Goal: Task Accomplishment & Management: Manage account settings

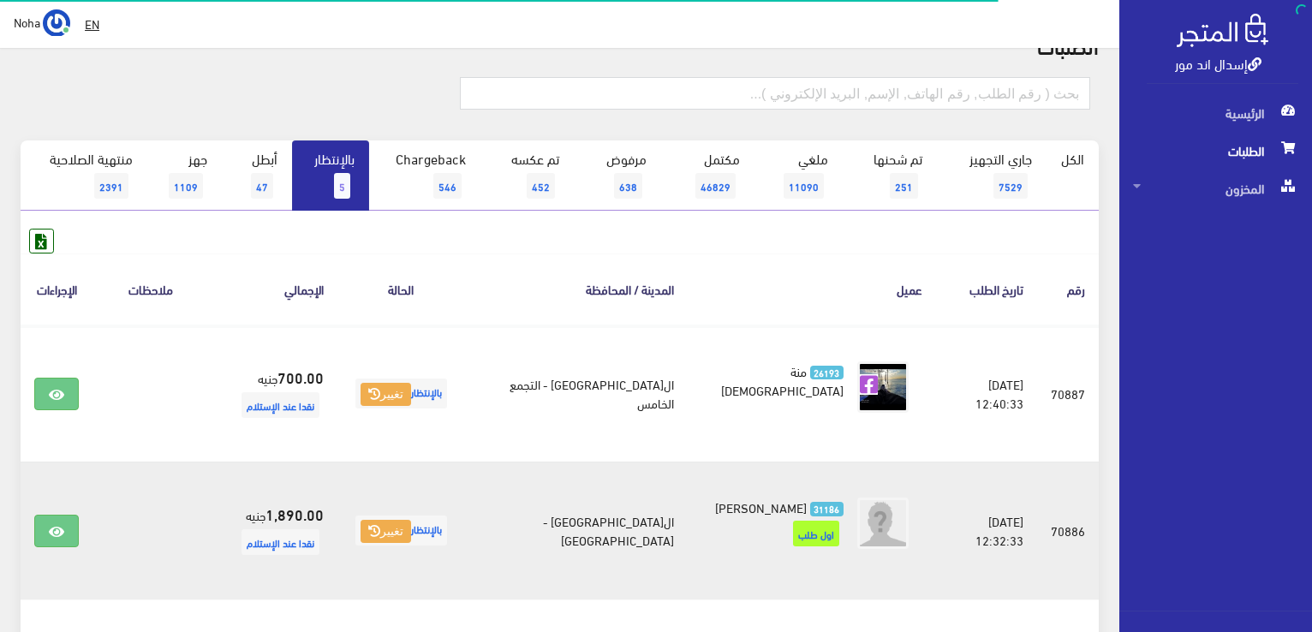
scroll to position [343, 0]
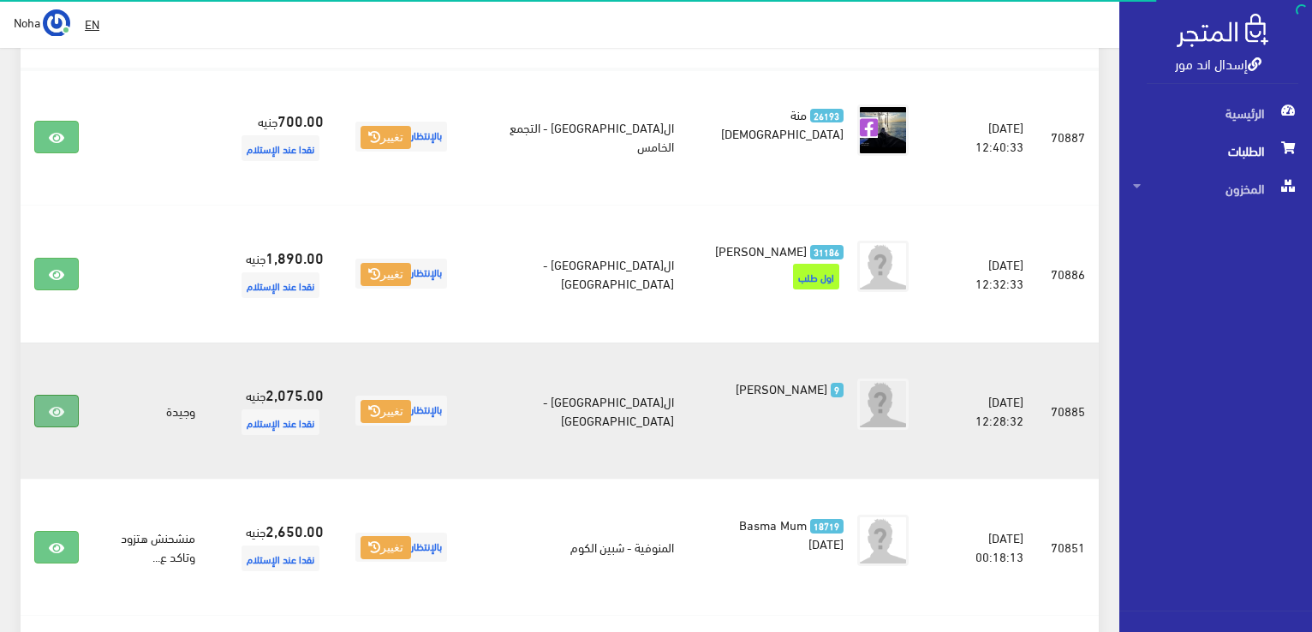
click at [52, 410] on icon at bounding box center [56, 412] width 15 height 14
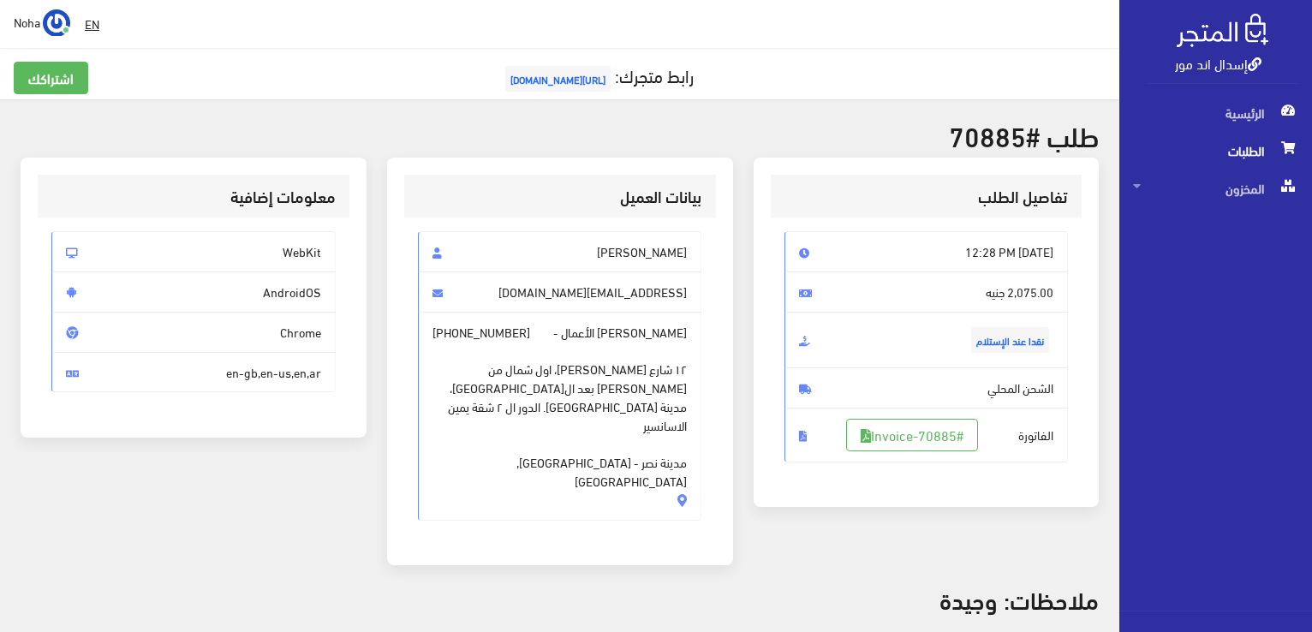
click at [552, 77] on span "[URL][DOMAIN_NAME]" at bounding box center [557, 79] width 105 height 26
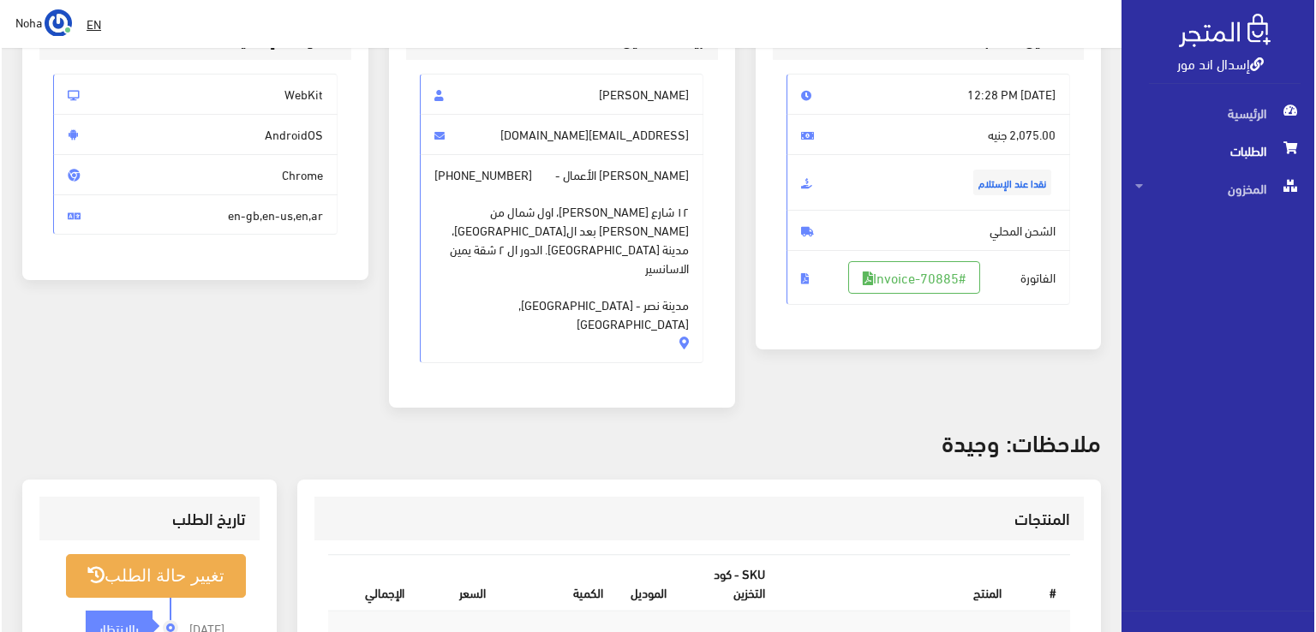
scroll to position [86, 0]
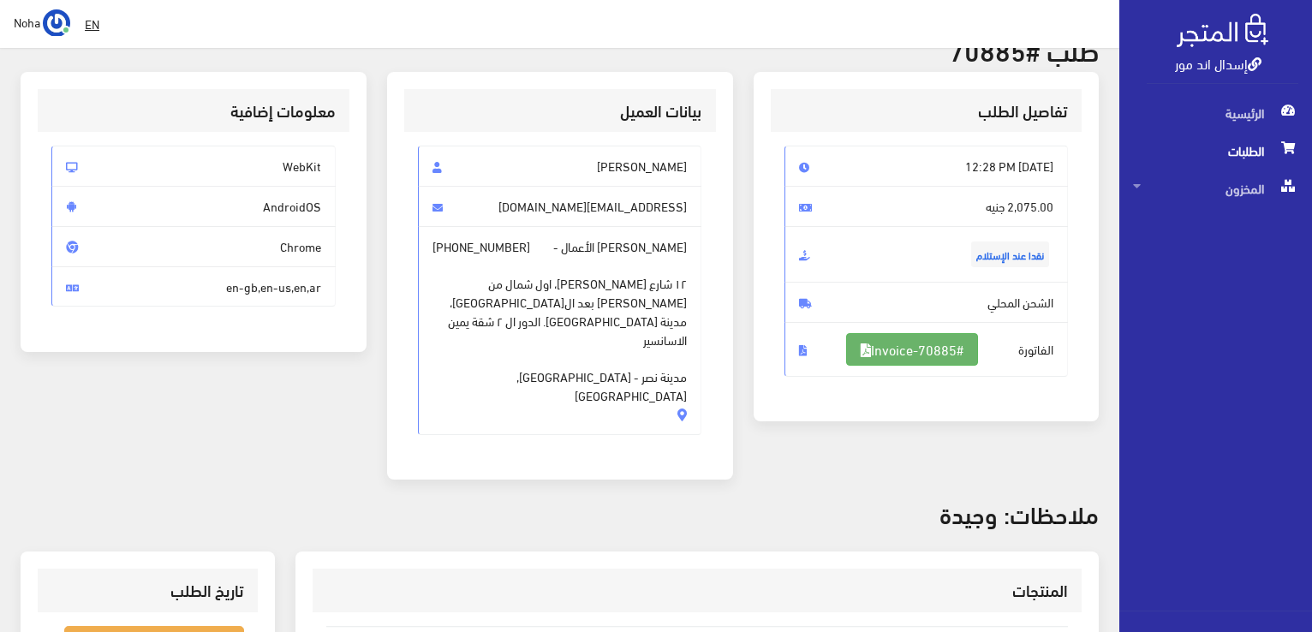
click at [941, 357] on link "#Invoice-70885" at bounding box center [912, 349] width 132 height 33
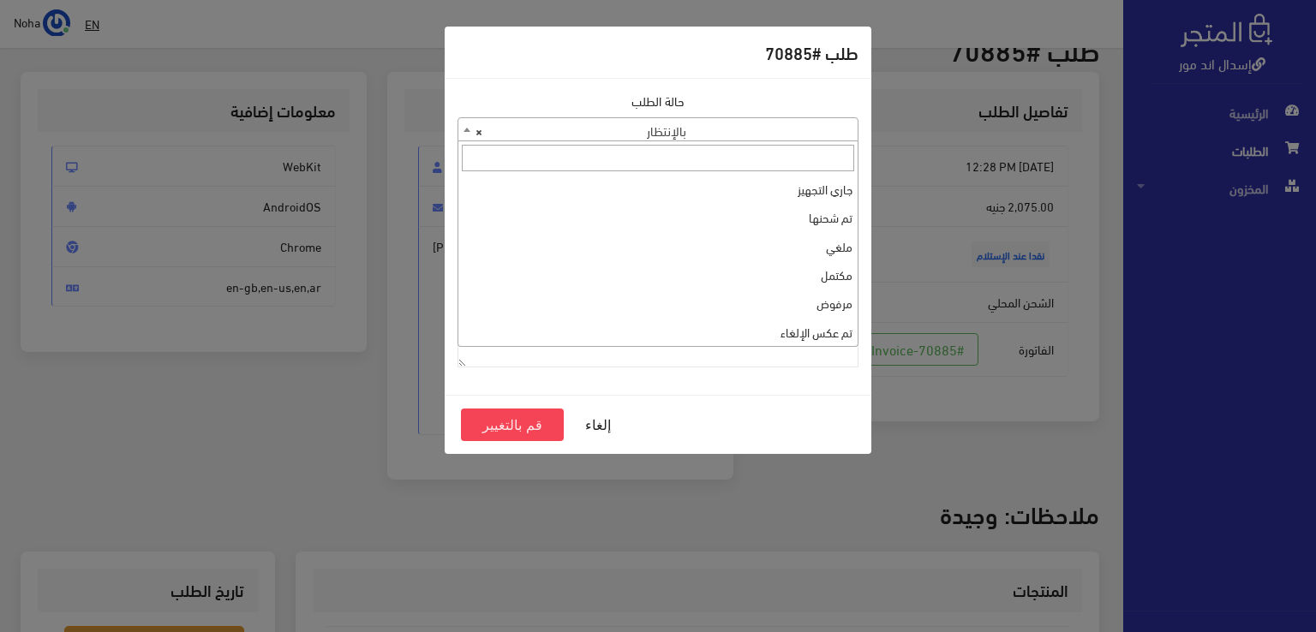
click at [759, 129] on span "× بالإنتظار" at bounding box center [657, 130] width 399 height 24
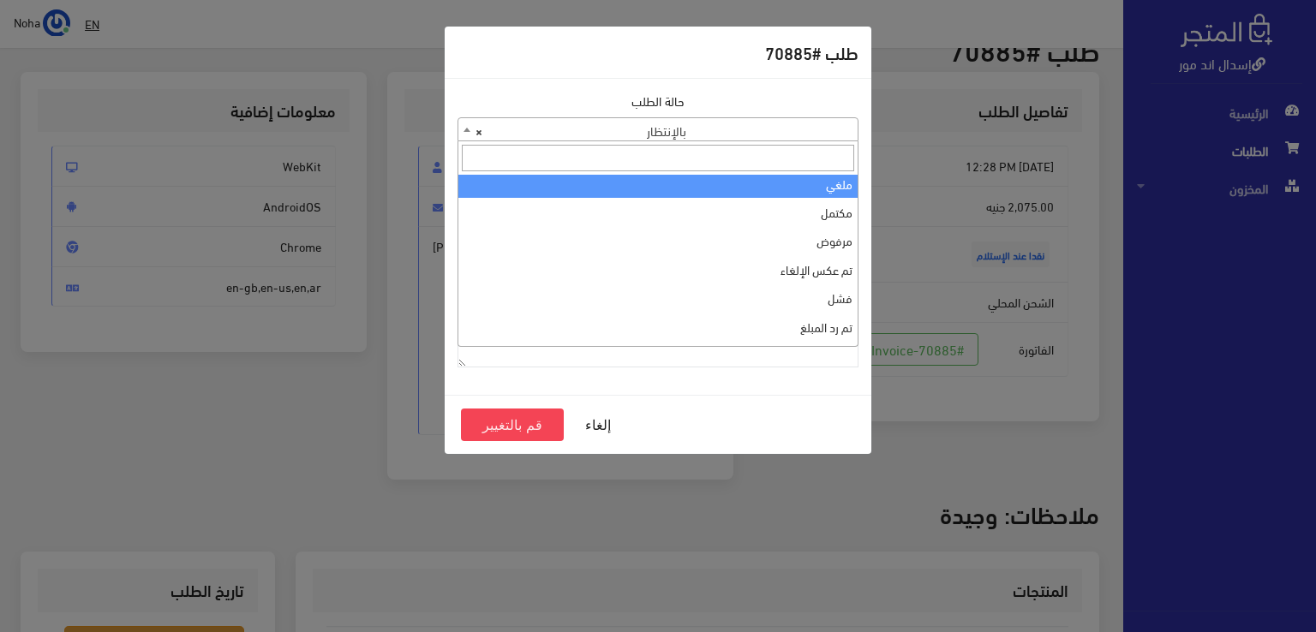
scroll to position [229, 0]
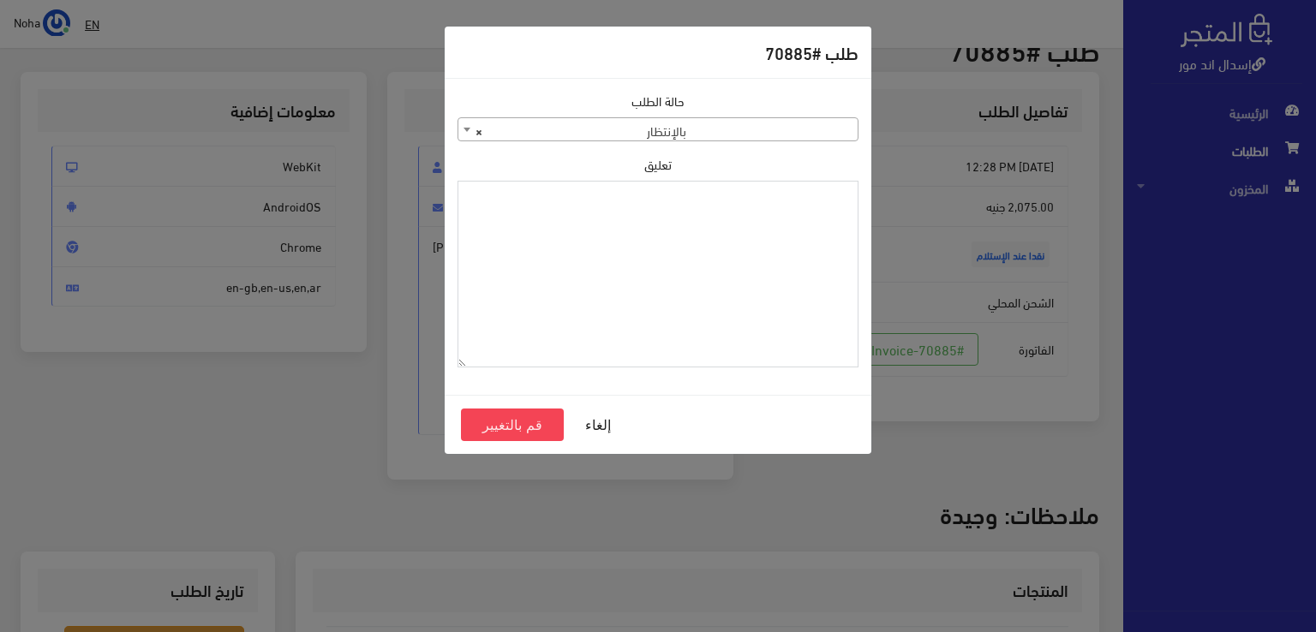
click at [559, 355] on textarea "تعليق" at bounding box center [657, 275] width 401 height 188
click at [657, 121] on span "× بالإنتظار" at bounding box center [657, 130] width 399 height 24
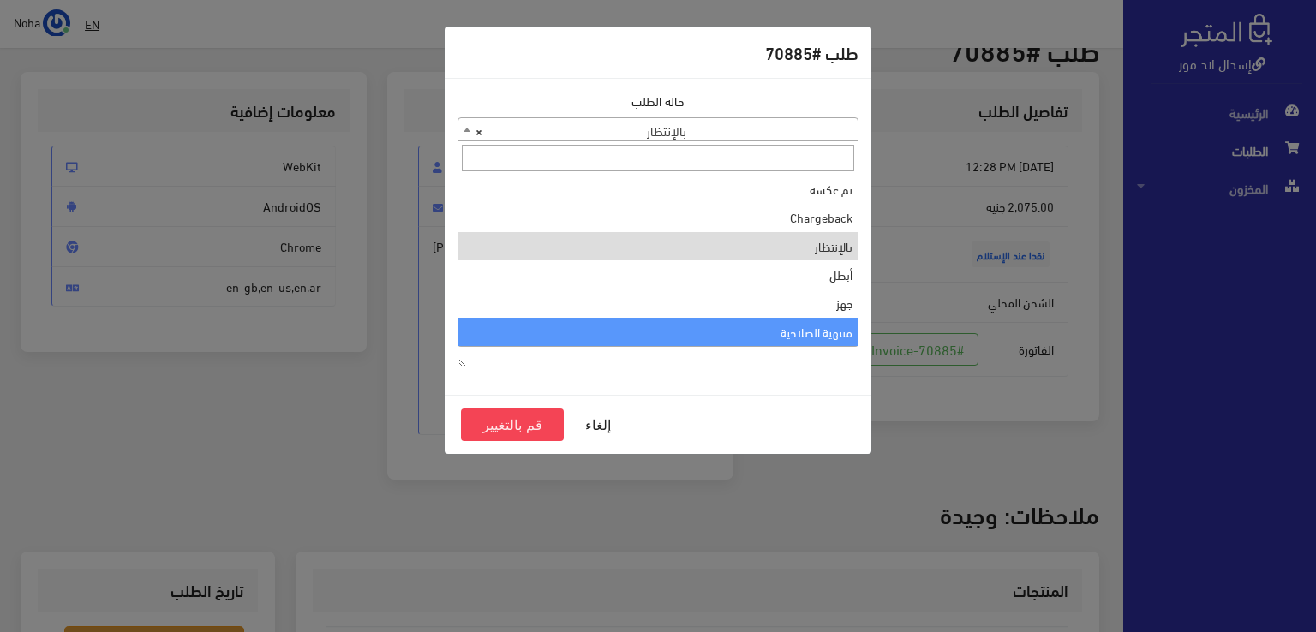
select select "14"
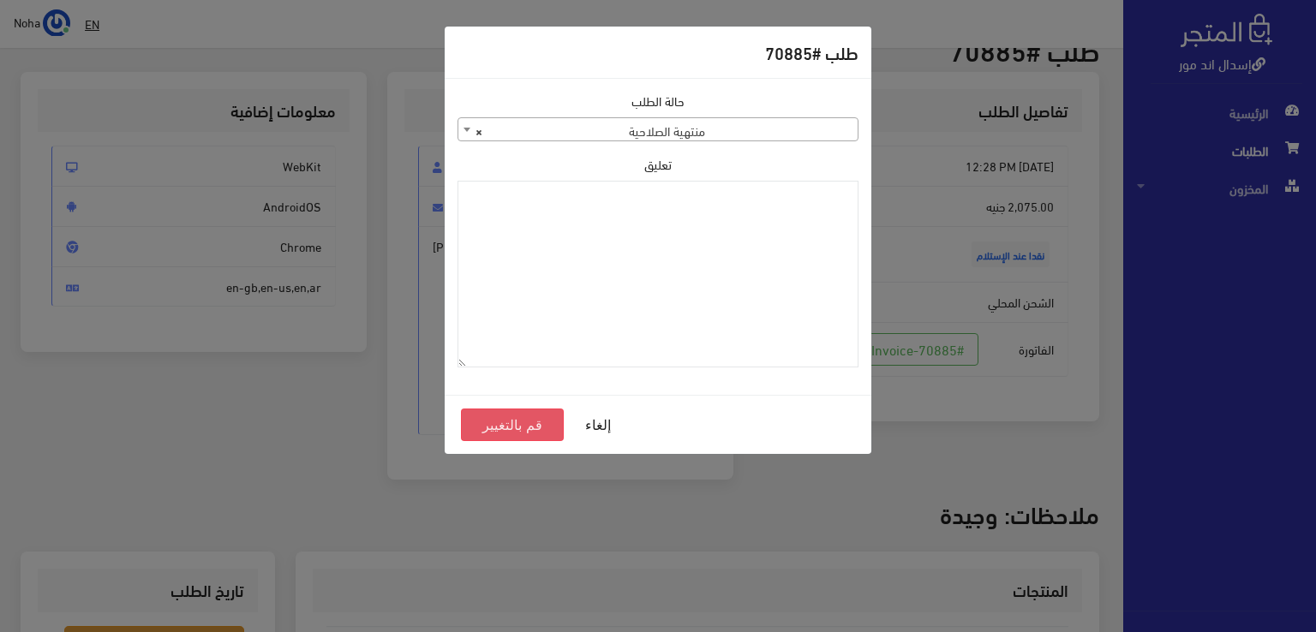
click at [531, 427] on button "قم بالتغيير" at bounding box center [512, 425] width 103 height 33
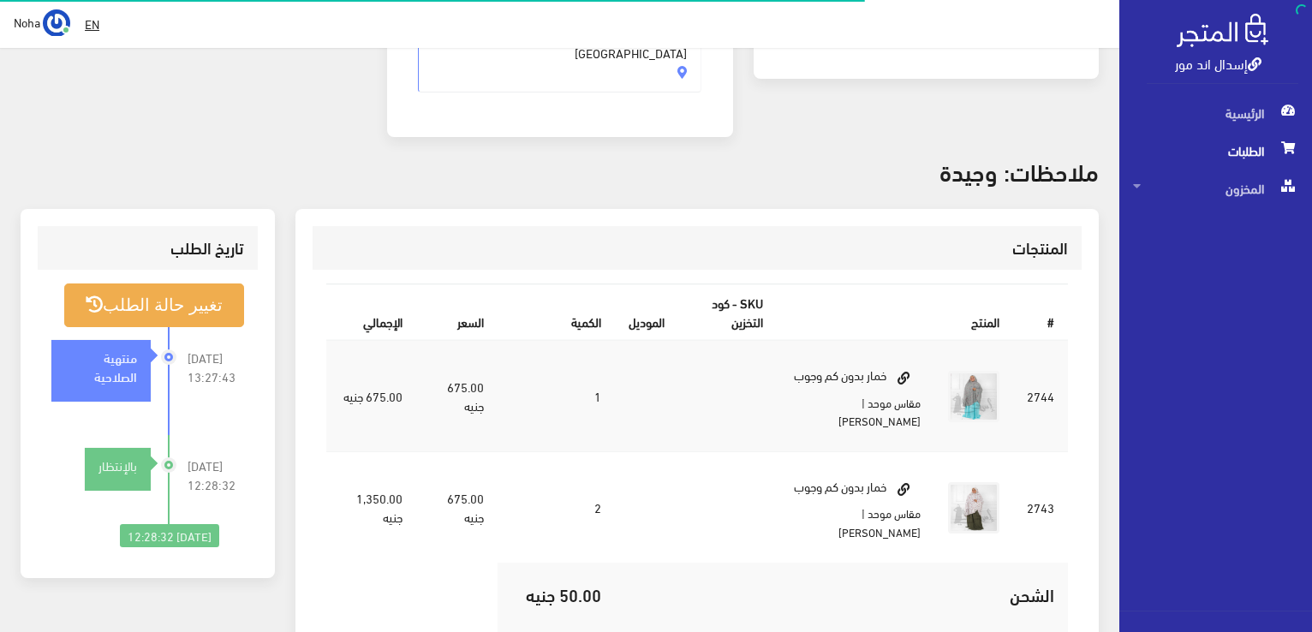
scroll to position [428, 0]
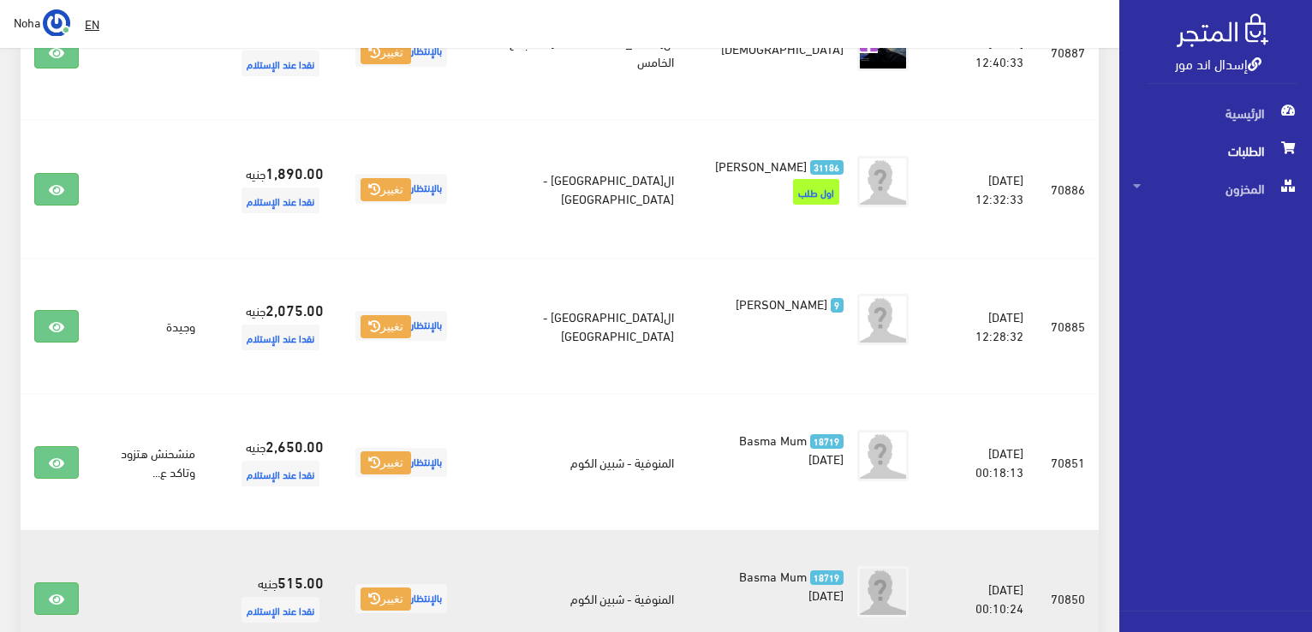
scroll to position [426, 0]
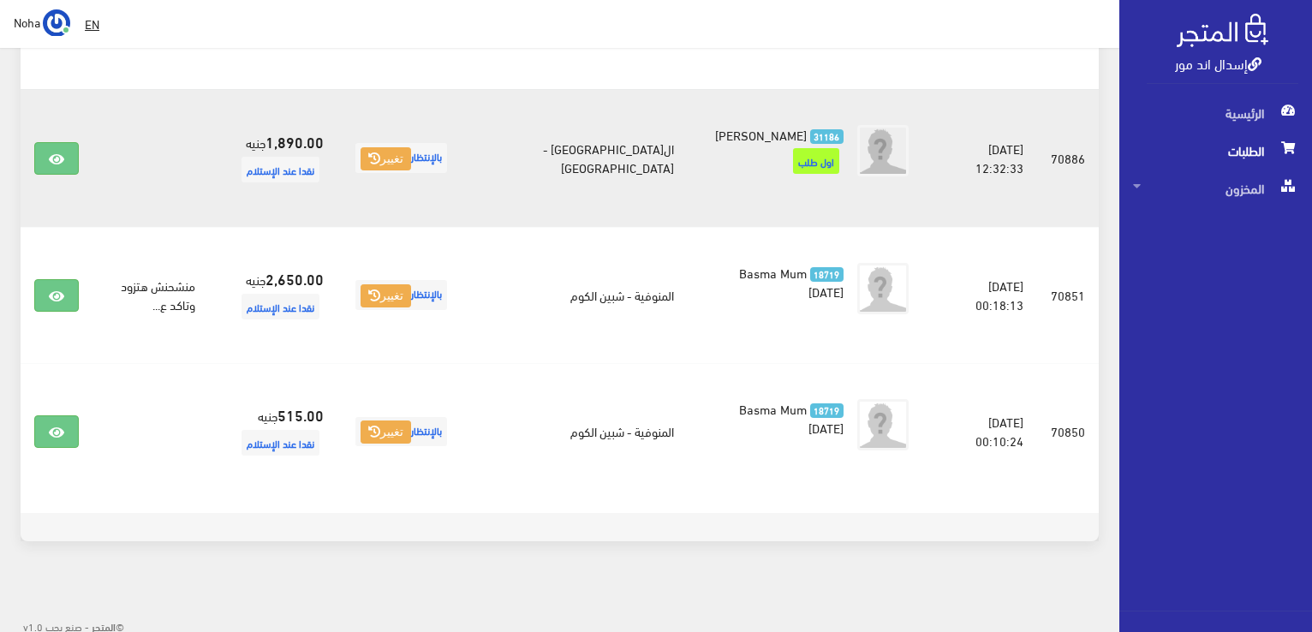
scroll to position [462, 0]
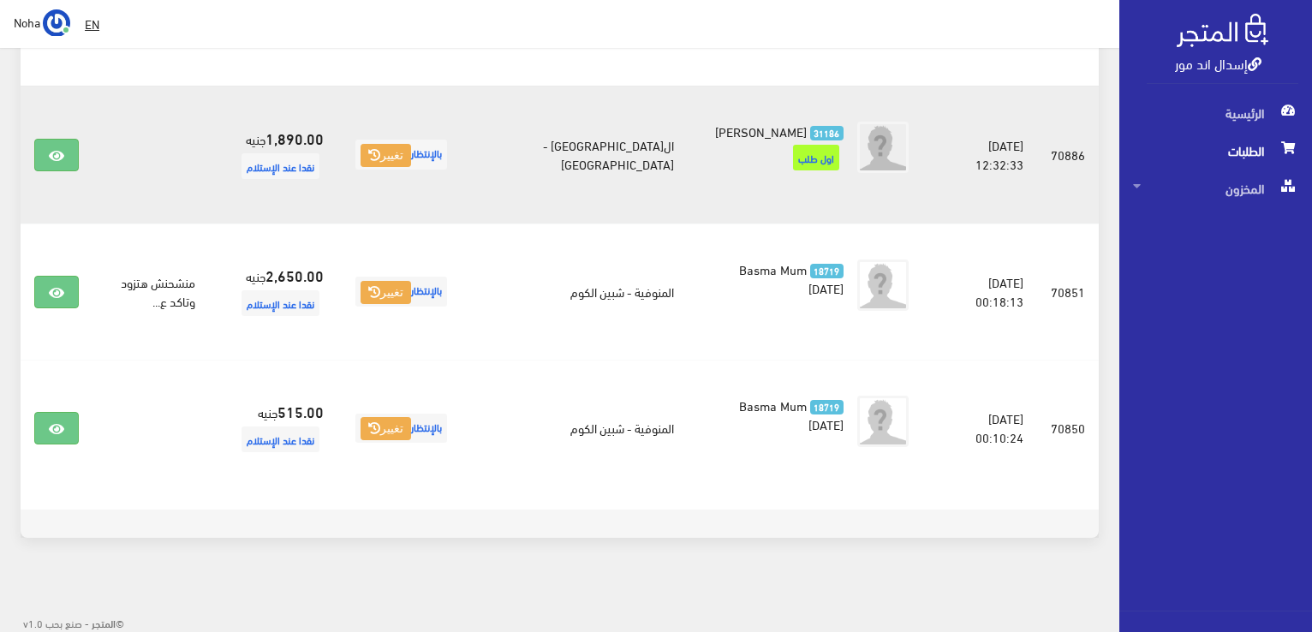
click at [943, 87] on td "[DATE] 12:32:33" at bounding box center [987, 155] width 102 height 138
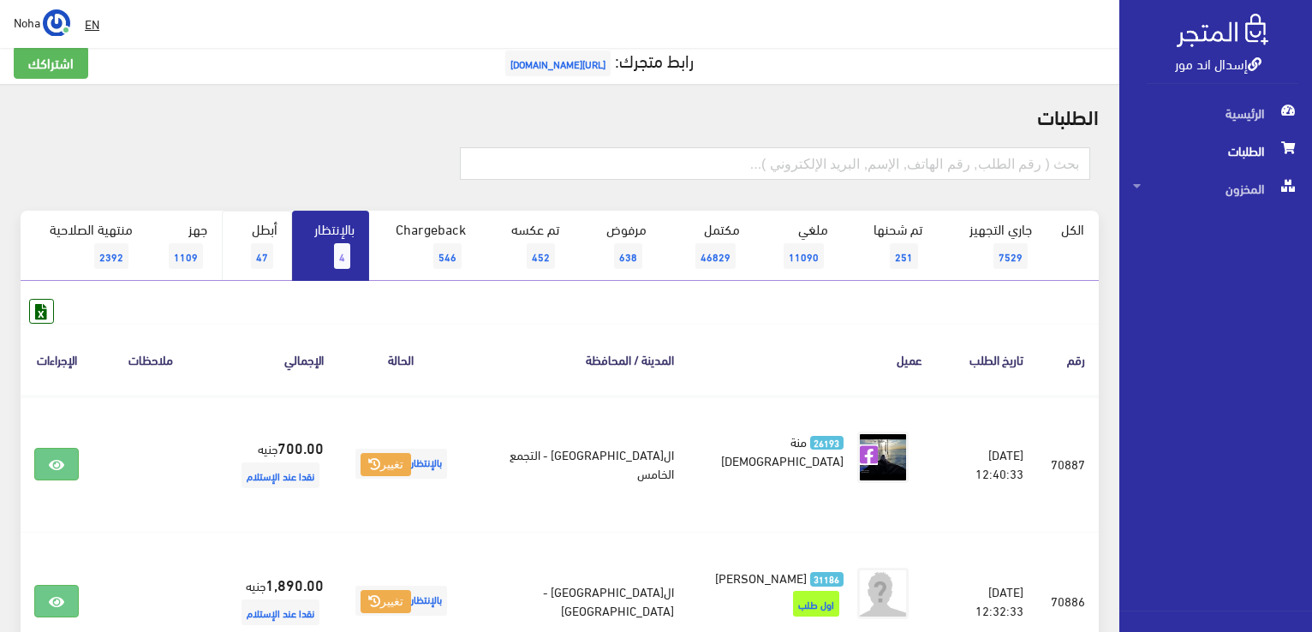
scroll to position [0, 0]
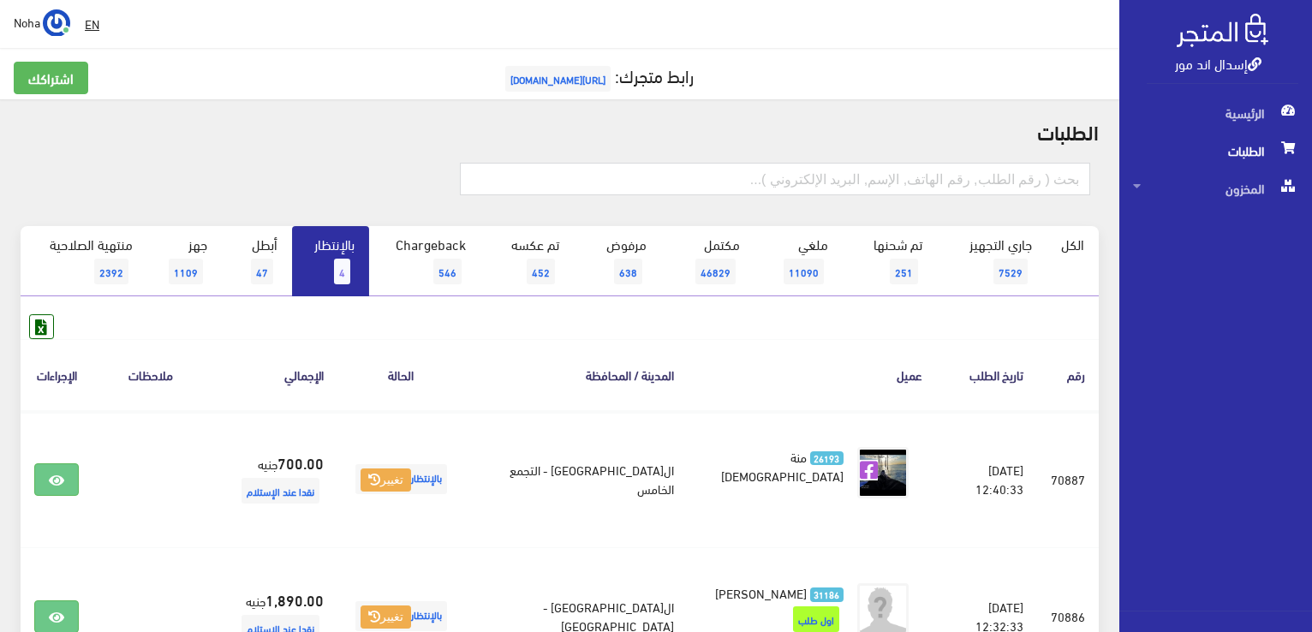
click at [312, 248] on link "بالإنتظار 4" at bounding box center [330, 261] width 77 height 70
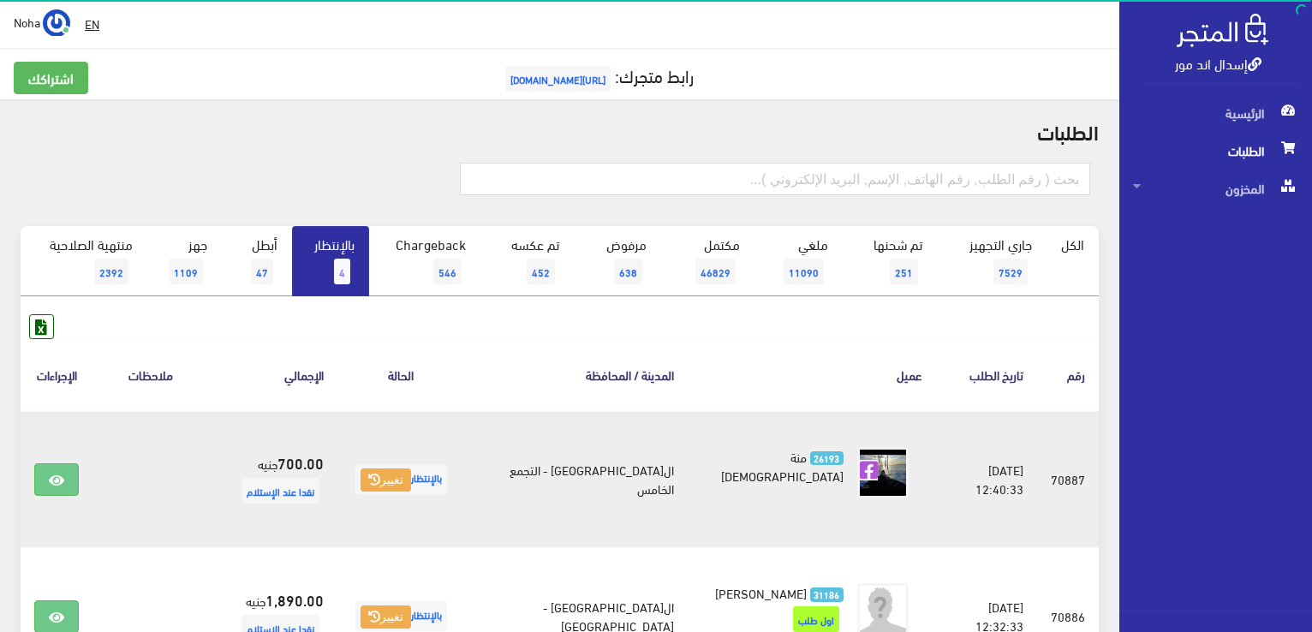
scroll to position [171, 0]
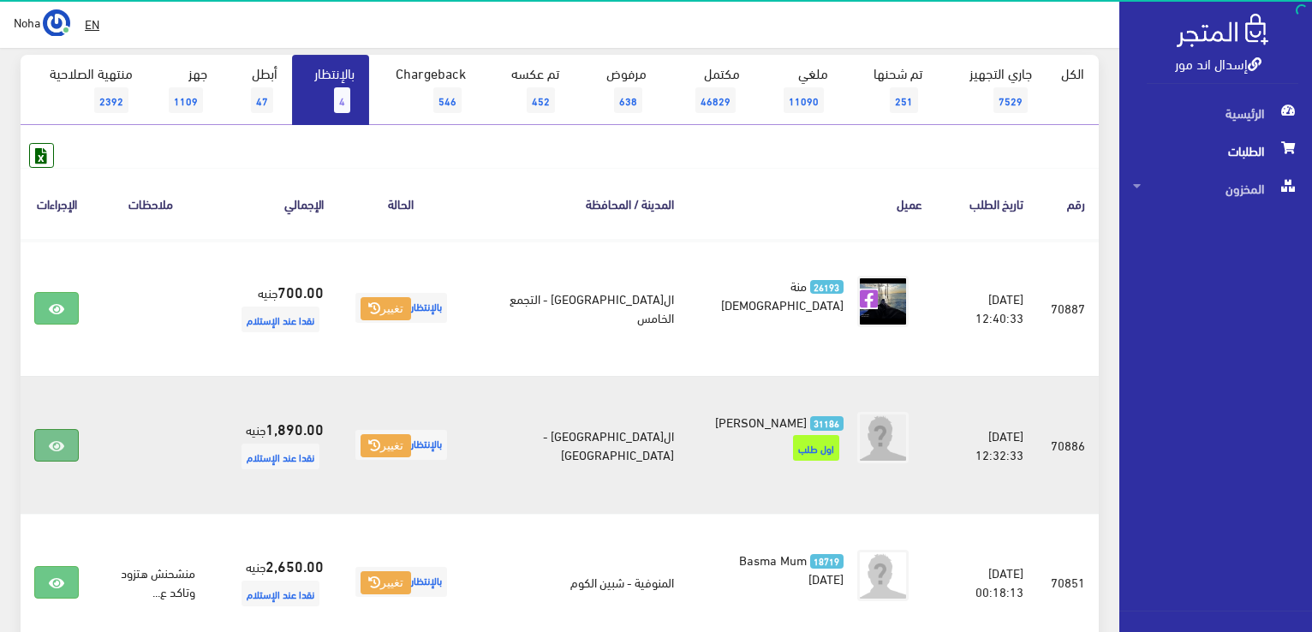
click at [53, 439] on icon at bounding box center [56, 446] width 15 height 14
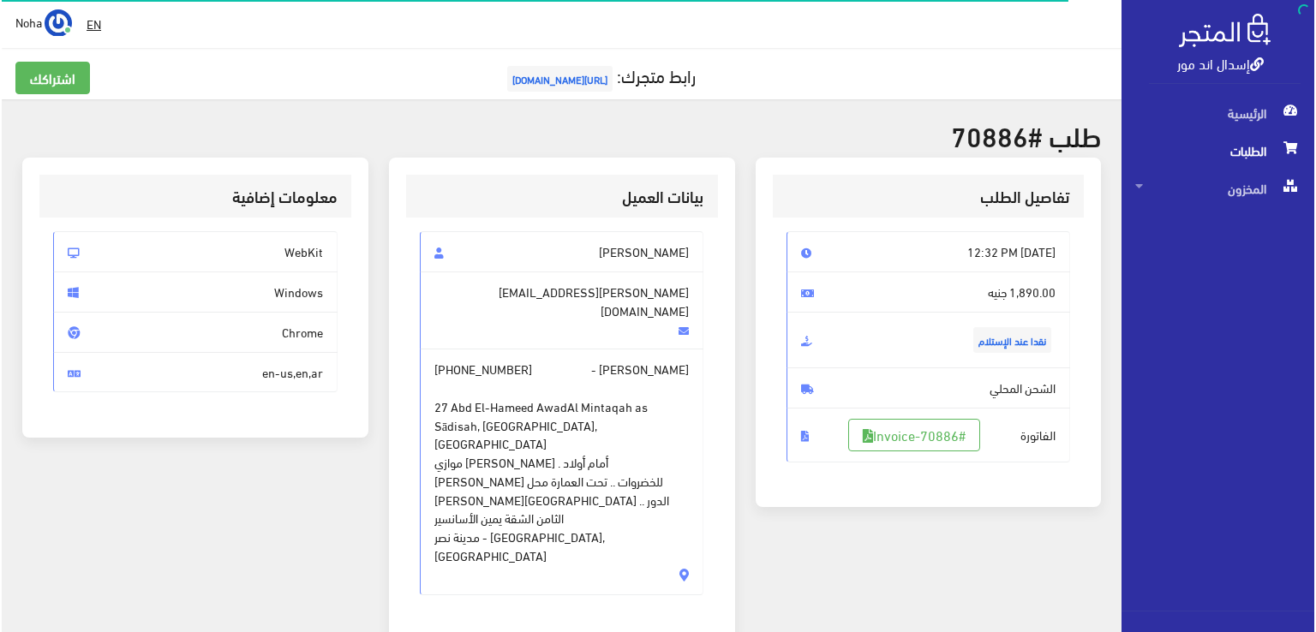
scroll to position [257, 0]
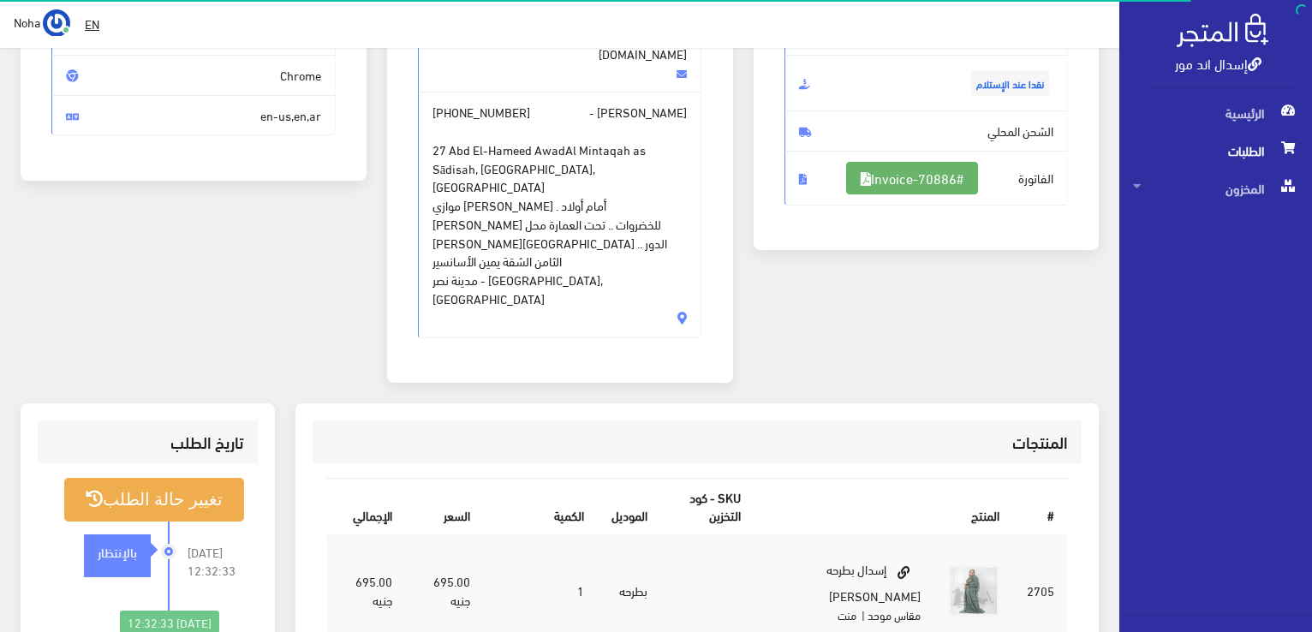
click at [936, 180] on link "#Invoice-70886" at bounding box center [912, 178] width 132 height 33
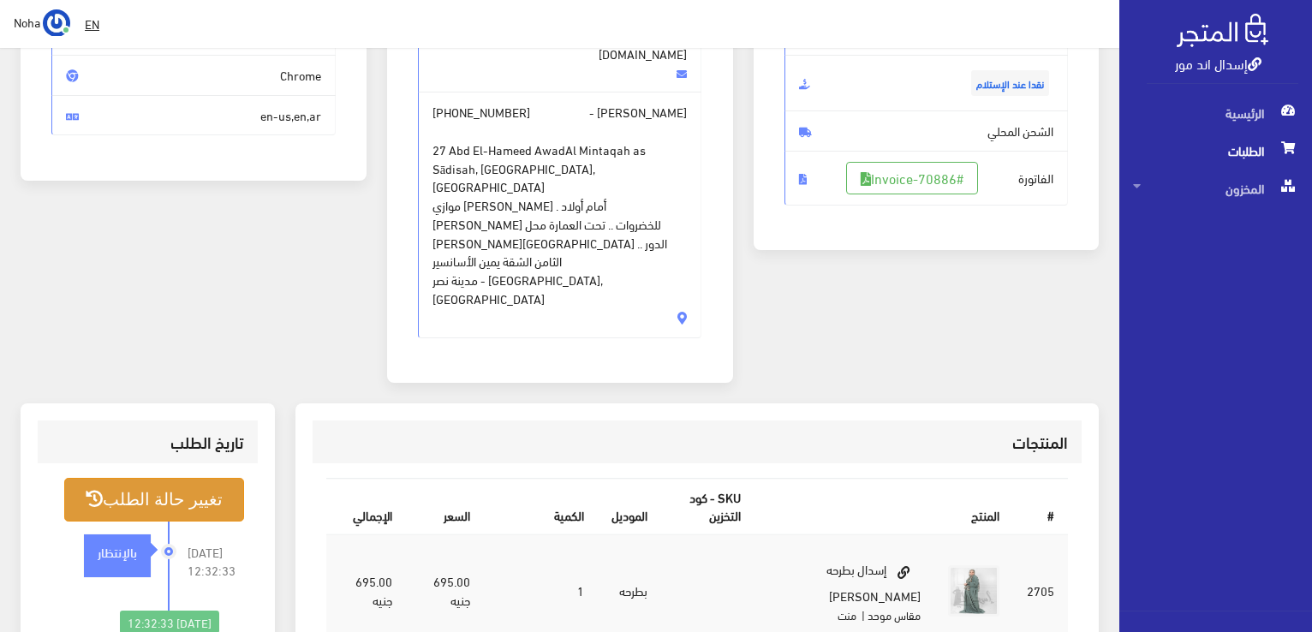
click at [185, 478] on button "تغيير حالة الطلب" at bounding box center [154, 500] width 180 height 44
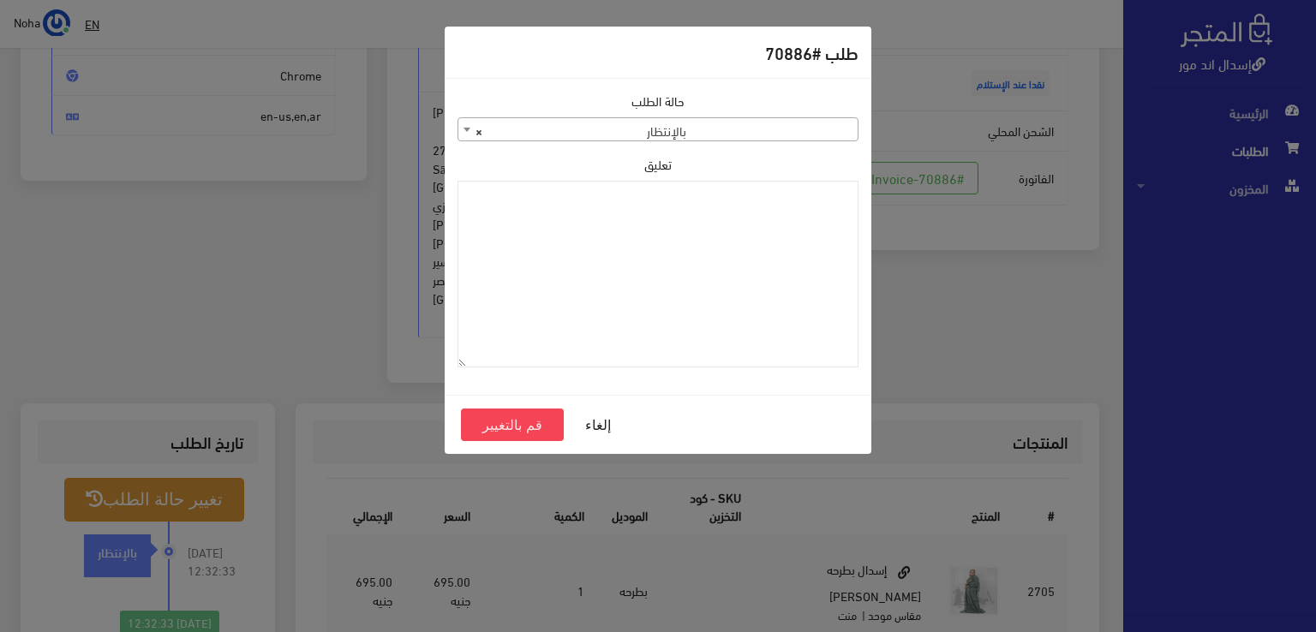
click at [539, 131] on span "× بالإنتظار" at bounding box center [657, 130] width 399 height 24
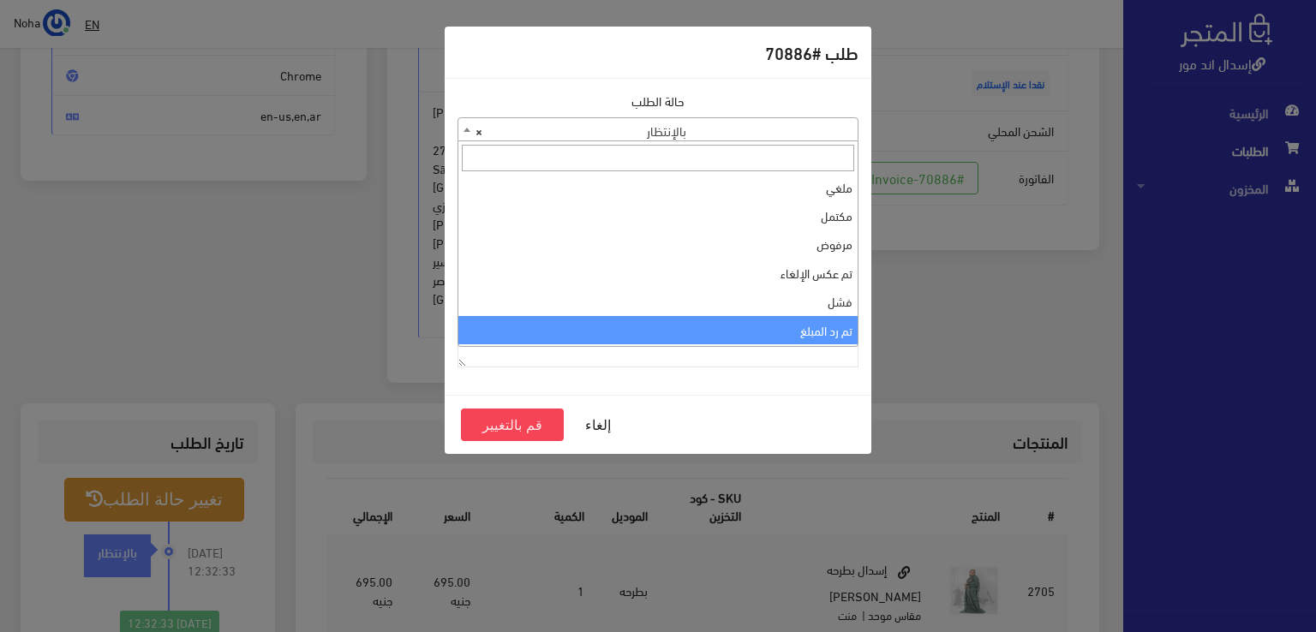
scroll to position [0, 0]
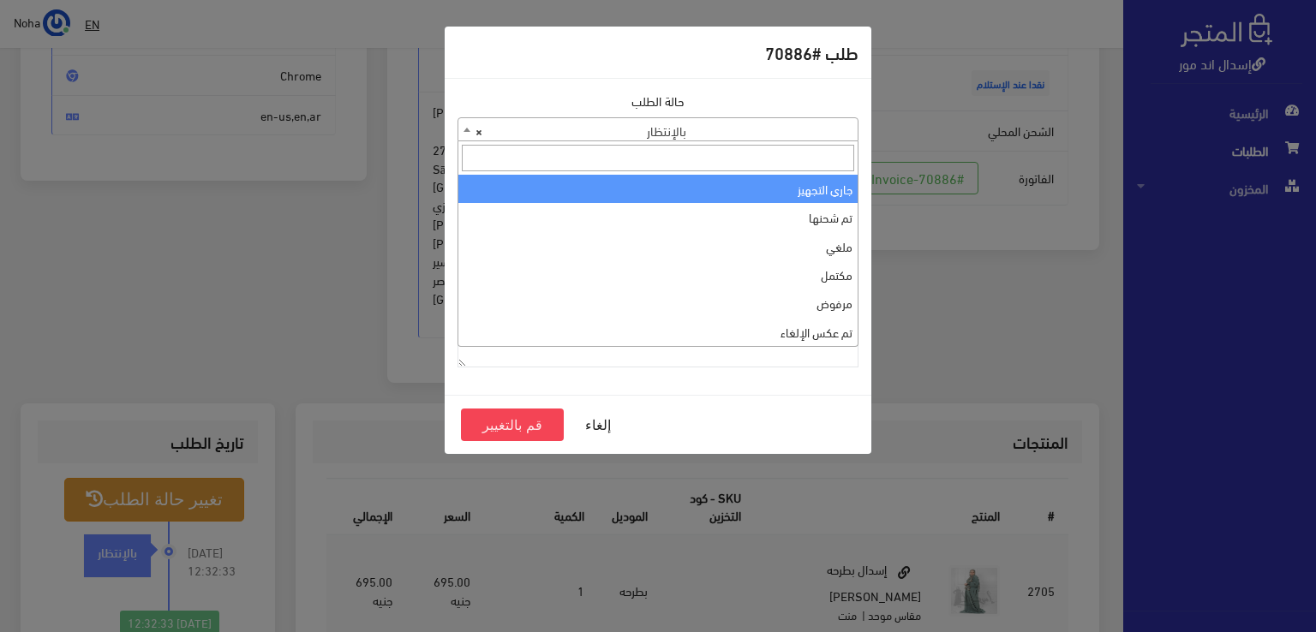
select select "1"
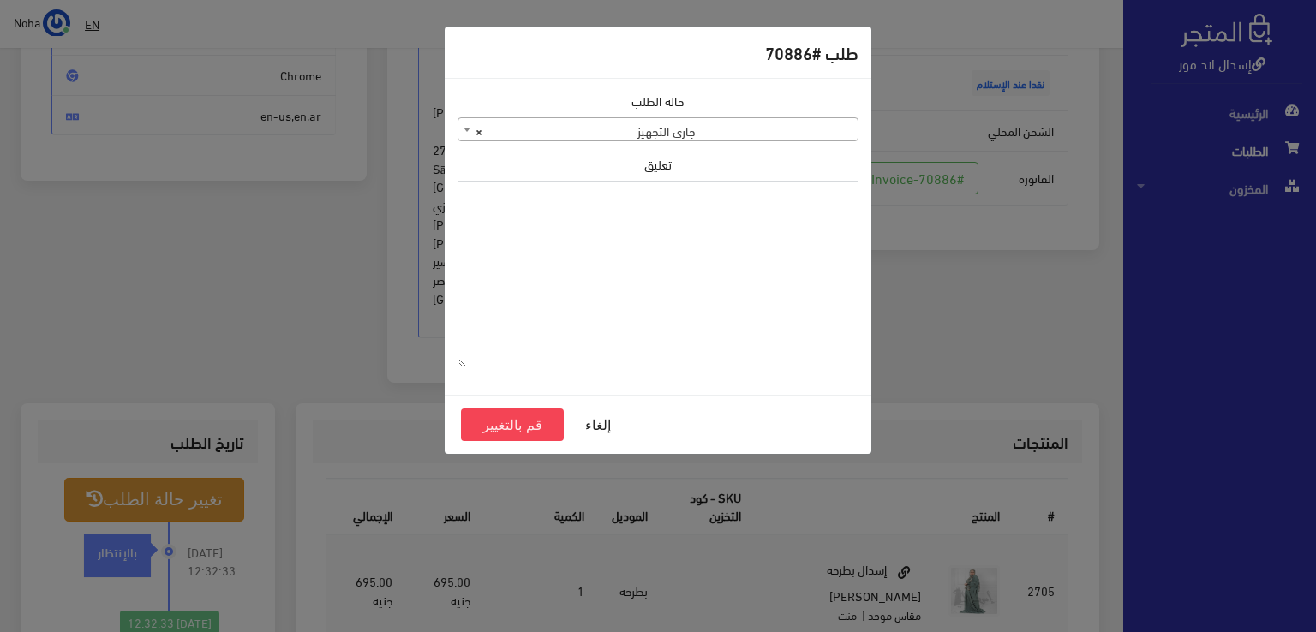
click at [601, 278] on textarea "تعليق" at bounding box center [657, 275] width 401 height 188
drag, startPoint x: 774, startPoint y: 200, endPoint x: 997, endPoint y: 219, distance: 224.4
click at [997, 219] on div "طلب #70886 حالة الطلب جاري التجهيز تم شحنها ملغي مكتمل مرفوض تم عكس الإلغاء فشل…" at bounding box center [658, 316] width 1316 height 632
type textarea "1129110"
click at [541, 425] on button "قم بالتغيير" at bounding box center [512, 425] width 103 height 33
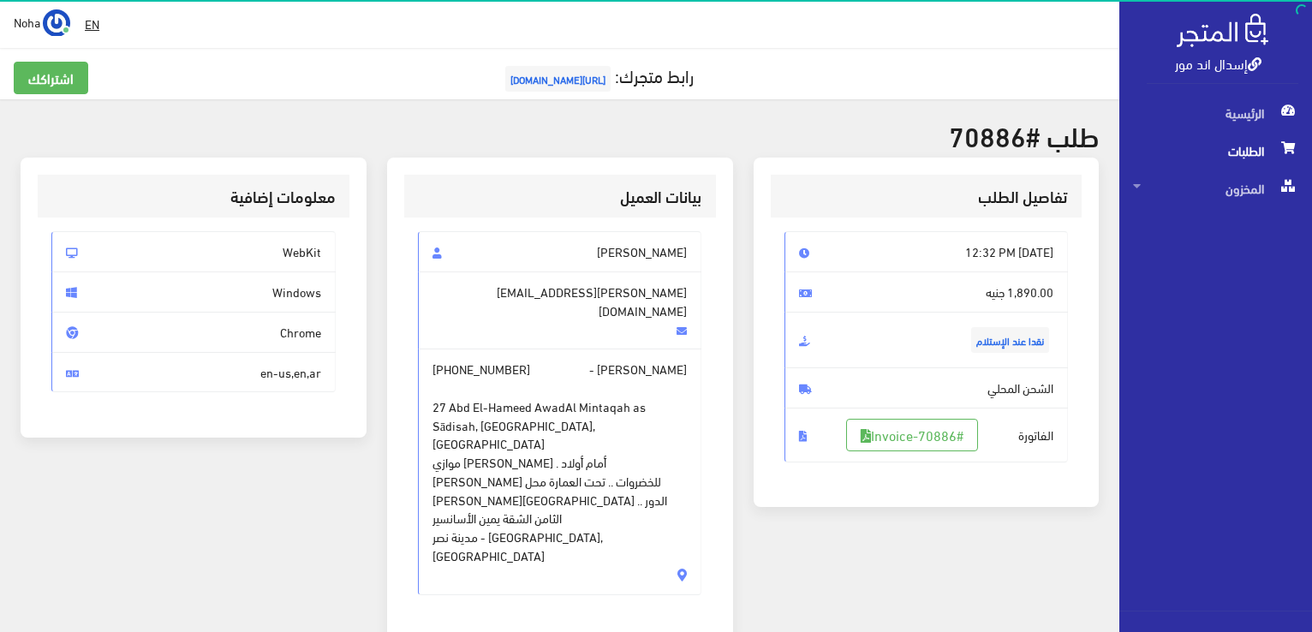
scroll to position [428, 0]
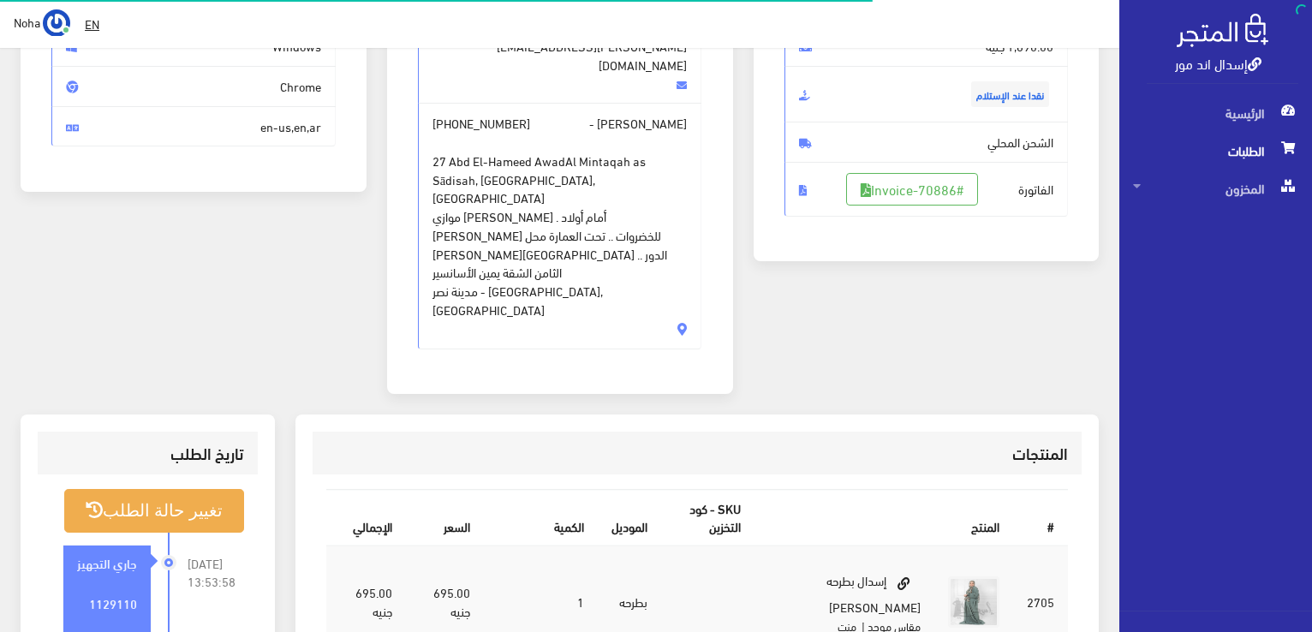
scroll to position [246, 0]
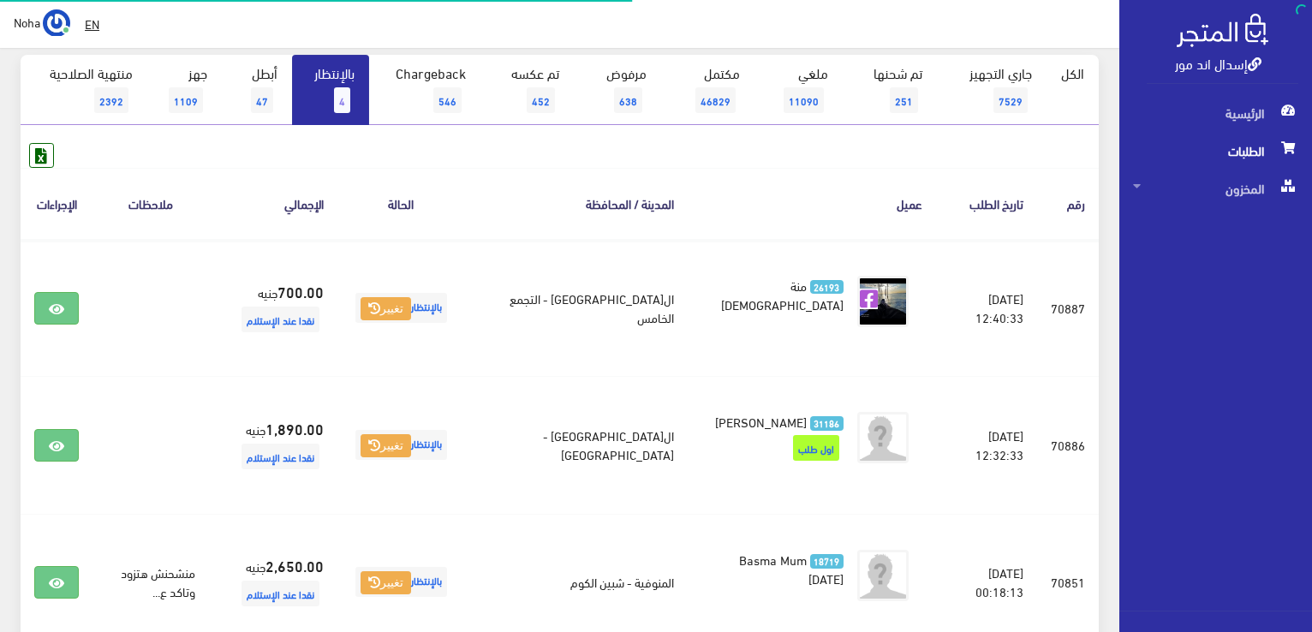
scroll to position [171, 0]
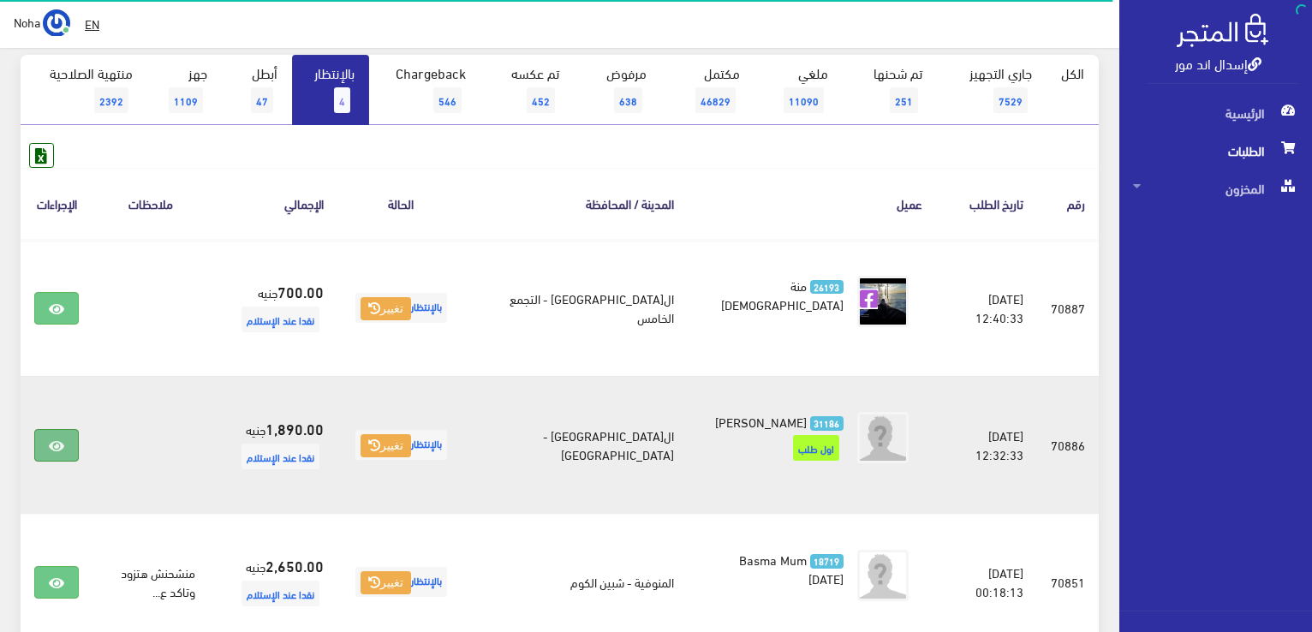
click at [46, 435] on link at bounding box center [56, 445] width 45 height 33
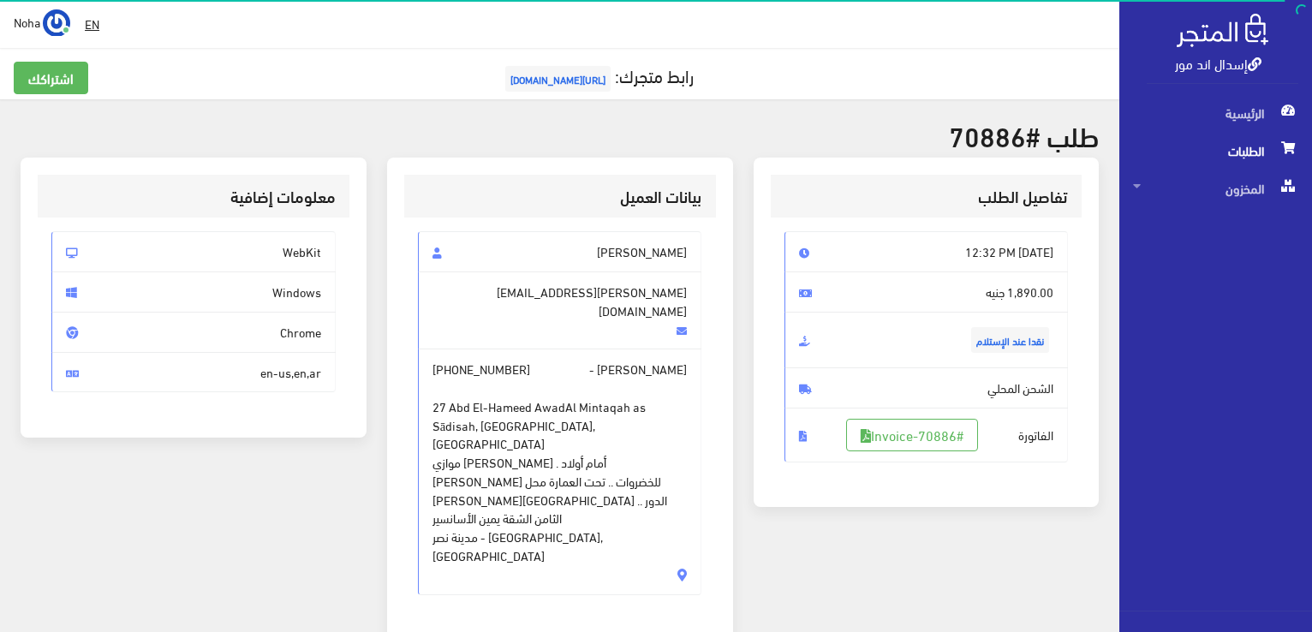
scroll to position [257, 0]
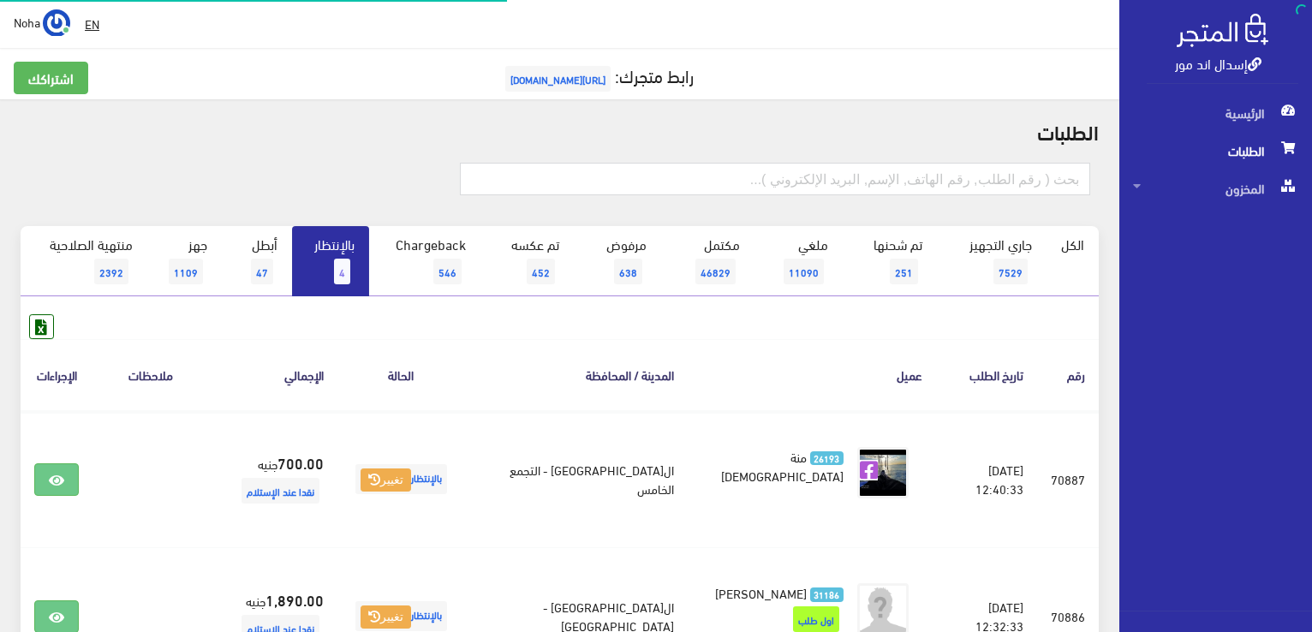
scroll to position [171, 0]
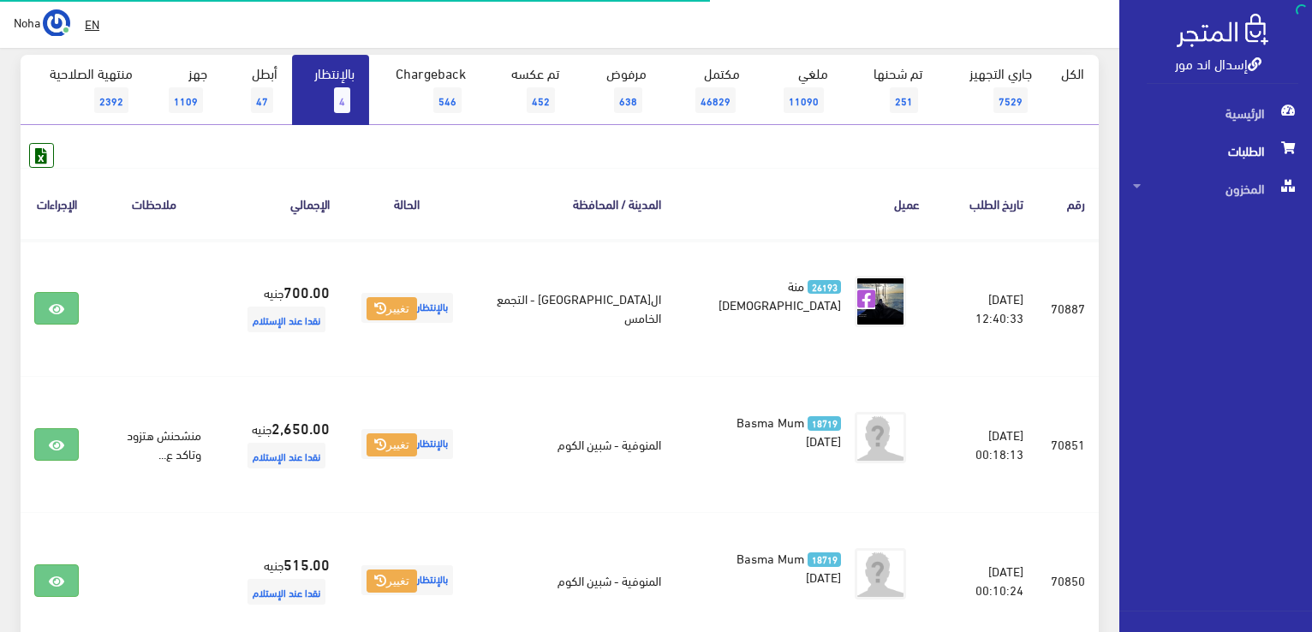
scroll to position [171, 0]
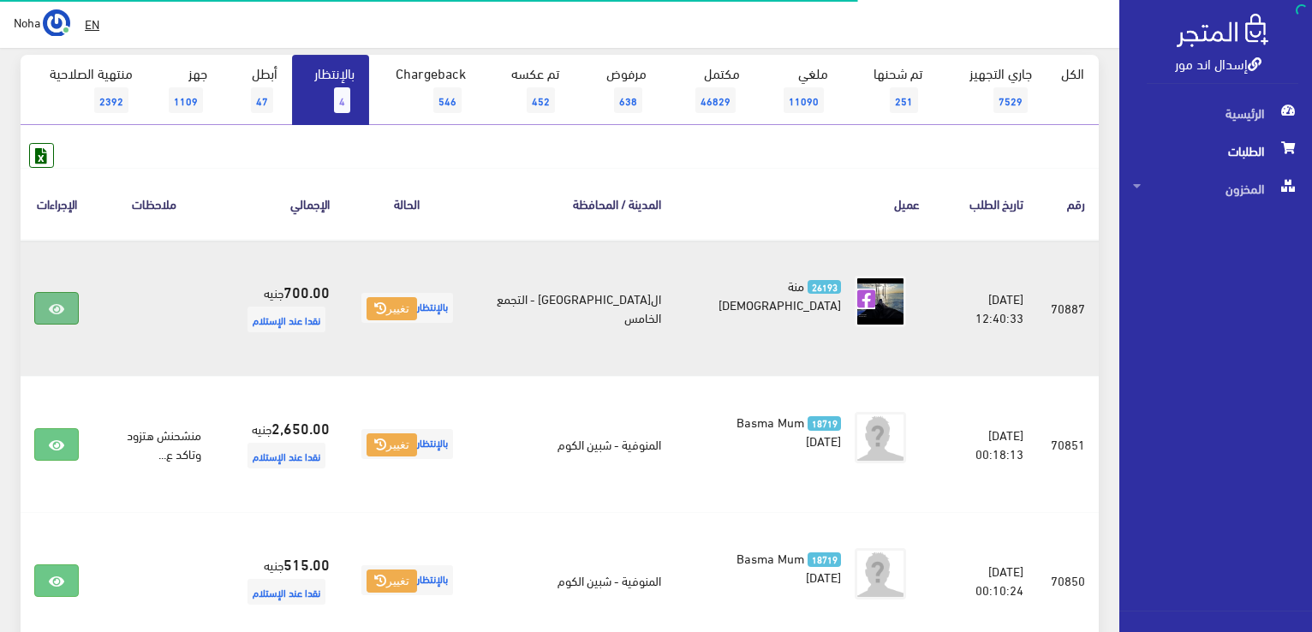
click at [55, 313] on icon at bounding box center [56, 309] width 15 height 14
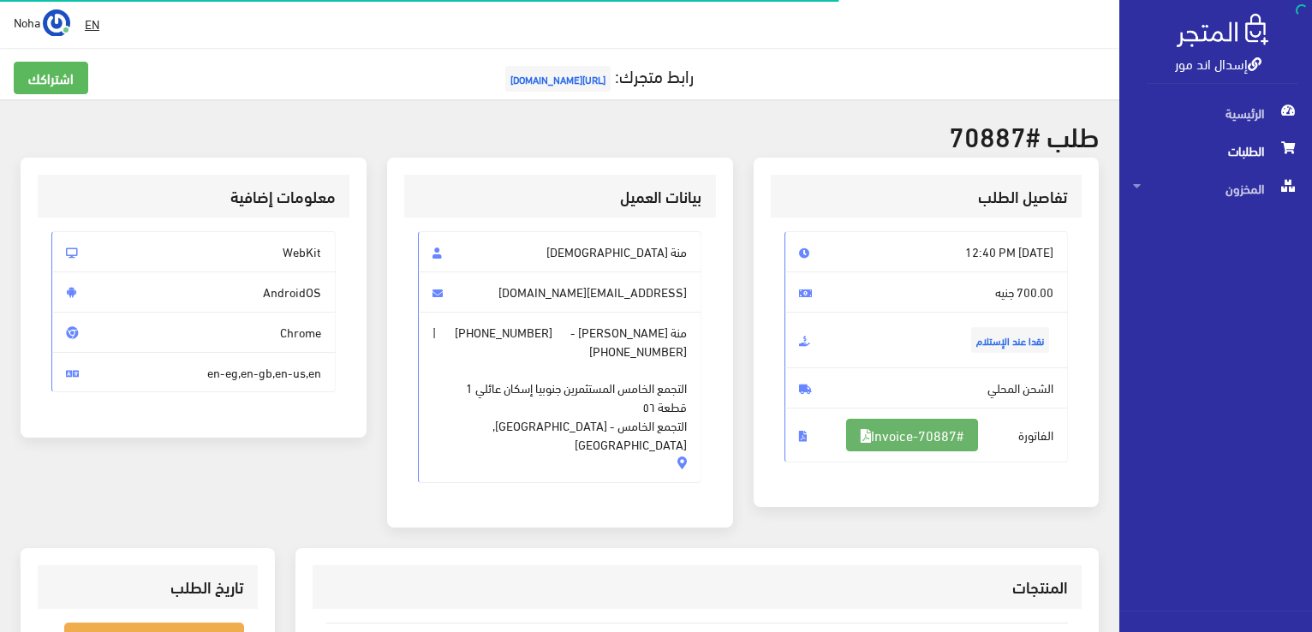
click at [973, 429] on link "#Invoice-70887" at bounding box center [912, 435] width 132 height 33
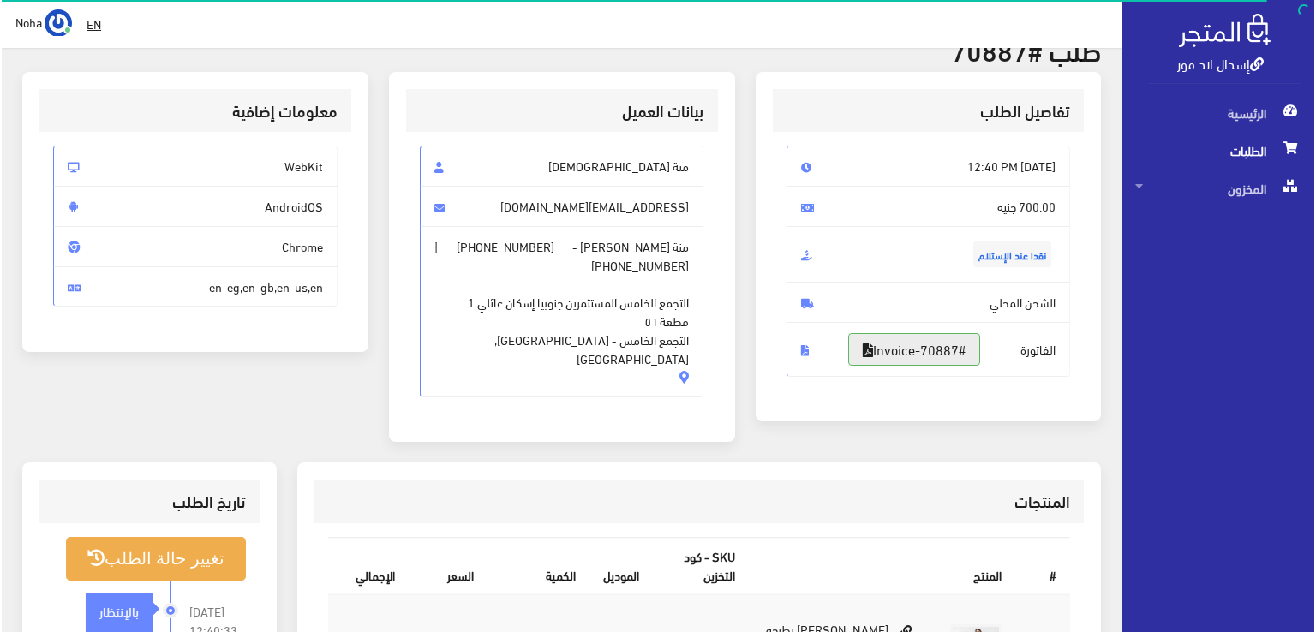
scroll to position [171, 0]
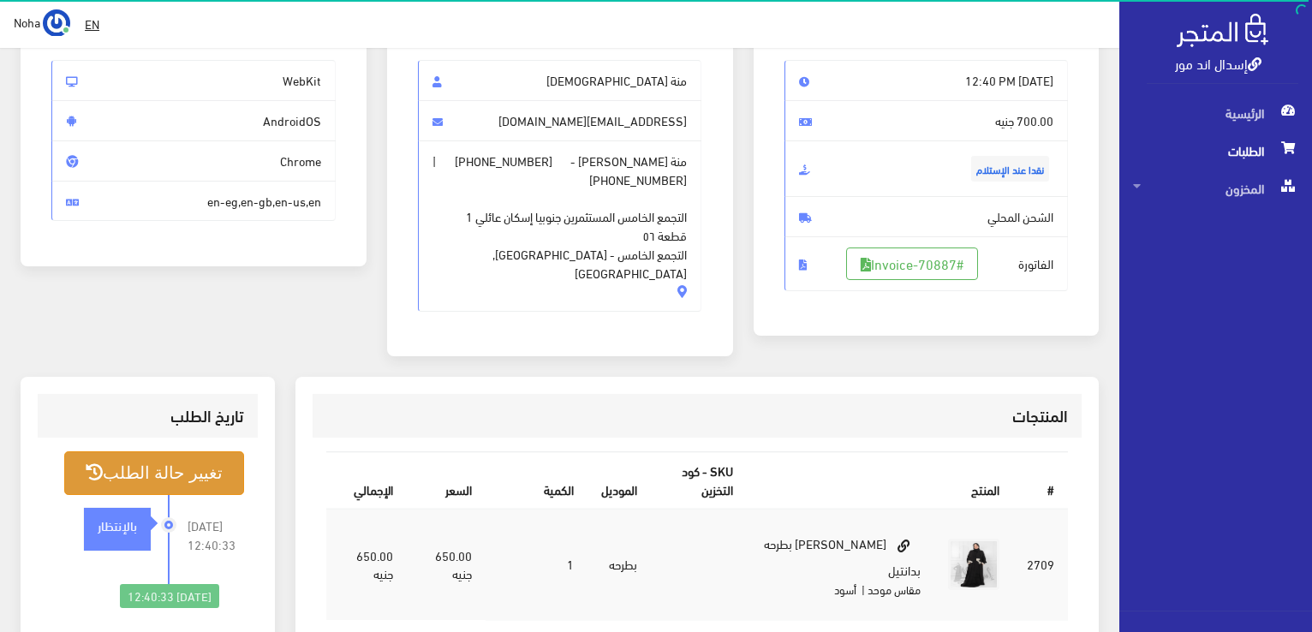
click at [206, 463] on button "تغيير حالة الطلب" at bounding box center [154, 473] width 180 height 44
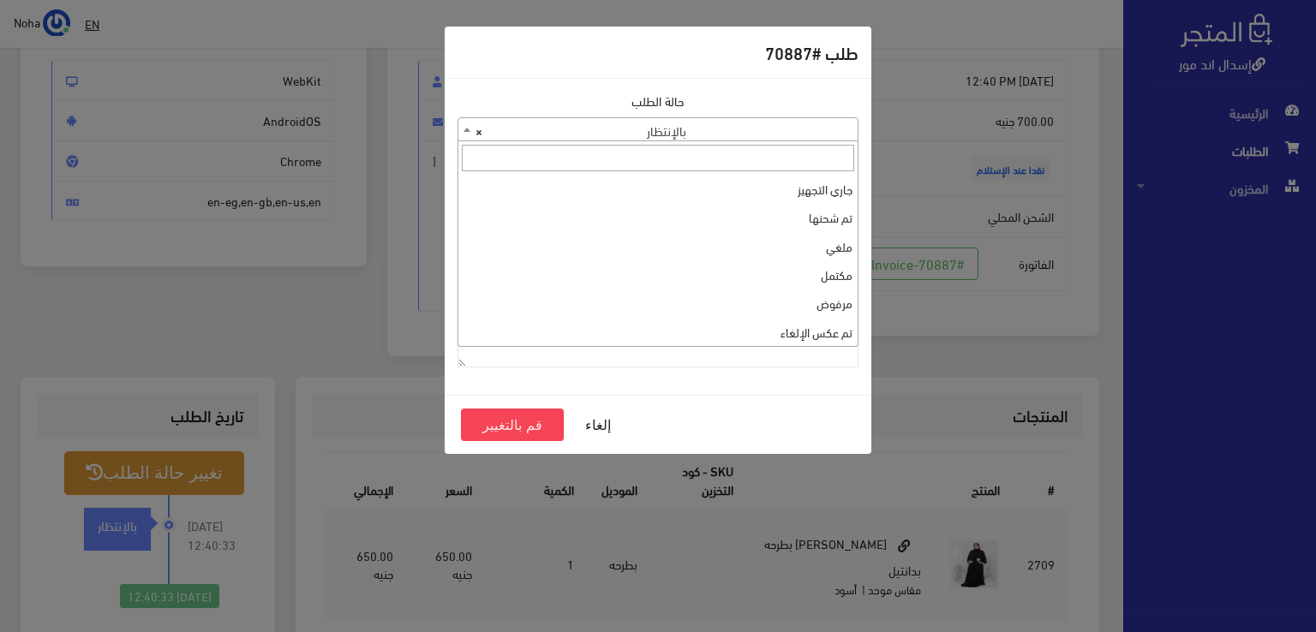
click at [531, 130] on span "× بالإنتظار" at bounding box center [657, 130] width 399 height 24
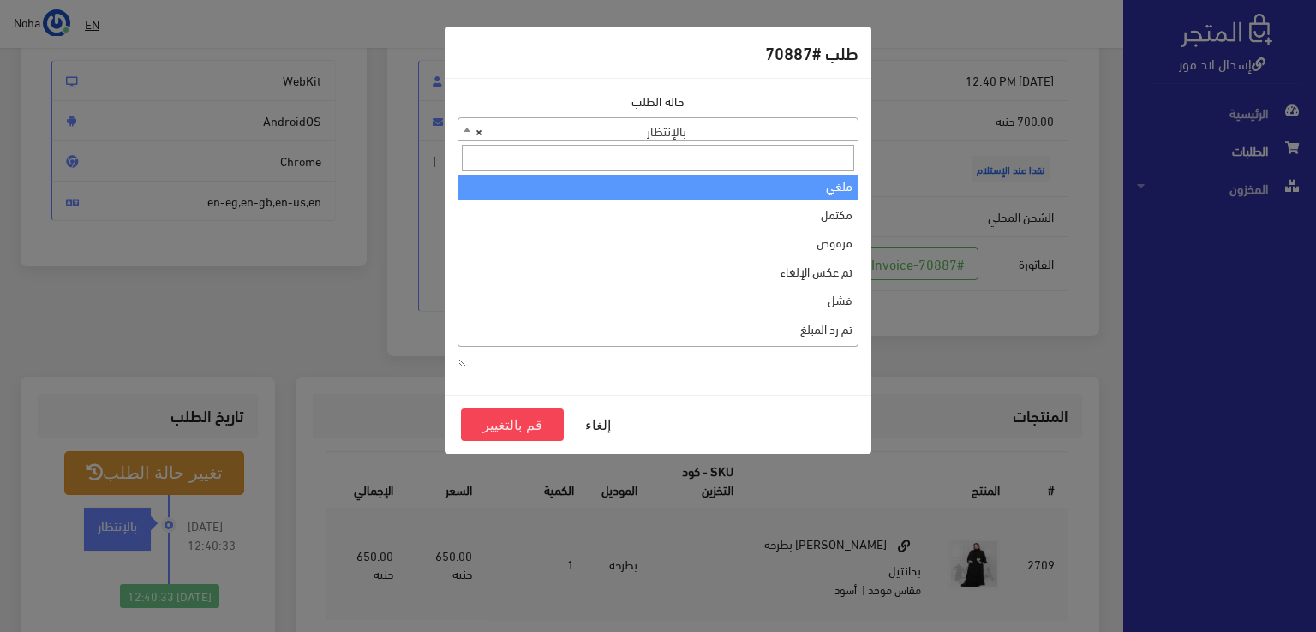
scroll to position [0, 0]
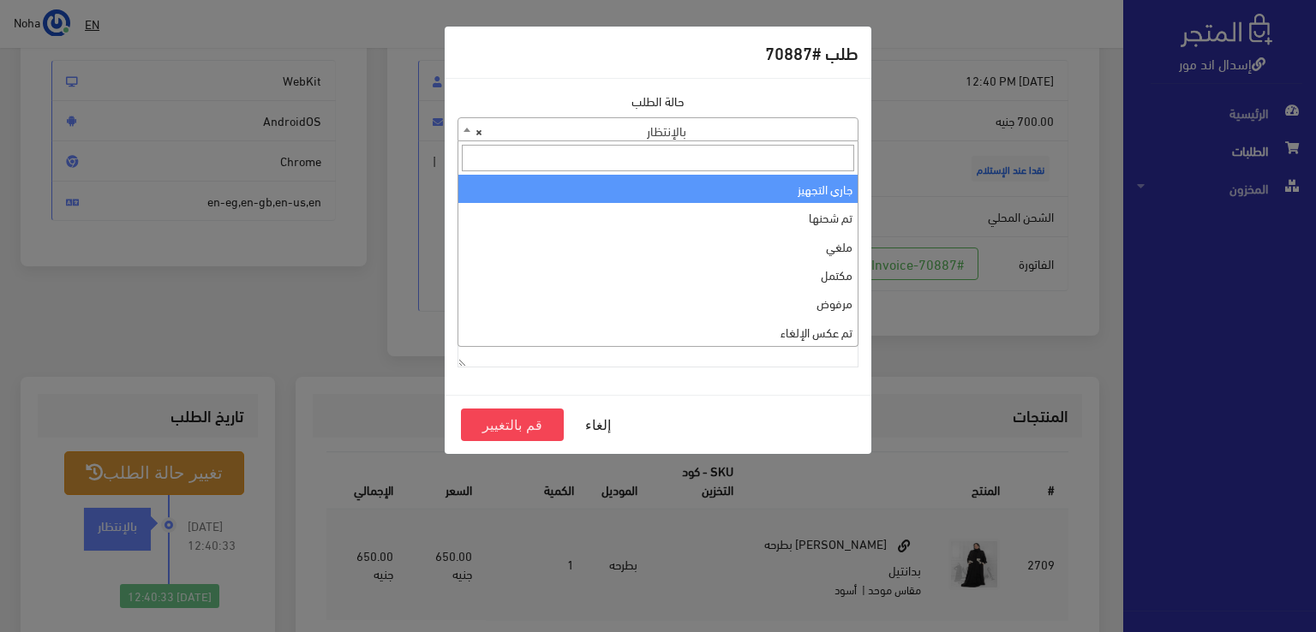
select select "1"
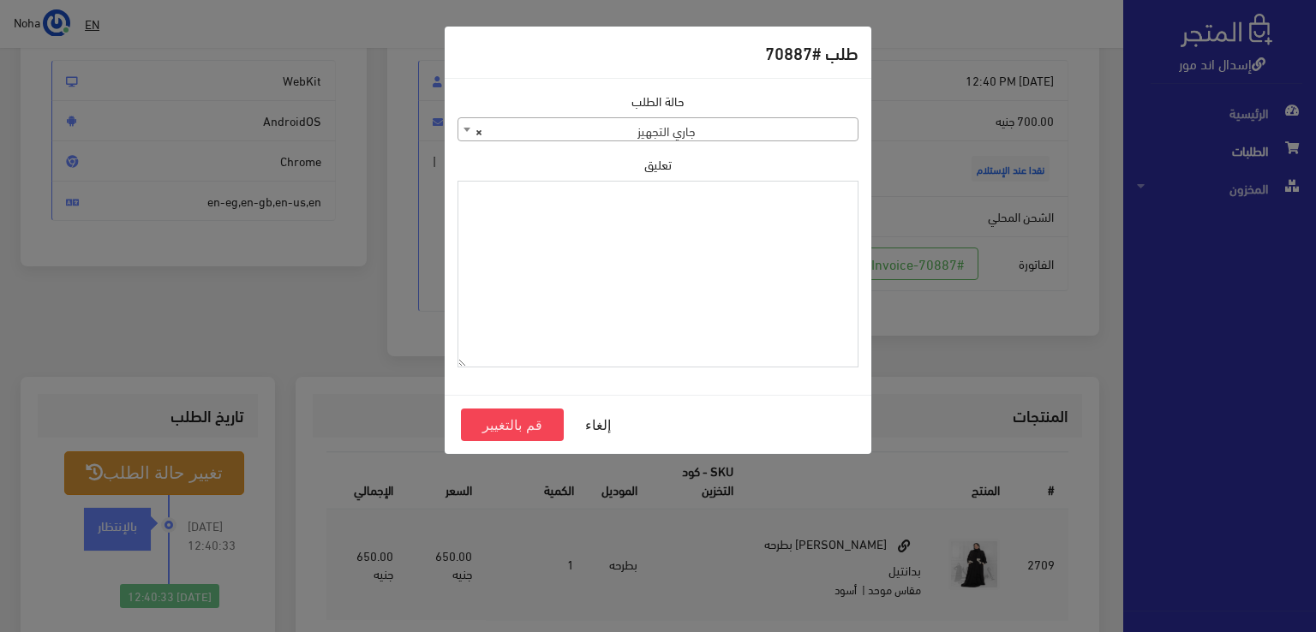
paste textarea "1129110"
type textarea "1129110"
click at [487, 428] on button "قم بالتغيير" at bounding box center [512, 425] width 103 height 33
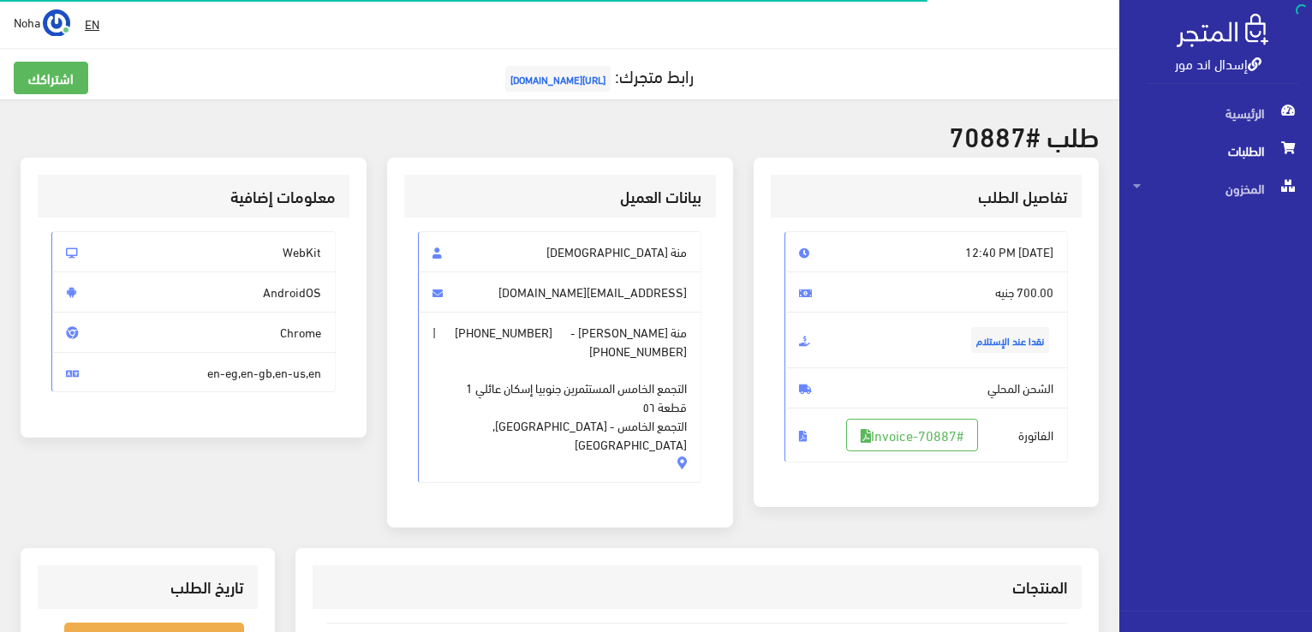
scroll to position [171, 0]
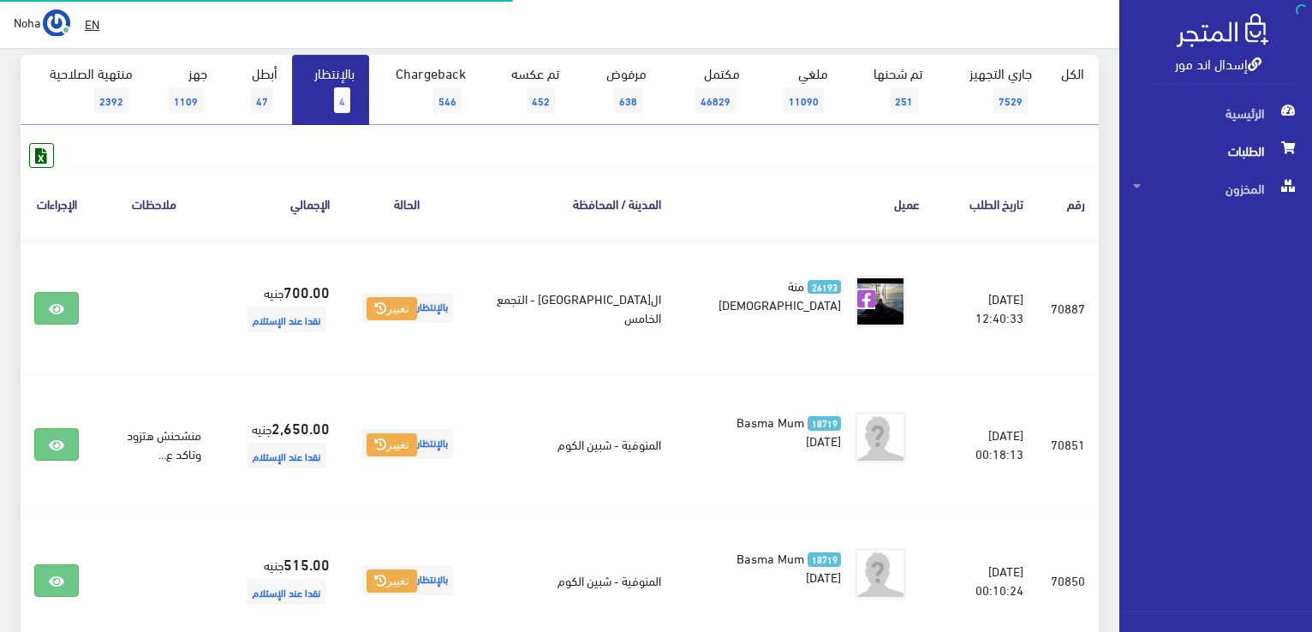
scroll to position [171, 0]
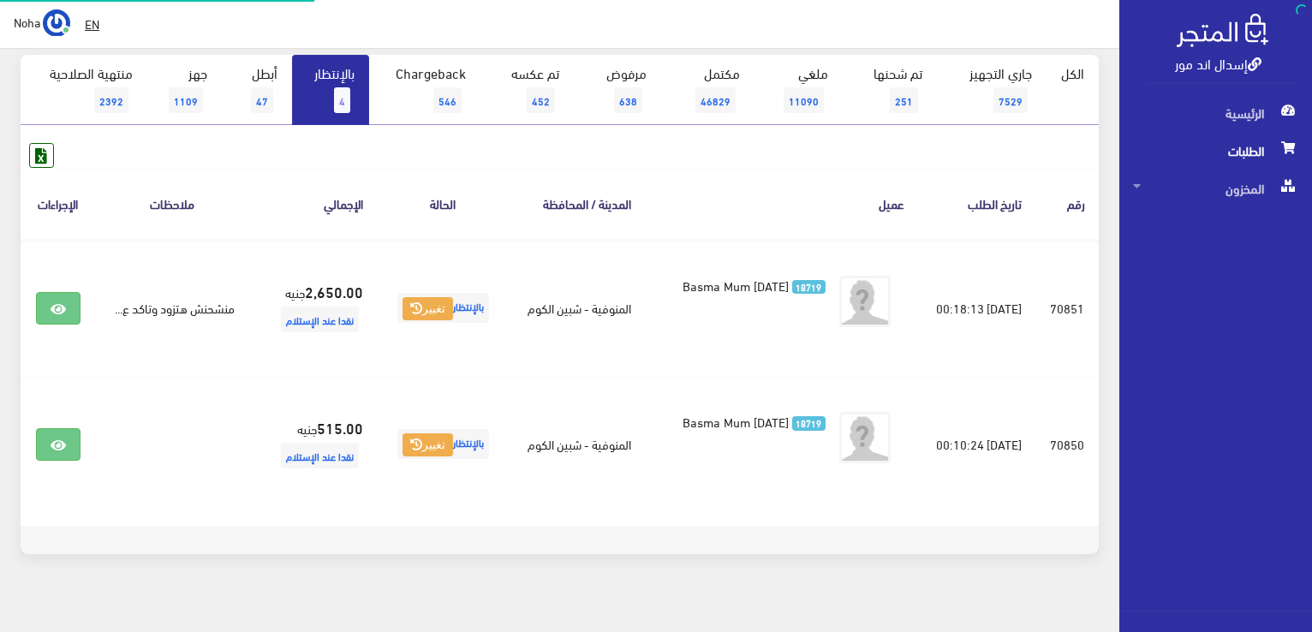
scroll to position [171, 0]
drag, startPoint x: 1106, startPoint y: 216, endPoint x: 1230, endPoint y: 245, distance: 127.6
click at [1230, 245] on div "الرئيسية الطلبات المخزون المخزون" at bounding box center [1208, 352] width 207 height 517
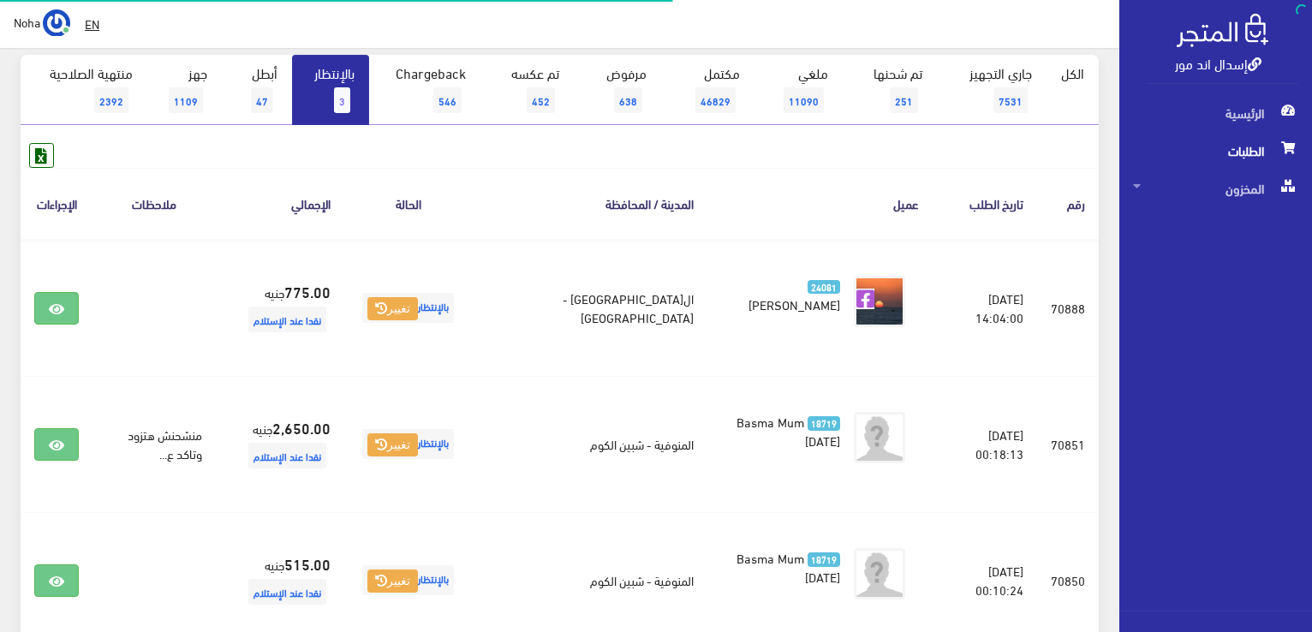
scroll to position [171, 0]
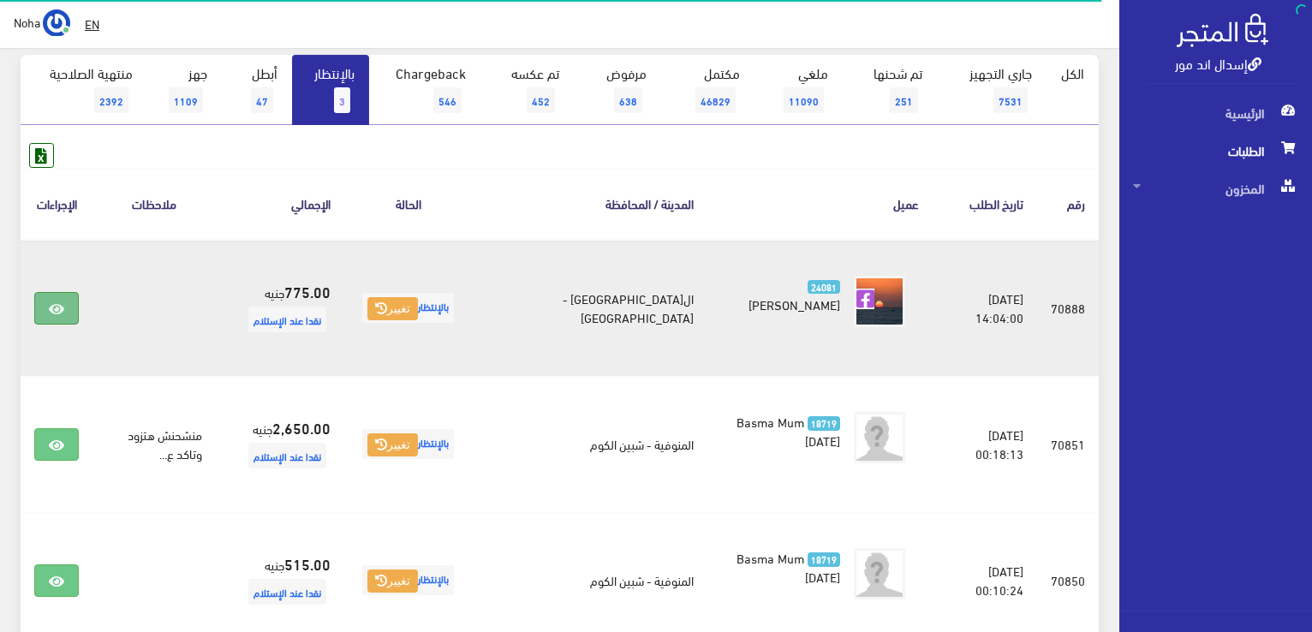
click at [57, 306] on icon at bounding box center [56, 309] width 15 height 14
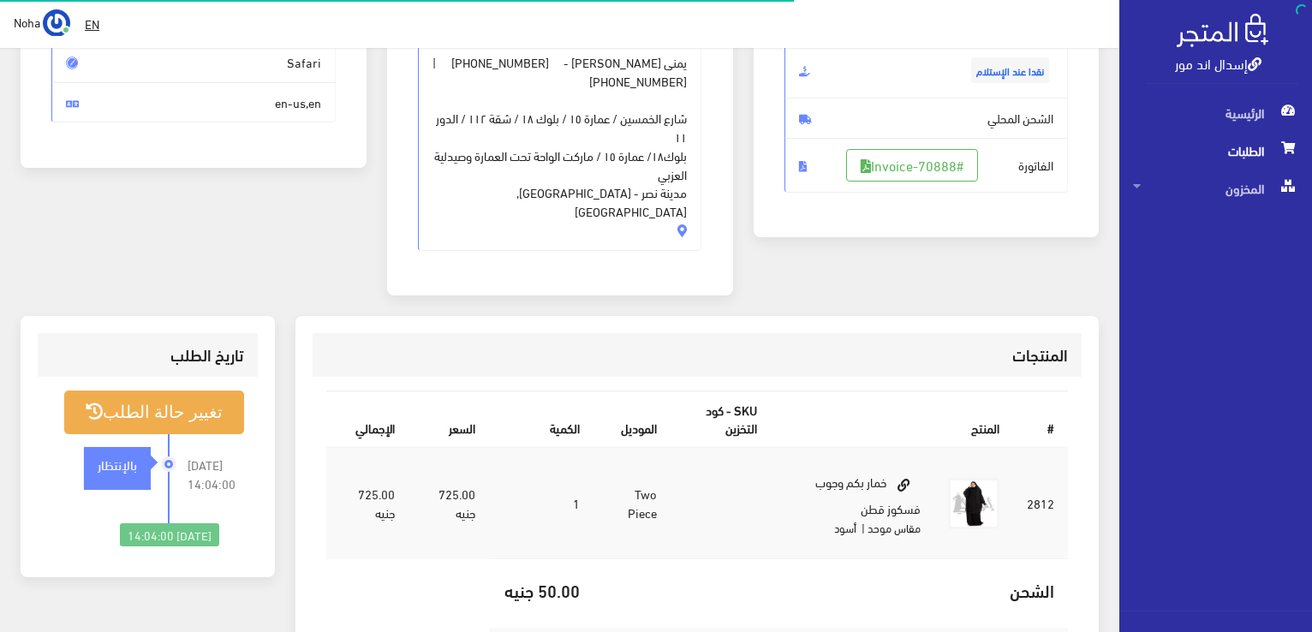
scroll to position [343, 0]
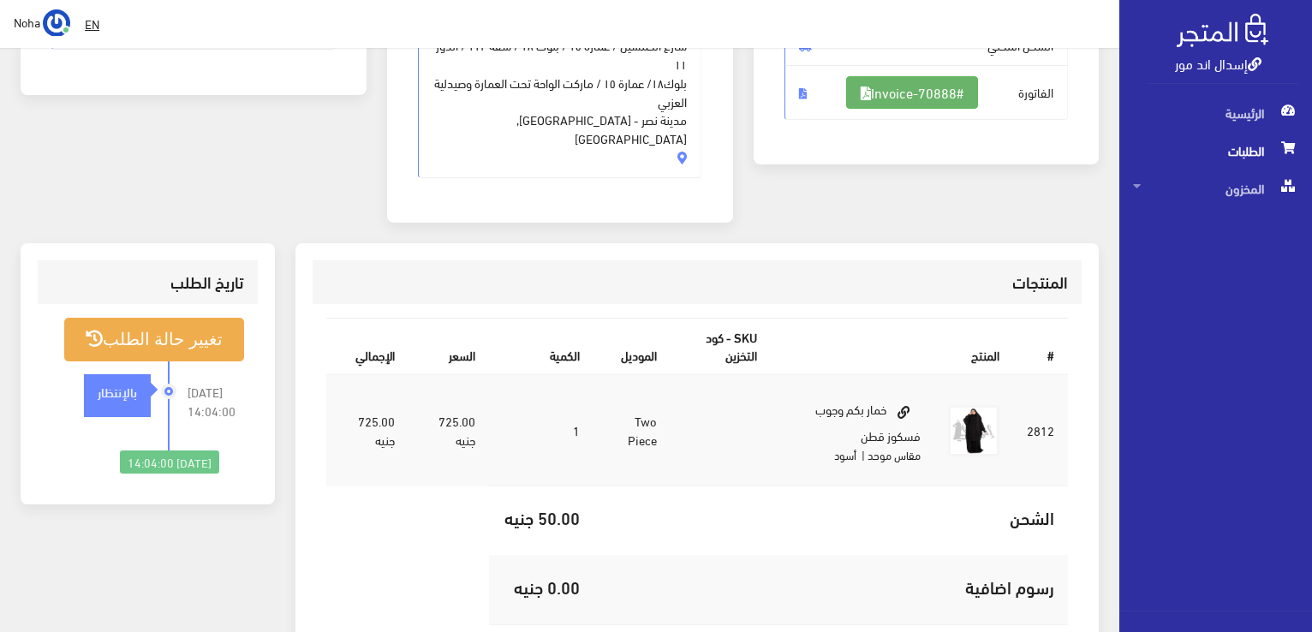
click at [861, 93] on icon at bounding box center [866, 94] width 10 height 14
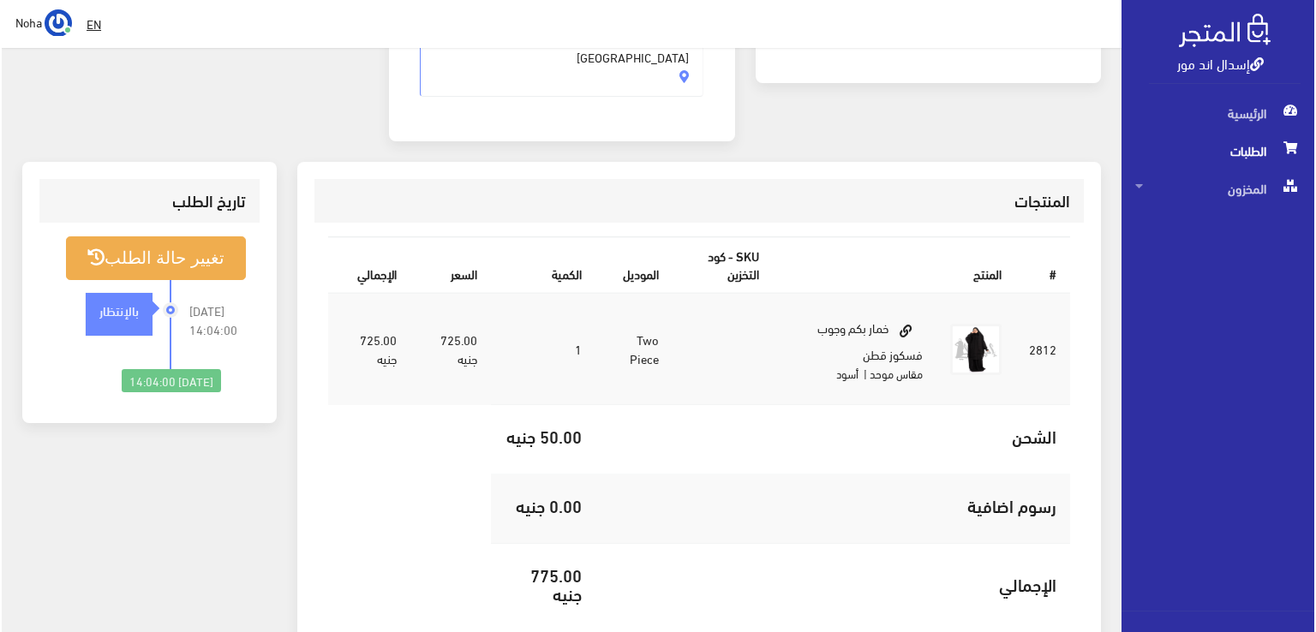
scroll to position [428, 0]
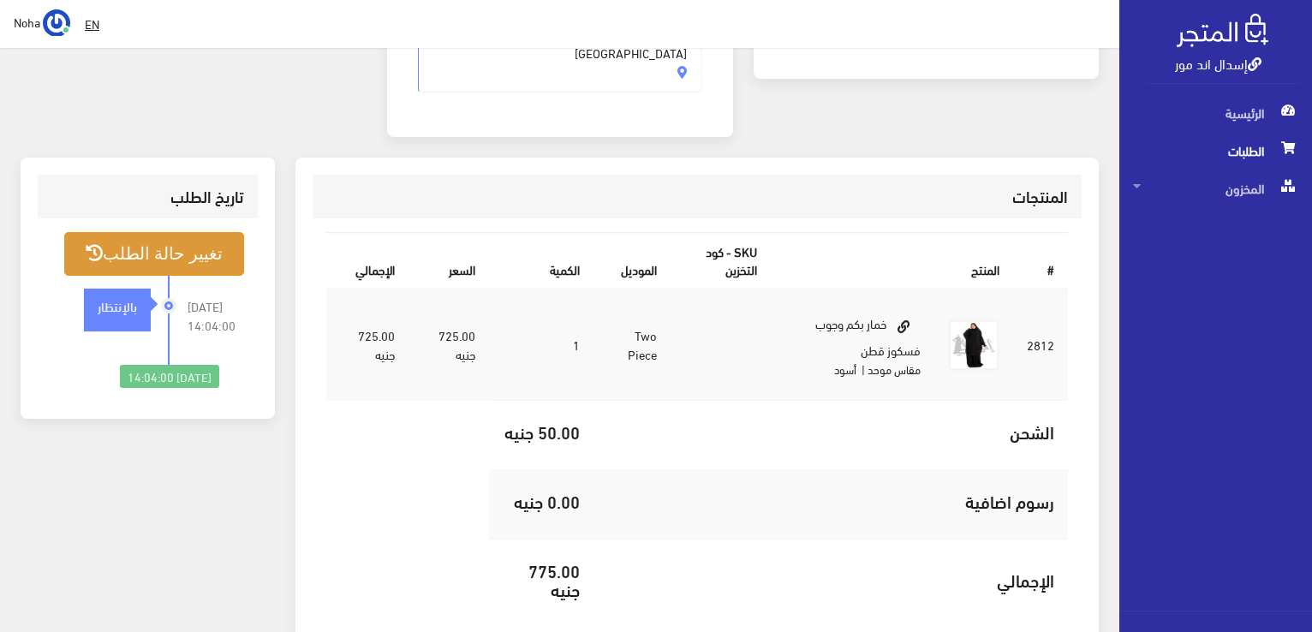
click at [149, 232] on button "تغيير حالة الطلب" at bounding box center [154, 254] width 180 height 44
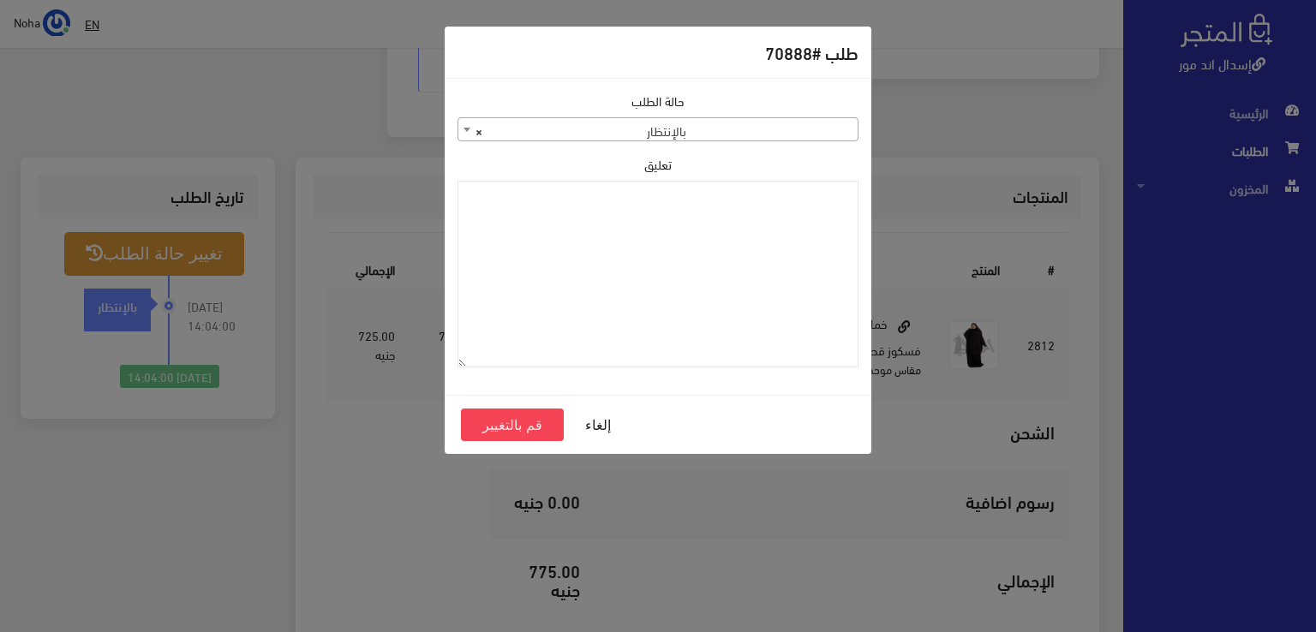
click at [530, 131] on span "× بالإنتظار" at bounding box center [657, 130] width 399 height 24
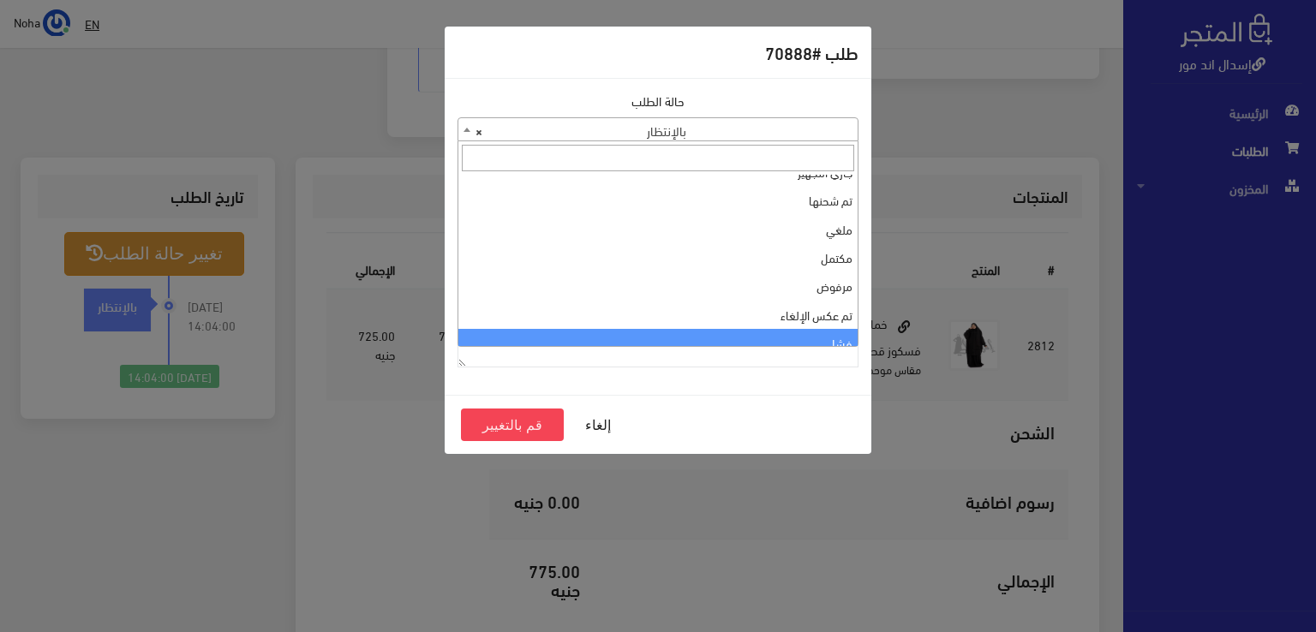
scroll to position [0, 0]
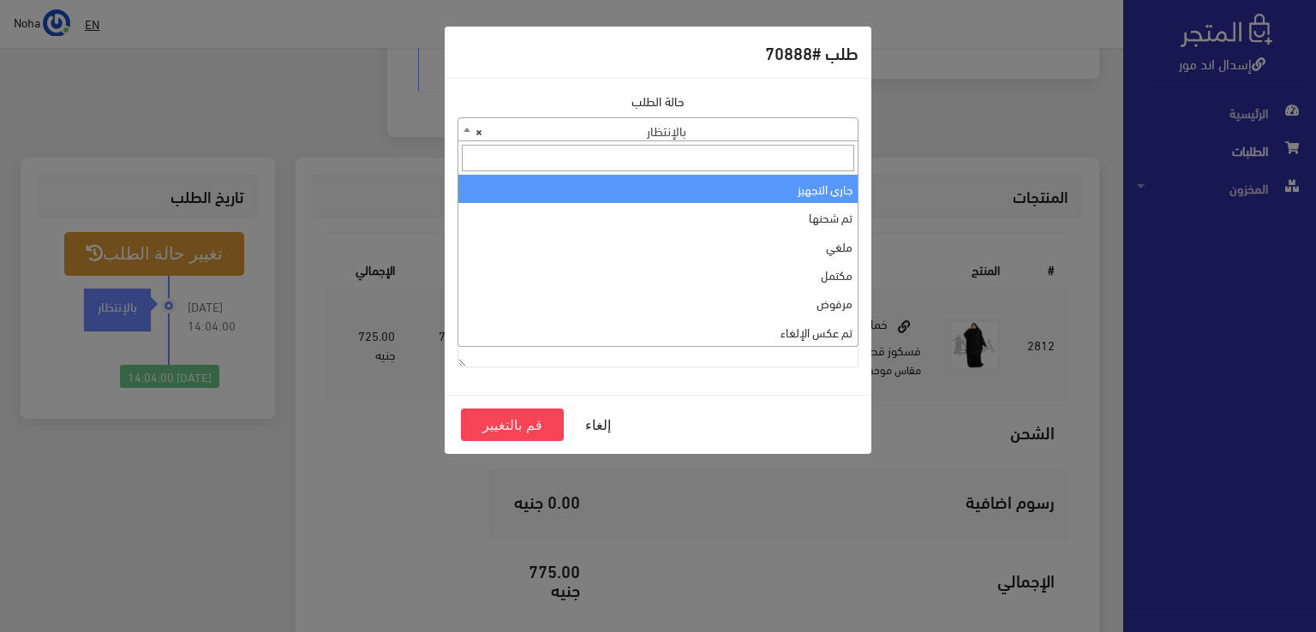
select select "1"
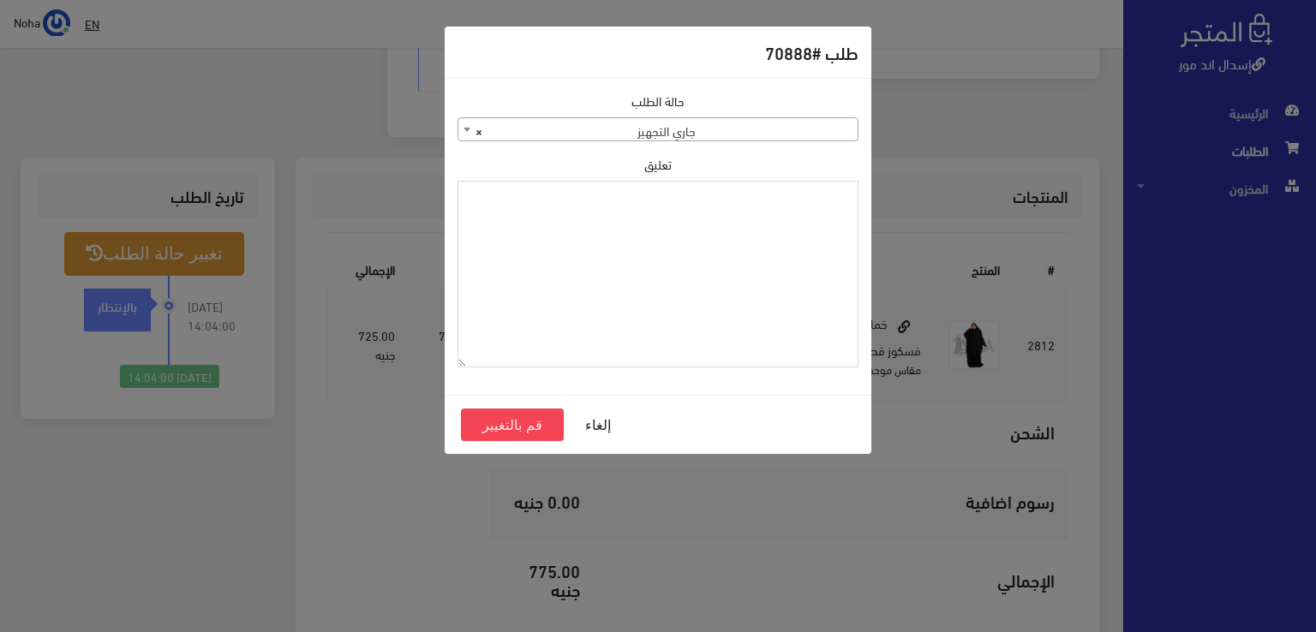
paste textarea "1129110"
type textarea "1129110"
click at [515, 425] on button "قم بالتغيير" at bounding box center [512, 425] width 103 height 33
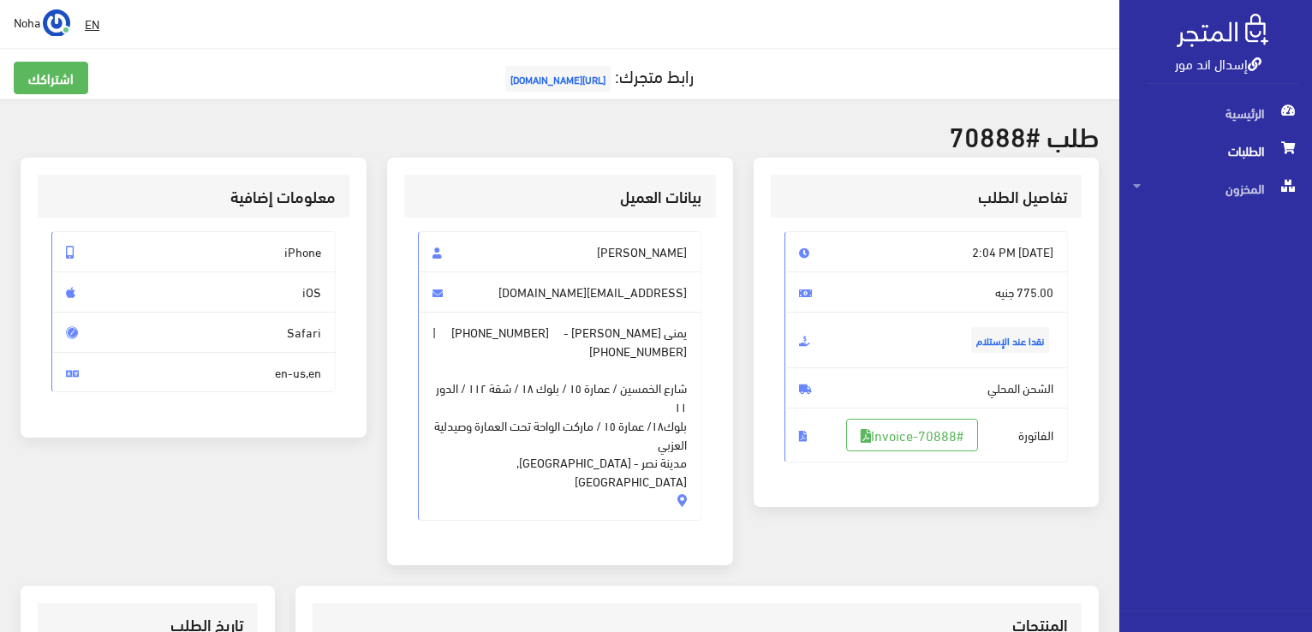
scroll to position [257, 0]
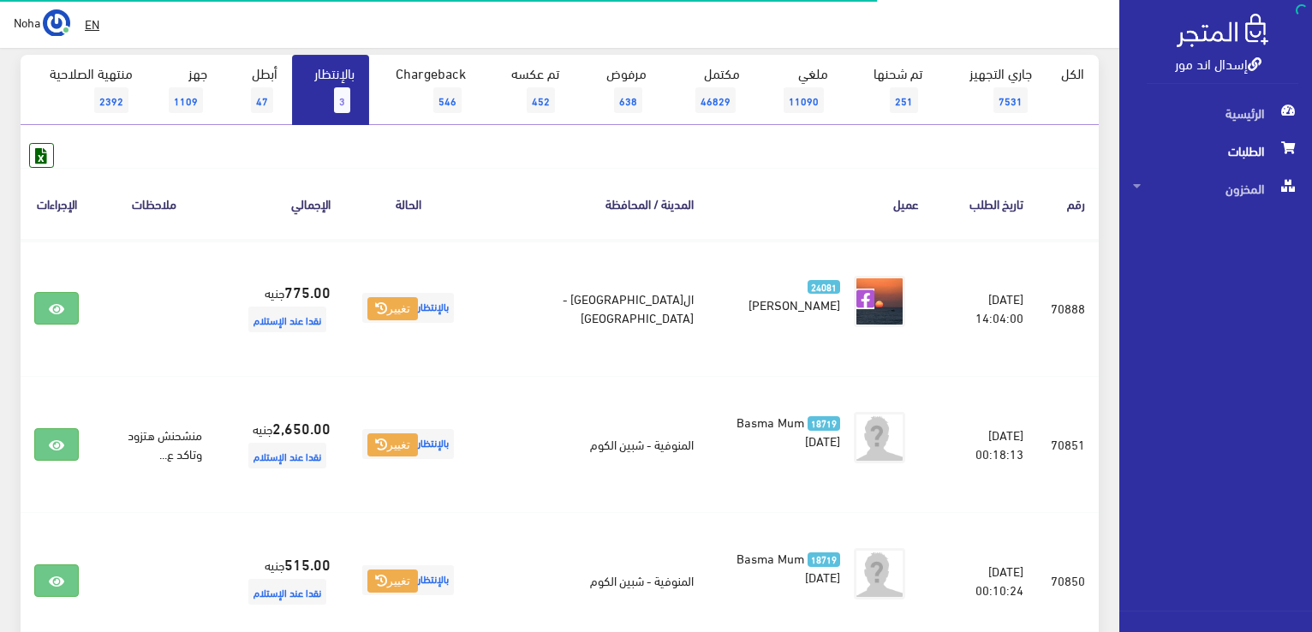
scroll to position [171, 0]
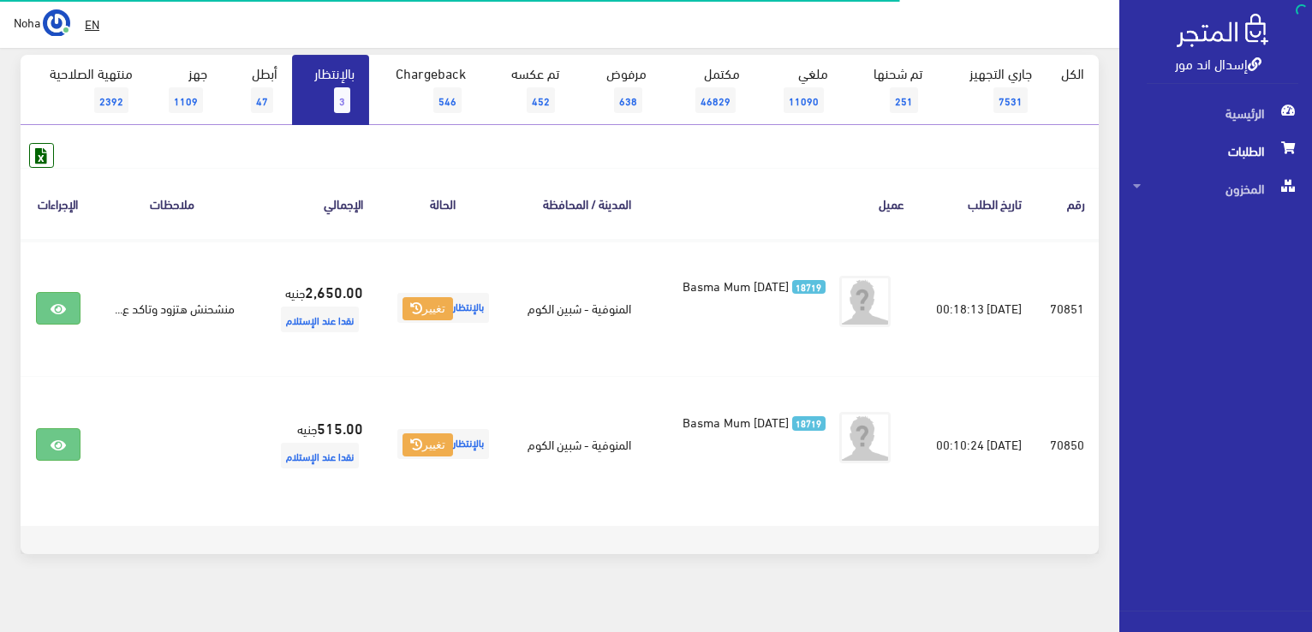
scroll to position [171, 0]
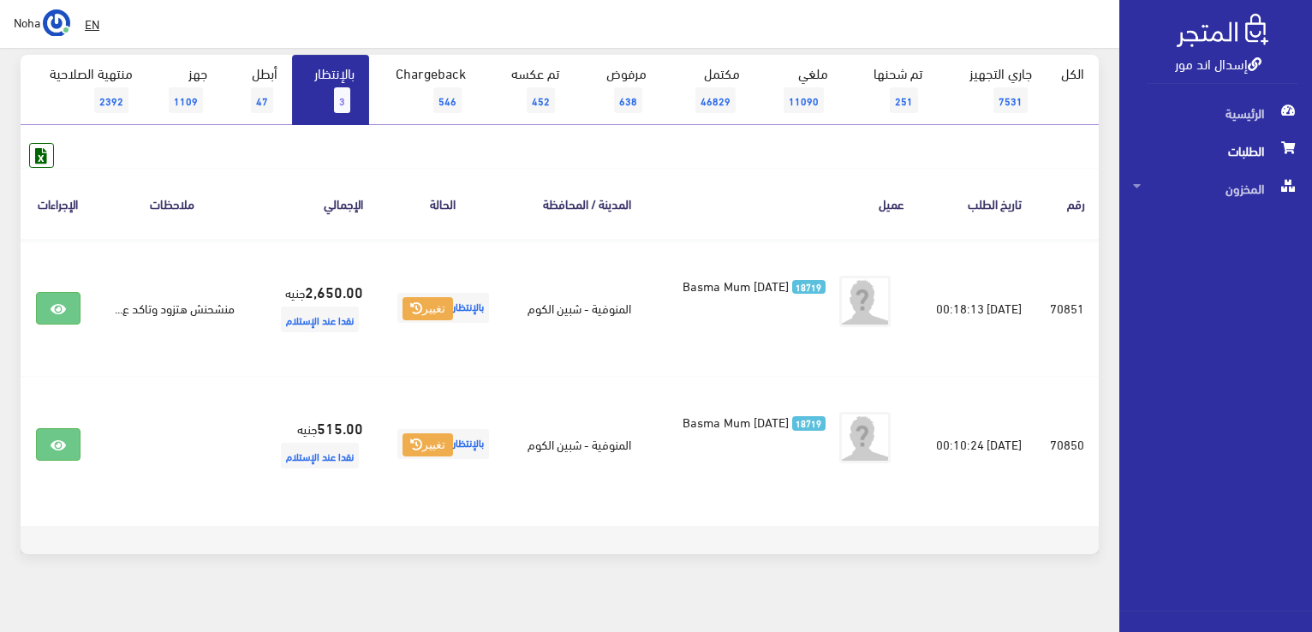
click at [332, 95] on link "بالإنتظار 3" at bounding box center [330, 90] width 77 height 70
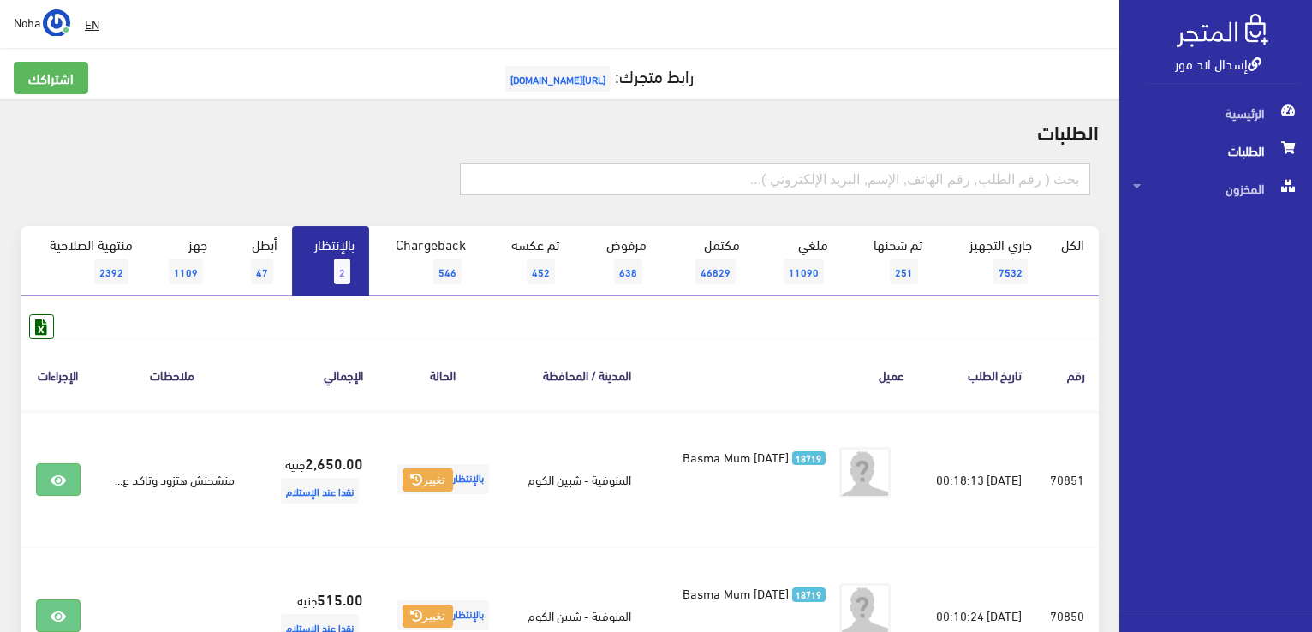
paste input "01006158585"
type input "01006158585"
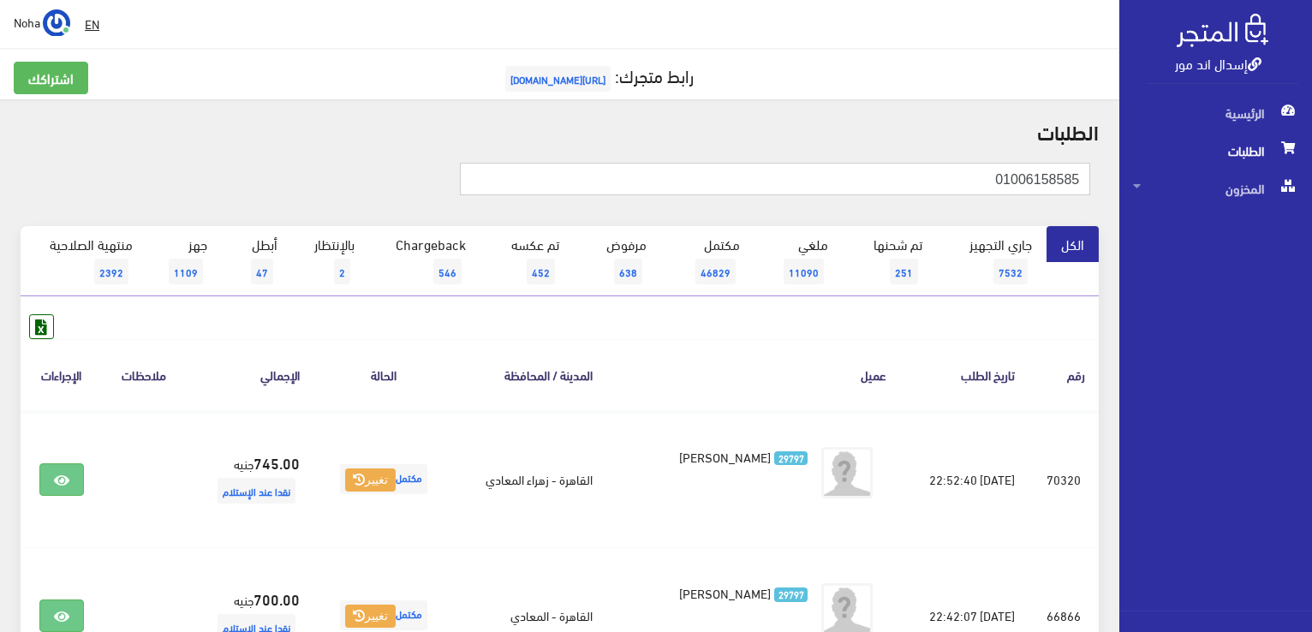
drag, startPoint x: 975, startPoint y: 169, endPoint x: 1313, endPoint y: 197, distance: 339.6
click at [1312, 197] on html "إسدال اند مور الرئيسية الطلبات" at bounding box center [656, 316] width 1312 height 632
paste input "8166657"
type input "01008166657"
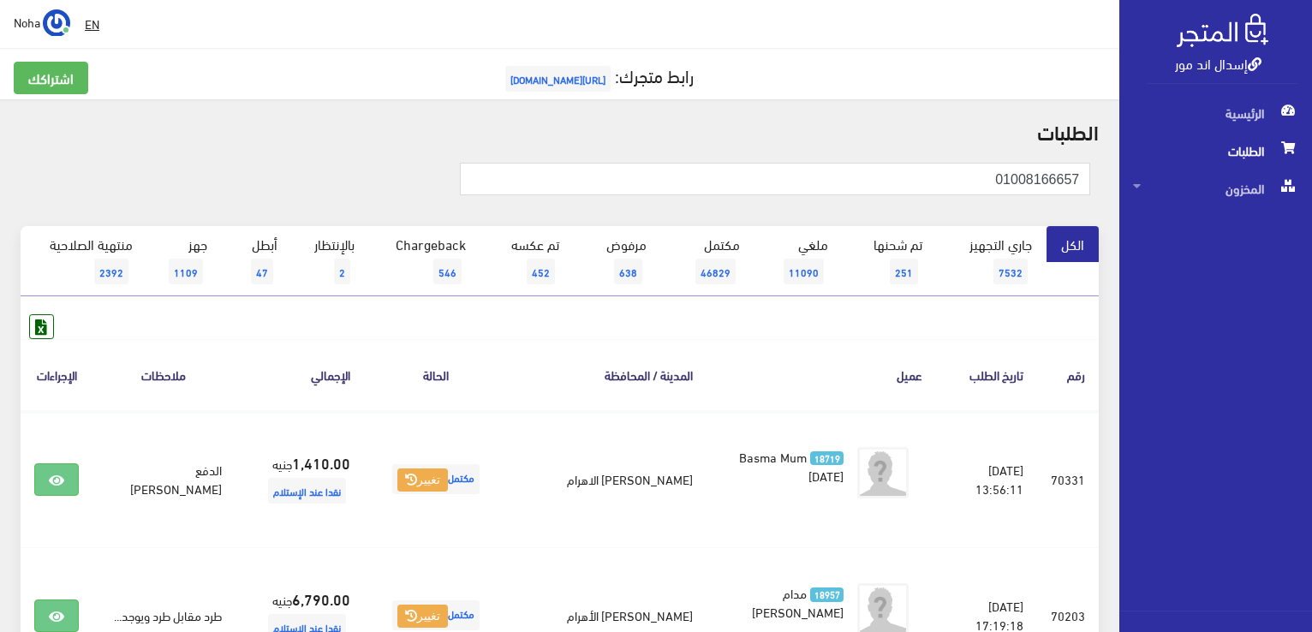
drag, startPoint x: 959, startPoint y: 178, endPoint x: 1293, endPoint y: 230, distance: 337.2
paste input "10077710"
type input "01010077710"
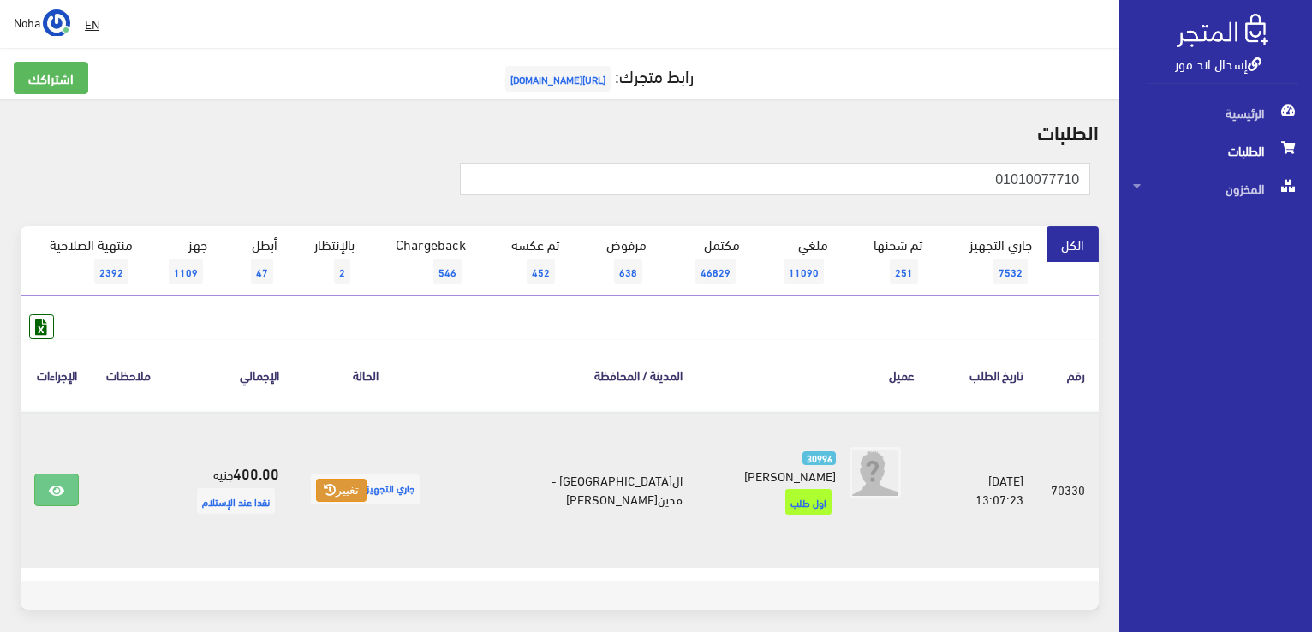
click at [367, 480] on button "تغيير" at bounding box center [341, 491] width 51 height 24
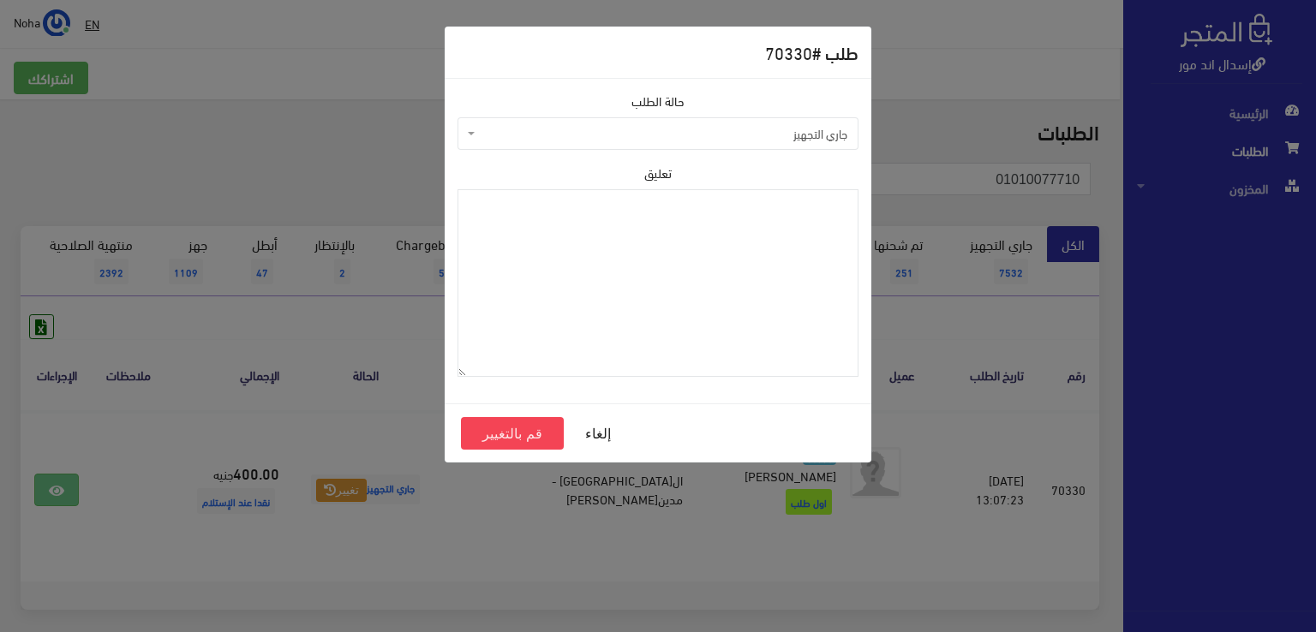
click at [556, 133] on span "جاري التجهيز" at bounding box center [663, 133] width 368 height 17
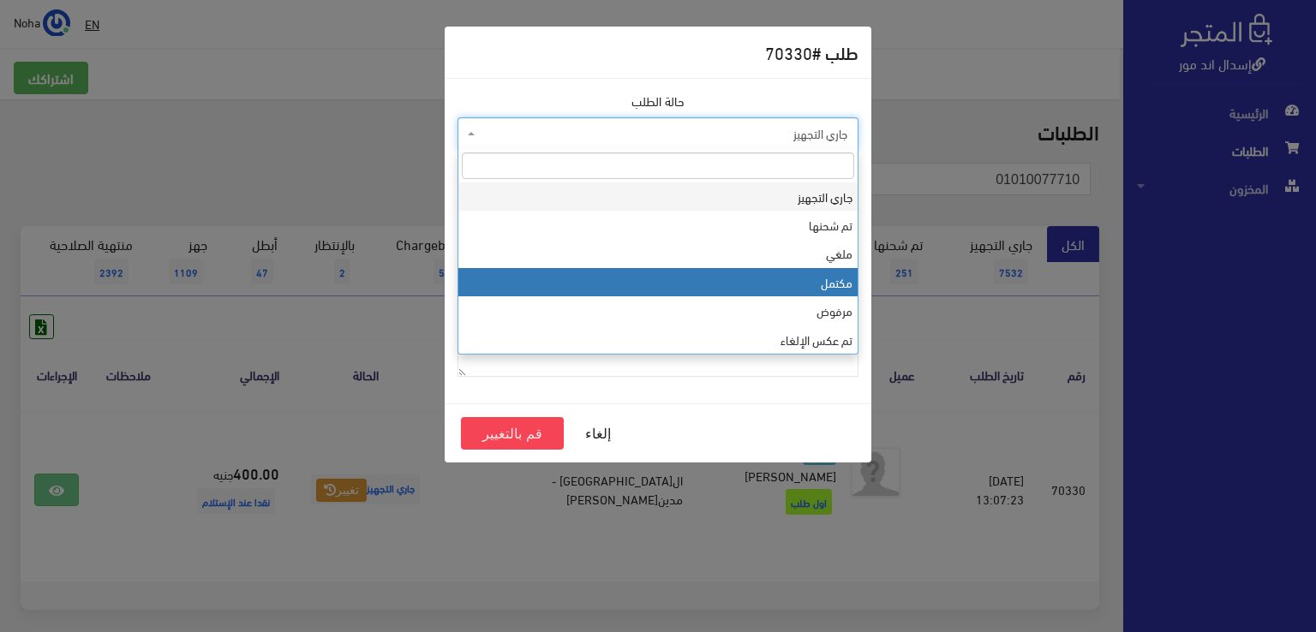
select select "4"
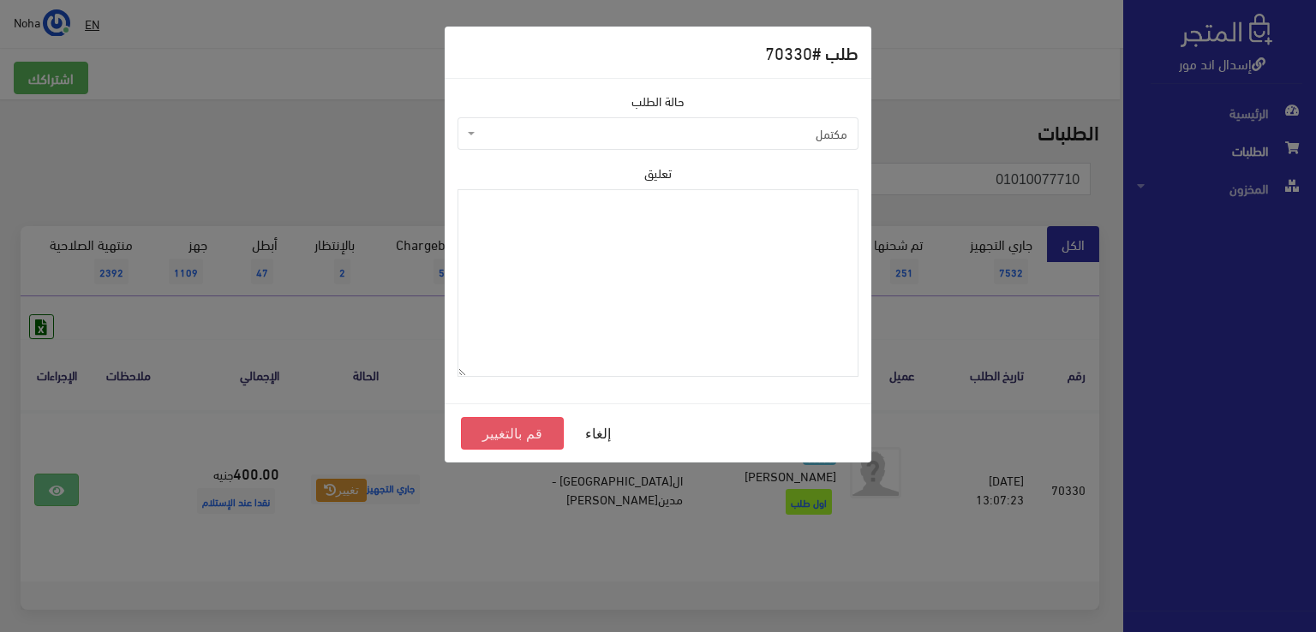
click at [535, 432] on button "قم بالتغيير" at bounding box center [512, 433] width 103 height 33
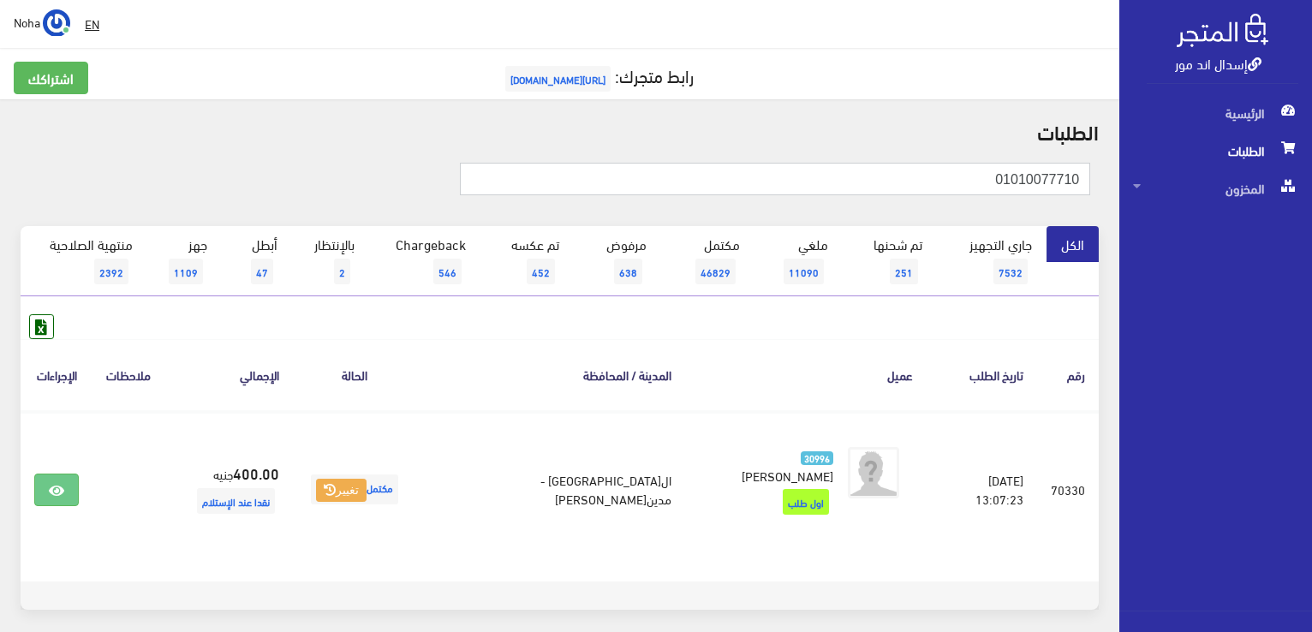
drag, startPoint x: 884, startPoint y: 186, endPoint x: 1155, endPoint y: 144, distance: 273.9
click at [1155, 144] on div "إسدال اند مور الرئيسية الطلبات المخزون" at bounding box center [656, 353] width 1312 height 706
paste input "142375859"
type input "01142375859"
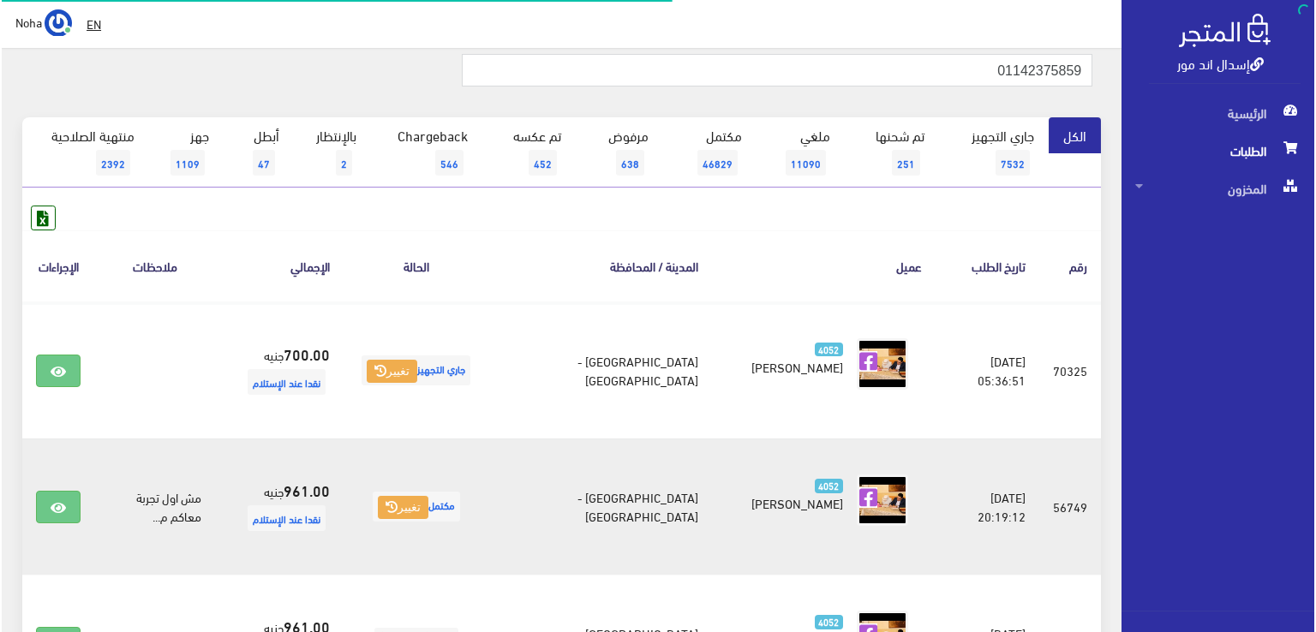
scroll to position [257, 0]
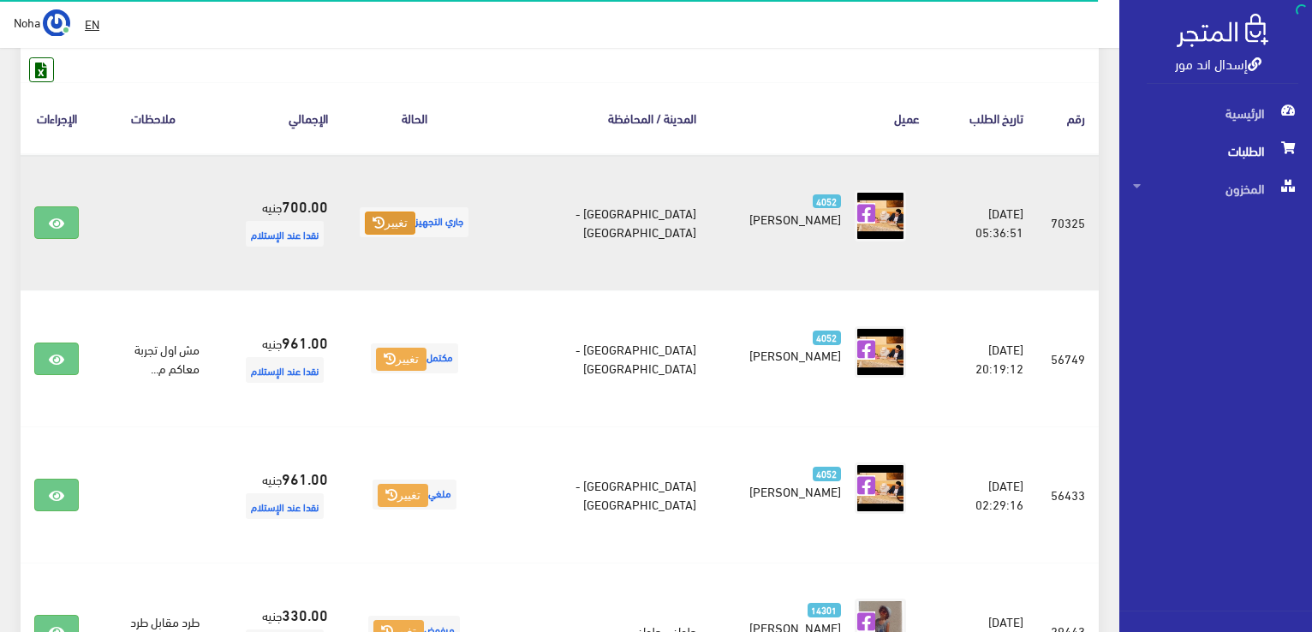
click at [415, 236] on button "تغيير" at bounding box center [390, 224] width 51 height 24
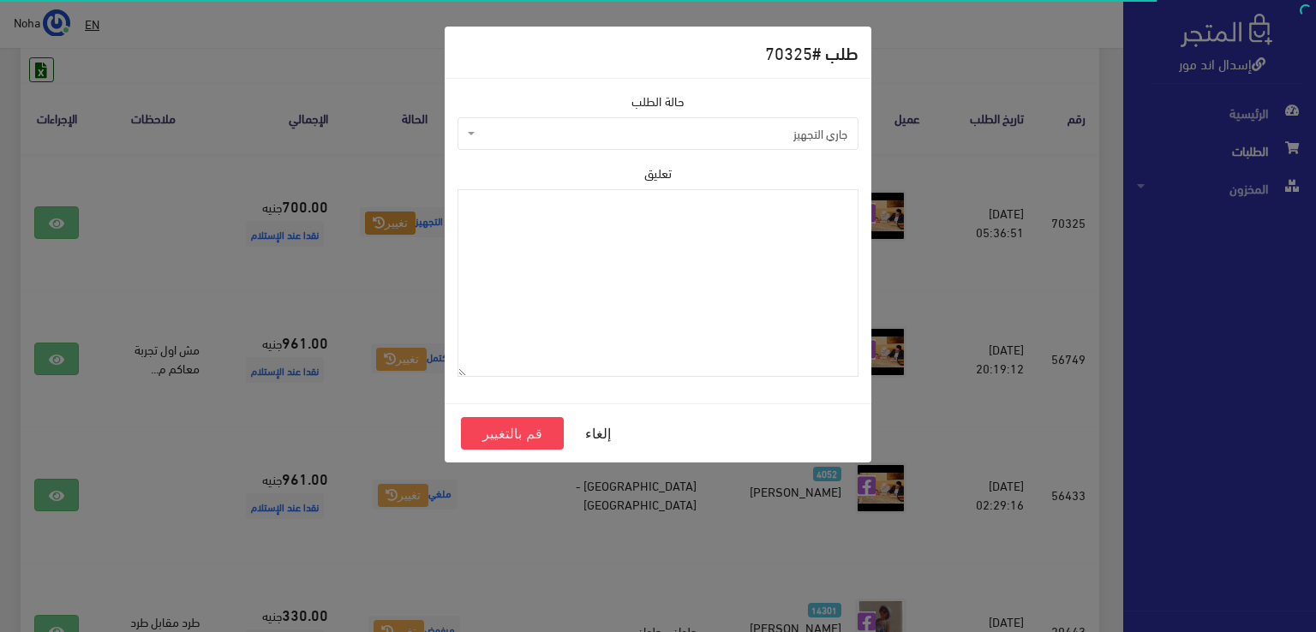
click at [668, 138] on span "جاري التجهيز" at bounding box center [663, 133] width 368 height 17
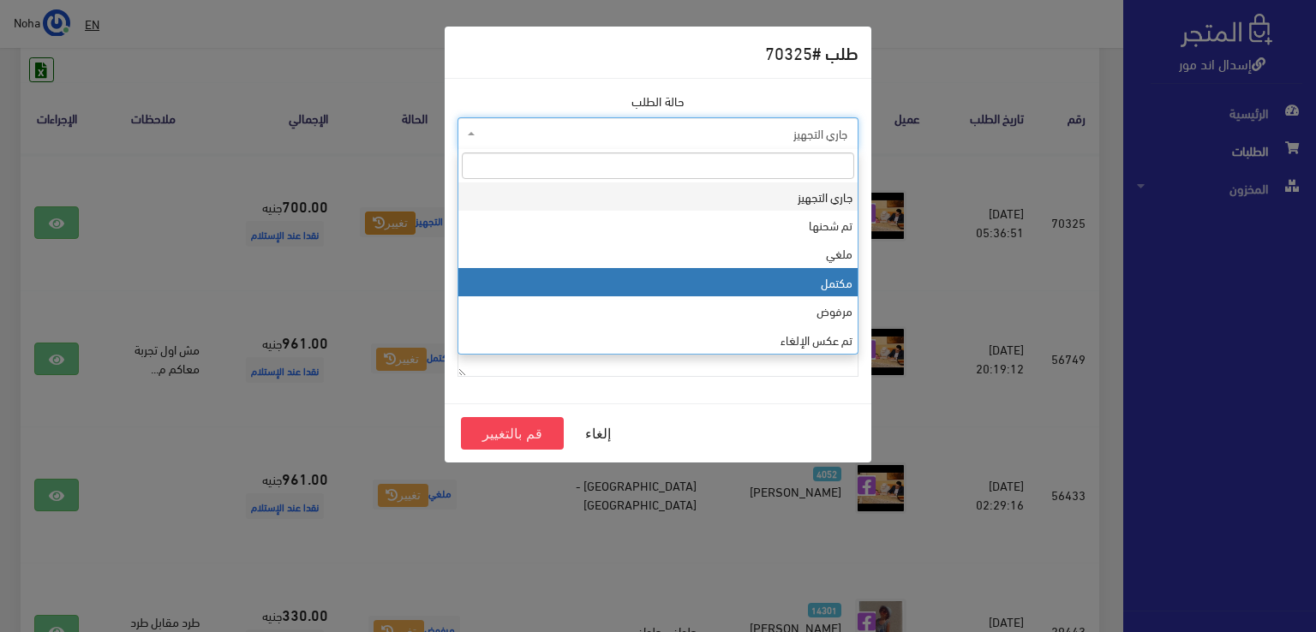
select select "4"
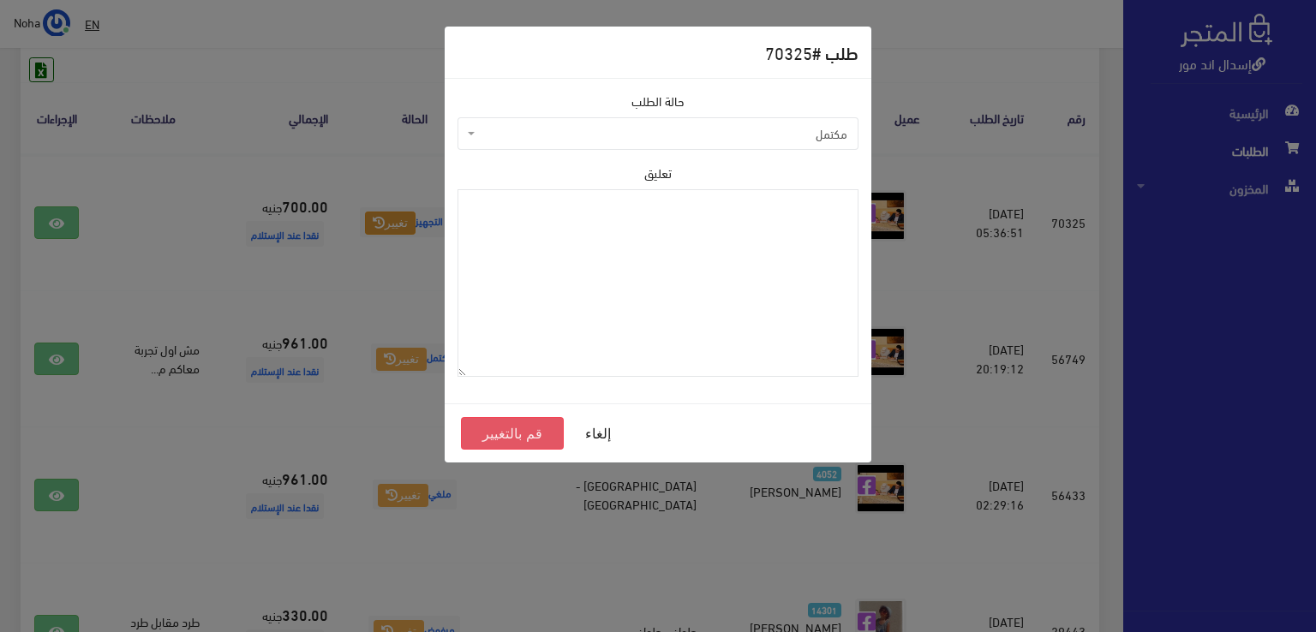
click at [535, 426] on button "قم بالتغيير" at bounding box center [512, 433] width 103 height 33
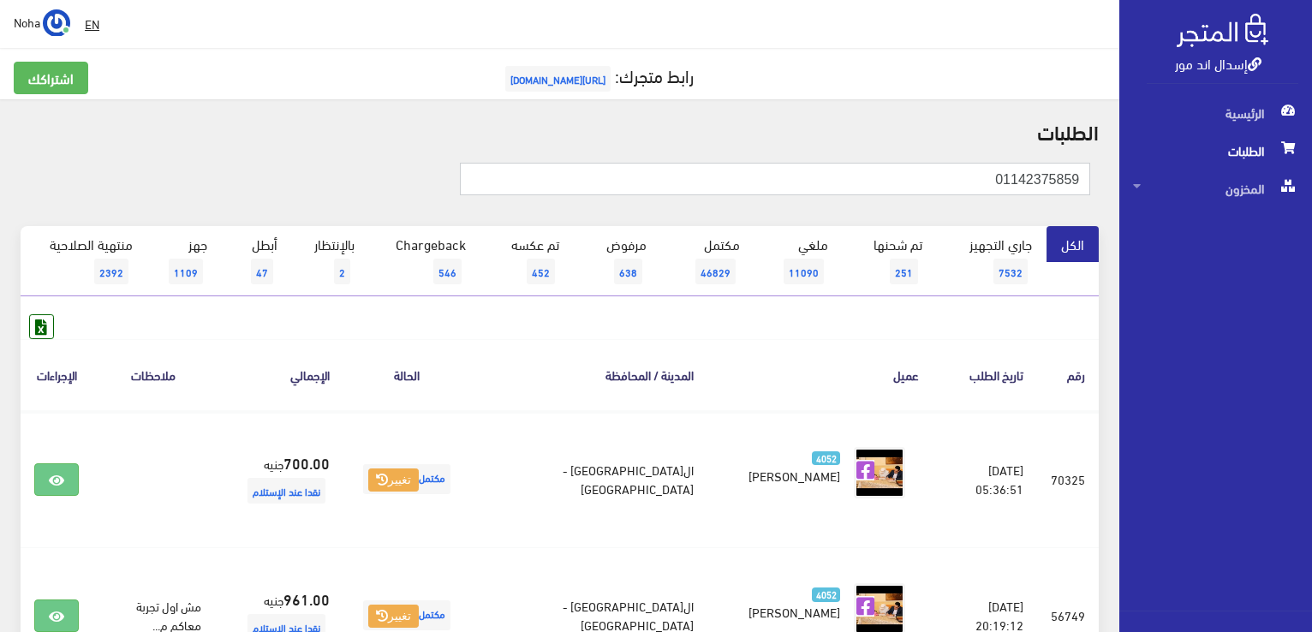
drag, startPoint x: 966, startPoint y: 174, endPoint x: 1315, endPoint y: 145, distance: 349.9
click at [1312, 145] on html "إسدال اند مور الرئيسية الطلبات" at bounding box center [656, 316] width 1312 height 632
paste input "22757188"
type input "01122757188"
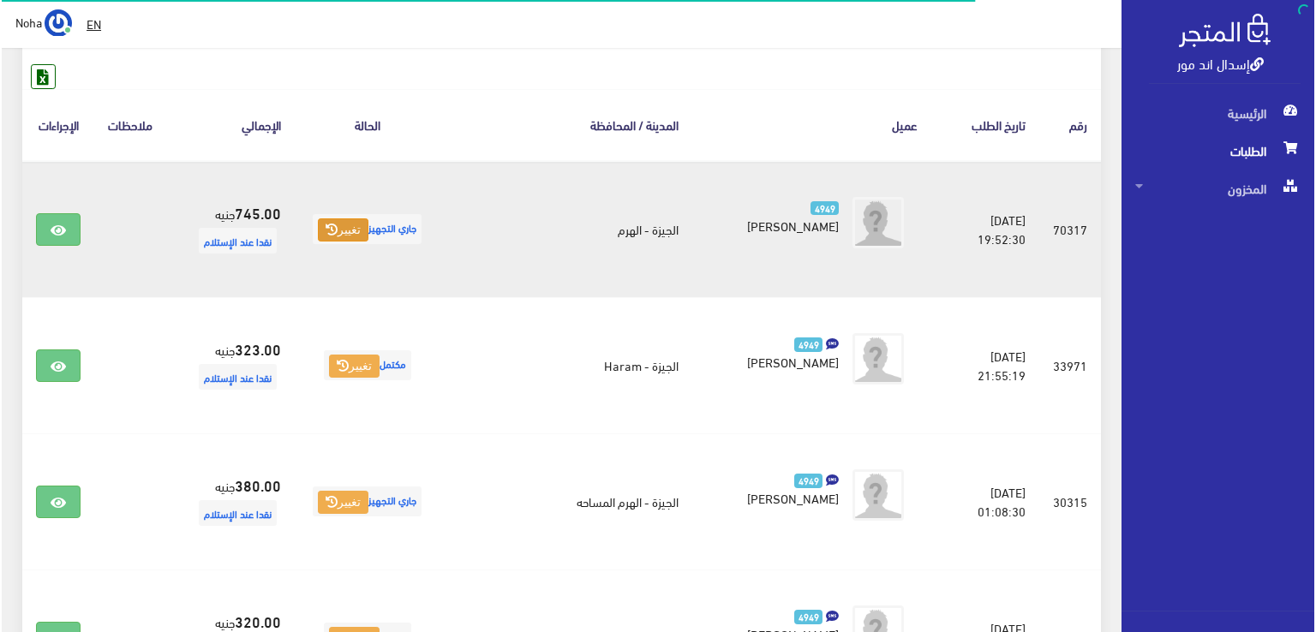
scroll to position [257, 0]
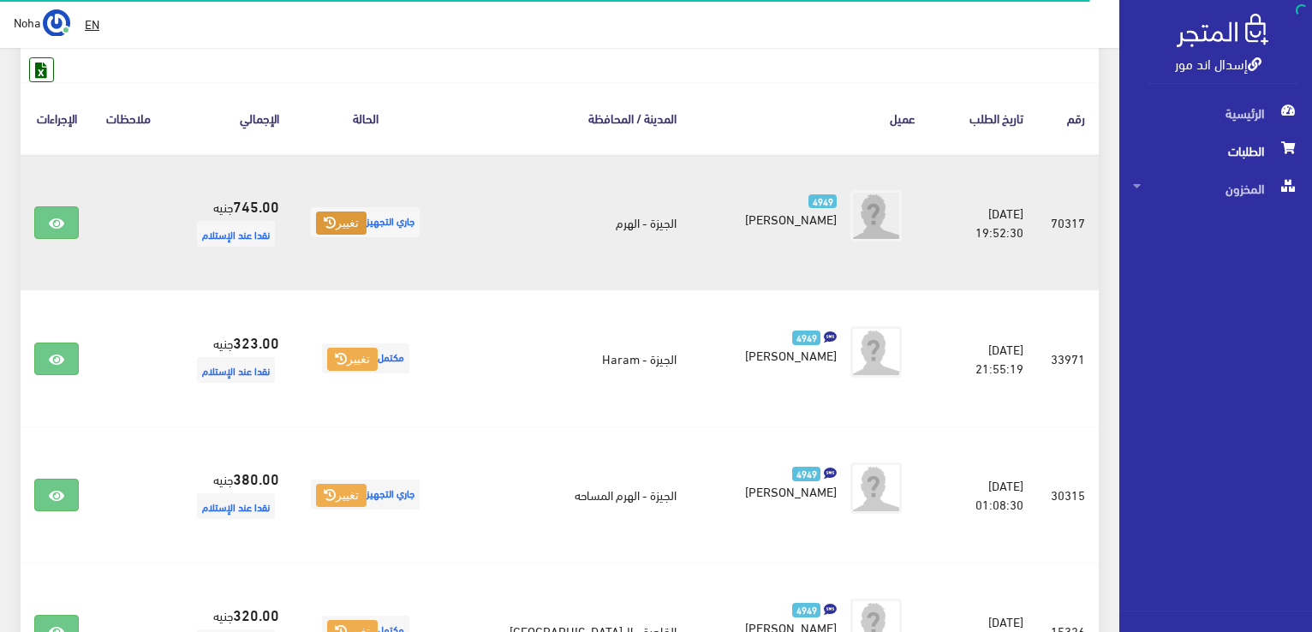
click at [349, 213] on button "تغيير" at bounding box center [341, 224] width 51 height 24
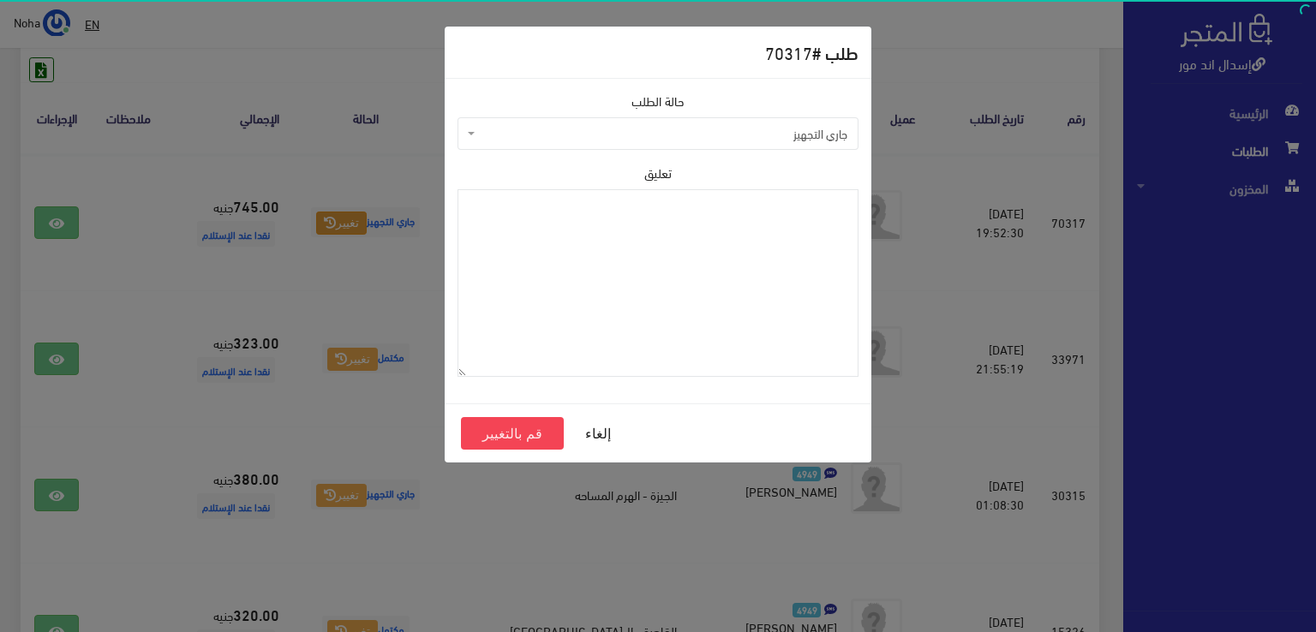
click at [547, 146] on span "جاري التجهيز" at bounding box center [657, 133] width 401 height 33
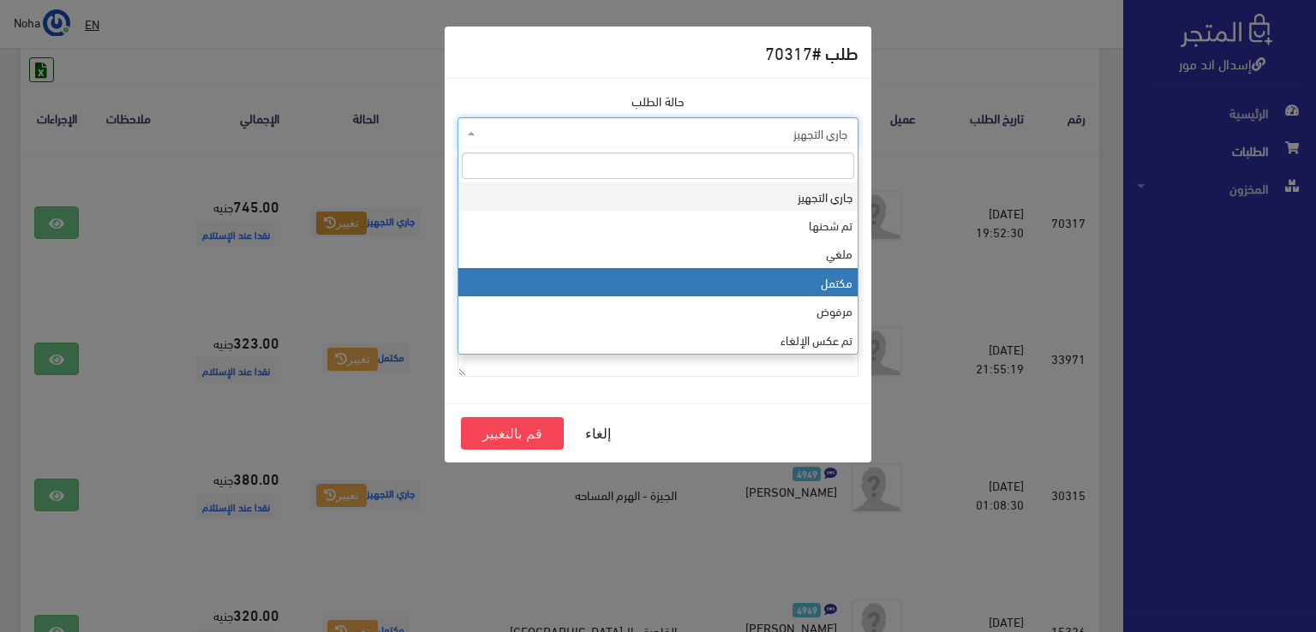
select select "4"
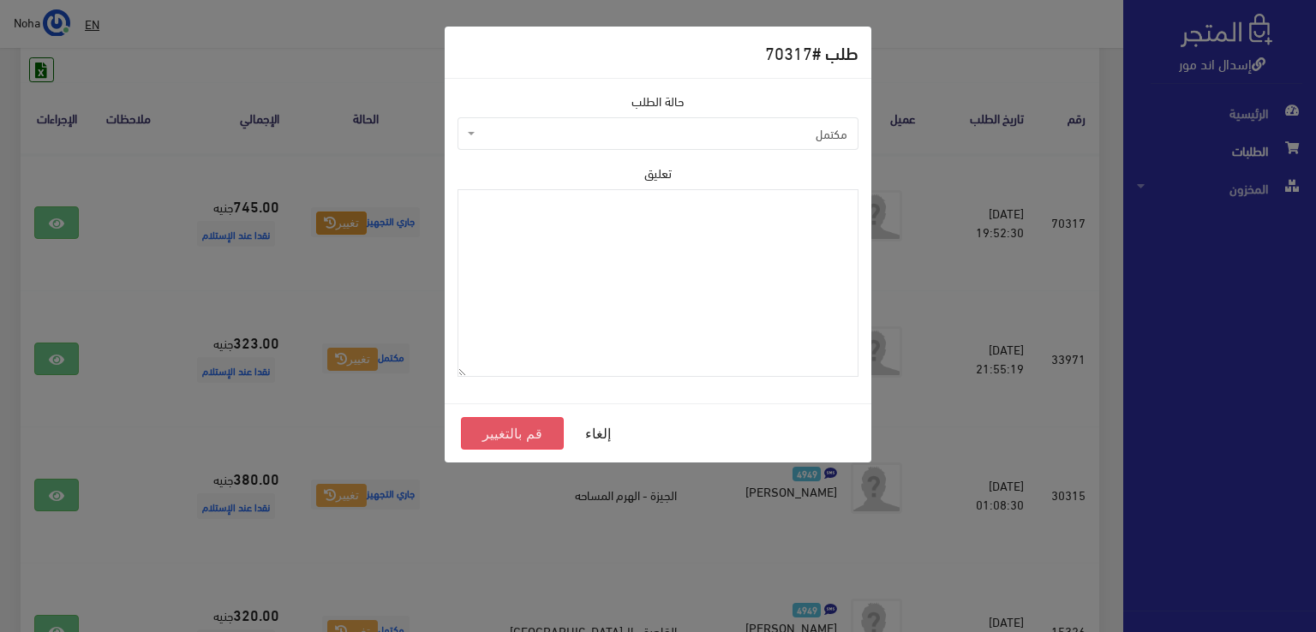
click at [504, 439] on button "قم بالتغيير" at bounding box center [512, 433] width 103 height 33
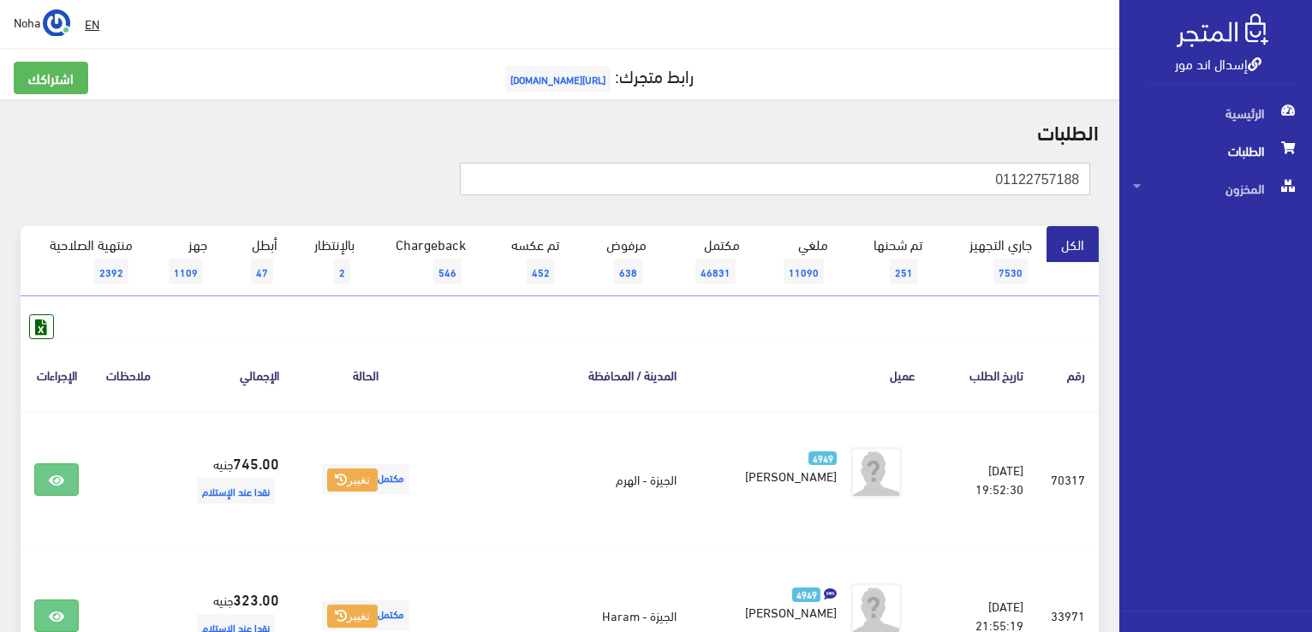
drag, startPoint x: 1066, startPoint y: 182, endPoint x: 917, endPoint y: 208, distance: 150.6
click at [1174, 210] on div "إسدال اند مور الرئيسية الطلبات المخزون" at bounding box center [656, 615] width 1312 height 1230
paste input "01016303909"
type input "01016303909"
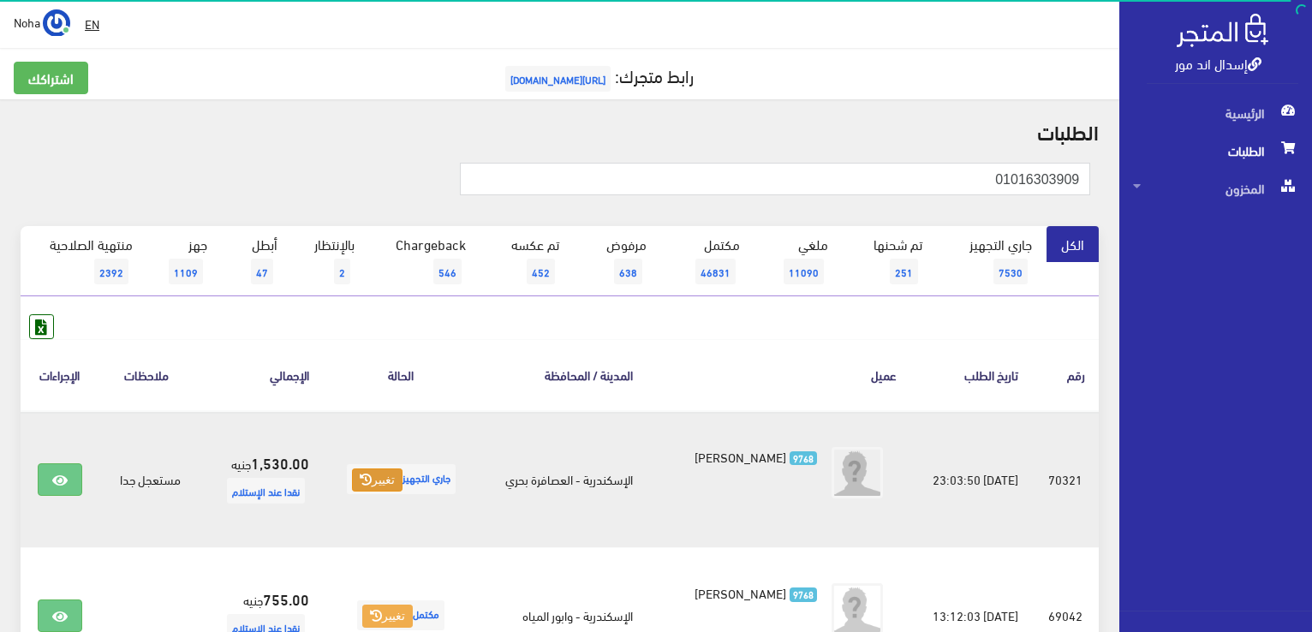
click at [360, 476] on icon at bounding box center [366, 480] width 12 height 12
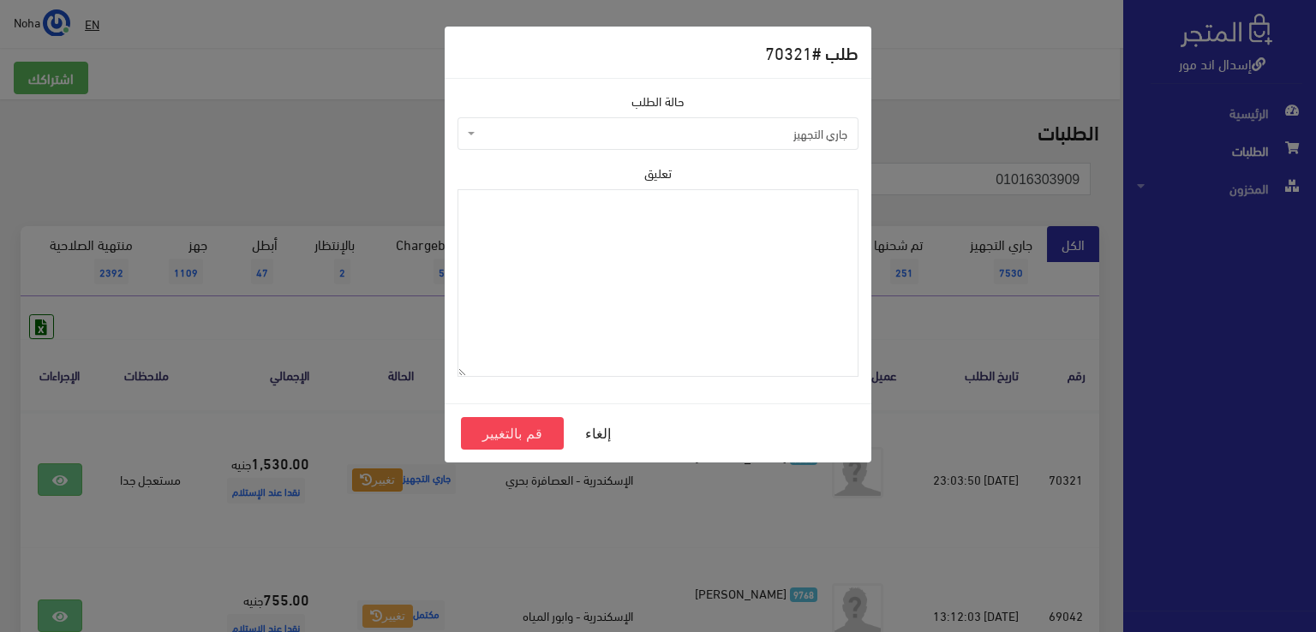
click at [632, 139] on span "جاري التجهيز" at bounding box center [663, 133] width 368 height 17
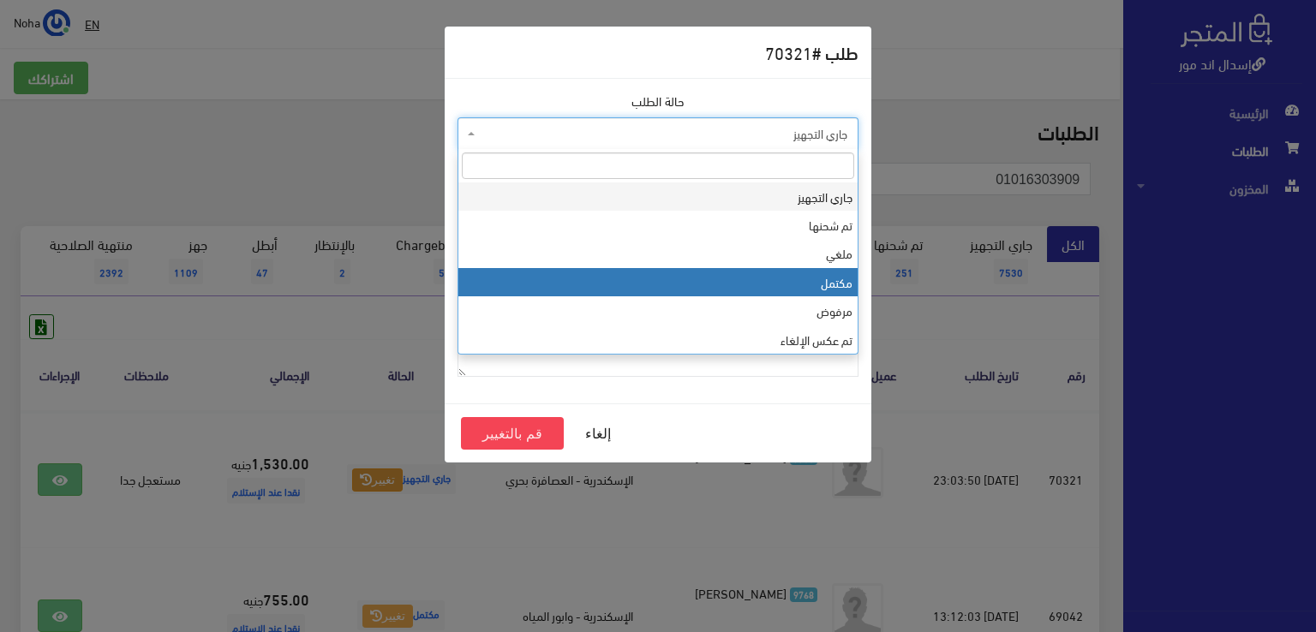
select select "4"
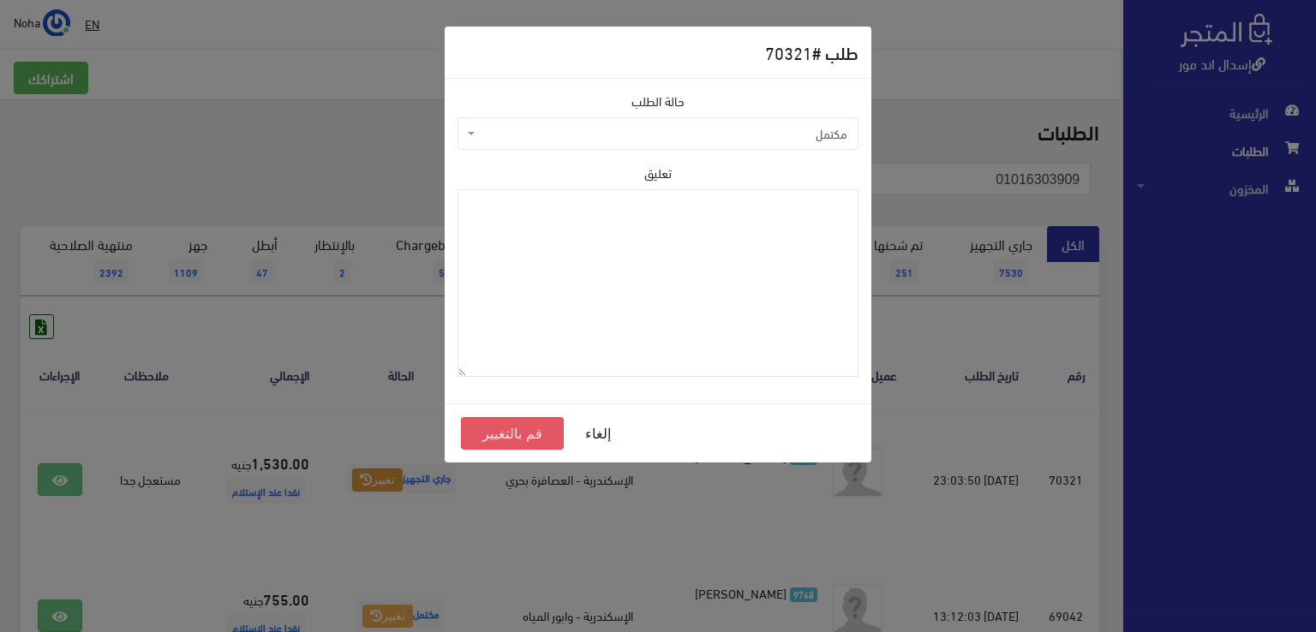
click at [529, 435] on button "قم بالتغيير" at bounding box center [512, 433] width 103 height 33
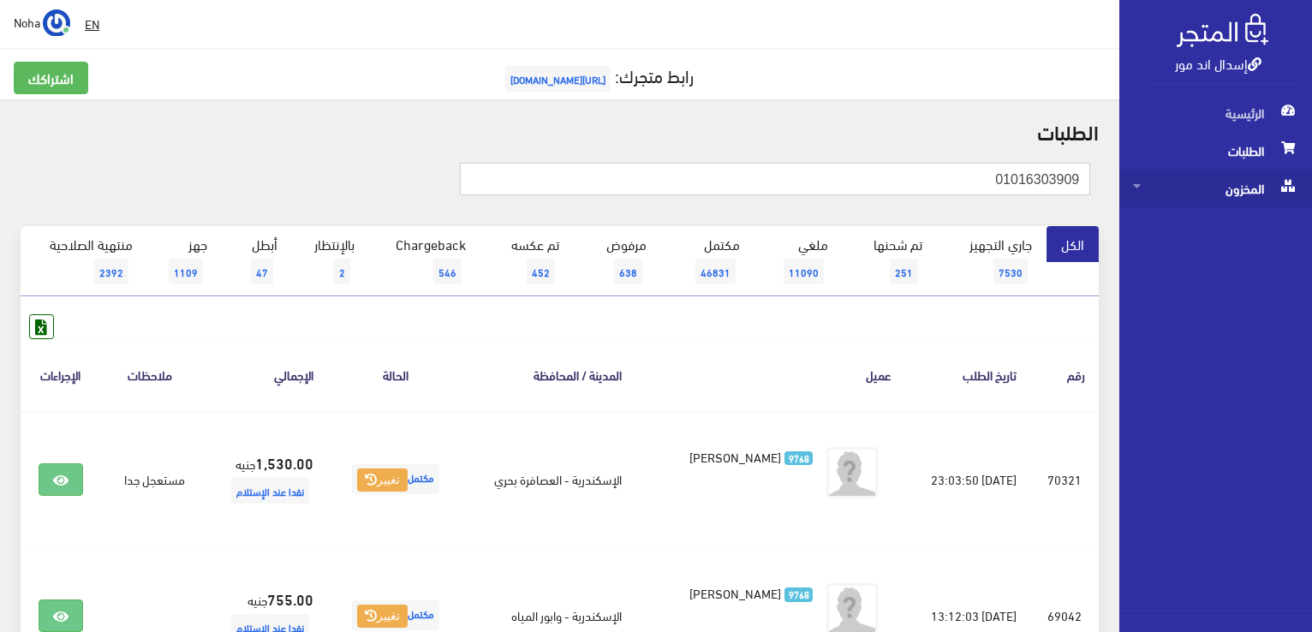
drag, startPoint x: 980, startPoint y: 185, endPoint x: 1164, endPoint y: 176, distance: 184.4
click at [1164, 176] on div "إسدال اند مور الرئيسية الطلبات المخزون" at bounding box center [656, 411] width 1312 height 822
paste input "01098306171"
type input "01098306171"
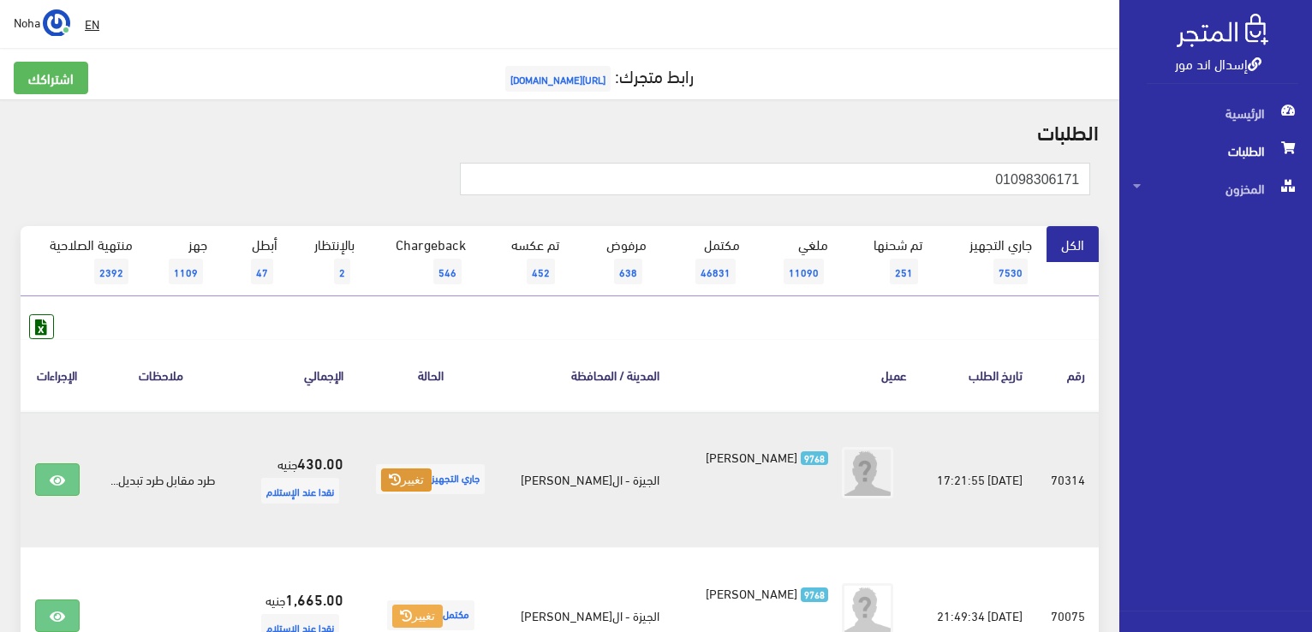
click at [420, 481] on button "تغيير" at bounding box center [406, 481] width 51 height 24
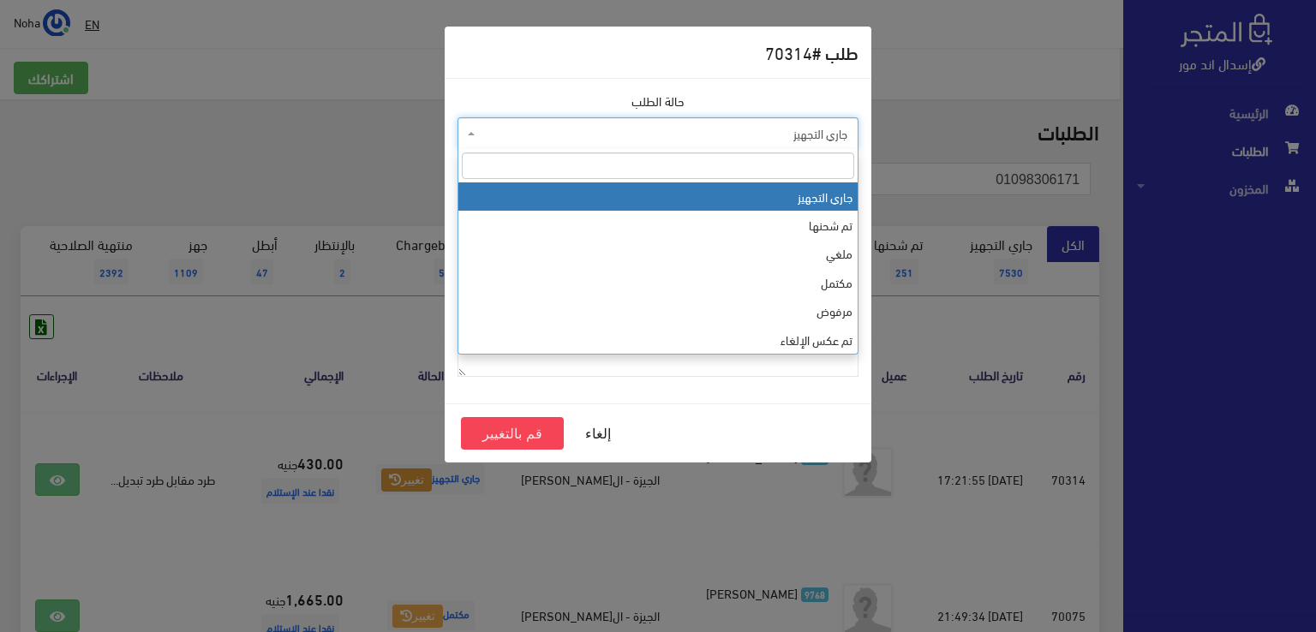
click at [499, 138] on span "جاري التجهيز" at bounding box center [663, 133] width 368 height 17
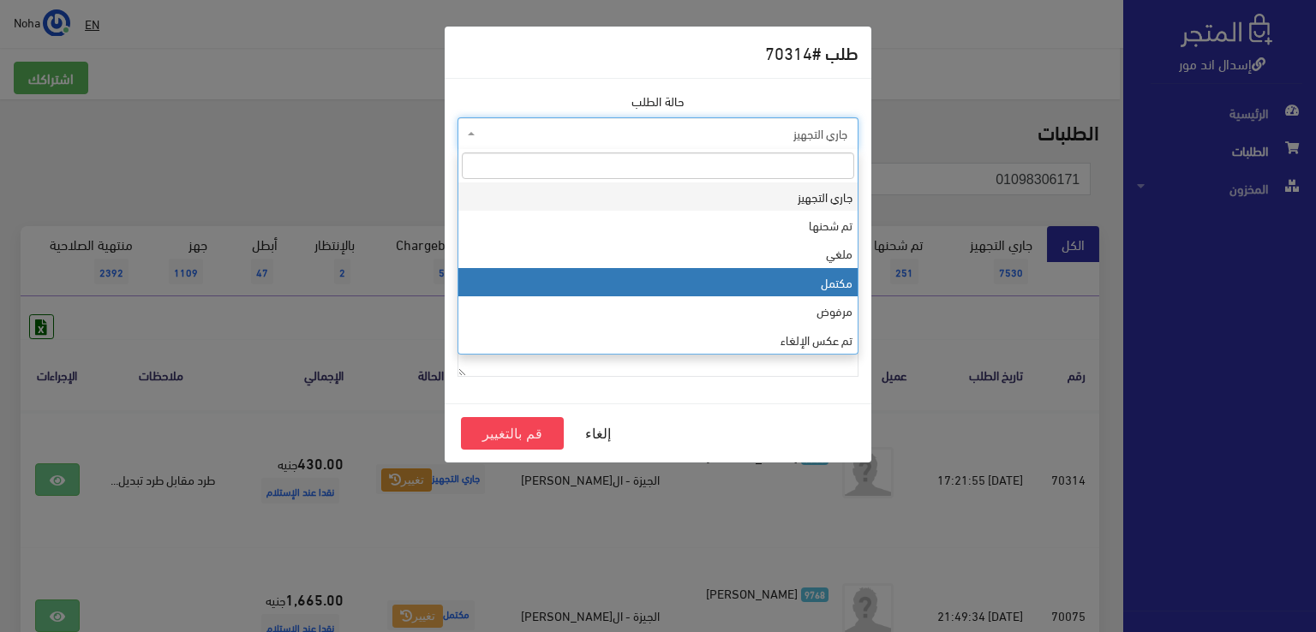
select select "4"
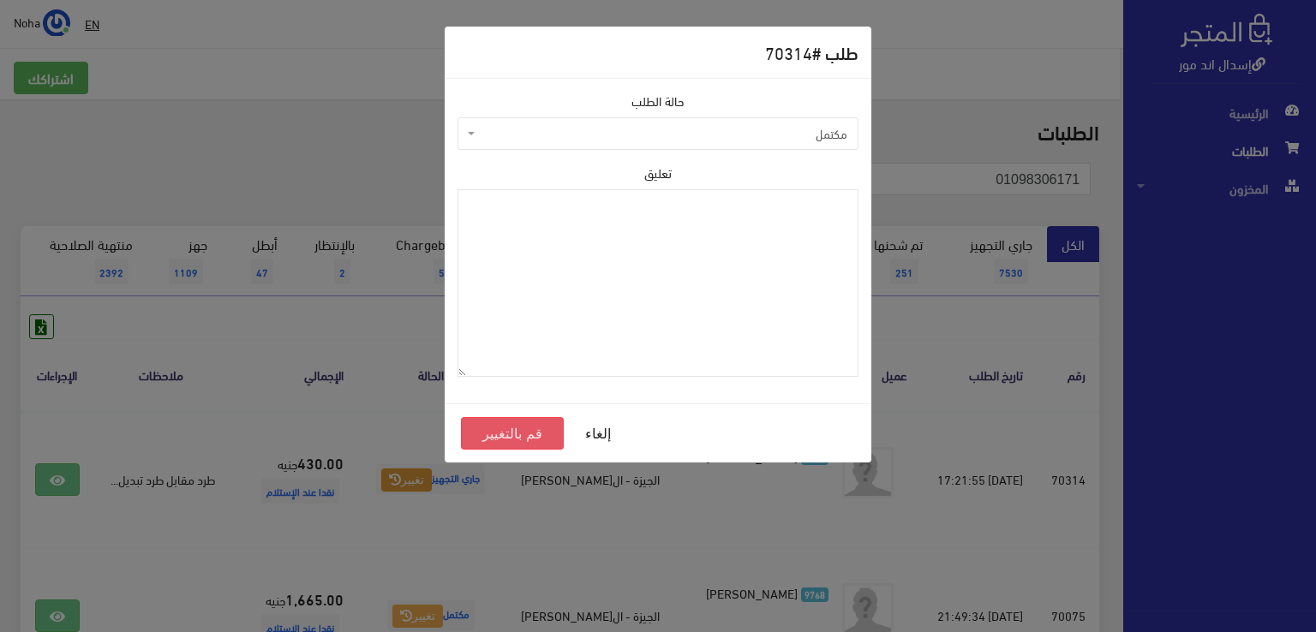
click at [533, 439] on button "قم بالتغيير" at bounding box center [512, 433] width 103 height 33
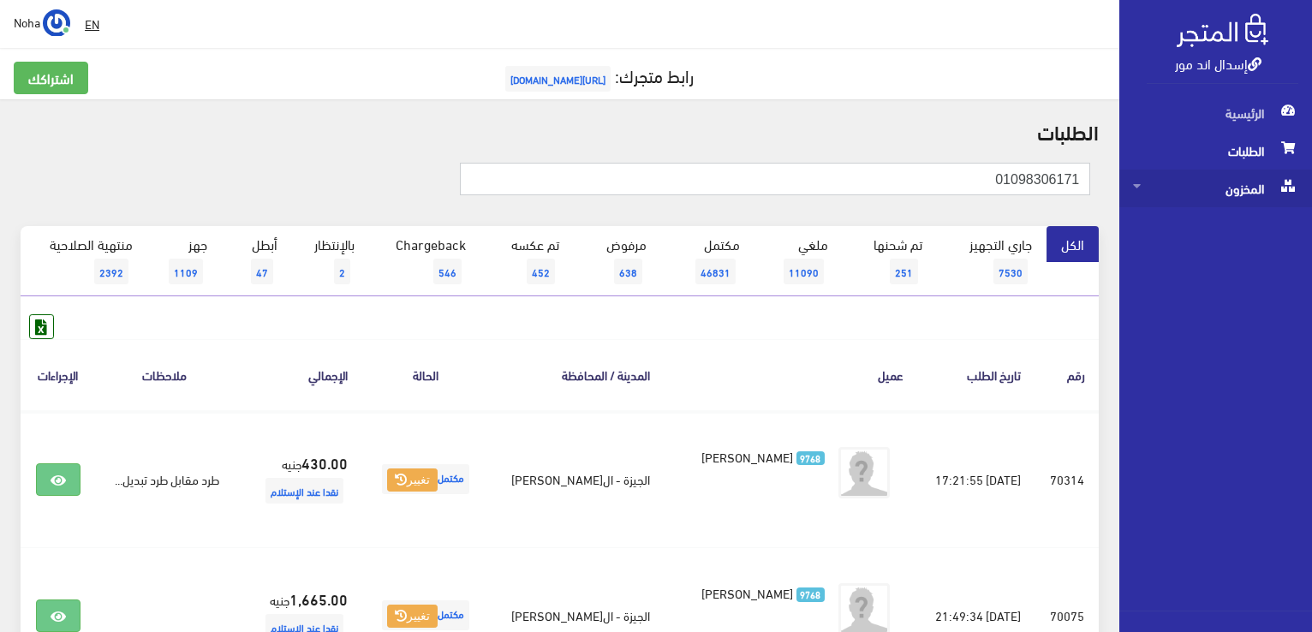
drag, startPoint x: 959, startPoint y: 171, endPoint x: 1179, endPoint y: 203, distance: 221.6
click at [1312, 203] on html "إسدال اند مور الرئيسية الطلبات" at bounding box center [656, 316] width 1312 height 632
paste input "0111722205"
type input "01117222051"
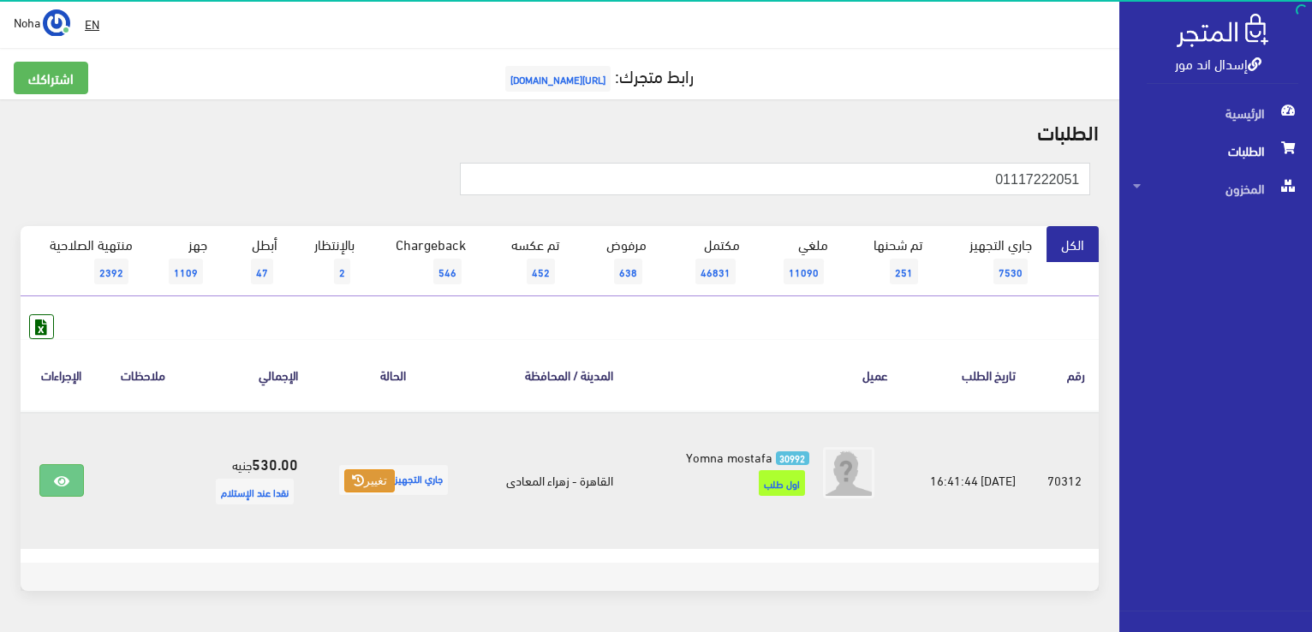
click at [356, 487] on button "تغيير" at bounding box center [369, 481] width 51 height 24
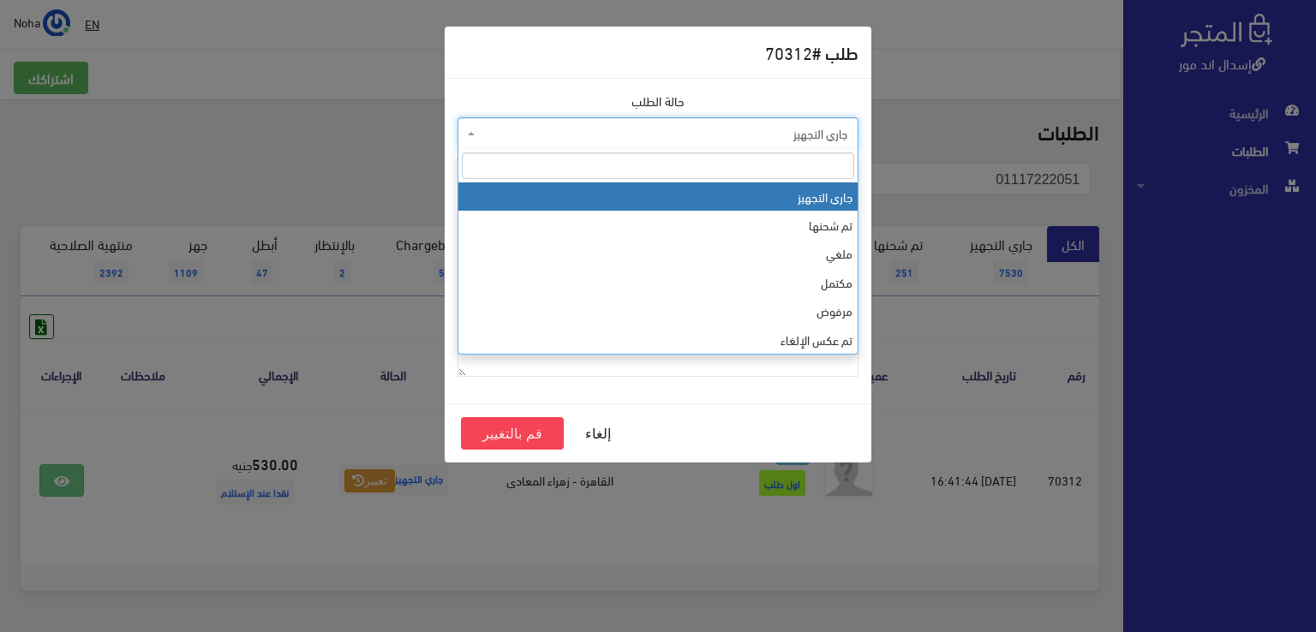
click at [548, 123] on span "جاري التجهيز" at bounding box center [657, 133] width 401 height 33
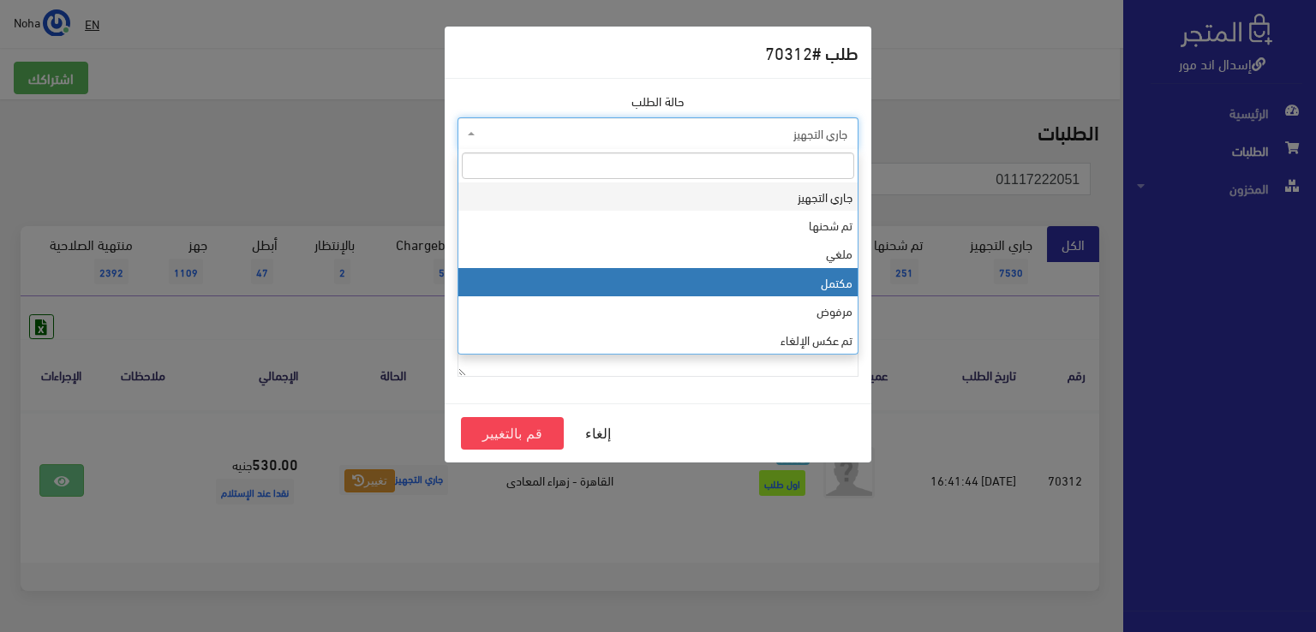
select select "4"
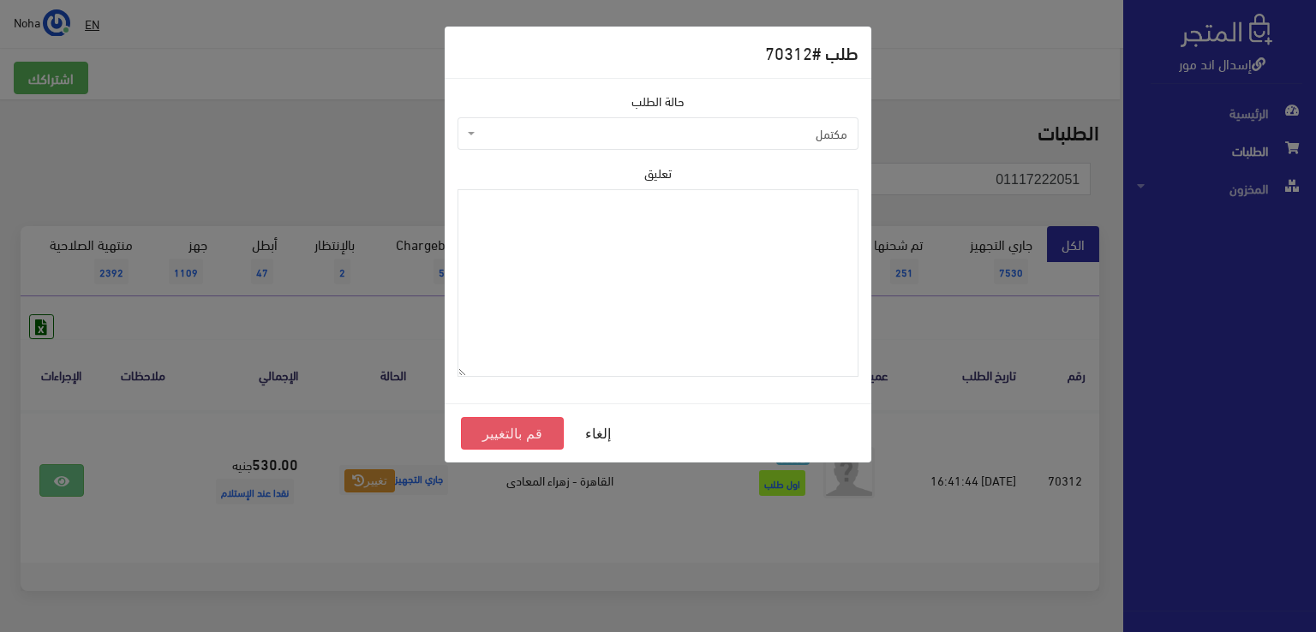
click at [511, 438] on button "قم بالتغيير" at bounding box center [512, 433] width 103 height 33
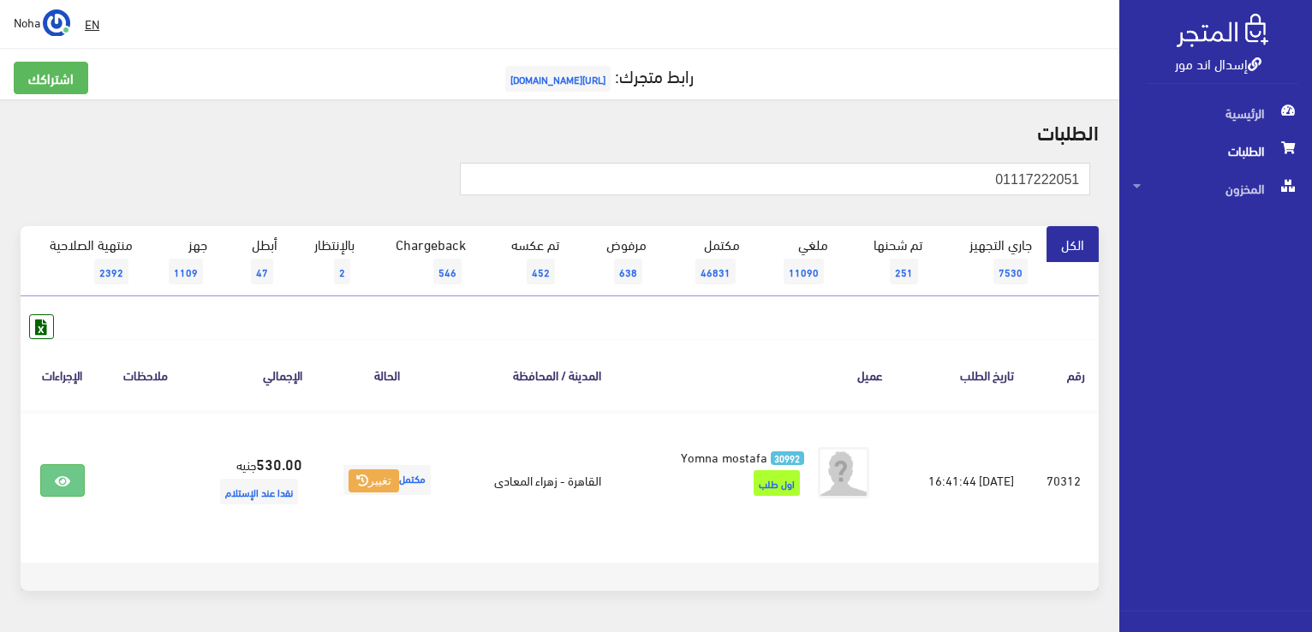
click at [764, 364] on th "عميل" at bounding box center [756, 374] width 282 height 71
drag, startPoint x: 1246, startPoint y: 207, endPoint x: 1315, endPoint y: 216, distance: 69.1
click at [1312, 216] on html "إسدال اند مور الرئيسية الطلبات" at bounding box center [656, 316] width 1312 height 632
paste input "0653936"
type input "01065393651"
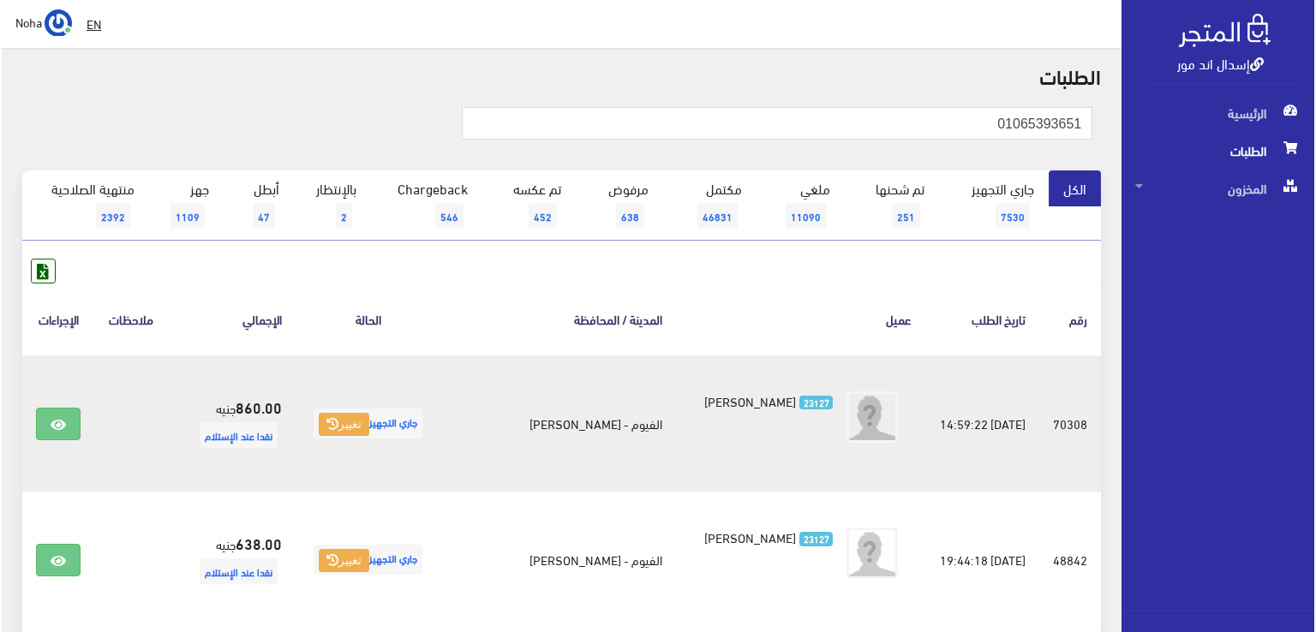
scroll to position [86, 0]
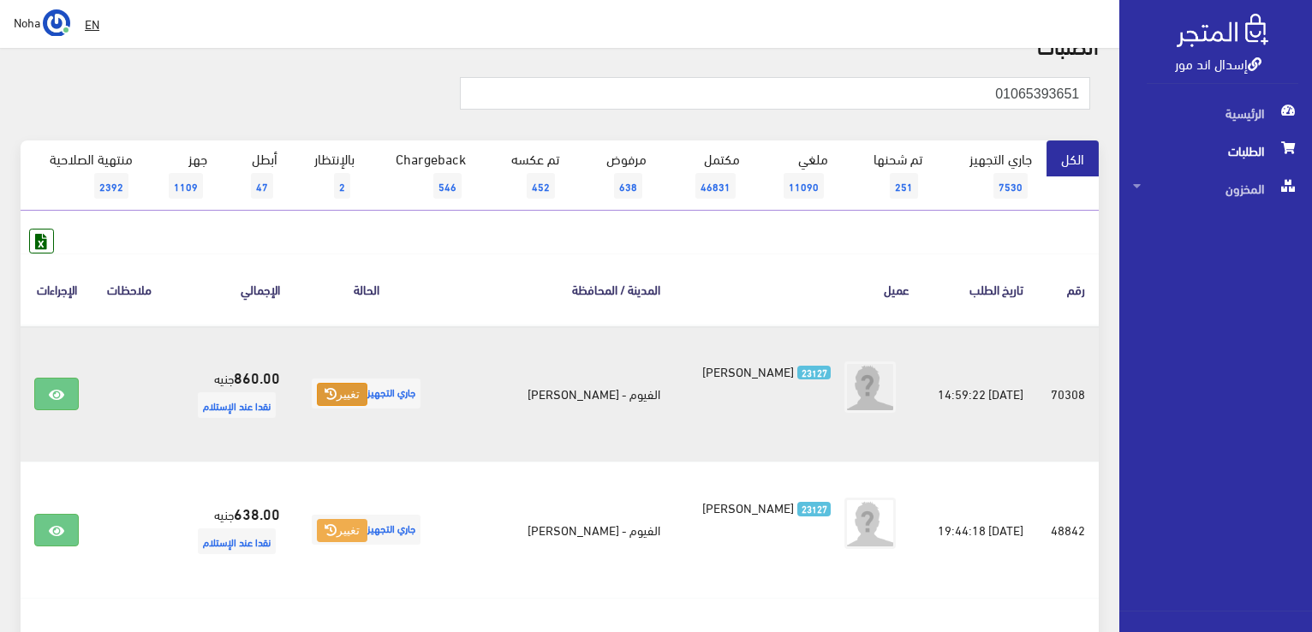
click at [341, 398] on button "تغيير" at bounding box center [342, 395] width 51 height 24
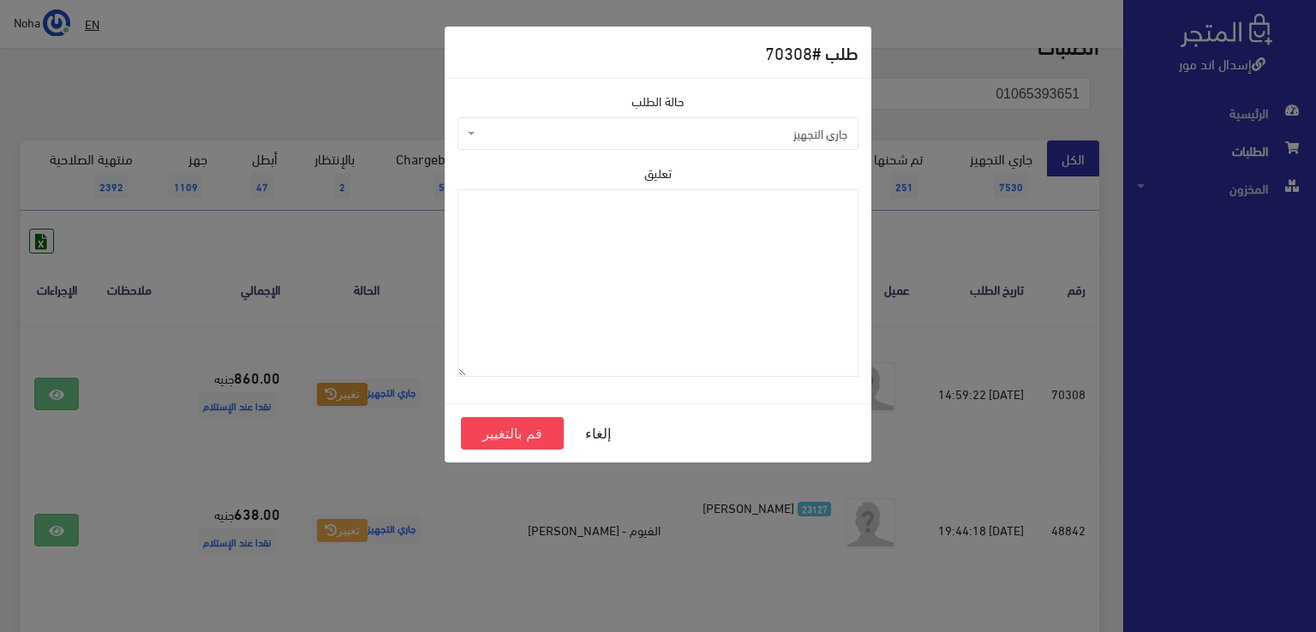
click at [511, 139] on span "جاري التجهيز" at bounding box center [663, 133] width 368 height 17
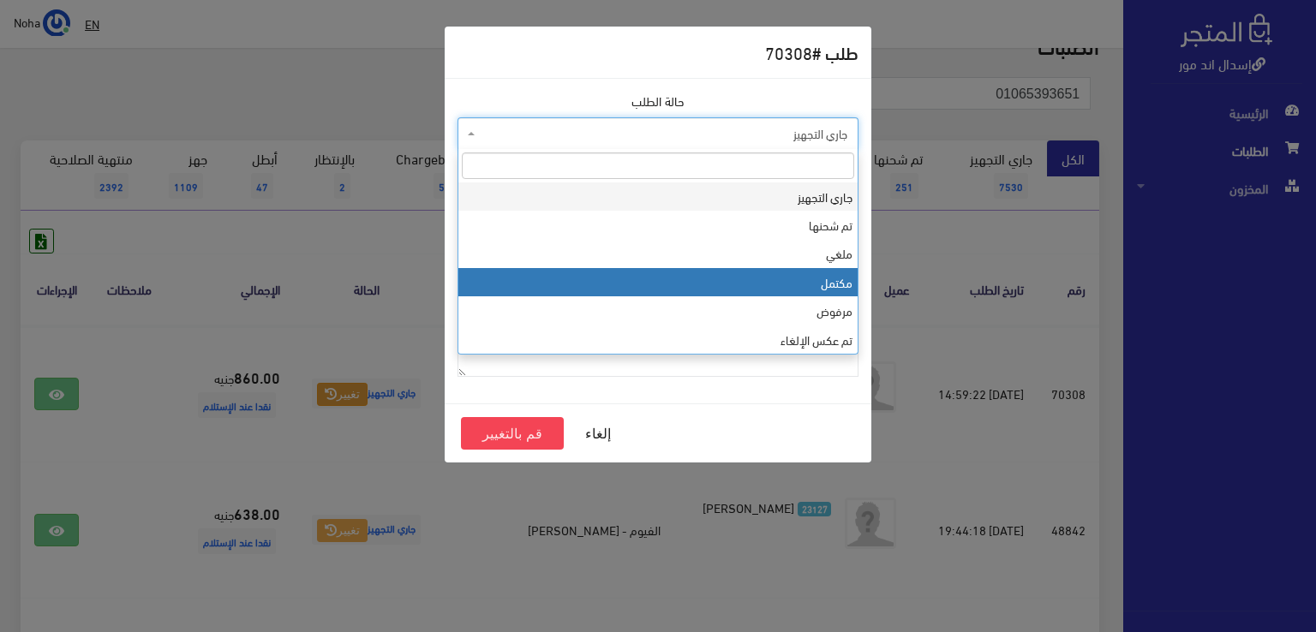
select select "4"
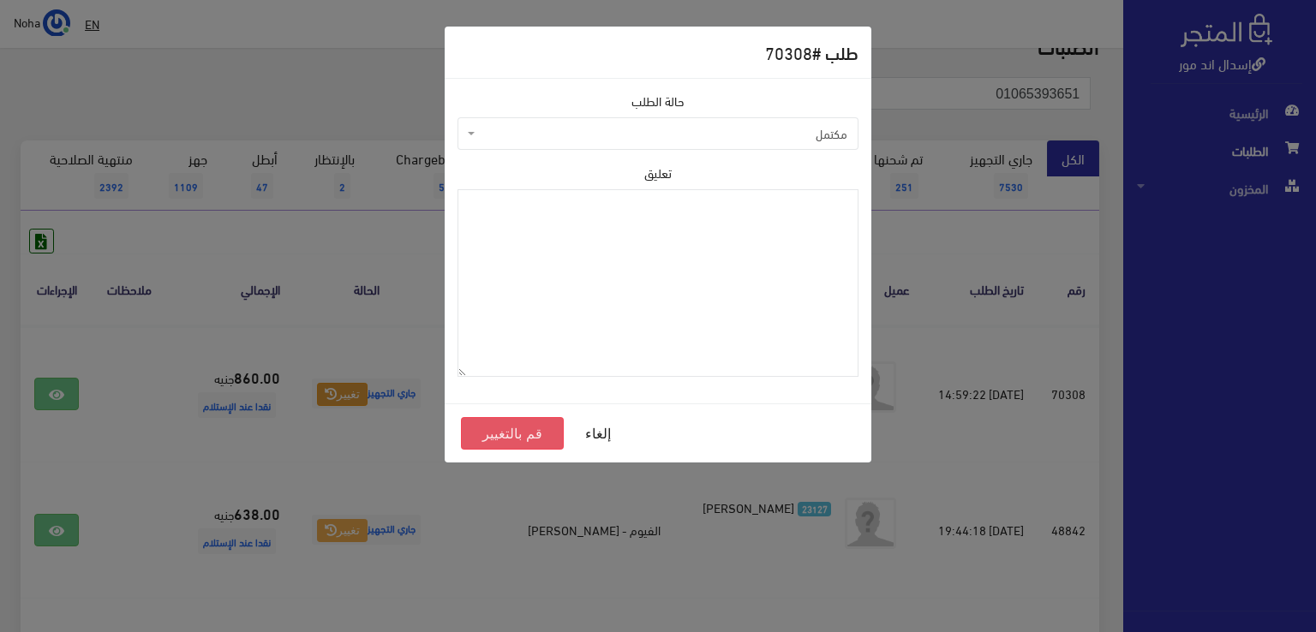
click at [497, 426] on button "قم بالتغيير" at bounding box center [512, 433] width 103 height 33
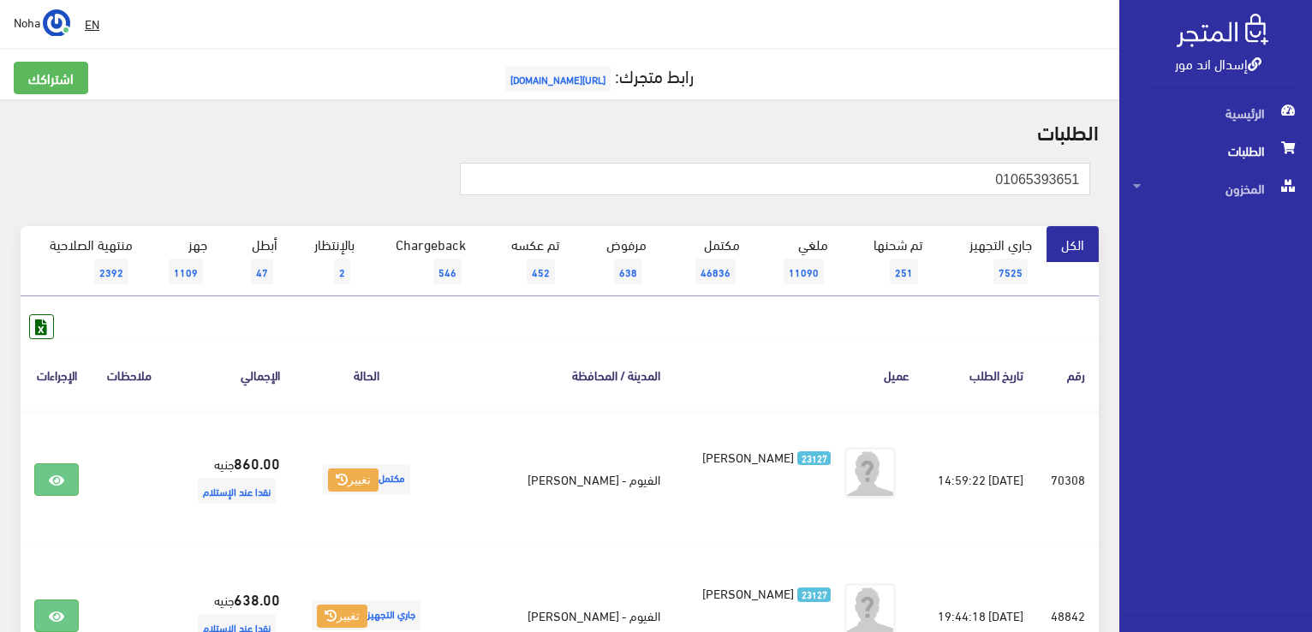
click at [752, 342] on th "عميل" at bounding box center [798, 374] width 249 height 71
drag, startPoint x: 980, startPoint y: 183, endPoint x: 1197, endPoint y: 212, distance: 218.6
click at [1197, 212] on div "إسدال اند مور الرئيسية الطلبات المخزون" at bounding box center [656, 479] width 1312 height 959
paste input "01000842806"
type input "01000842806"
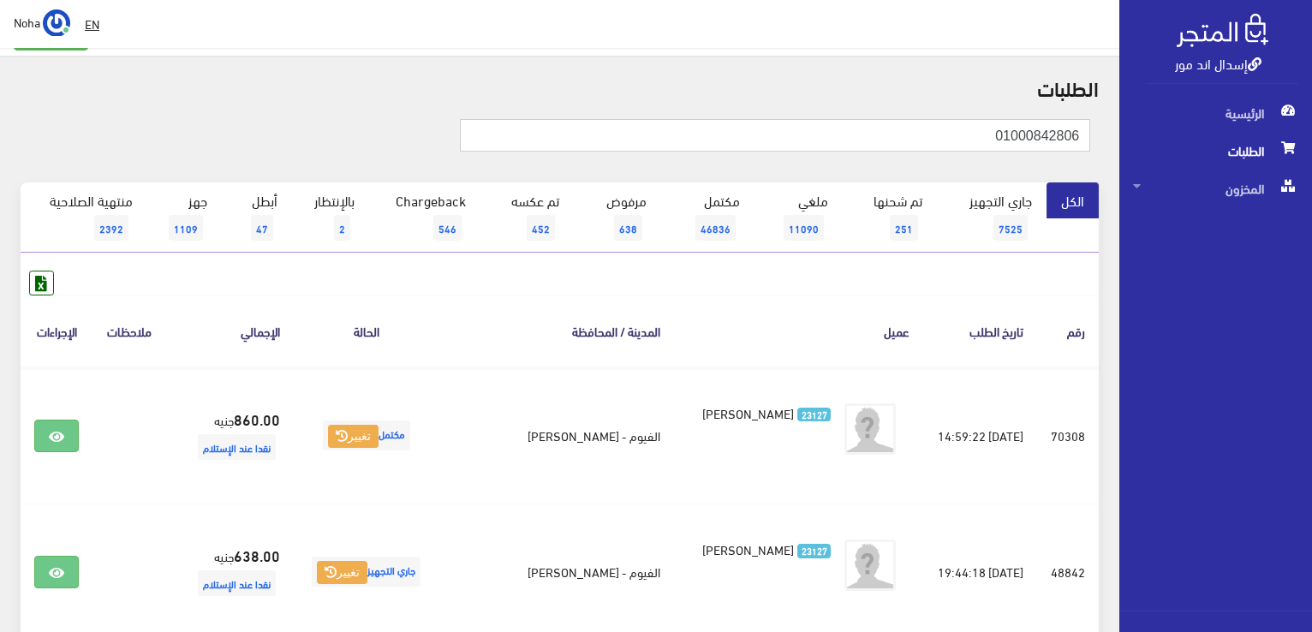
scroll to position [86, 0]
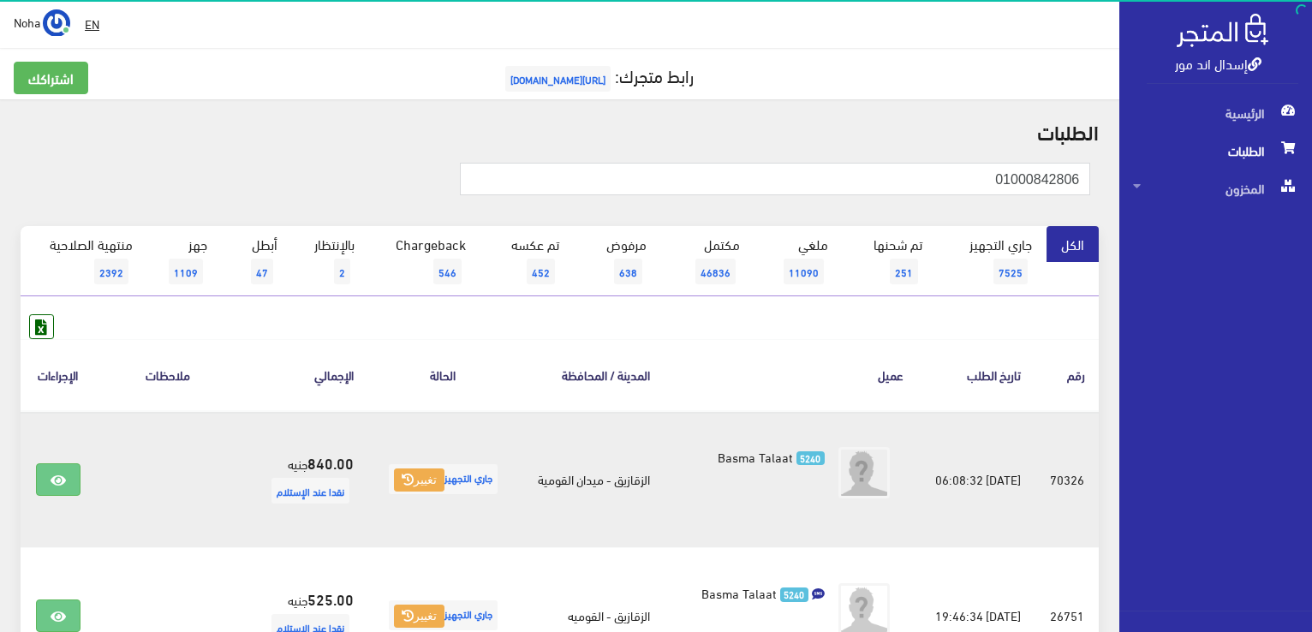
click at [415, 462] on td "جاري التجهيز تغيير" at bounding box center [443, 479] width 151 height 137
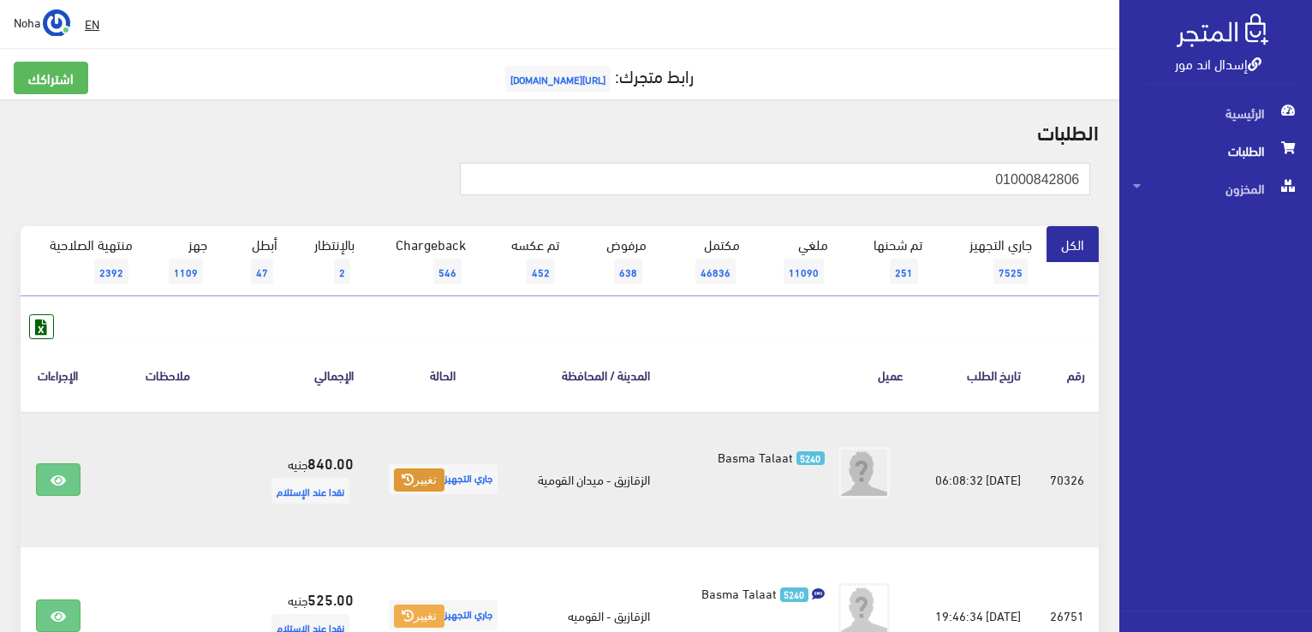
click at [402, 478] on icon at bounding box center [408, 480] width 12 height 12
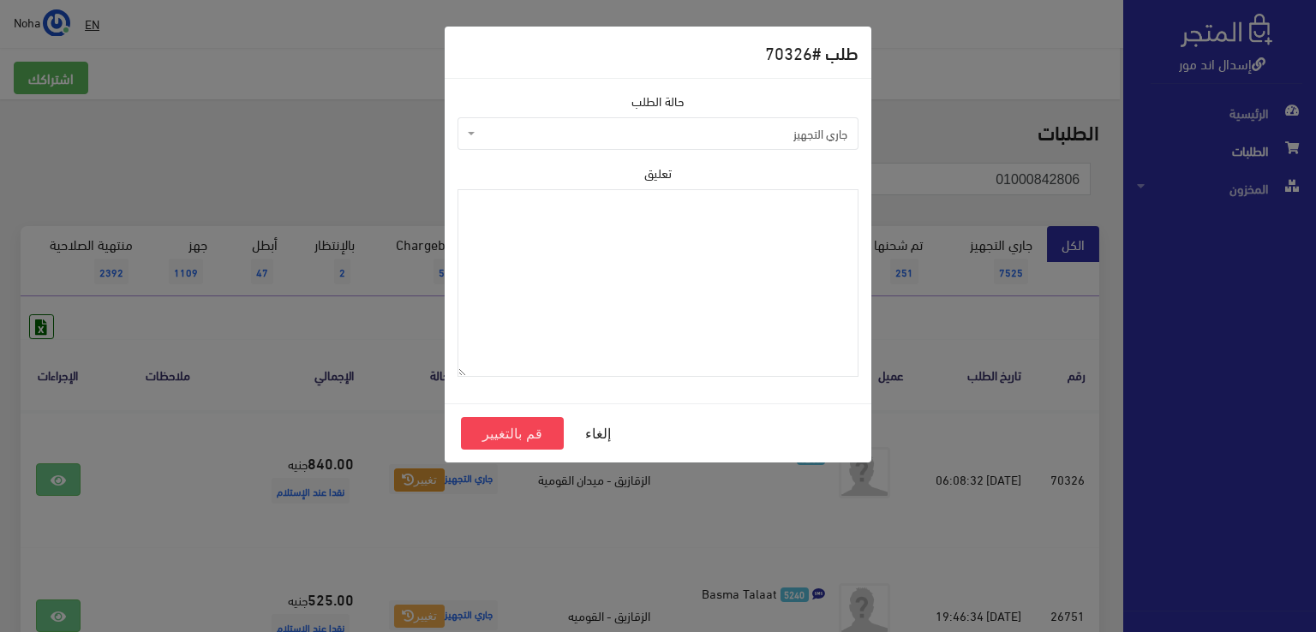
click at [574, 134] on span "جاري التجهيز" at bounding box center [663, 133] width 368 height 17
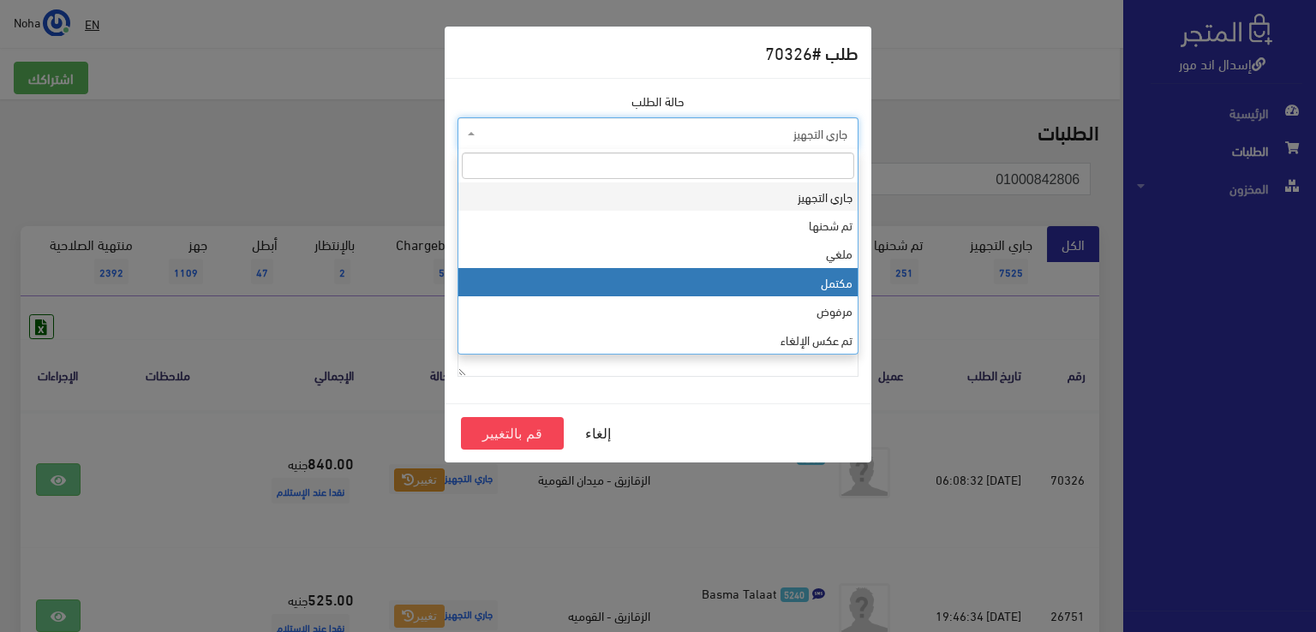
select select "4"
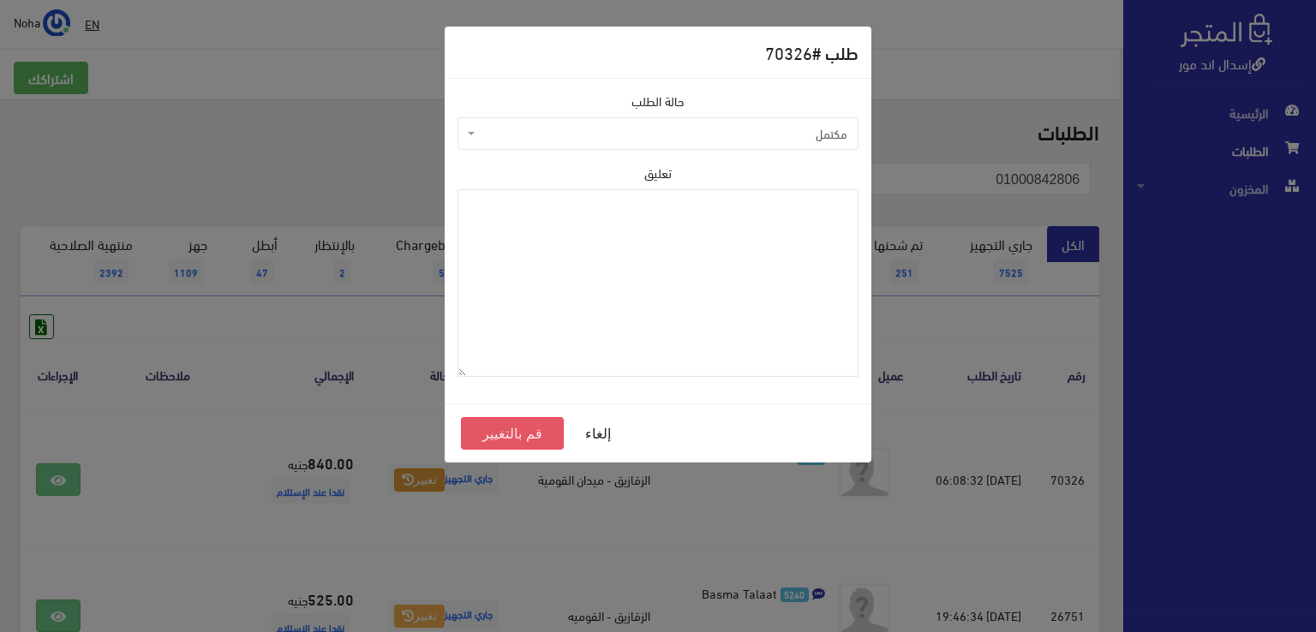
click at [535, 432] on button "قم بالتغيير" at bounding box center [512, 433] width 103 height 33
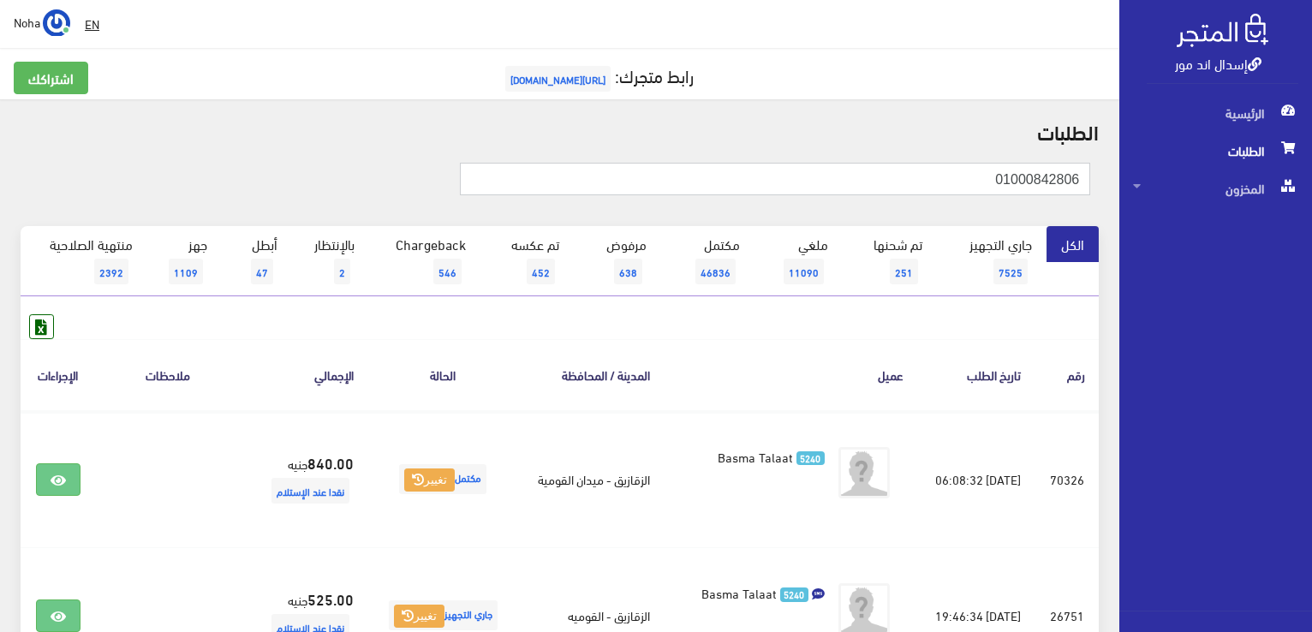
drag, startPoint x: 915, startPoint y: 174, endPoint x: 1091, endPoint y: 173, distance: 175.6
click at [1091, 173] on div "01000842806" at bounding box center [740, 186] width 721 height 46
paste input "6701667"
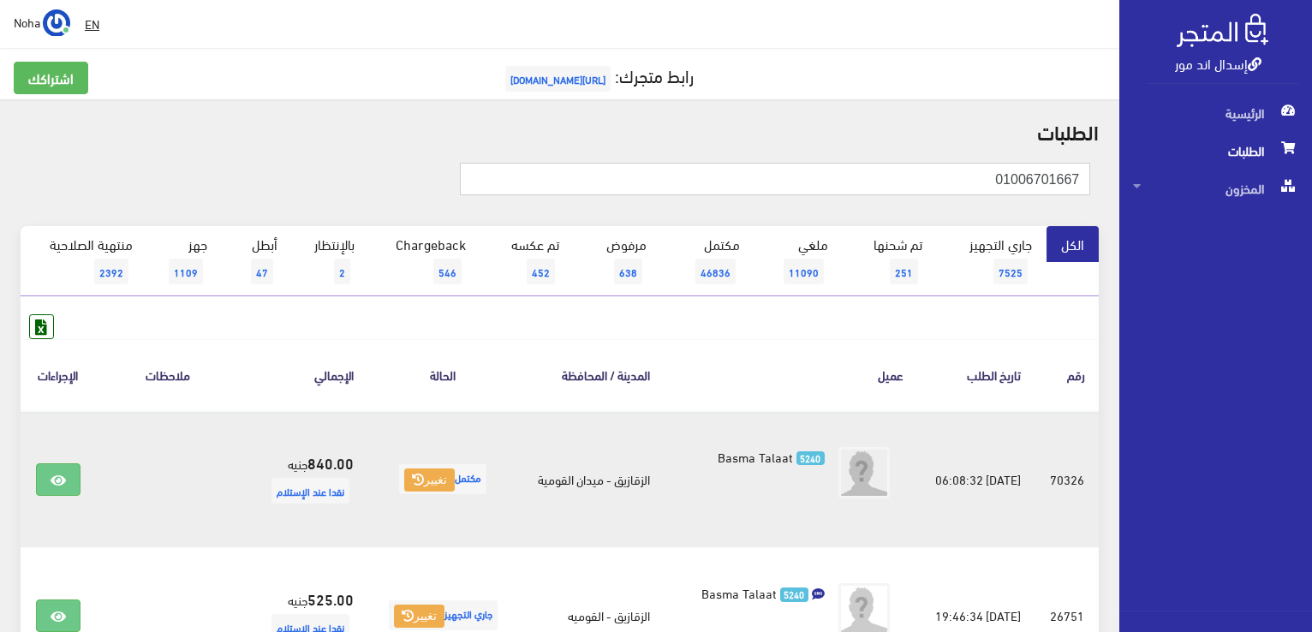
type input "01006701667"
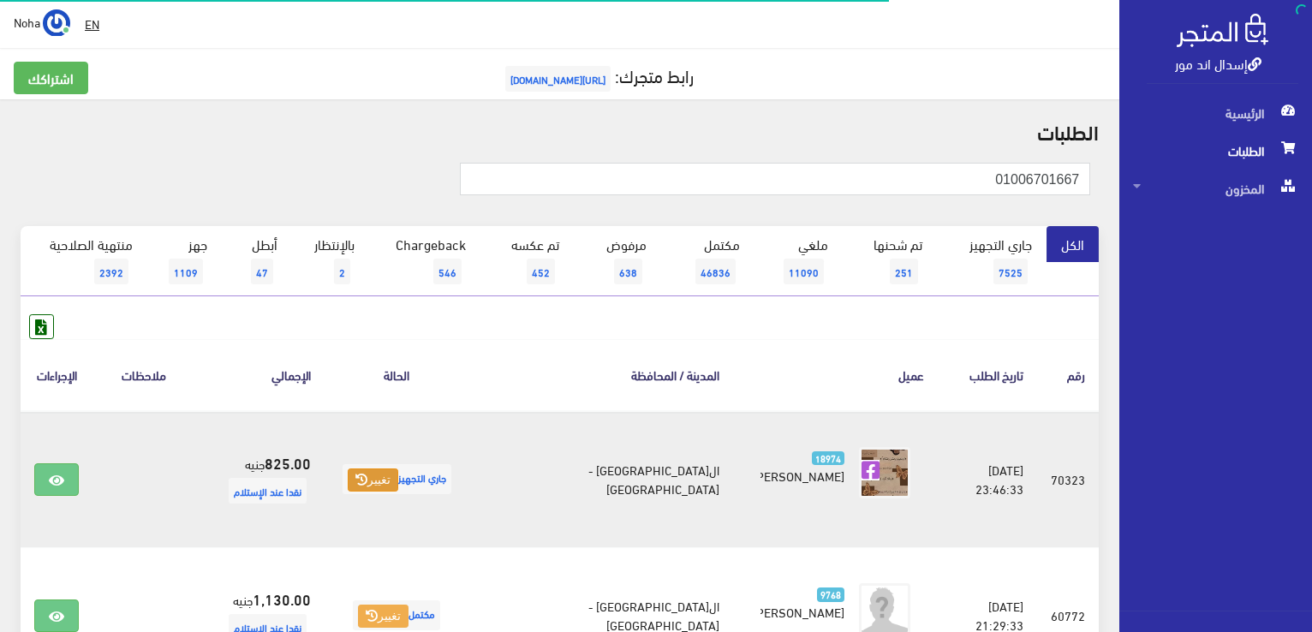
click at [368, 475] on icon at bounding box center [362, 480] width 12 height 12
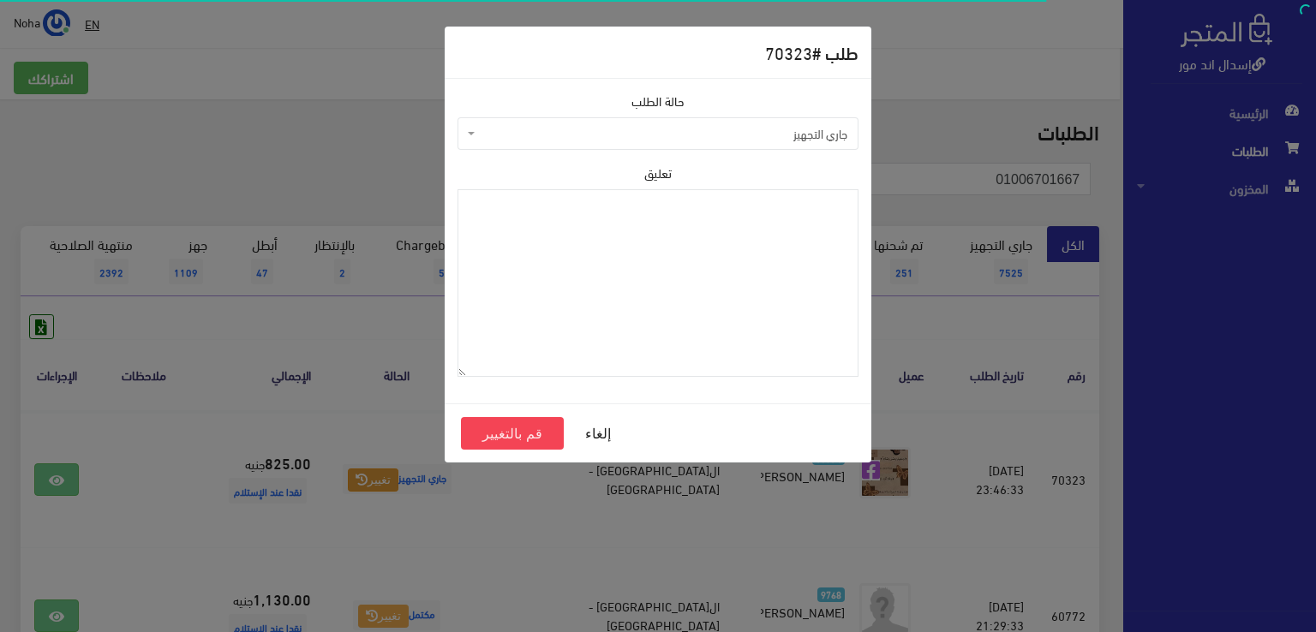
click at [577, 131] on span "جاري التجهيز" at bounding box center [663, 133] width 368 height 17
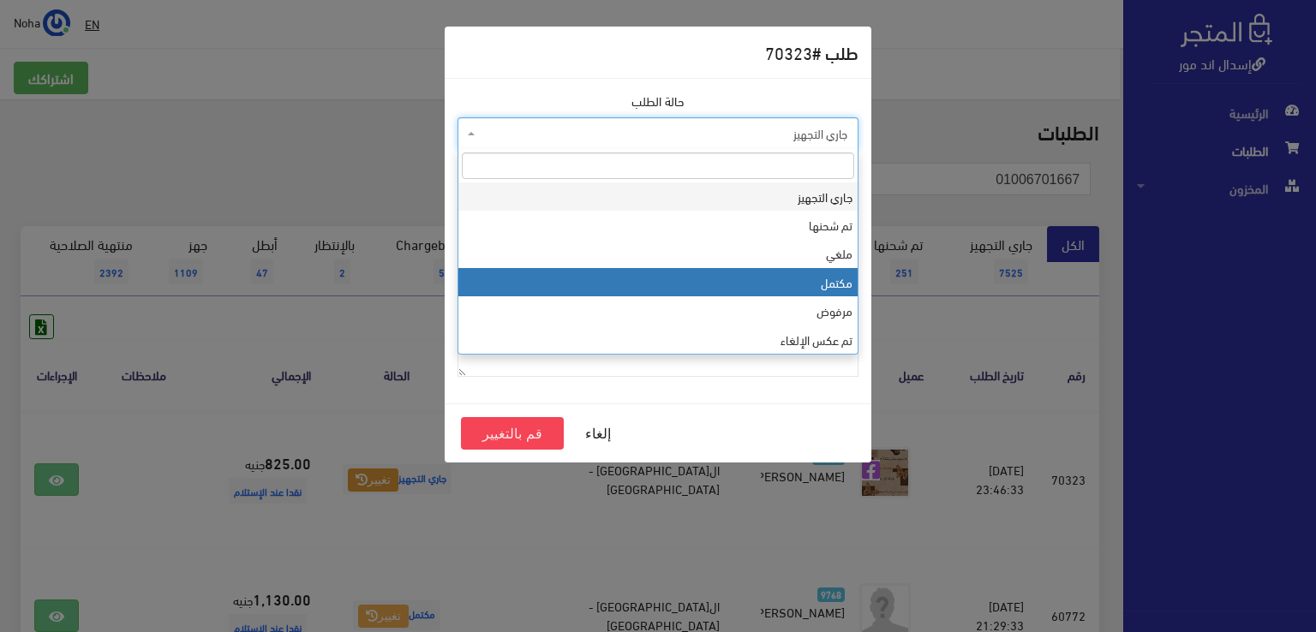
select select "4"
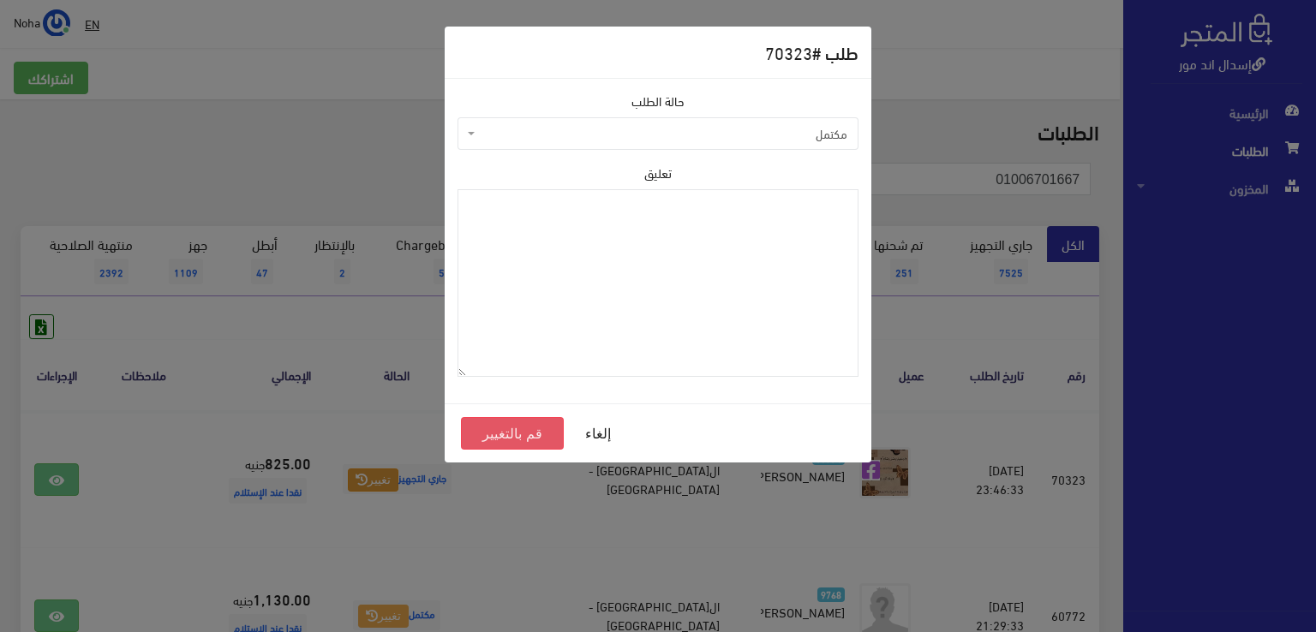
click at [531, 431] on button "قم بالتغيير" at bounding box center [512, 433] width 103 height 33
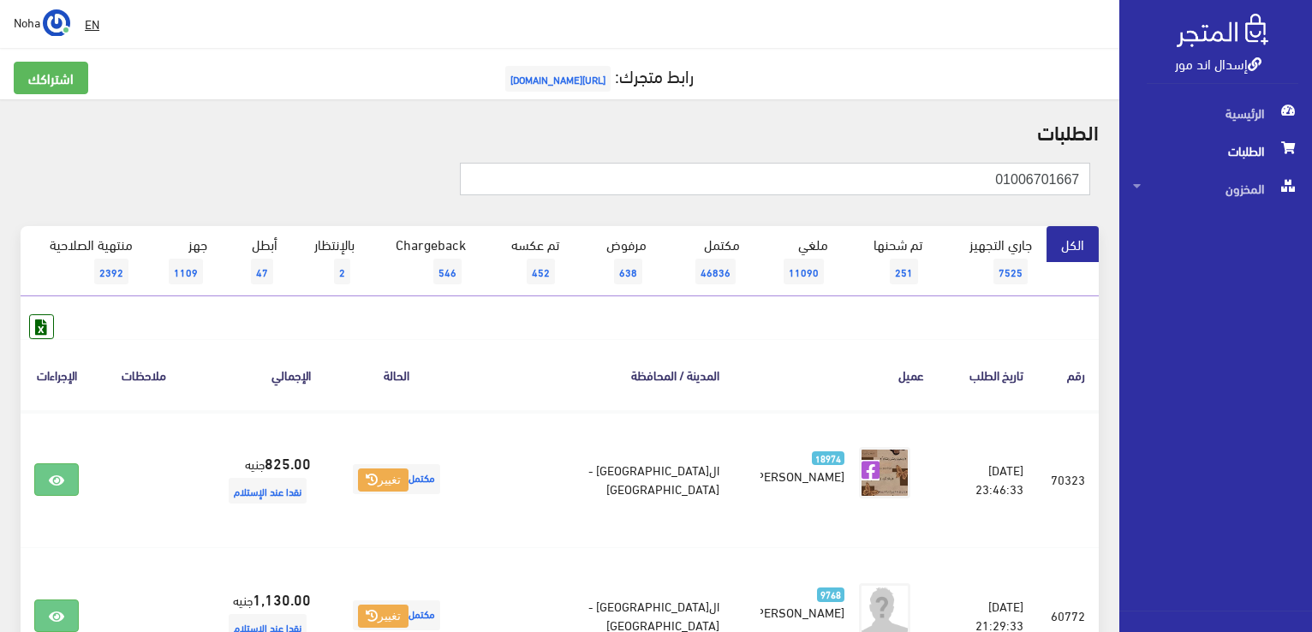
drag, startPoint x: 977, startPoint y: 181, endPoint x: 1315, endPoint y: 235, distance: 342.7
click at [1312, 235] on html "إسدال اند مور الرئيسية الطلبات" at bounding box center [656, 316] width 1312 height 632
paste input "2263266"
type input "01002263266"
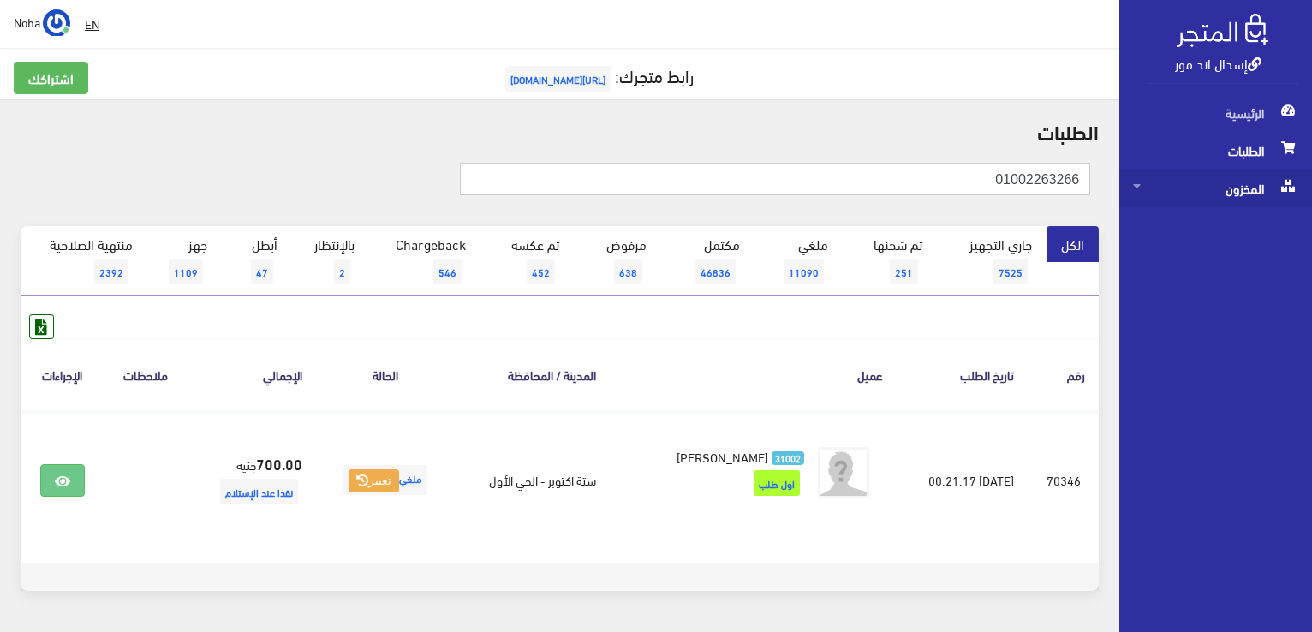
drag, startPoint x: 975, startPoint y: 182, endPoint x: 1216, endPoint y: 201, distance: 241.5
click at [1216, 201] on div "إسدال اند مور الرئيسية الطلبات المخزون" at bounding box center [656, 343] width 1312 height 687
paste input "22880597"
type input "01022880597"
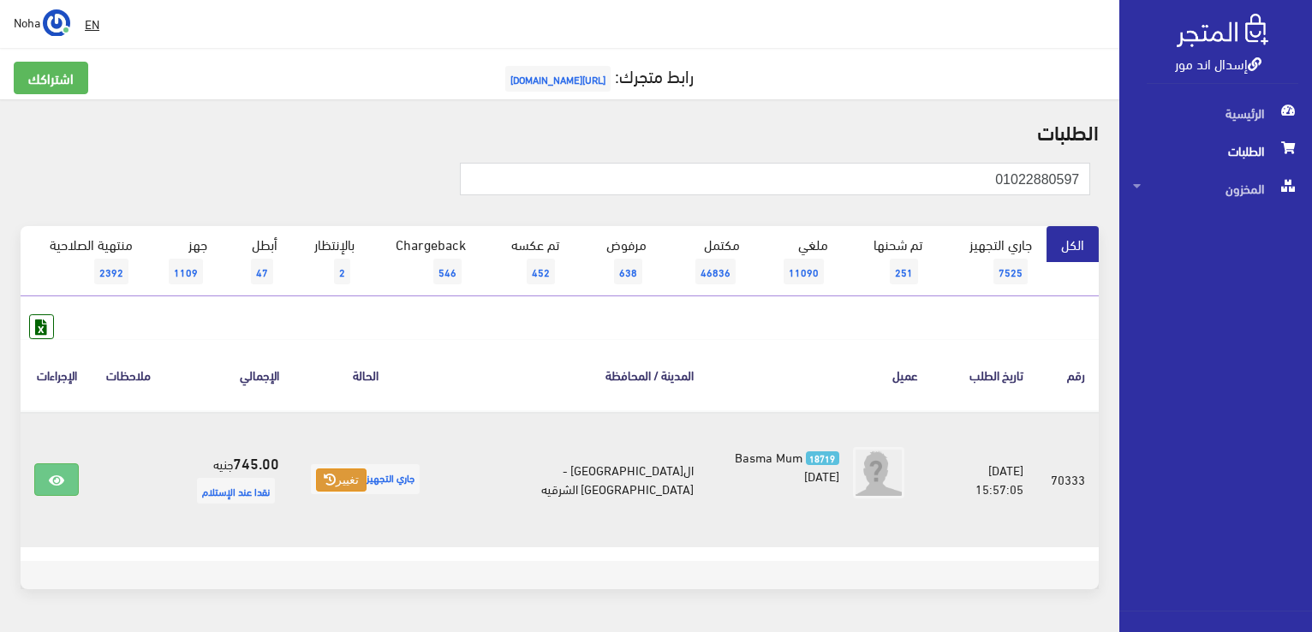
click at [344, 476] on button "تغيير" at bounding box center [341, 481] width 51 height 24
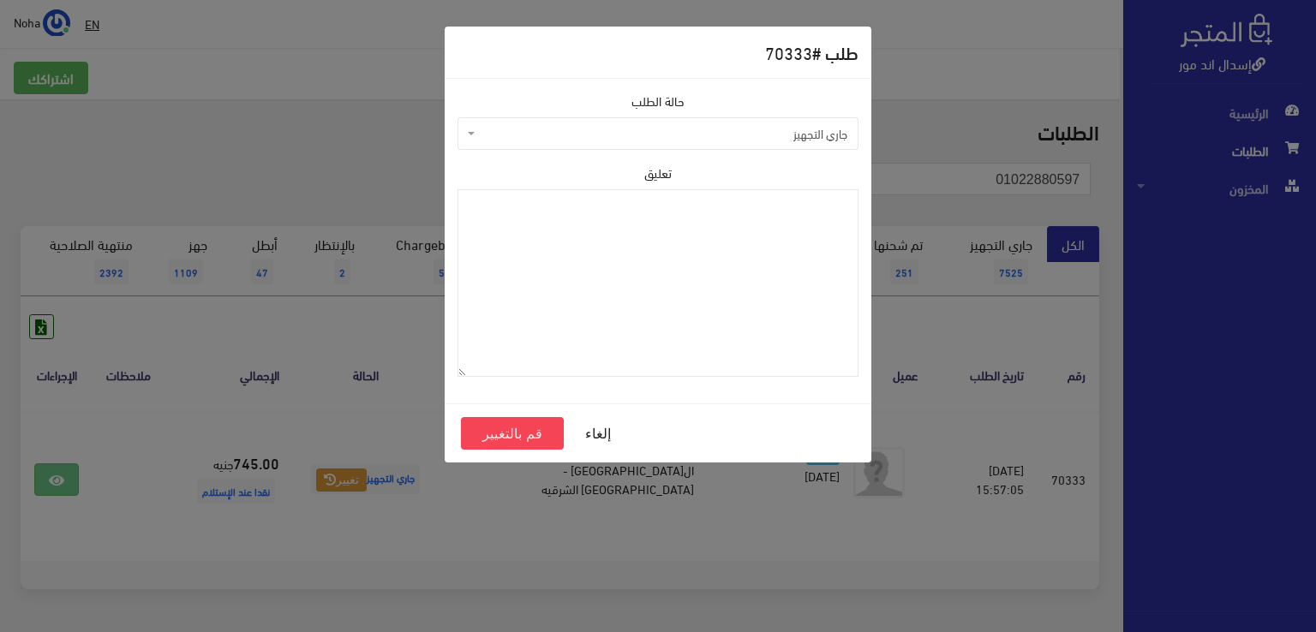
click at [506, 139] on span "جاري التجهيز" at bounding box center [663, 133] width 368 height 17
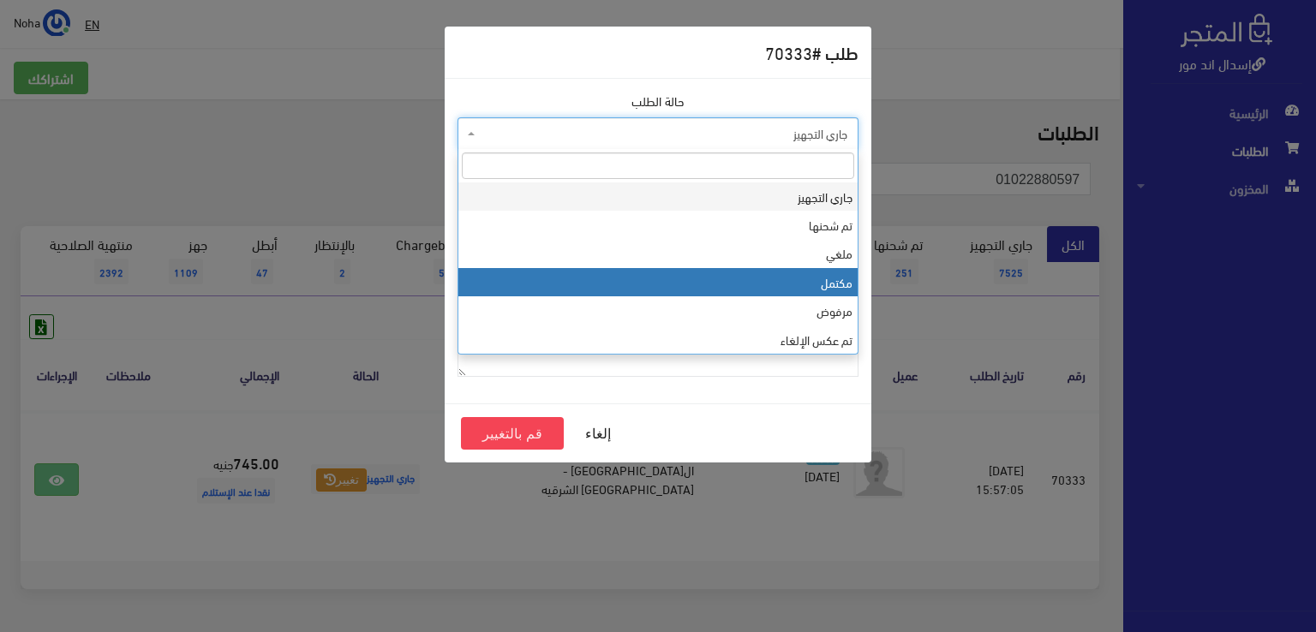
select select "4"
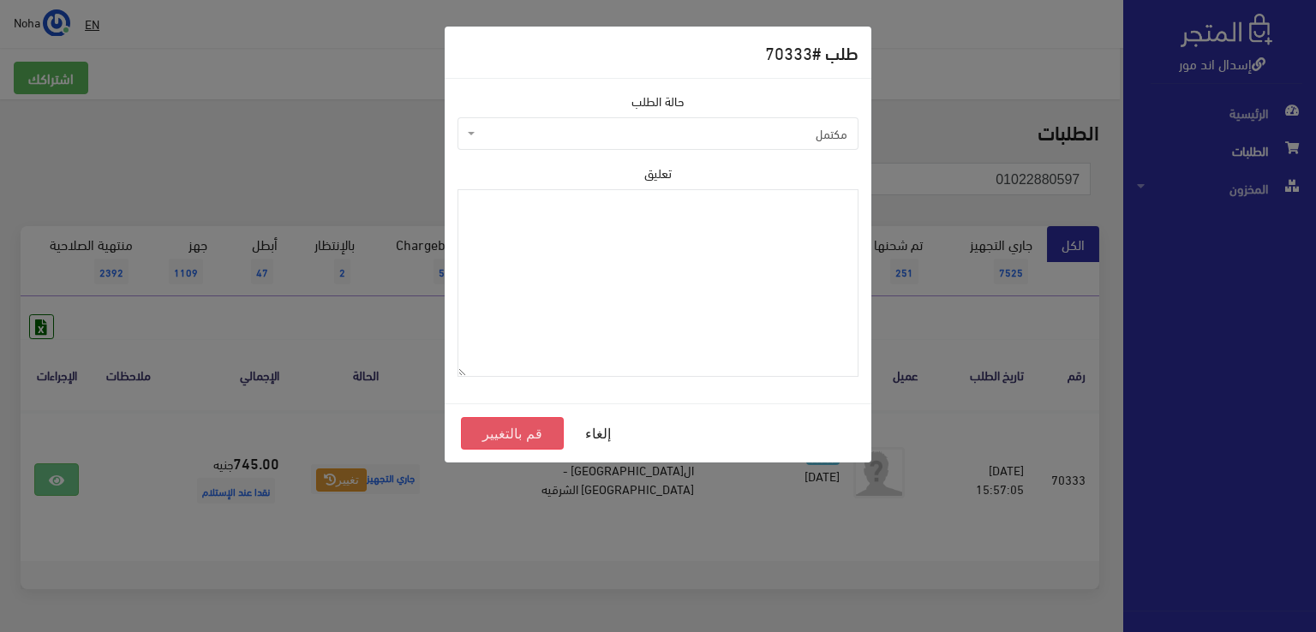
click at [530, 433] on button "قم بالتغيير" at bounding box center [512, 433] width 103 height 33
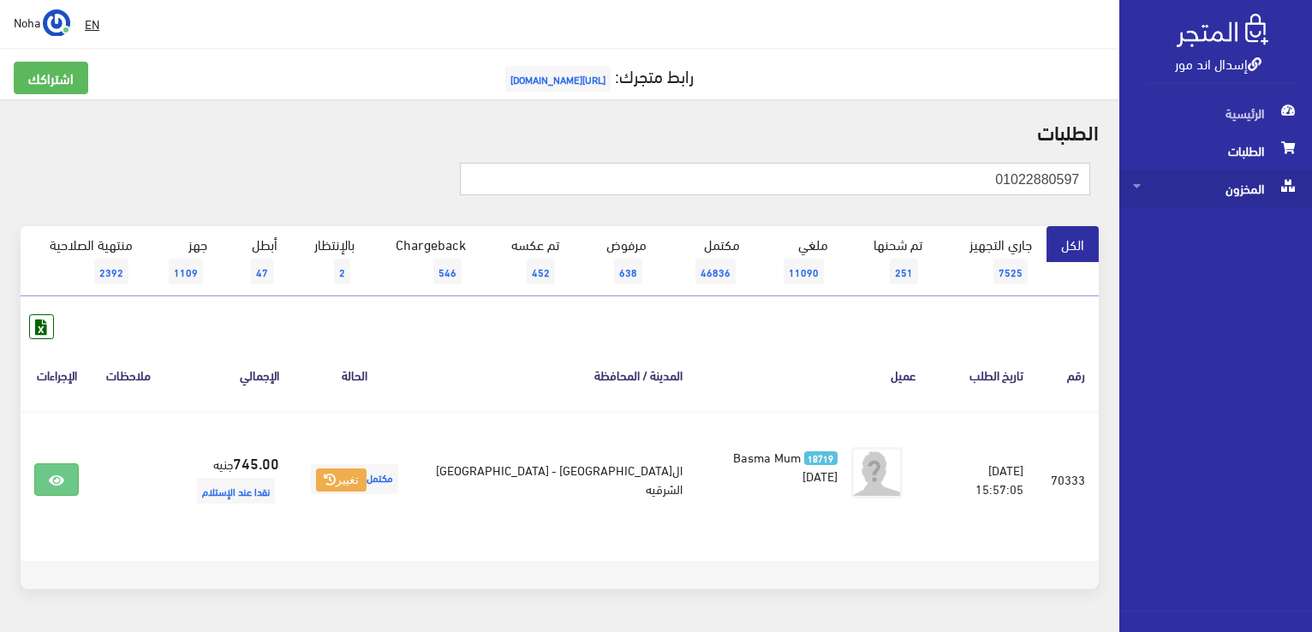
drag, startPoint x: 946, startPoint y: 179, endPoint x: 1192, endPoint y: 183, distance: 246.8
click at [1192, 183] on div "إسدال اند مور الرئيسية الطلبات المخزون" at bounding box center [656, 342] width 1312 height 685
paste input "229136019"
type input "01229136019"
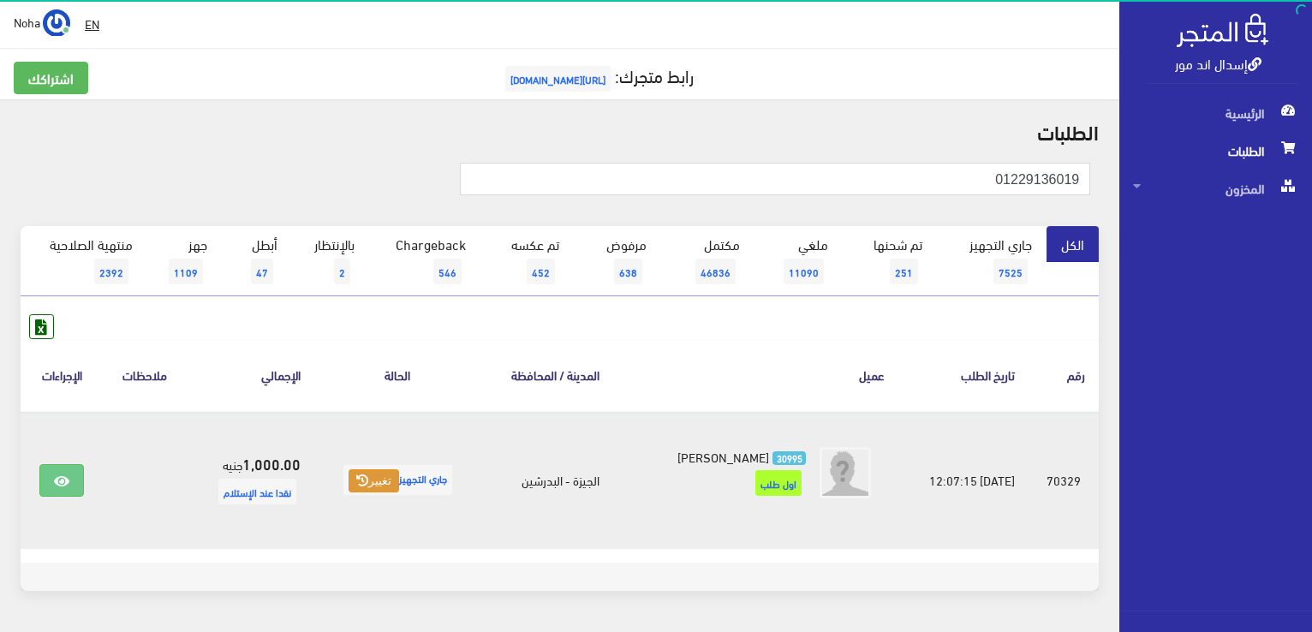
click at [363, 471] on button "تغيير" at bounding box center [374, 481] width 51 height 24
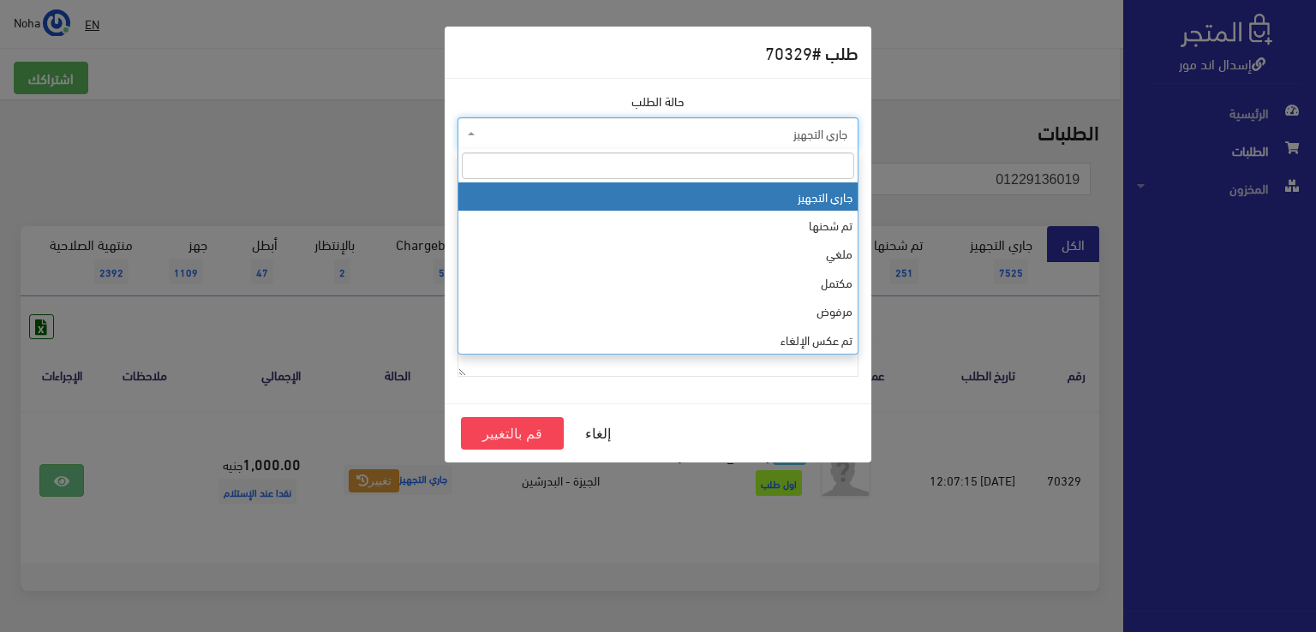
click at [638, 133] on span "جاري التجهيز" at bounding box center [663, 133] width 368 height 17
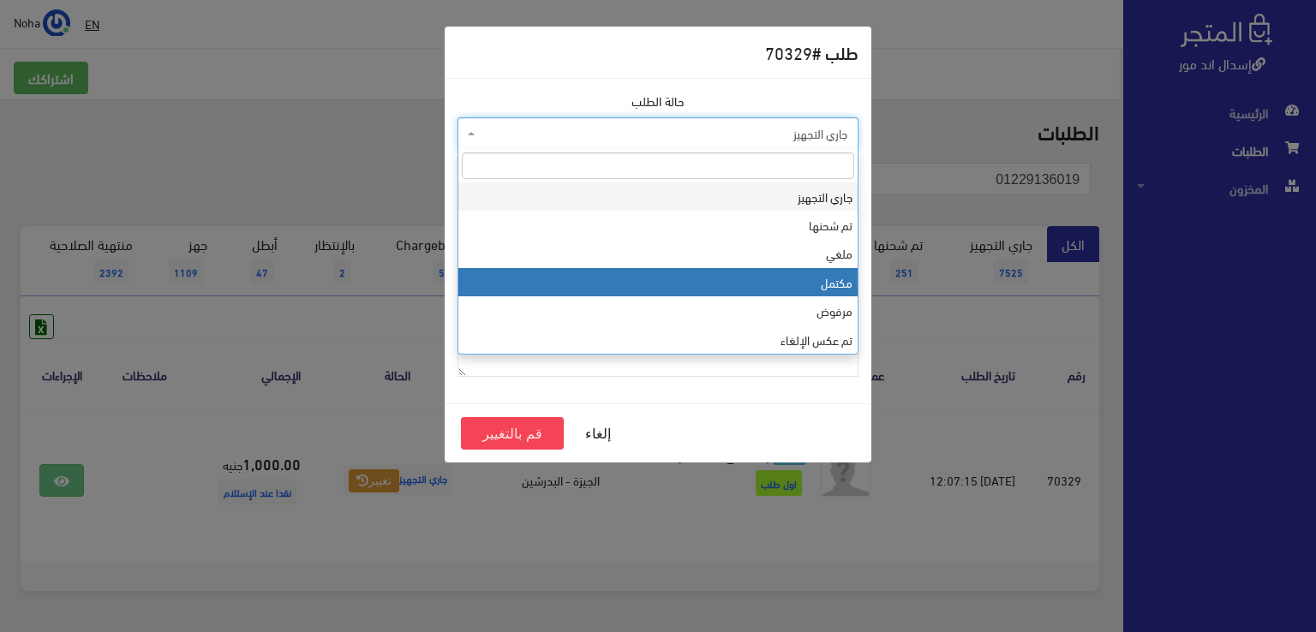
select select "4"
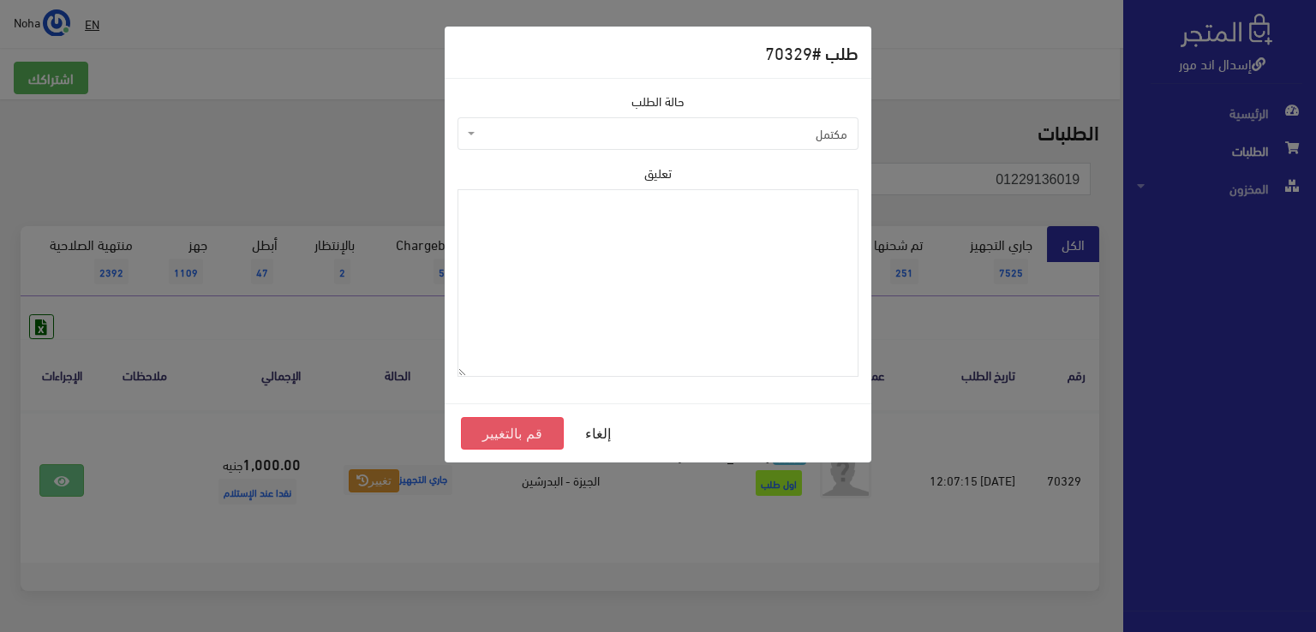
click at [542, 443] on button "قم بالتغيير" at bounding box center [512, 433] width 103 height 33
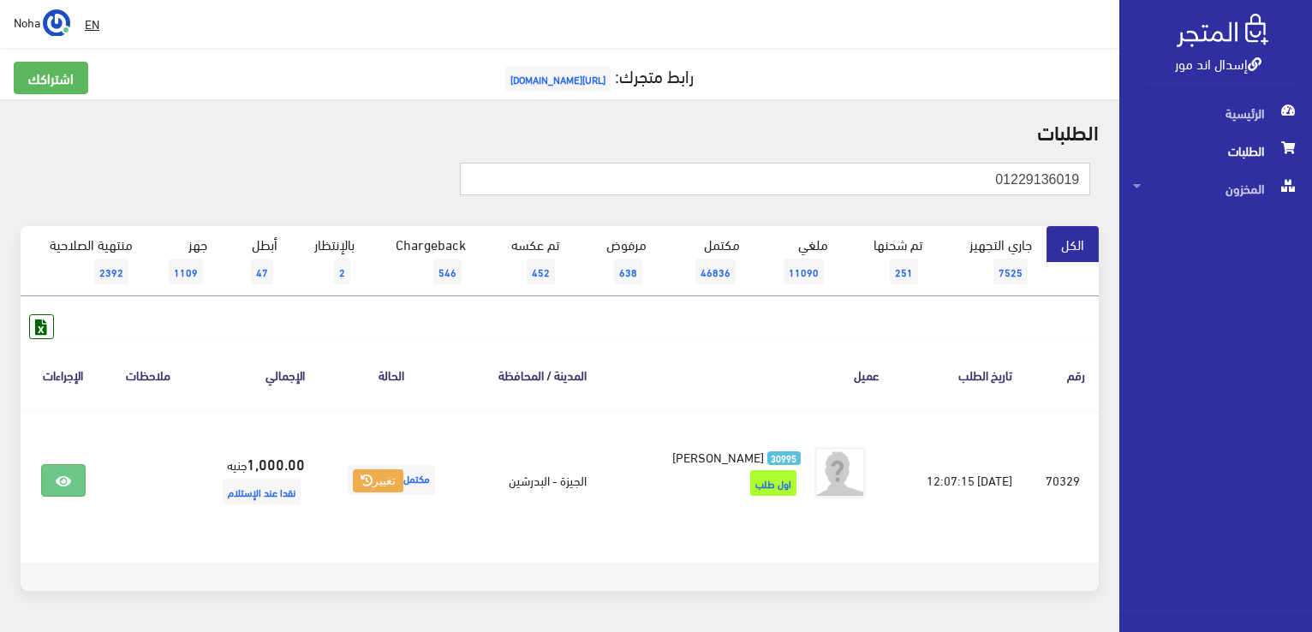
drag, startPoint x: 958, startPoint y: 176, endPoint x: 1291, endPoint y: 231, distance: 337.9
click at [1291, 231] on div "إسدال اند مور الرئيسية الطلبات المخزون" at bounding box center [656, 343] width 1312 height 687
paste input "01095073635"
type input "01095073635"
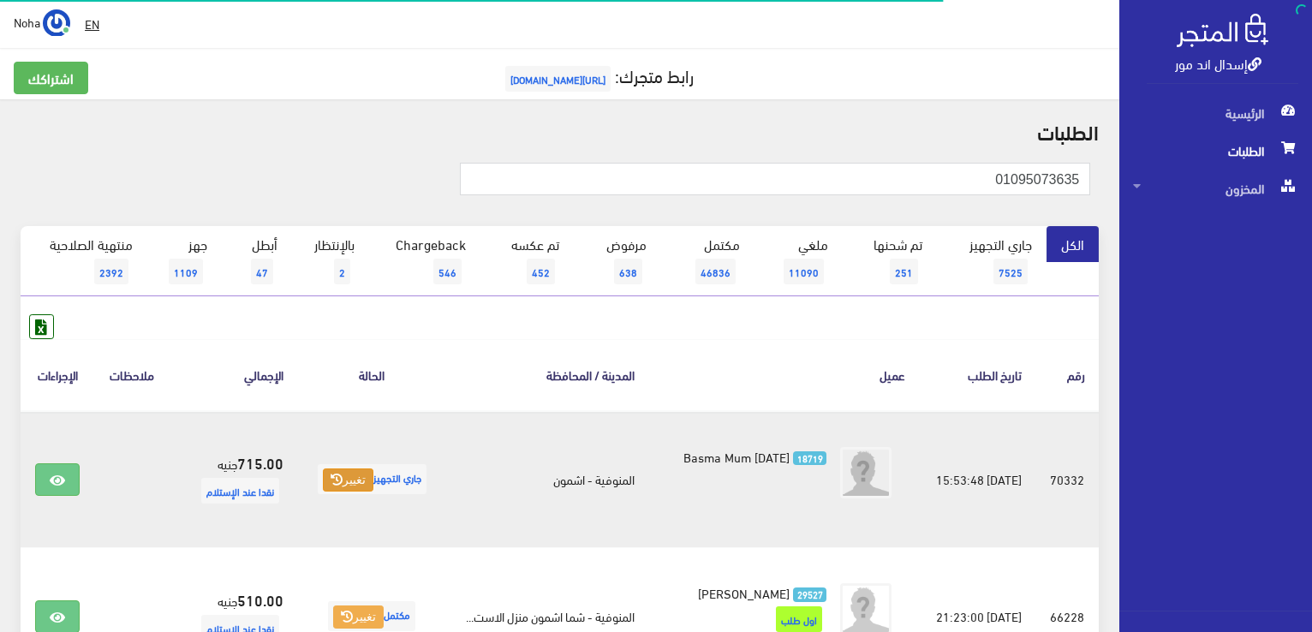
click at [353, 475] on button "تغيير" at bounding box center [348, 481] width 51 height 24
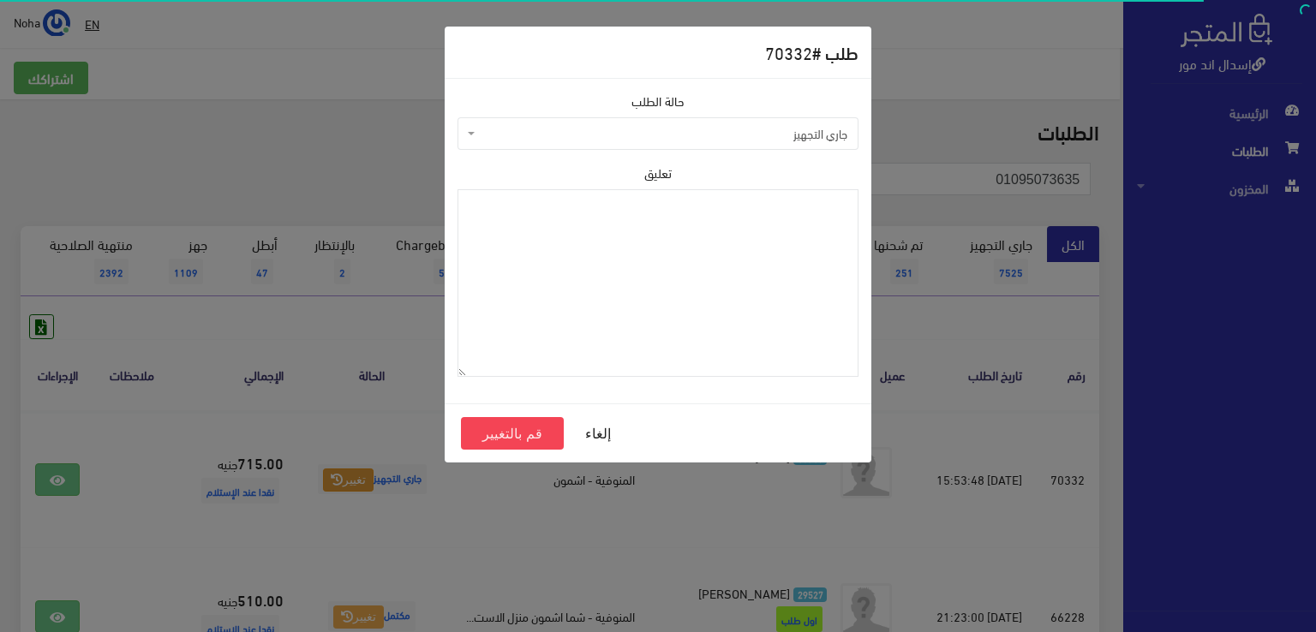
click at [583, 131] on span "جاري التجهيز" at bounding box center [663, 133] width 368 height 17
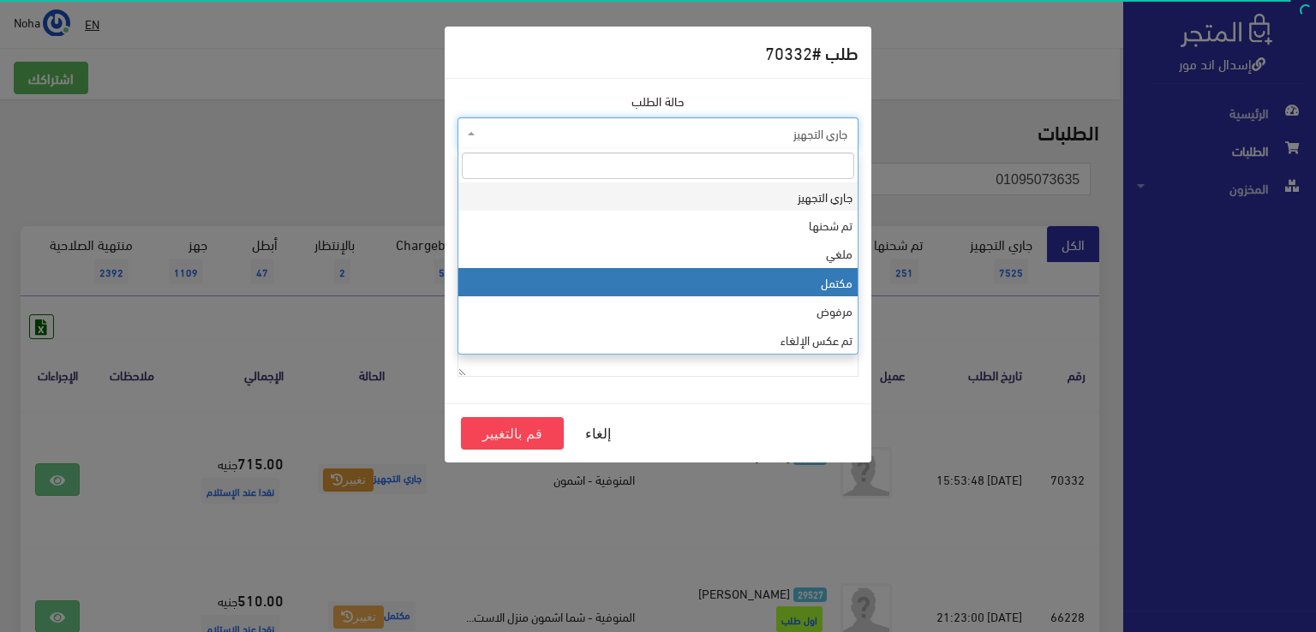
select select "4"
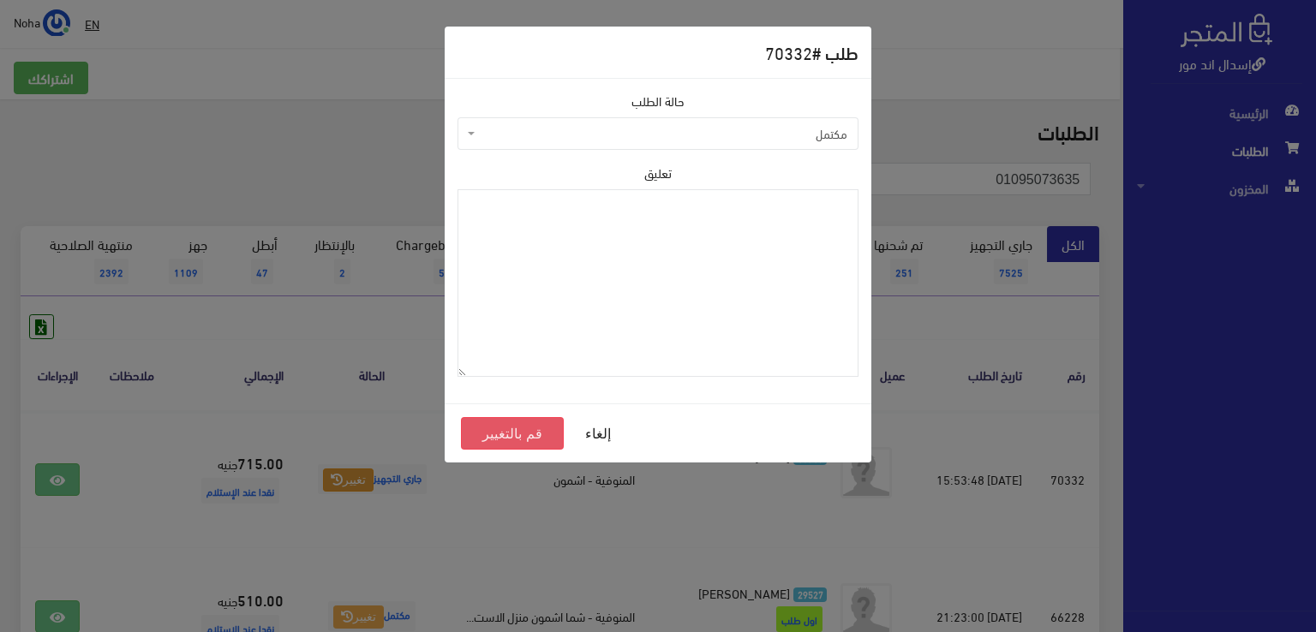
click at [504, 439] on button "قم بالتغيير" at bounding box center [512, 433] width 103 height 33
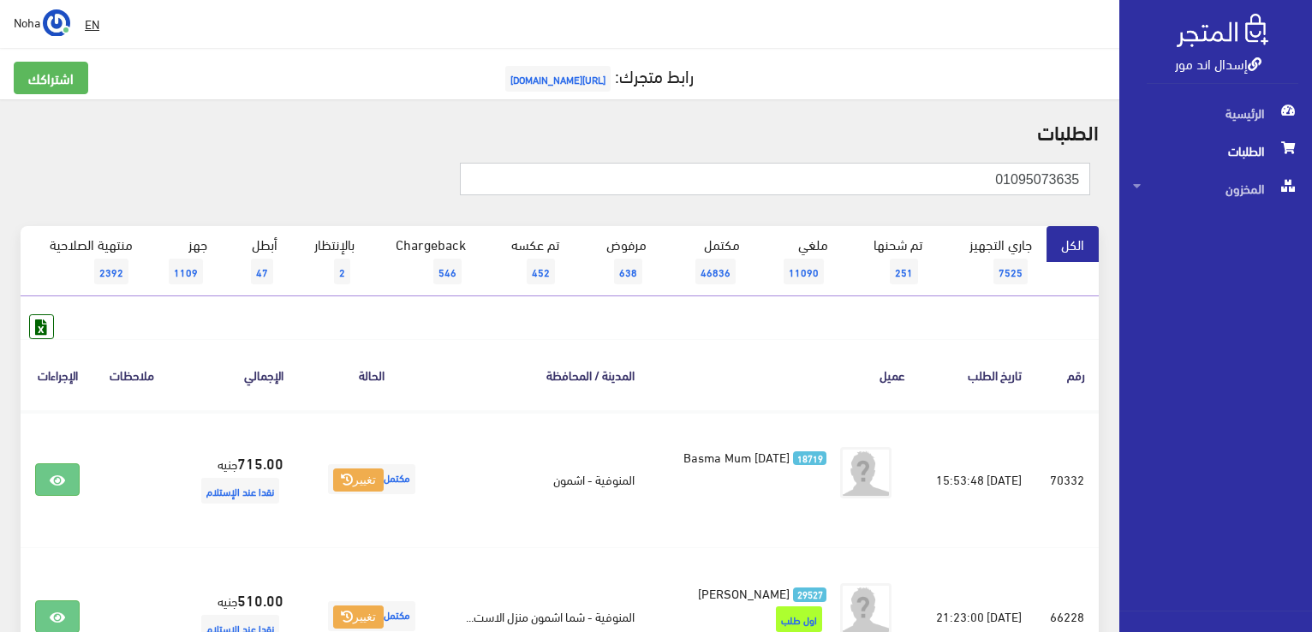
drag, startPoint x: 987, startPoint y: 180, endPoint x: 1249, endPoint y: 152, distance: 263.7
paste input "01061664916"
type input "01061664916"
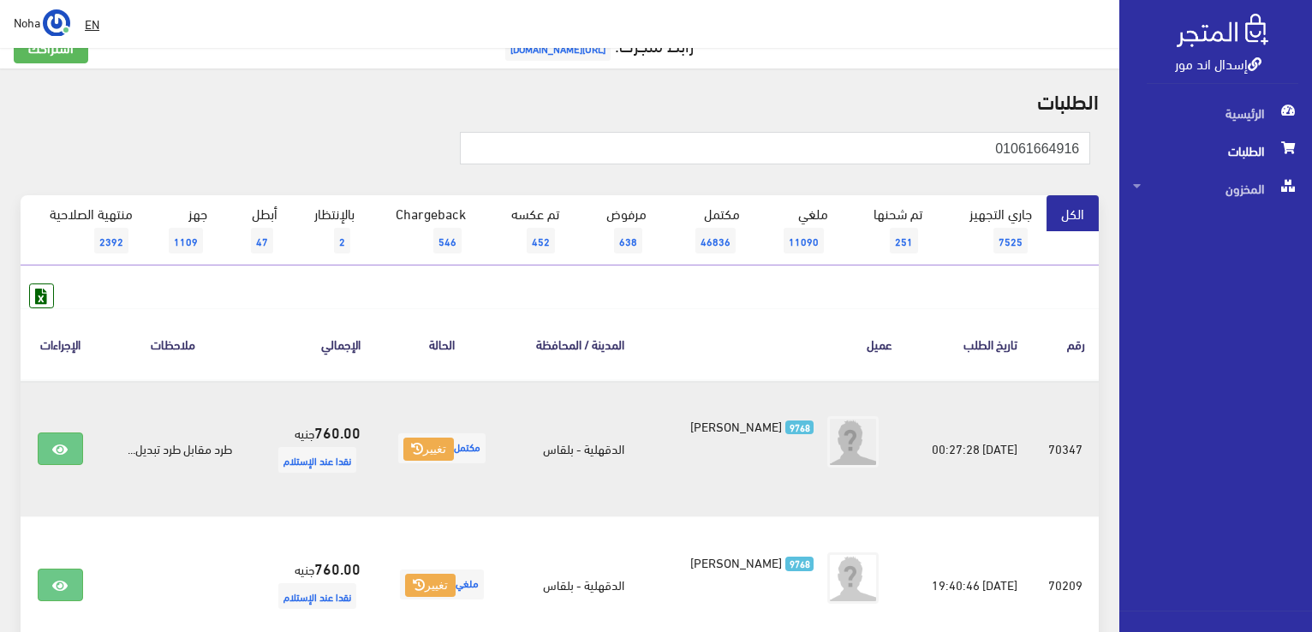
scroll to position [86, 0]
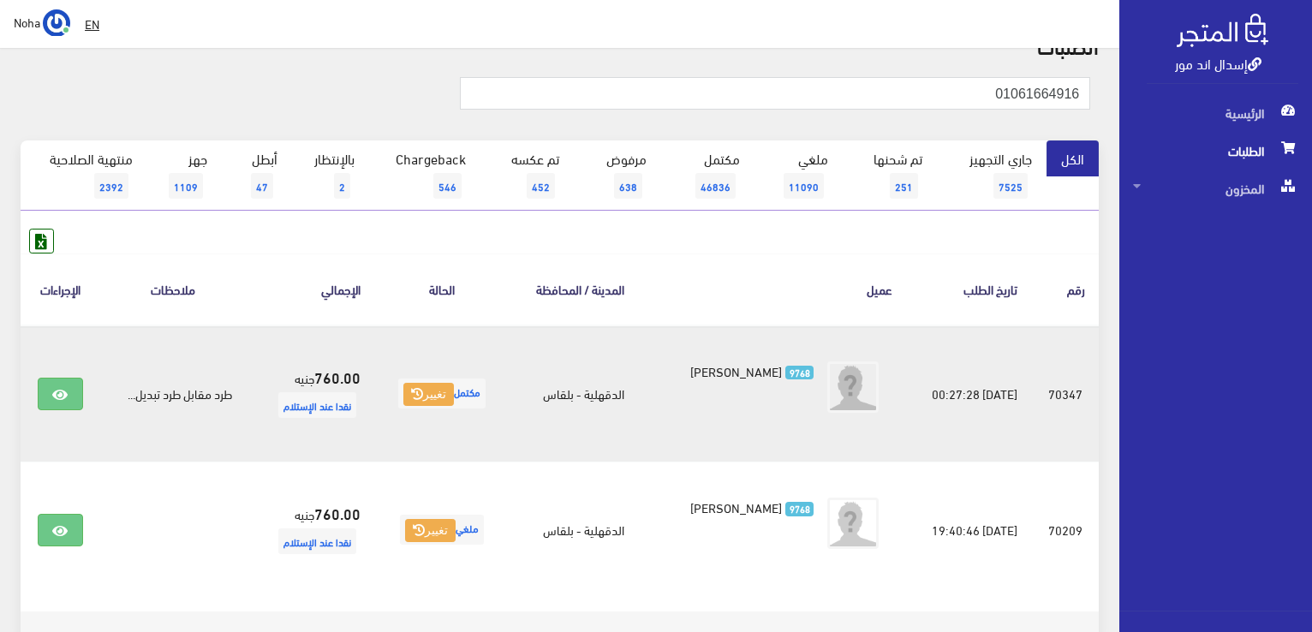
click at [724, 439] on td "9768 [PERSON_NAME]" at bounding box center [772, 394] width 268 height 137
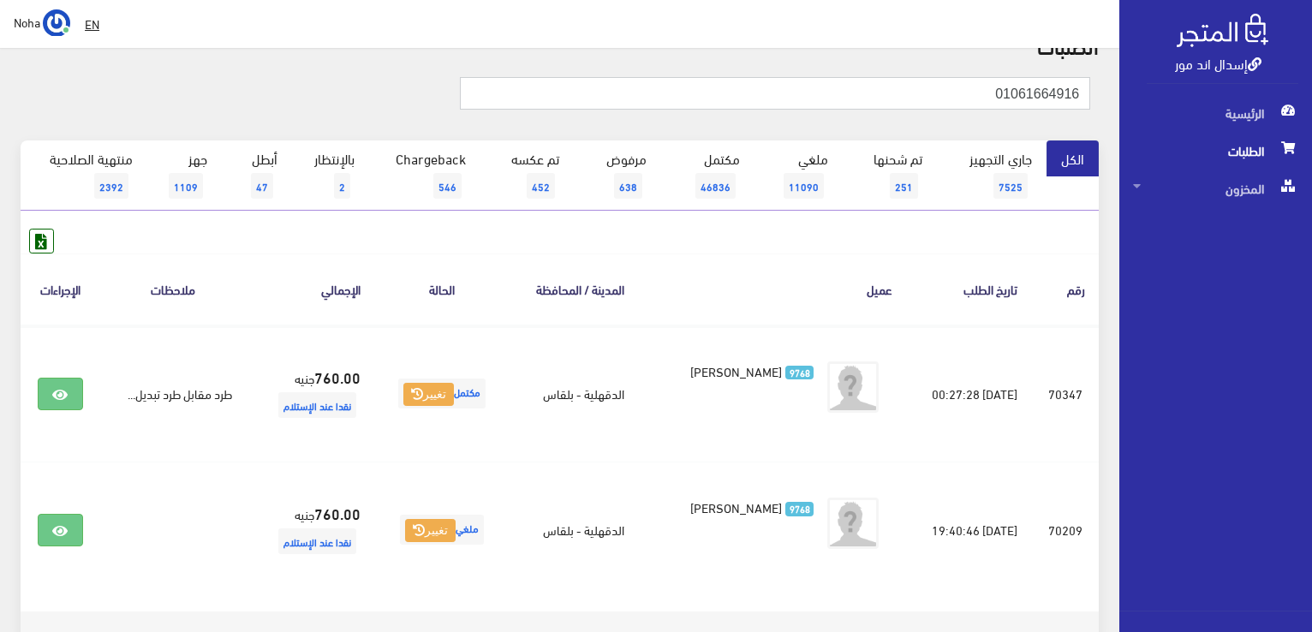
drag, startPoint x: 986, startPoint y: 84, endPoint x: 1177, endPoint y: 81, distance: 191.1
click at [1177, 81] on div "إسدال اند مور الرئيسية الطلبات المخزون" at bounding box center [656, 325] width 1312 height 822
paste input "8948654"
type input "01068948654"
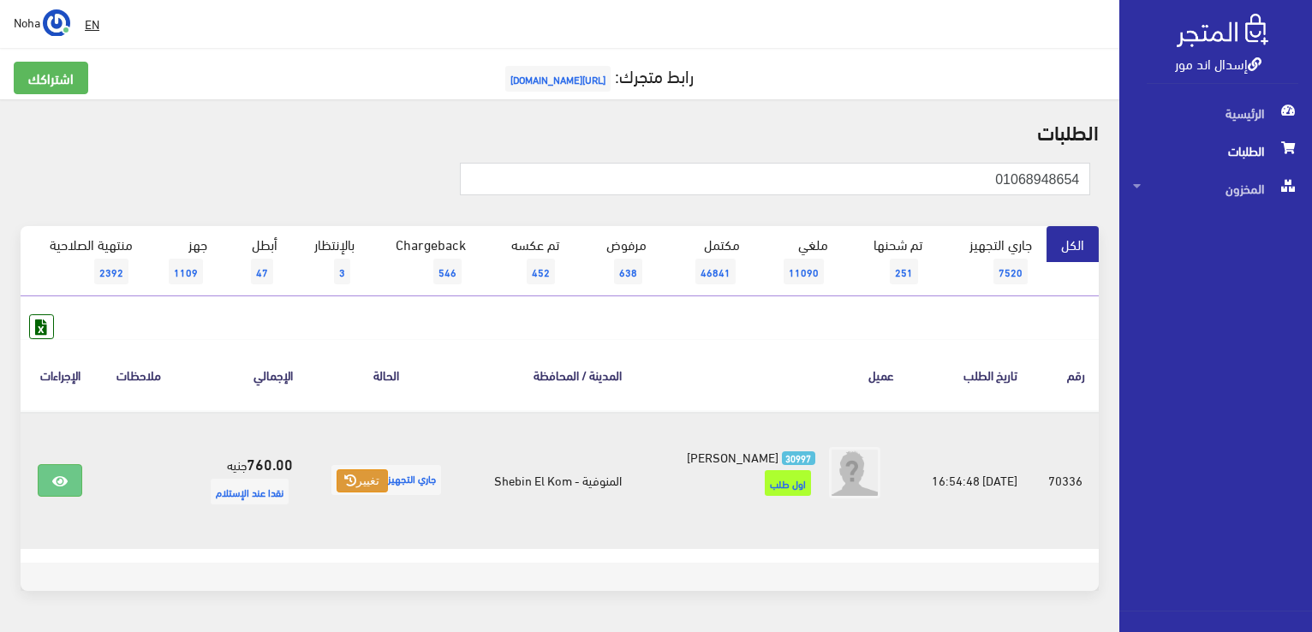
click at [349, 480] on icon at bounding box center [350, 481] width 12 height 12
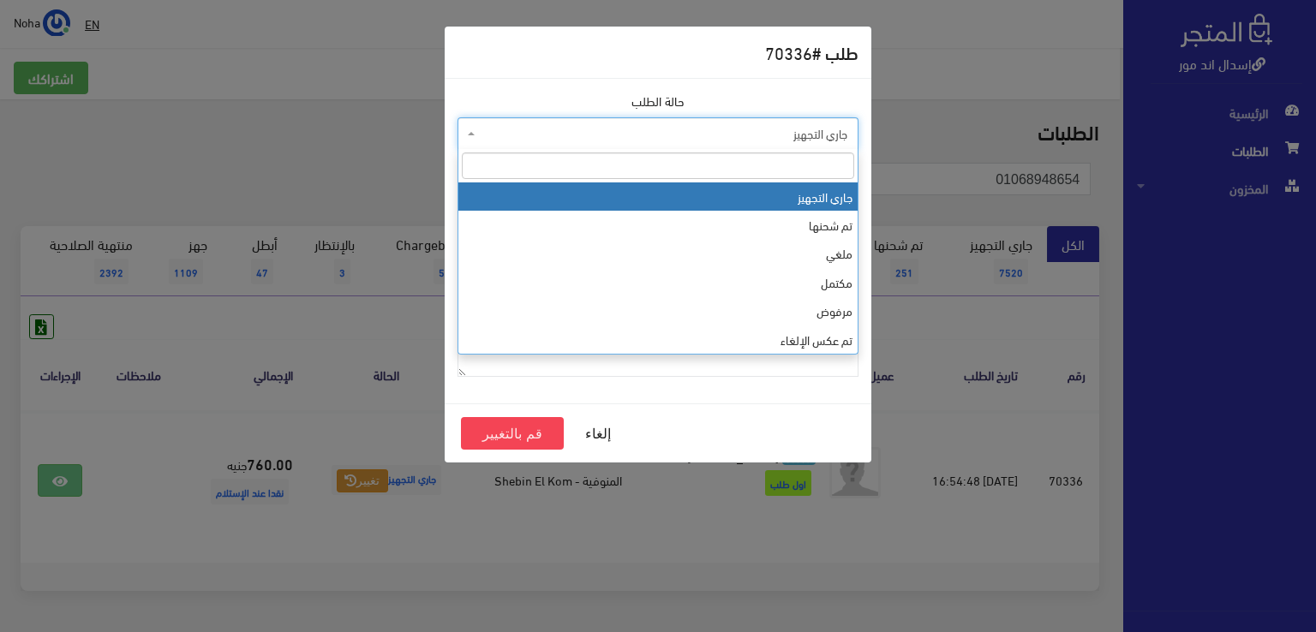
click at [547, 126] on span "جاري التجهيز" at bounding box center [663, 133] width 368 height 17
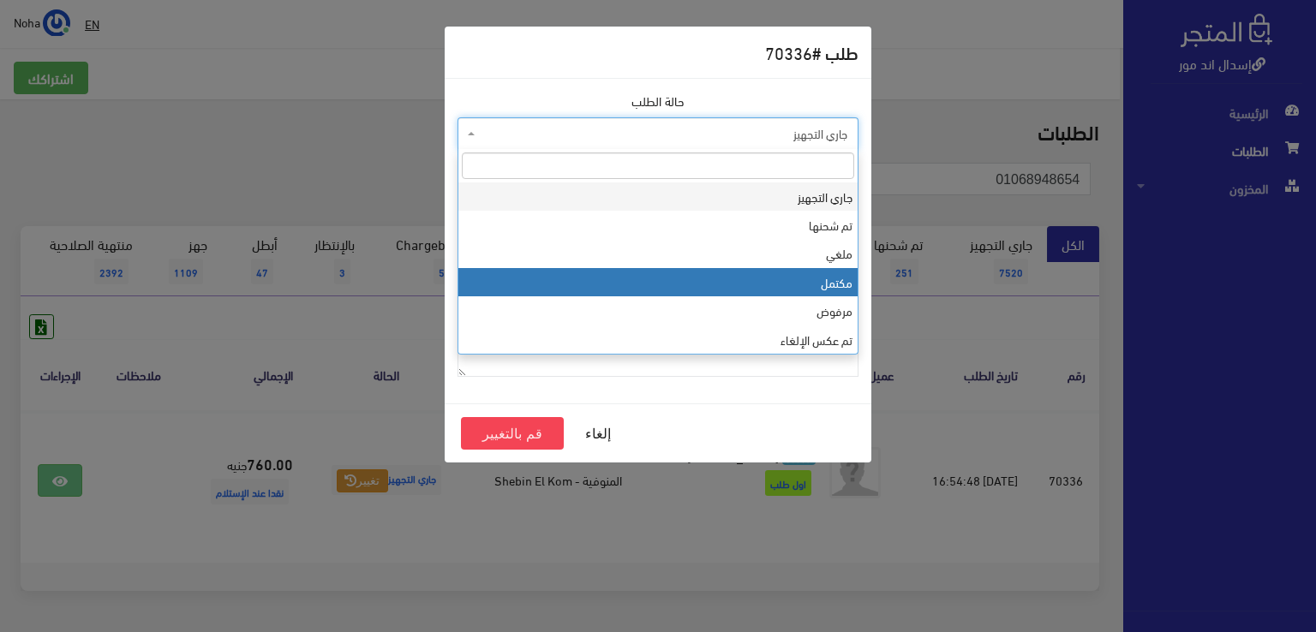
select select "4"
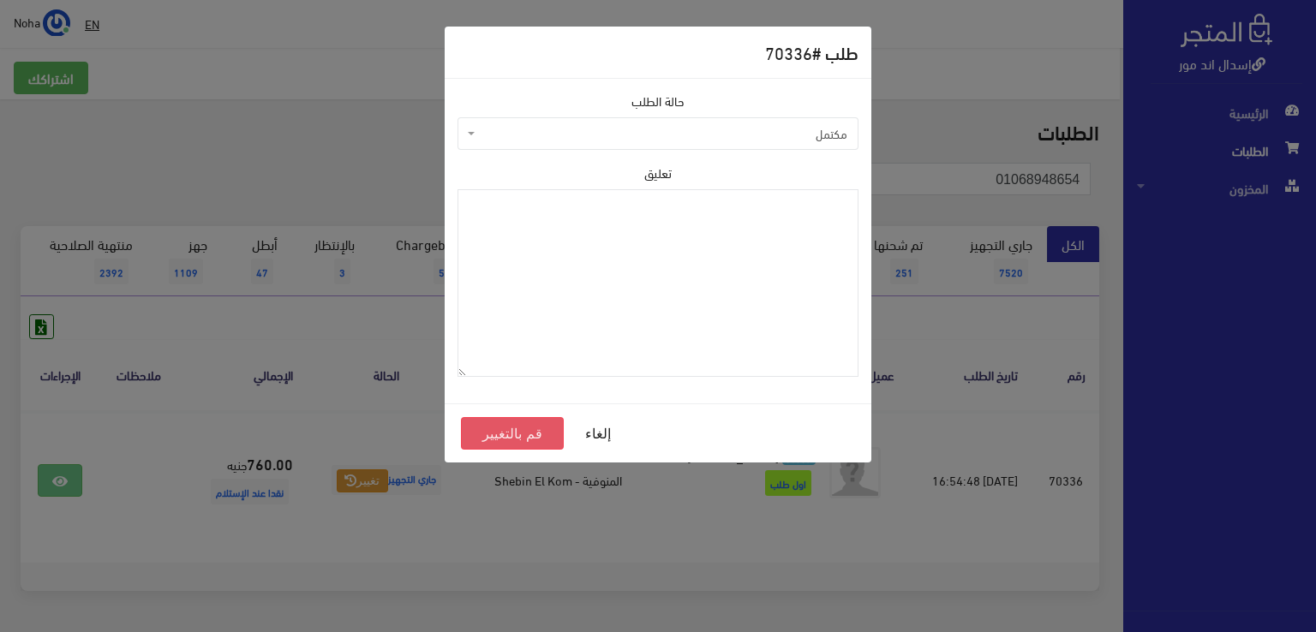
click at [511, 438] on button "قم بالتغيير" at bounding box center [512, 433] width 103 height 33
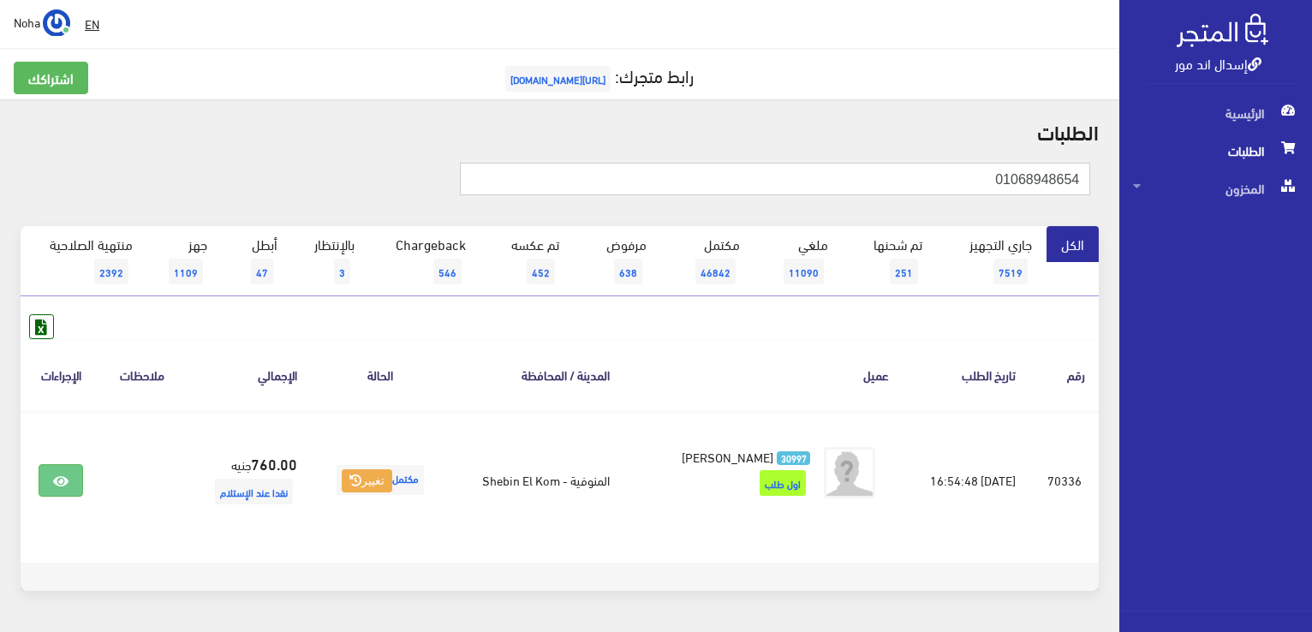
drag, startPoint x: 1252, startPoint y: 220, endPoint x: 1296, endPoint y: 224, distance: 44.8
click at [1296, 224] on div "إسدال اند مور الرئيسية الطلبات المخزون" at bounding box center [656, 343] width 1312 height 687
paste input "01065503339"
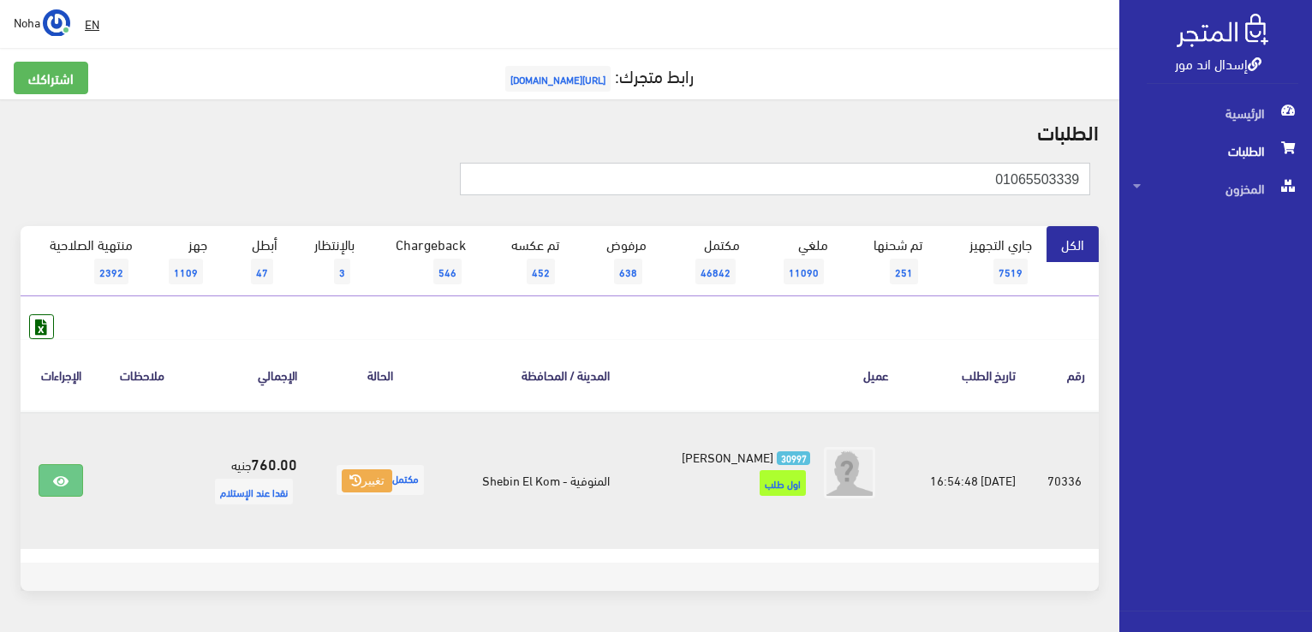
type input "01065503339"
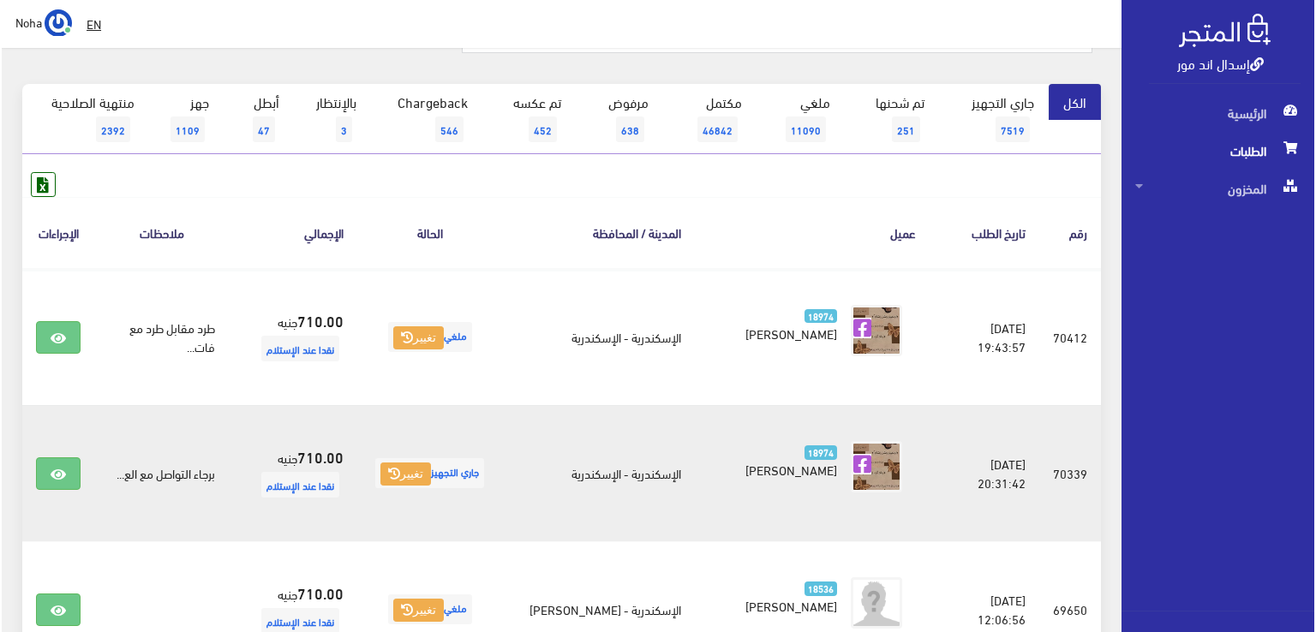
scroll to position [171, 0]
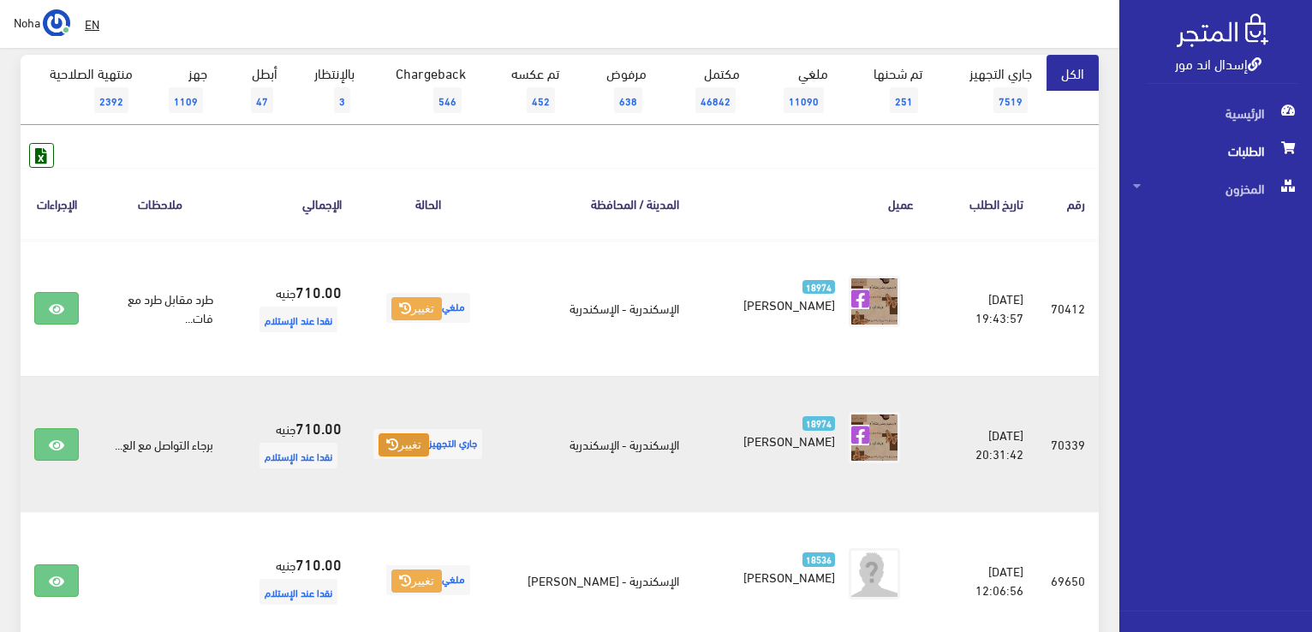
click at [398, 446] on icon at bounding box center [392, 445] width 12 height 12
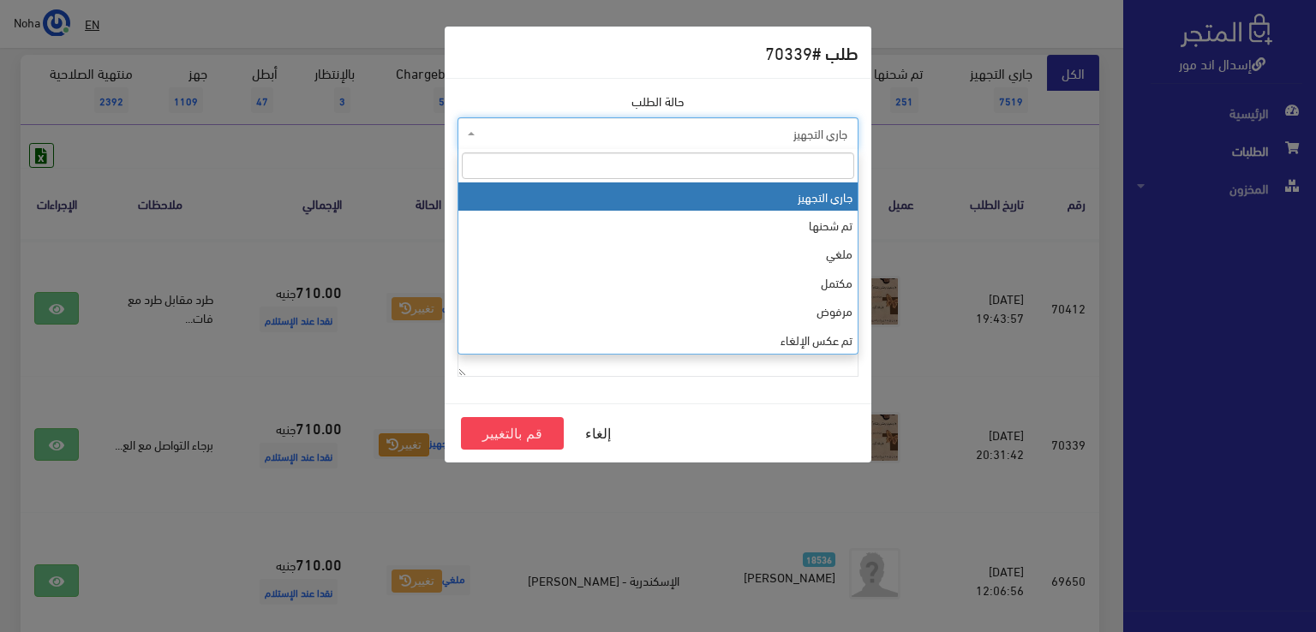
click at [562, 128] on span "جاري التجهيز" at bounding box center [663, 133] width 368 height 17
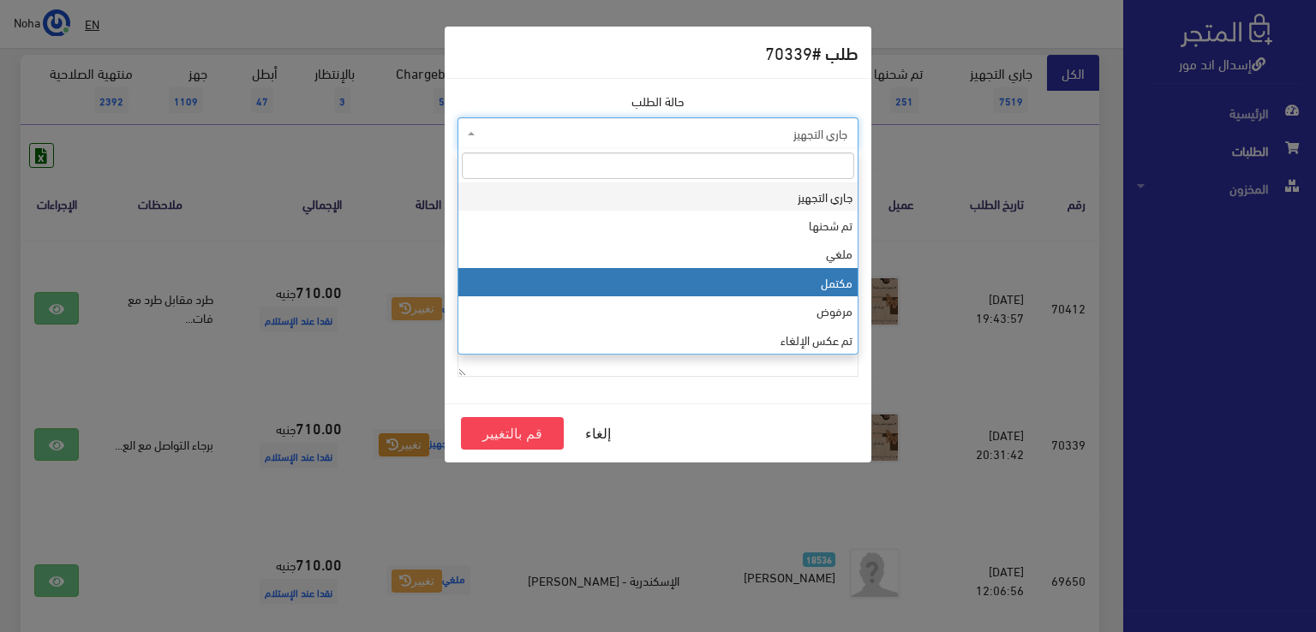
drag, startPoint x: 583, startPoint y: 279, endPoint x: 552, endPoint y: 350, distance: 77.1
select select "5"
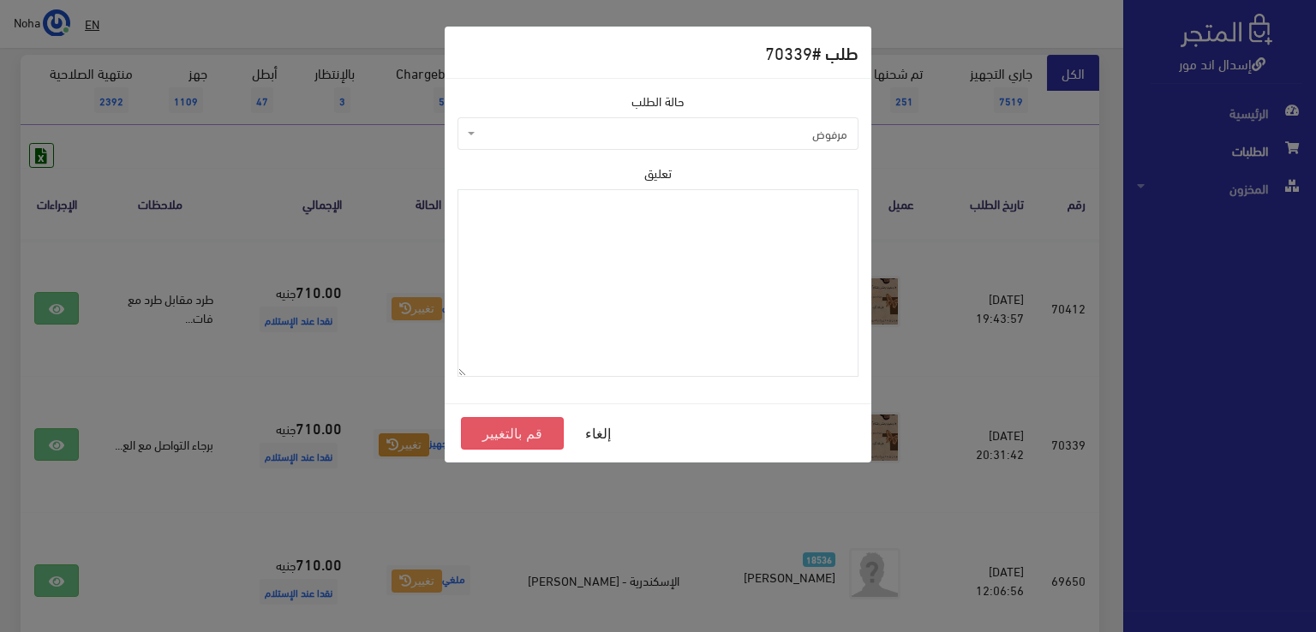
click at [534, 439] on button "قم بالتغيير" at bounding box center [512, 433] width 103 height 33
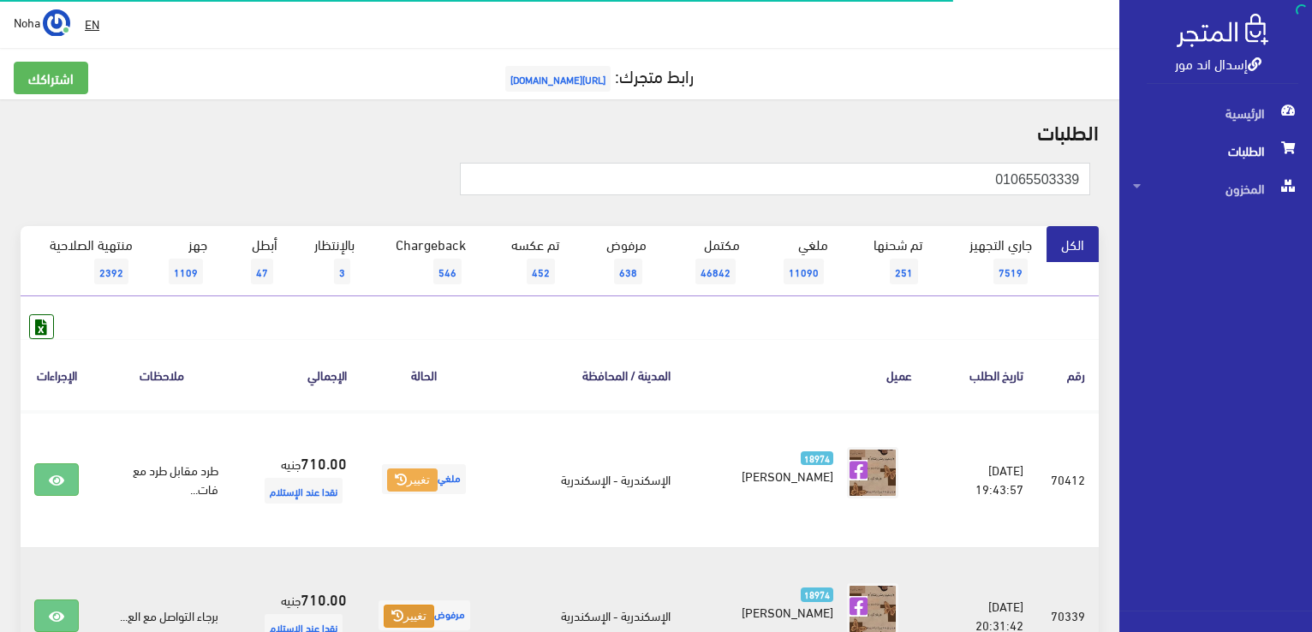
click at [428, 617] on button "تغيير" at bounding box center [409, 617] width 51 height 24
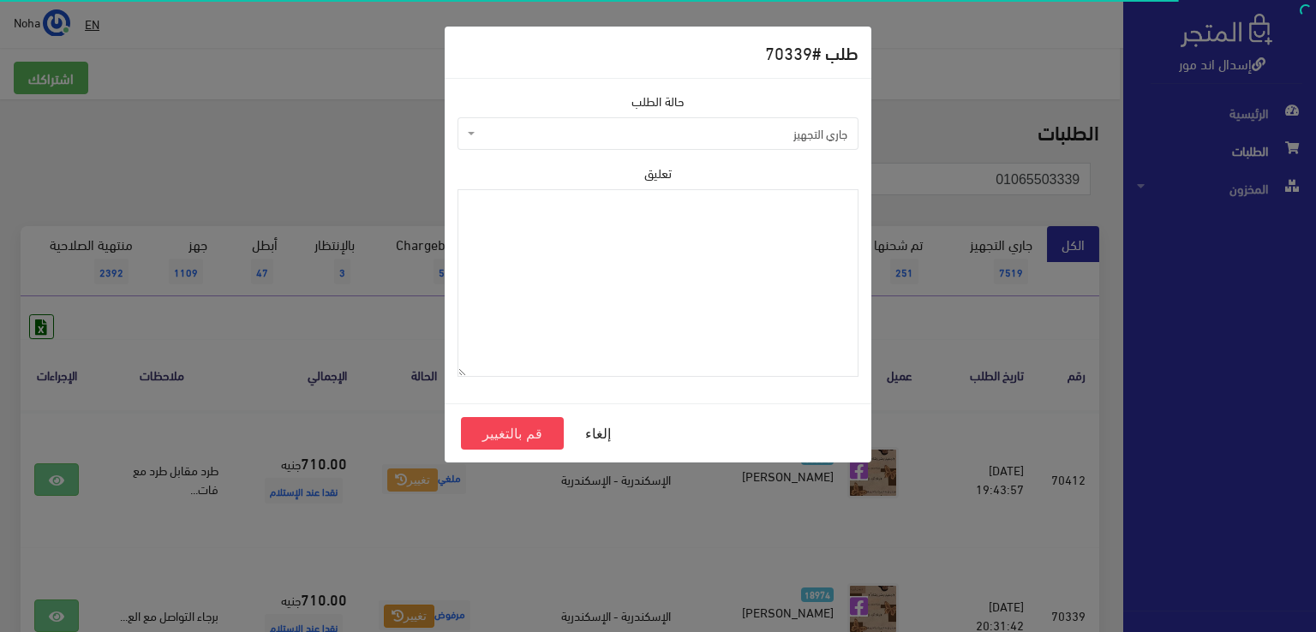
click at [631, 134] on span "جاري التجهيز" at bounding box center [663, 133] width 368 height 17
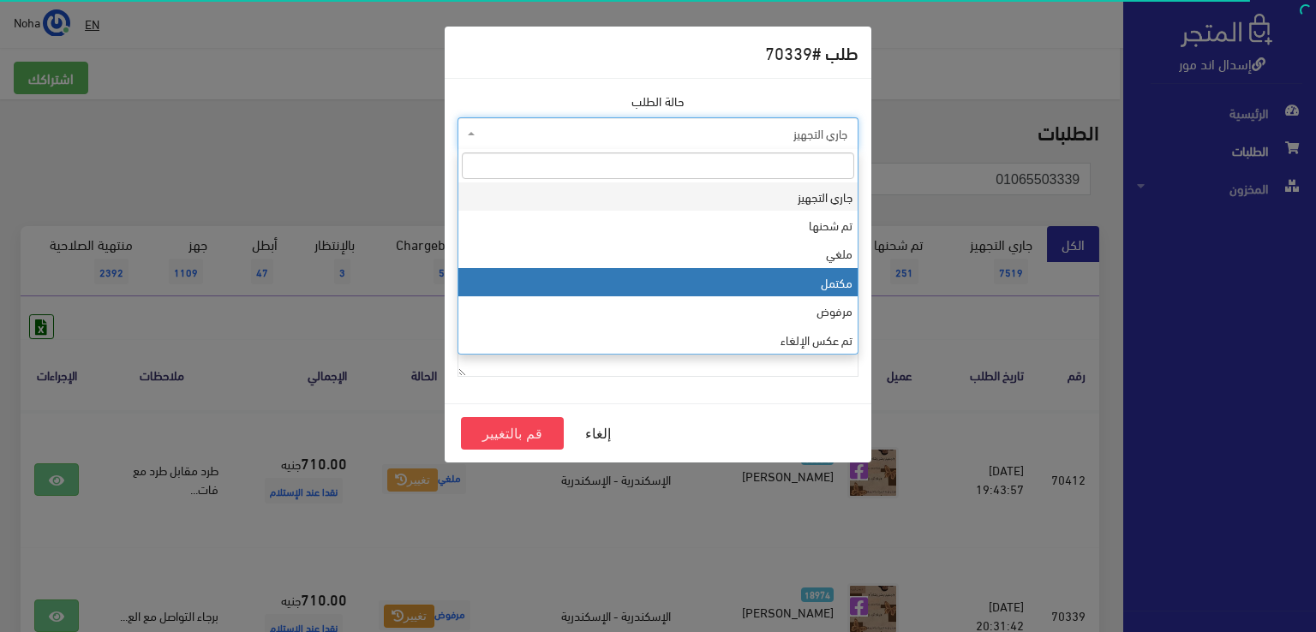
select select "4"
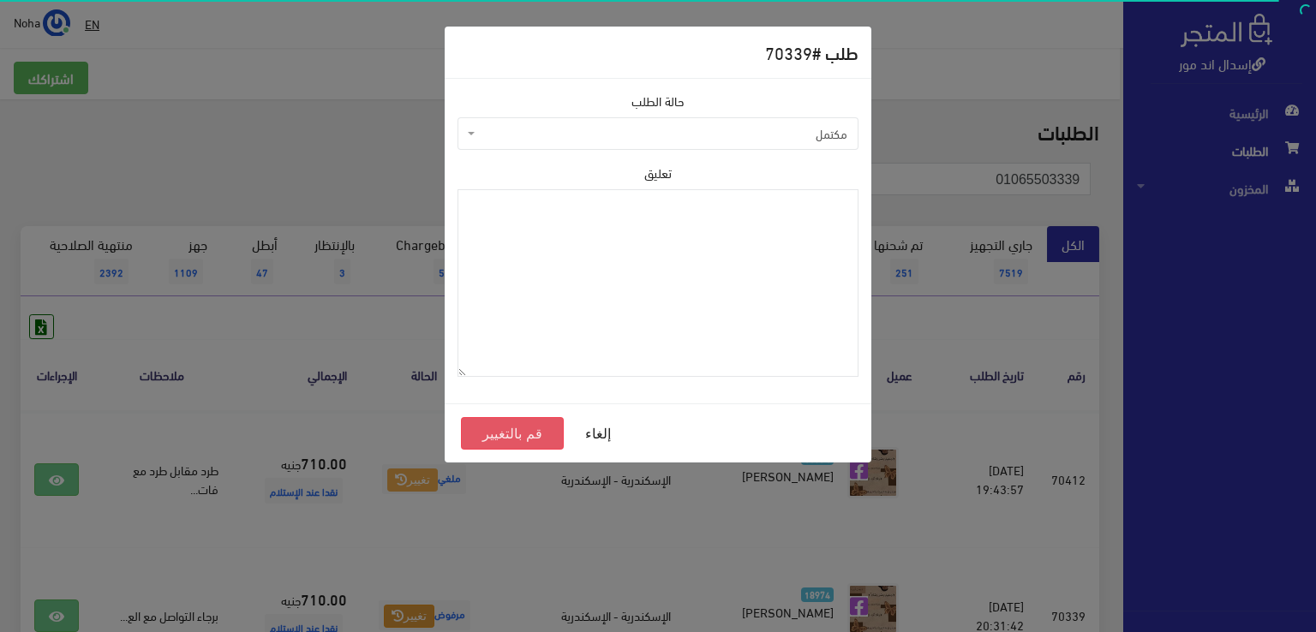
click at [516, 429] on button "قم بالتغيير" at bounding box center [512, 433] width 103 height 33
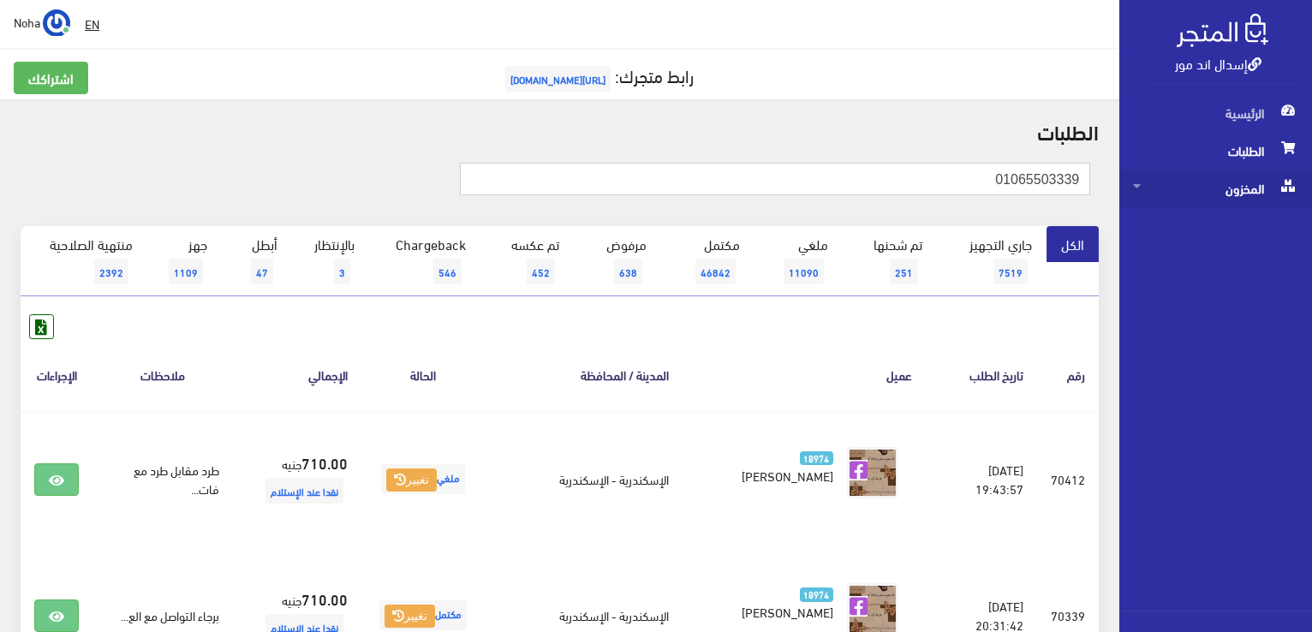
drag, startPoint x: 1110, startPoint y: 182, endPoint x: 1219, endPoint y: 179, distance: 108.8
paste input "140330375"
type input "01140330375"
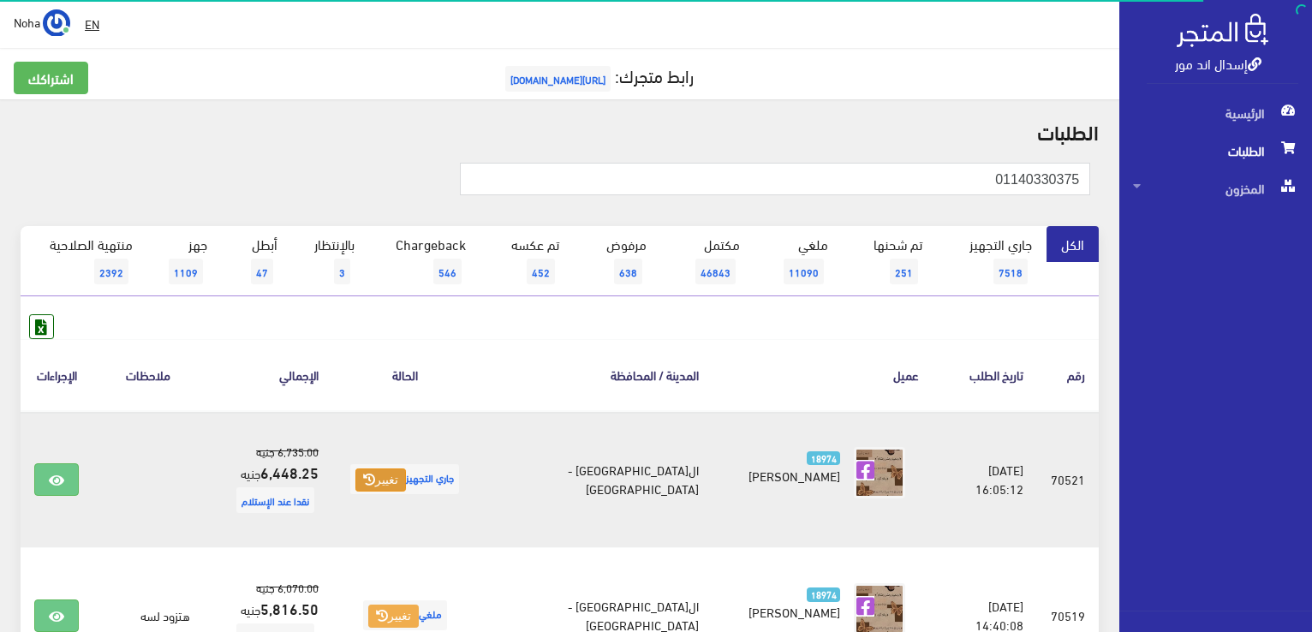
click at [390, 471] on button "تغيير" at bounding box center [381, 481] width 51 height 24
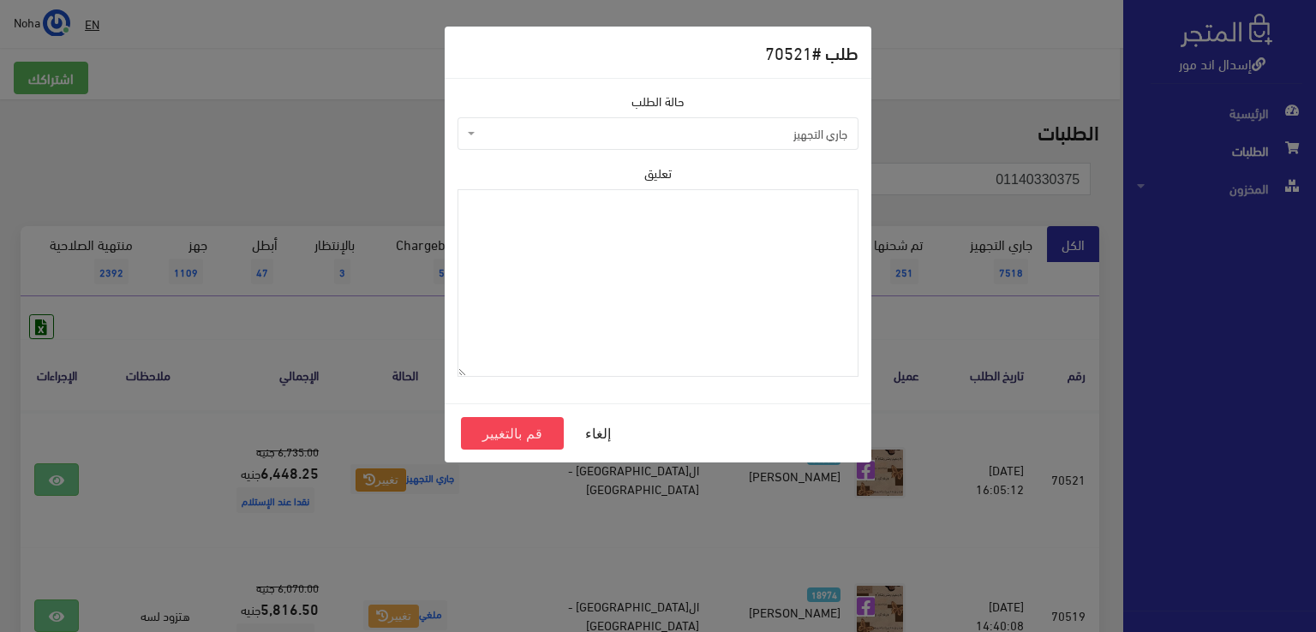
click at [357, 343] on div "طلب # 70521 حالة الطلب جاري التجهيز تم شحنها ملغي مكتمل مرفوض تم عكس الإلغاء فش…" at bounding box center [658, 316] width 1316 height 632
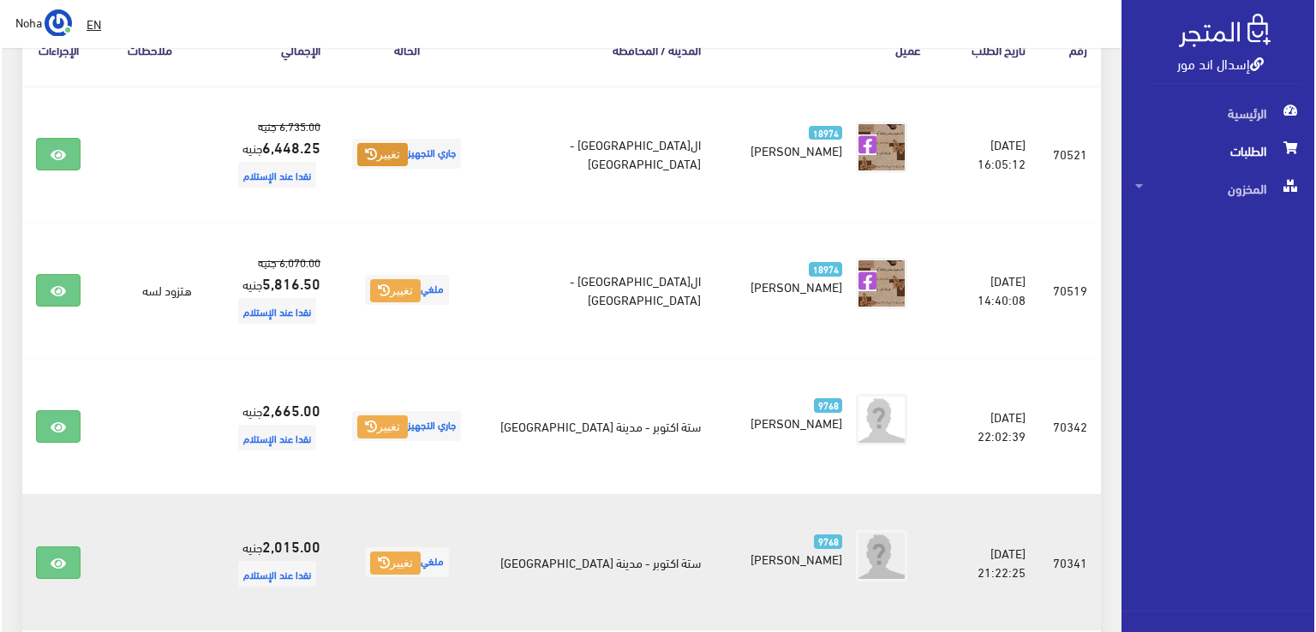
scroll to position [428, 0]
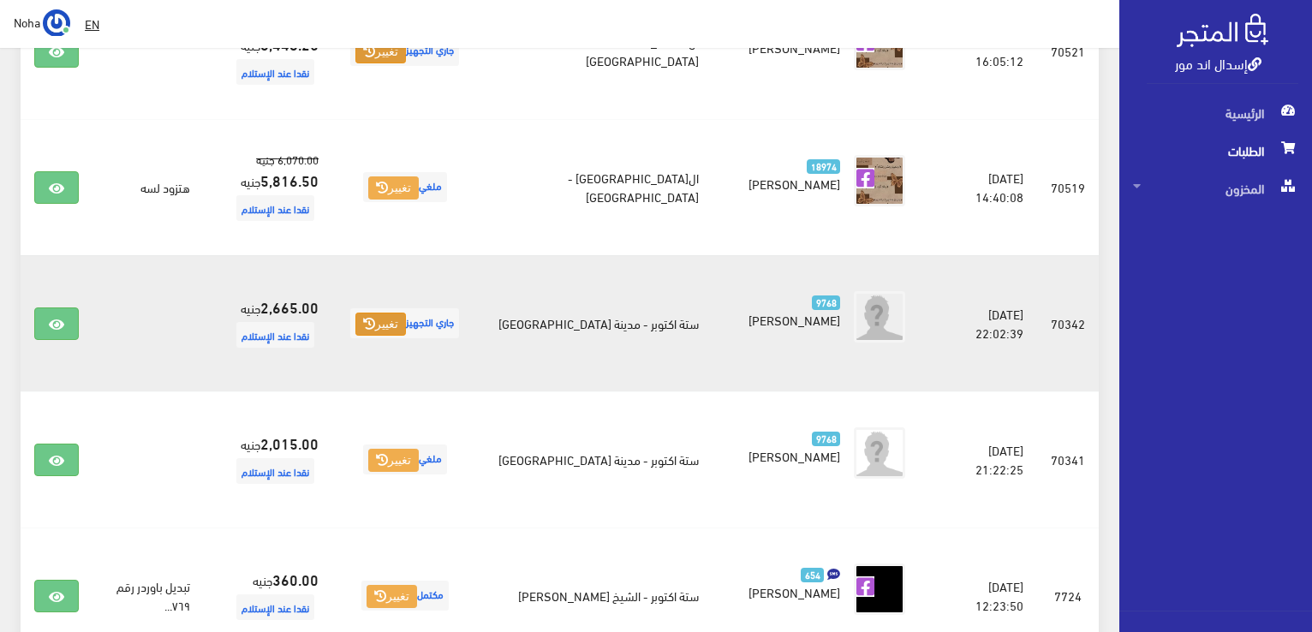
click at [375, 318] on icon at bounding box center [369, 324] width 12 height 12
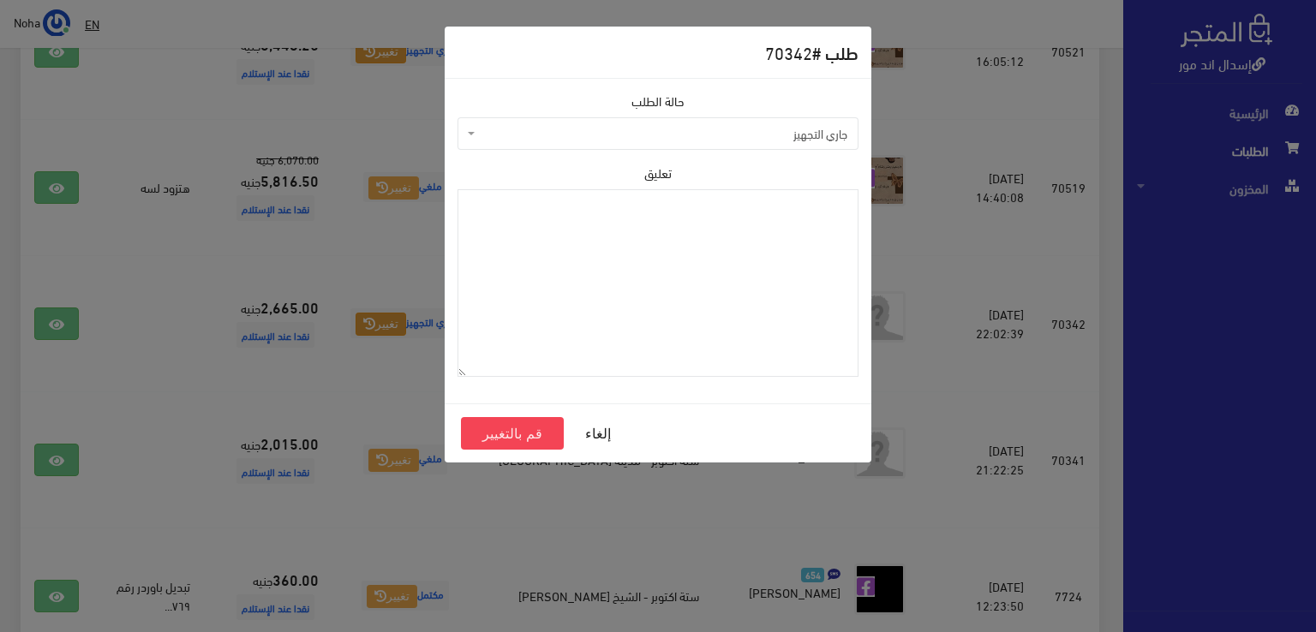
click at [607, 134] on span "جاري التجهيز" at bounding box center [663, 133] width 368 height 17
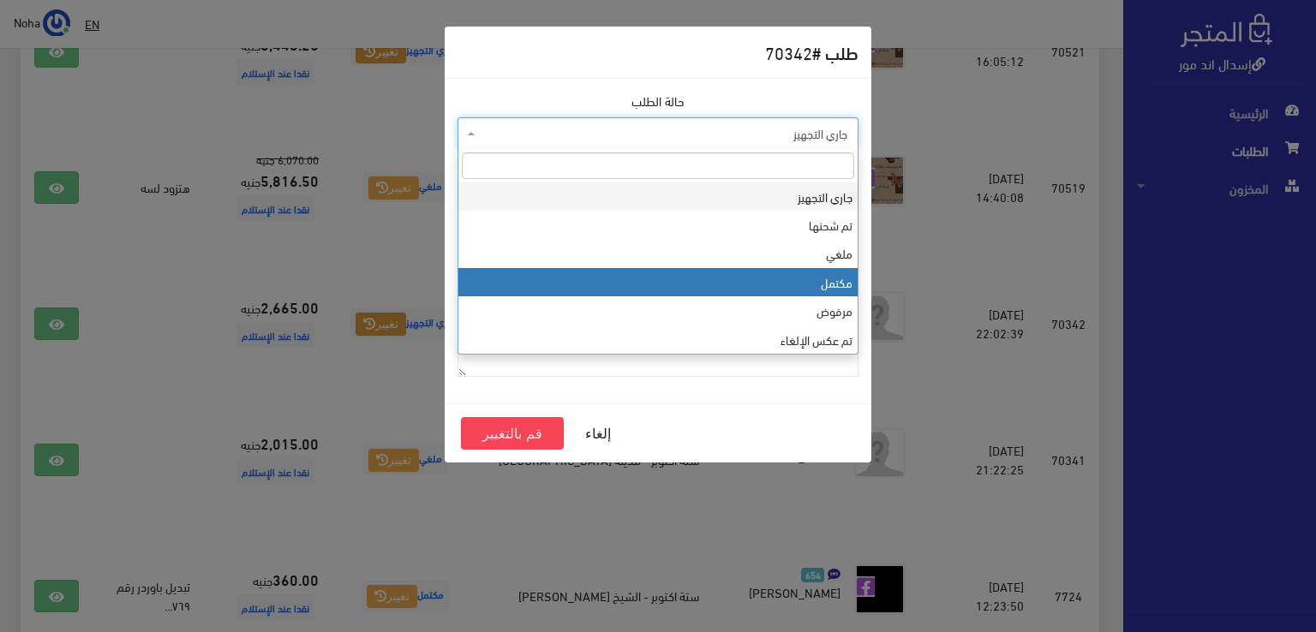
select select "4"
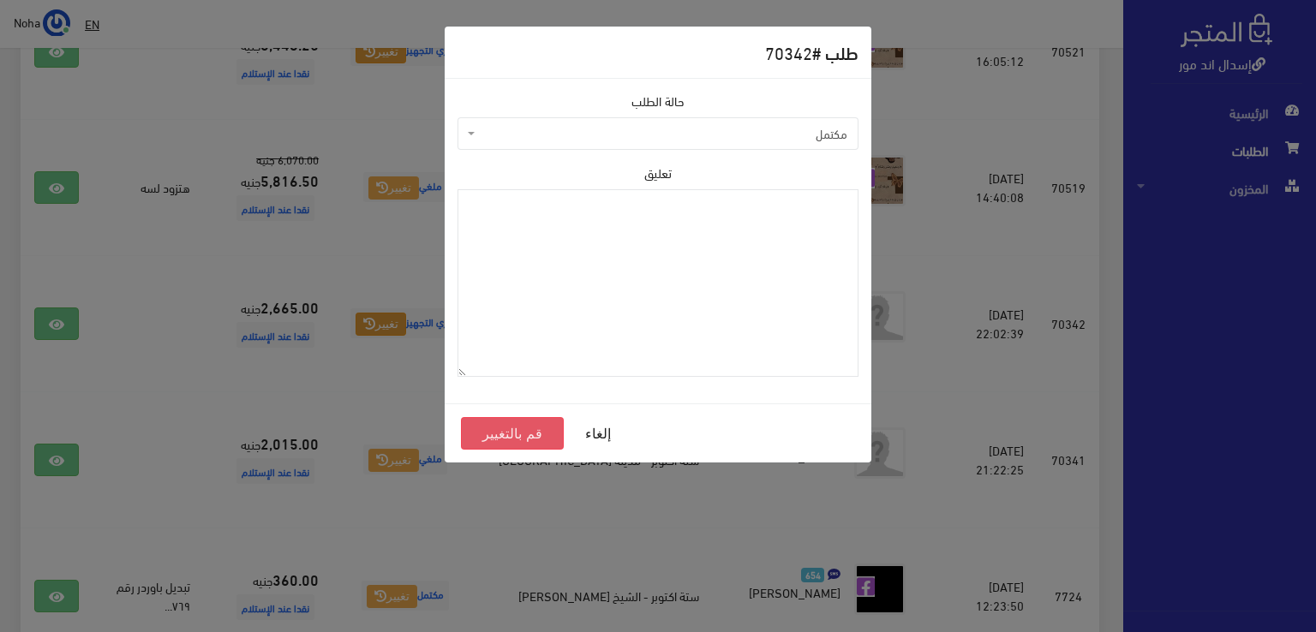
drag, startPoint x: 537, startPoint y: 430, endPoint x: 559, endPoint y: 415, distance: 26.4
click at [537, 429] on button "قم بالتغيير" at bounding box center [512, 433] width 103 height 33
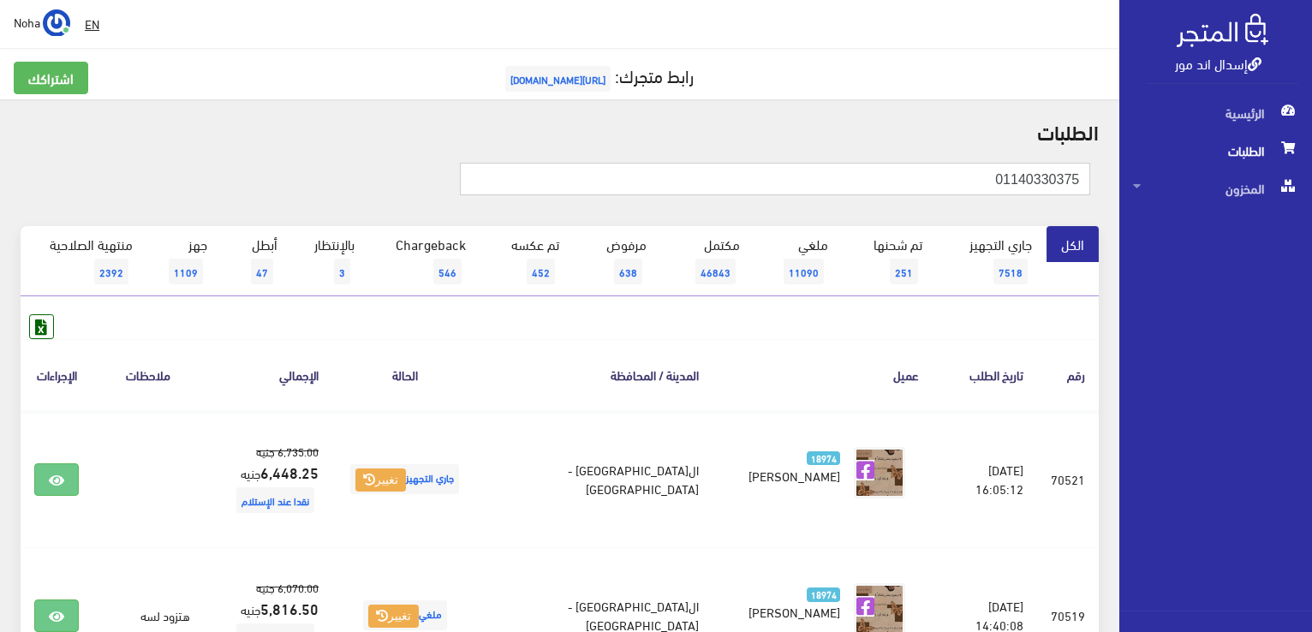
drag, startPoint x: 988, startPoint y: 180, endPoint x: 1315, endPoint y: 262, distance: 337.4
click at [1312, 262] on html "إسدال اند مور الرئيسية الطلبات" at bounding box center [656, 316] width 1312 height 632
paste input "01008301212"
type input "01008301212"
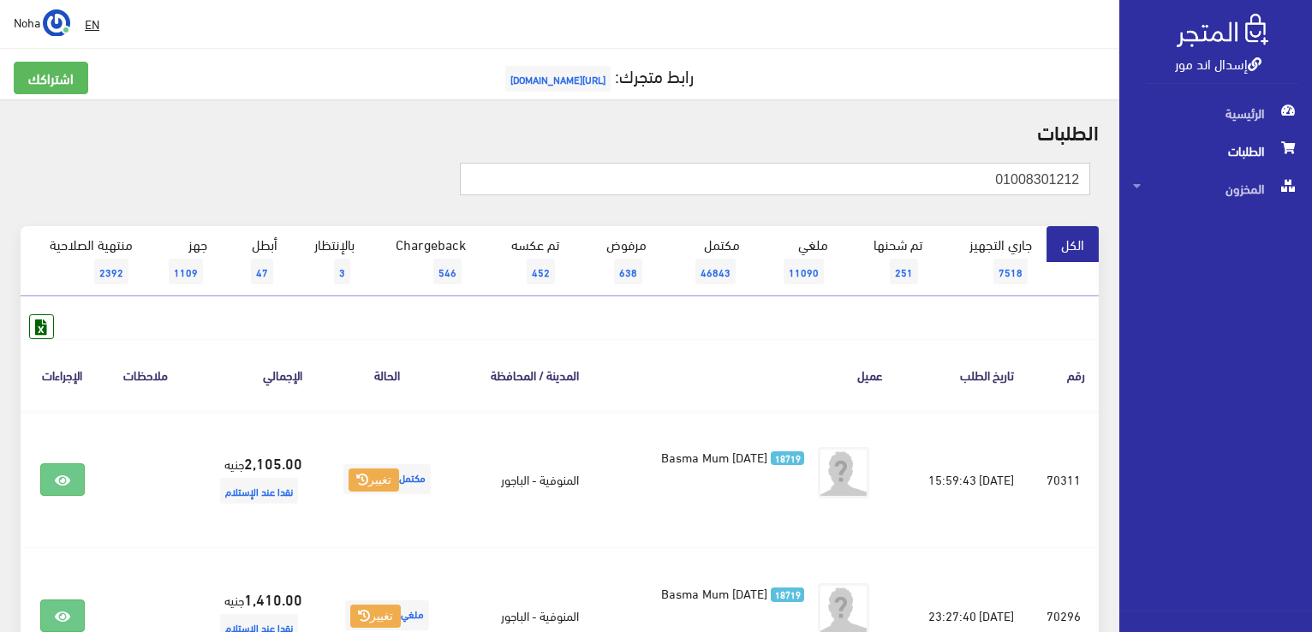
click at [806, 180] on input "01008301212" at bounding box center [775, 179] width 631 height 33
drag, startPoint x: 943, startPoint y: 185, endPoint x: 1311, endPoint y: 209, distance: 368.3
click at [1312, 210] on html "إسدال اند مور الرئيسية الطلبات" at bounding box center [656, 316] width 1312 height 632
paste input "01142684679"
type input "01142684679"
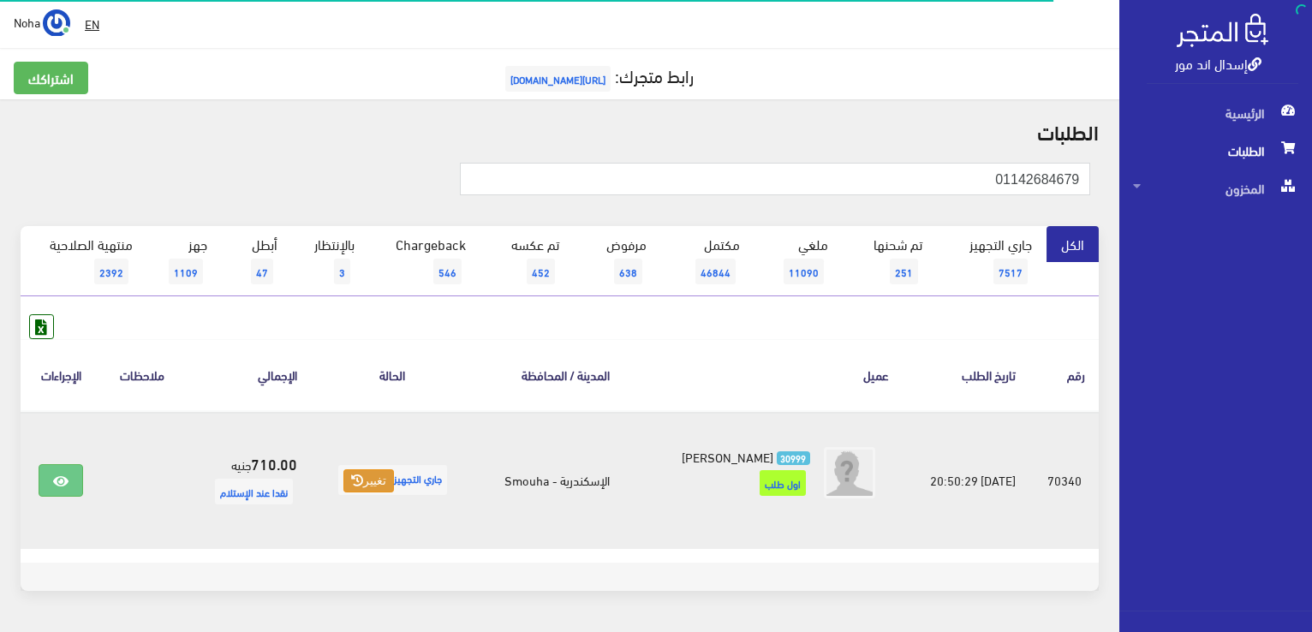
click at [370, 469] on button "تغيير" at bounding box center [369, 481] width 51 height 24
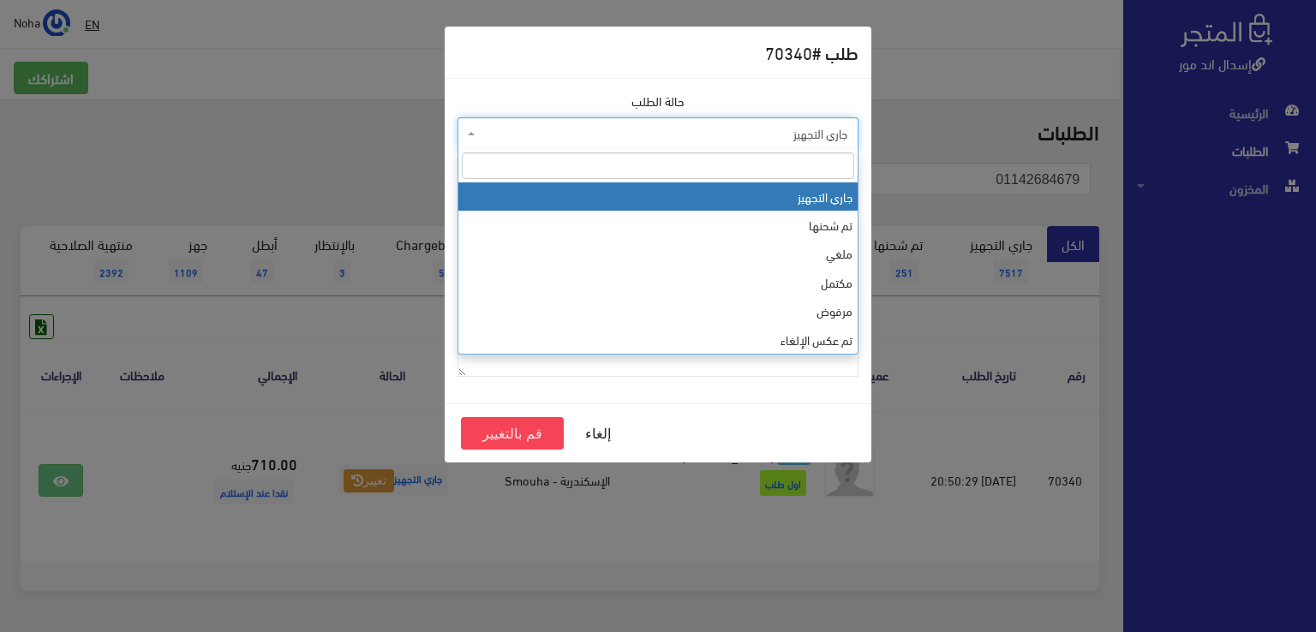
click at [559, 137] on span "جاري التجهيز" at bounding box center [663, 133] width 368 height 17
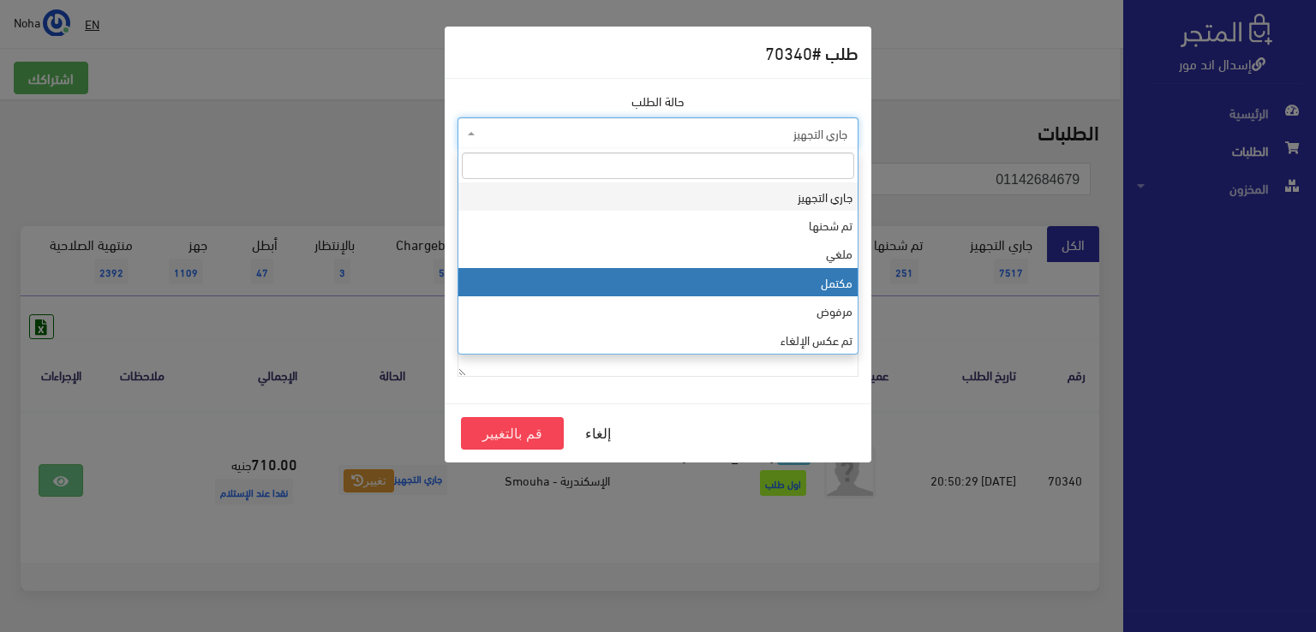
select select "4"
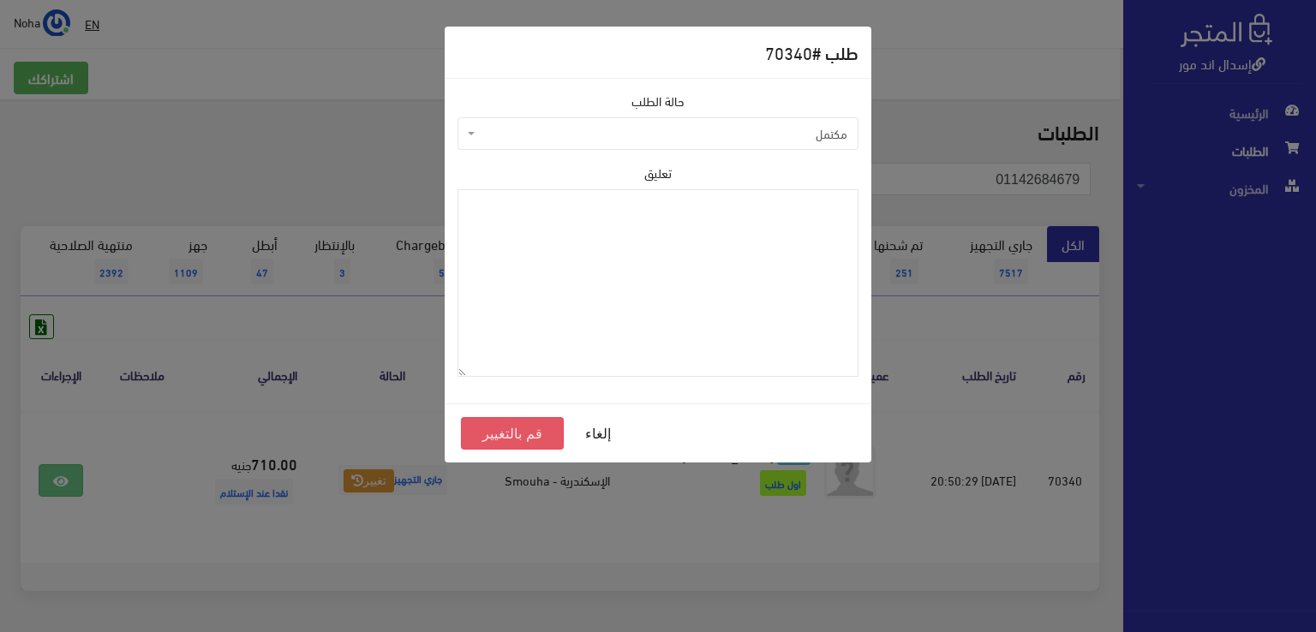
click at [532, 433] on button "قم بالتغيير" at bounding box center [512, 433] width 103 height 33
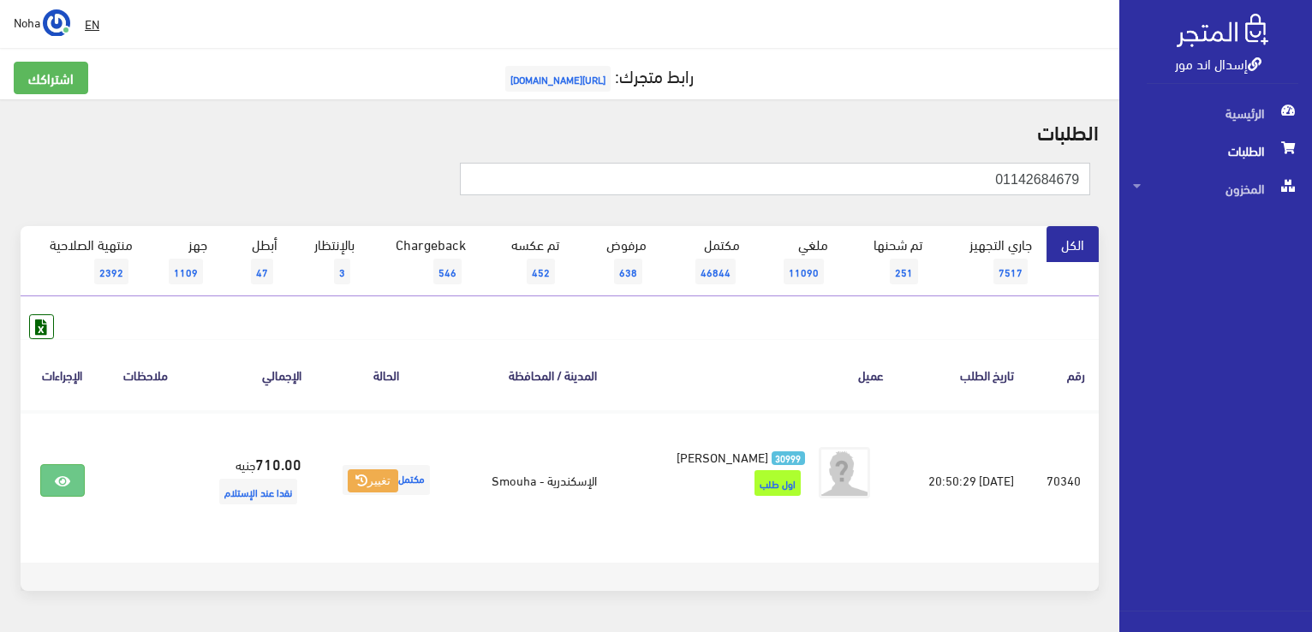
drag, startPoint x: 998, startPoint y: 194, endPoint x: 1163, endPoint y: 224, distance: 168.0
click at [1163, 224] on div "إسدال اند مور الرئيسية الطلبات المخزون" at bounding box center [656, 343] width 1312 height 687
paste input "20236924030"
type input "20236924030"
drag, startPoint x: 862, startPoint y: 178, endPoint x: 1304, endPoint y: 254, distance: 448.4
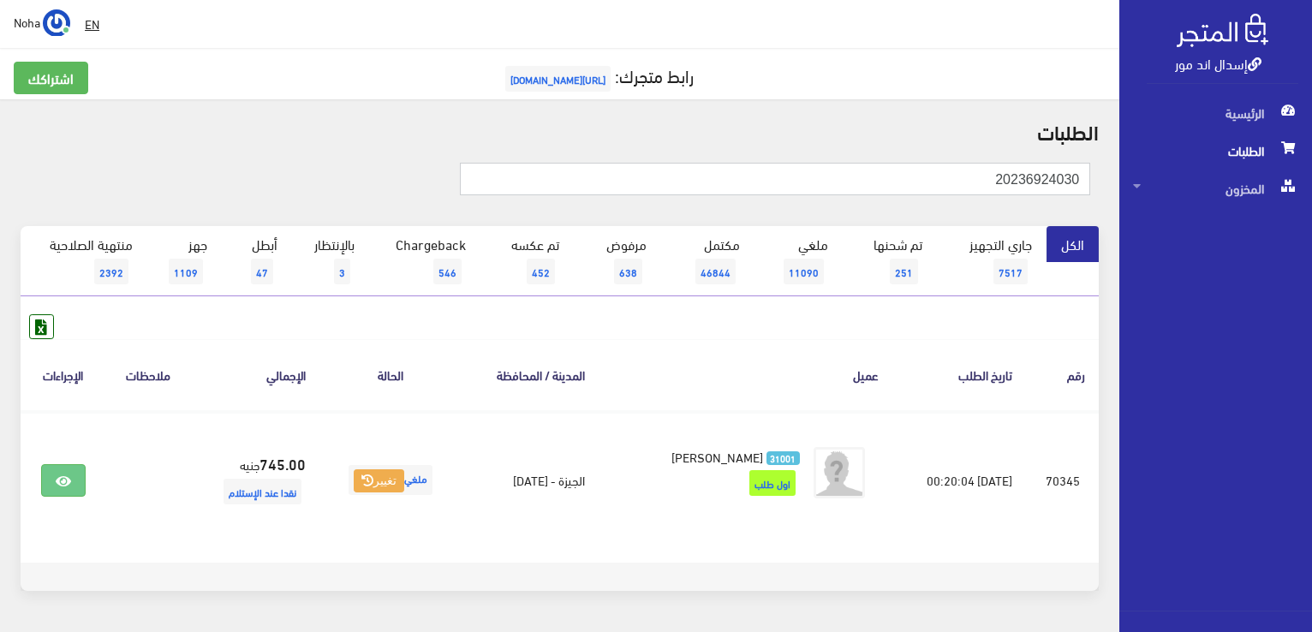
click at [1304, 254] on div "إسدال اند مور الرئيسية الطلبات المخزون" at bounding box center [656, 343] width 1312 height 687
drag, startPoint x: 876, startPoint y: 158, endPoint x: 754, endPoint y: 178, distance: 124.1
paste input "01125520322"
drag, startPoint x: 904, startPoint y: 167, endPoint x: 1291, endPoint y: 227, distance: 391.8
click at [1291, 227] on div "إسدال اند مور الرئيسية الطلبات المخزون" at bounding box center [656, 343] width 1312 height 687
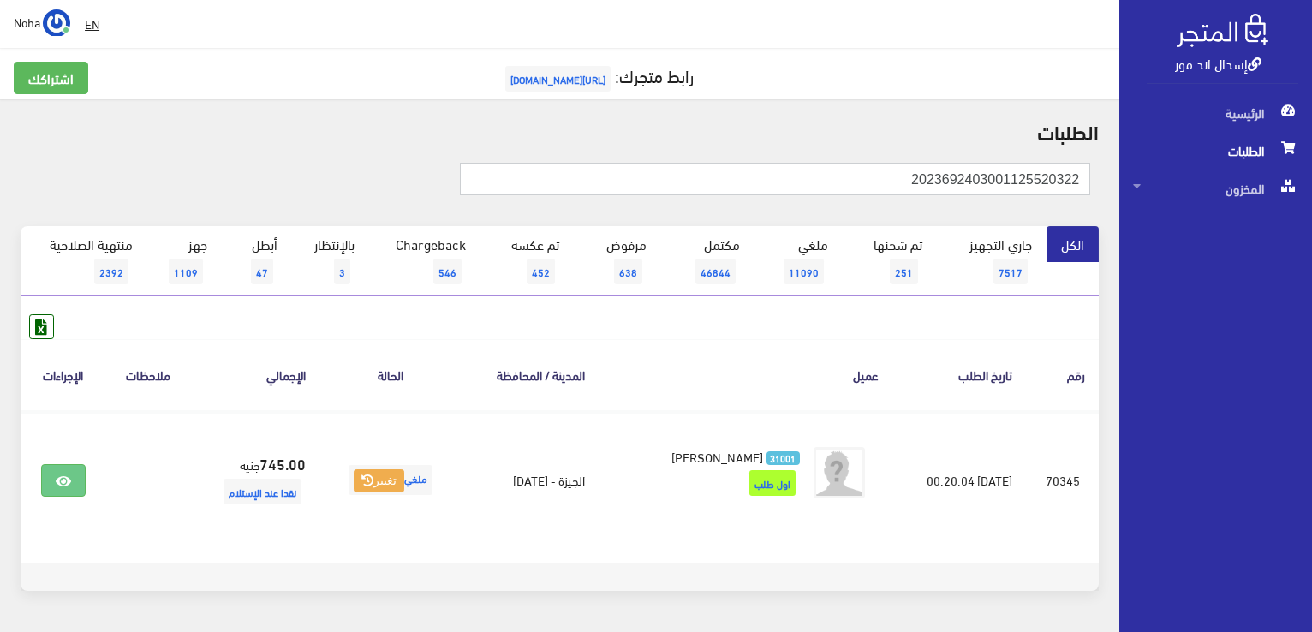
paste input "text"
type input "01125520322"
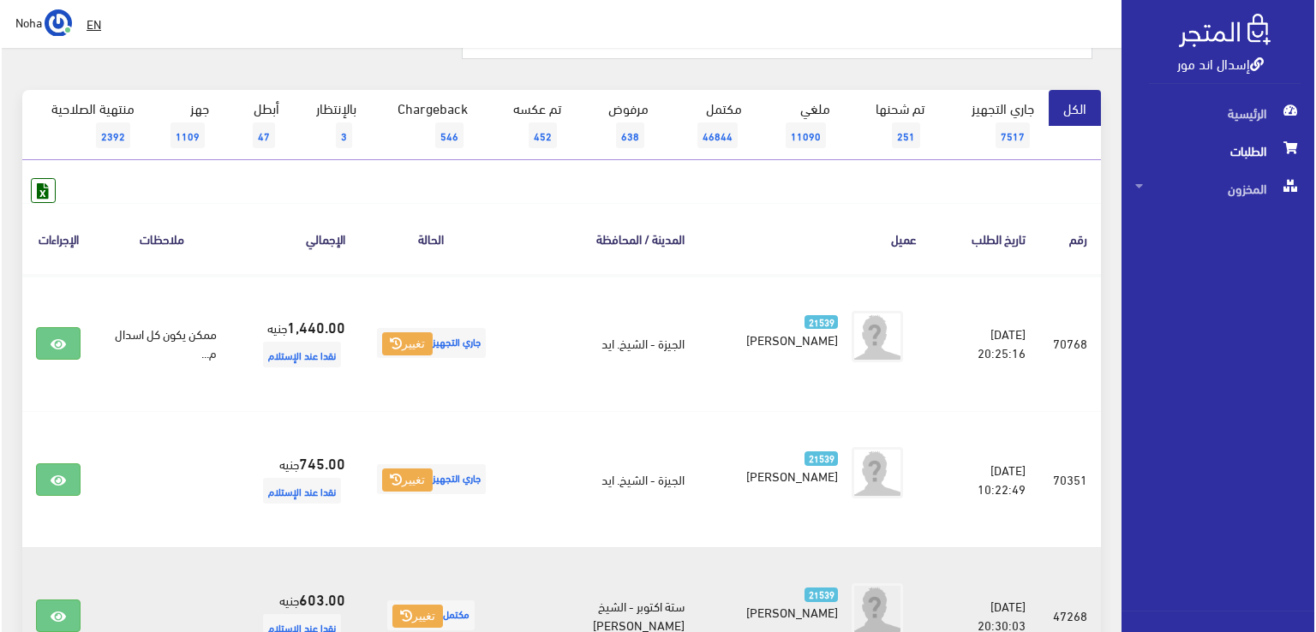
scroll to position [257, 0]
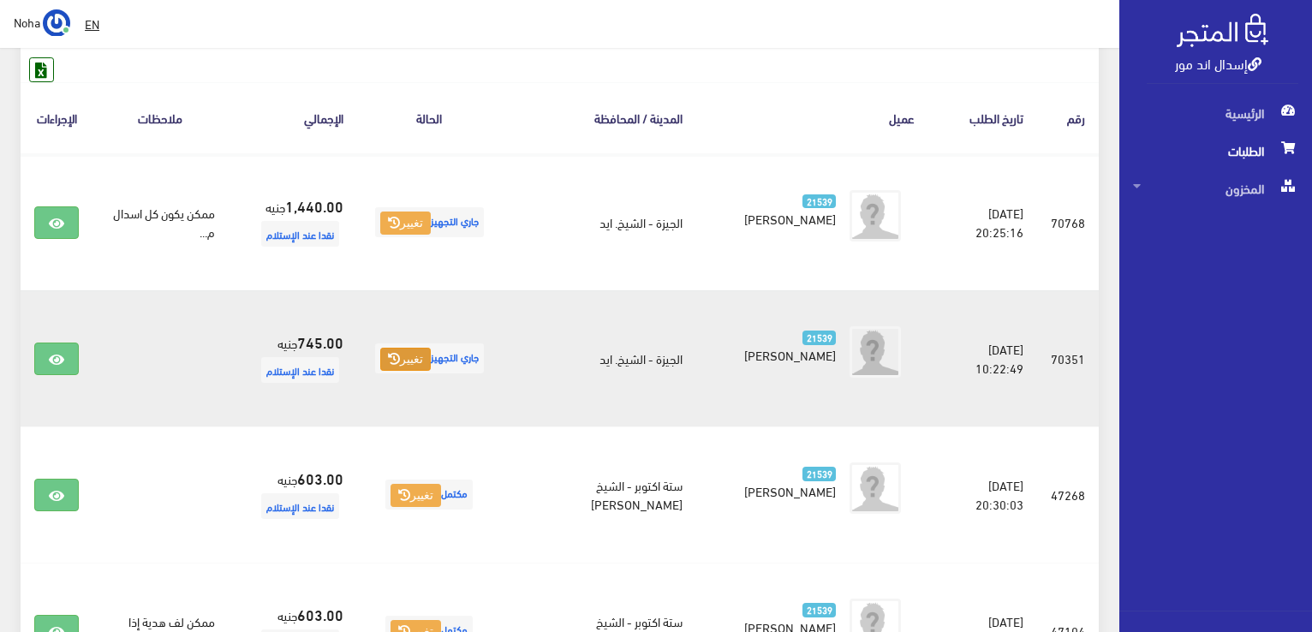
click at [421, 358] on button "تغيير" at bounding box center [405, 360] width 51 height 24
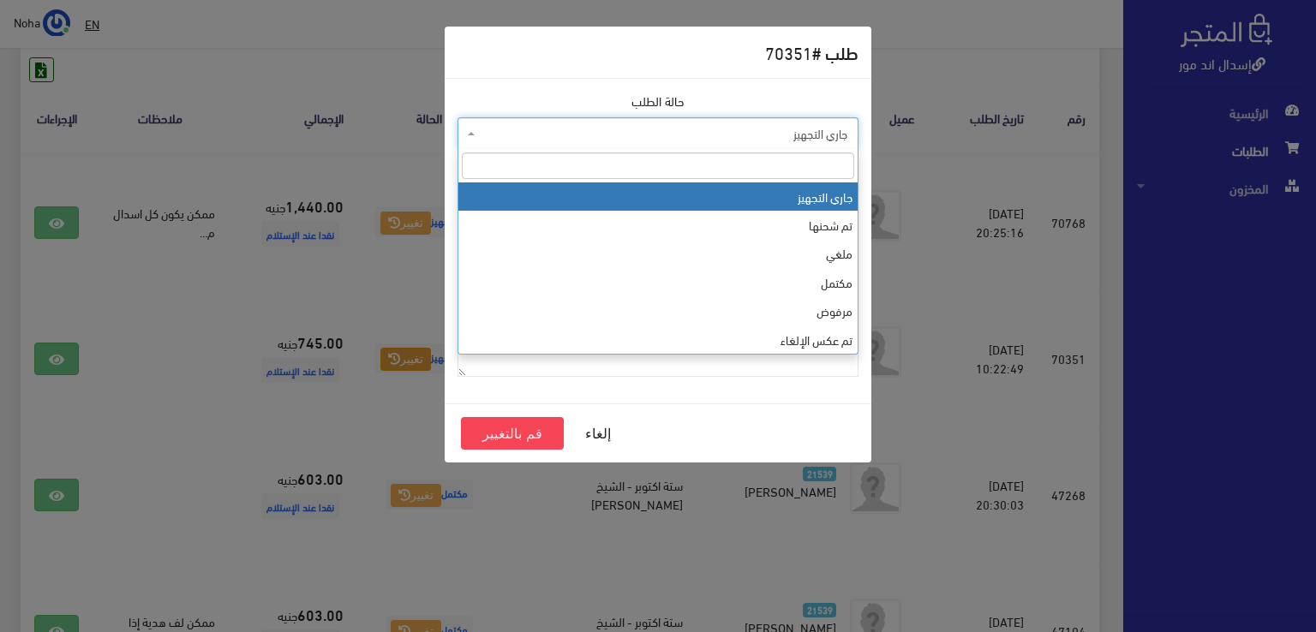
click at [515, 130] on span "جاري التجهيز" at bounding box center [663, 133] width 368 height 17
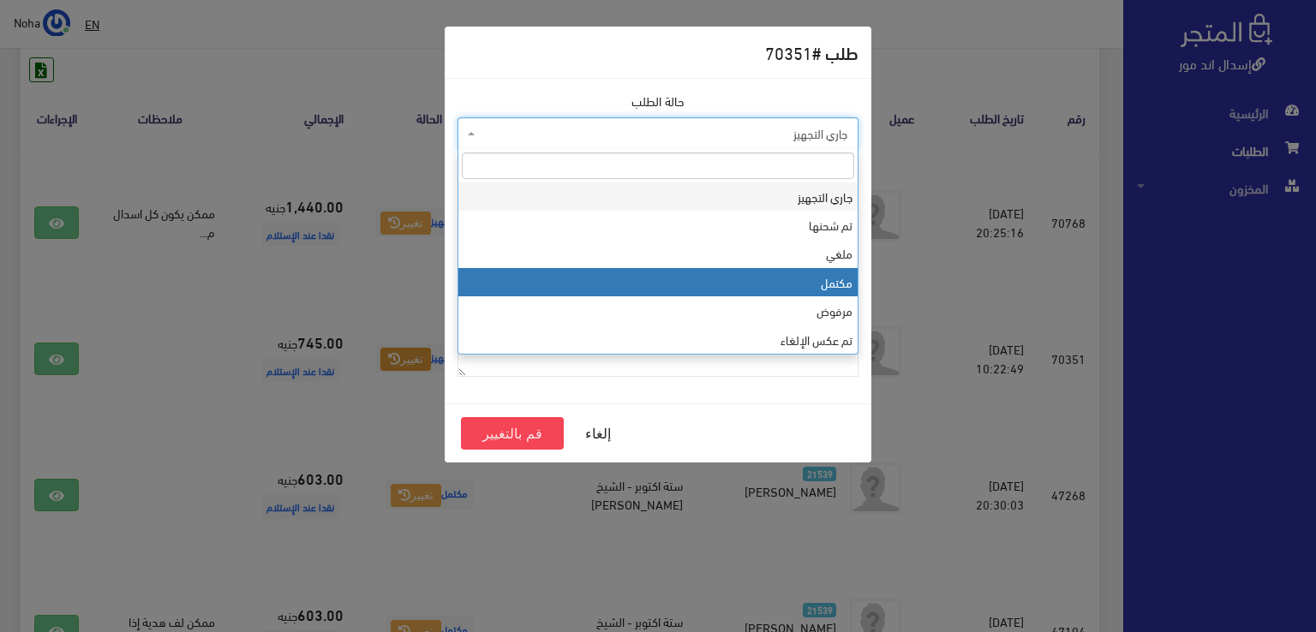
select select "4"
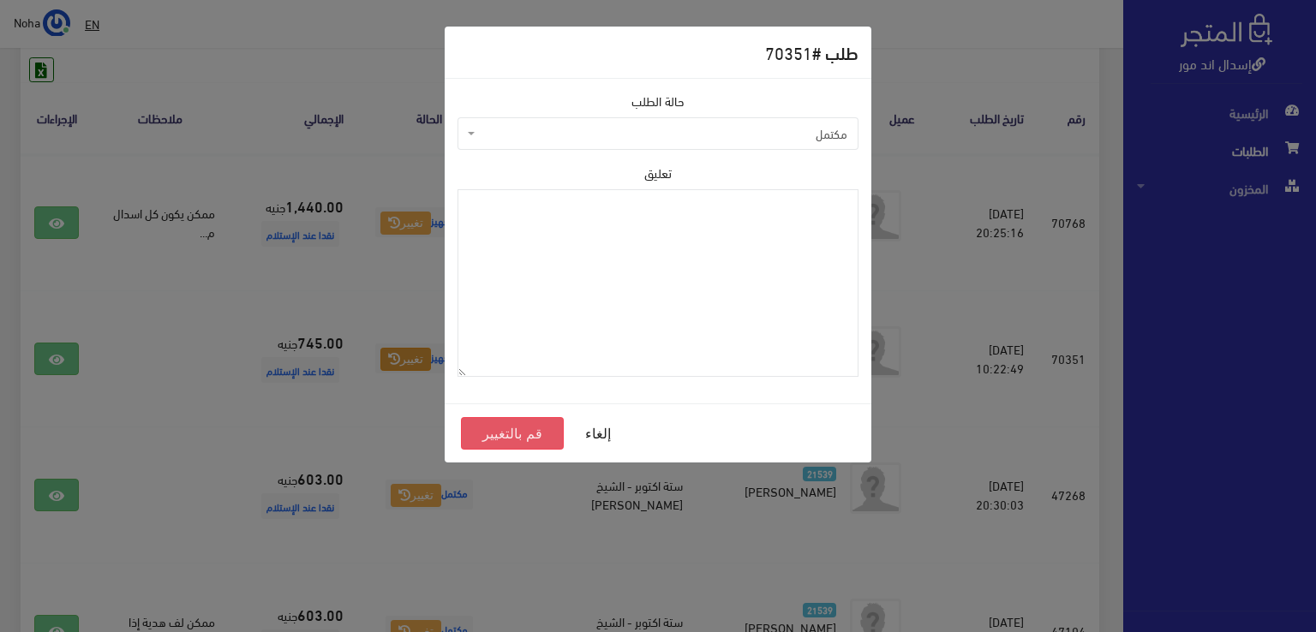
click at [506, 435] on button "قم بالتغيير" at bounding box center [512, 433] width 103 height 33
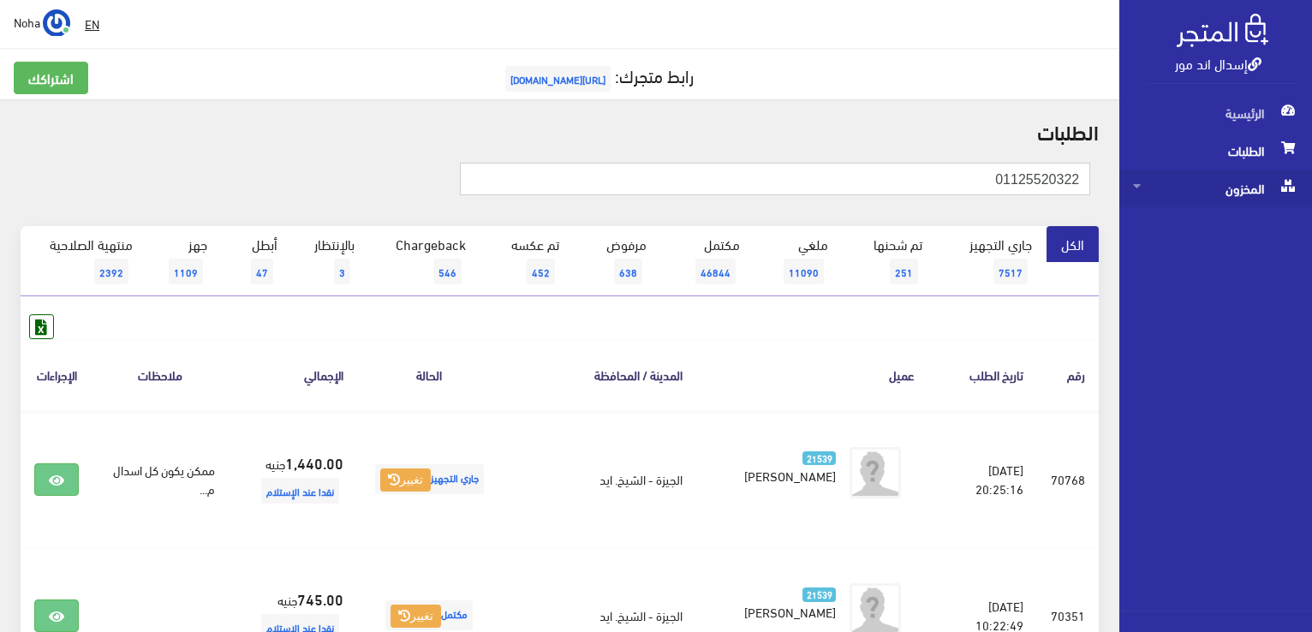
drag, startPoint x: 979, startPoint y: 179, endPoint x: 1224, endPoint y: 189, distance: 245.2
click at [1245, 189] on div "إسدال اند مور الرئيسية الطلبات المخزون" at bounding box center [656, 547] width 1312 height 1094
paste input "01025515565"
type input "01025515565"
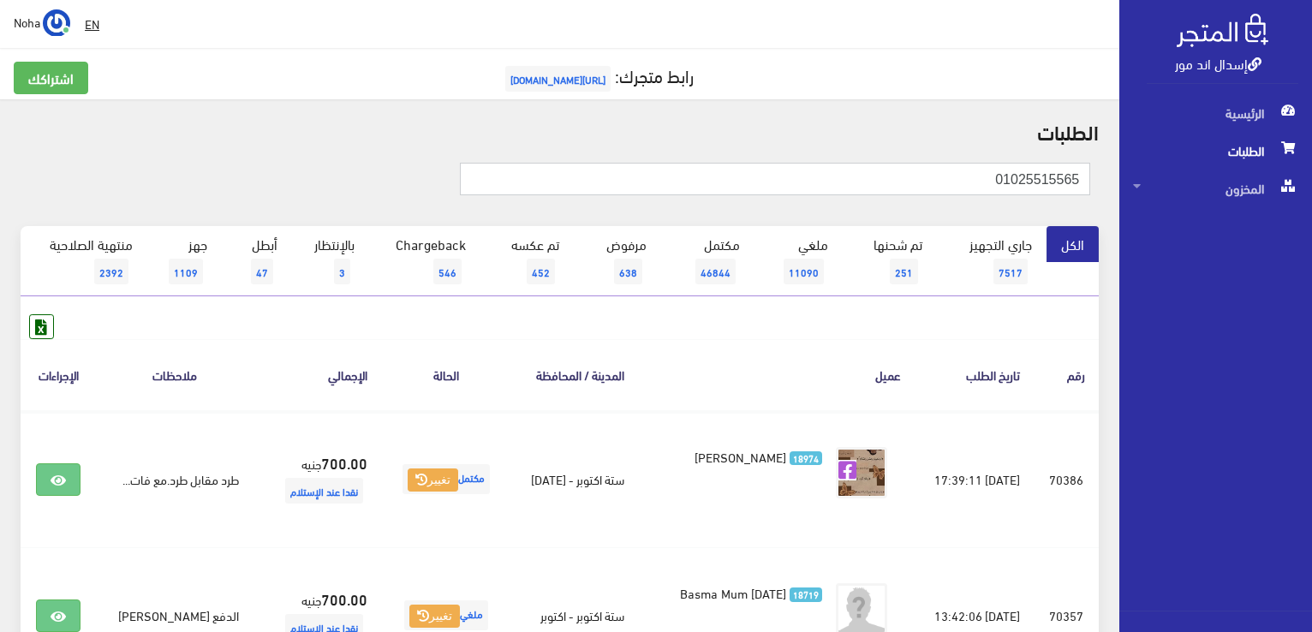
drag, startPoint x: 929, startPoint y: 179, endPoint x: 1031, endPoint y: 182, distance: 102.8
click at [1204, 206] on div "إسدال اند مور الرئيسية الطلبات المخزون" at bounding box center [656, 411] width 1312 height 822
paste input "01022580159"
type input "01022580159"
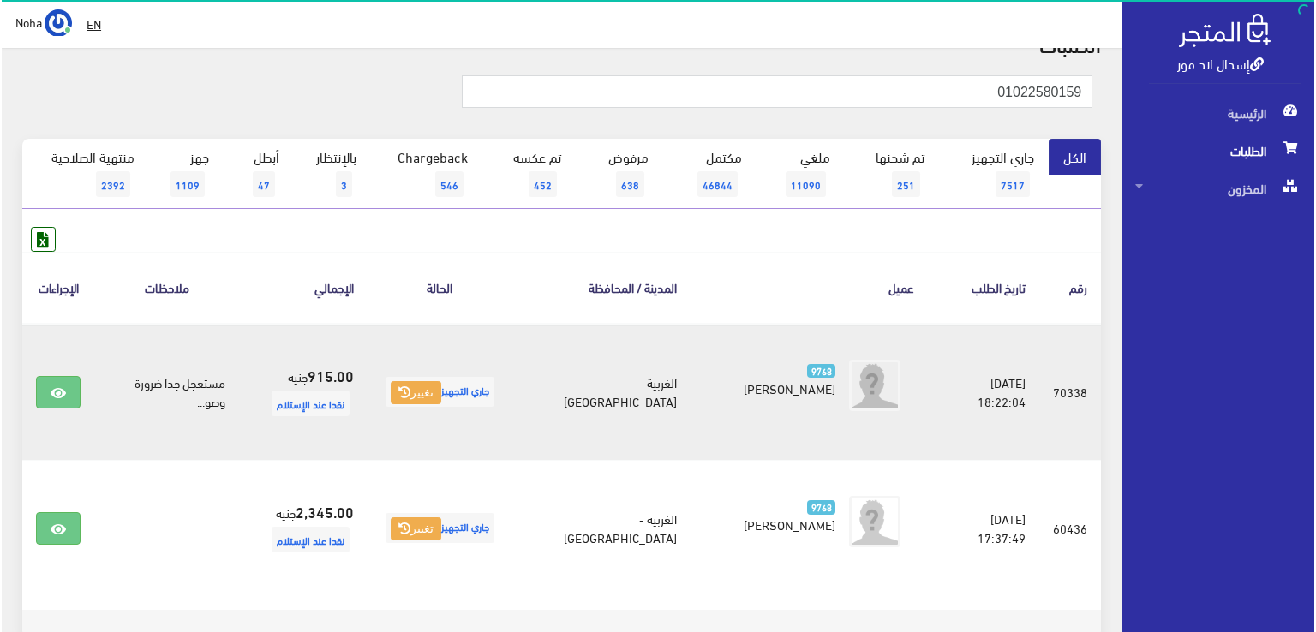
scroll to position [188, 0]
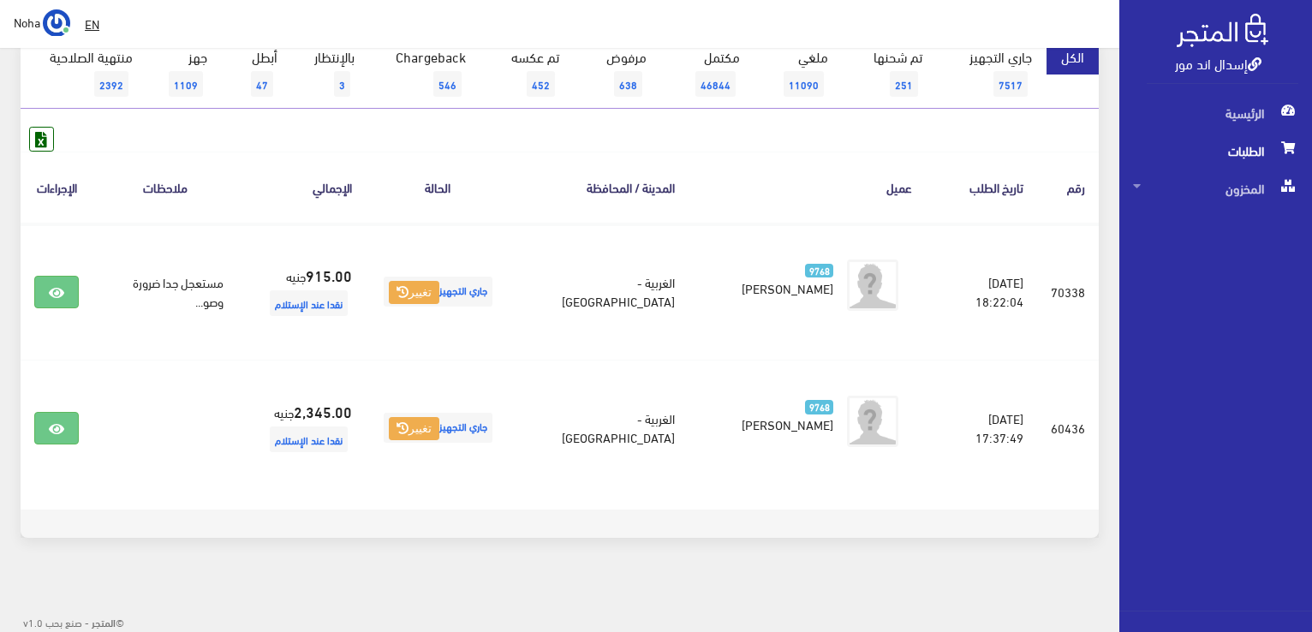
click at [702, 510] on footer at bounding box center [560, 524] width 1079 height 28
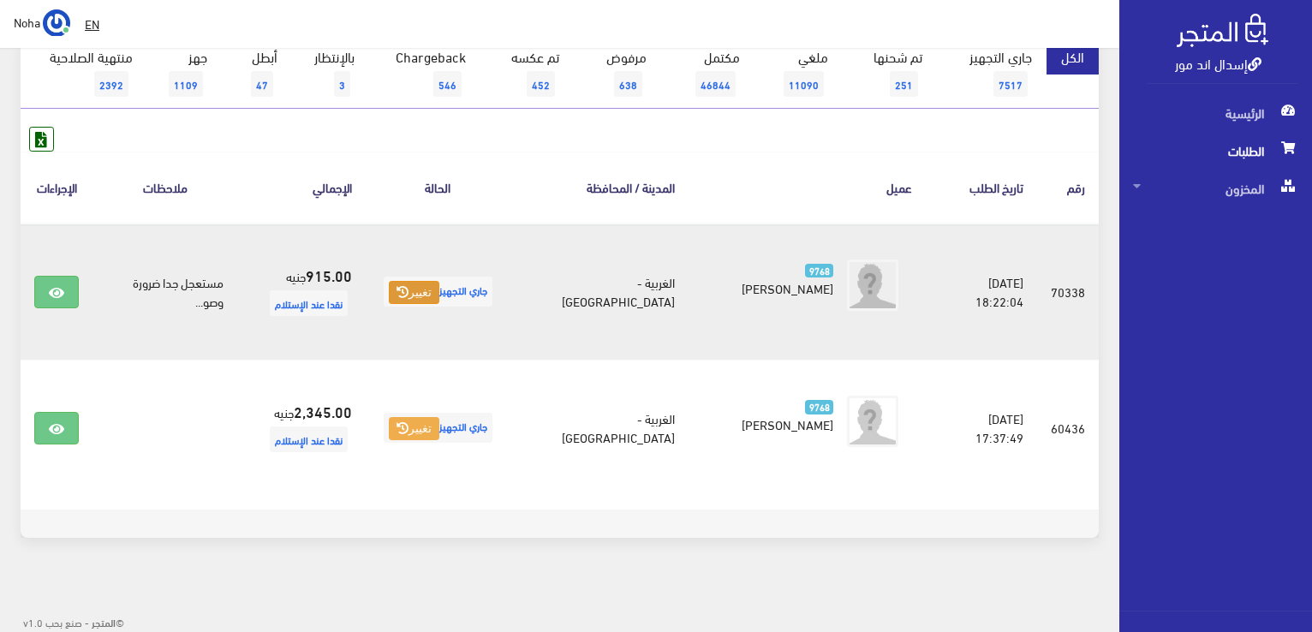
click at [433, 296] on button "تغيير" at bounding box center [414, 293] width 51 height 24
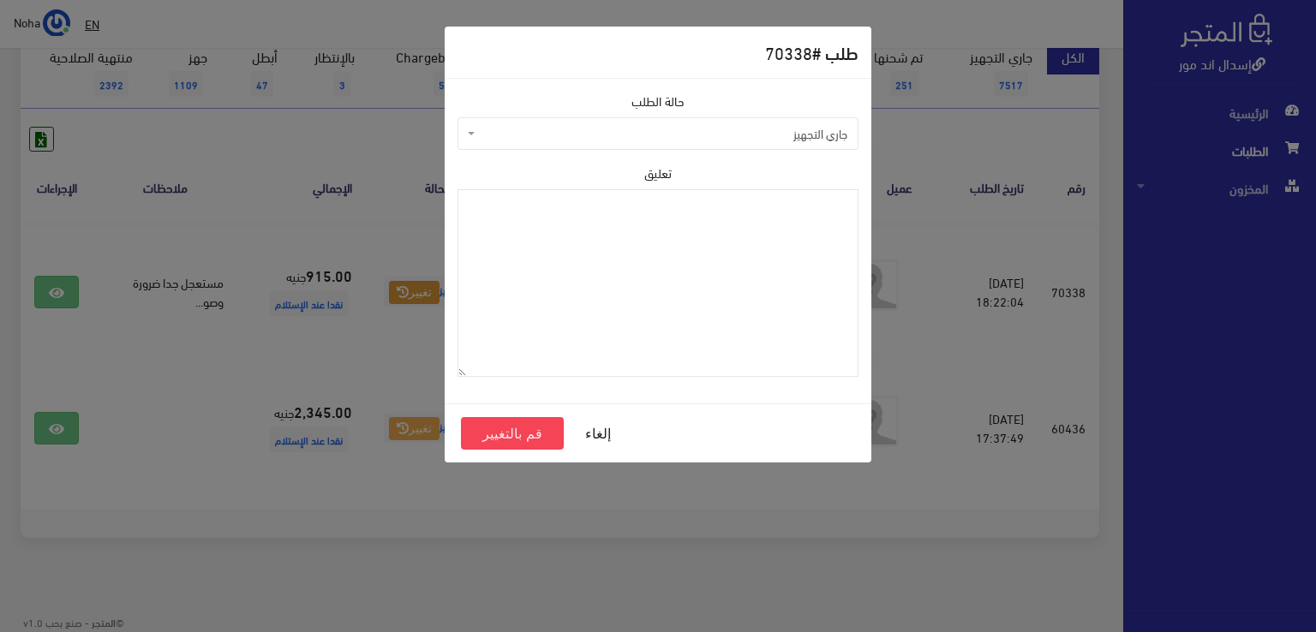
click at [526, 122] on span "جاري التجهيز" at bounding box center [657, 133] width 401 height 33
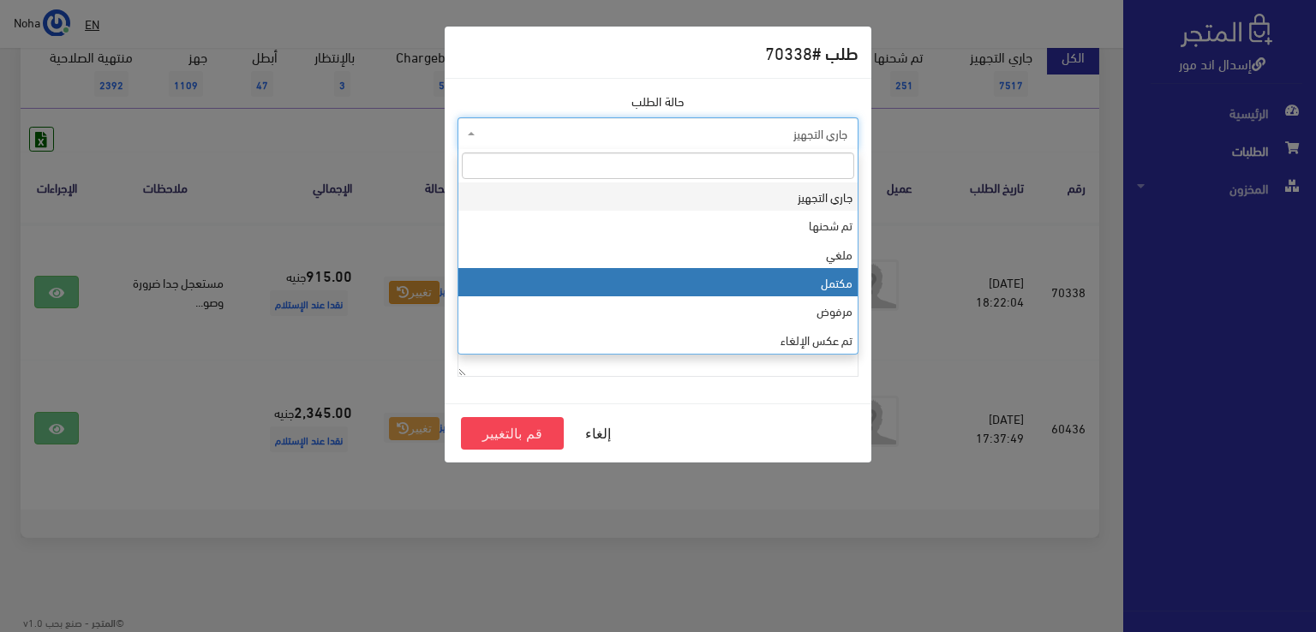
select select "4"
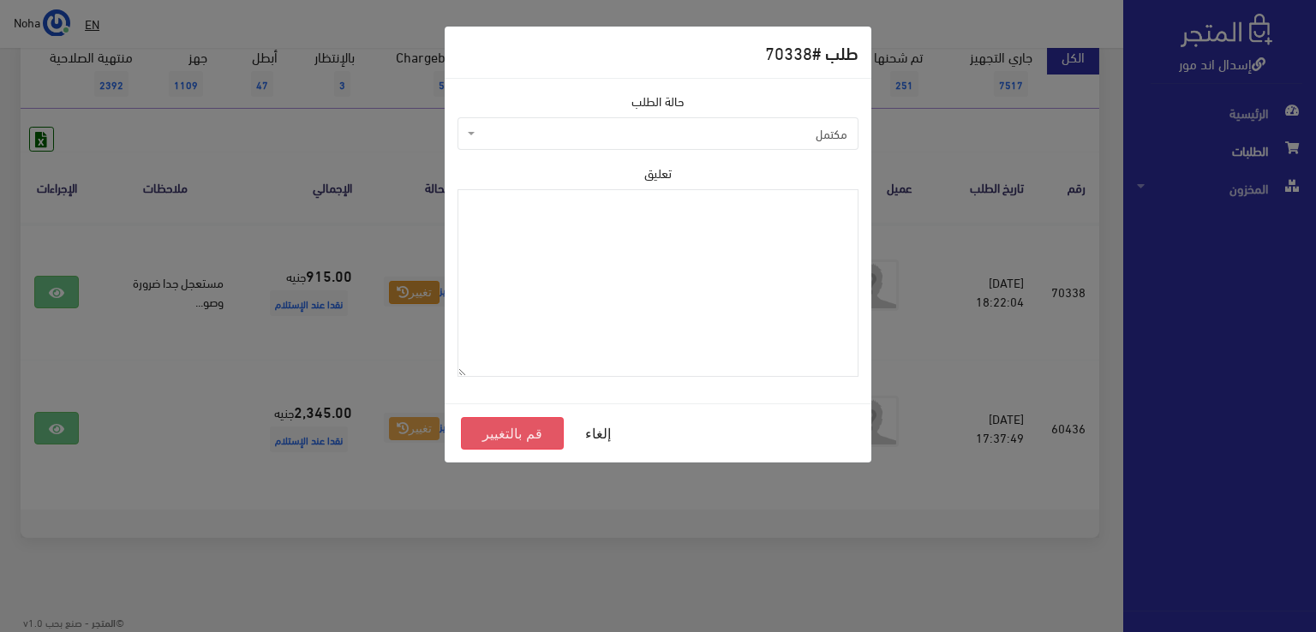
click at [483, 433] on button "قم بالتغيير" at bounding box center [512, 433] width 103 height 33
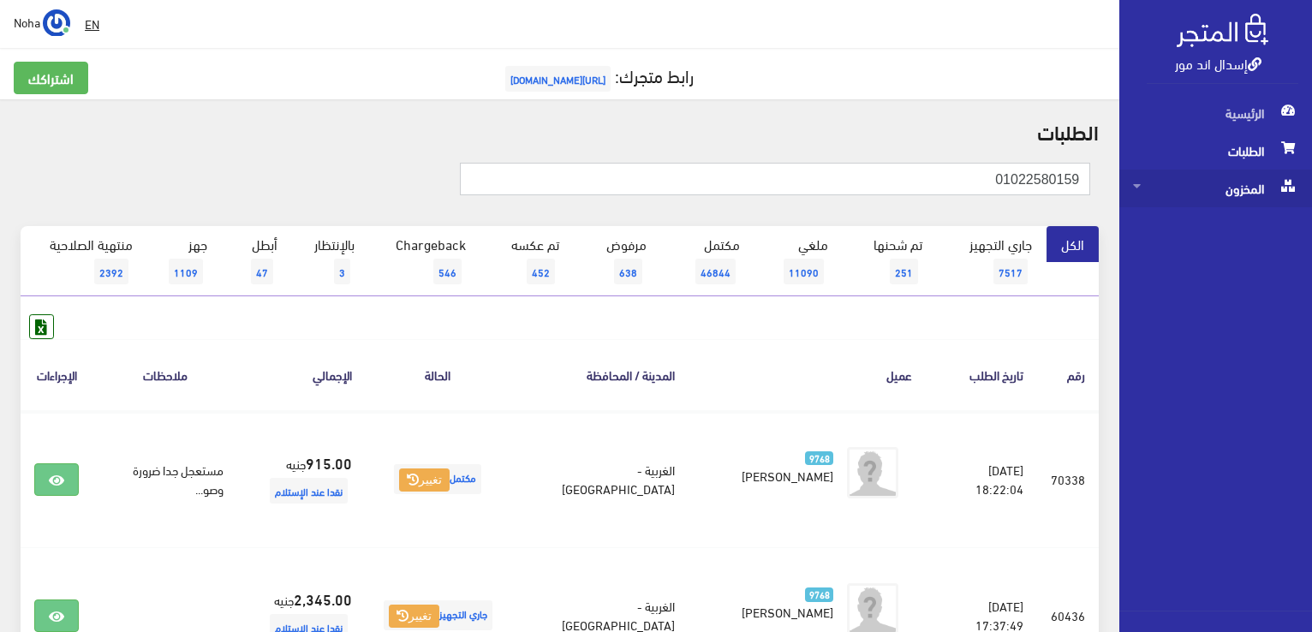
drag, startPoint x: 977, startPoint y: 176, endPoint x: 1168, endPoint y: 185, distance: 192.1
click at [1168, 185] on div "إسدال اند مور الرئيسية الطلبات المخزون" at bounding box center [656, 411] width 1312 height 822
paste input "110242438"
type input "01110242438"
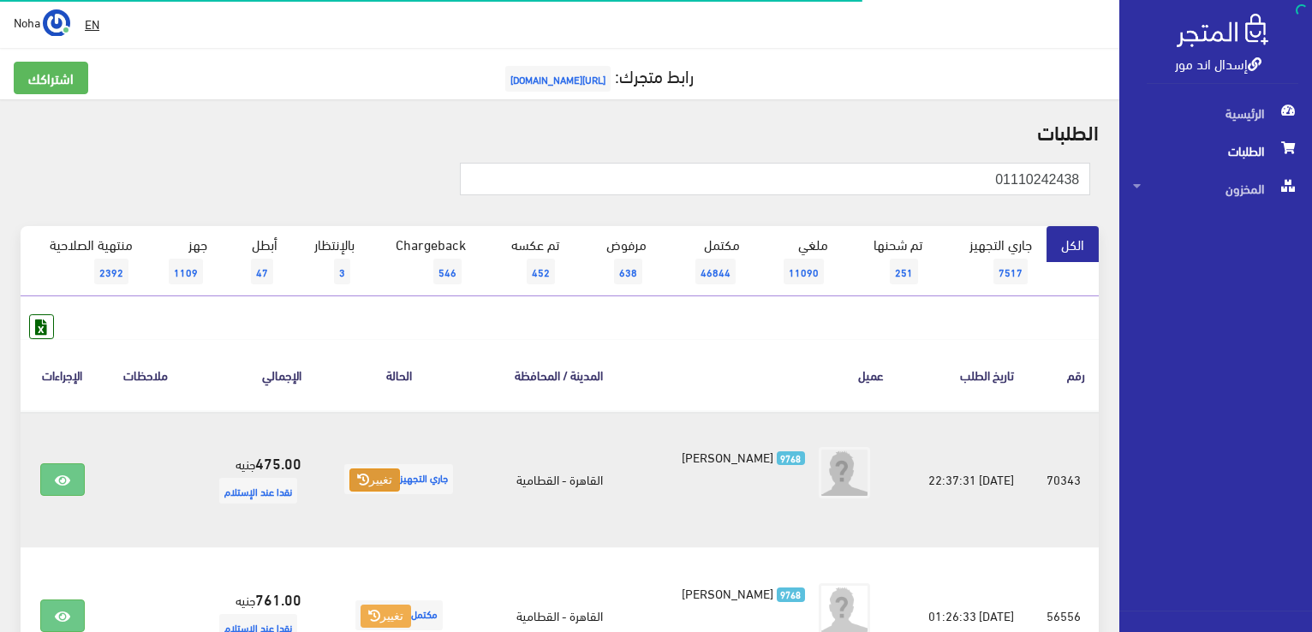
click at [357, 475] on icon at bounding box center [363, 480] width 12 height 12
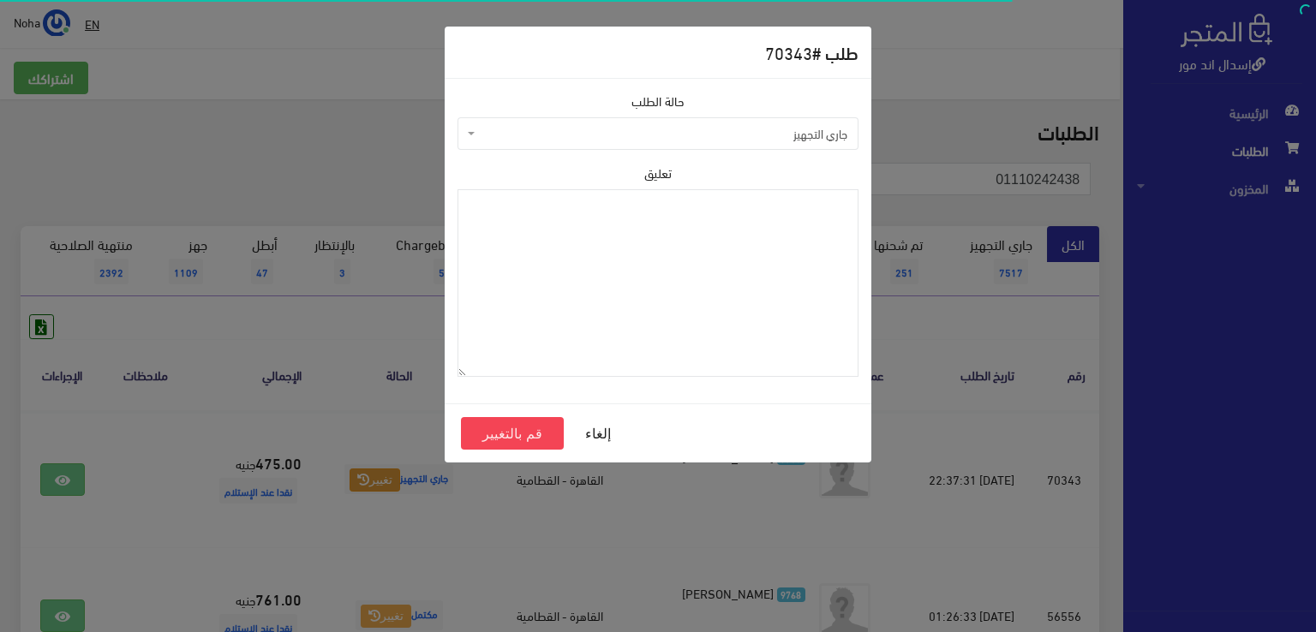
click at [589, 131] on span "جاري التجهيز" at bounding box center [663, 133] width 368 height 17
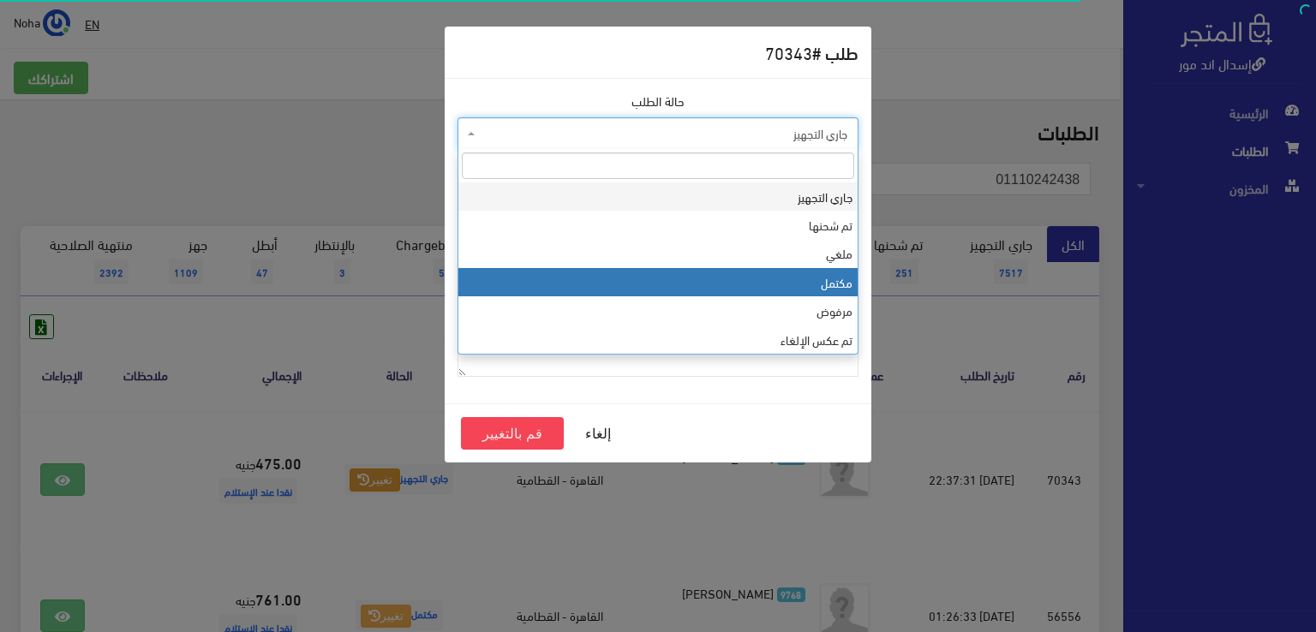
select select "4"
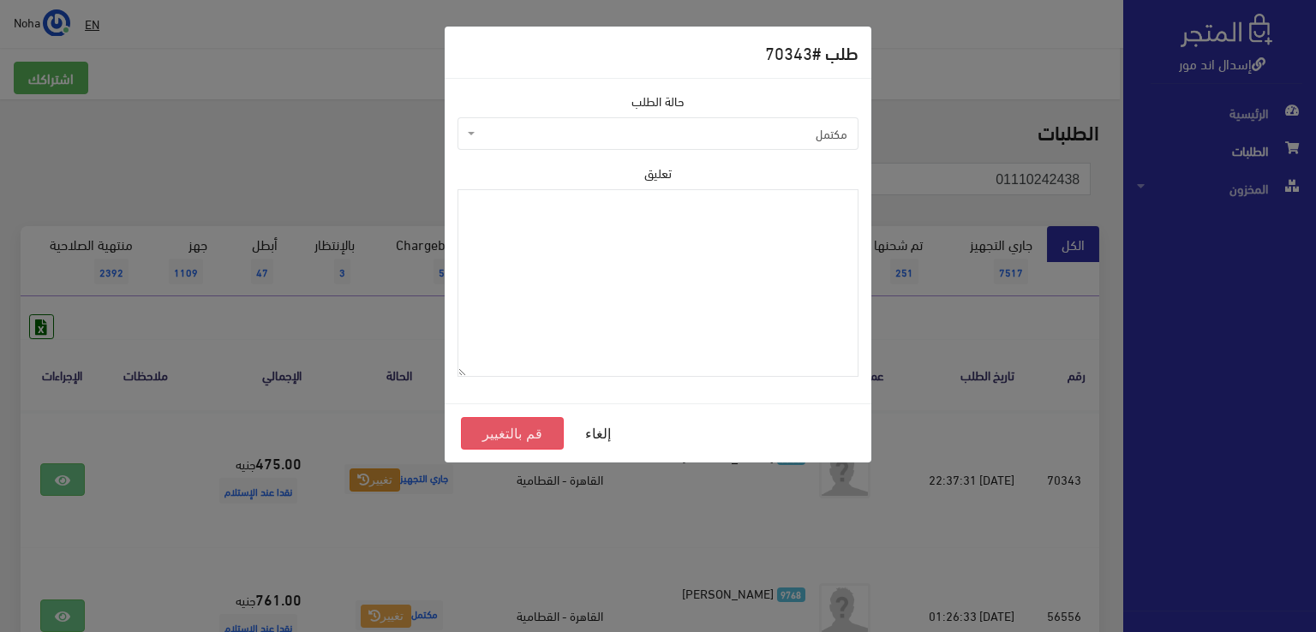
click at [525, 427] on button "قم بالتغيير" at bounding box center [512, 433] width 103 height 33
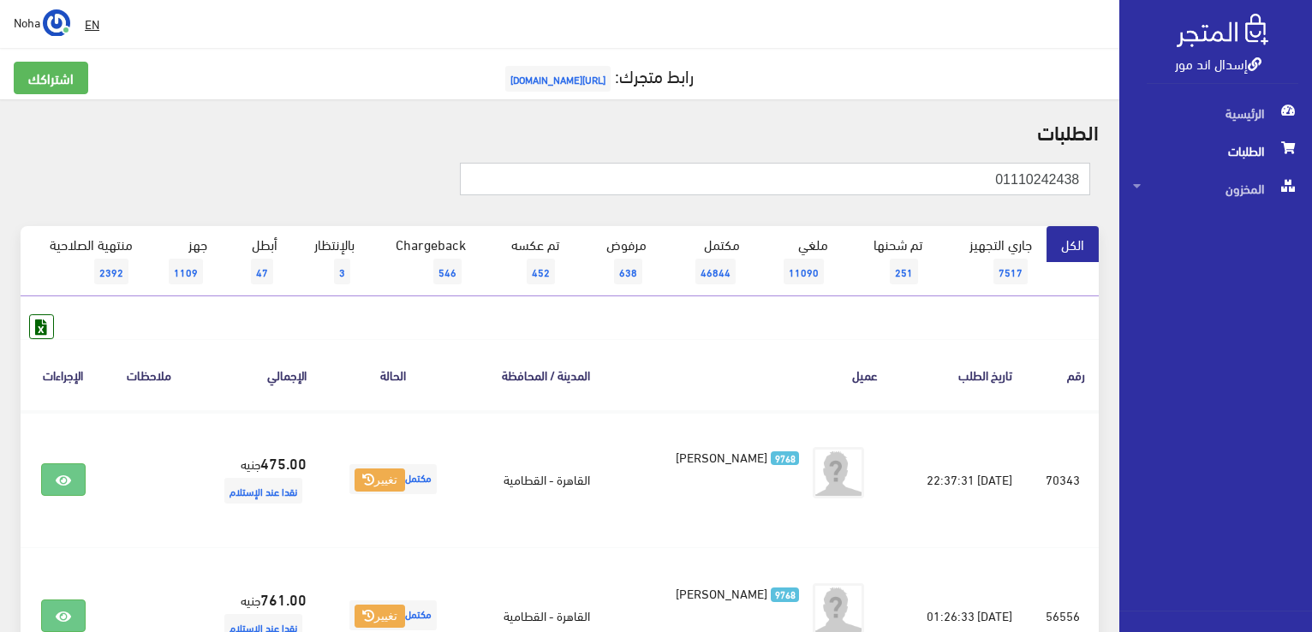
click at [904, 182] on input "01110242438" at bounding box center [775, 179] width 631 height 33
drag, startPoint x: 962, startPoint y: 177, endPoint x: 1244, endPoint y: 210, distance: 283.7
click at [1244, 210] on div "إسدال اند مور الرئيسية الطلبات المخزون" at bounding box center [656, 411] width 1312 height 822
paste input "0128575000"
type input "01285750008"
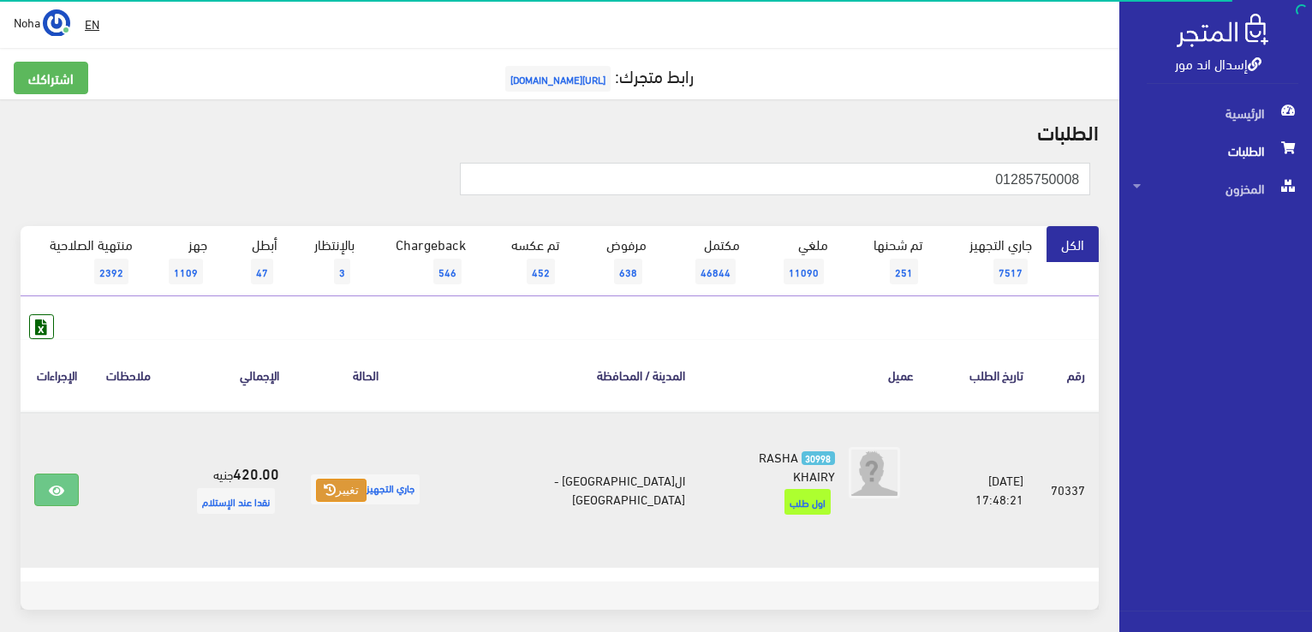
click at [365, 479] on button "تغيير" at bounding box center [341, 491] width 51 height 24
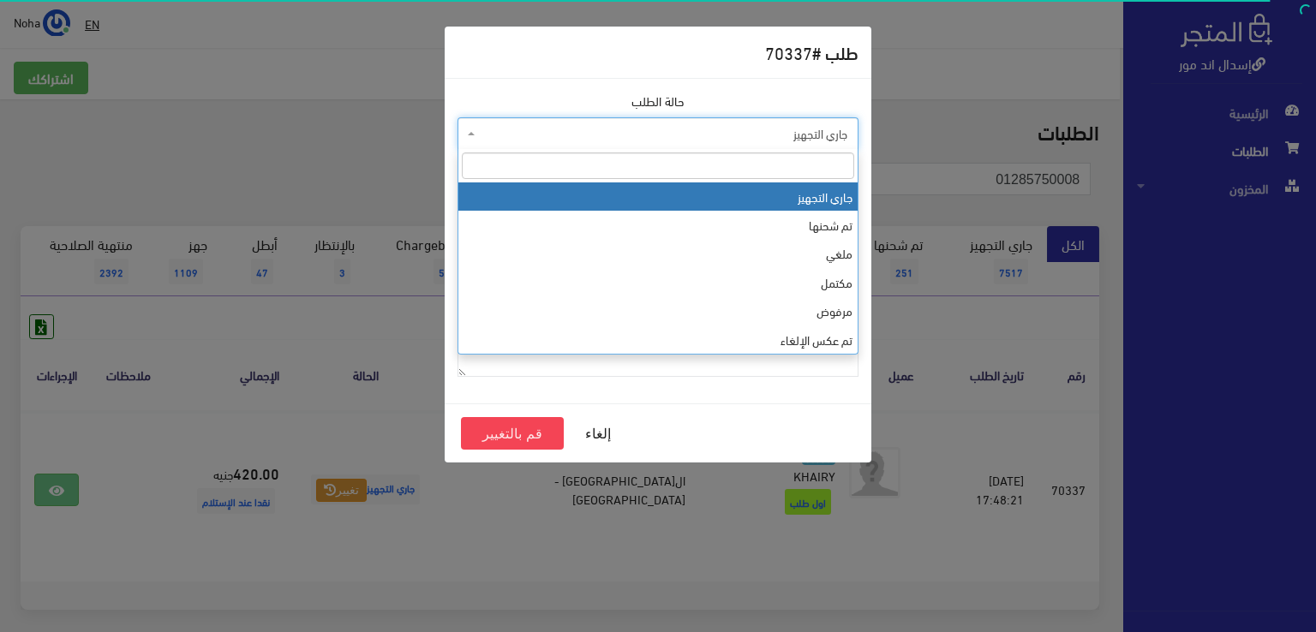
click at [601, 121] on span "جاري التجهيز" at bounding box center [657, 133] width 401 height 33
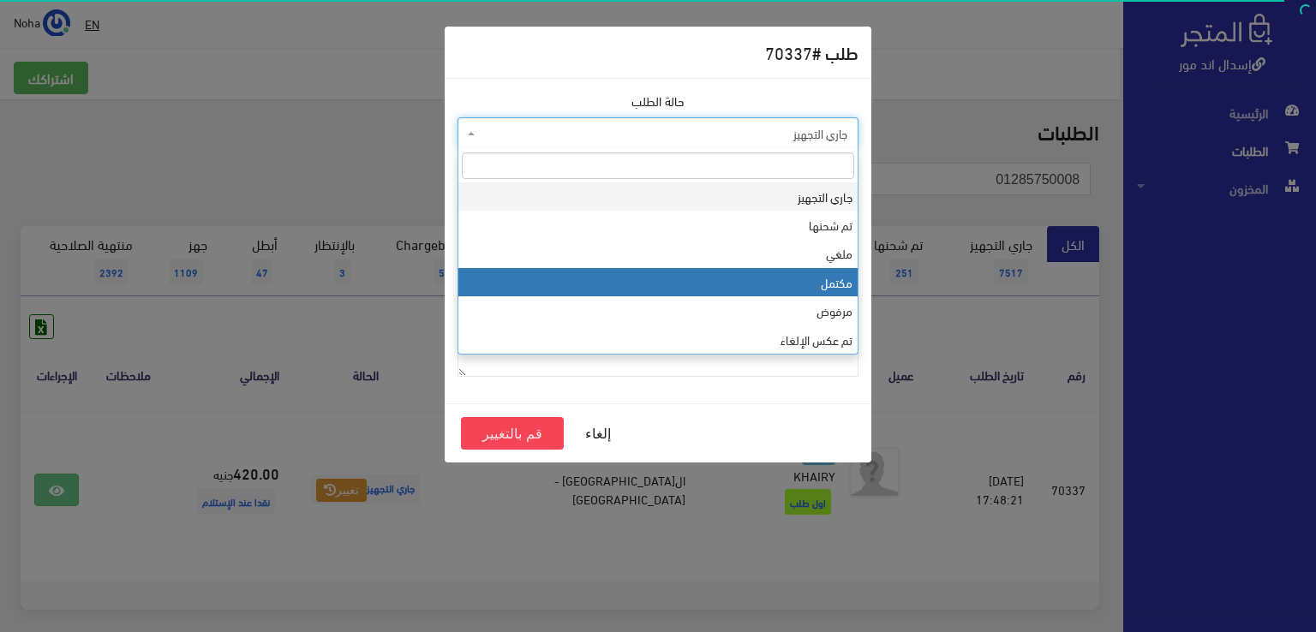
select select "4"
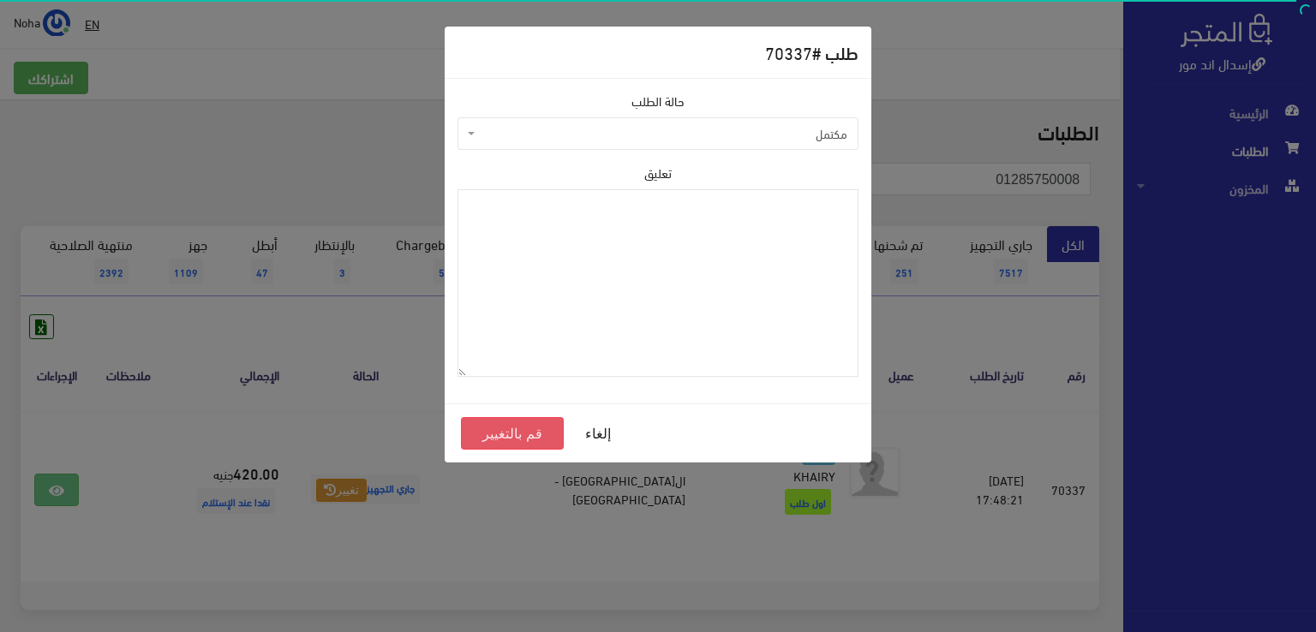
drag, startPoint x: 526, startPoint y: 431, endPoint x: 534, endPoint y: 406, distance: 26.0
click at [527, 427] on button "قم بالتغيير" at bounding box center [512, 433] width 103 height 33
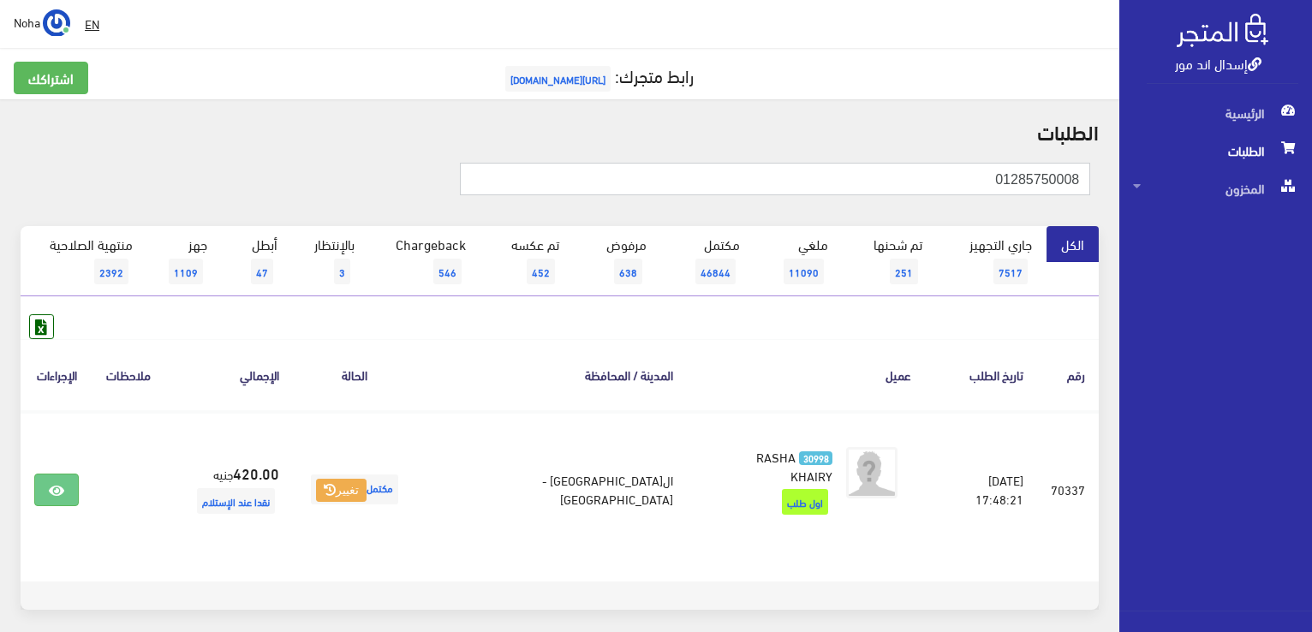
drag, startPoint x: 880, startPoint y: 186, endPoint x: 1234, endPoint y: 354, distance: 392.4
click at [1234, 353] on div "إسدال اند مور الرئيسية الطلبات المخزون" at bounding box center [656, 353] width 1312 height 706
paste input "110052166"
type input "01110052166"
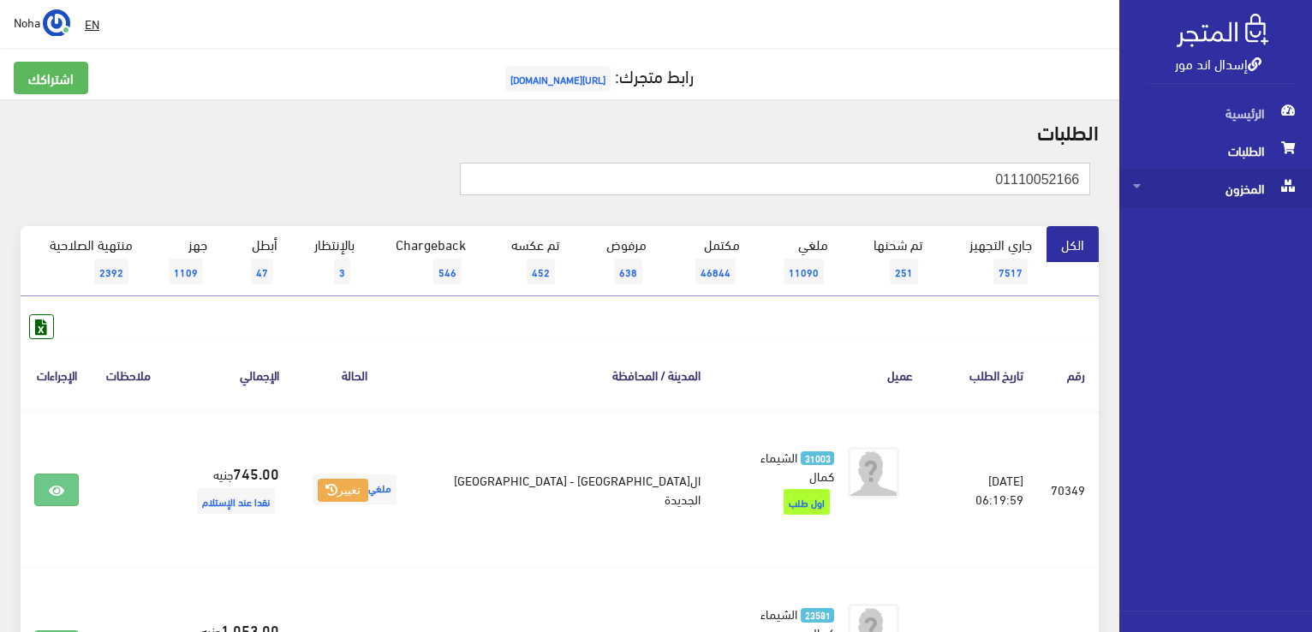
drag, startPoint x: 1006, startPoint y: 176, endPoint x: 1197, endPoint y: 194, distance: 191.8
click at [1197, 194] on div "إسدال اند مور الرئيسية الطلبات المخزون" at bounding box center [656, 431] width 1312 height 863
paste input "010988694"
type input "01010988694"
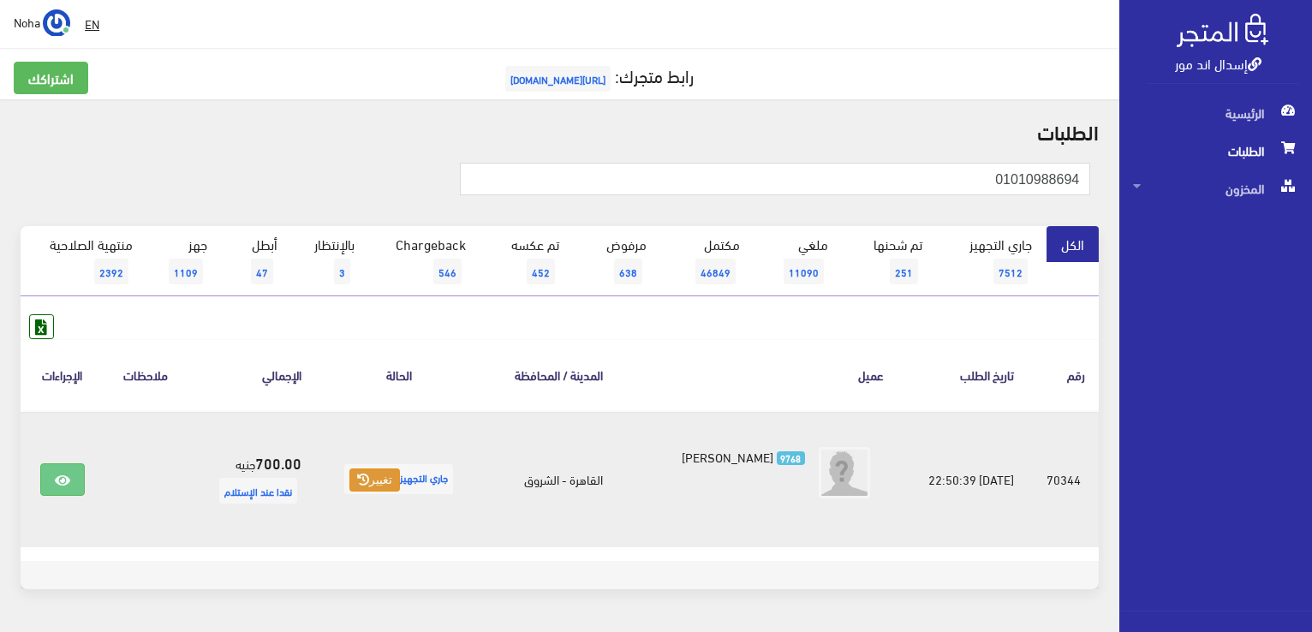
click at [360, 485] on button "تغيير" at bounding box center [375, 481] width 51 height 24
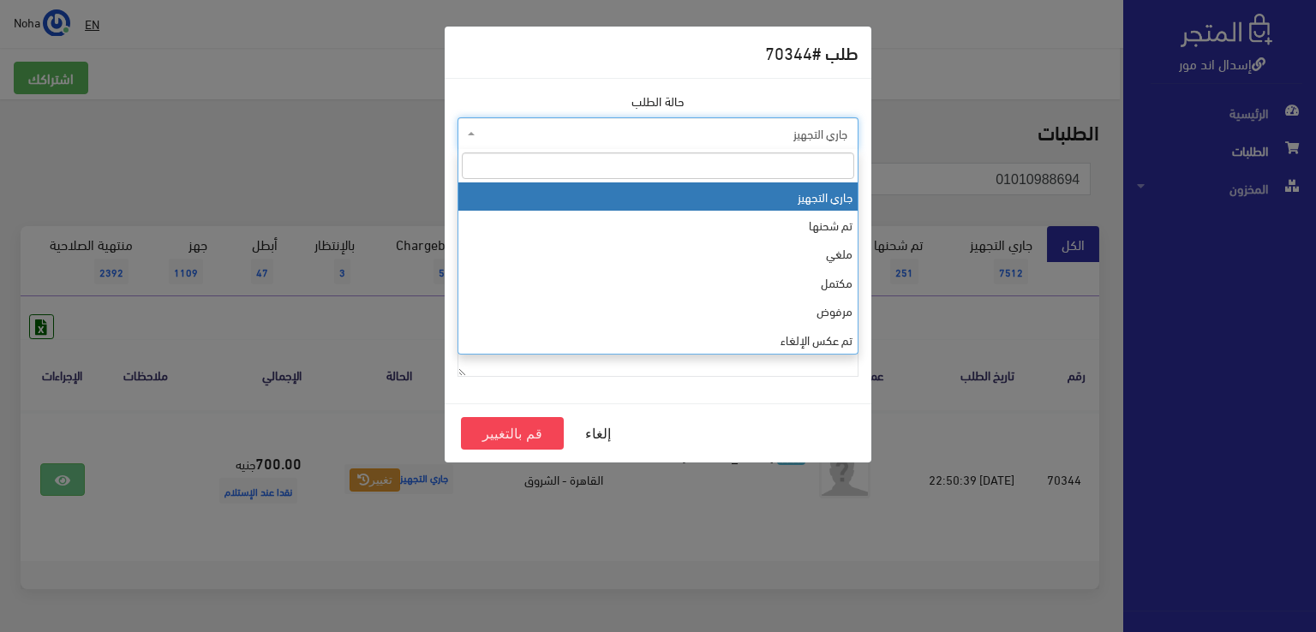
click at [555, 137] on span "جاري التجهيز" at bounding box center [663, 133] width 368 height 17
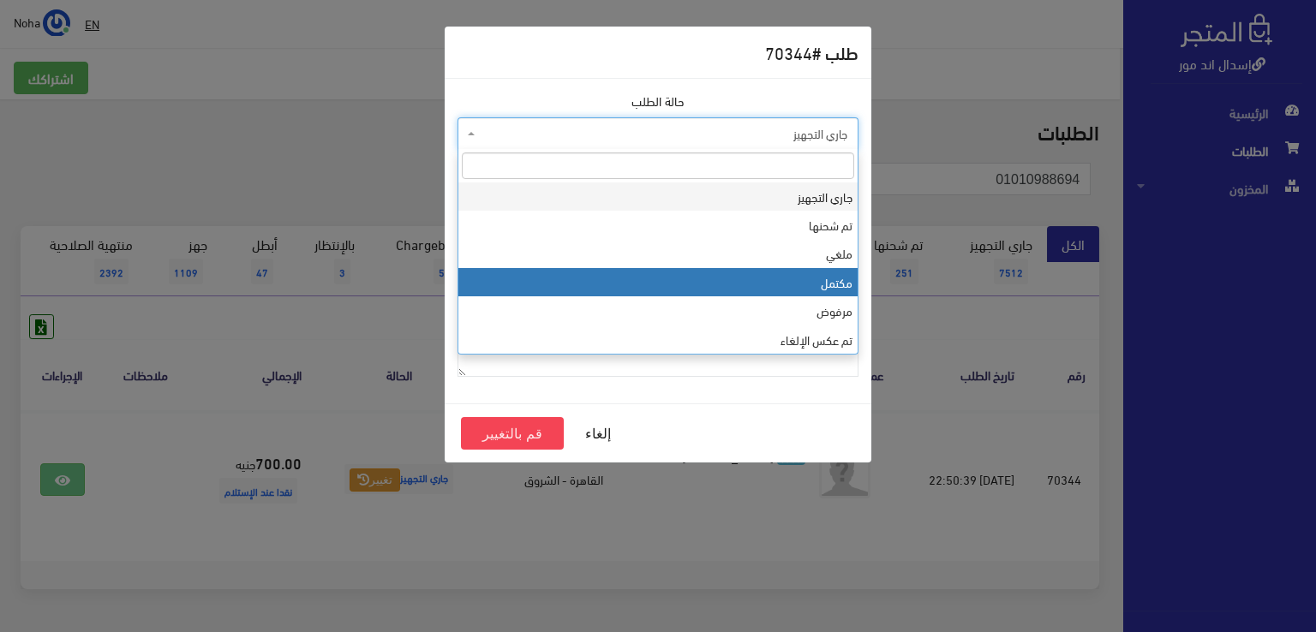
select select "4"
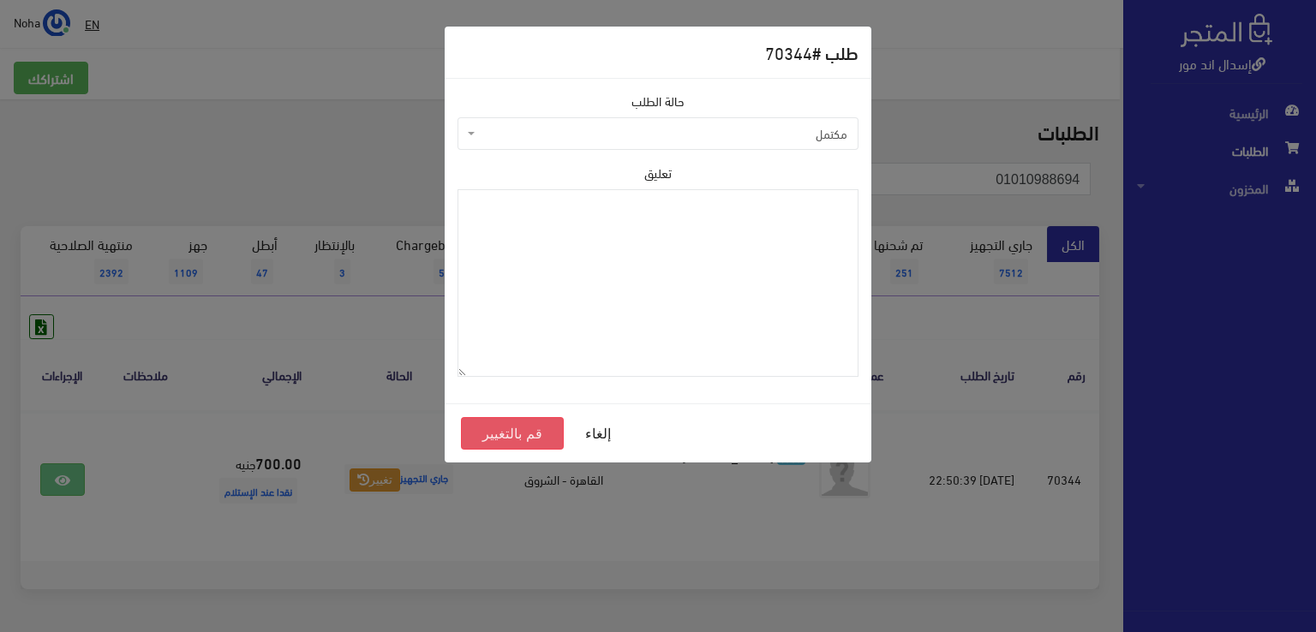
click at [526, 434] on button "قم بالتغيير" at bounding box center [512, 433] width 103 height 33
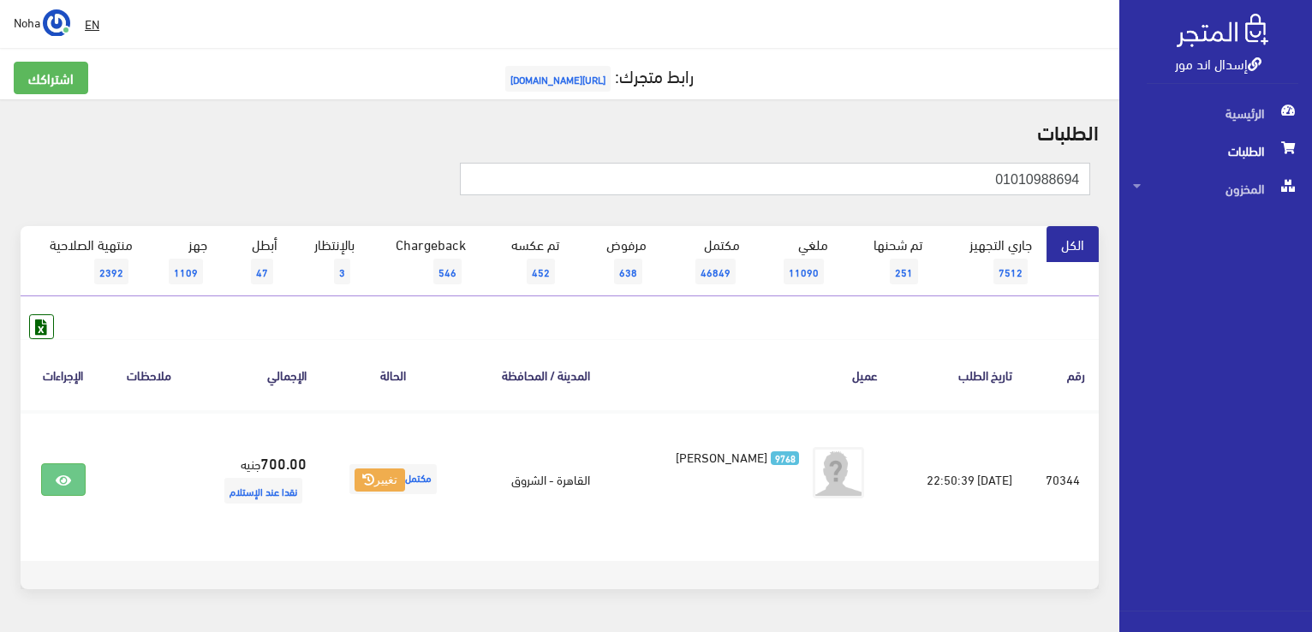
drag, startPoint x: 934, startPoint y: 183, endPoint x: 864, endPoint y: 134, distance: 84.8
click at [1103, 215] on div "01010988694" at bounding box center [559, 188] width 1099 height 76
paste input "990914"
type input "01019909144"
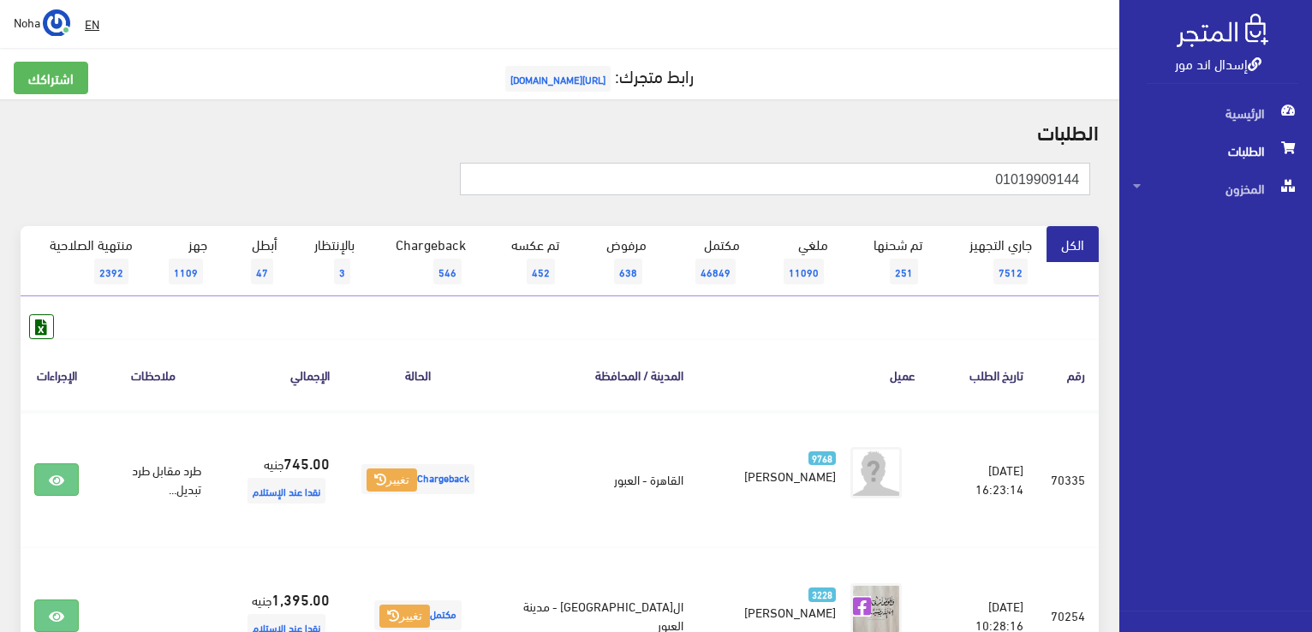
drag, startPoint x: 905, startPoint y: 176, endPoint x: 1302, endPoint y: 218, distance: 399.6
click at [1302, 218] on div "إسدال اند مور الرئيسية الطلبات المخزون" at bounding box center [656, 615] width 1312 height 1230
paste input "110069573"
type input "01110069573"
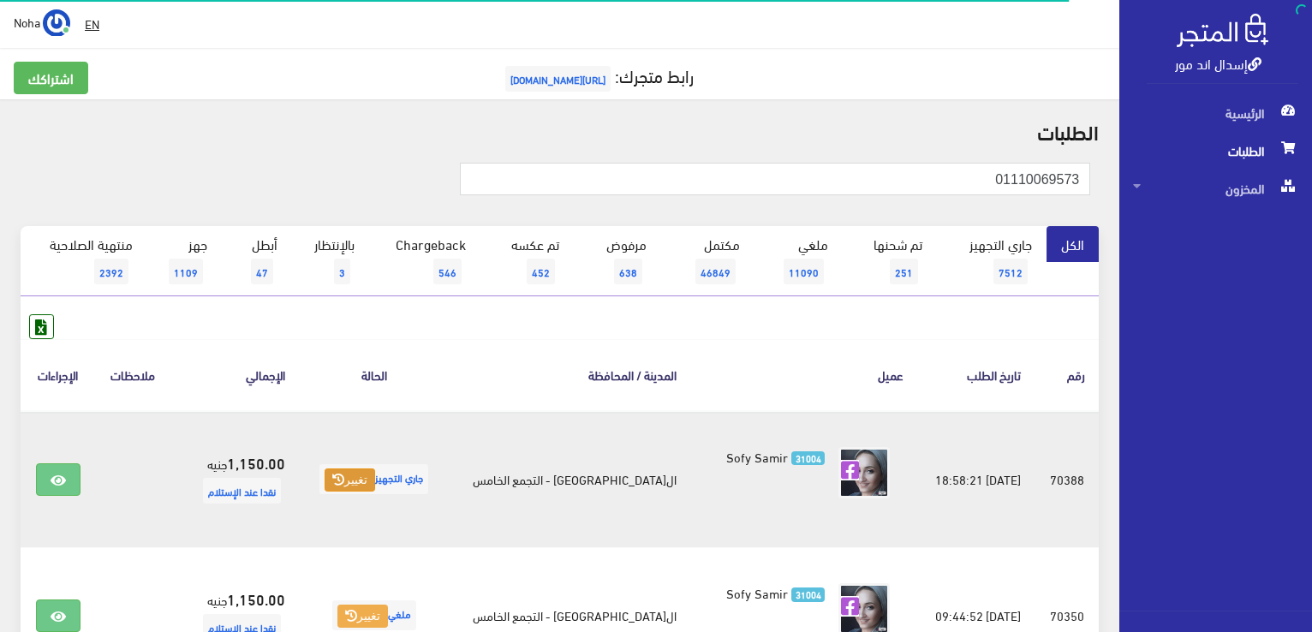
click at [344, 474] on icon at bounding box center [338, 480] width 12 height 12
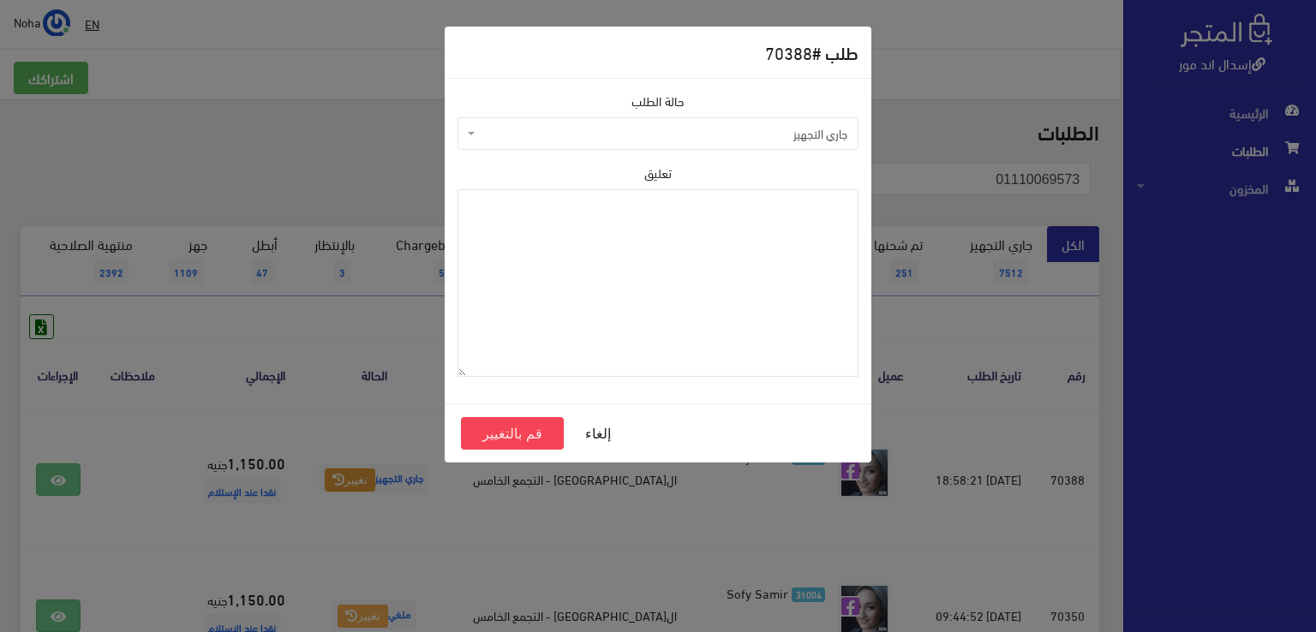
click at [549, 138] on span "جاري التجهيز" at bounding box center [663, 133] width 368 height 17
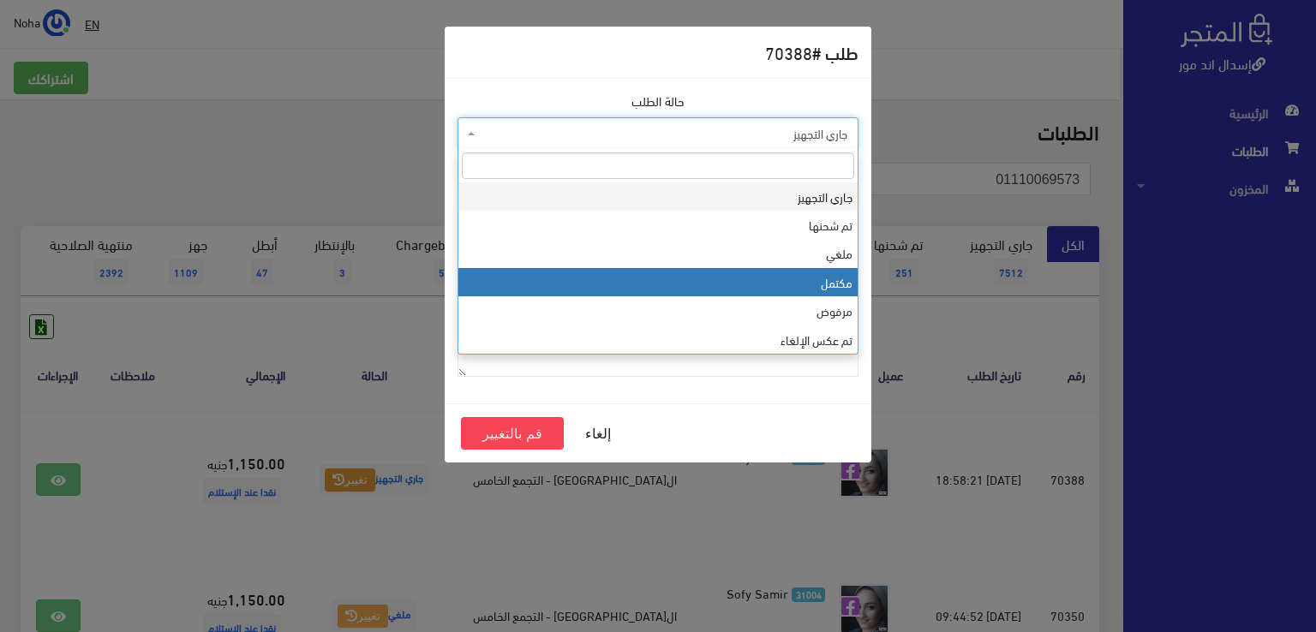
select select "4"
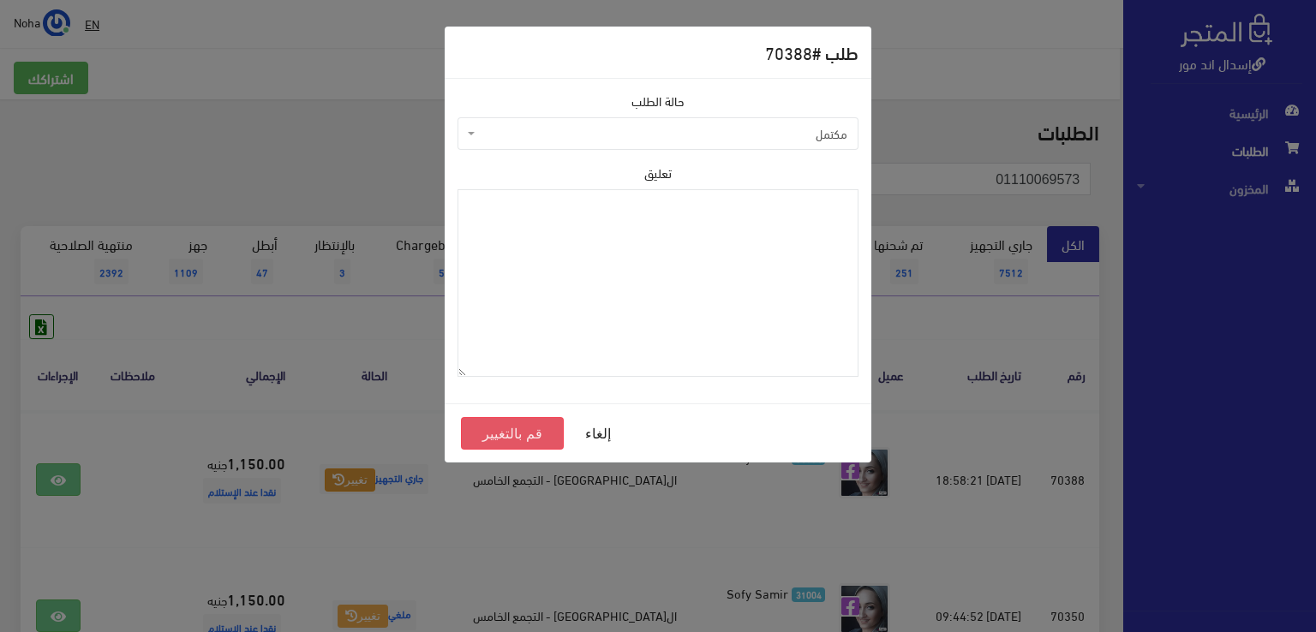
click at [503, 436] on button "قم بالتغيير" at bounding box center [512, 433] width 103 height 33
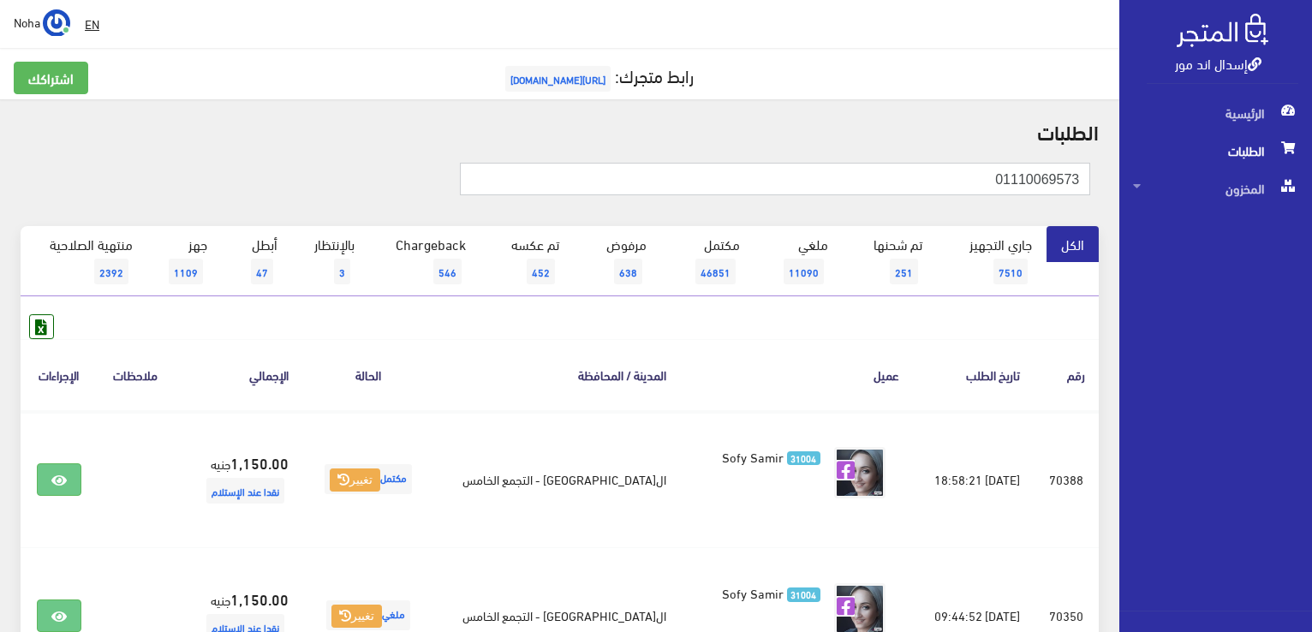
drag, startPoint x: 1248, startPoint y: 237, endPoint x: 1315, endPoint y: 259, distance: 70.2
click at [1312, 259] on html "إسدال اند مور الرئيسية الطلبات" at bounding box center [656, 316] width 1312 height 632
paste input "01000486979"
type input "01000486979"
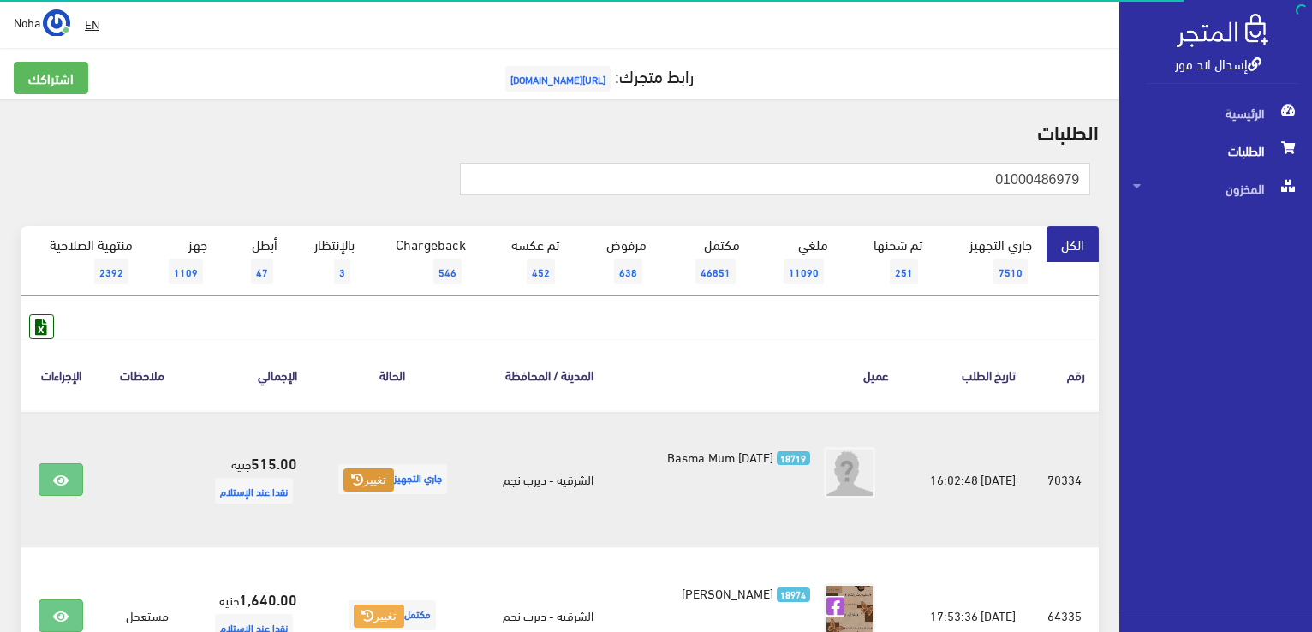
click at [350, 487] on button "تغيير" at bounding box center [369, 481] width 51 height 24
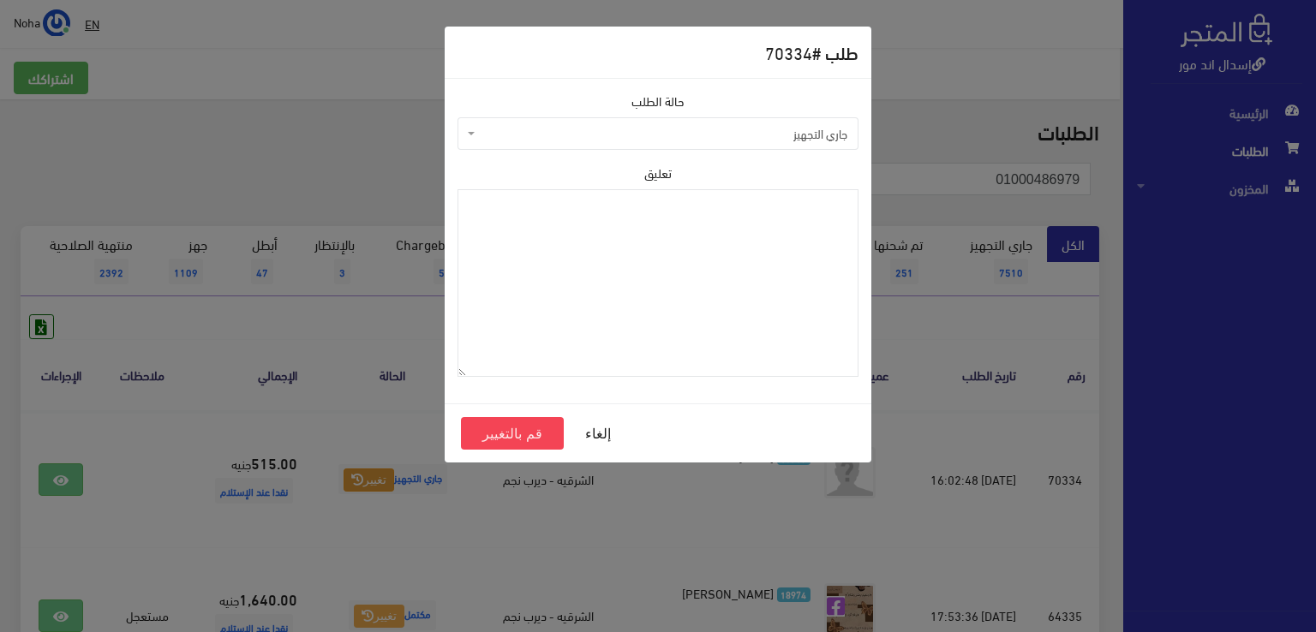
click at [565, 135] on span "جاري التجهيز" at bounding box center [663, 133] width 368 height 17
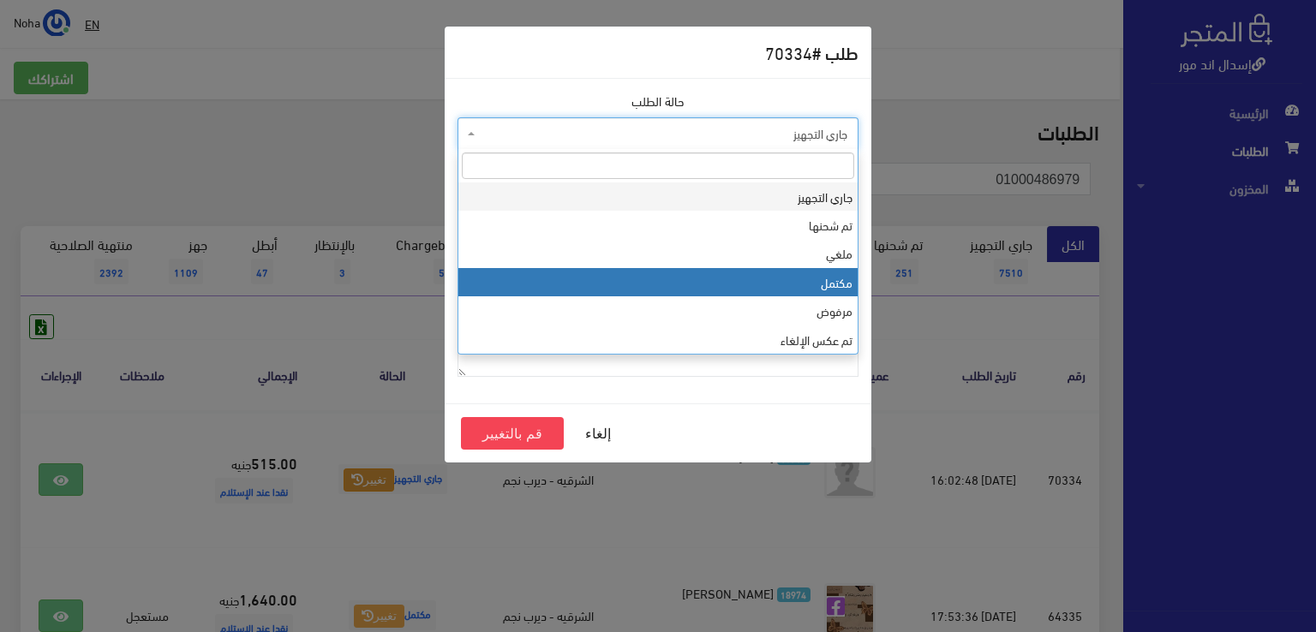
select select "4"
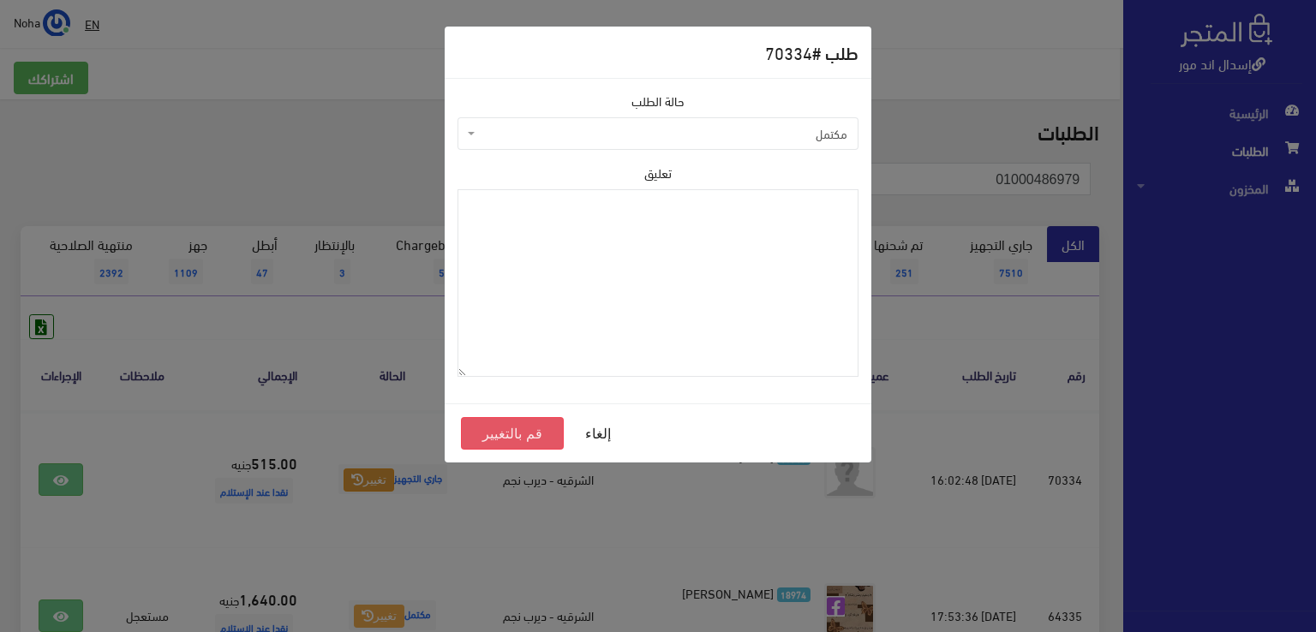
click at [541, 433] on button "قم بالتغيير" at bounding box center [512, 433] width 103 height 33
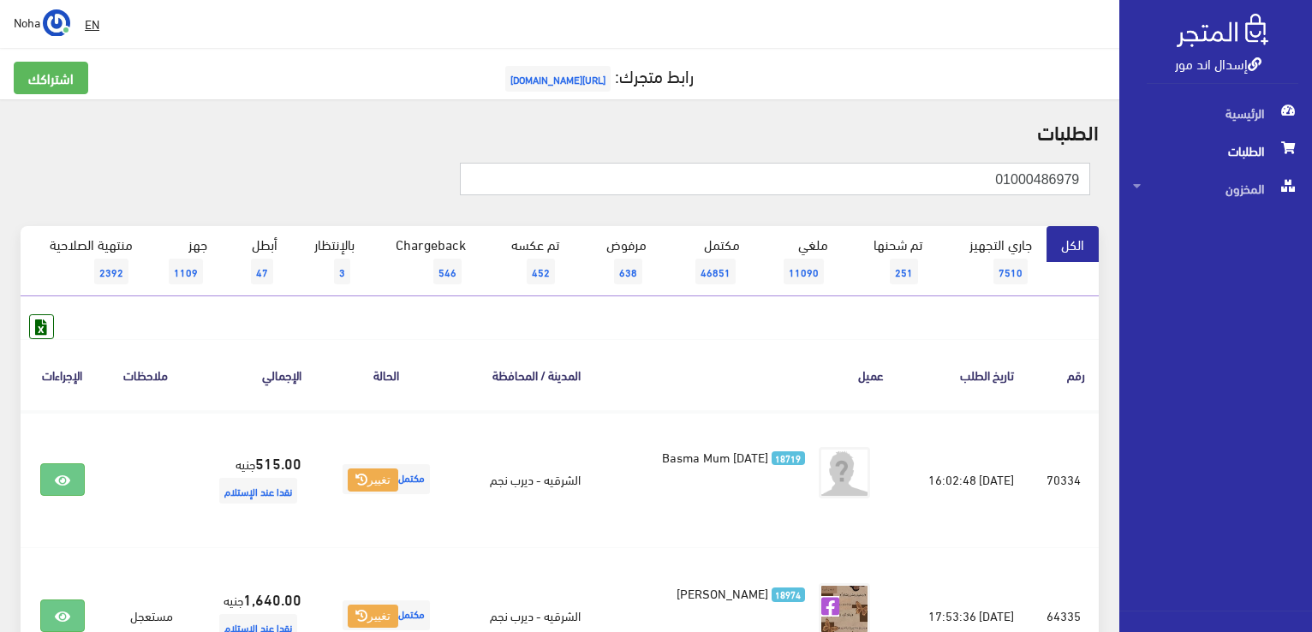
drag, startPoint x: 1315, startPoint y: 235, endPoint x: 1315, endPoint y: 265, distance: 30.0
click at [1312, 265] on html "إسدال اند مور الرئيسية الطلبات" at bounding box center [656, 316] width 1312 height 632
paste input "90426324"
type input "01090426324"
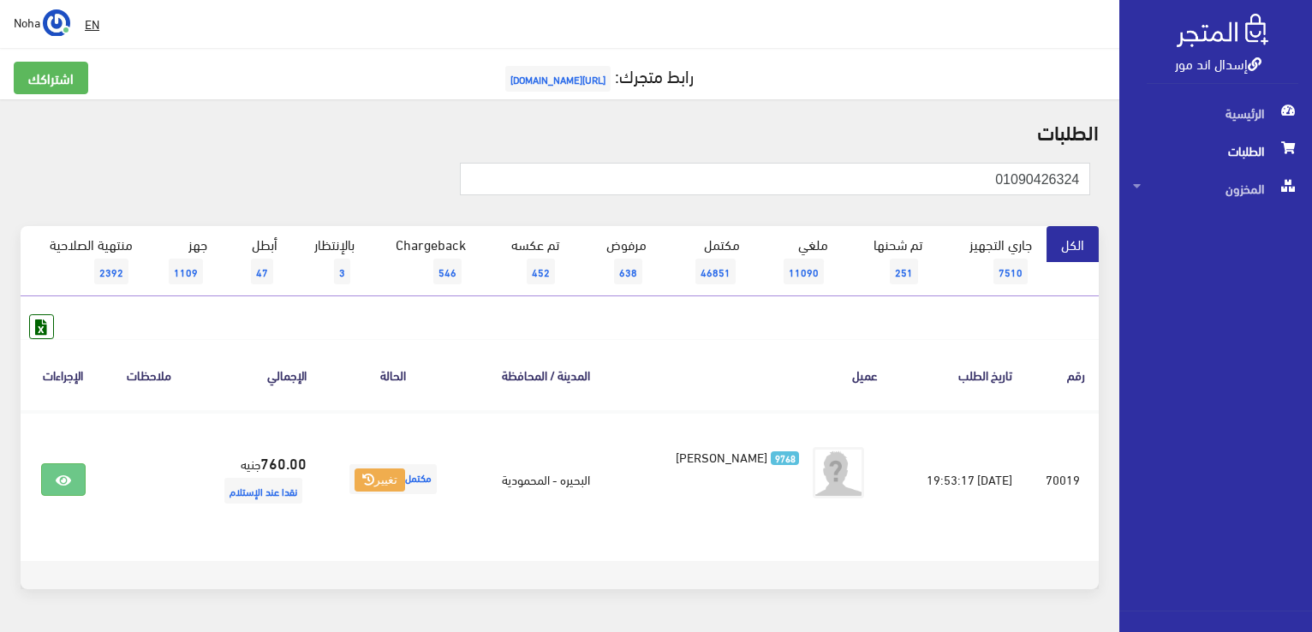
click at [744, 347] on th "عميل" at bounding box center [748, 374] width 289 height 71
drag, startPoint x: 885, startPoint y: 180, endPoint x: 774, endPoint y: 81, distance: 149.3
click at [1310, 207] on div "إسدال اند مور الرئيسية الطلبات المخزون" at bounding box center [656, 342] width 1312 height 685
paste input "05064585"
type input "01005064585"
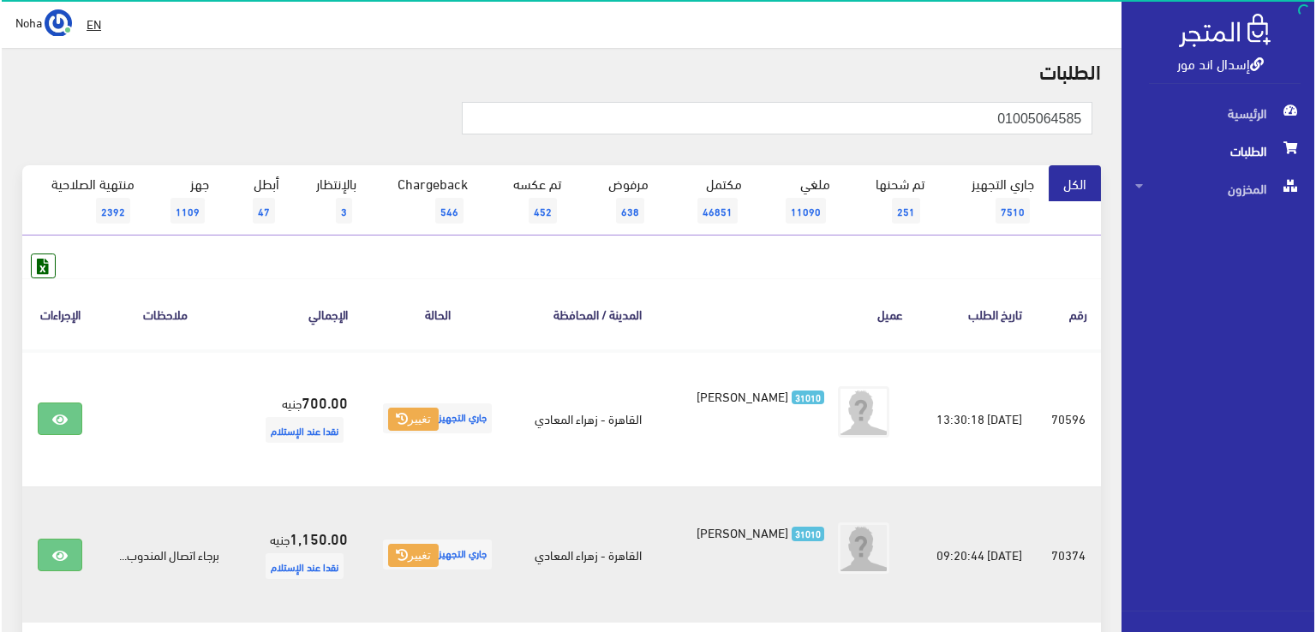
scroll to position [188, 0]
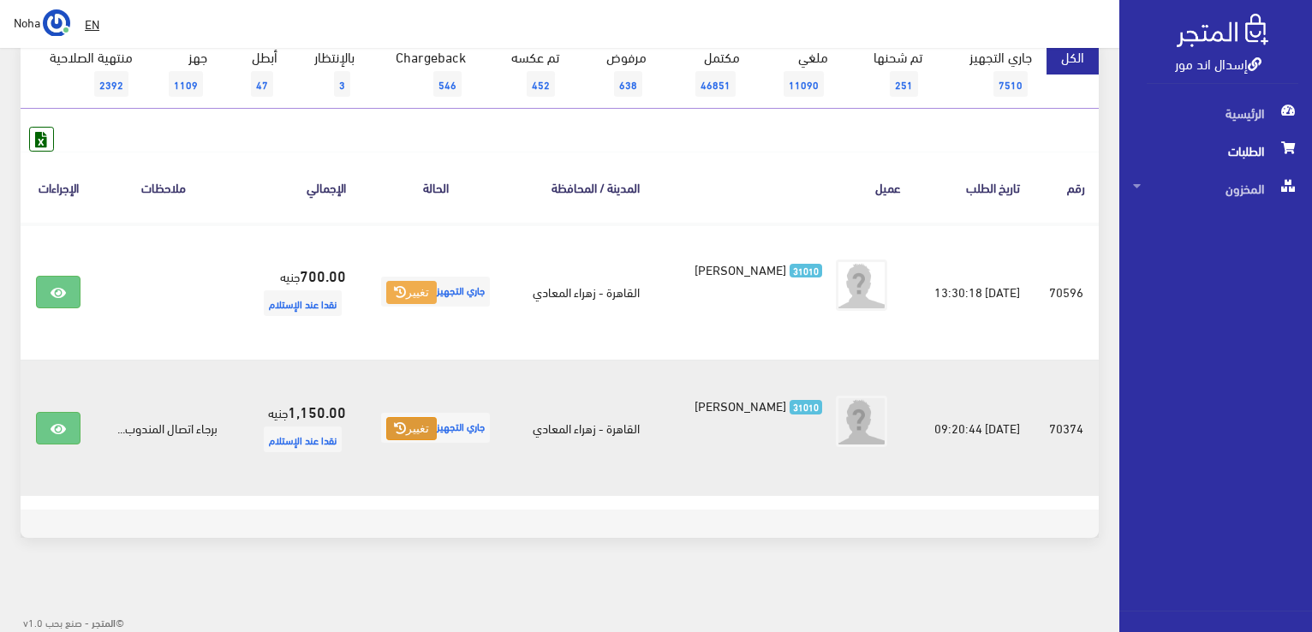
click at [422, 428] on button "تغيير" at bounding box center [411, 429] width 51 height 24
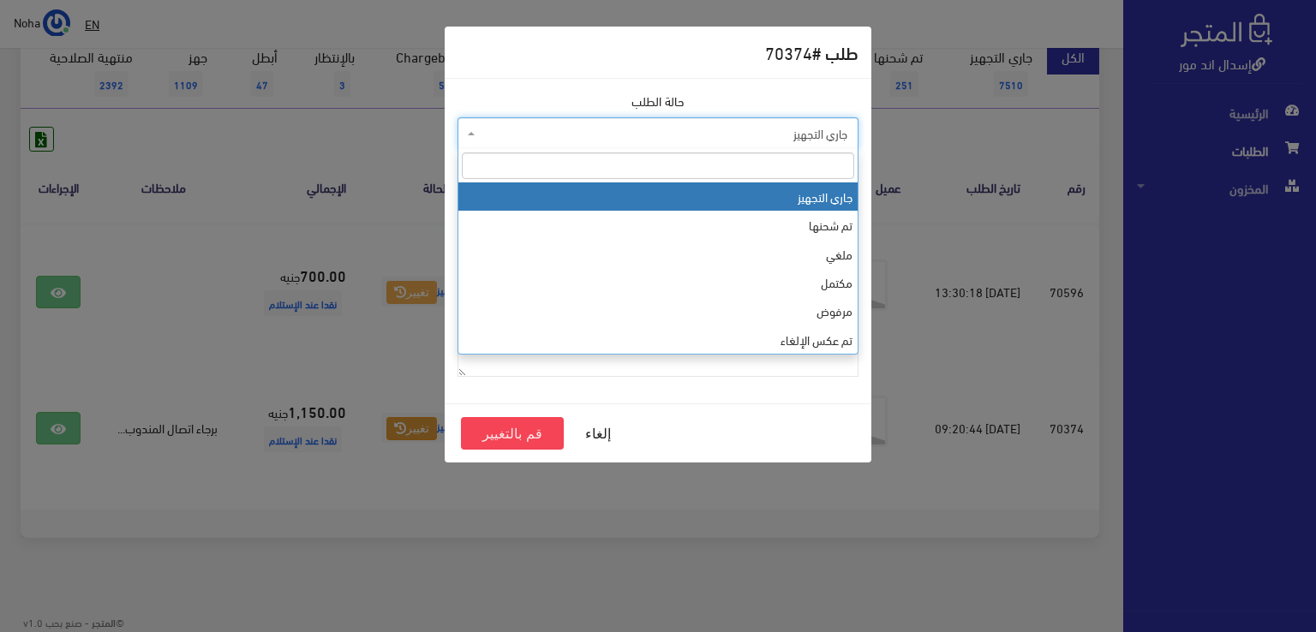
click at [517, 136] on span "جاري التجهيز" at bounding box center [663, 133] width 368 height 17
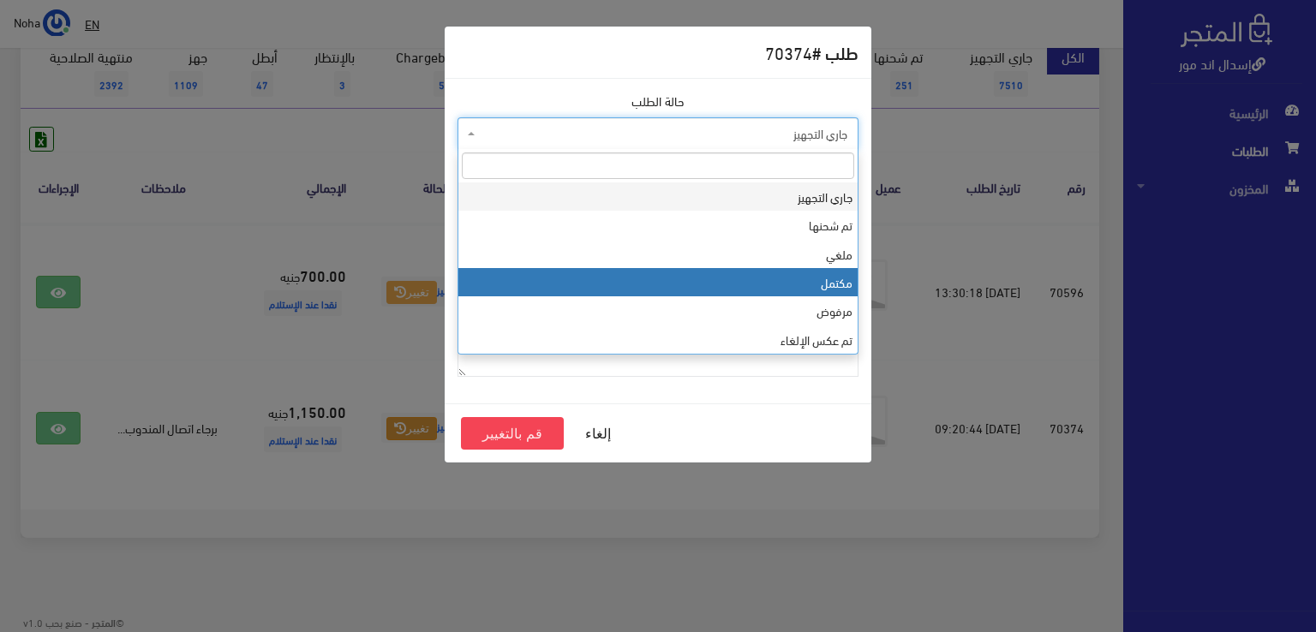
drag, startPoint x: 560, startPoint y: 287, endPoint x: 559, endPoint y: 296, distance: 9.6
select select "4"
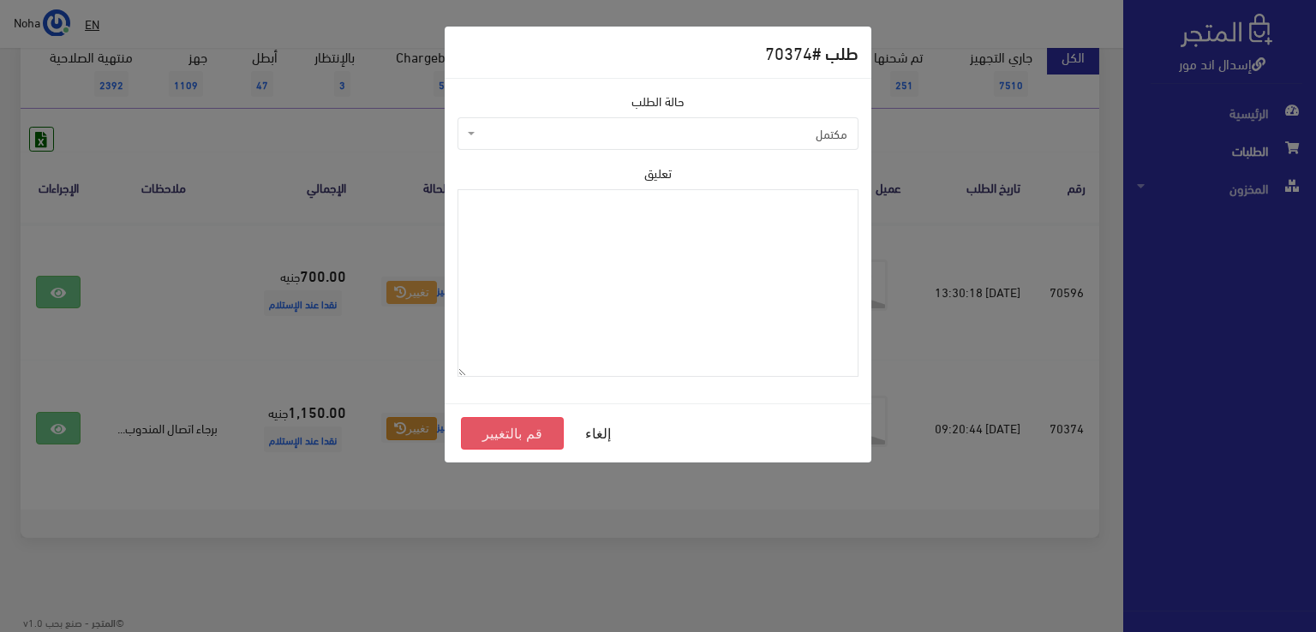
click at [512, 435] on button "قم بالتغيير" at bounding box center [512, 433] width 103 height 33
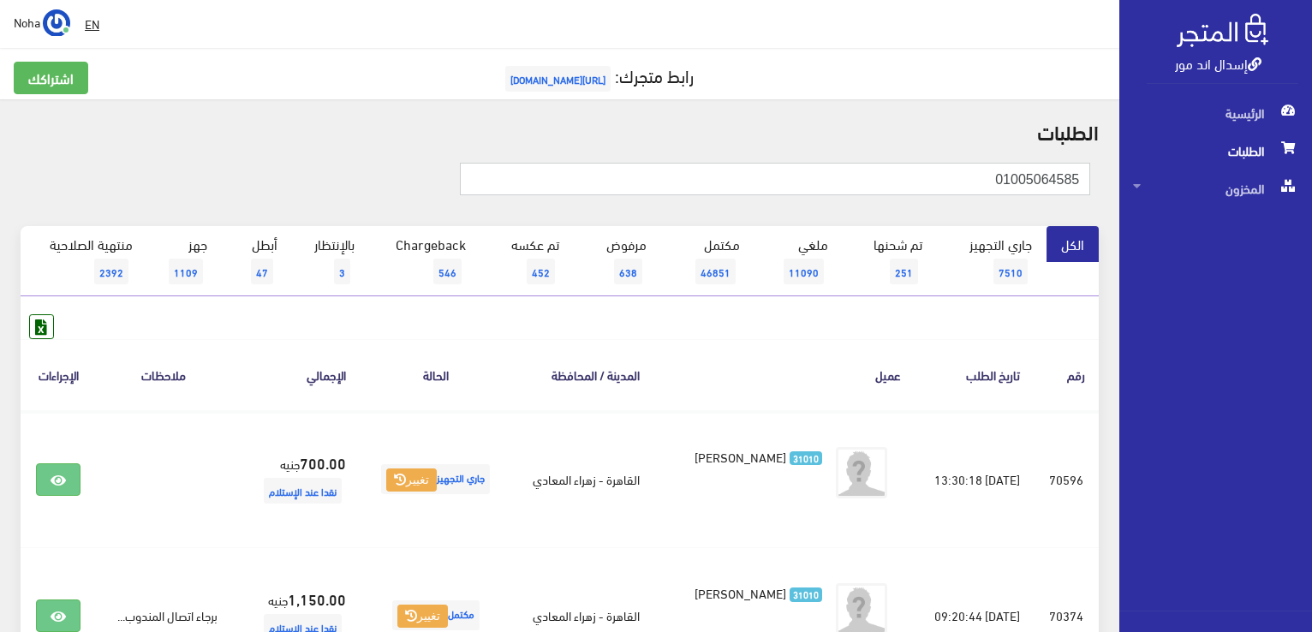
drag, startPoint x: 952, startPoint y: 181, endPoint x: 954, endPoint y: 166, distance: 14.8
click at [1213, 226] on div "إسدال اند مور الرئيسية الطلبات المخزون" at bounding box center [656, 411] width 1312 height 822
paste input "556763737"
type input "01556763737"
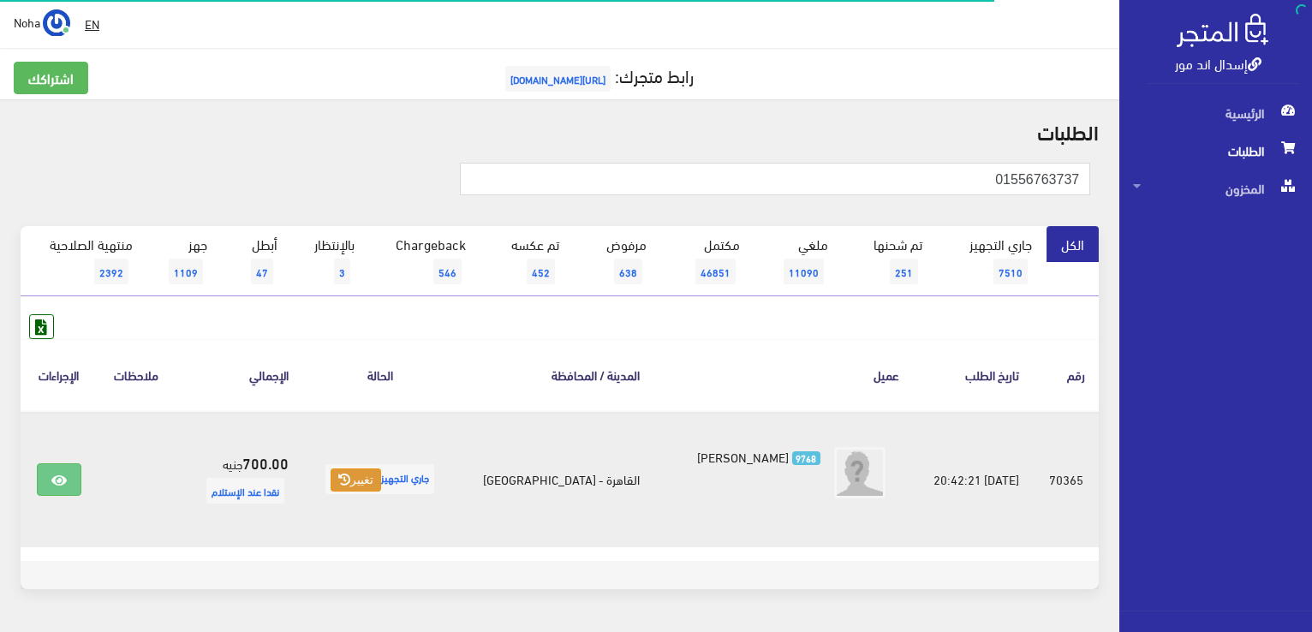
click at [377, 483] on button "تغيير" at bounding box center [356, 481] width 51 height 24
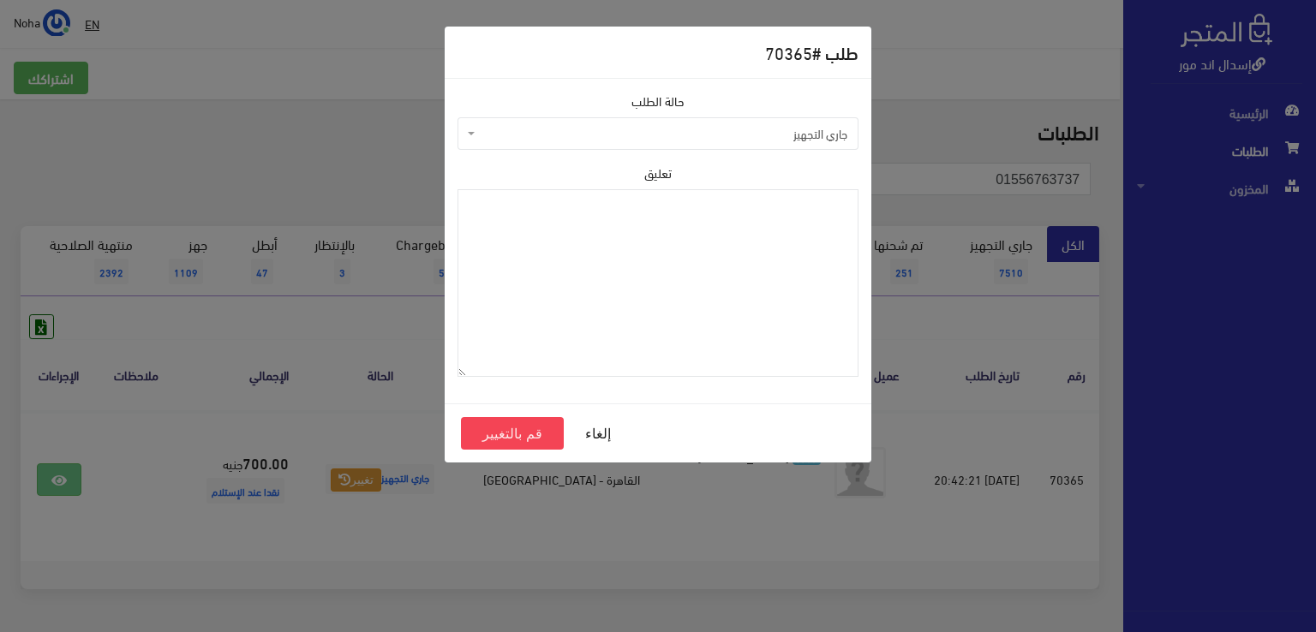
click at [547, 138] on span "جاري التجهيز" at bounding box center [663, 133] width 368 height 17
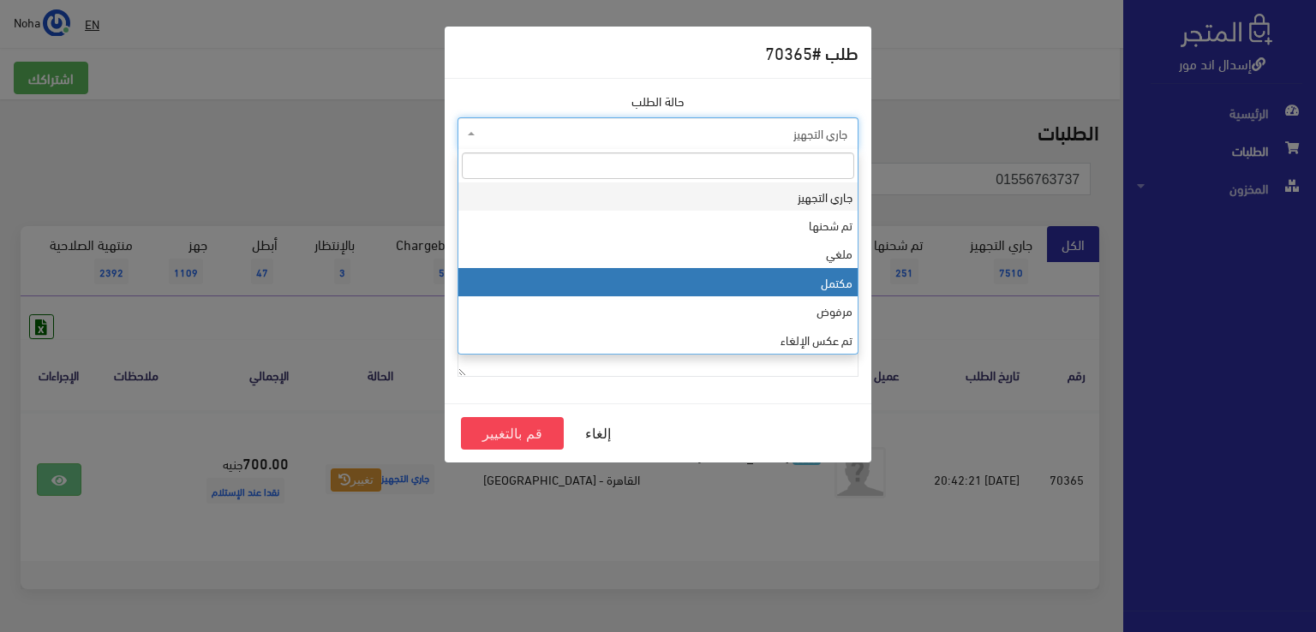
select select "4"
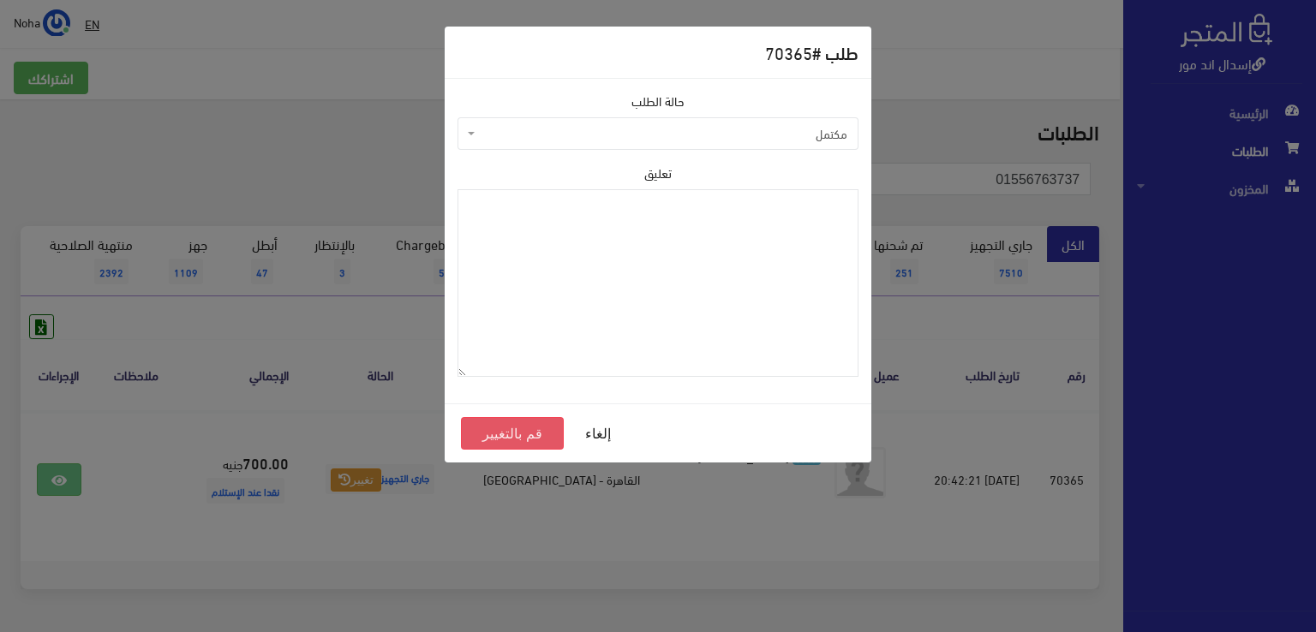
click at [542, 424] on button "قم بالتغيير" at bounding box center [512, 433] width 103 height 33
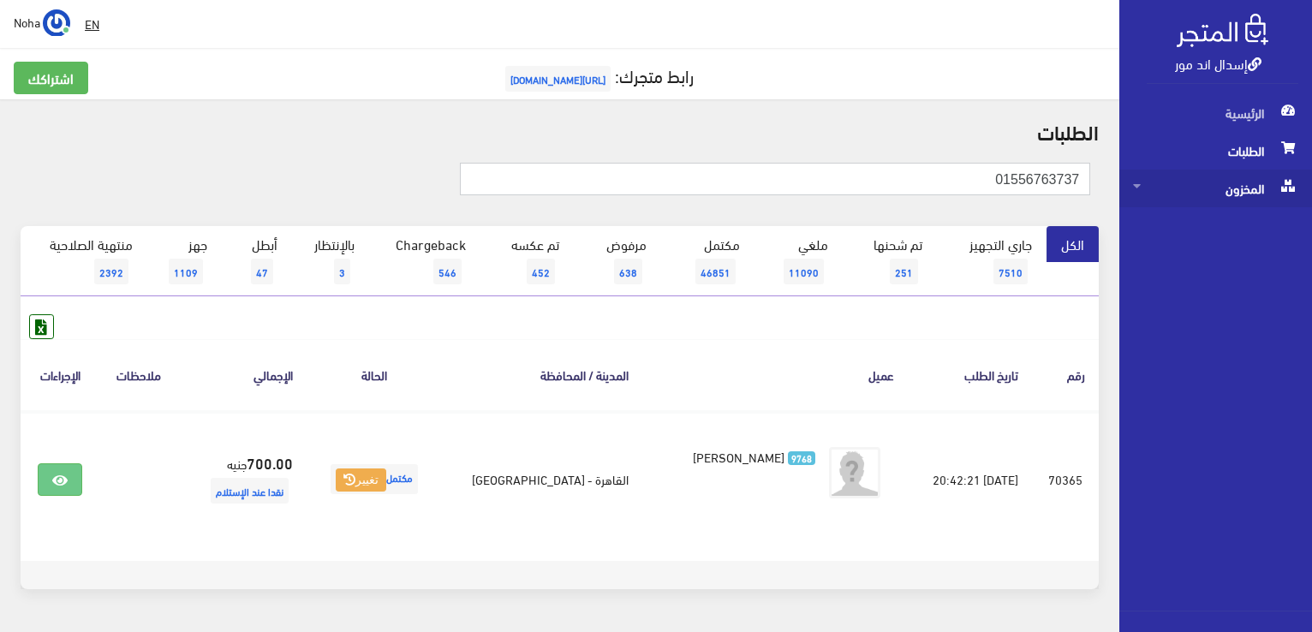
drag, startPoint x: 973, startPoint y: 188, endPoint x: 1210, endPoint y: 199, distance: 236.7
click at [1210, 199] on div "إسدال اند مور الرئيسية الطلبات المخزون" at bounding box center [656, 342] width 1312 height 685
paste input "273579901"
type input "01273579901"
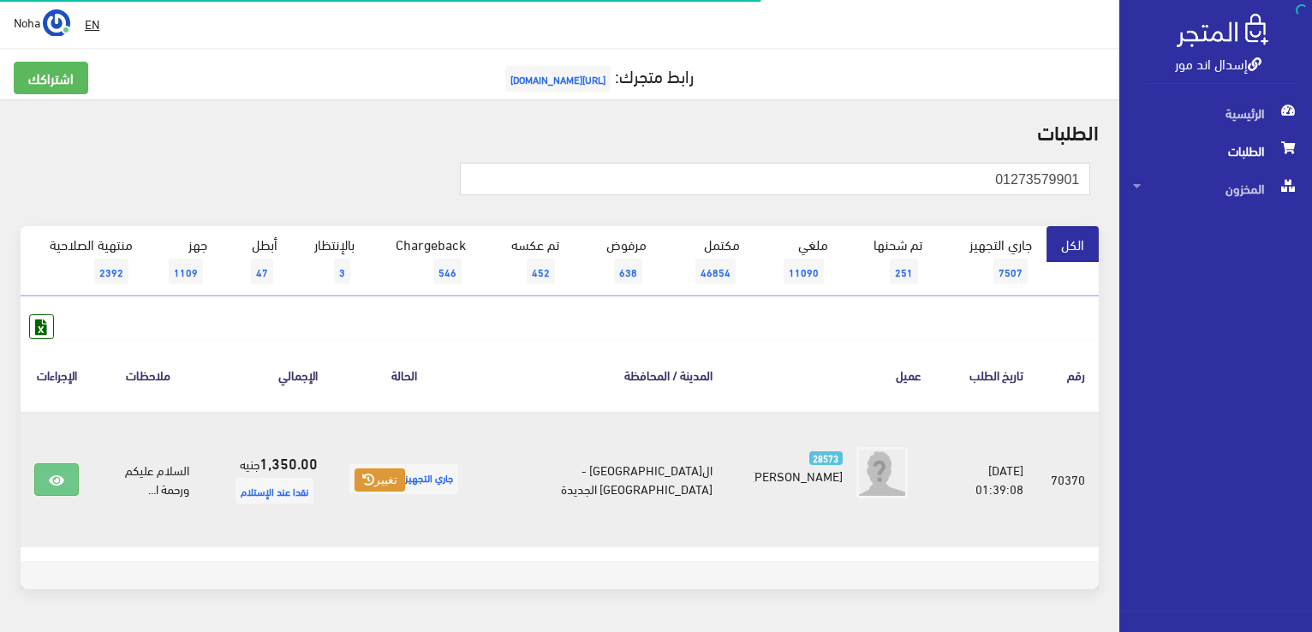
click at [405, 482] on button "تغيير" at bounding box center [380, 481] width 51 height 24
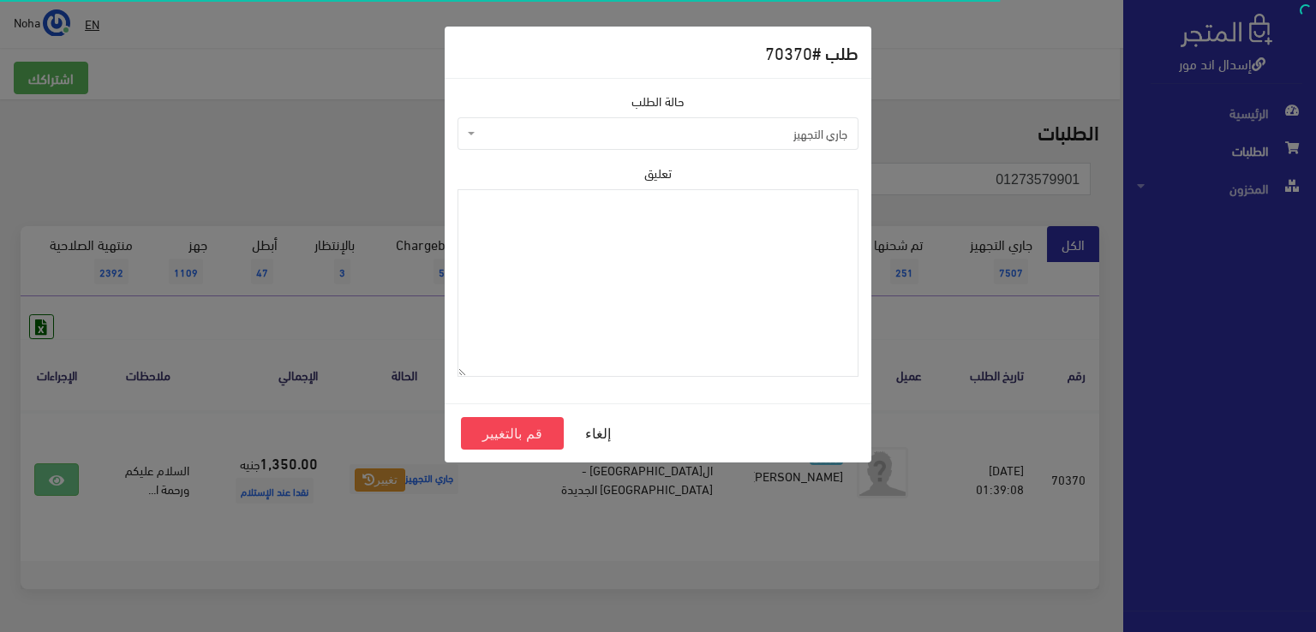
click at [613, 134] on span "جاري التجهيز" at bounding box center [663, 133] width 368 height 17
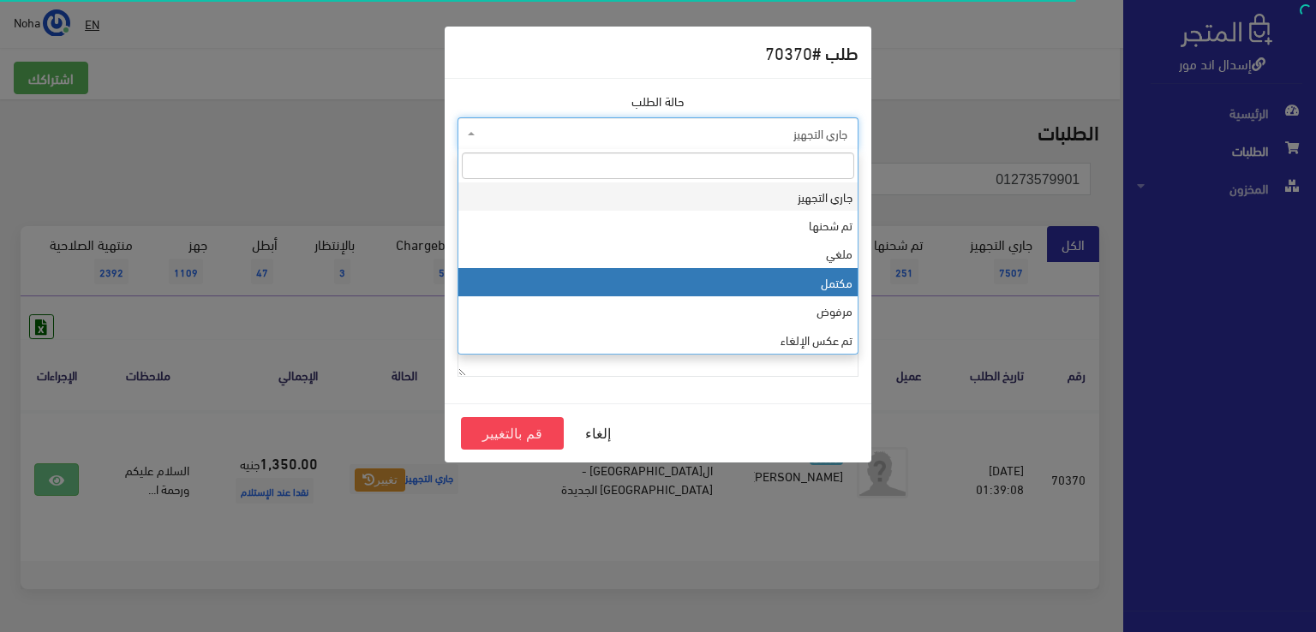
select select "4"
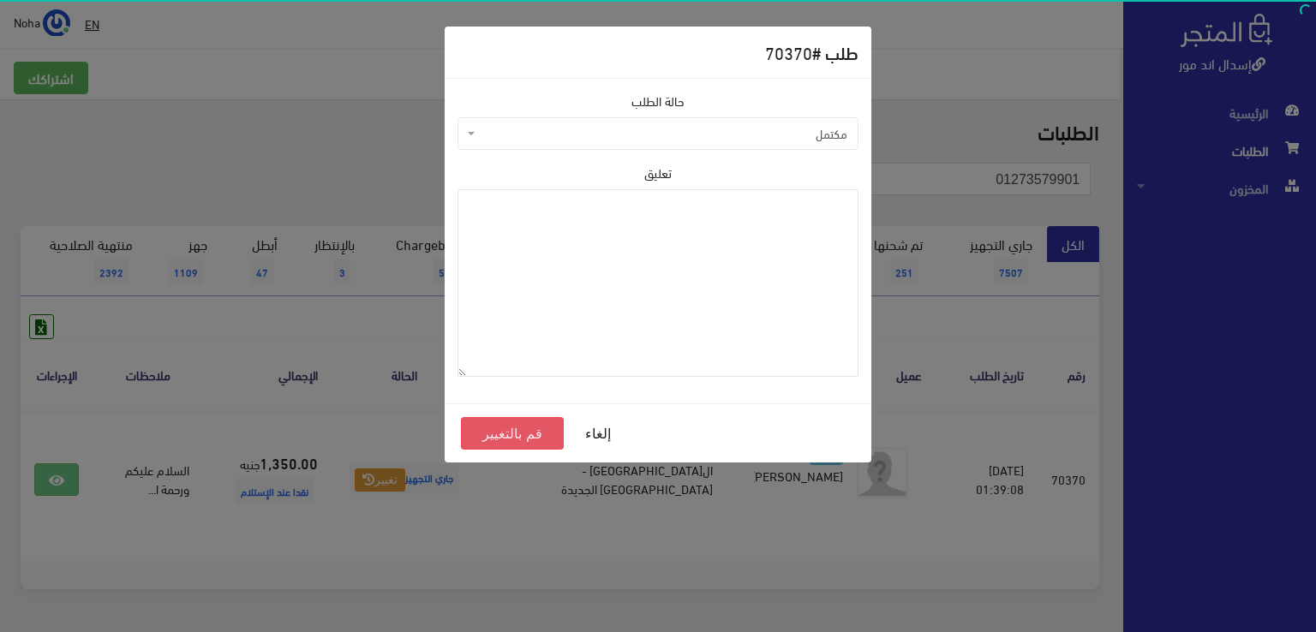
click at [525, 437] on button "قم بالتغيير" at bounding box center [512, 433] width 103 height 33
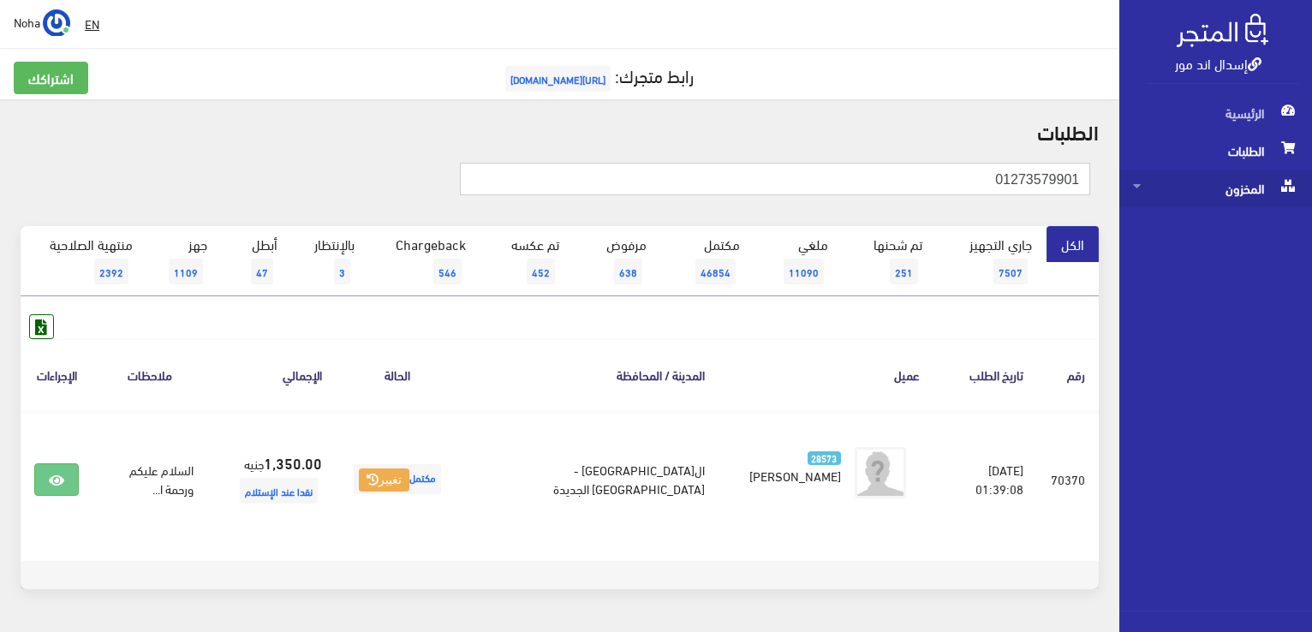
drag, startPoint x: 966, startPoint y: 179, endPoint x: 1278, endPoint y: 194, distance: 312.2
click at [1284, 196] on div "إسدال اند مور الرئيسية الطلبات المخزون" at bounding box center [656, 342] width 1312 height 685
paste input "11406532"
type input "01211406532"
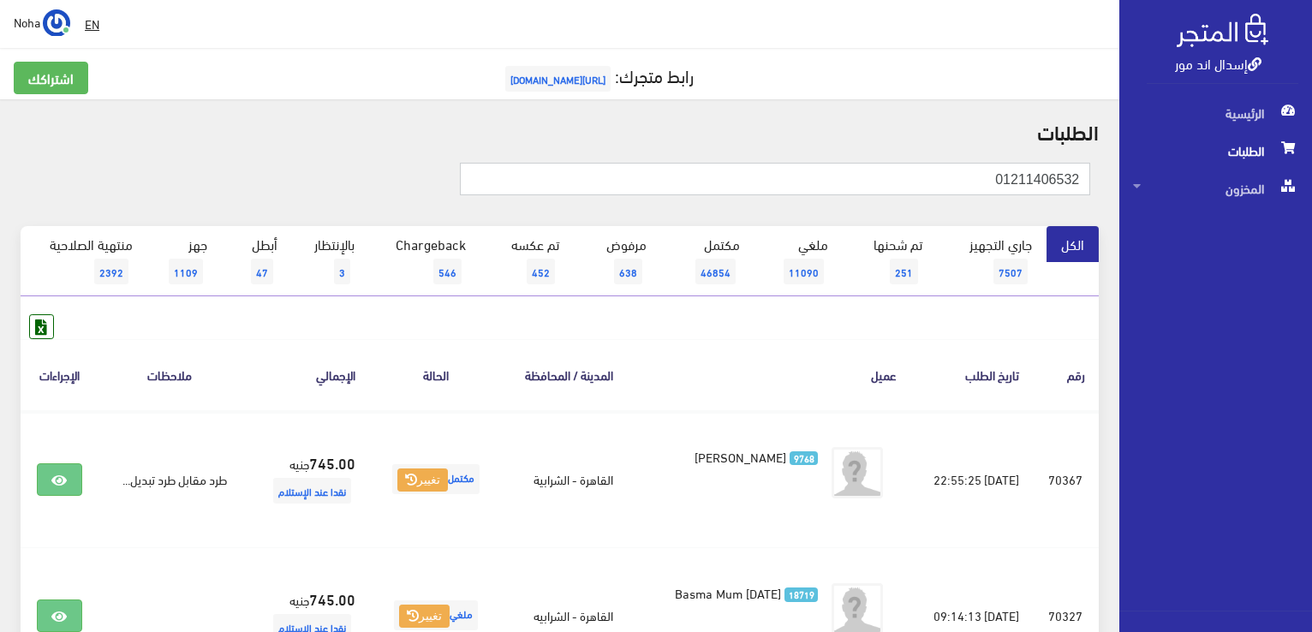
drag, startPoint x: 988, startPoint y: 174, endPoint x: 980, endPoint y: 164, distance: 12.8
click at [1204, 200] on div "إسدال اند مور الرئيسية الطلبات المخزون" at bounding box center [656, 411] width 1312 height 822
paste input "000325318"
type input "01000325318"
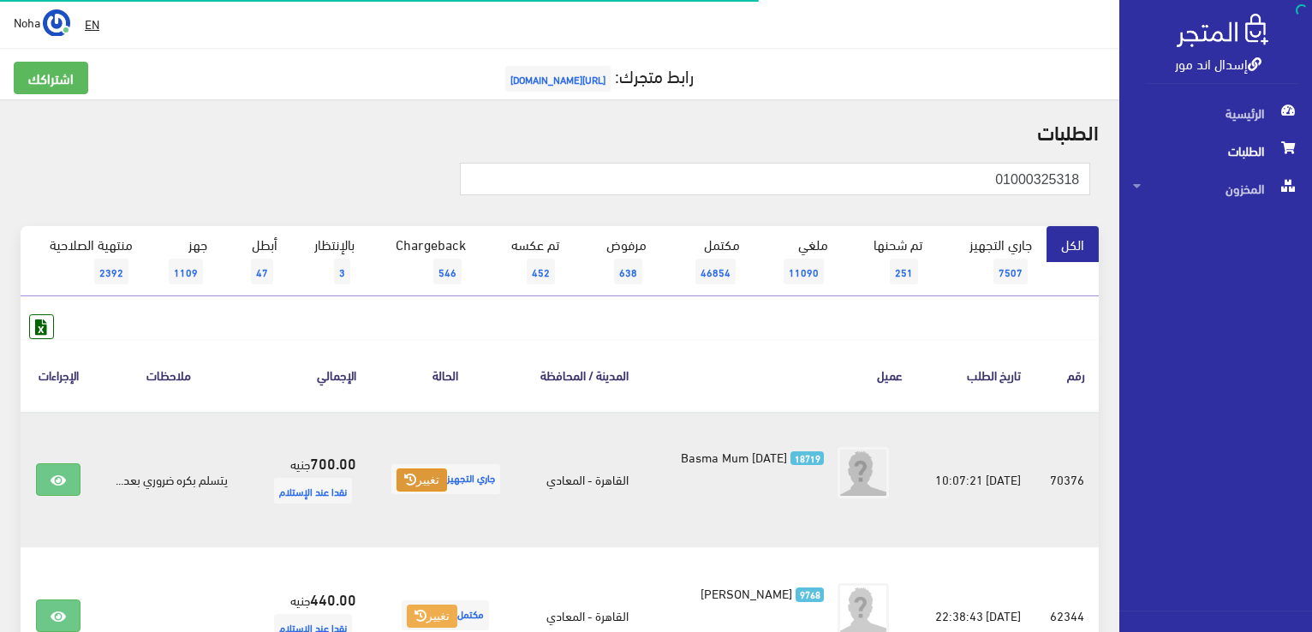
click at [427, 482] on button "تغيير" at bounding box center [422, 481] width 51 height 24
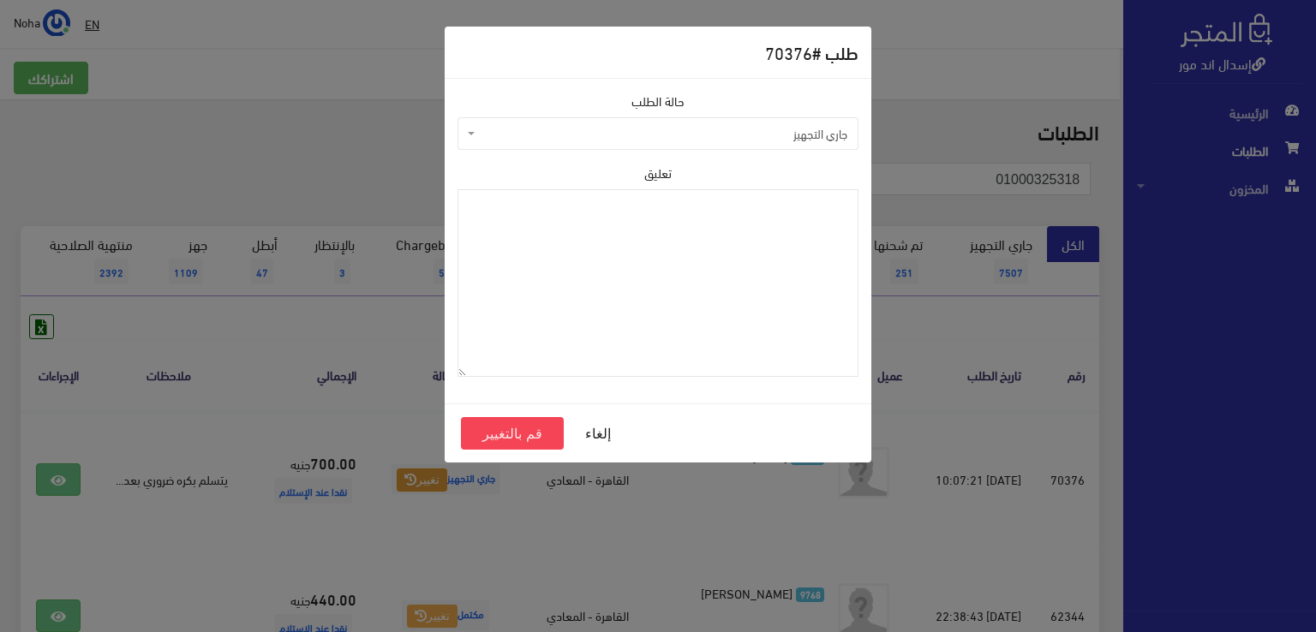
click at [625, 133] on span "جاري التجهيز" at bounding box center [663, 133] width 368 height 17
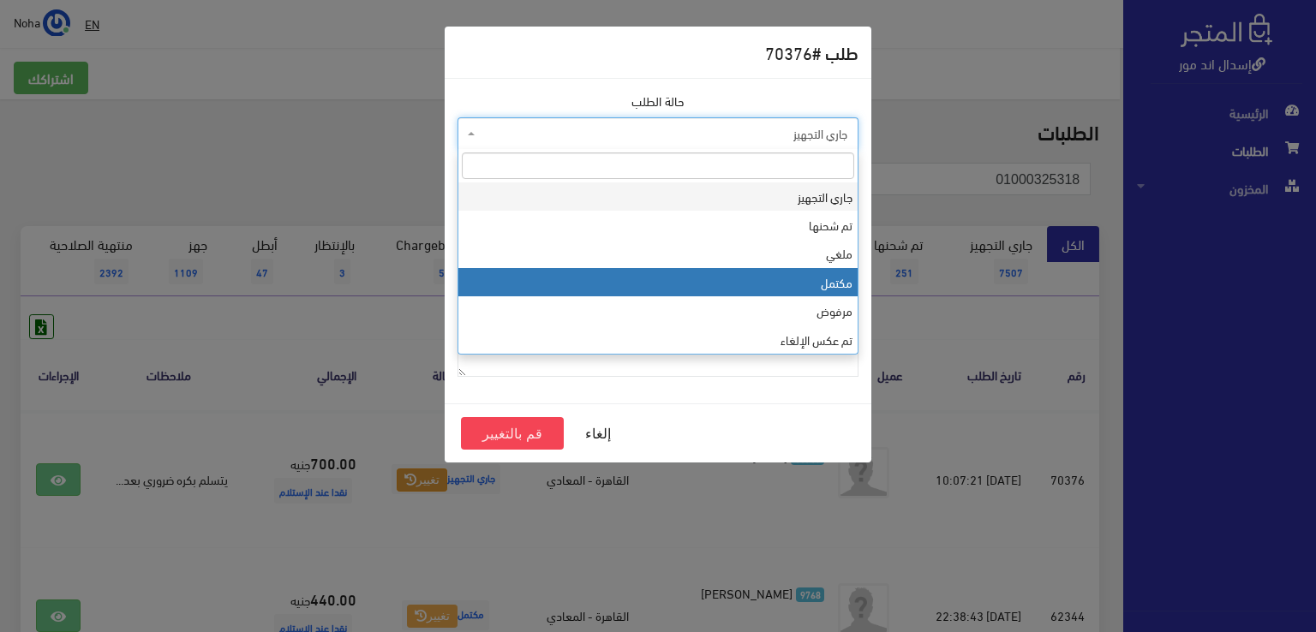
select select "4"
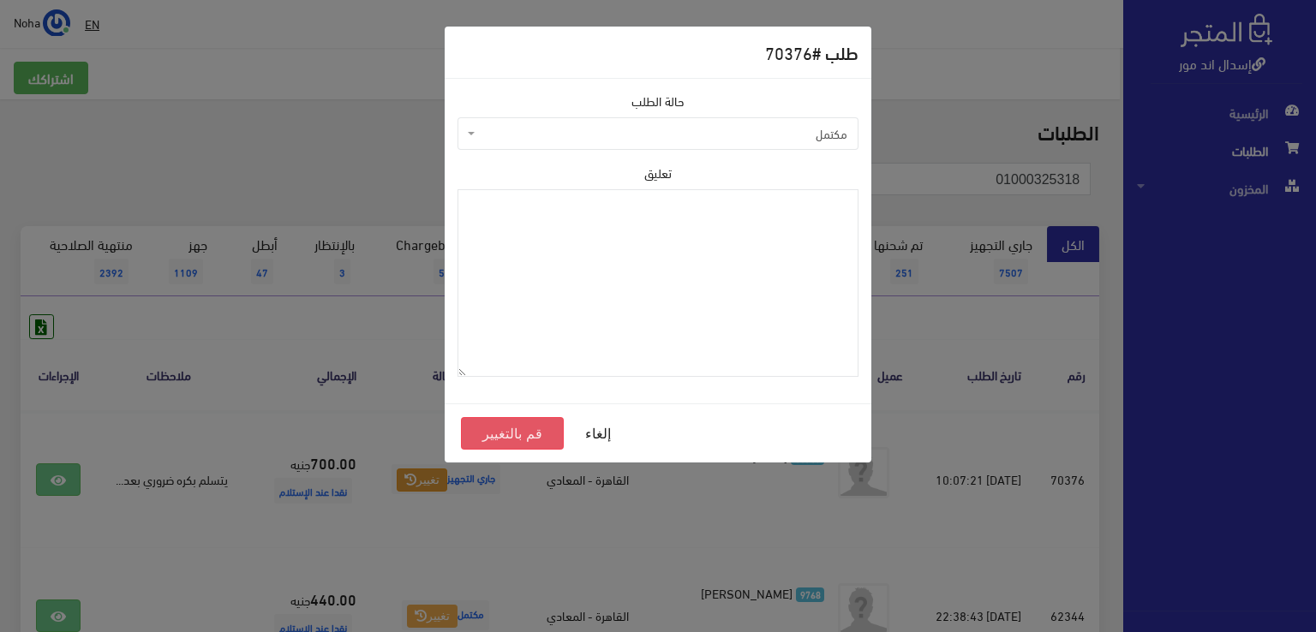
click at [545, 430] on button "قم بالتغيير" at bounding box center [512, 433] width 103 height 33
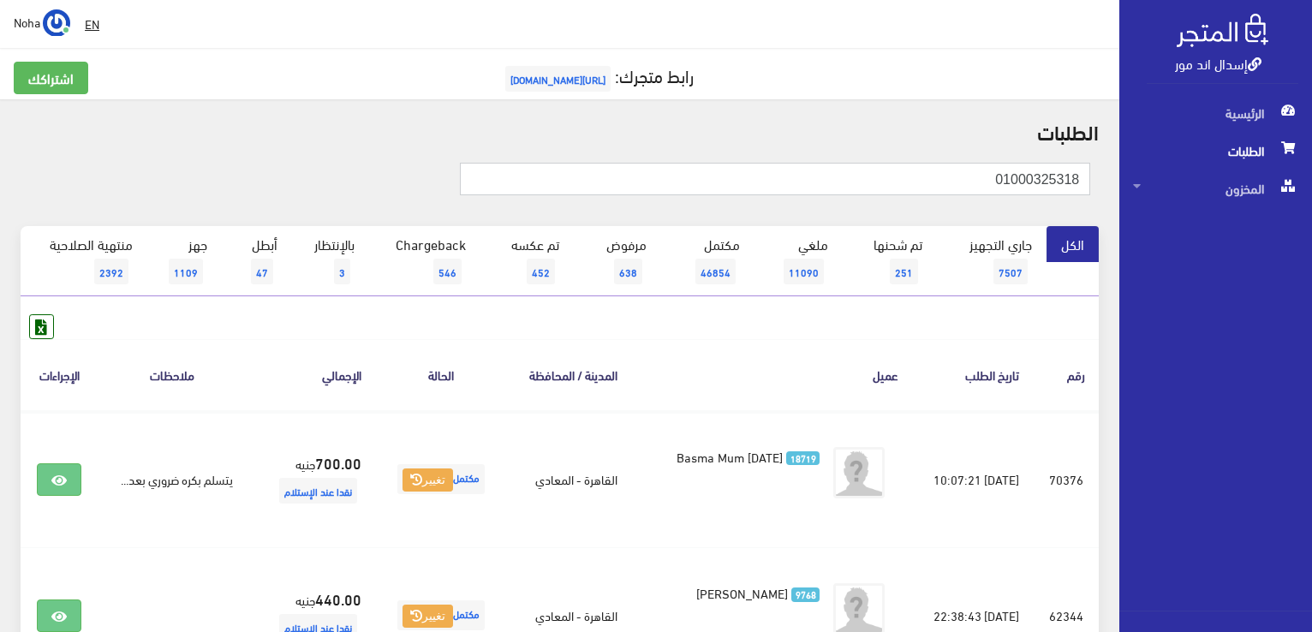
drag, startPoint x: 959, startPoint y: 182, endPoint x: 1315, endPoint y: 203, distance: 356.2
click at [1312, 203] on html "إسدال اند مور الرئيسية الطلبات" at bounding box center [656, 316] width 1312 height 632
paste input "01503423392"
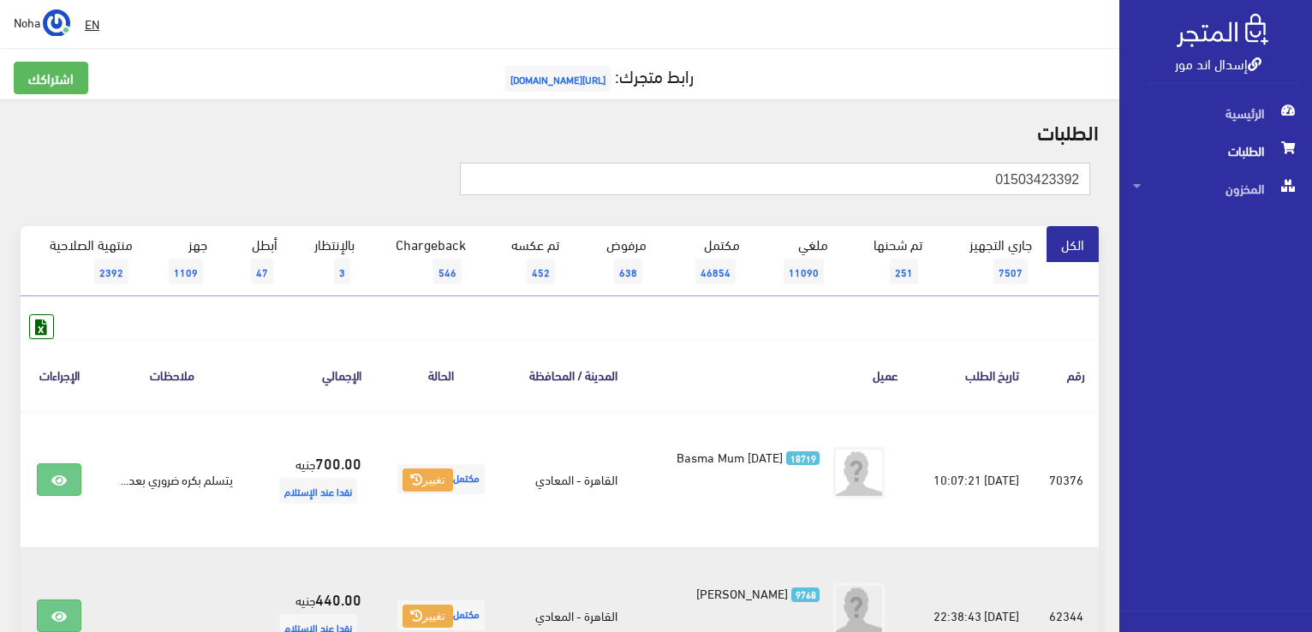
type input "01503423392"
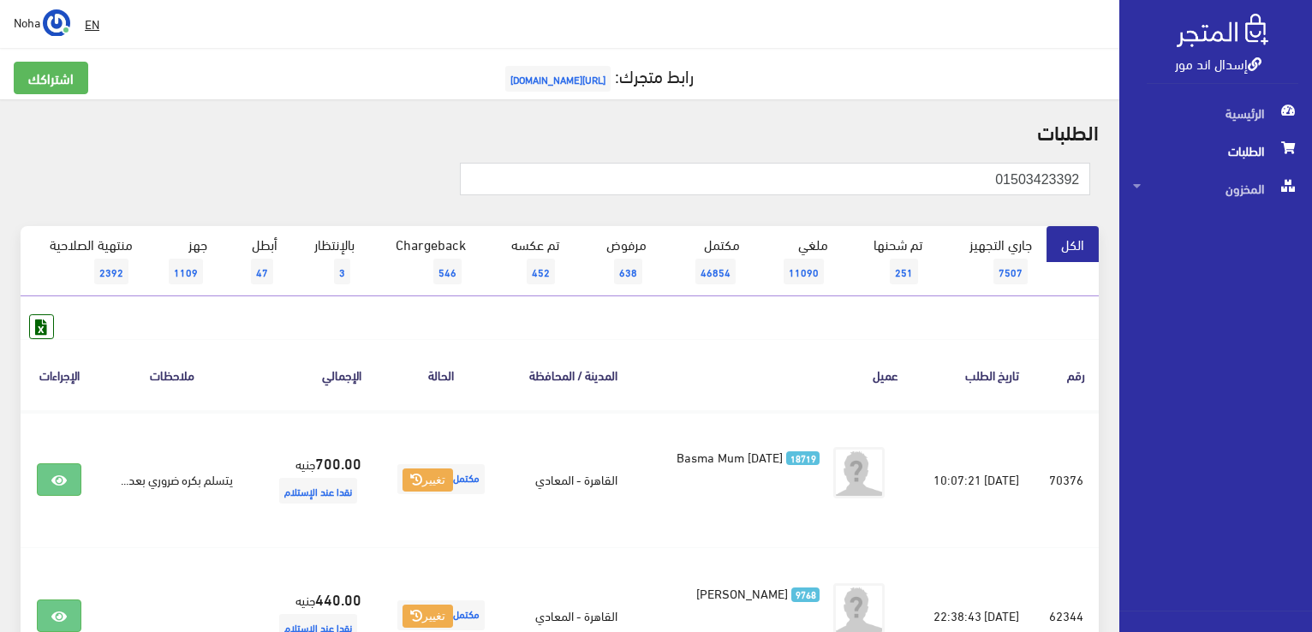
click at [760, 309] on div "الكل جاري التجهيز 7507 تم شحنها 251 ملغي 11090 مكتمل 46854 638 452 3" at bounding box center [560, 475] width 1079 height 499
drag, startPoint x: 867, startPoint y: 182, endPoint x: 1202, endPoint y: 314, distance: 360.0
click at [1312, 317] on html "إسدال اند مور الرئيسية الطلبات" at bounding box center [656, 316] width 1312 height 632
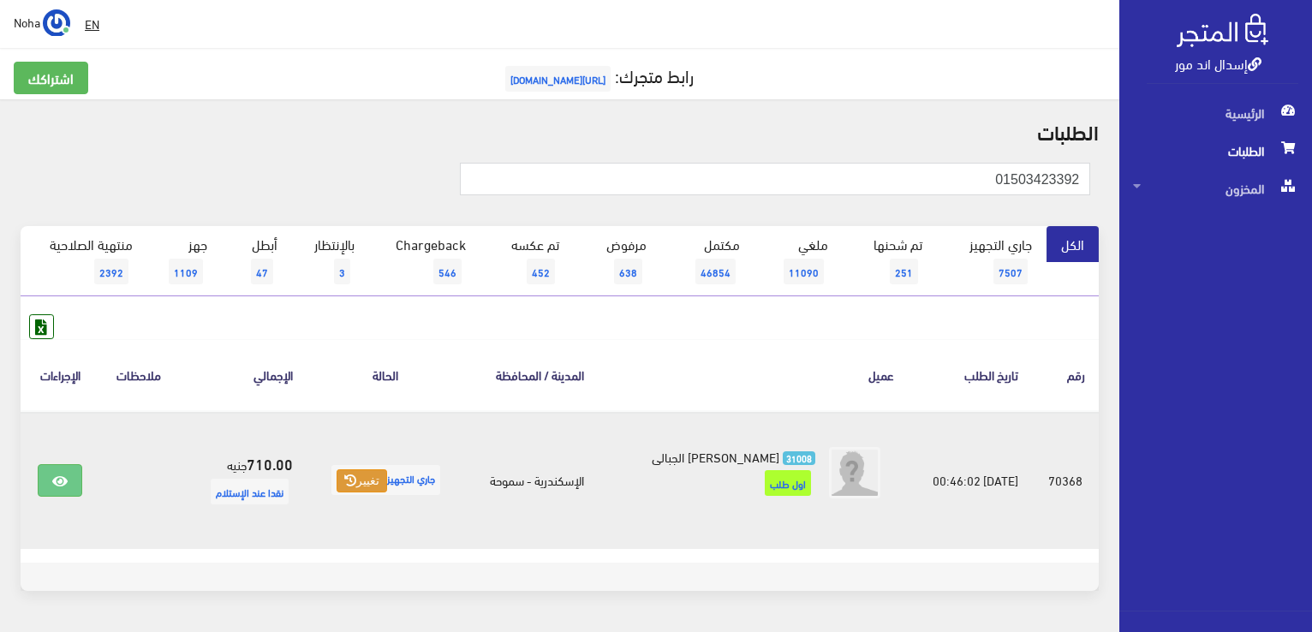
click at [343, 487] on button "تغيير" at bounding box center [362, 481] width 51 height 24
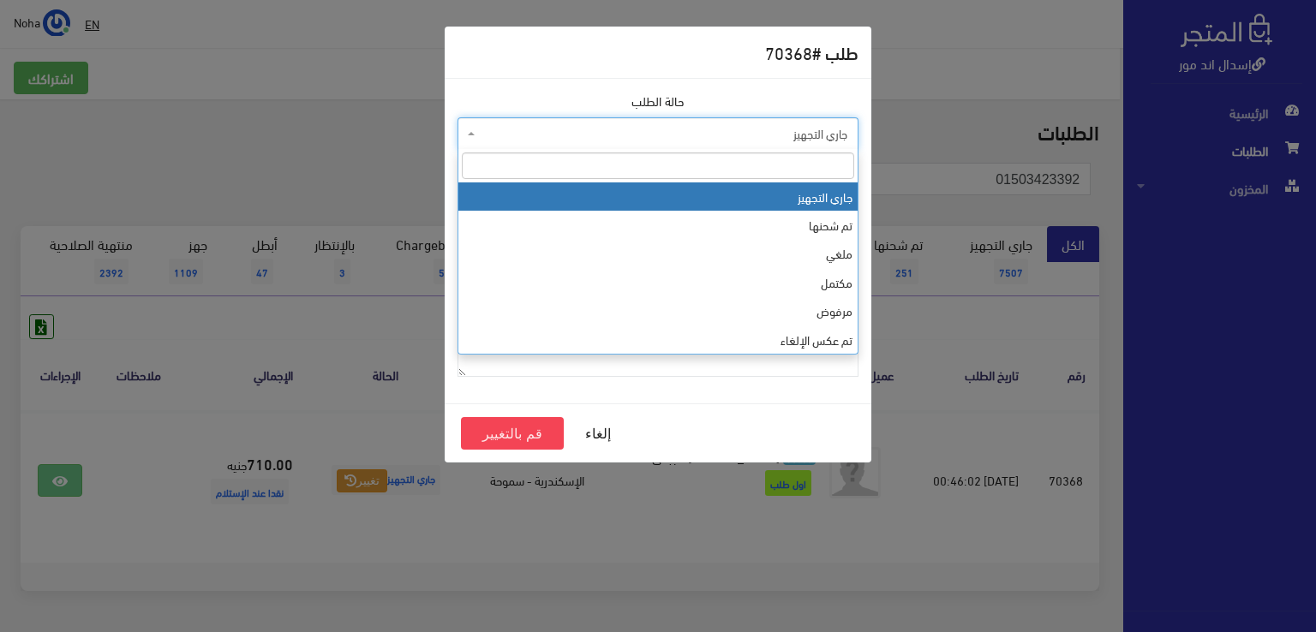
click at [538, 135] on span "جاري التجهيز" at bounding box center [663, 133] width 368 height 17
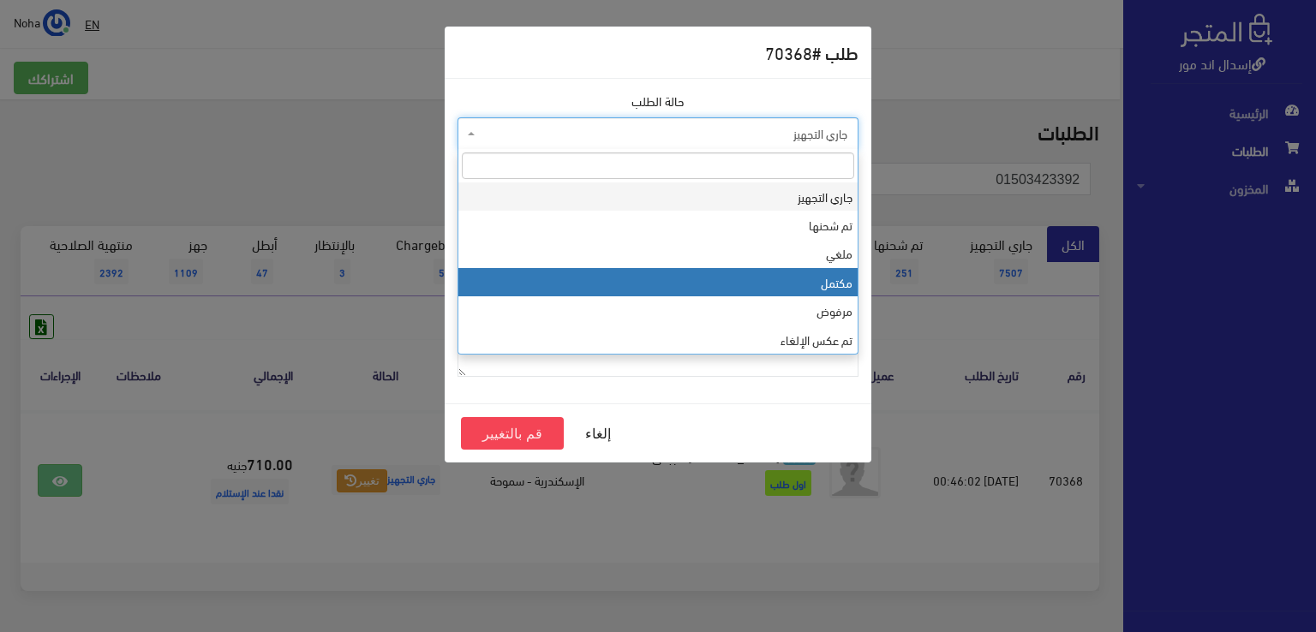
drag, startPoint x: 557, startPoint y: 274, endPoint x: 549, endPoint y: 289, distance: 16.5
select select "4"
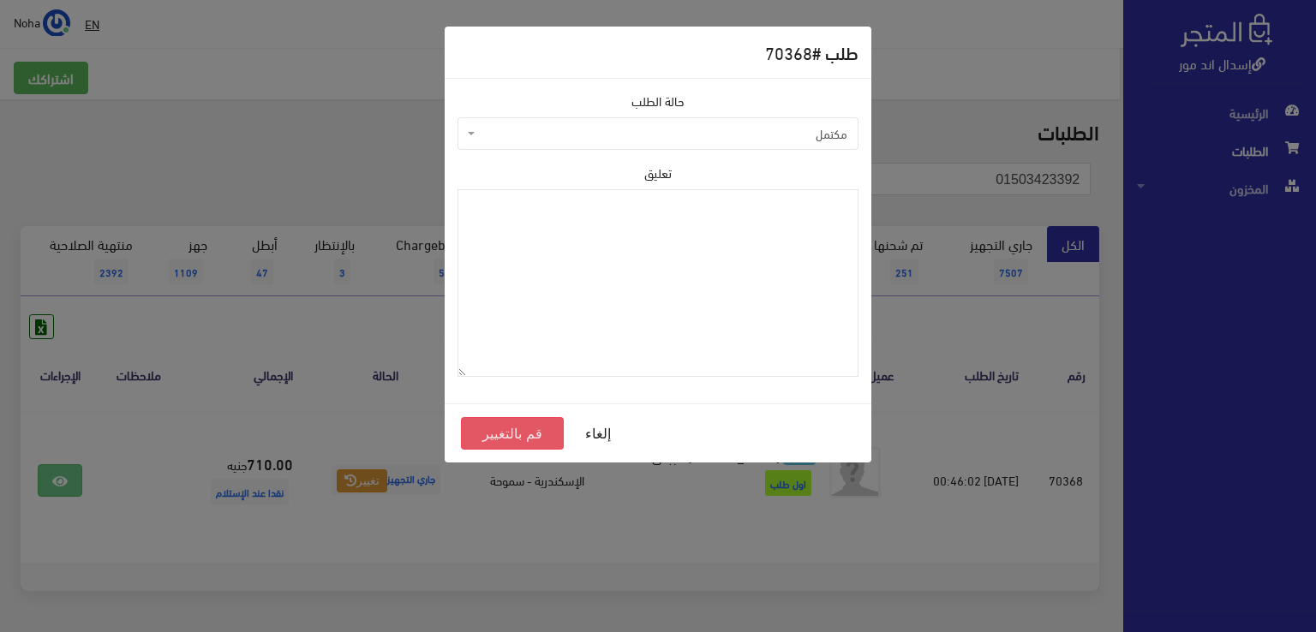
click at [520, 436] on button "قم بالتغيير" at bounding box center [512, 433] width 103 height 33
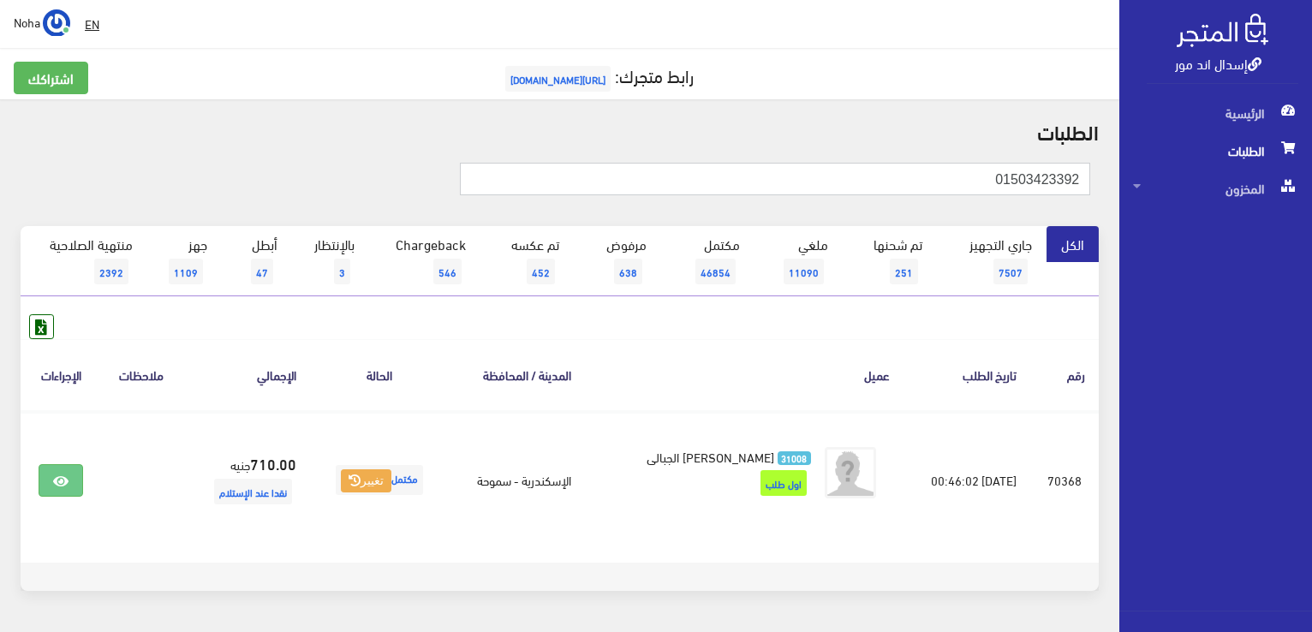
drag, startPoint x: 955, startPoint y: 187, endPoint x: 1132, endPoint y: 156, distance: 179.1
click at [1132, 156] on div "إسدال اند مور الرئيسية الطلبات المخزون" at bounding box center [656, 343] width 1312 height 687
paste input "01118886910"
type input "01118886910"
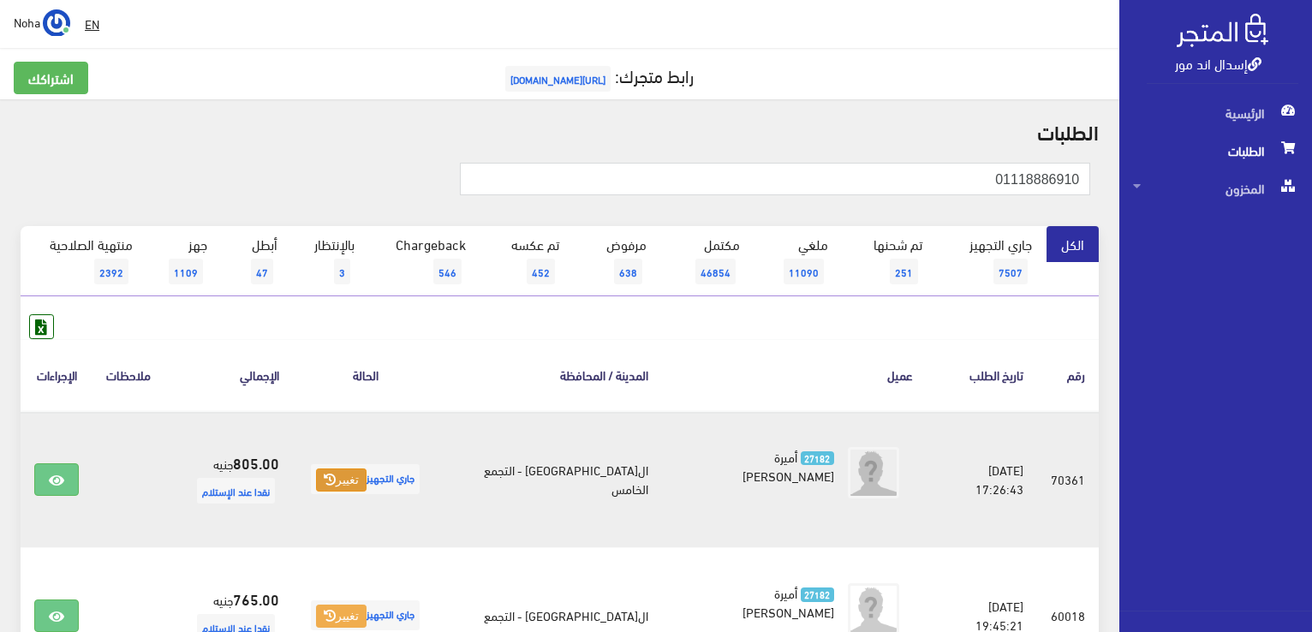
click at [363, 471] on button "تغيير" at bounding box center [341, 481] width 51 height 24
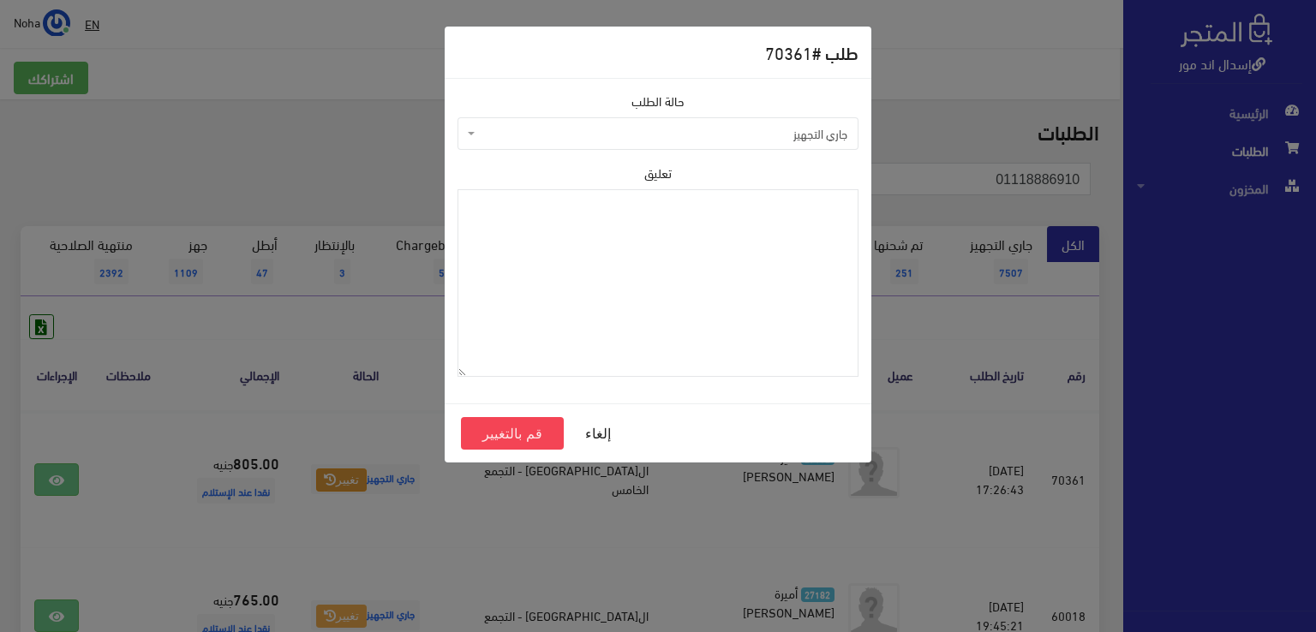
click at [593, 133] on span "جاري التجهيز" at bounding box center [663, 133] width 368 height 17
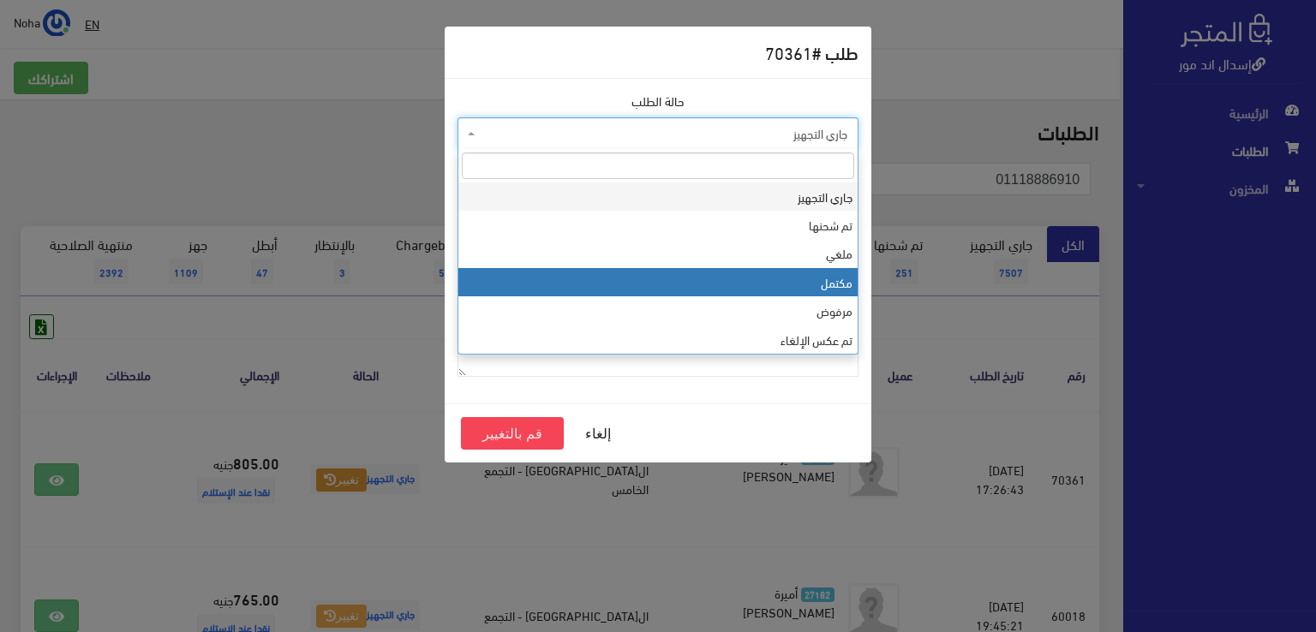
select select "4"
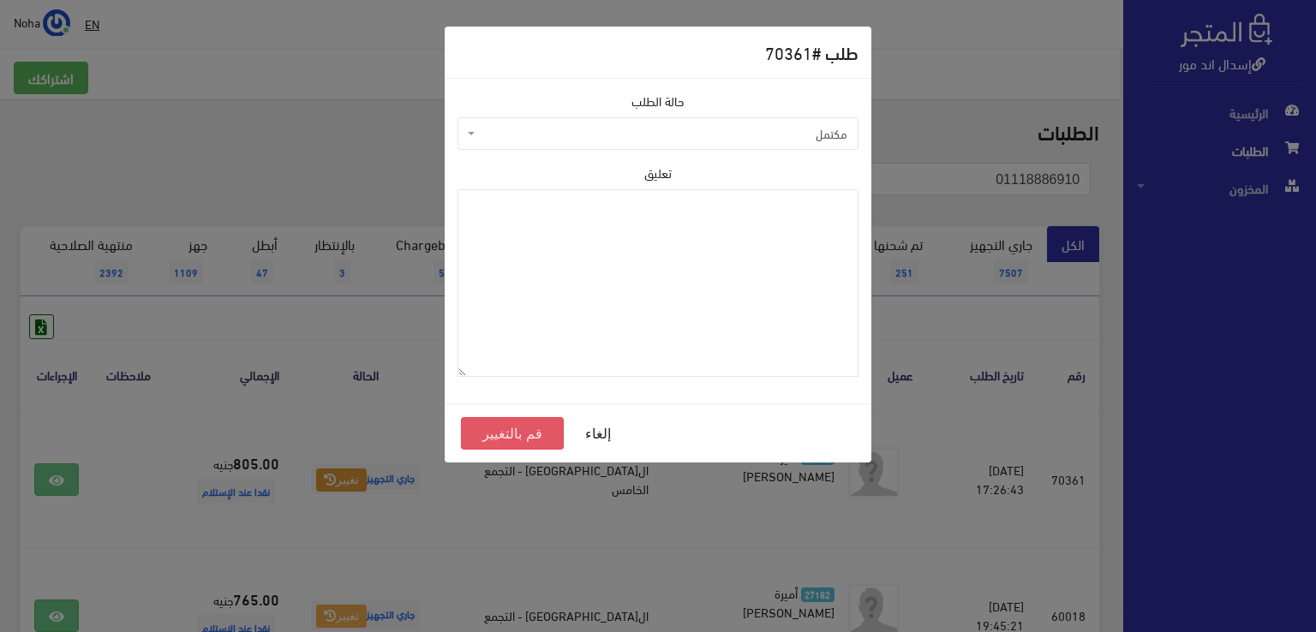
click at [502, 435] on button "قم بالتغيير" at bounding box center [512, 433] width 103 height 33
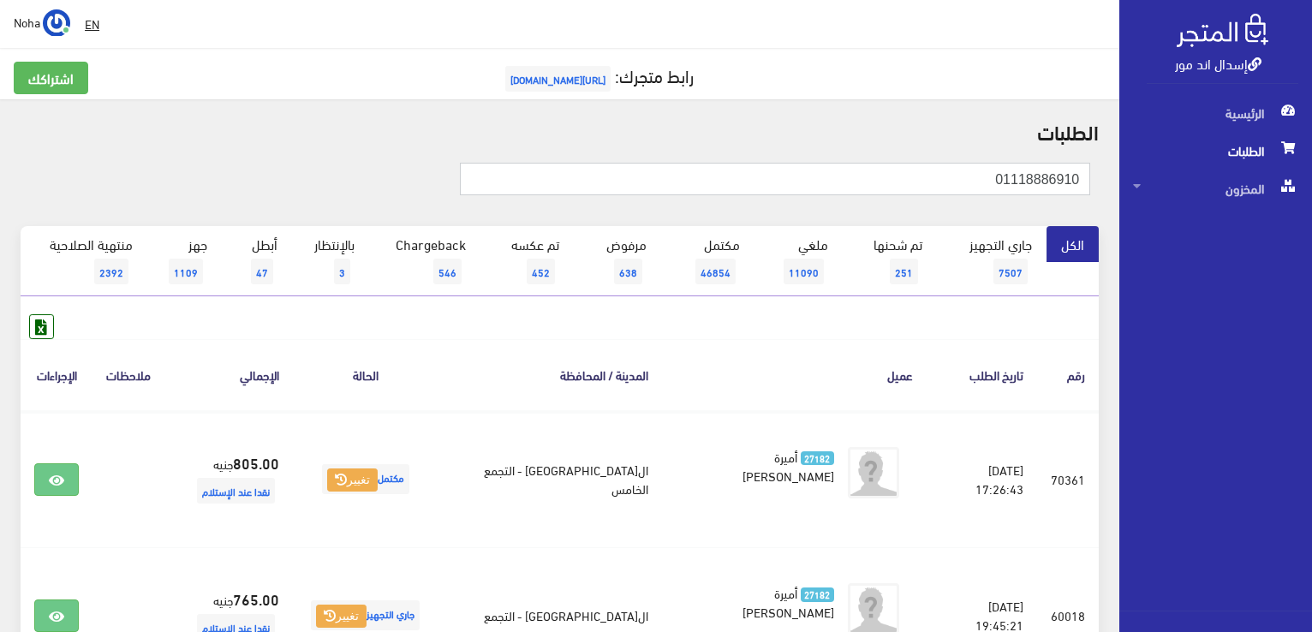
drag, startPoint x: 911, startPoint y: 180, endPoint x: 1315, endPoint y: 191, distance: 403.6
click at [1312, 191] on html "إسدال اند مور الرئيسية الطلبات" at bounding box center [656, 316] width 1312 height 632
paste input "014789256"
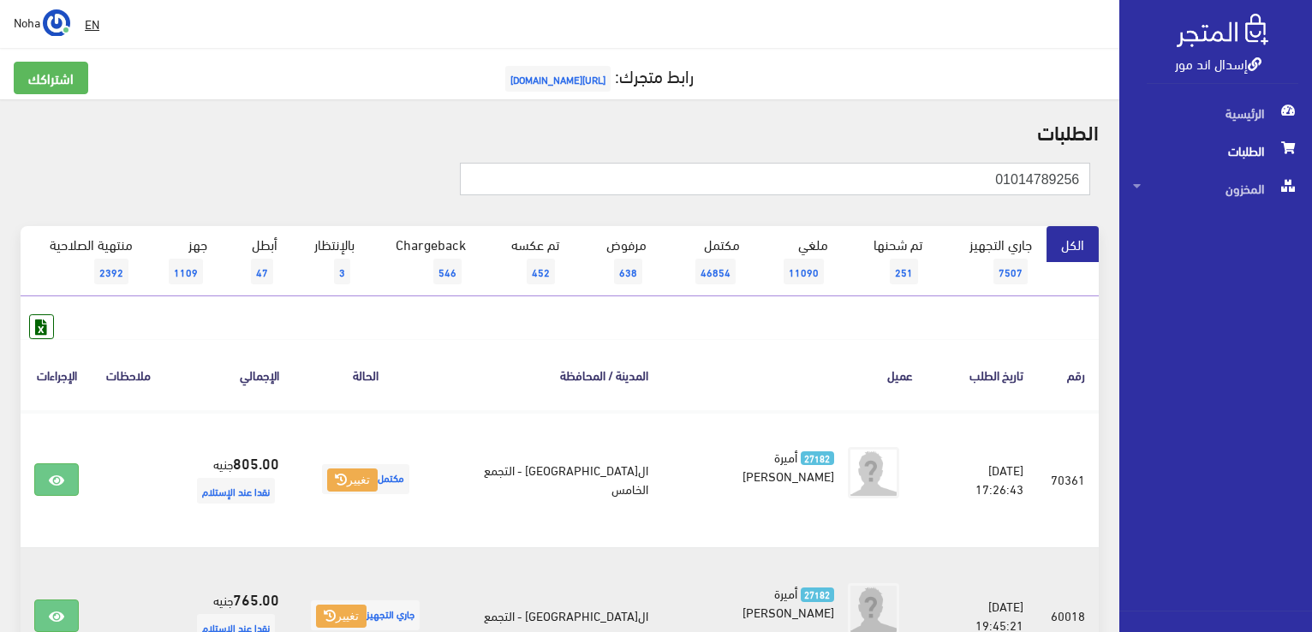
type input "01014789256"
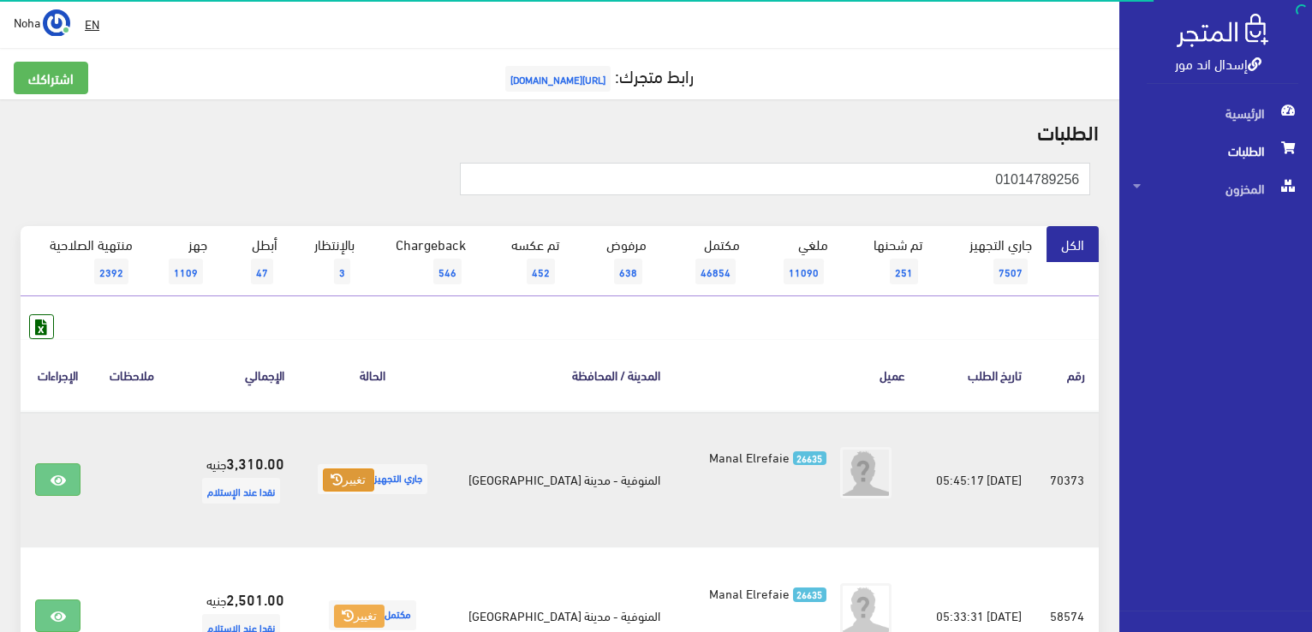
click at [358, 480] on button "تغيير" at bounding box center [348, 481] width 51 height 24
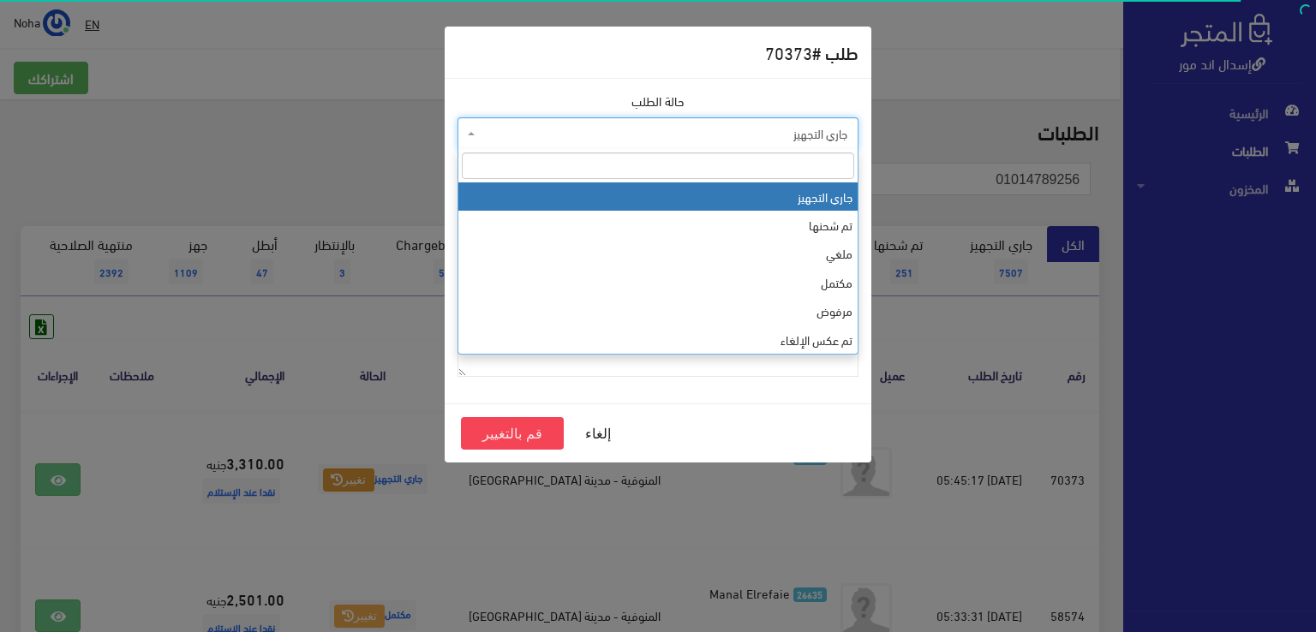
click at [576, 137] on span "جاري التجهيز" at bounding box center [663, 133] width 368 height 17
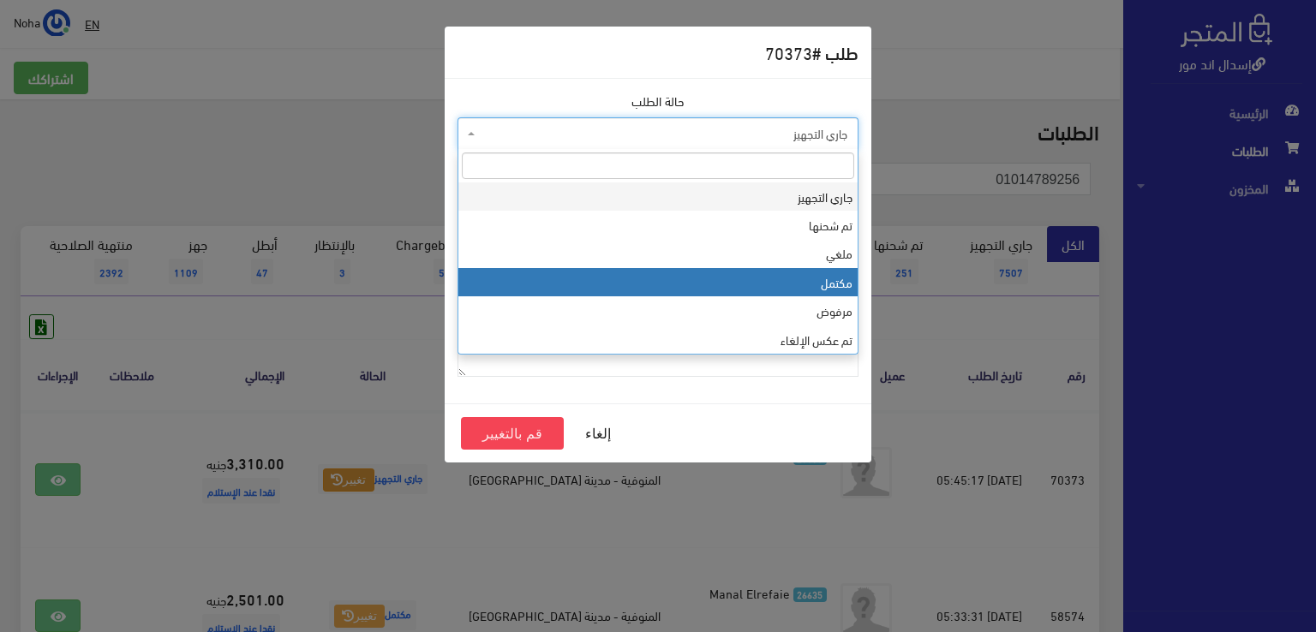
select select "4"
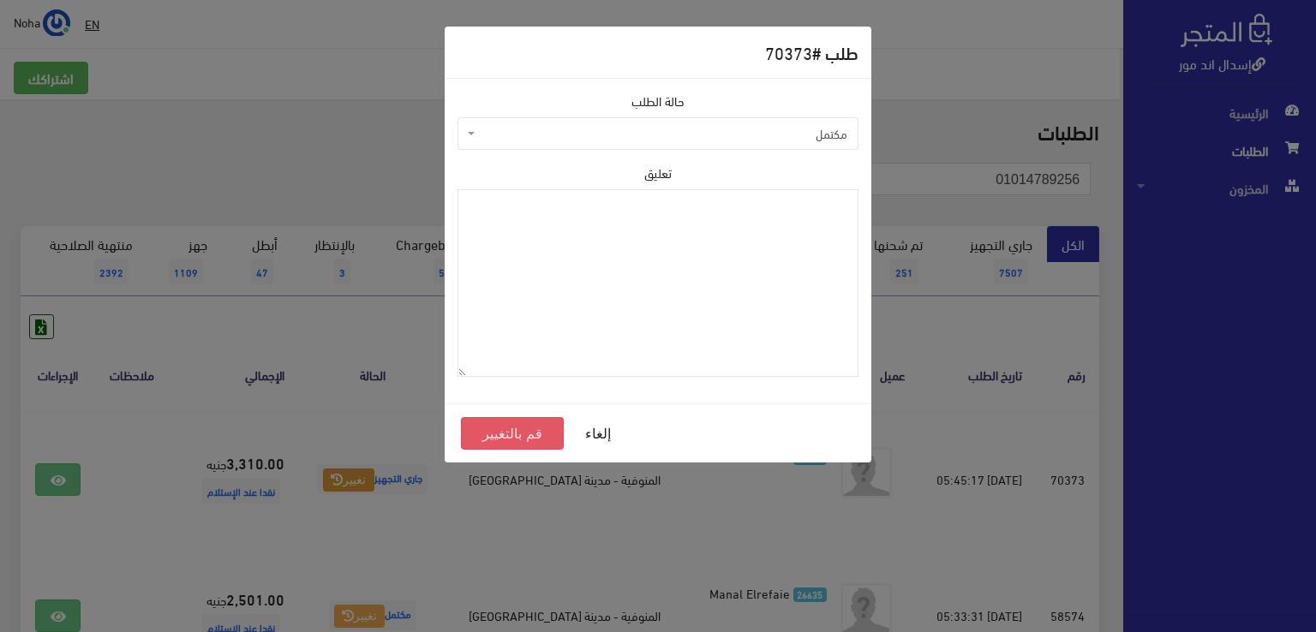
click at [519, 430] on button "قم بالتغيير" at bounding box center [512, 433] width 103 height 33
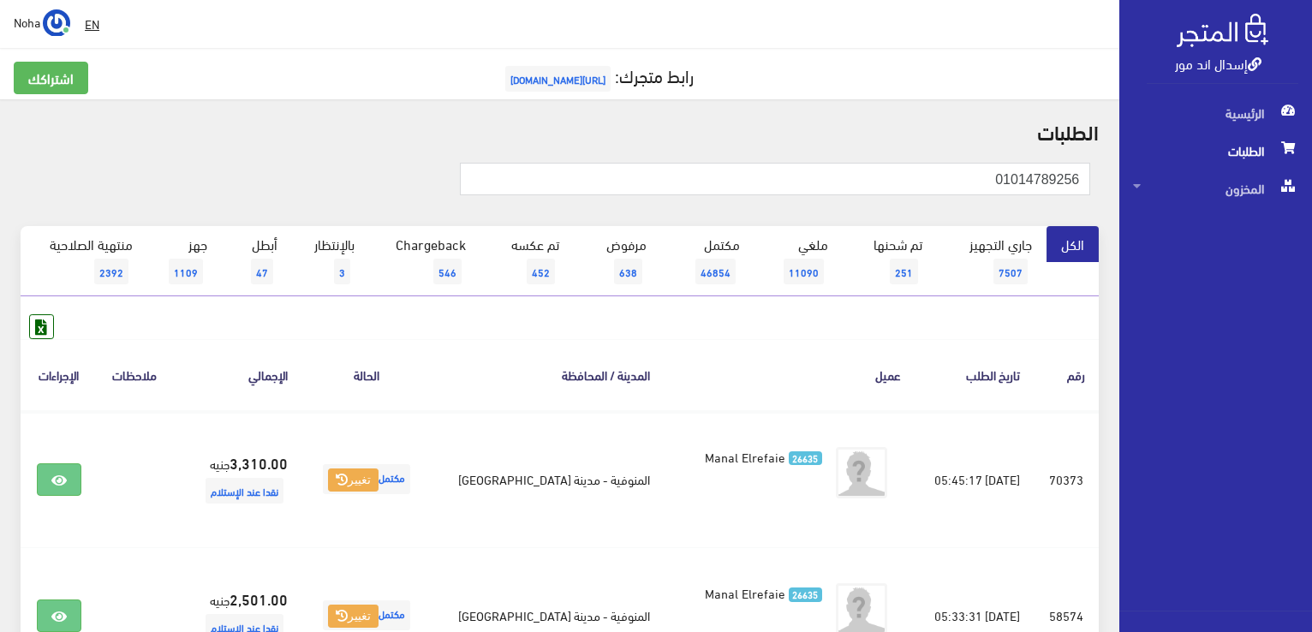
click at [747, 340] on th "عميل" at bounding box center [789, 374] width 251 height 71
drag, startPoint x: 947, startPoint y: 182, endPoint x: 1192, endPoint y: 165, distance: 245.6
click at [1192, 165] on div "إسدال اند مور الرئيسية الطلبات المخزون" at bounding box center [656, 479] width 1312 height 958
paste input "24420237"
type input "01024420237"
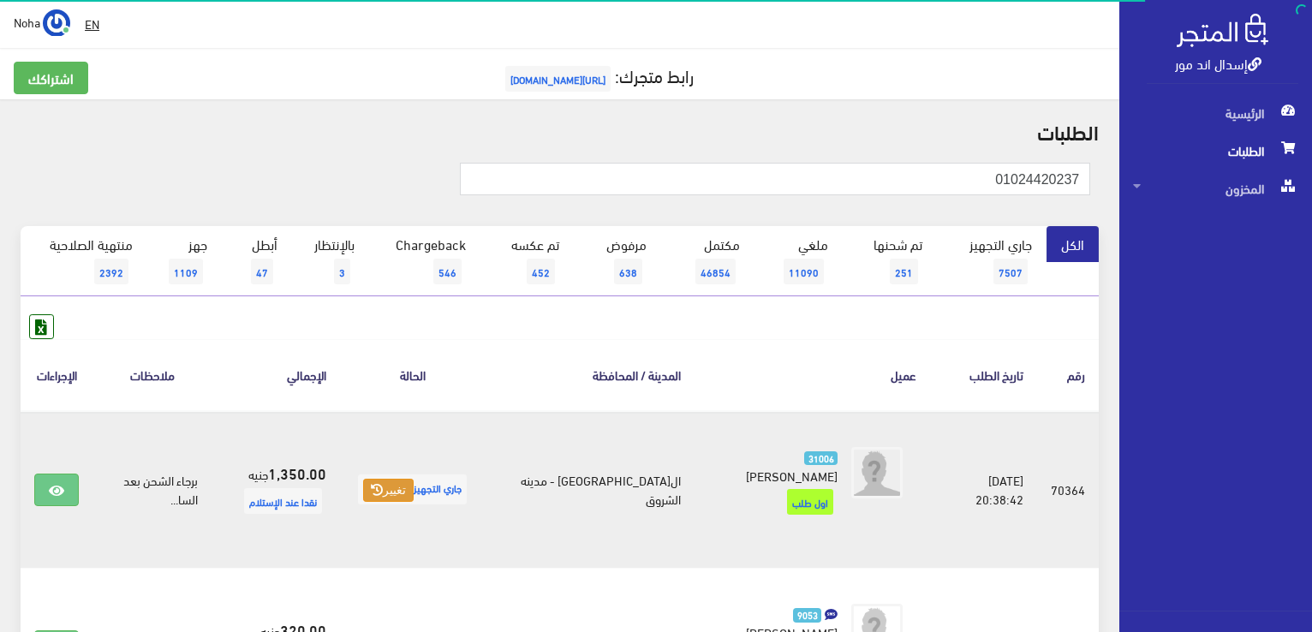
click at [392, 486] on button "تغيير" at bounding box center [388, 491] width 51 height 24
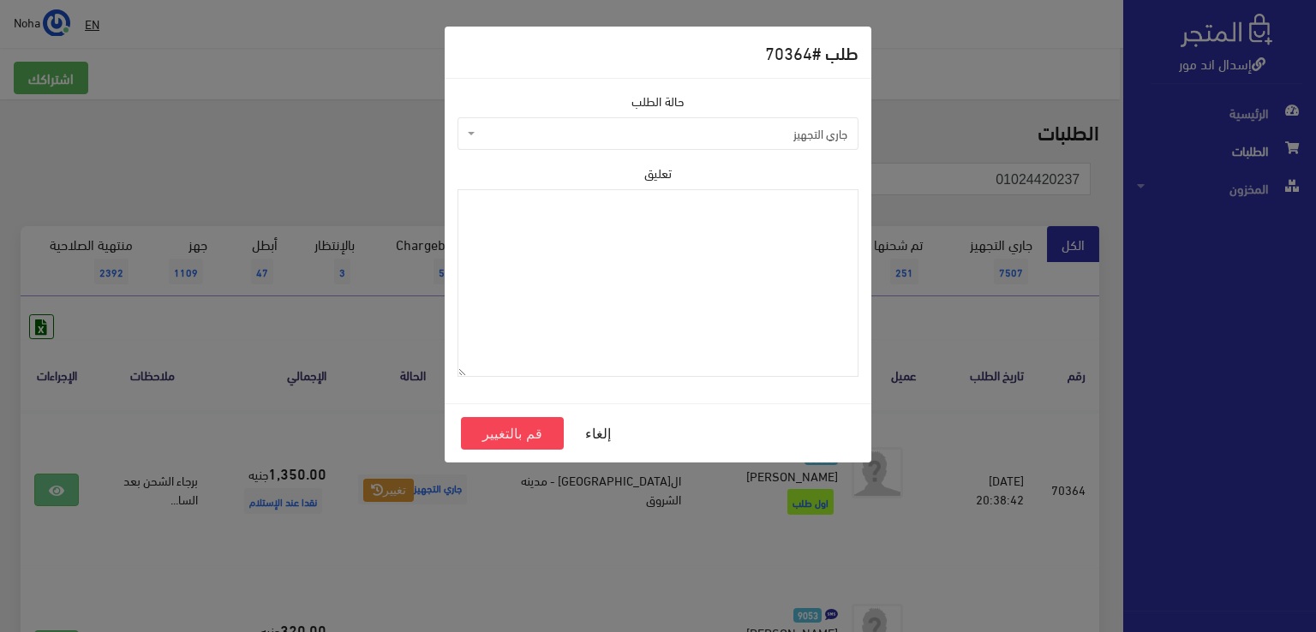
click at [615, 137] on span "جاري التجهيز" at bounding box center [663, 133] width 368 height 17
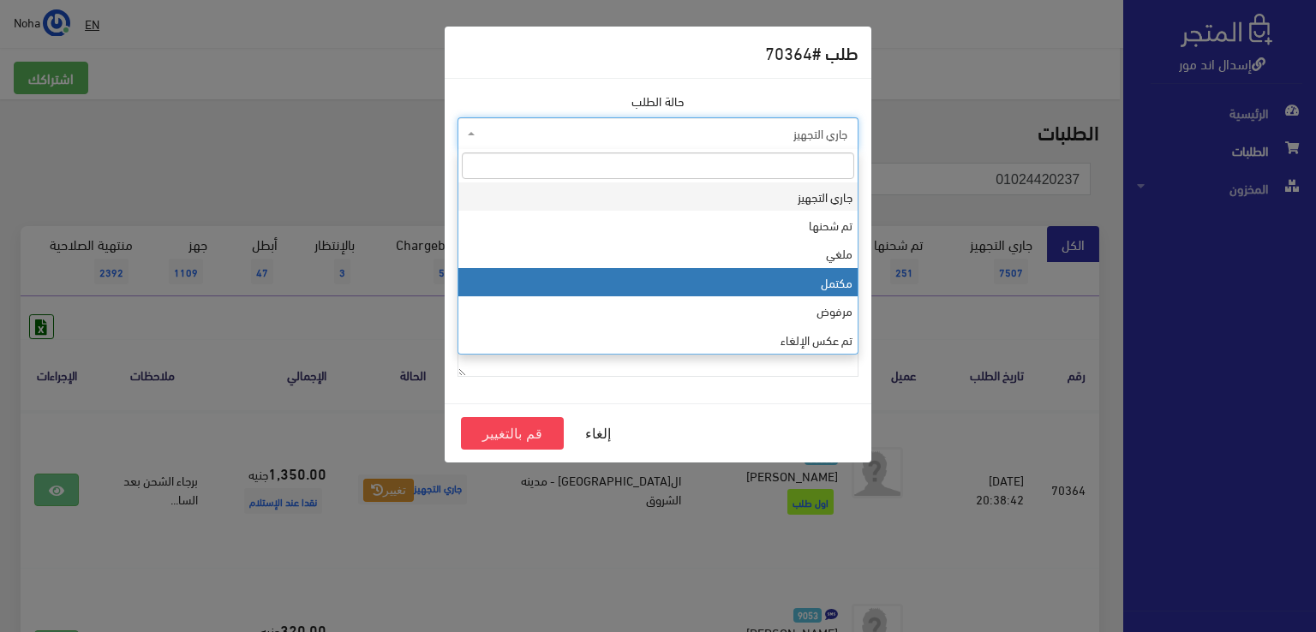
select select "4"
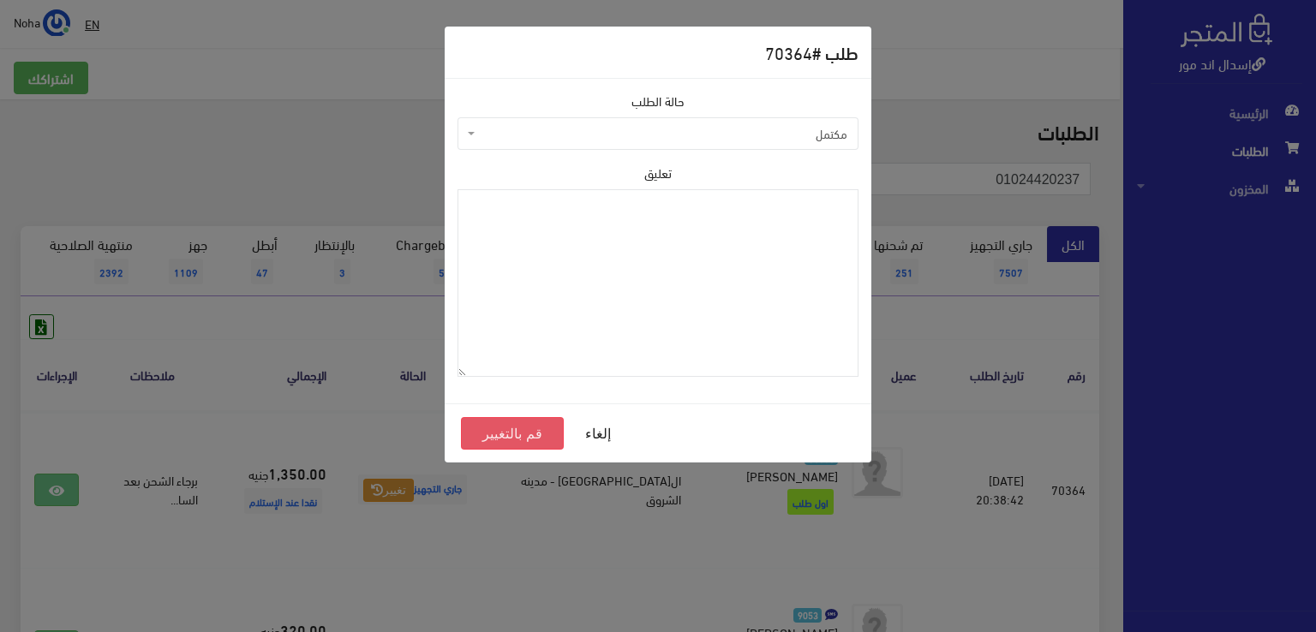
click at [497, 432] on button "قم بالتغيير" at bounding box center [512, 433] width 103 height 33
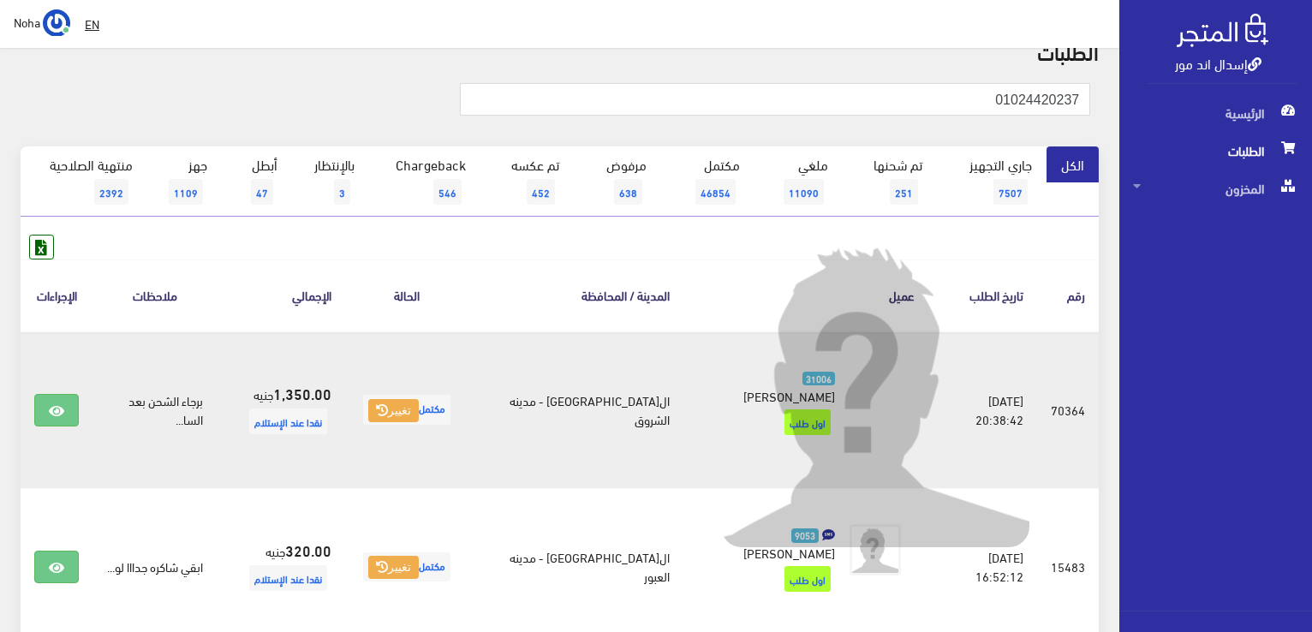
scroll to position [171, 0]
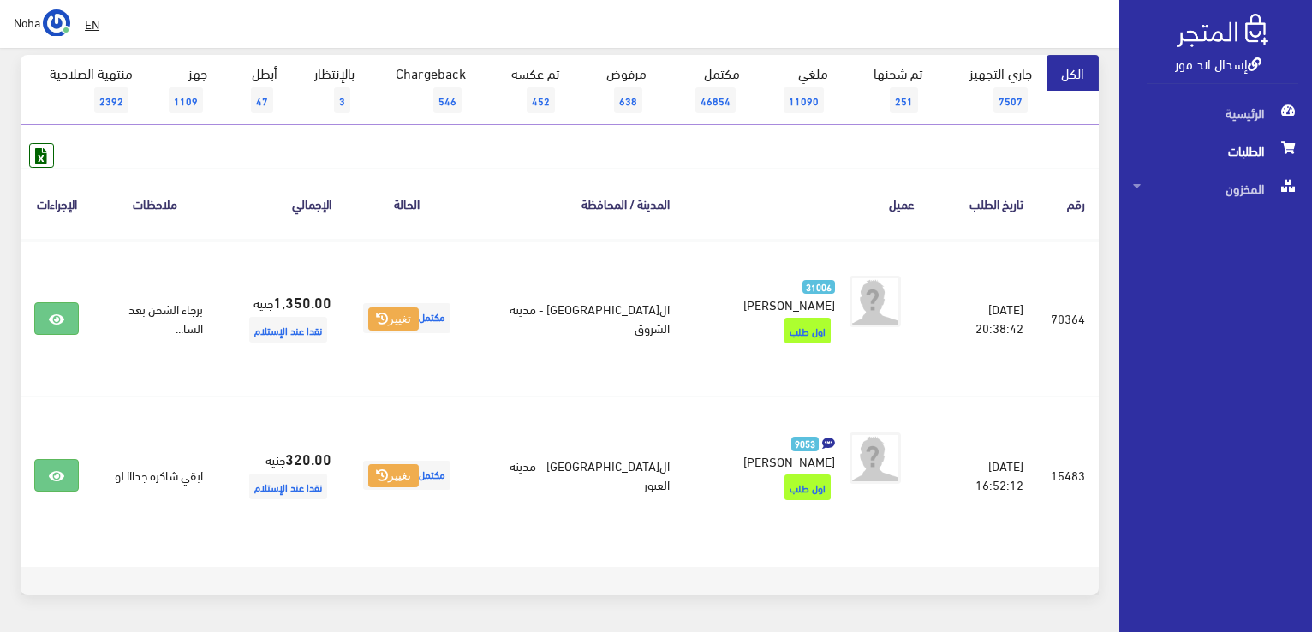
click at [859, 202] on th "عميل" at bounding box center [806, 203] width 244 height 71
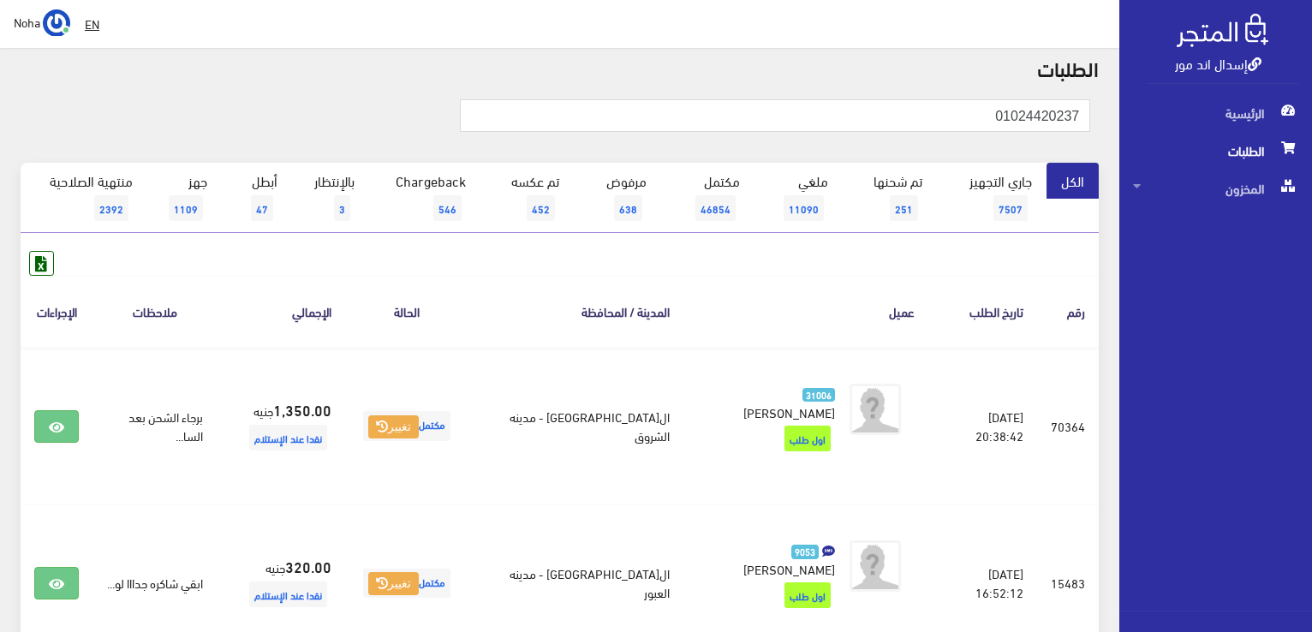
scroll to position [0, 0]
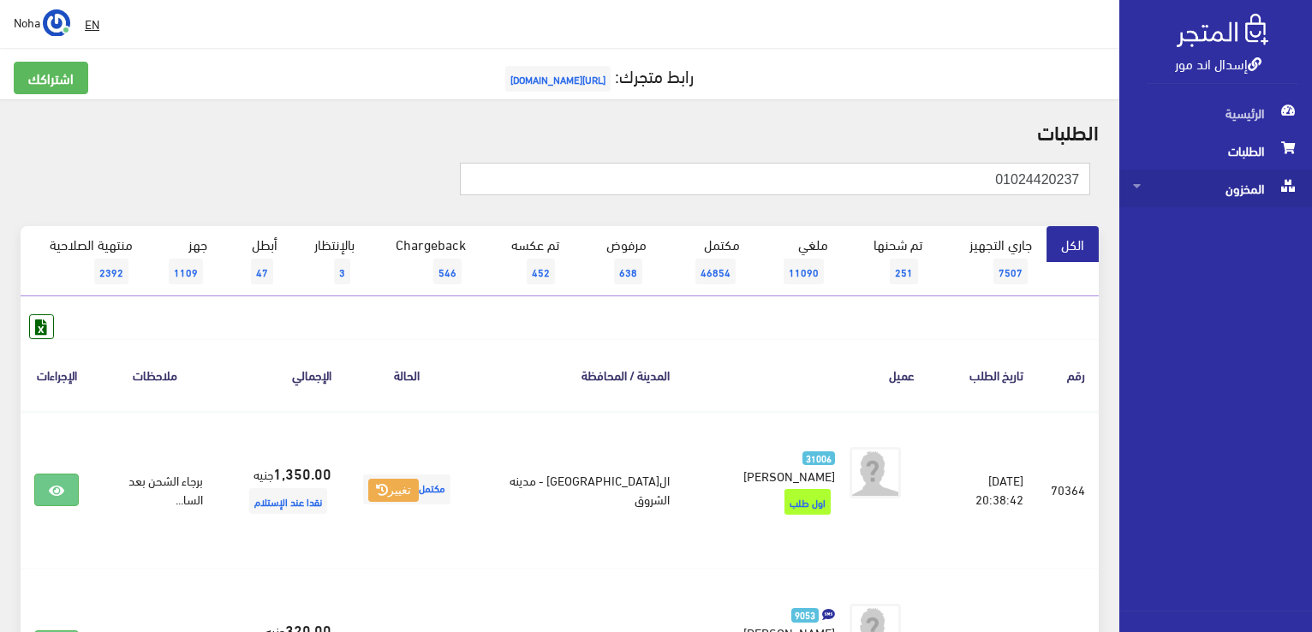
drag, startPoint x: 768, startPoint y: 179, endPoint x: 1282, endPoint y: 192, distance: 514.2
click at [1282, 192] on div "إسدال اند مور الرئيسية الطلبات المخزون" at bounding box center [656, 431] width 1312 height 863
paste input "01941553"
type input "01001941553"
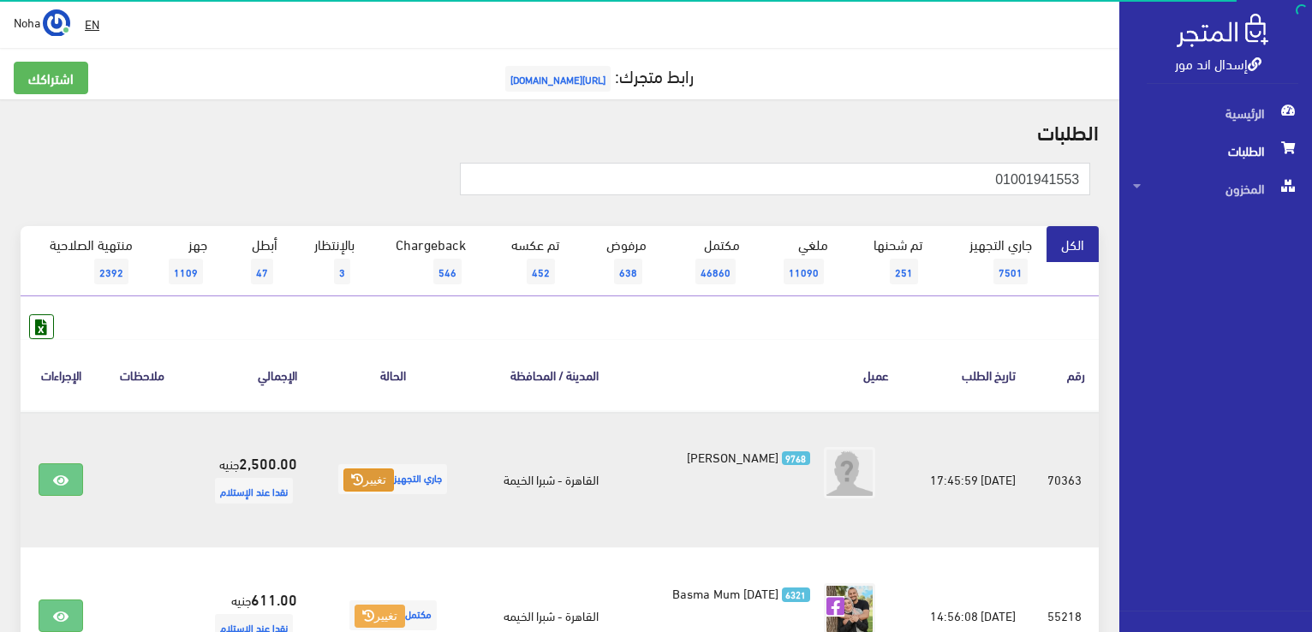
click at [361, 475] on button "تغيير" at bounding box center [369, 481] width 51 height 24
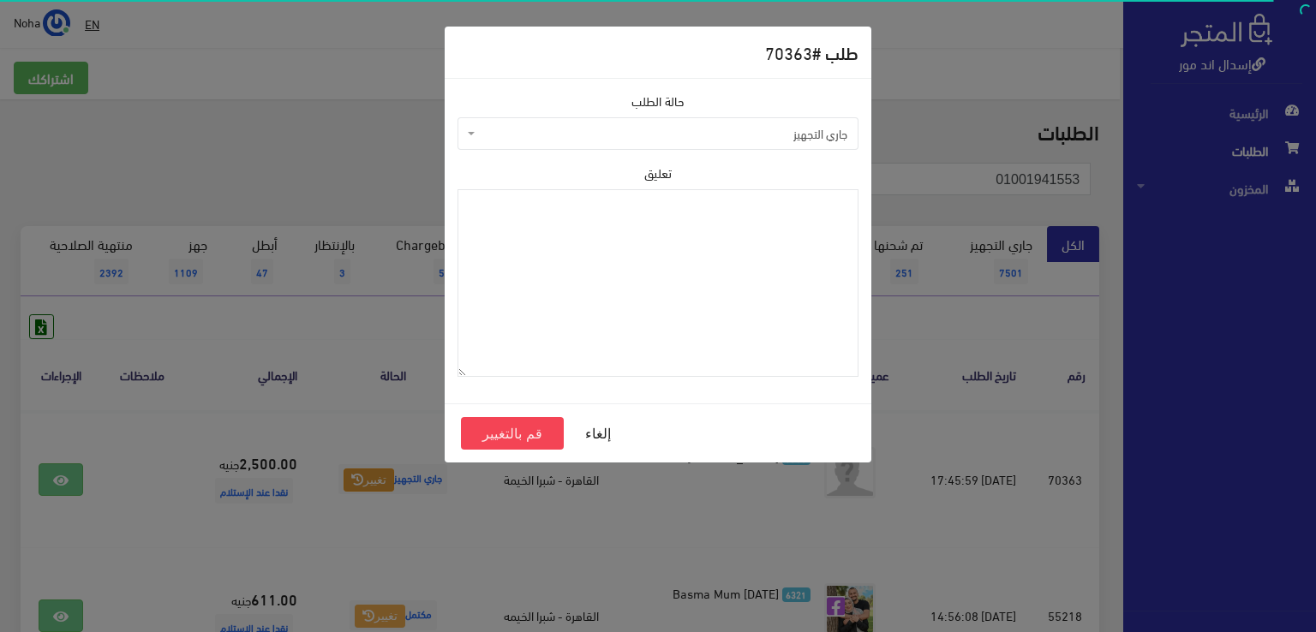
click at [572, 131] on span "جاري التجهيز" at bounding box center [663, 133] width 368 height 17
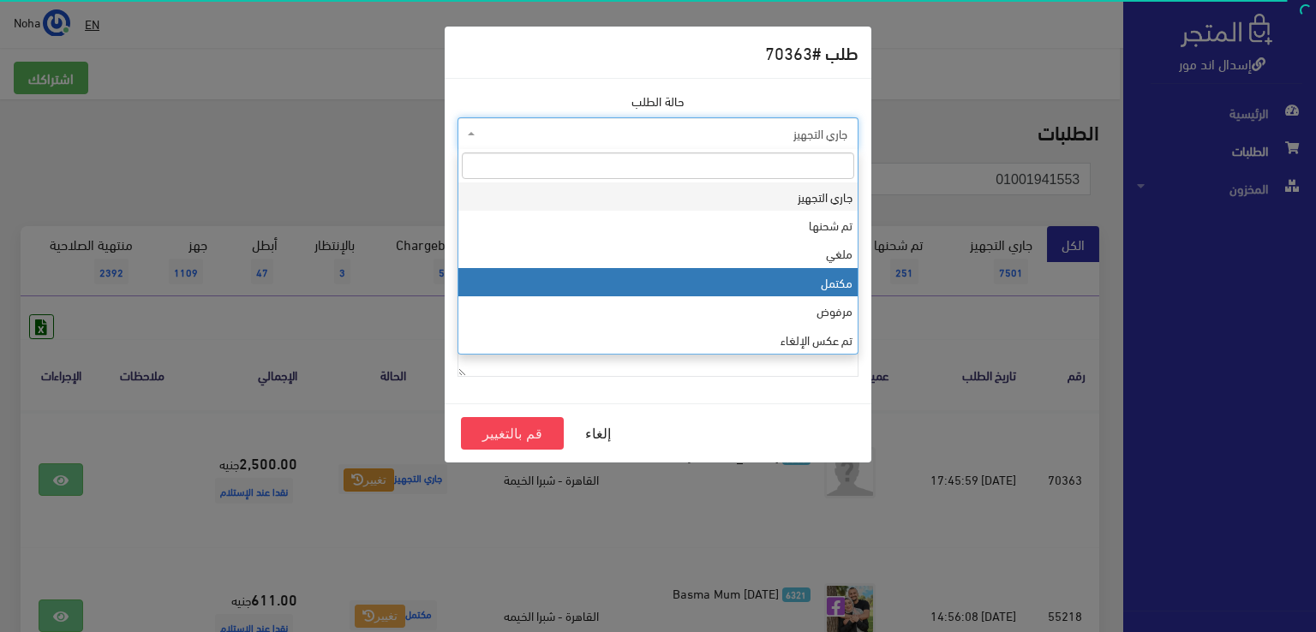
select select "4"
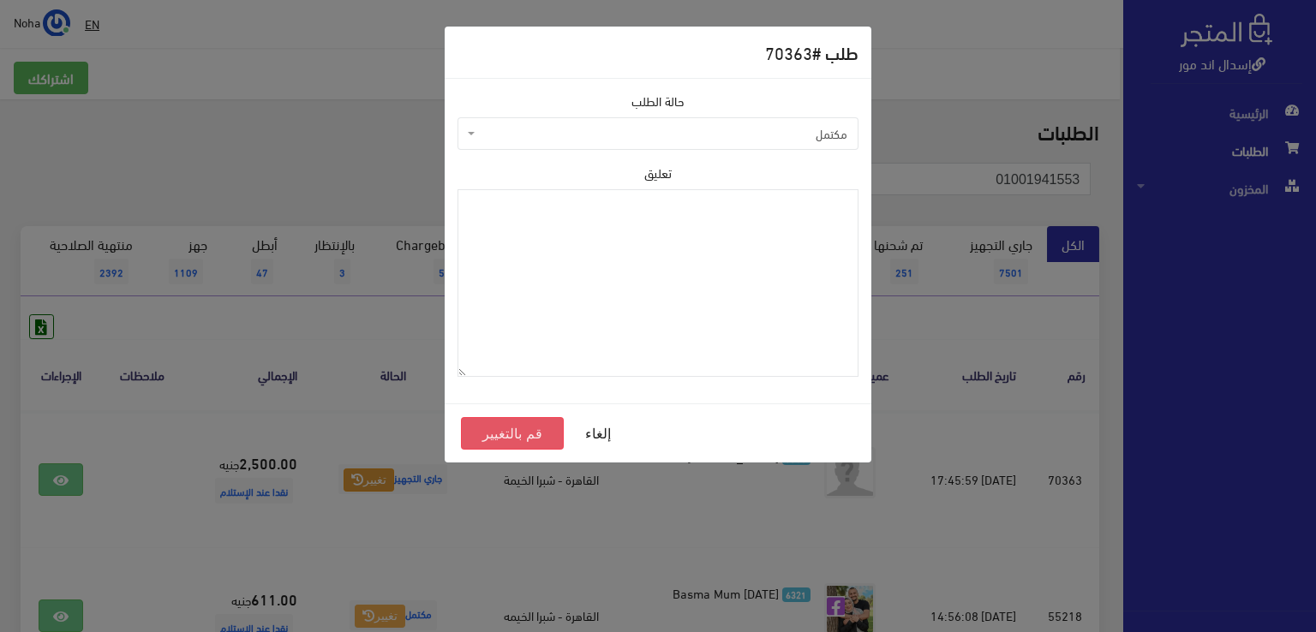
click at [531, 436] on button "قم بالتغيير" at bounding box center [512, 433] width 103 height 33
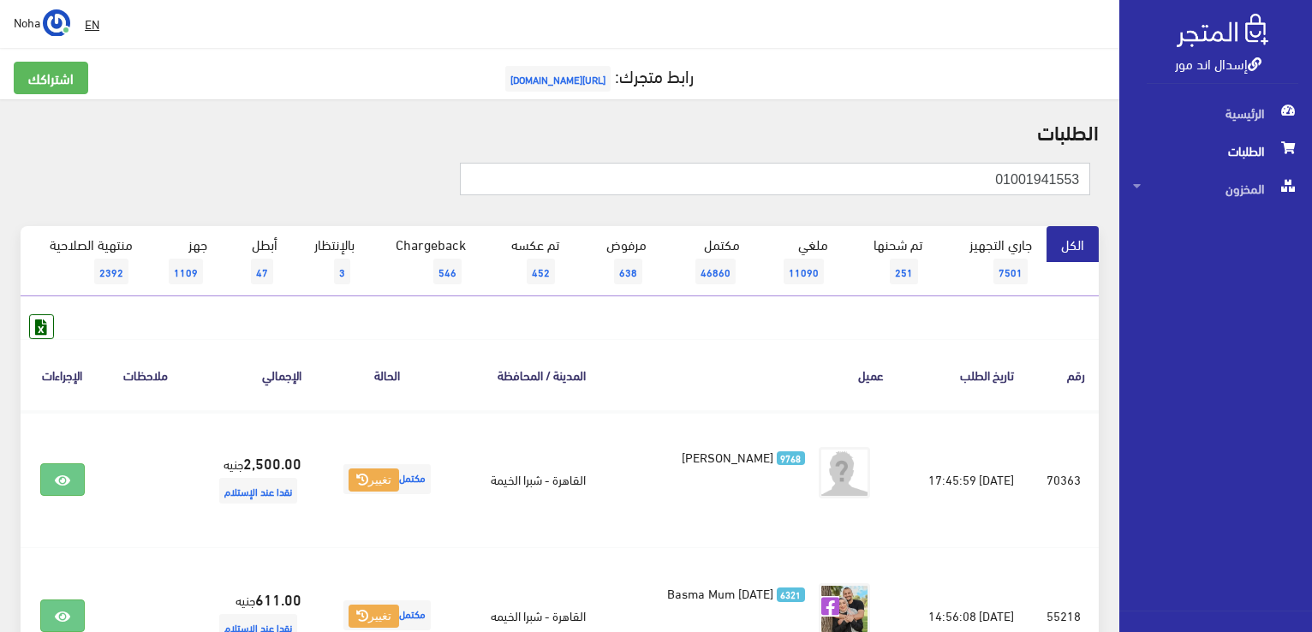
drag, startPoint x: 840, startPoint y: 176, endPoint x: 1315, endPoint y: 223, distance: 476.9
click at [1312, 223] on html "إسدال اند مور الرئيسية الطلبات" at bounding box center [656, 316] width 1312 height 632
paste input "99311375"
type input "01099311375"
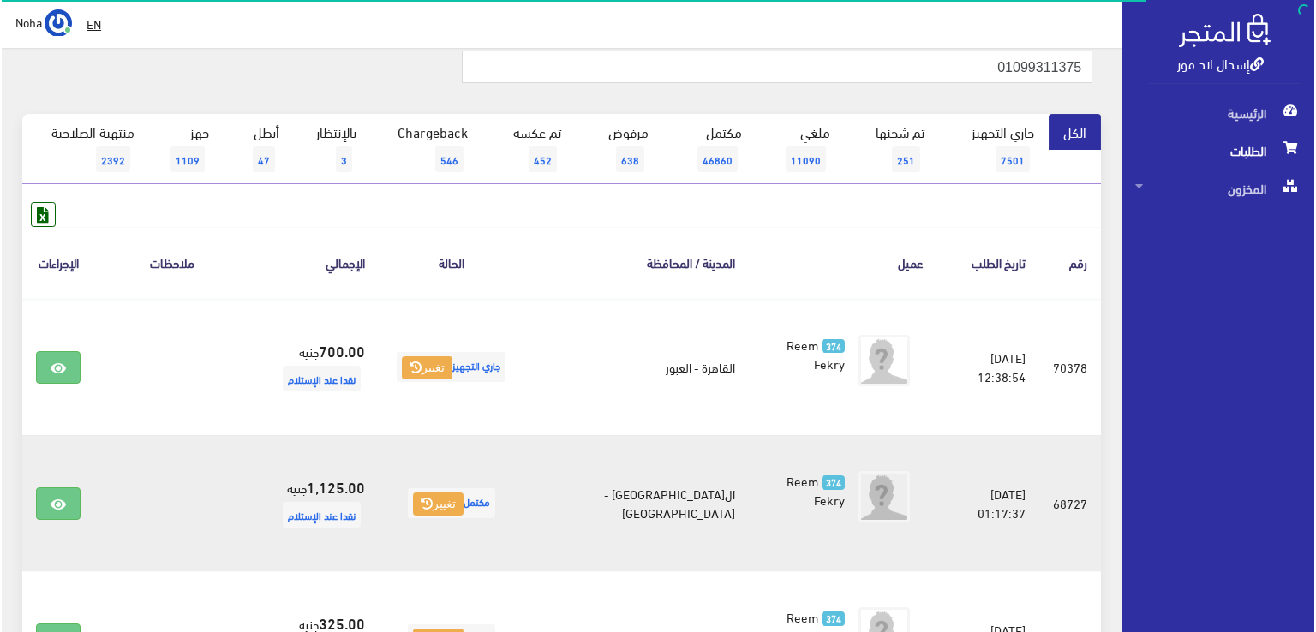
scroll to position [171, 0]
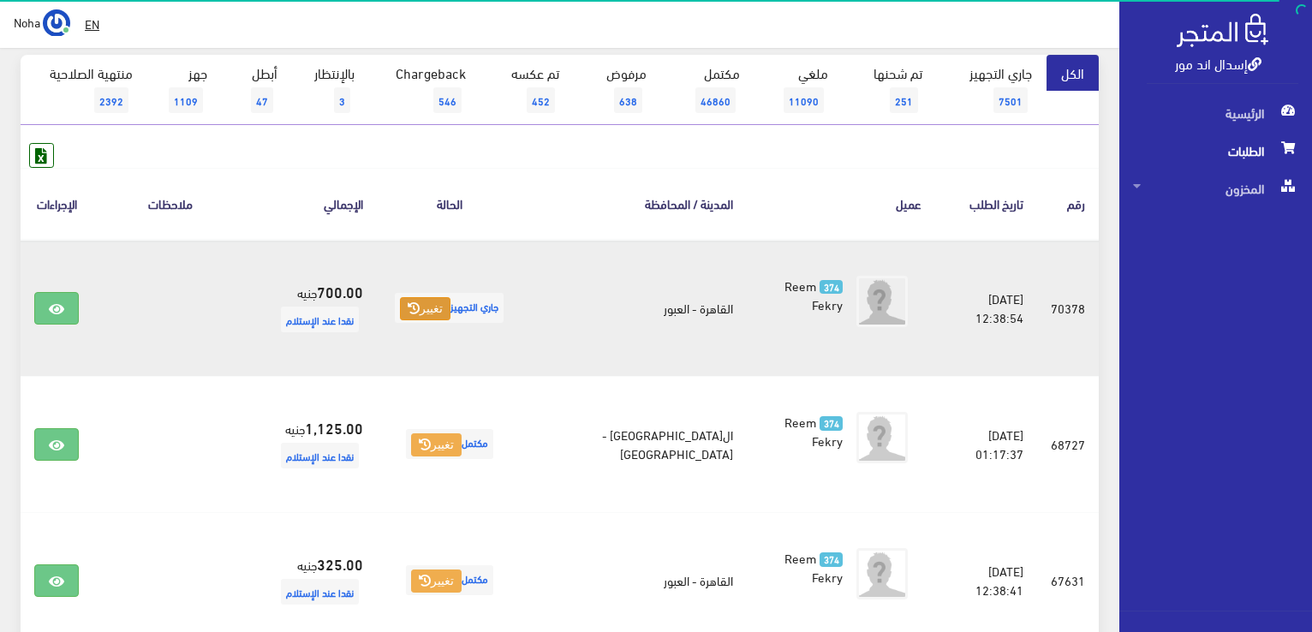
click at [413, 313] on button "تغيير" at bounding box center [425, 309] width 51 height 24
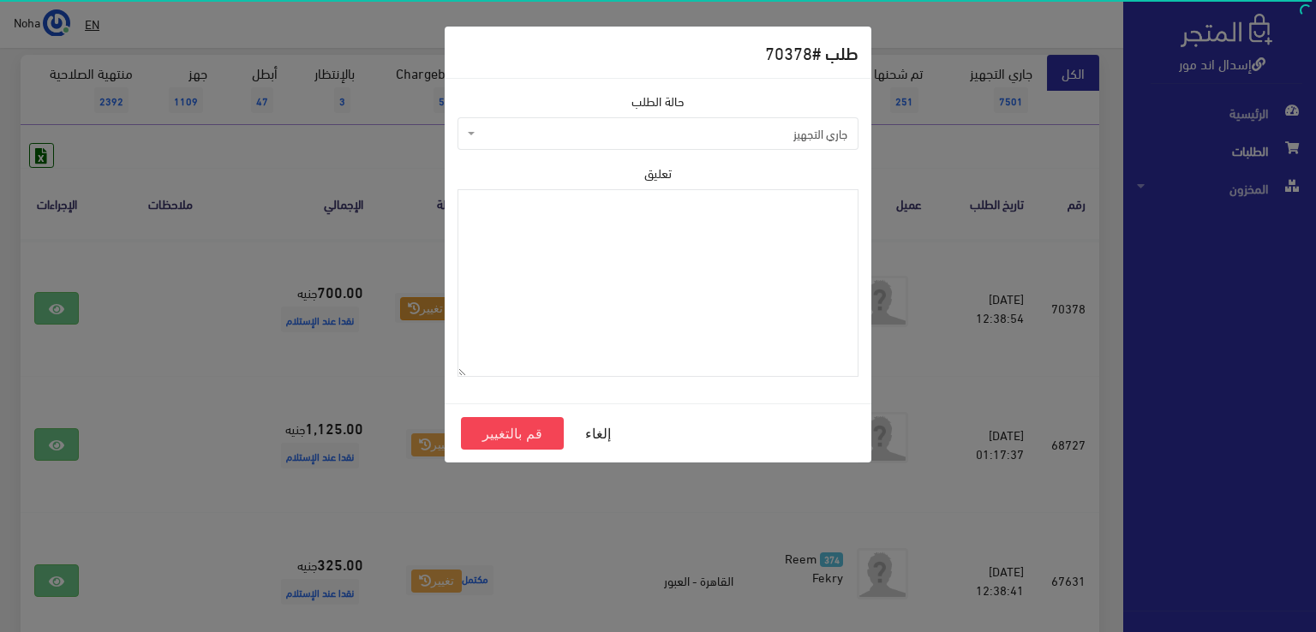
click at [698, 141] on span "جاري التجهيز" at bounding box center [663, 133] width 368 height 17
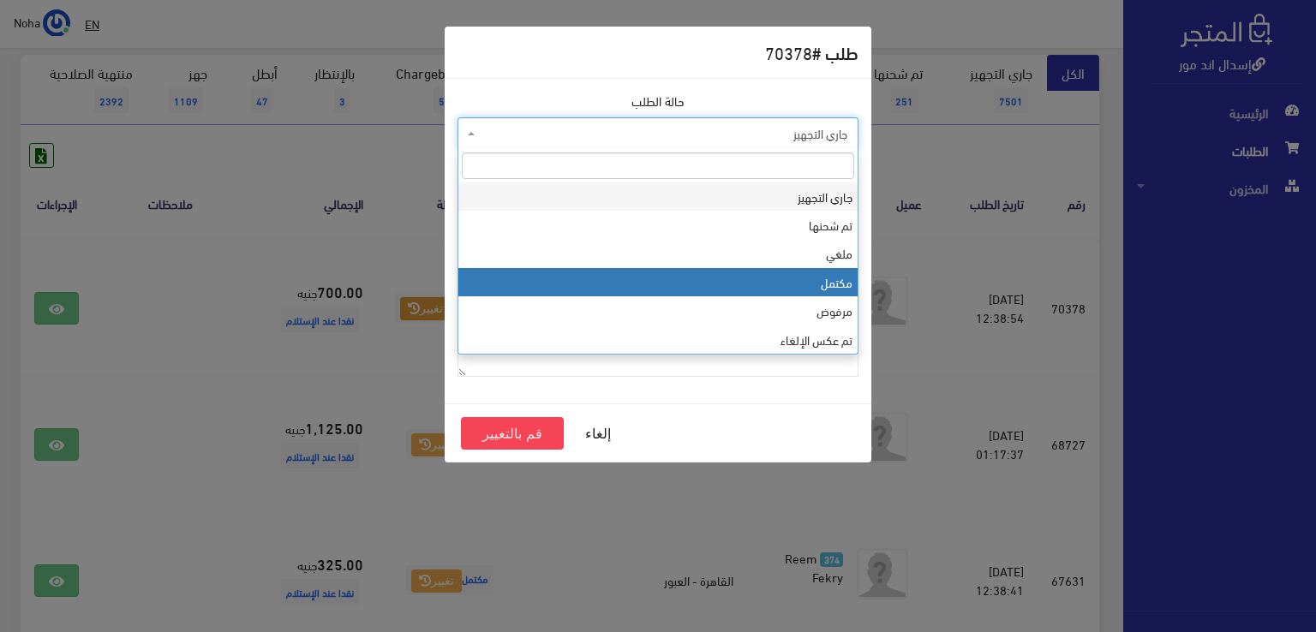
select select "4"
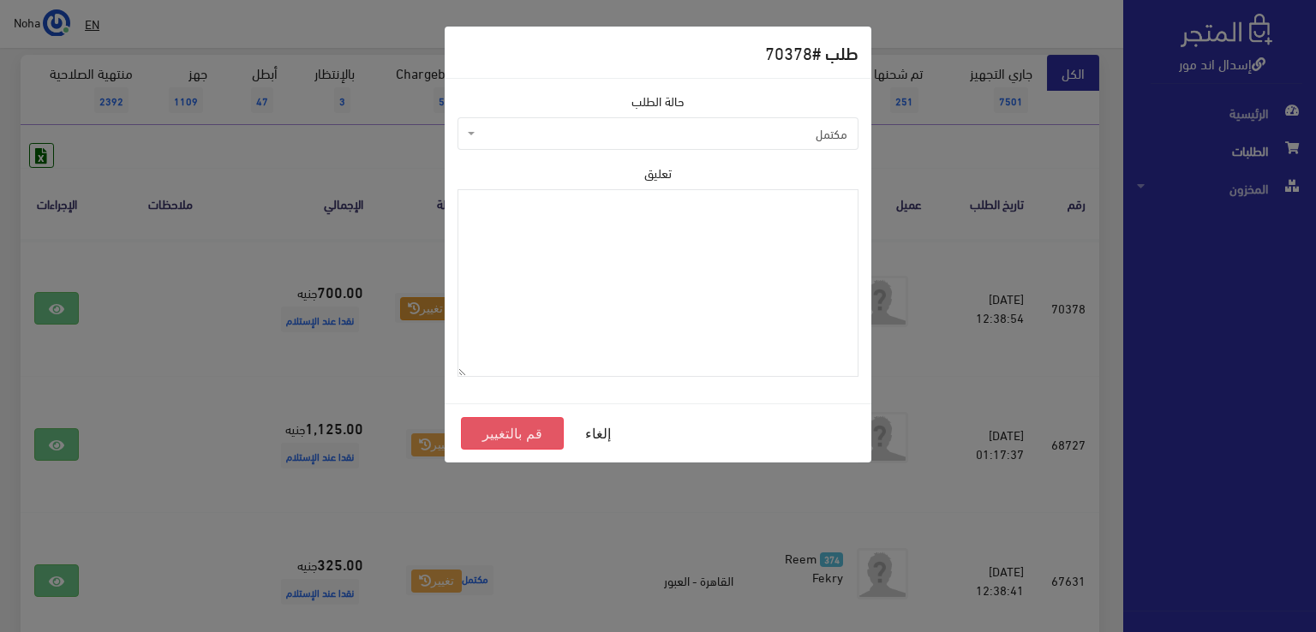
click at [537, 434] on button "قم بالتغيير" at bounding box center [512, 433] width 103 height 33
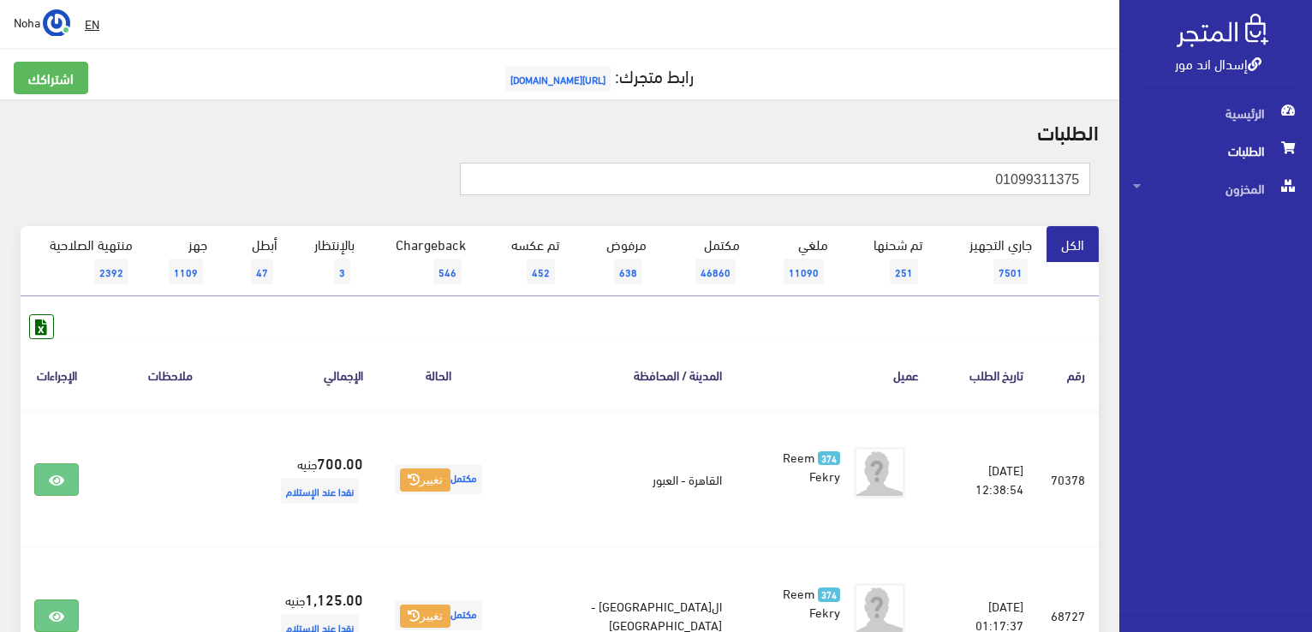
drag, startPoint x: 1145, startPoint y: 149, endPoint x: 1234, endPoint y: 144, distance: 89.2
paste input "55992254"
type input "01055992254"
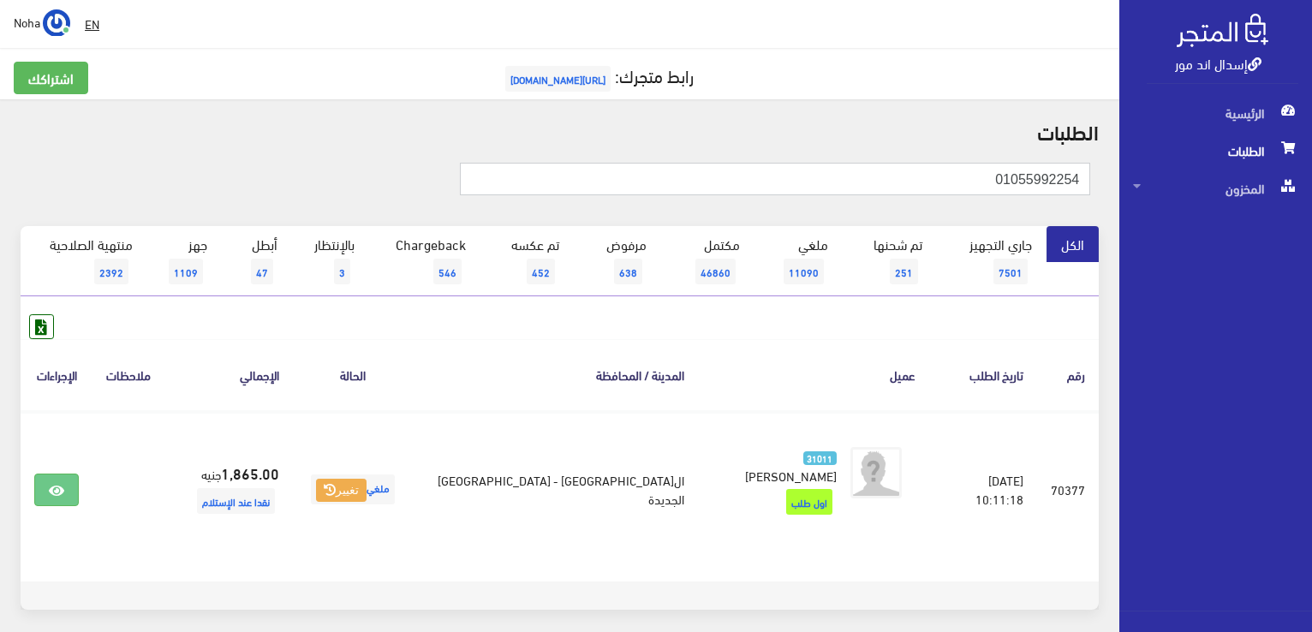
drag, startPoint x: 930, startPoint y: 170, endPoint x: 1296, endPoint y: 221, distance: 369.4
click at [1296, 221] on div "إسدال اند مور الرئيسية الطلبات المخزون" at bounding box center [656, 353] width 1312 height 706
paste input "01100321107"
type input "01100321107"
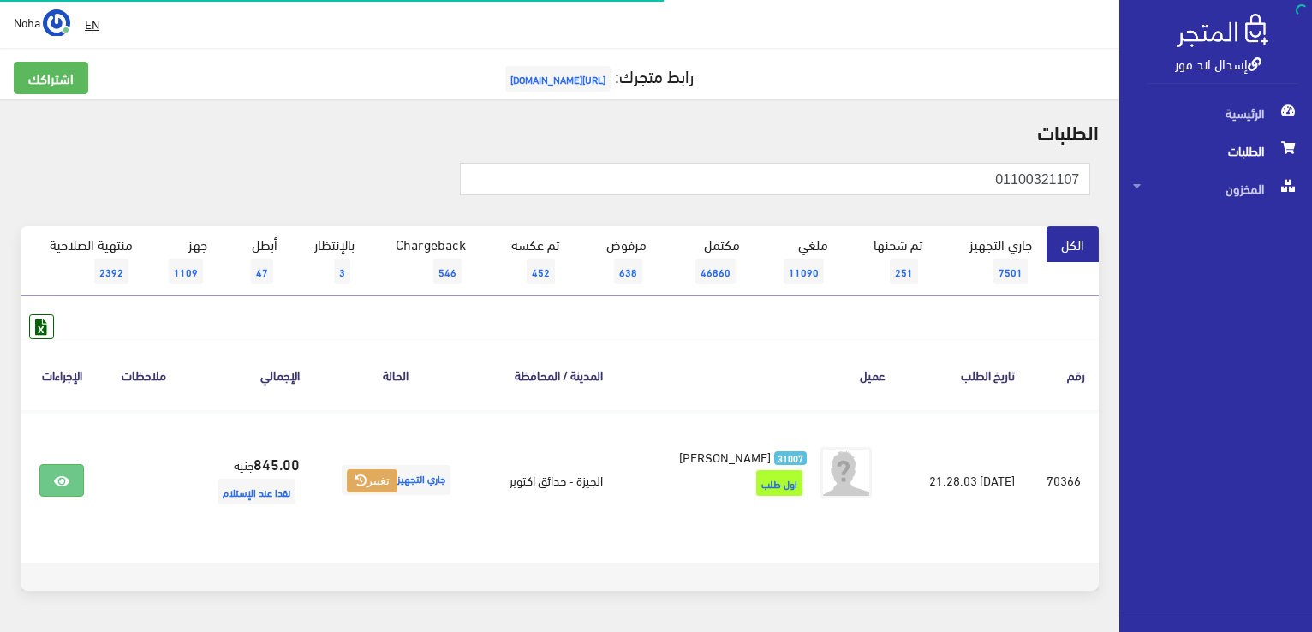
click at [369, 482] on button "تغيير" at bounding box center [372, 481] width 51 height 24
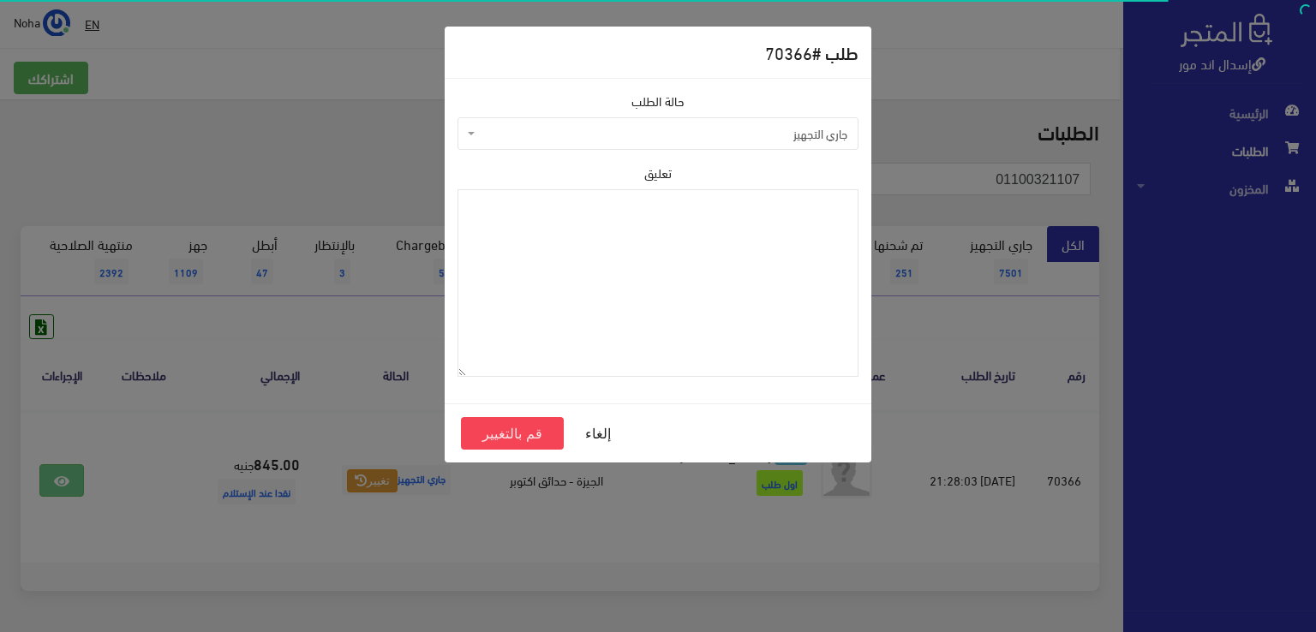
click at [538, 126] on span "جاري التجهيز" at bounding box center [663, 133] width 368 height 17
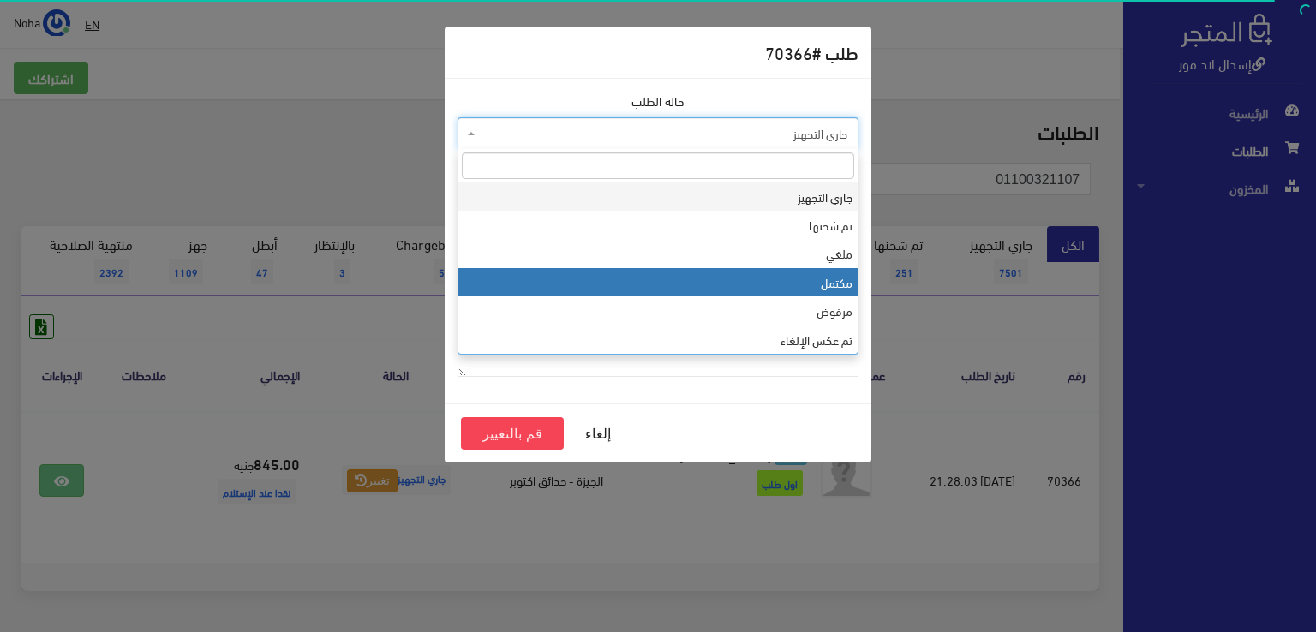
select select "4"
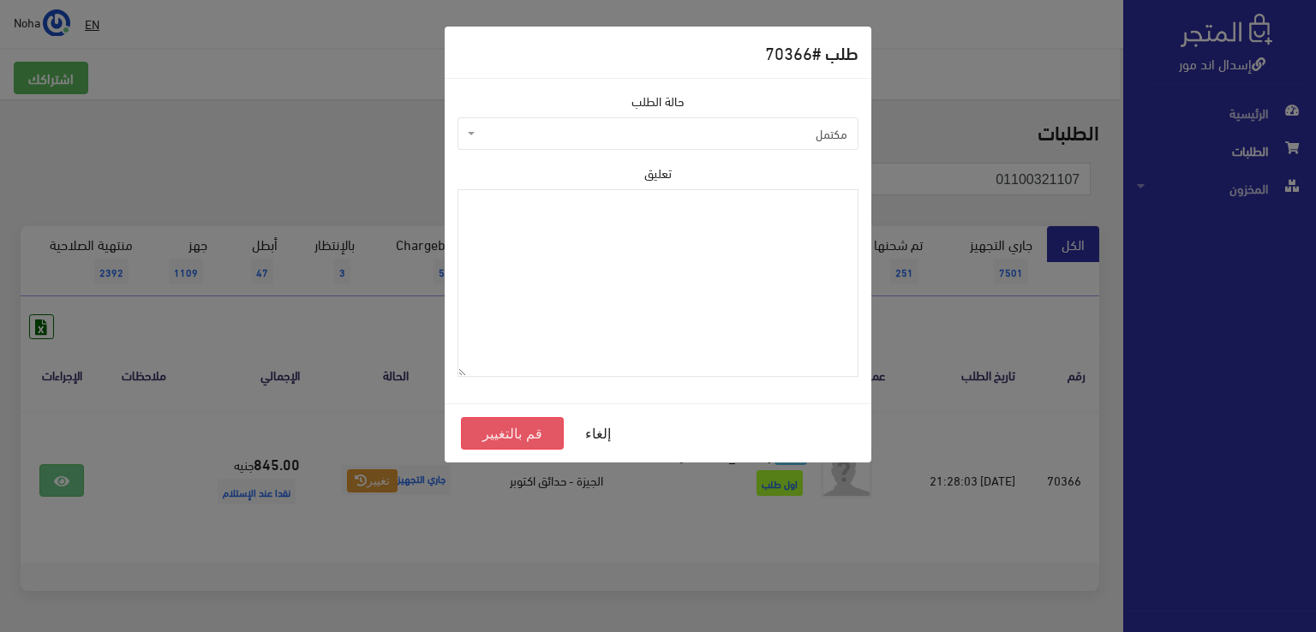
click at [509, 433] on button "قم بالتغيير" at bounding box center [512, 433] width 103 height 33
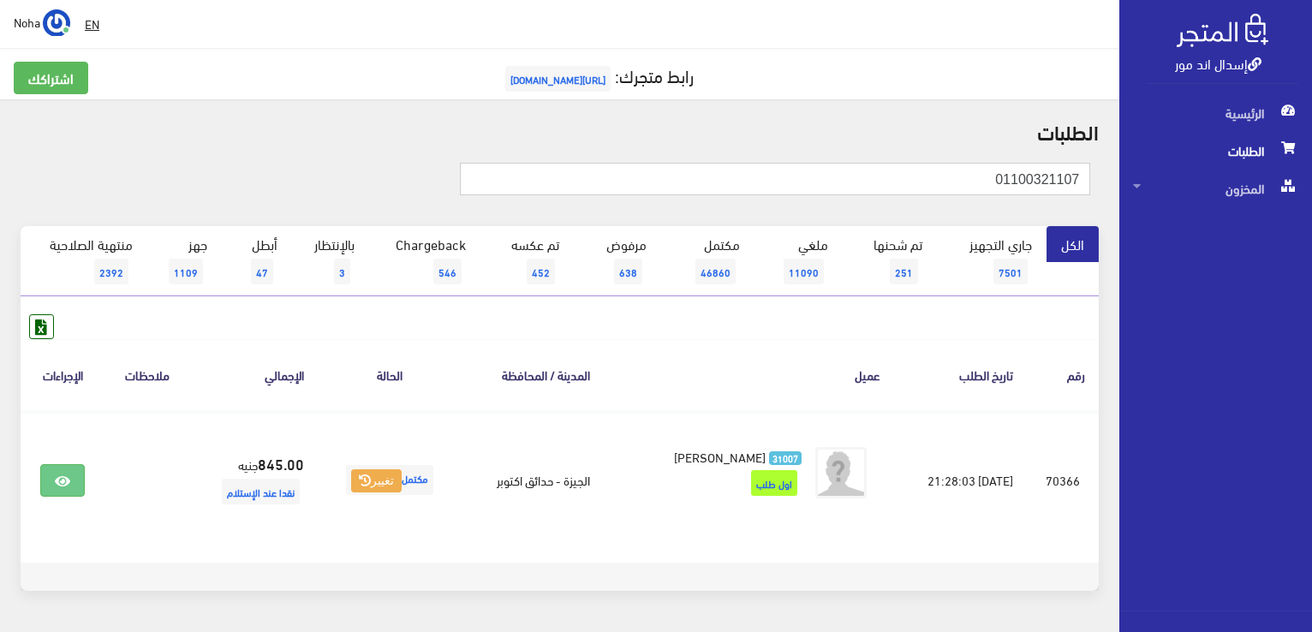
drag, startPoint x: 1072, startPoint y: 161, endPoint x: 1282, endPoint y: 162, distance: 209.9
click at [1282, 162] on div "إسدال اند مور الرئيسية الطلبات المخزون" at bounding box center [656, 343] width 1312 height 687
paste input "01144141304"
type input "01144141304"
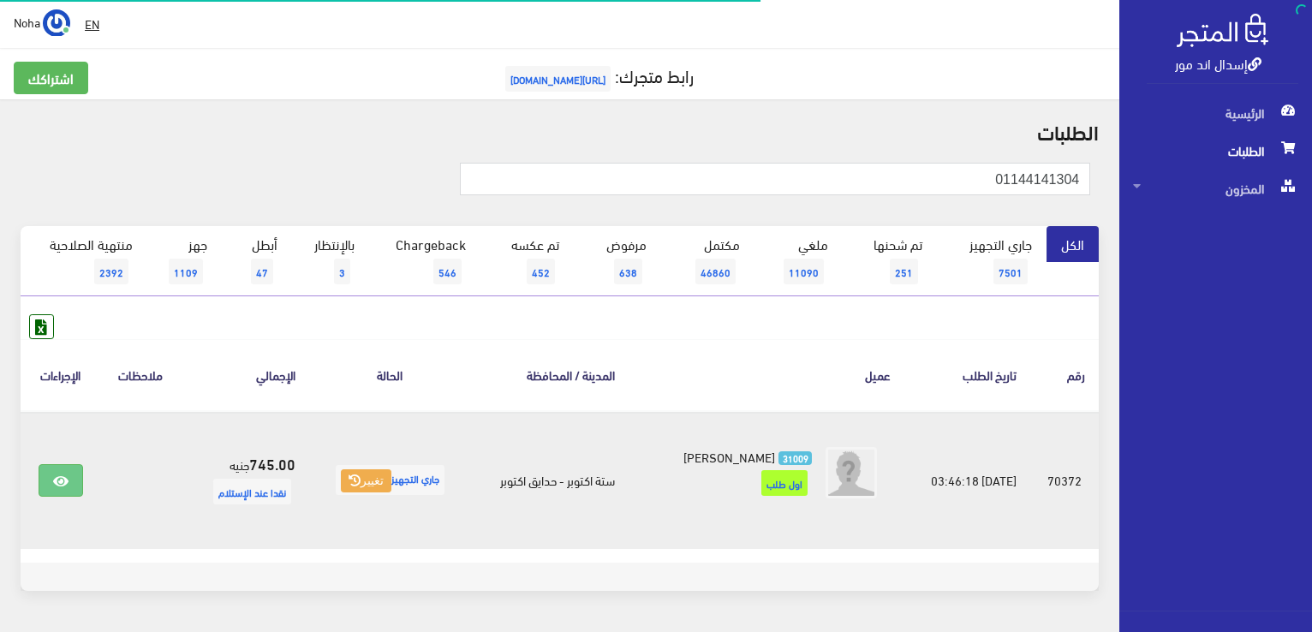
click at [368, 466] on span "جاري التجهيز تغيير" at bounding box center [390, 480] width 109 height 30
click at [367, 477] on button "تغيير" at bounding box center [366, 481] width 51 height 24
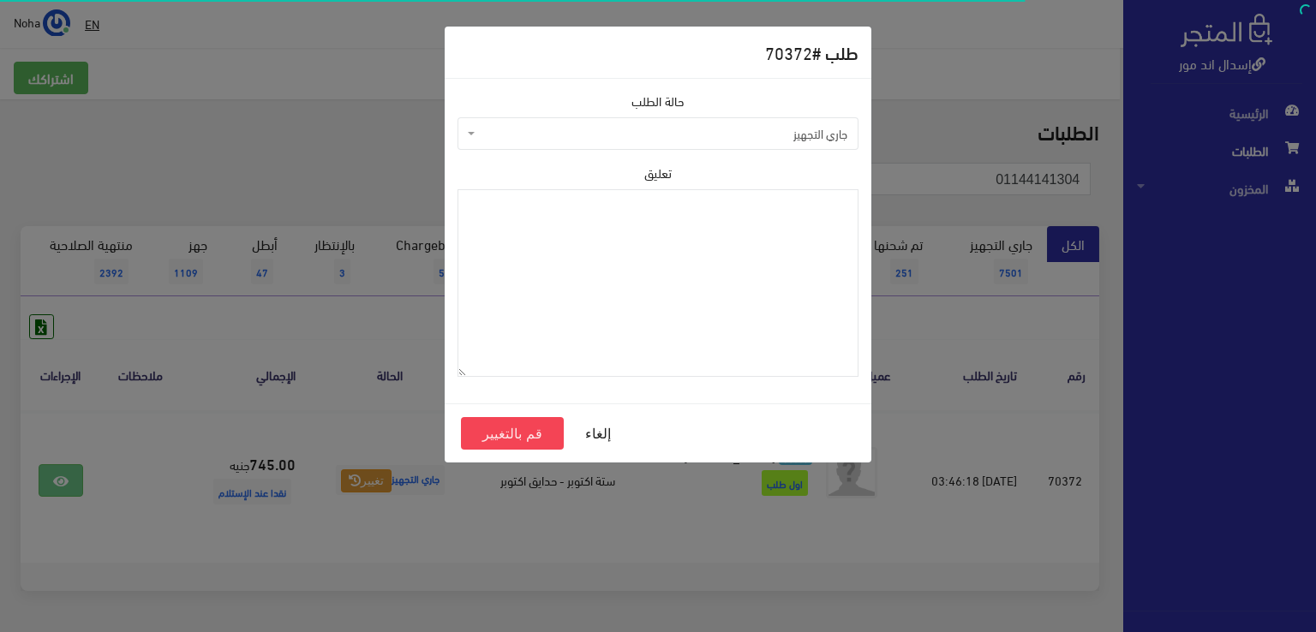
click at [538, 133] on span "جاري التجهيز" at bounding box center [663, 133] width 368 height 17
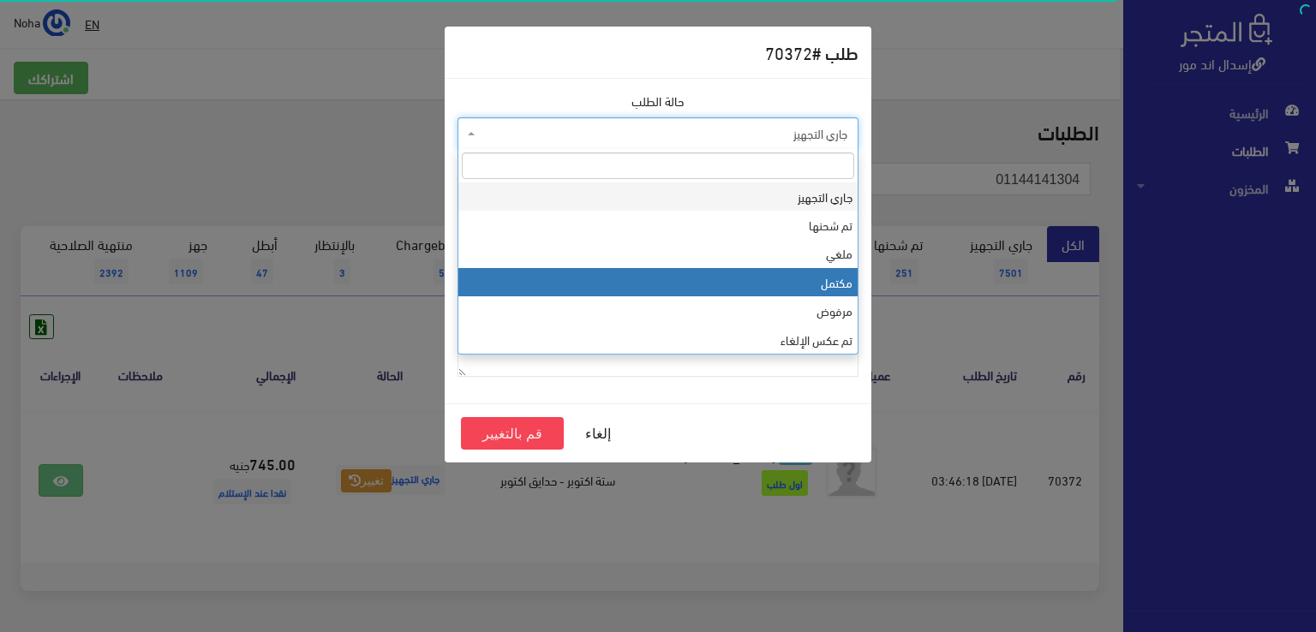
select select "4"
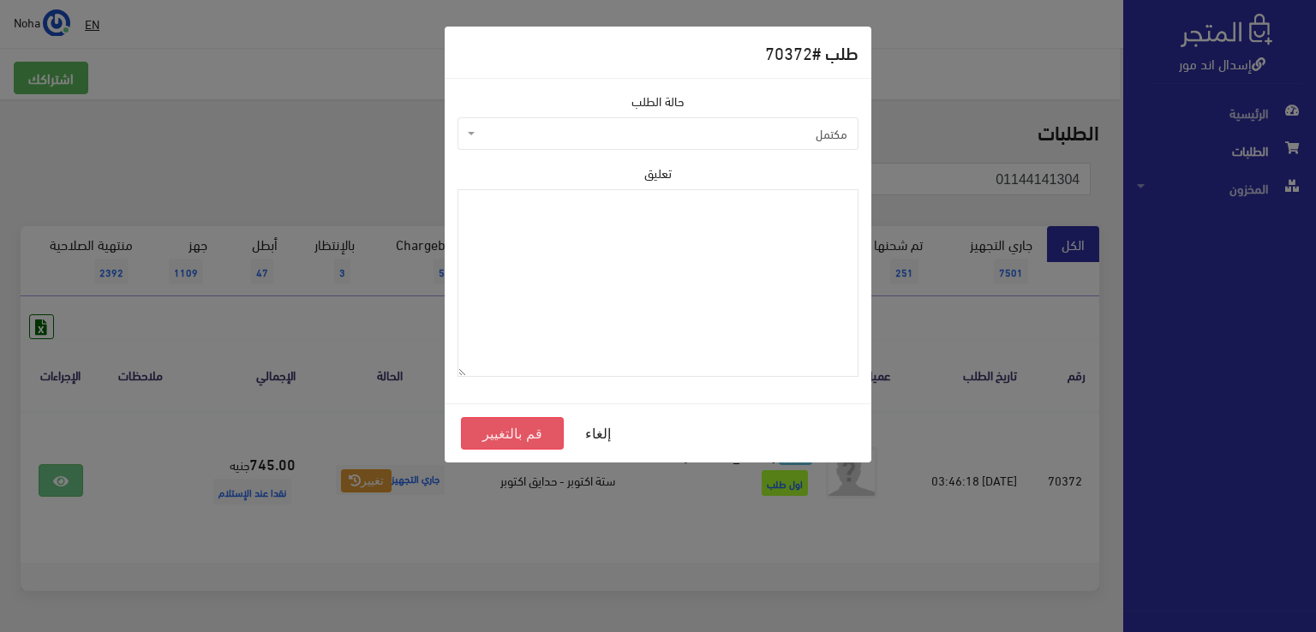
click at [523, 429] on button "قم بالتغيير" at bounding box center [512, 433] width 103 height 33
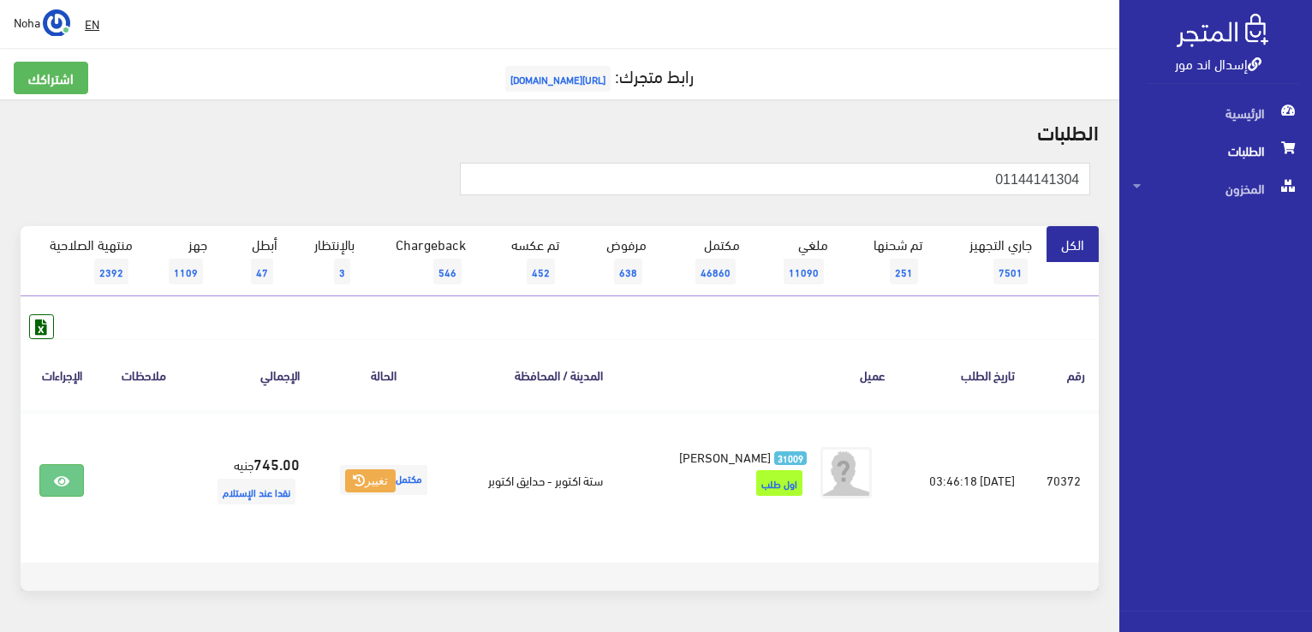
click at [750, 368] on th "عميل" at bounding box center [759, 374] width 284 height 71
drag, startPoint x: 981, startPoint y: 180, endPoint x: 1081, endPoint y: 161, distance: 102.0
click at [1312, 170] on html "إسدال اند مور الرئيسية الطلبات" at bounding box center [656, 316] width 1312 height 632
paste input "2044609"
type input "01142044609"
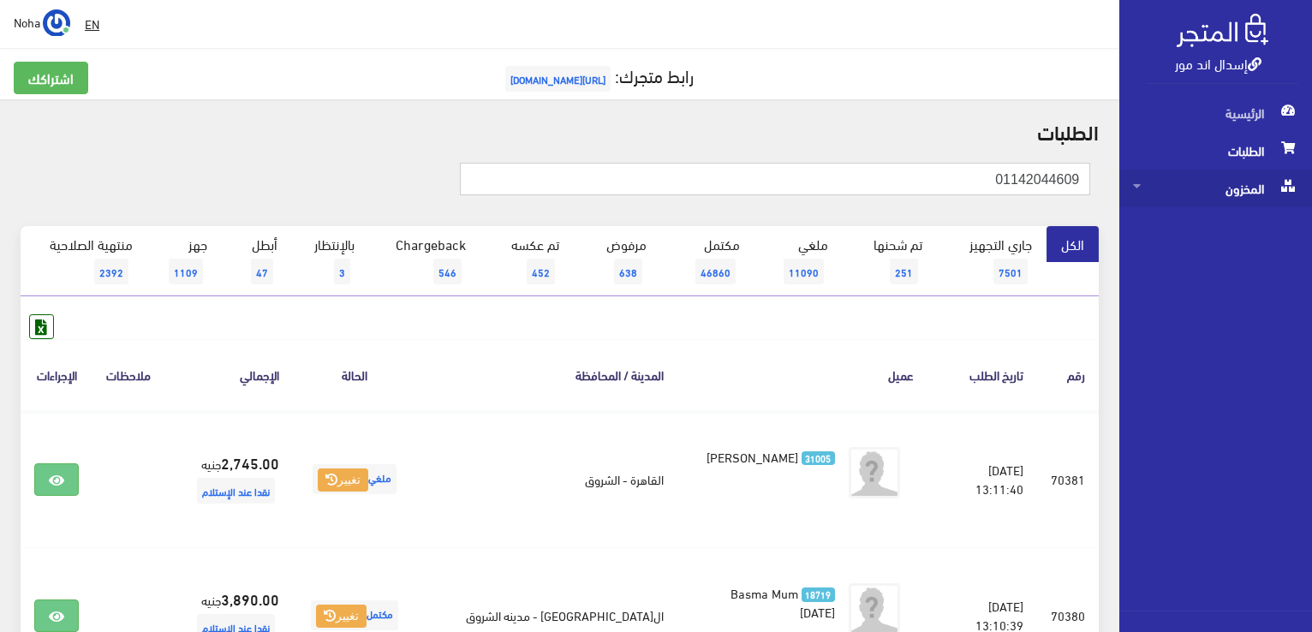
drag, startPoint x: 990, startPoint y: 186, endPoint x: 1165, endPoint y: 172, distance: 175.3
click at [1188, 172] on div "إسدال اند مور الرئيسية الطلبات المخزون" at bounding box center [656, 547] width 1312 height 1094
paste input "01114520362"
type input "01114520362"
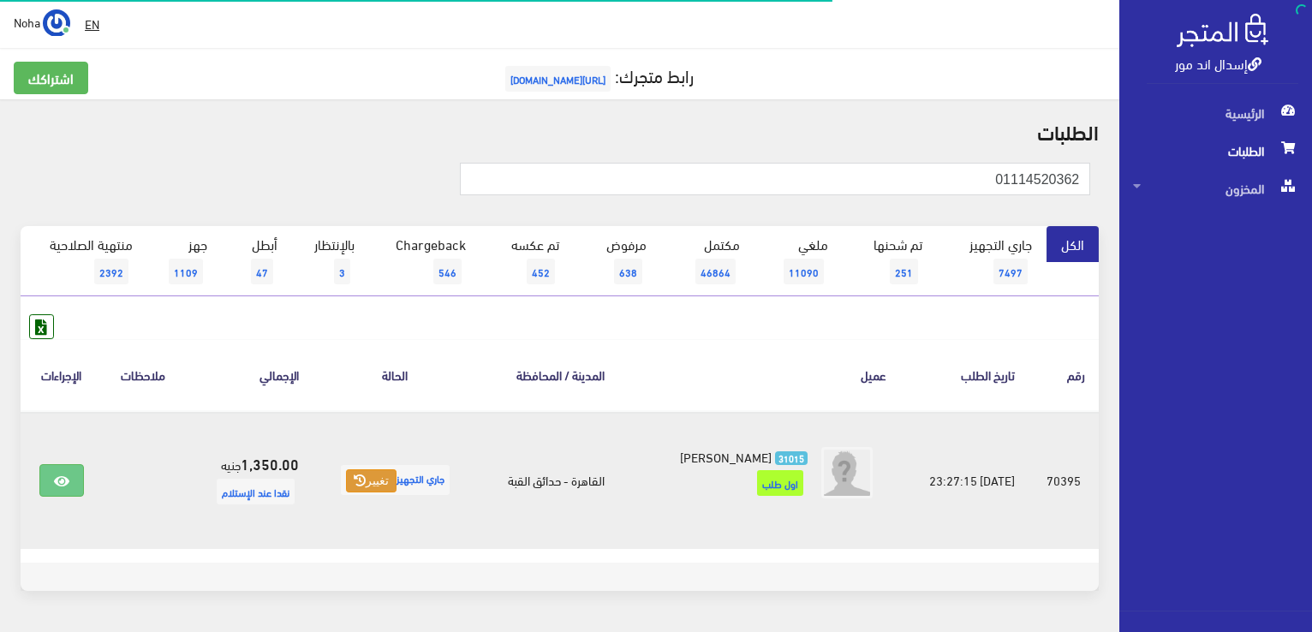
click at [374, 483] on button "تغيير" at bounding box center [371, 481] width 51 height 24
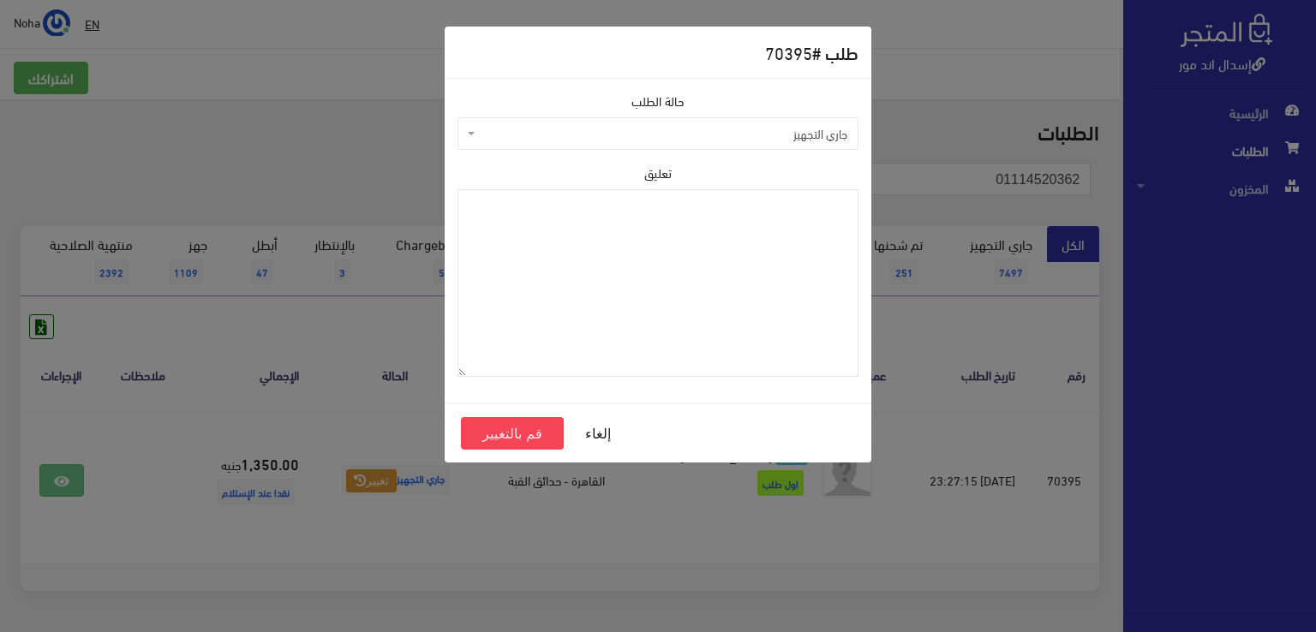
click at [591, 139] on span "جاري التجهيز" at bounding box center [663, 133] width 368 height 17
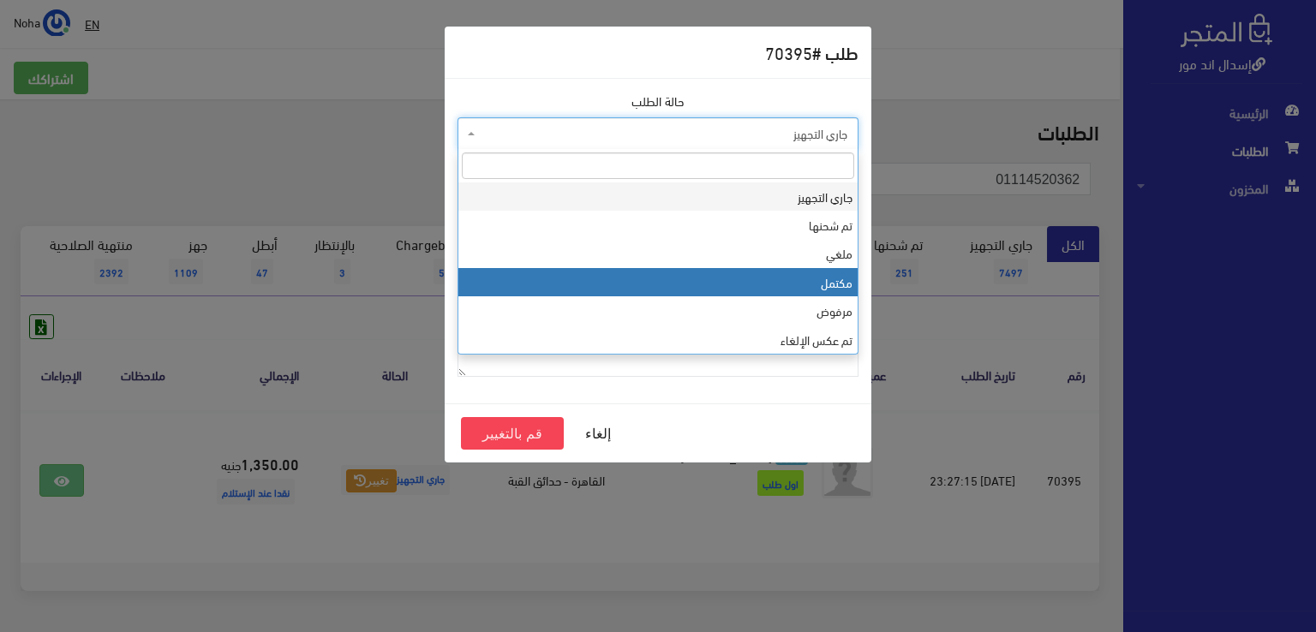
select select "4"
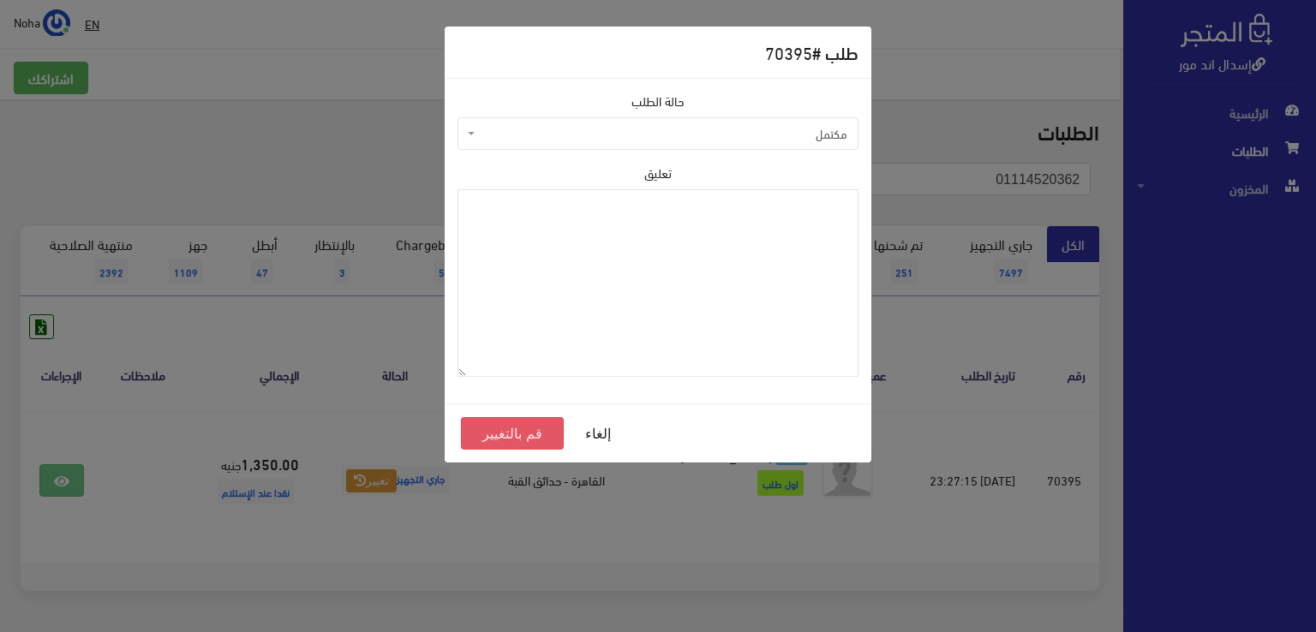
click at [541, 436] on button "قم بالتغيير" at bounding box center [512, 433] width 103 height 33
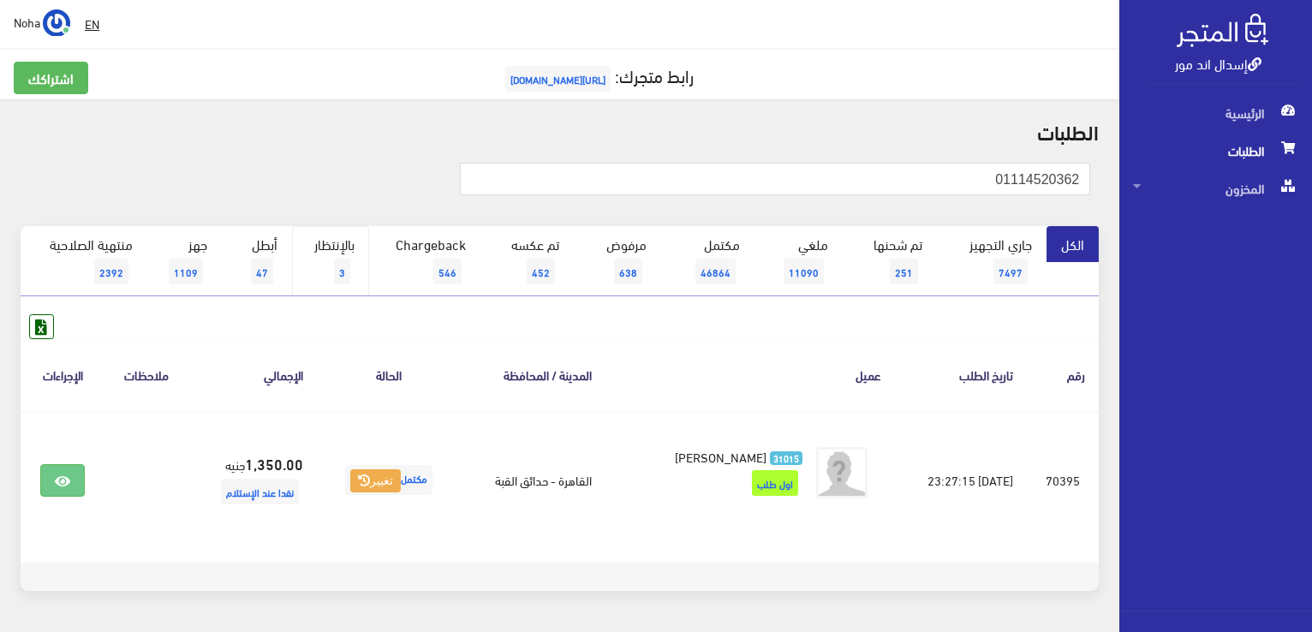
click at [341, 244] on link "بالإنتظار 3" at bounding box center [330, 261] width 77 height 70
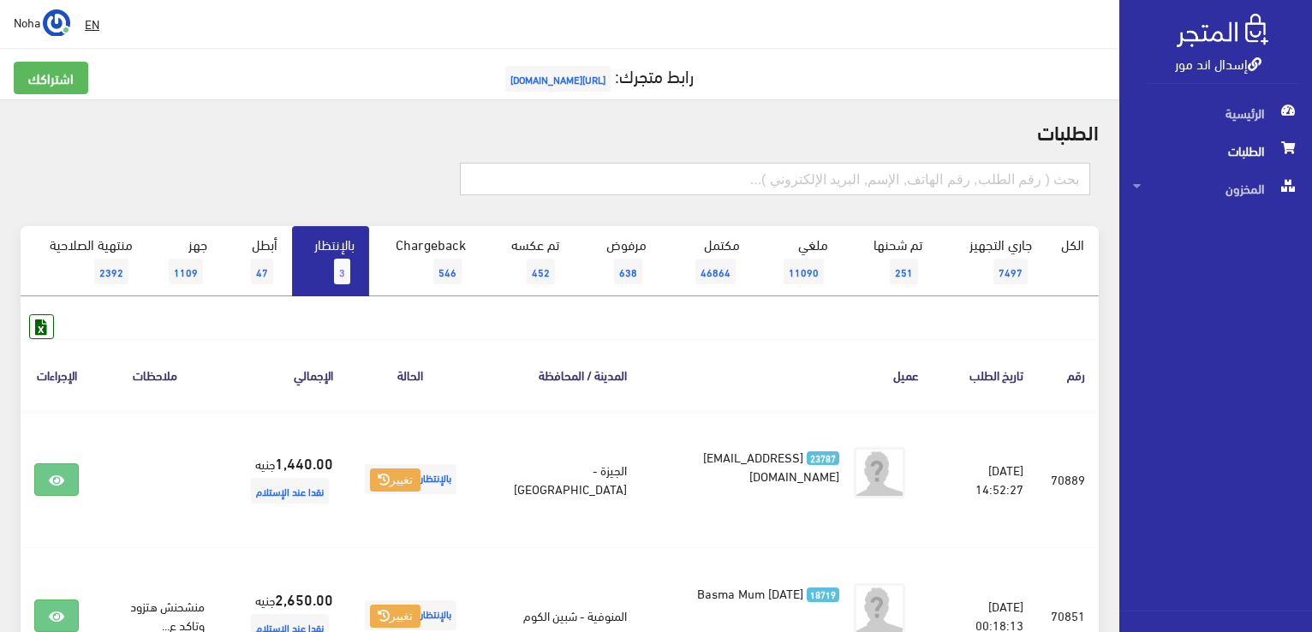
paste input "01277594765"
type input "01277594765"
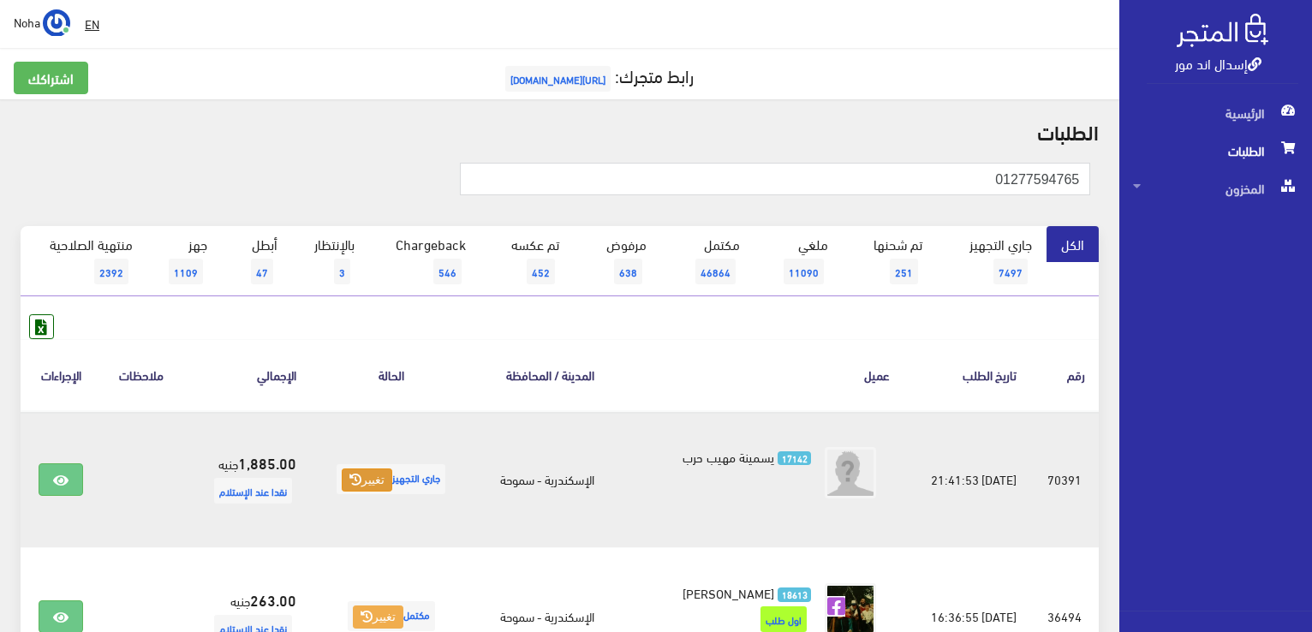
click at [342, 471] on button "تغيير" at bounding box center [367, 481] width 51 height 24
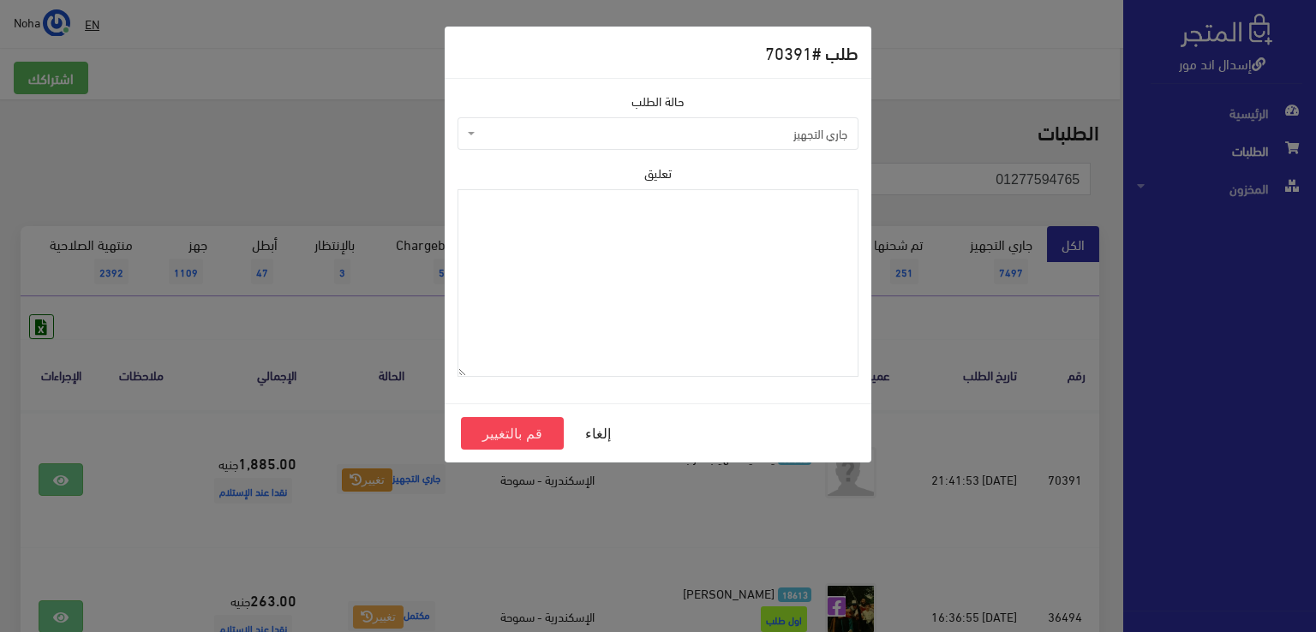
click at [529, 120] on span "جاري التجهيز" at bounding box center [657, 133] width 401 height 33
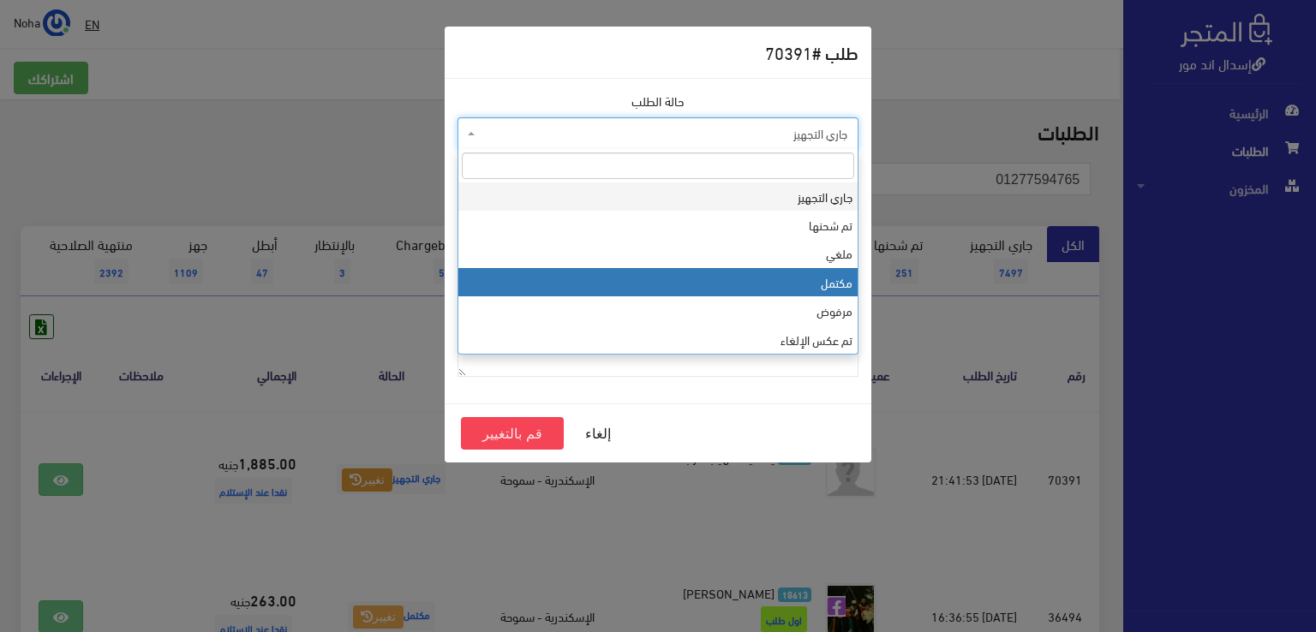
select select "4"
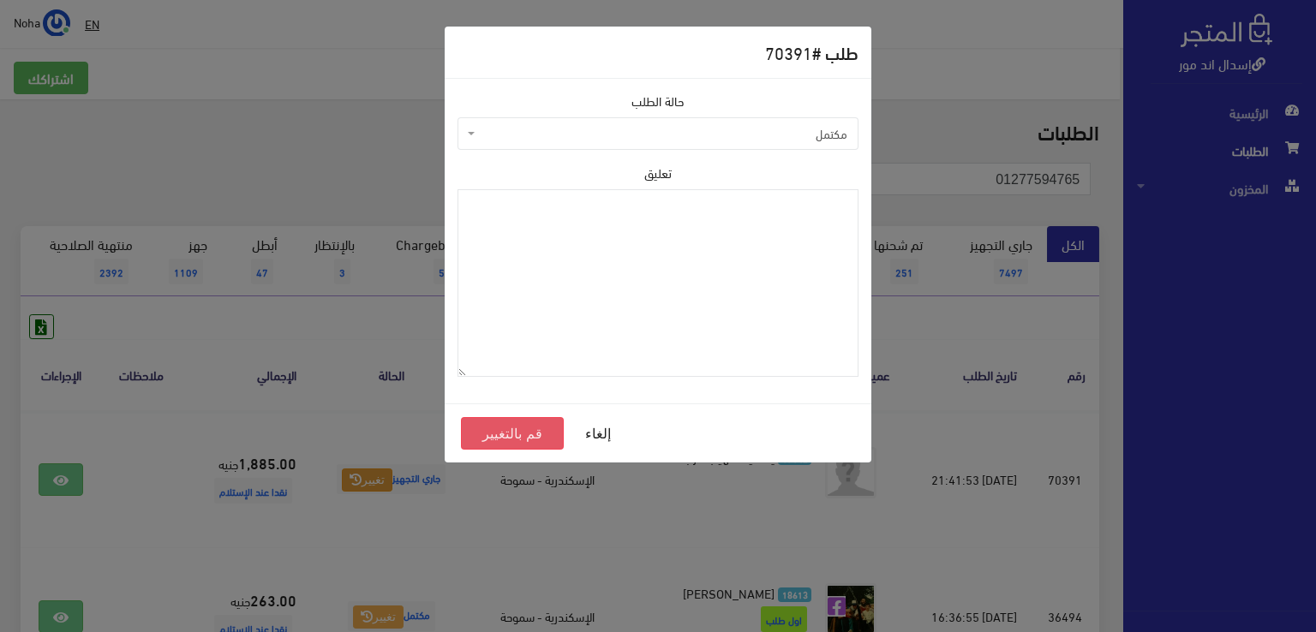
click at [545, 439] on button "قم بالتغيير" at bounding box center [512, 433] width 103 height 33
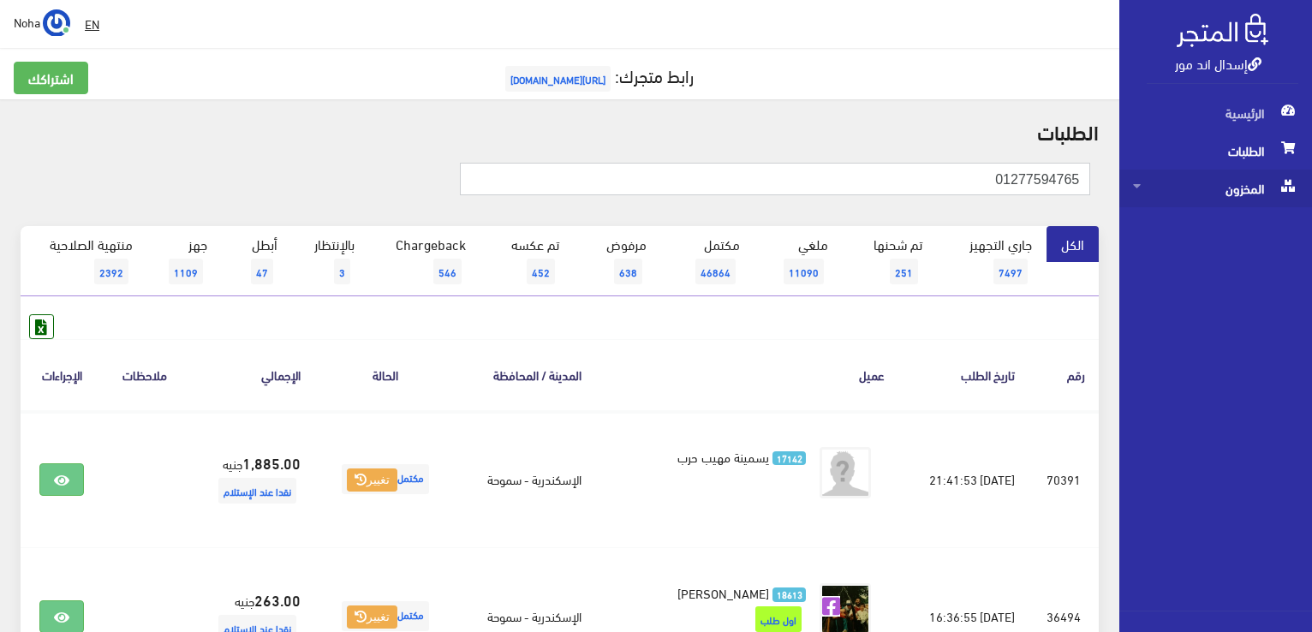
drag, startPoint x: 916, startPoint y: 187, endPoint x: 1210, endPoint y: 186, distance: 293.8
click at [1210, 186] on div "إسدال اند مور الرئيسية الطلبات المخزون" at bounding box center [656, 479] width 1312 height 959
paste input "022662552"
type input "01022662552"
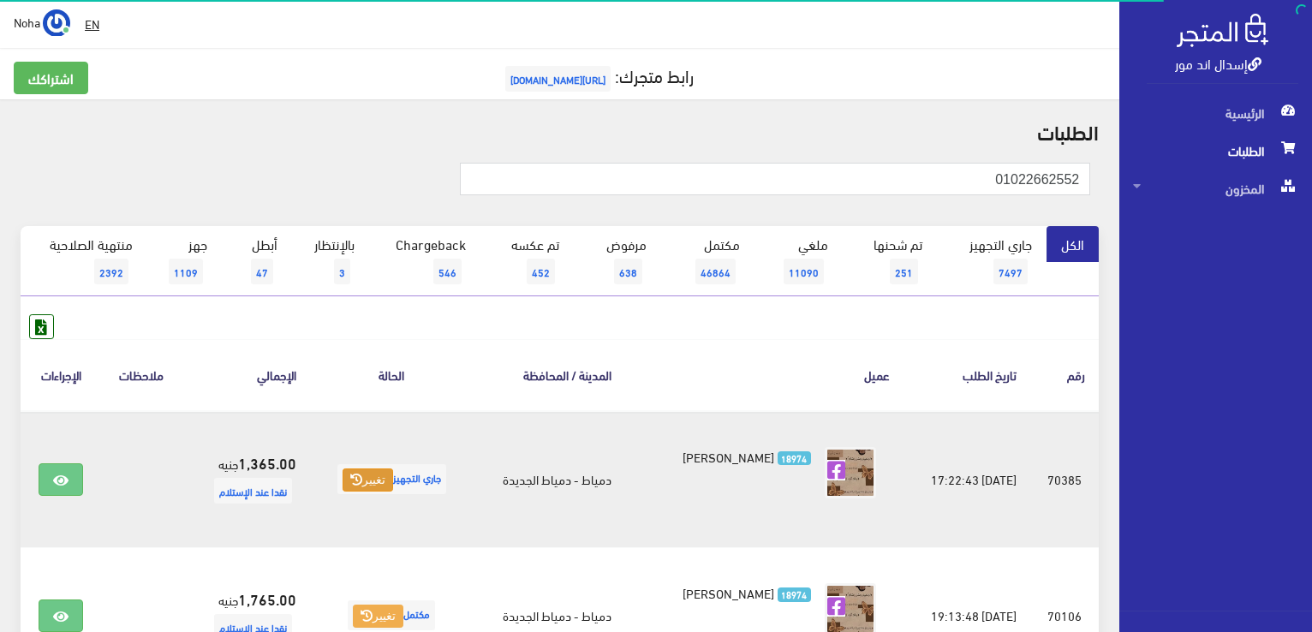
click at [382, 483] on button "تغيير" at bounding box center [368, 481] width 51 height 24
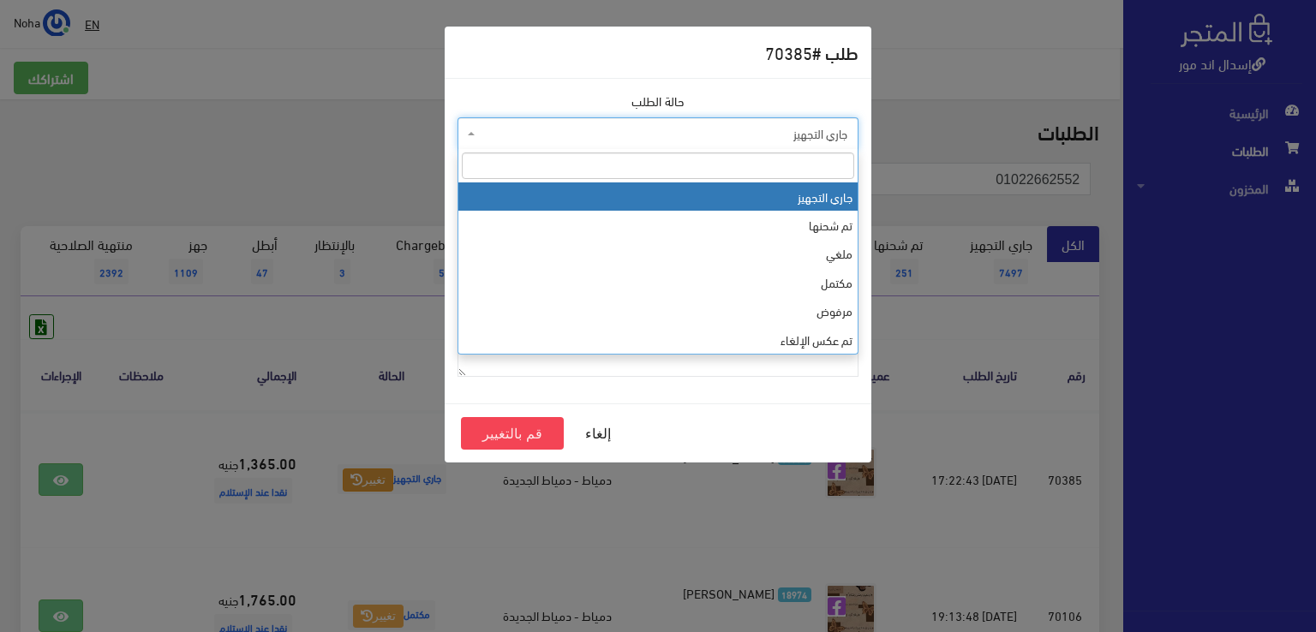
click at [562, 137] on span "جاري التجهيز" at bounding box center [663, 133] width 368 height 17
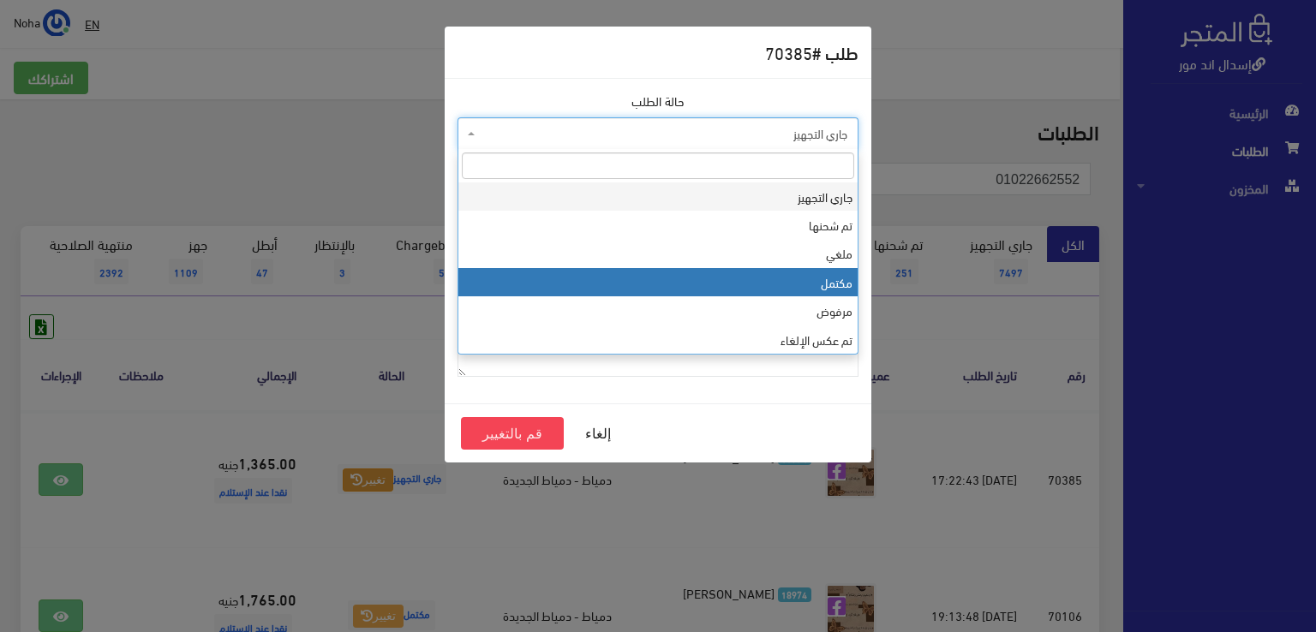
drag, startPoint x: 589, startPoint y: 272, endPoint x: 563, endPoint y: 385, distance: 116.2
select select "4"
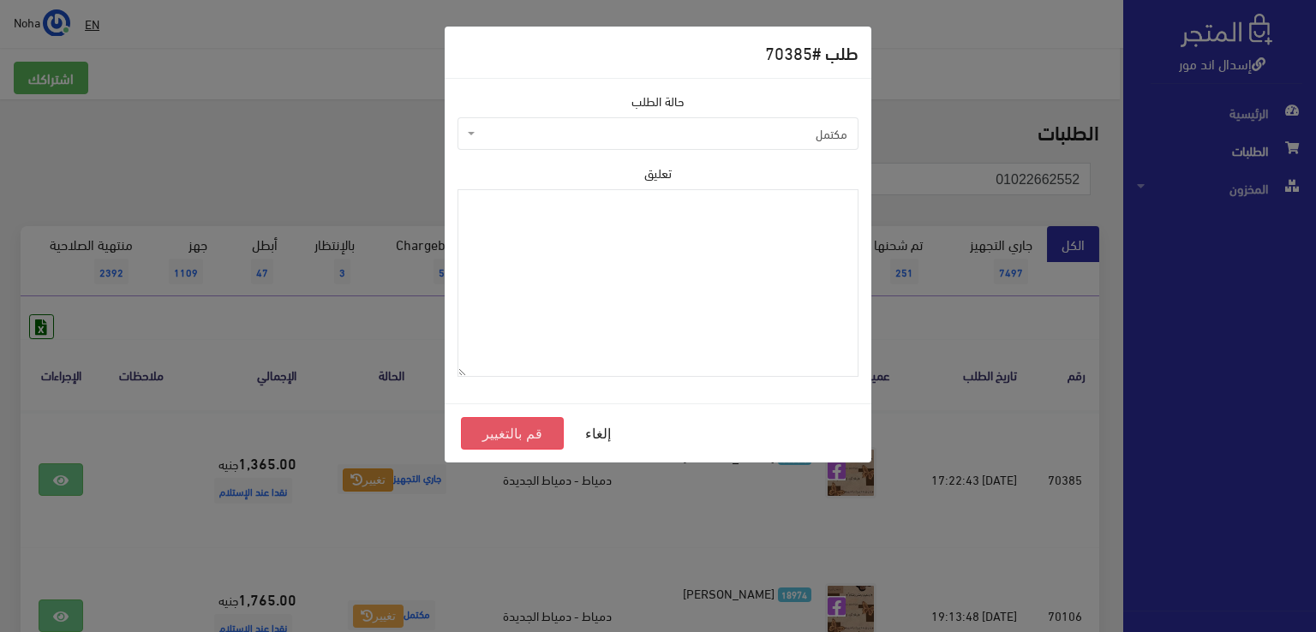
click at [542, 437] on button "قم بالتغيير" at bounding box center [512, 433] width 103 height 33
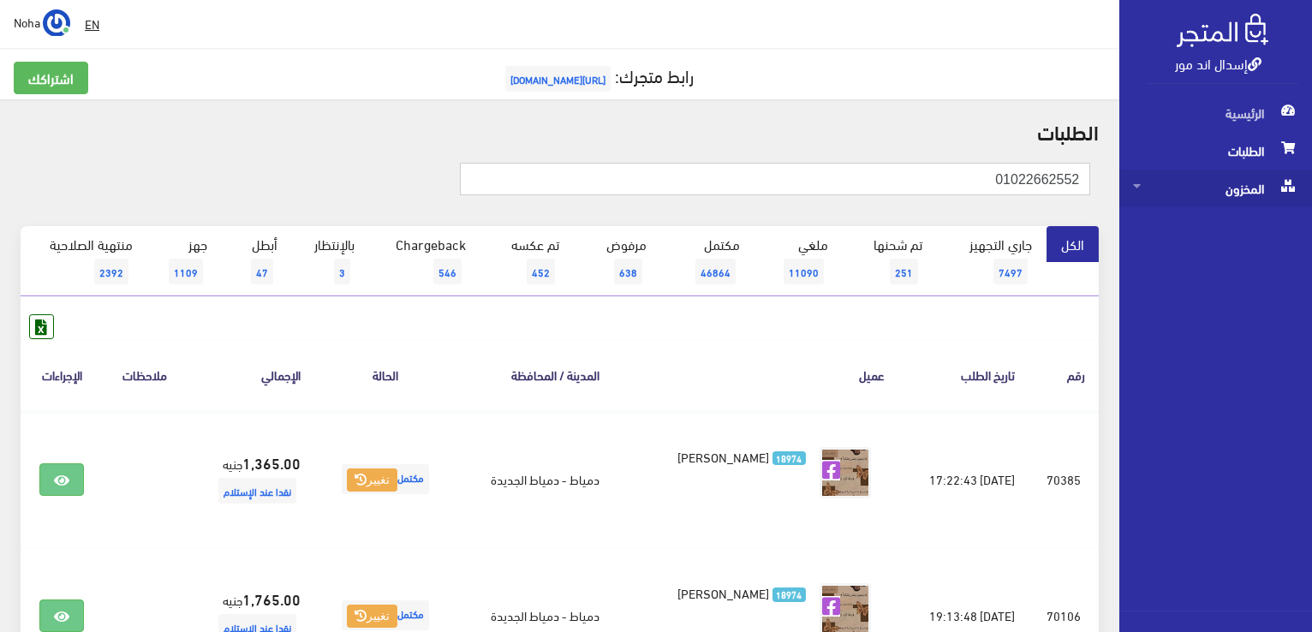
drag, startPoint x: 798, startPoint y: 194, endPoint x: 1261, endPoint y: 206, distance: 462.7
click at [1261, 206] on div "إسدال اند مور الرئيسية الطلبات المخزون" at bounding box center [656, 411] width 1312 height 822
paste input "141853324"
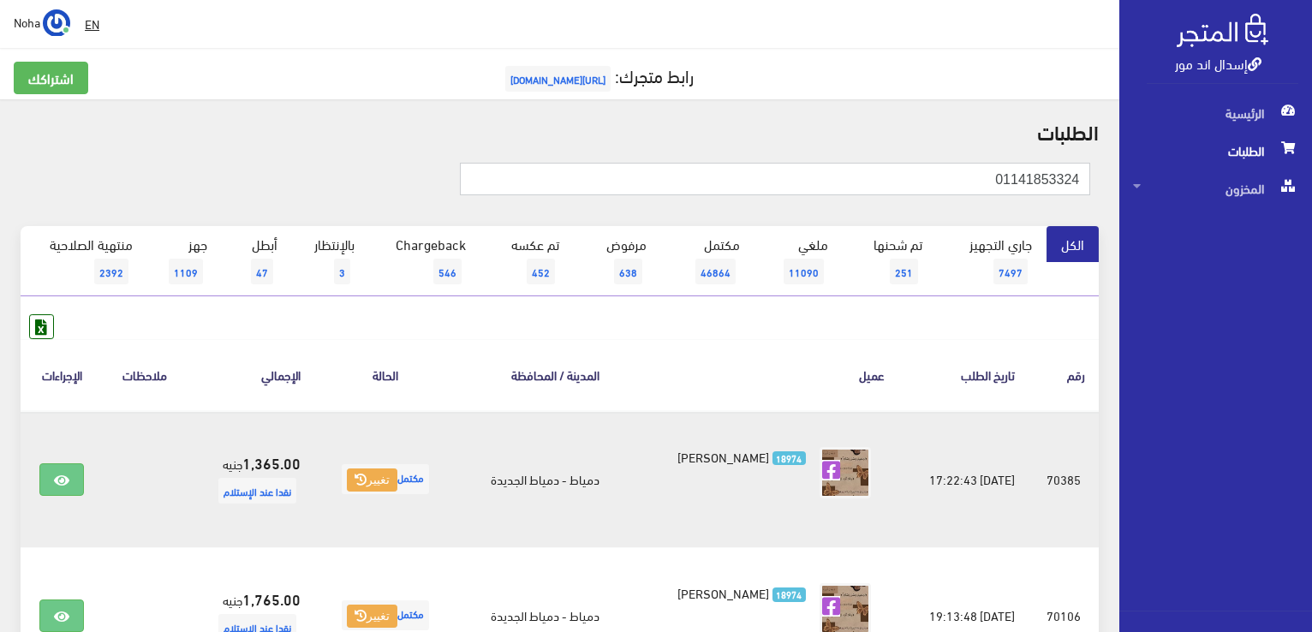
type input "01141853324"
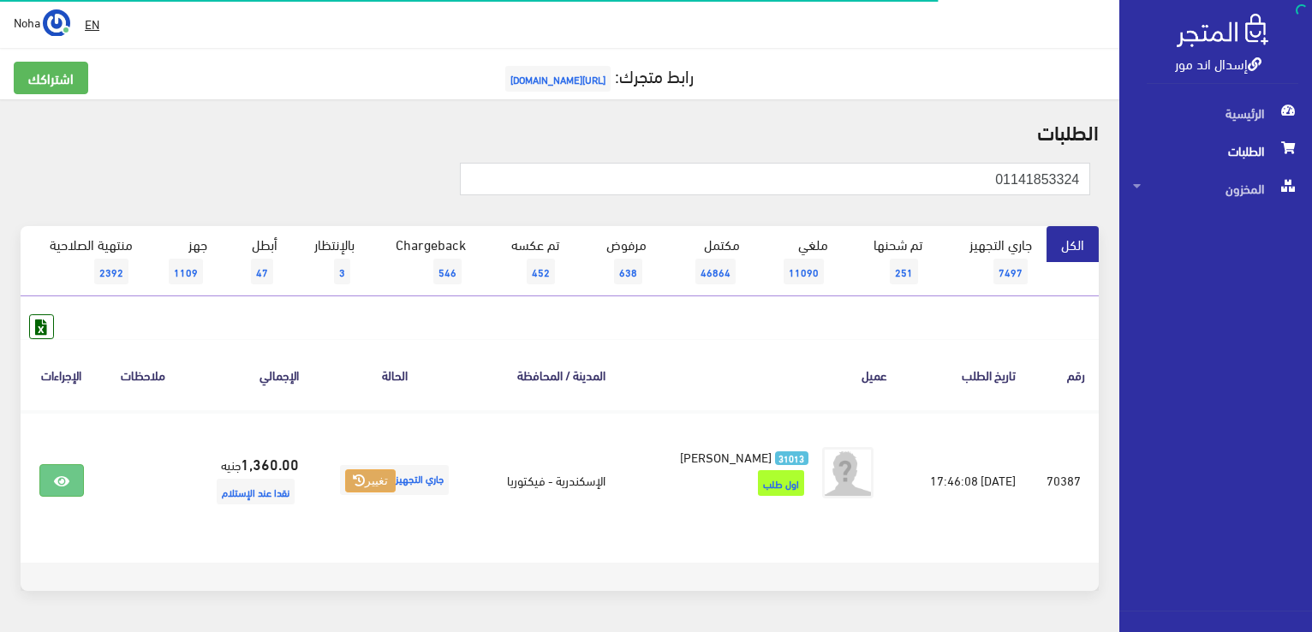
click at [369, 474] on button "تغيير" at bounding box center [370, 481] width 51 height 24
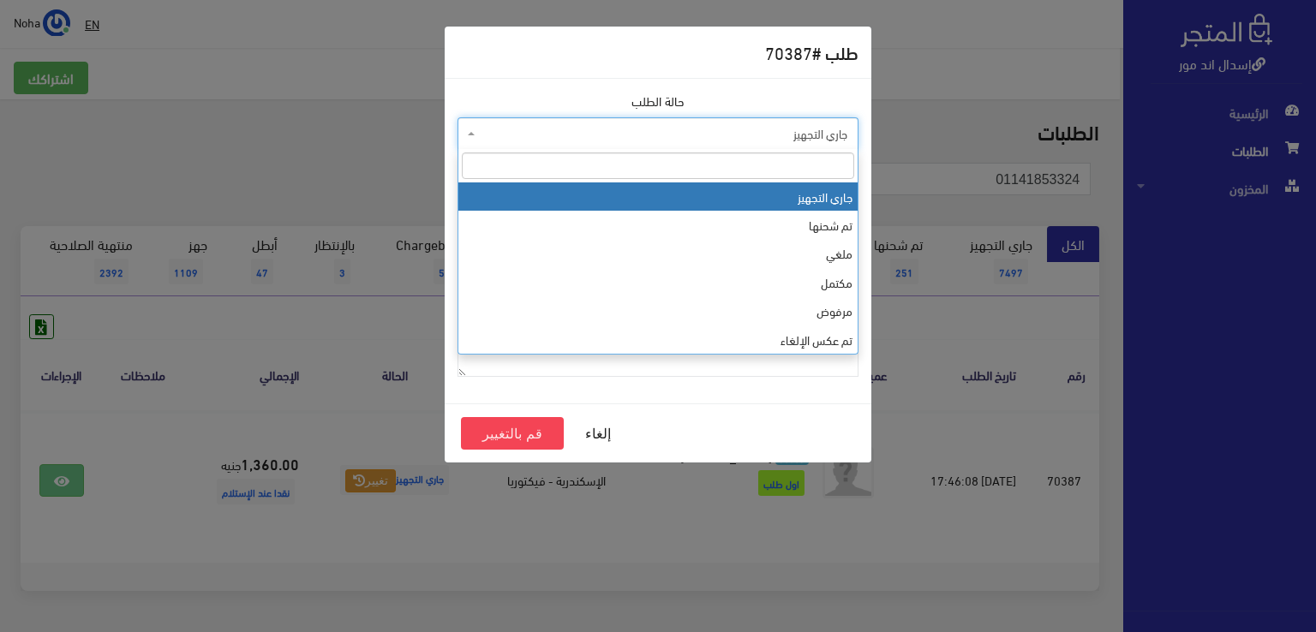
click at [511, 131] on span "جاري التجهيز" at bounding box center [663, 133] width 368 height 17
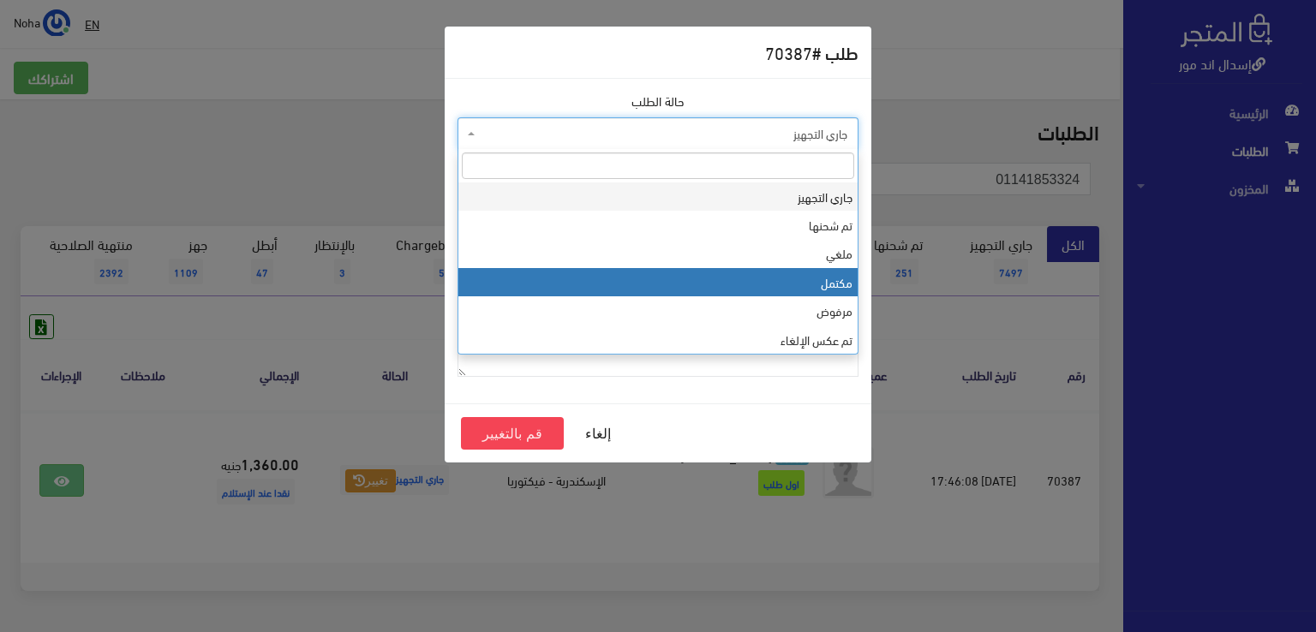
select select "4"
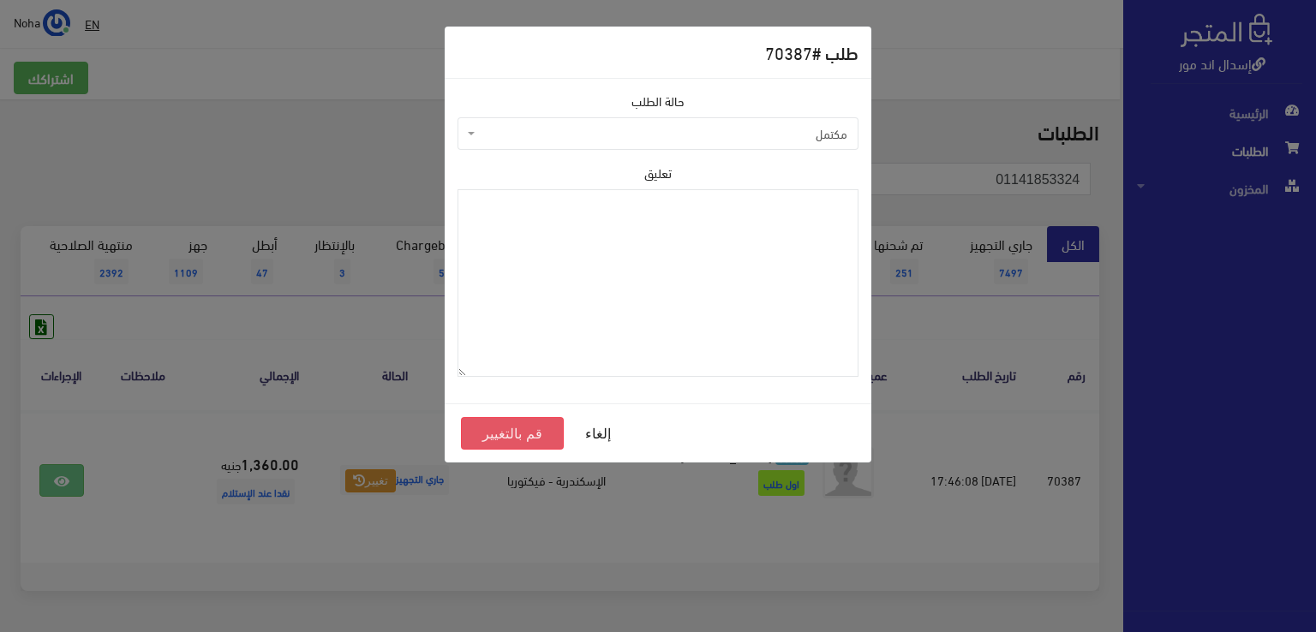
click at [535, 439] on button "قم بالتغيير" at bounding box center [512, 433] width 103 height 33
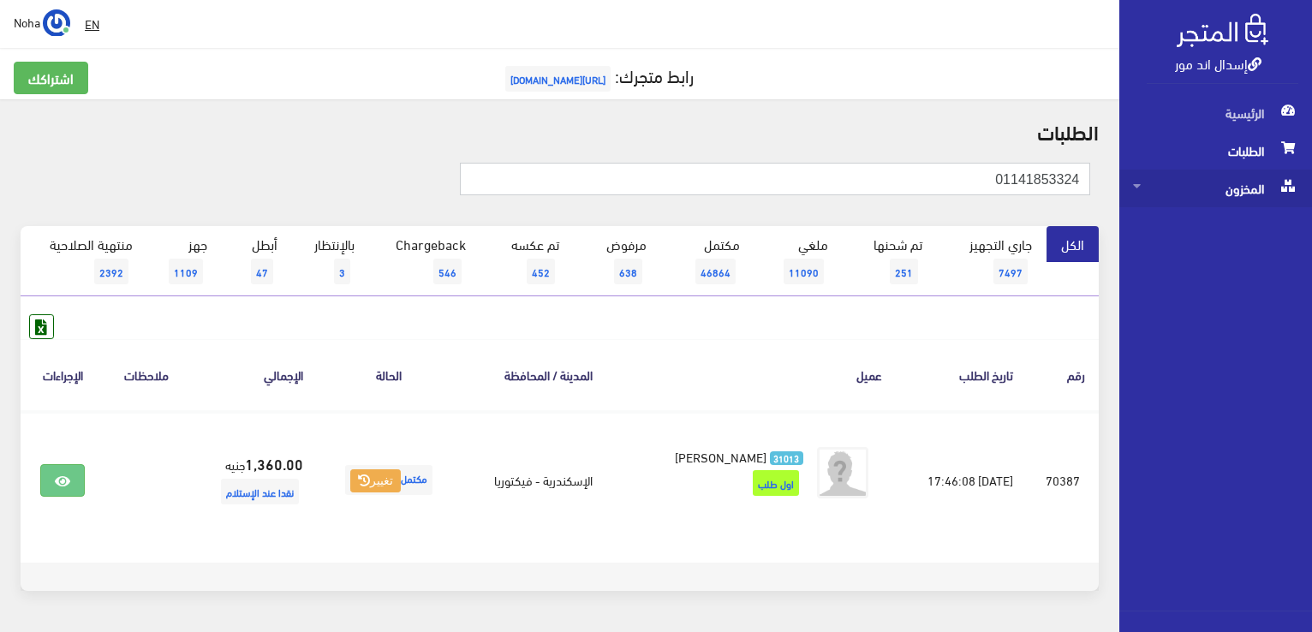
drag, startPoint x: 985, startPoint y: 187, endPoint x: 1138, endPoint y: 190, distance: 152.5
click at [1139, 191] on div "إسدال اند مور الرئيسية الطلبات المخزون" at bounding box center [656, 343] width 1312 height 687
paste input "032908549"
type input "01032908549"
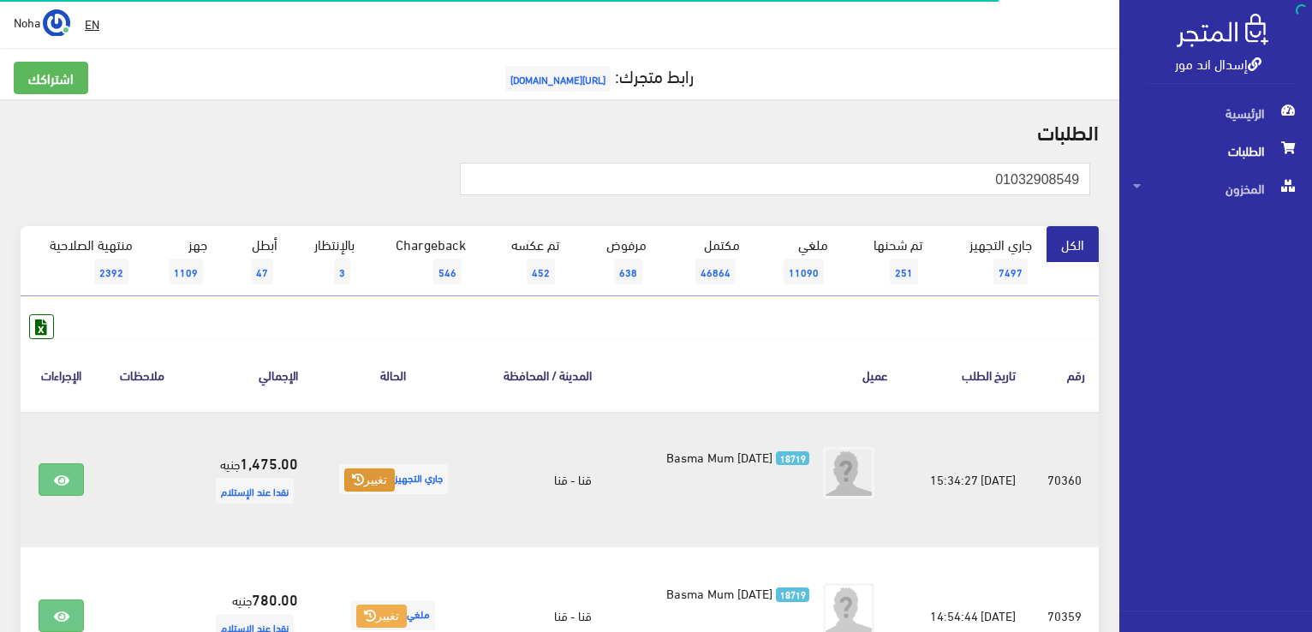
click at [362, 478] on button "تغيير" at bounding box center [369, 481] width 51 height 24
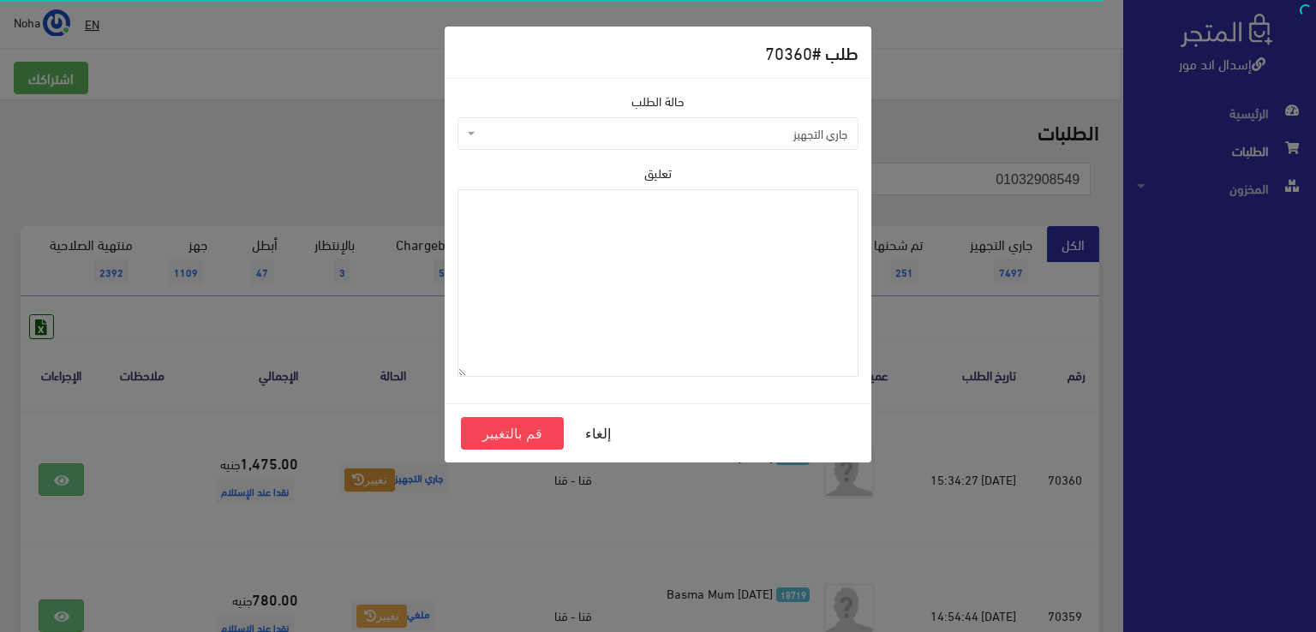
click at [529, 131] on span "جاري التجهيز" at bounding box center [663, 133] width 368 height 17
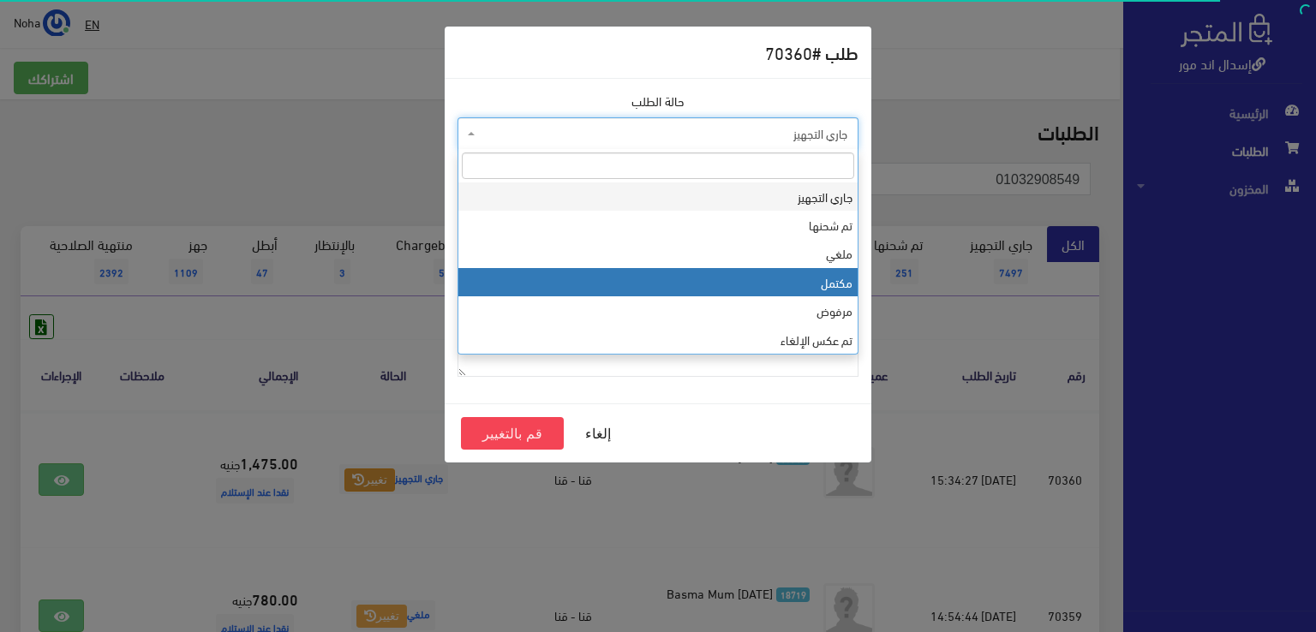
select select "4"
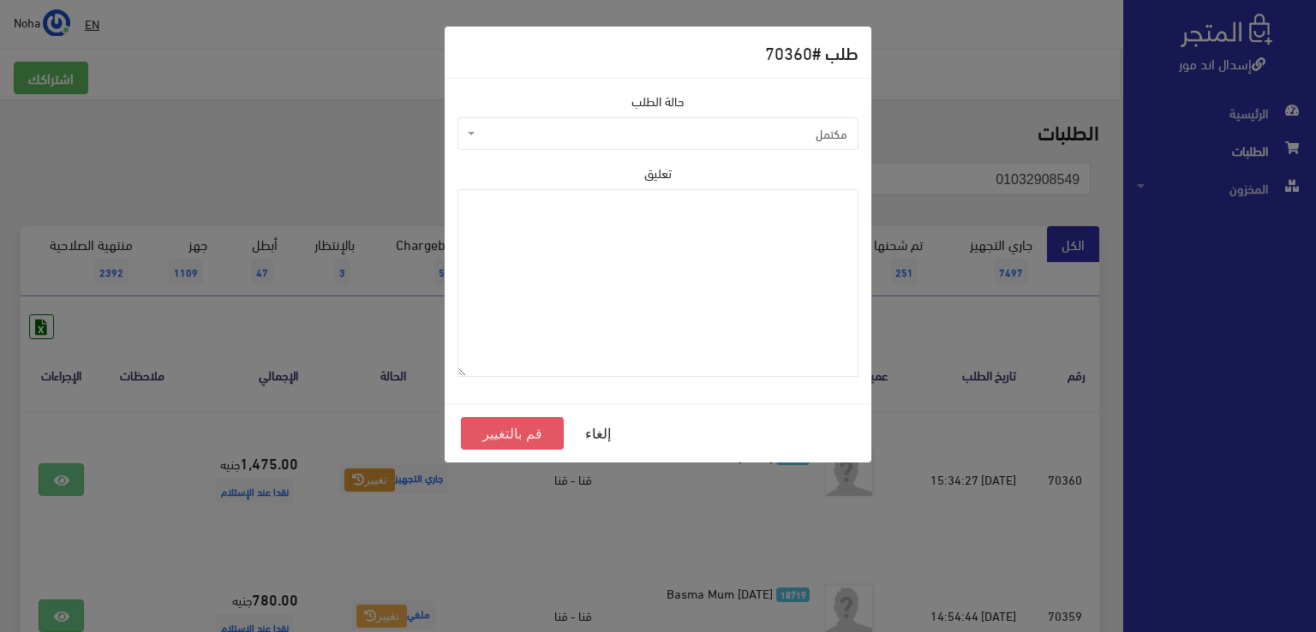
click at [528, 436] on button "قم بالتغيير" at bounding box center [512, 433] width 103 height 33
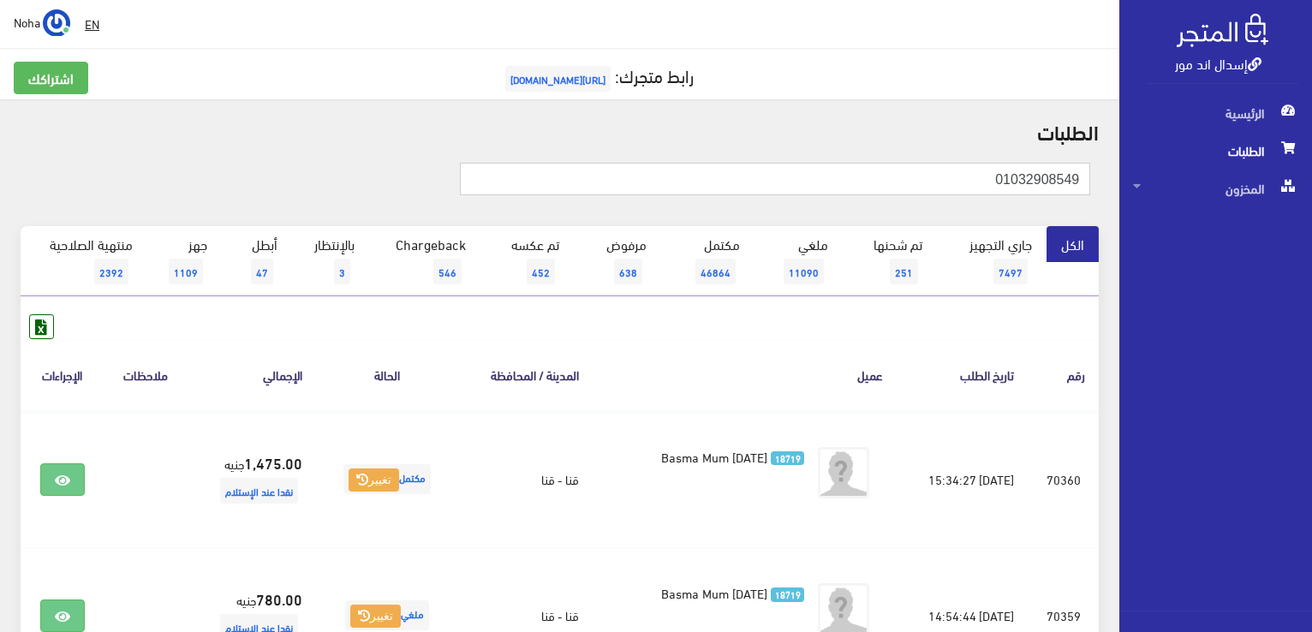
drag, startPoint x: 897, startPoint y: 186, endPoint x: 1315, endPoint y: 148, distance: 419.7
click at [1312, 149] on html "إسدال اند مور الرئيسية الطلبات" at bounding box center [656, 316] width 1312 height 632
paste input "01025515565"
type input "01025515565"
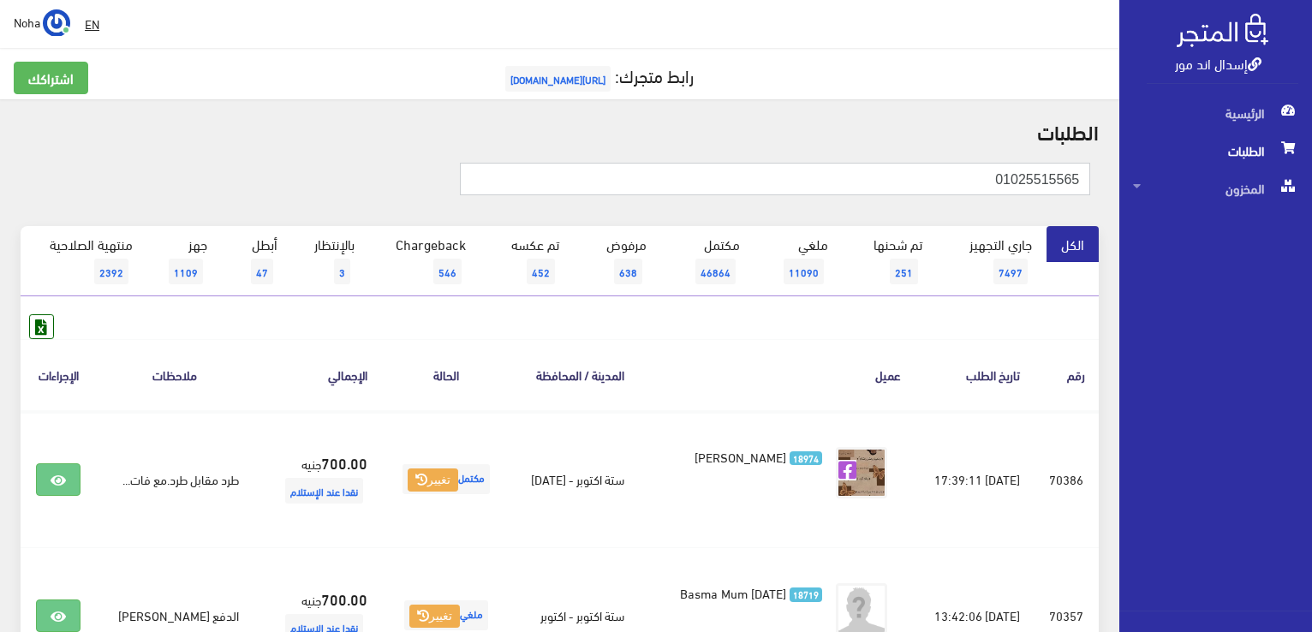
drag, startPoint x: 1189, startPoint y: 152, endPoint x: 1210, endPoint y: 148, distance: 20.8
click at [1210, 148] on div "إسدال اند مور الرئيسية الطلبات المخزون" at bounding box center [656, 411] width 1312 height 822
paste input "01070375228"
type input "01070375228"
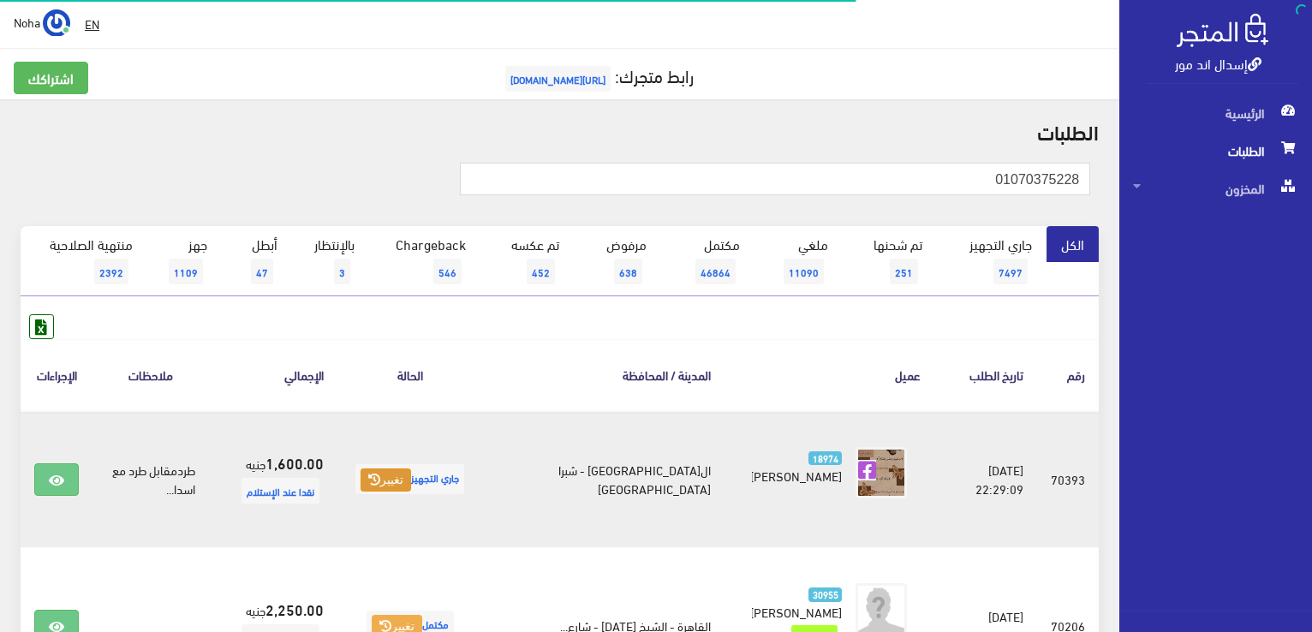
click at [411, 479] on button "تغيير" at bounding box center [386, 481] width 51 height 24
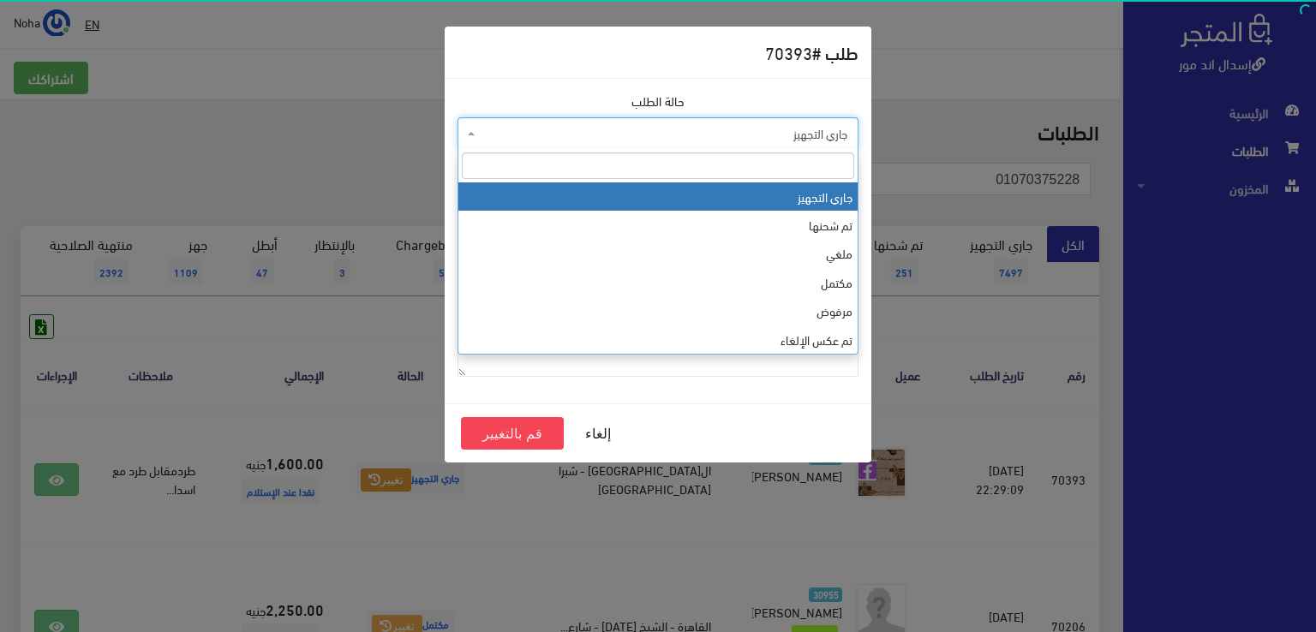
click at [581, 126] on span "جاري التجهيز" at bounding box center [663, 133] width 368 height 17
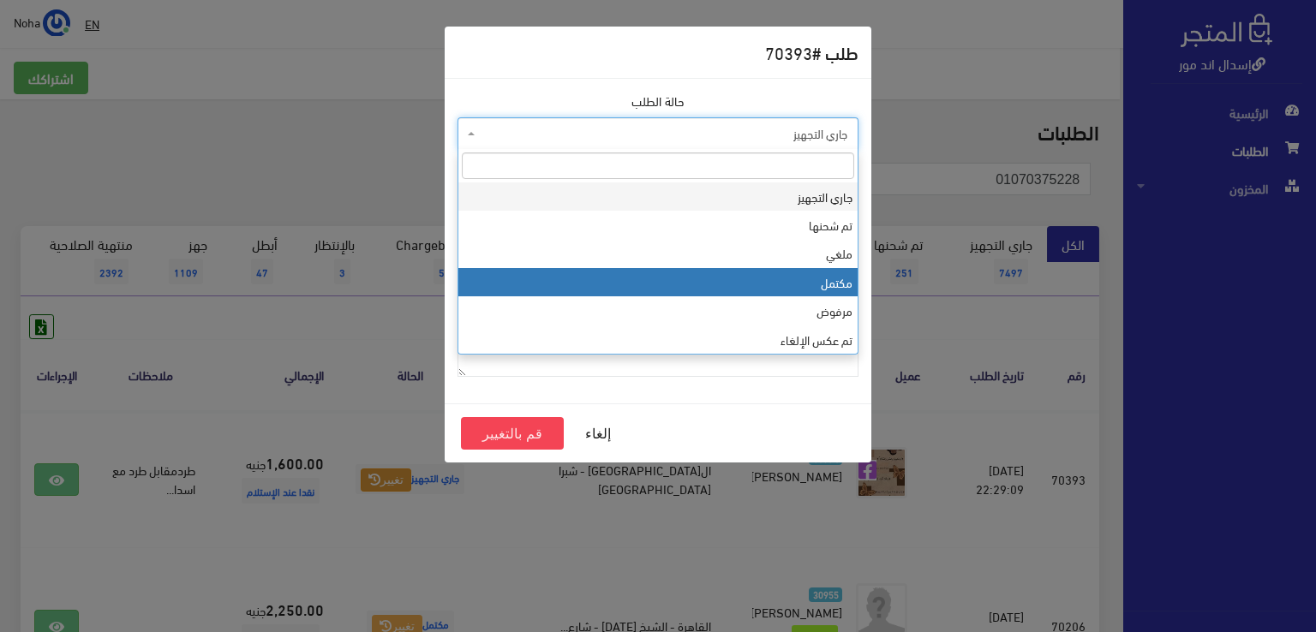
select select "4"
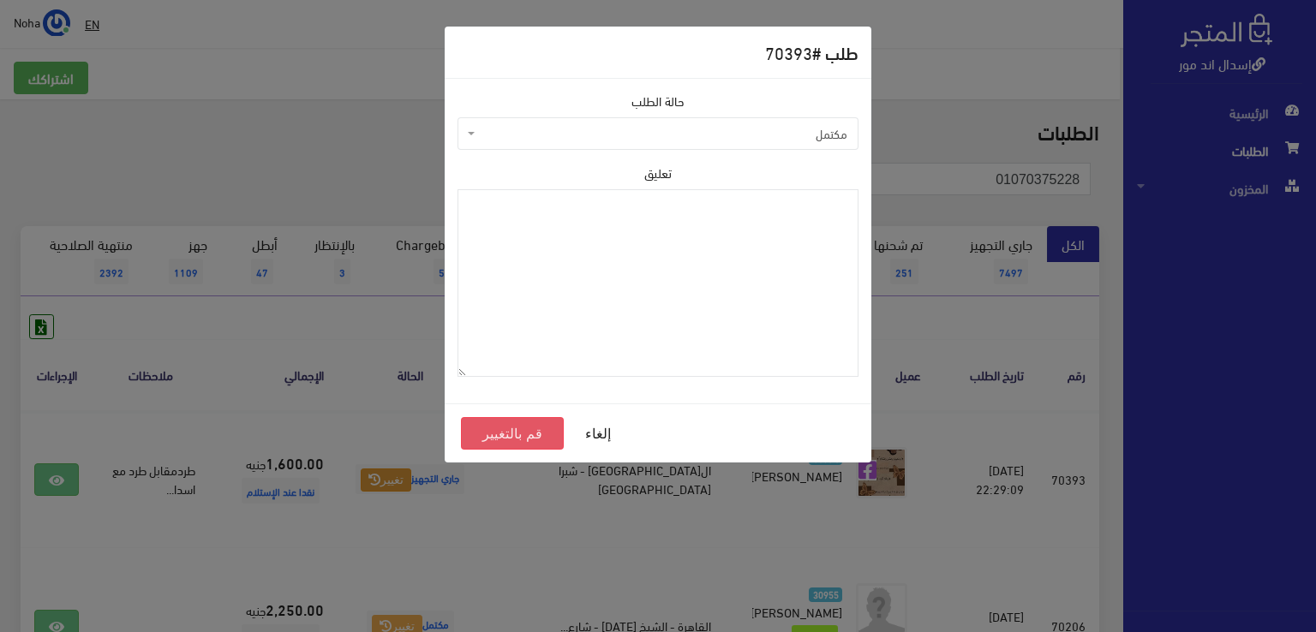
click at [497, 435] on button "قم بالتغيير" at bounding box center [512, 433] width 103 height 33
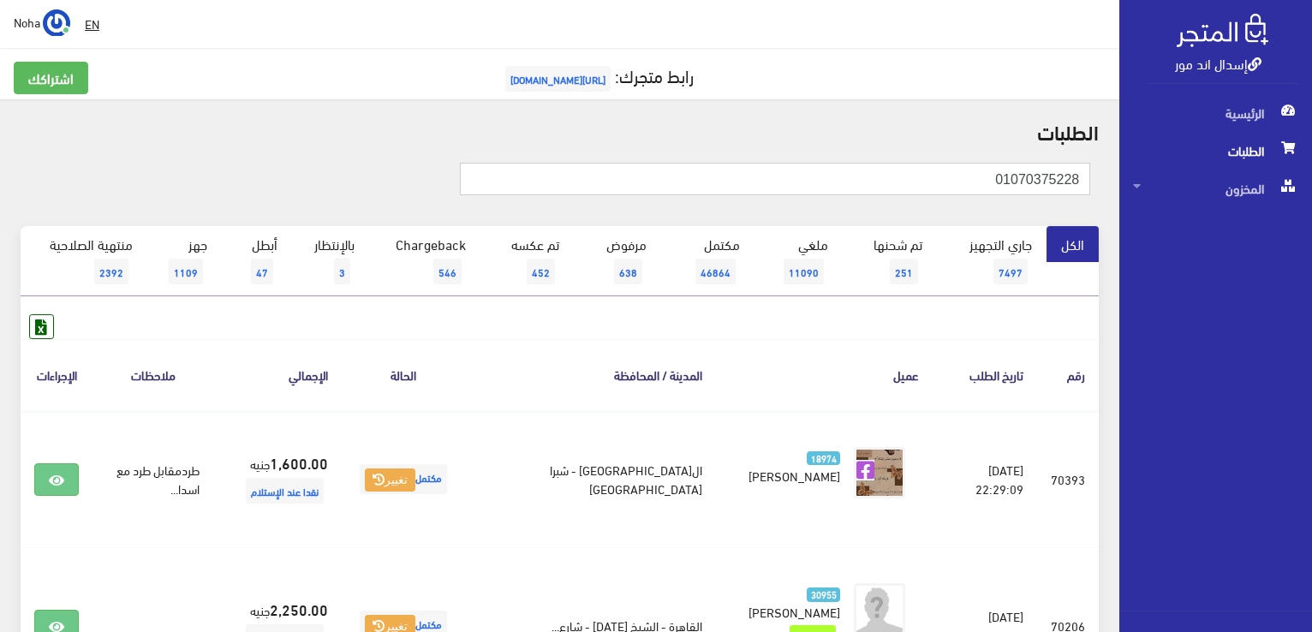
click at [723, 172] on input "01070375228" at bounding box center [775, 179] width 631 height 33
drag, startPoint x: 736, startPoint y: 182, endPoint x: 993, endPoint y: 216, distance: 259.2
click at [993, 216] on div "01070375228" at bounding box center [559, 188] width 1099 height 76
drag, startPoint x: 874, startPoint y: 187, endPoint x: 1306, endPoint y: 287, distance: 443.2
click at [1312, 296] on html "إسدال اند مور الرئيسية الطلبات" at bounding box center [656, 316] width 1312 height 632
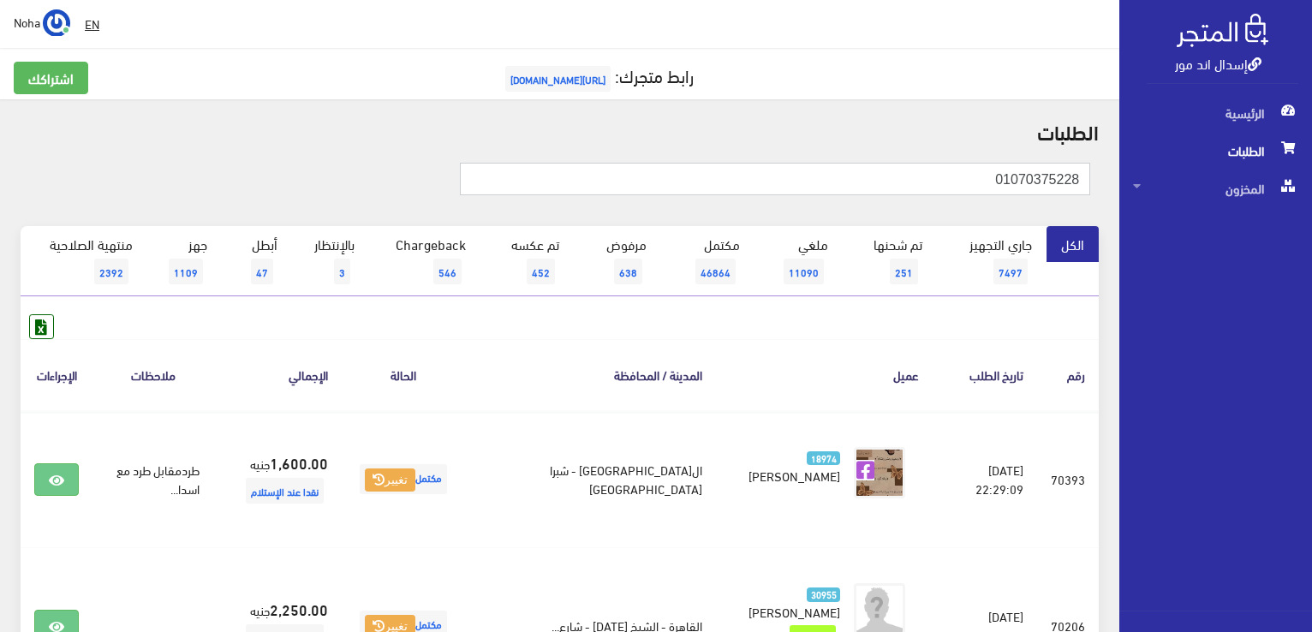
paste input "110069573"
type input "01110069573"
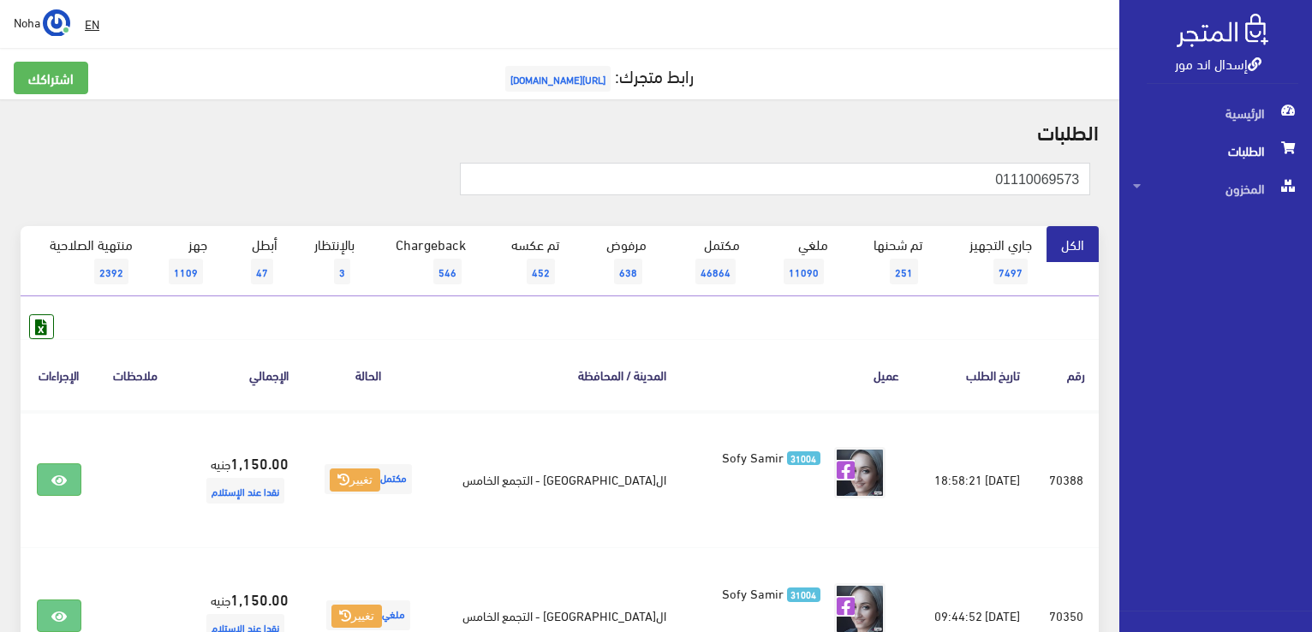
click at [810, 365] on th "عميل" at bounding box center [796, 374] width 233 height 71
drag, startPoint x: 975, startPoint y: 185, endPoint x: 1096, endPoint y: 186, distance: 120.8
click at [1101, 191] on div "01110069573" at bounding box center [559, 188] width 1099 height 76
paste input "01011918431"
type input "01011918431"
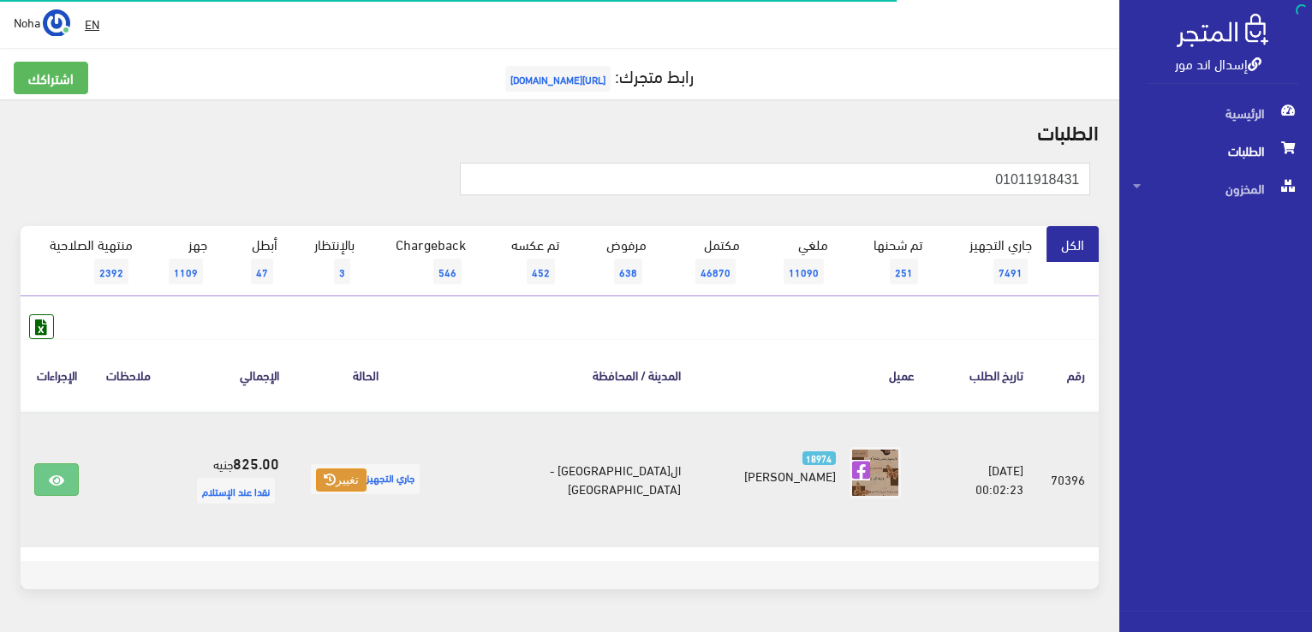
click at [367, 485] on button "تغيير" at bounding box center [341, 481] width 51 height 24
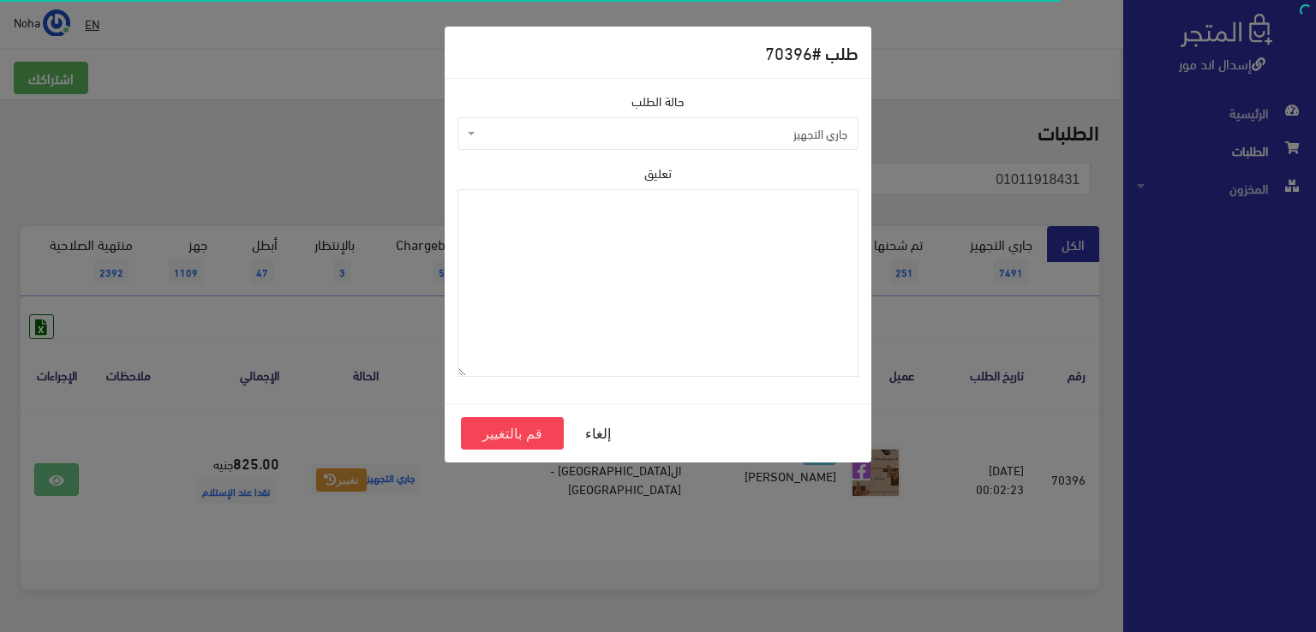
click at [597, 144] on span "جاري التجهيز" at bounding box center [657, 133] width 401 height 33
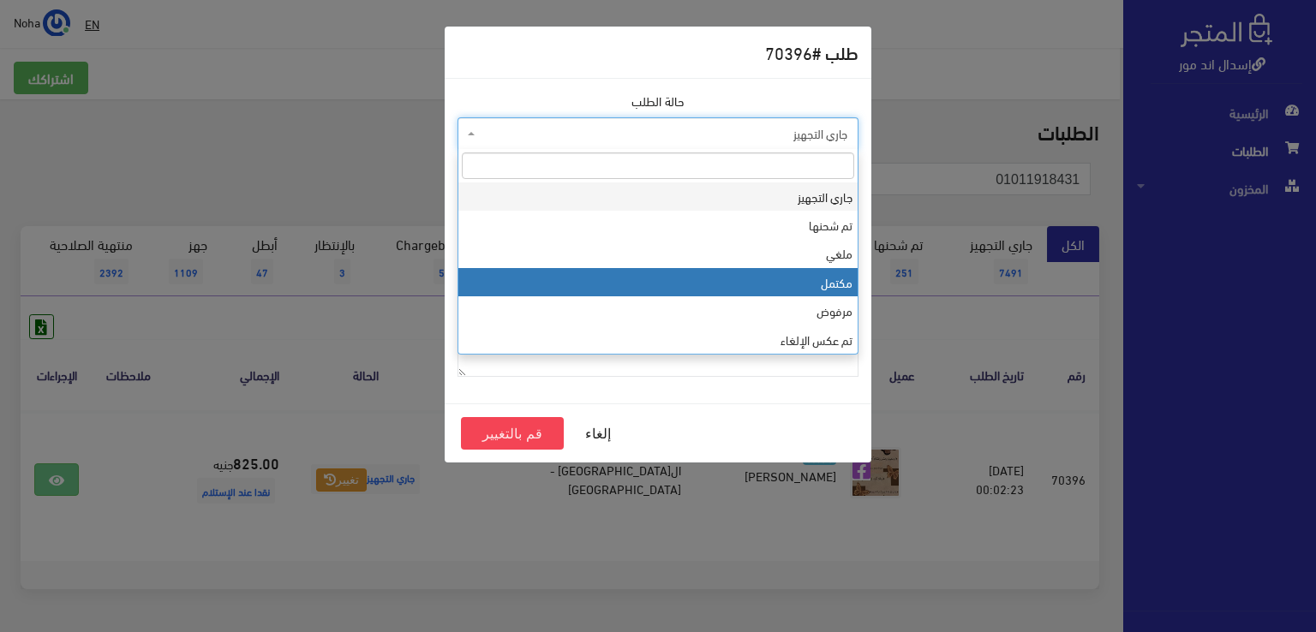
select select "4"
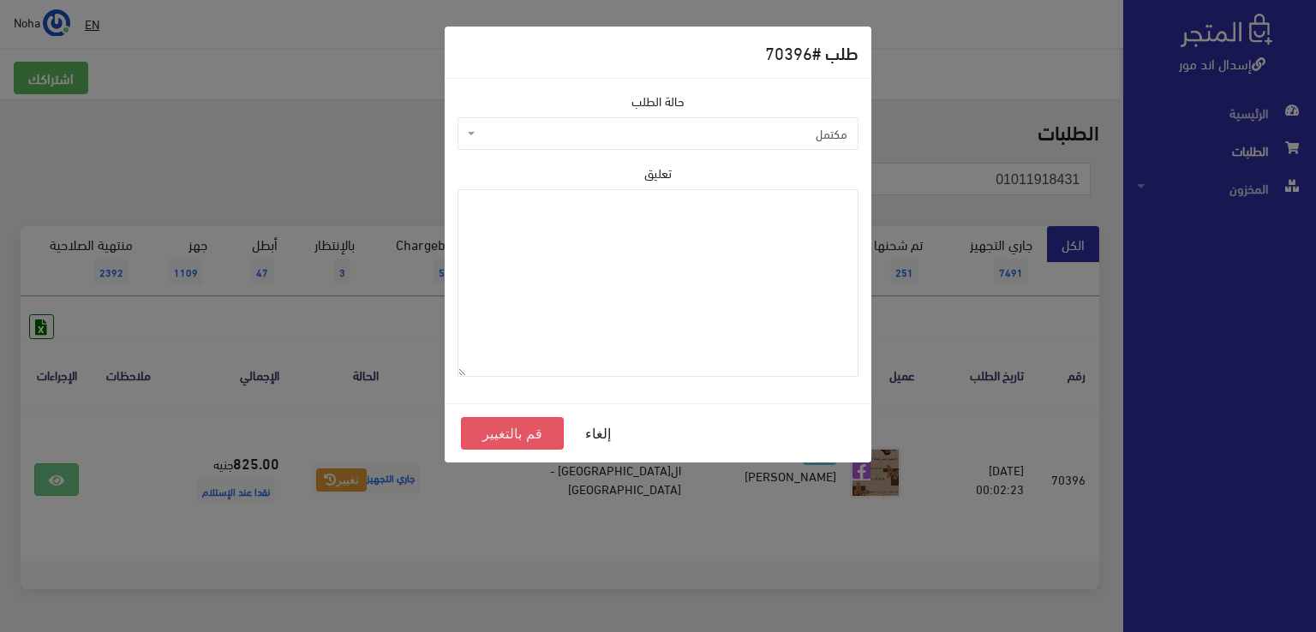
drag, startPoint x: 545, startPoint y: 433, endPoint x: 545, endPoint y: 419, distance: 13.7
click at [545, 433] on button "قم بالتغيير" at bounding box center [512, 433] width 103 height 33
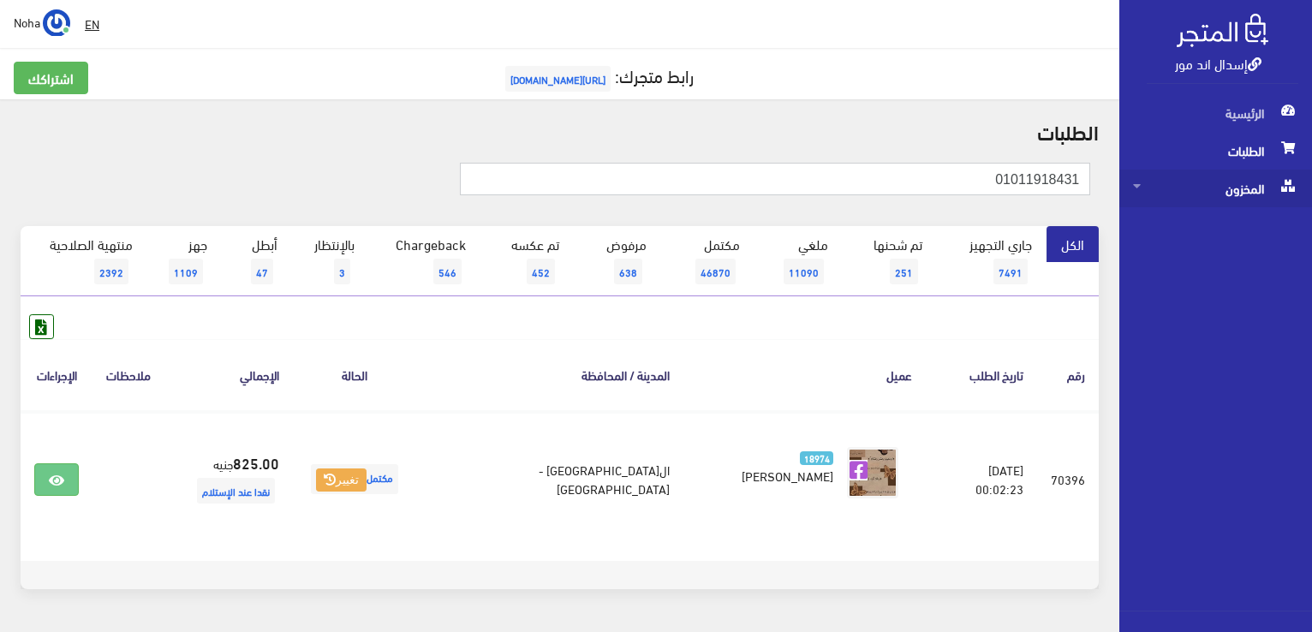
drag, startPoint x: 1175, startPoint y: 194, endPoint x: 1238, endPoint y: 194, distance: 62.5
click at [1238, 194] on div "إسدال اند مور الرئيسية الطلبات المخزون" at bounding box center [656, 342] width 1312 height 685
paste input "279318668"
drag, startPoint x: 853, startPoint y: 191, endPoint x: 1106, endPoint y: 221, distance: 254.5
click at [1187, 217] on div "إسدال اند مور الرئيسية الطلبات المخزون" at bounding box center [656, 342] width 1312 height 685
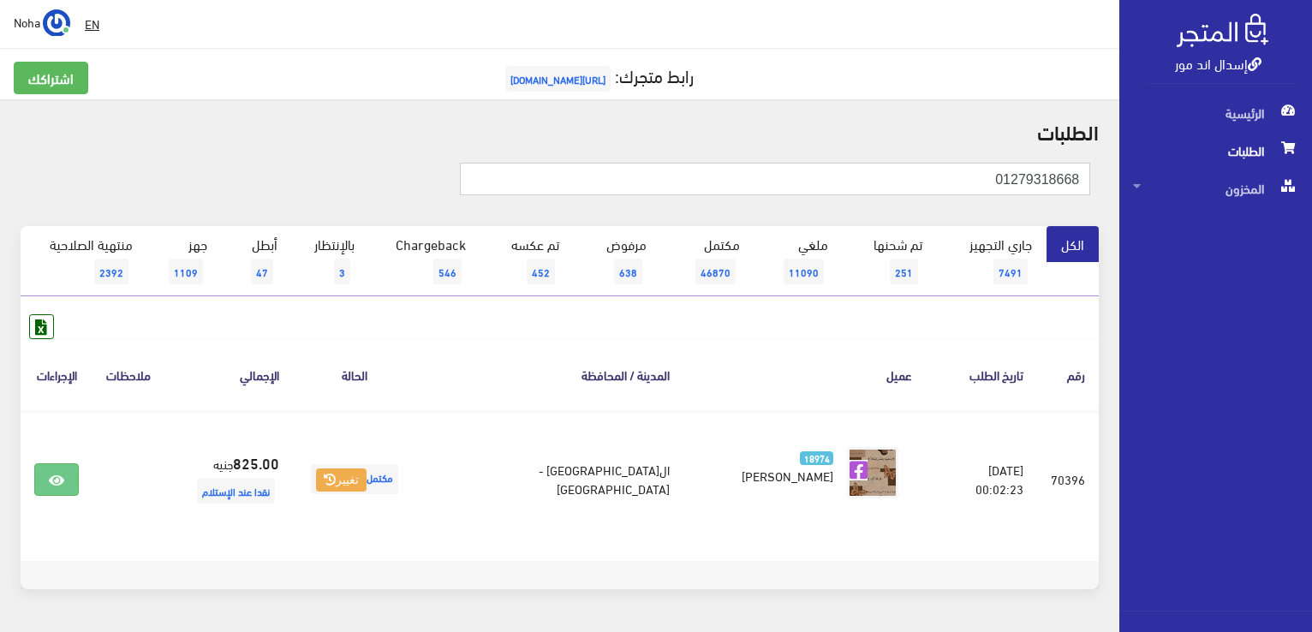
paste input "061431319"
type input "01061431319"
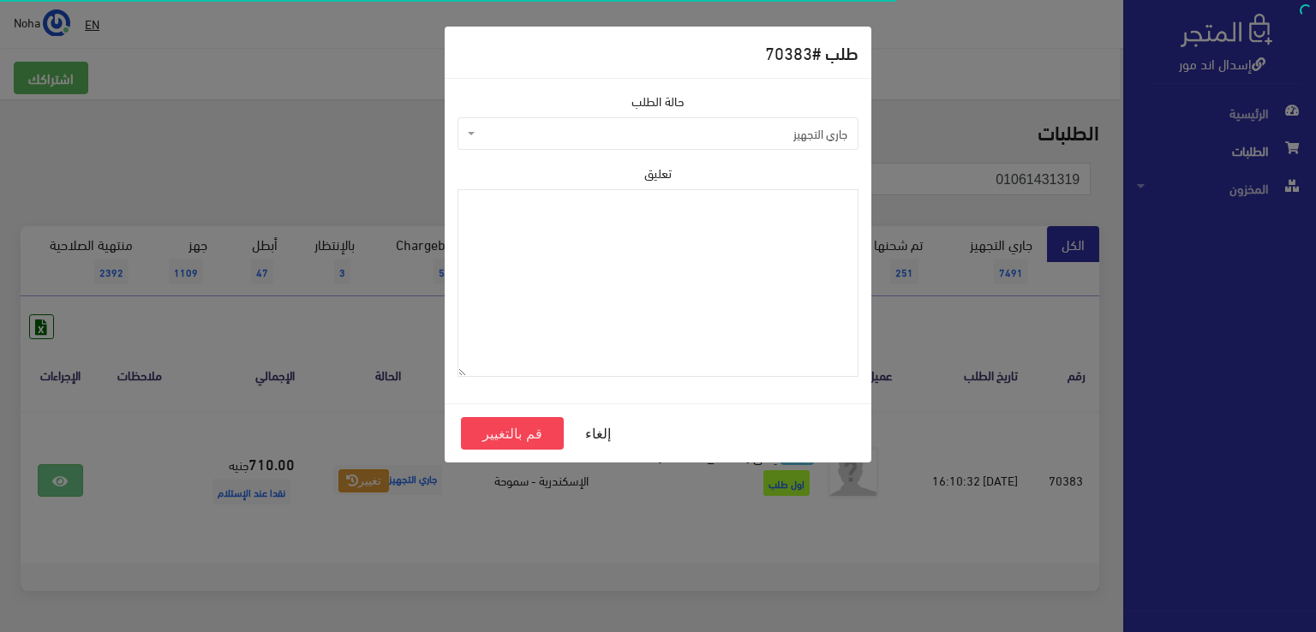
click at [542, 128] on span "جاري التجهيز" at bounding box center [663, 133] width 368 height 17
click at [562, 139] on span "مرفوض" at bounding box center [663, 133] width 368 height 17
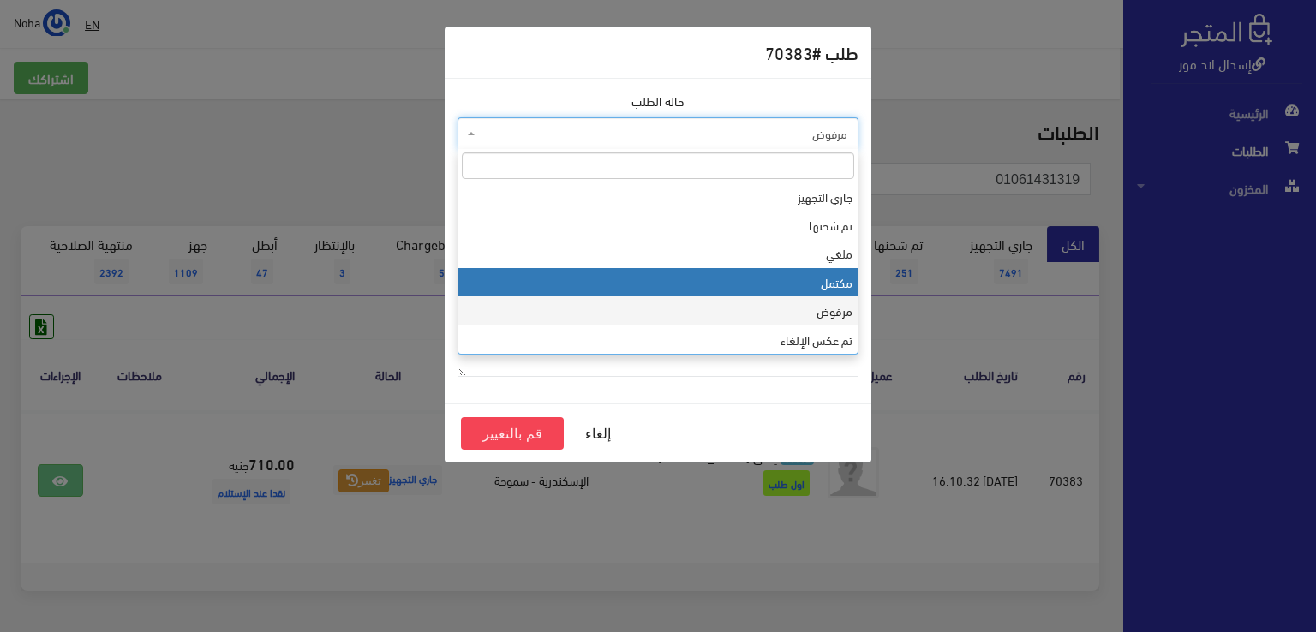
select select "4"
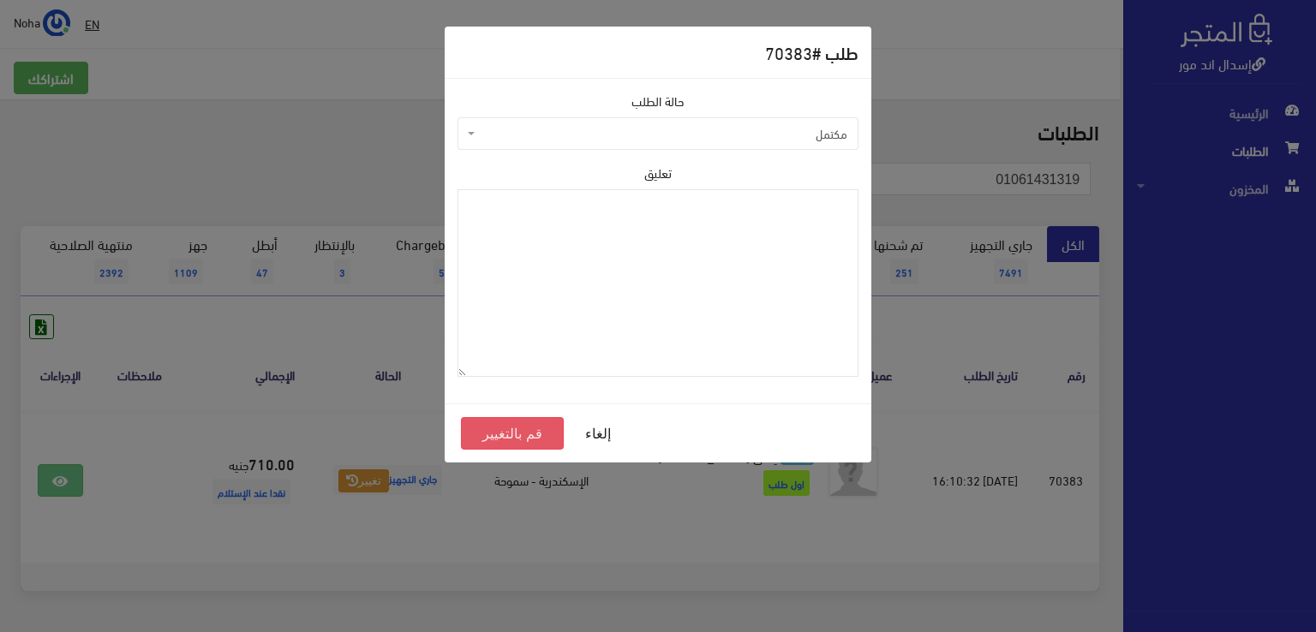
click at [532, 435] on button "قم بالتغيير" at bounding box center [512, 433] width 103 height 33
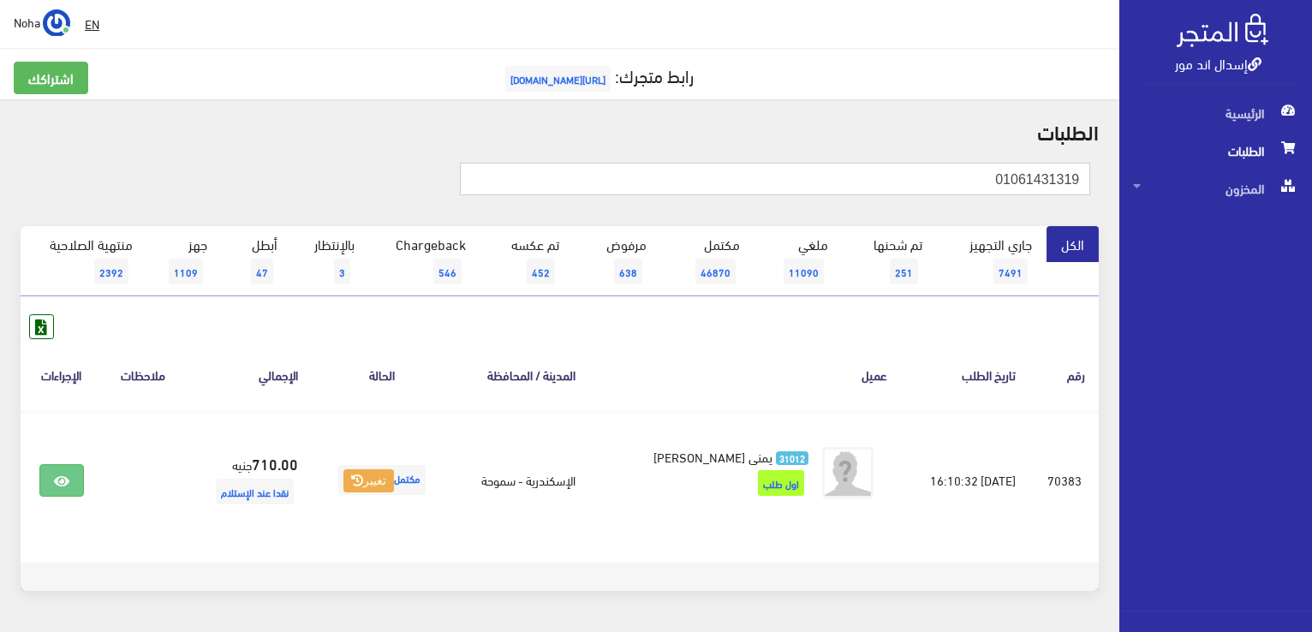
drag, startPoint x: 947, startPoint y: 176, endPoint x: 1188, endPoint y: 220, distance: 244.8
click at [1188, 220] on div "إسدال اند مور الرئيسية الطلبات المخزون" at bounding box center [656, 343] width 1312 height 687
paste input "01009396704"
type input "01009396704"
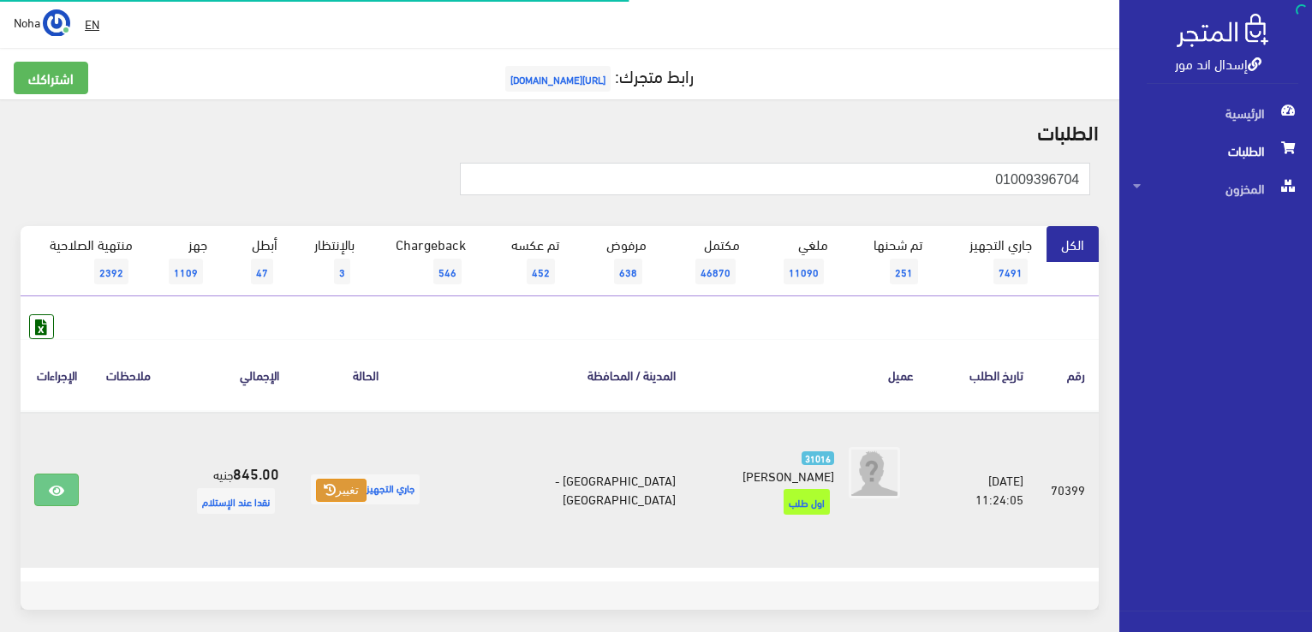
click at [367, 484] on button "تغيير" at bounding box center [341, 491] width 51 height 24
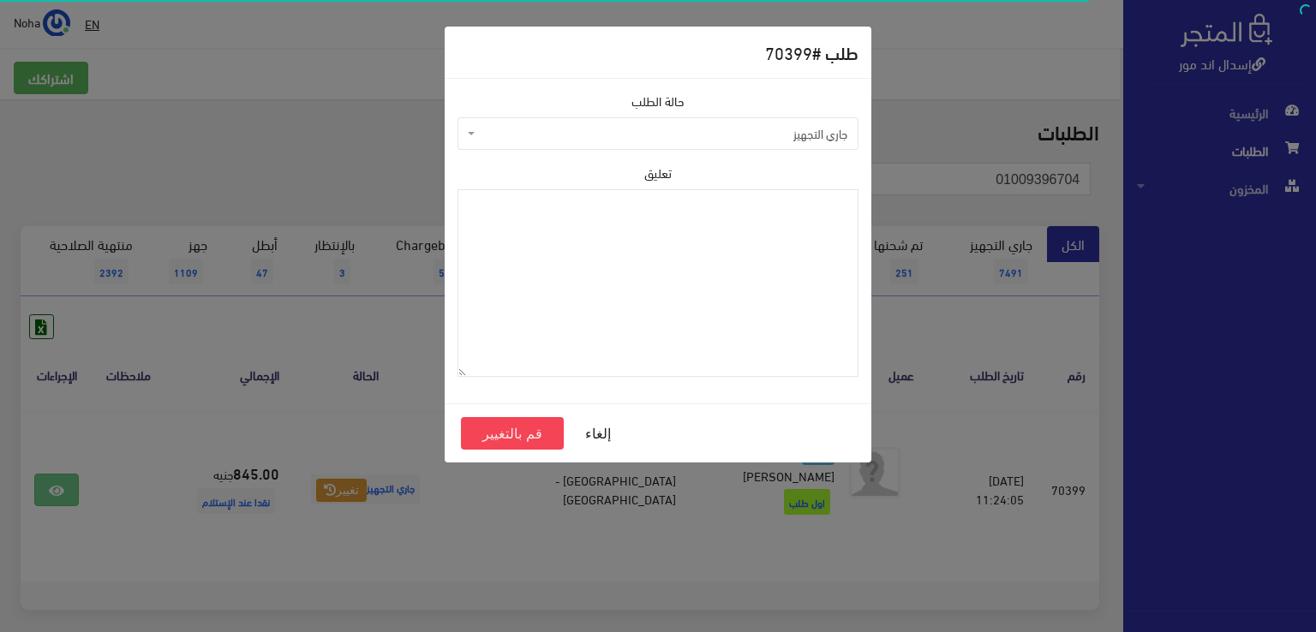
click at [567, 134] on span "جاري التجهيز" at bounding box center [663, 133] width 368 height 17
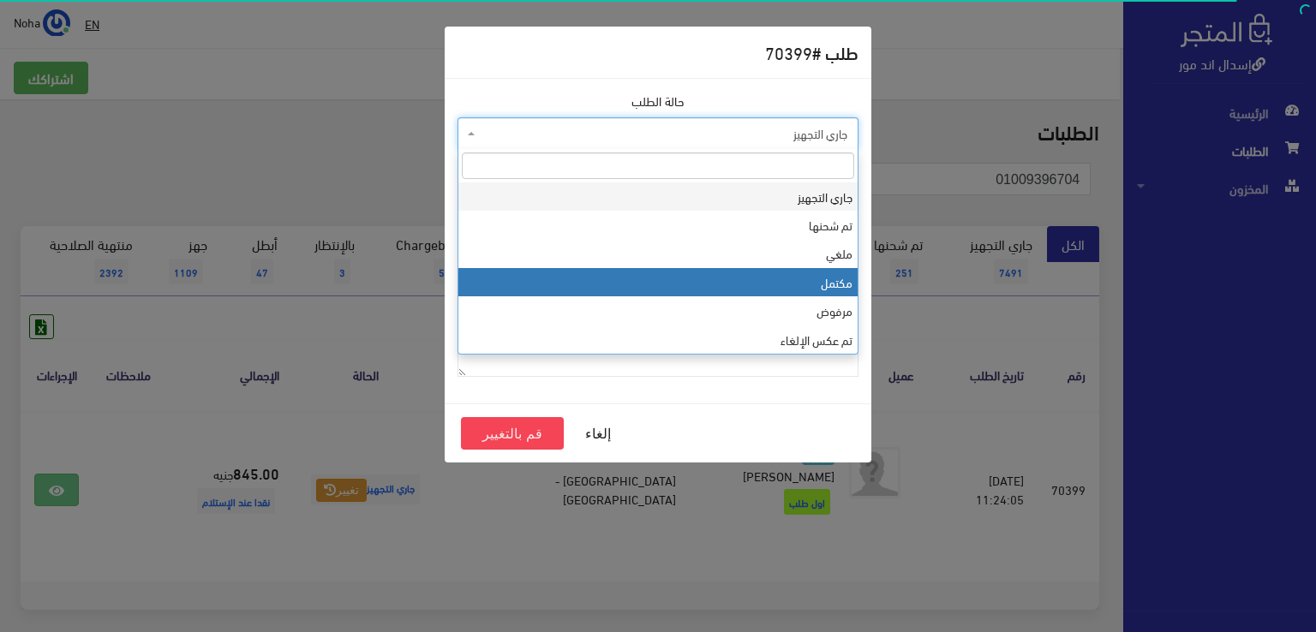
select select "4"
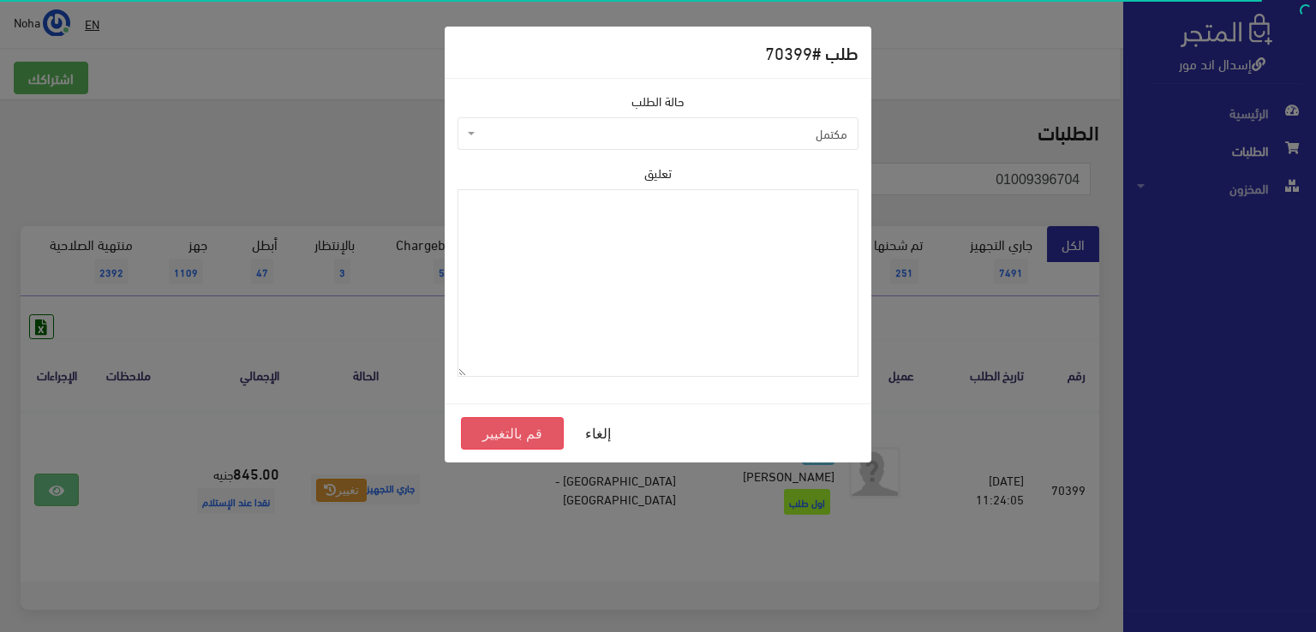
click at [536, 433] on button "قم بالتغيير" at bounding box center [512, 433] width 103 height 33
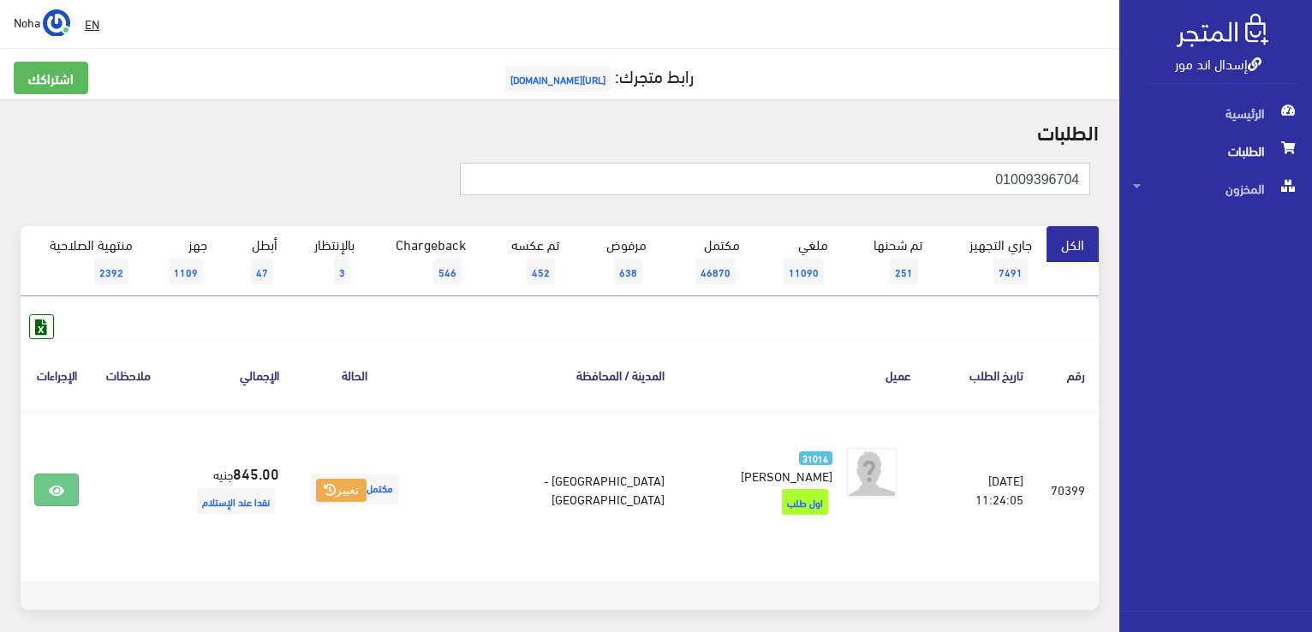
drag, startPoint x: 961, startPoint y: 178, endPoint x: 1097, endPoint y: 176, distance: 135.4
click at [1097, 176] on div "01009396704" at bounding box center [740, 186] width 721 height 46
paste input "01100009947"
type input "01100009947"
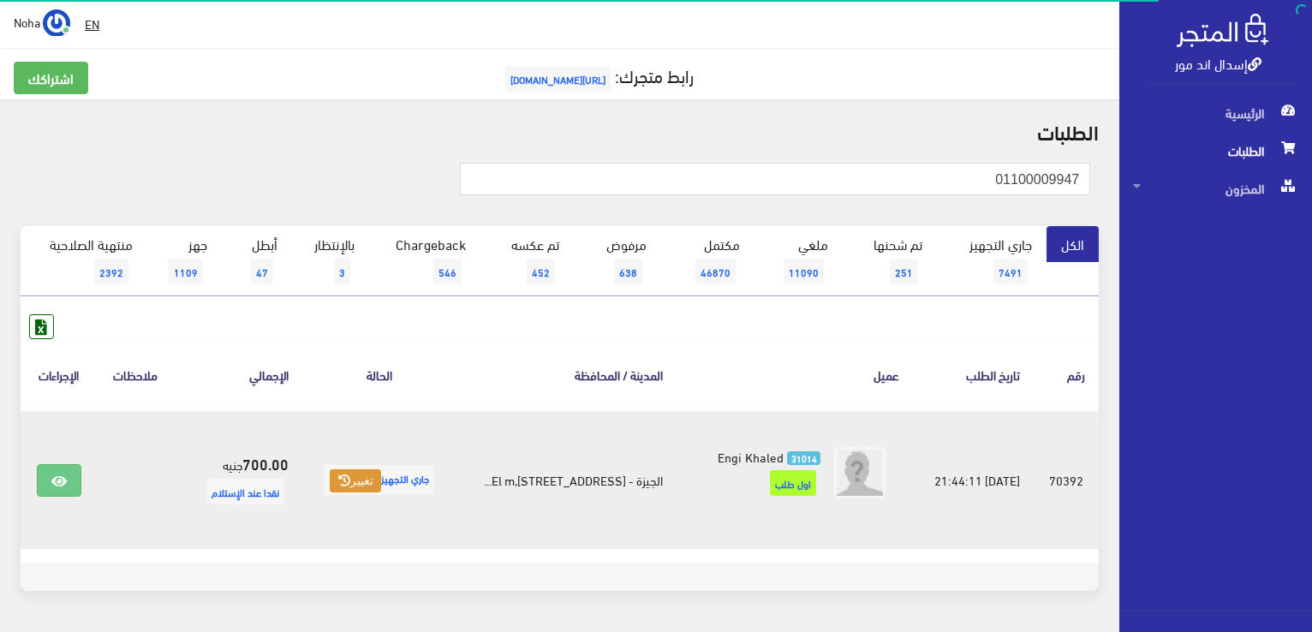
click at [365, 481] on button "تغيير" at bounding box center [355, 481] width 51 height 24
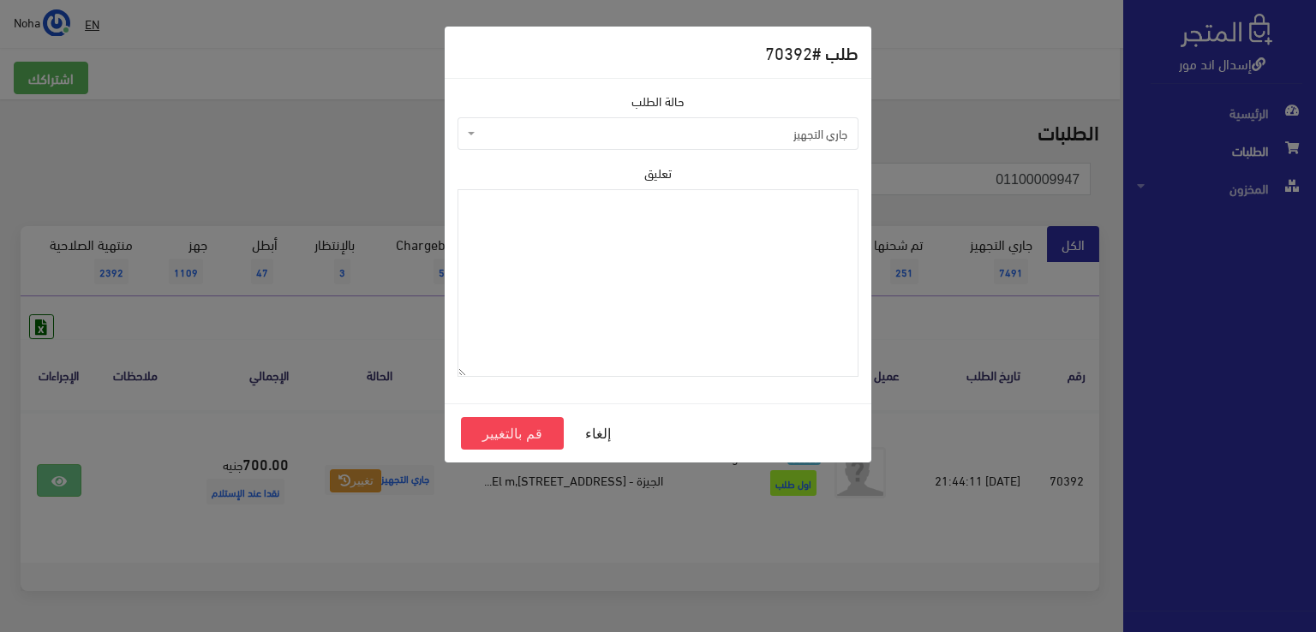
click at [544, 135] on span "جاري التجهيز" at bounding box center [663, 133] width 368 height 17
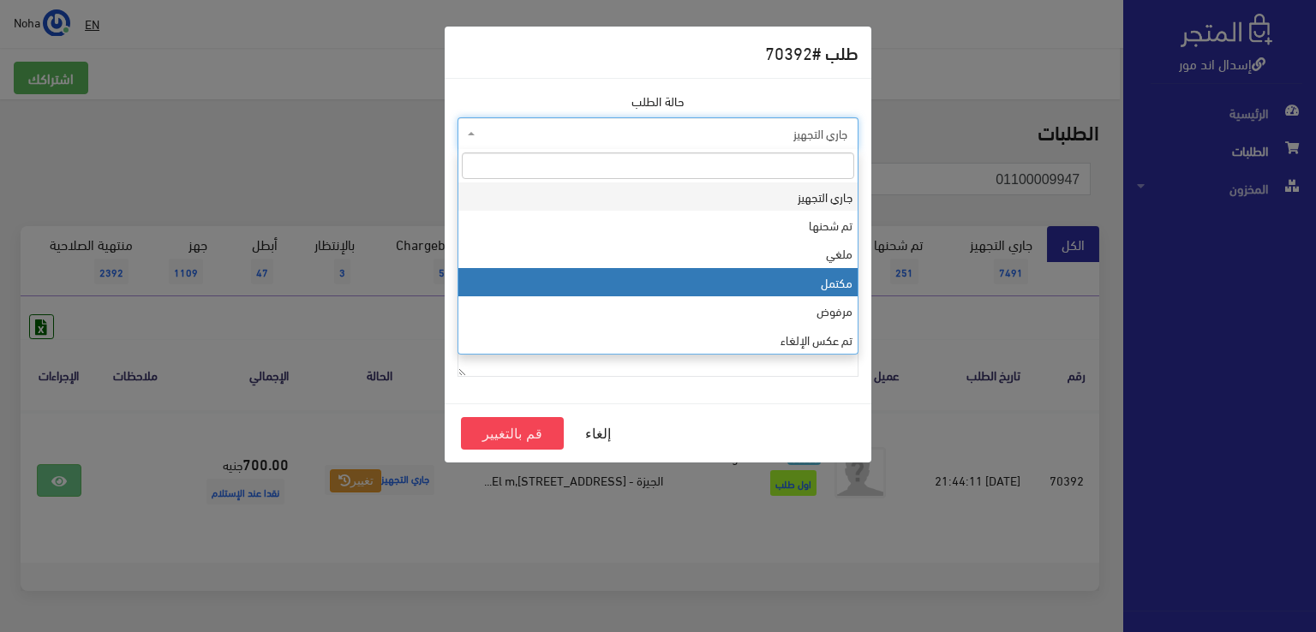
select select "4"
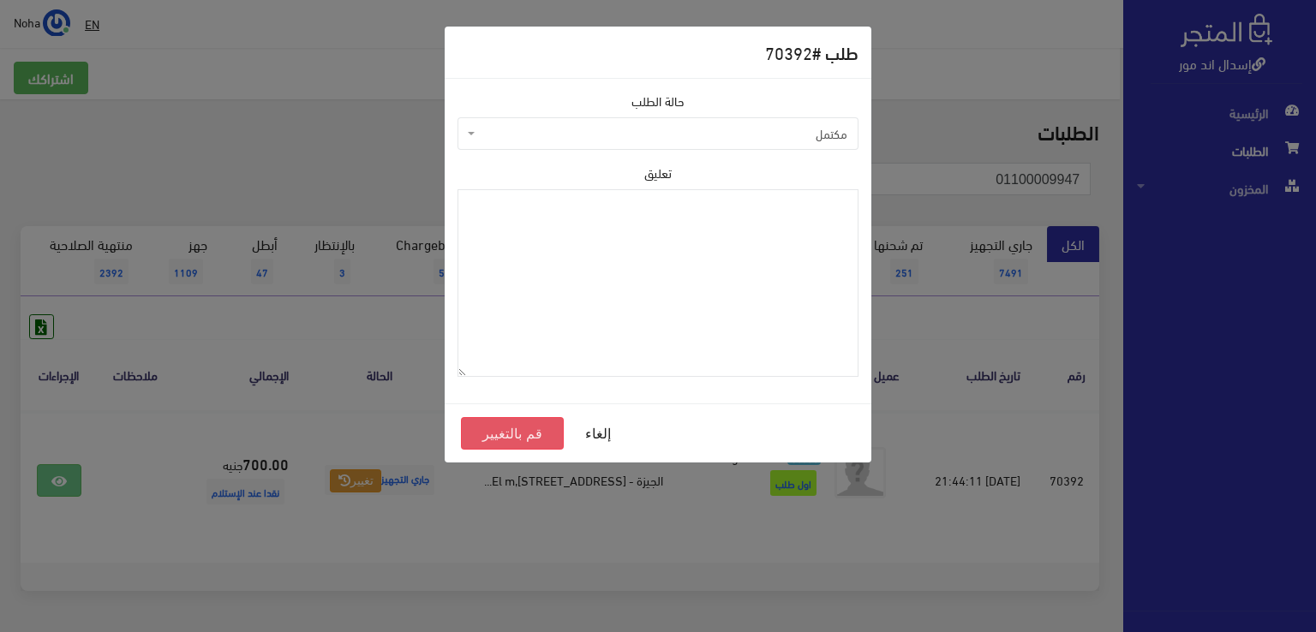
click at [544, 436] on button "قم بالتغيير" at bounding box center [512, 433] width 103 height 33
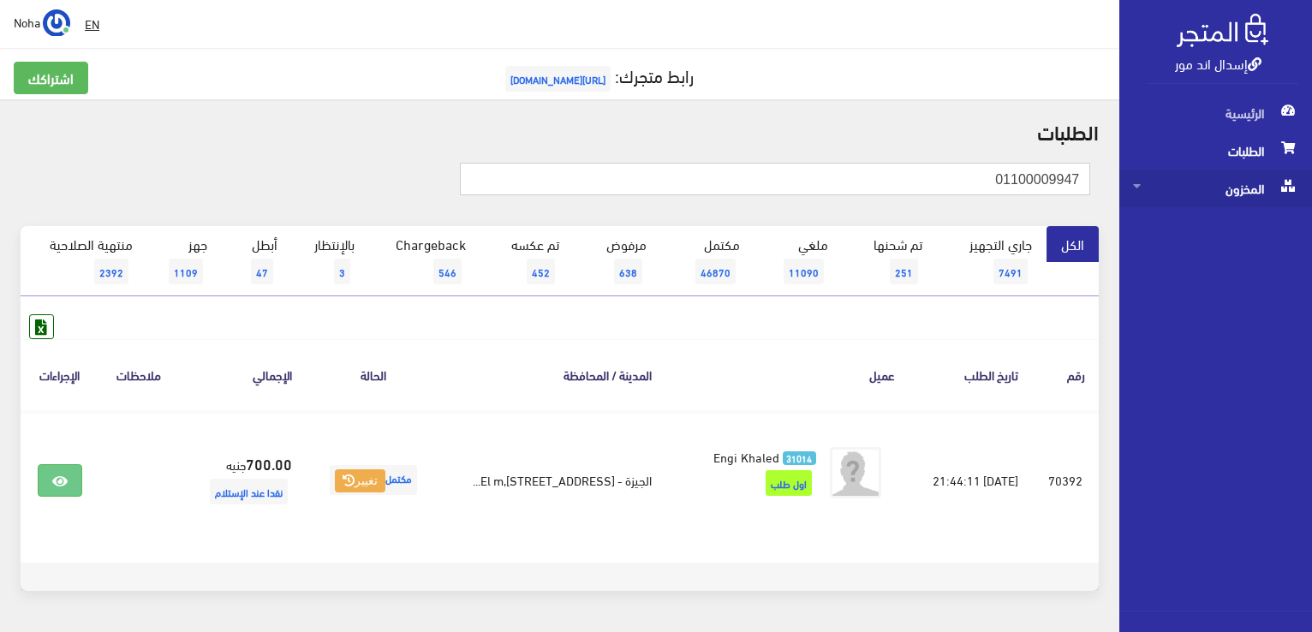
drag, startPoint x: 911, startPoint y: 174, endPoint x: 1203, endPoint y: 182, distance: 292.2
click at [1203, 182] on div "إسدال اند مور الرئيسية الطلبات المخزون" at bounding box center [656, 343] width 1312 height 687
paste input "01030783091"
type input "01030783091"
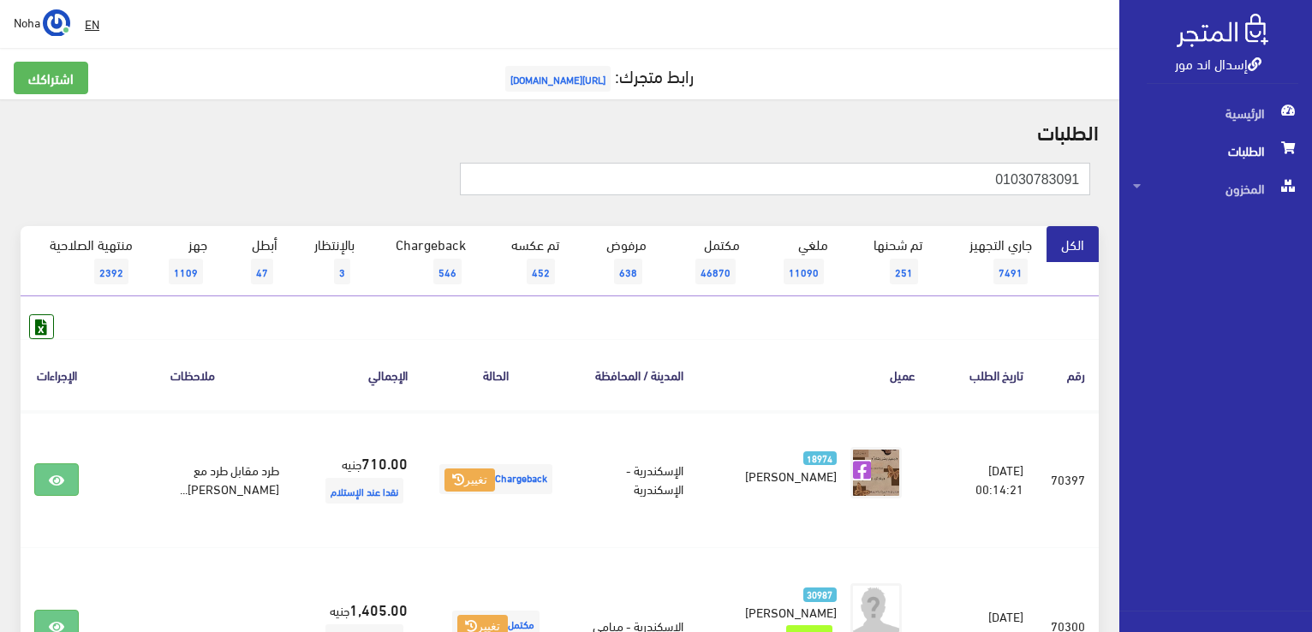
drag, startPoint x: 923, startPoint y: 177, endPoint x: 1315, endPoint y: 258, distance: 400.5
click at [1312, 258] on html "إسدال اند مور الرئيسية الطلبات" at bounding box center [656, 316] width 1312 height 632
paste input "01004222514"
type input "01004222514"
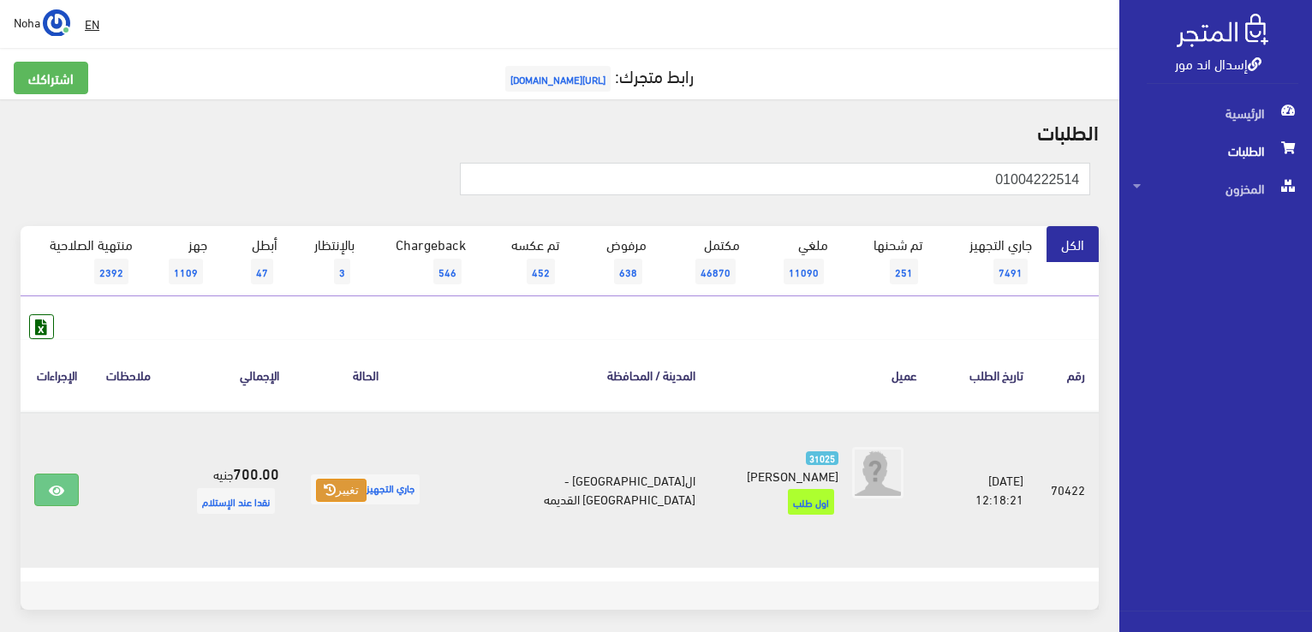
click at [367, 481] on button "تغيير" at bounding box center [341, 491] width 51 height 24
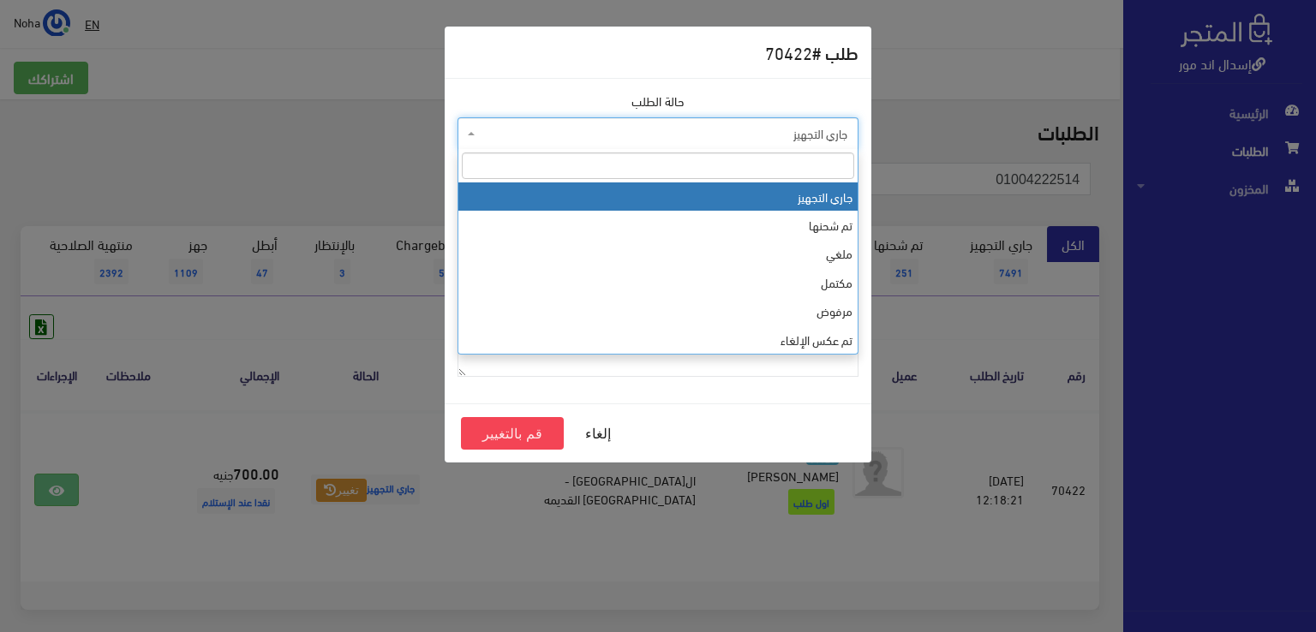
click at [608, 133] on span "جاري التجهيز" at bounding box center [663, 133] width 368 height 17
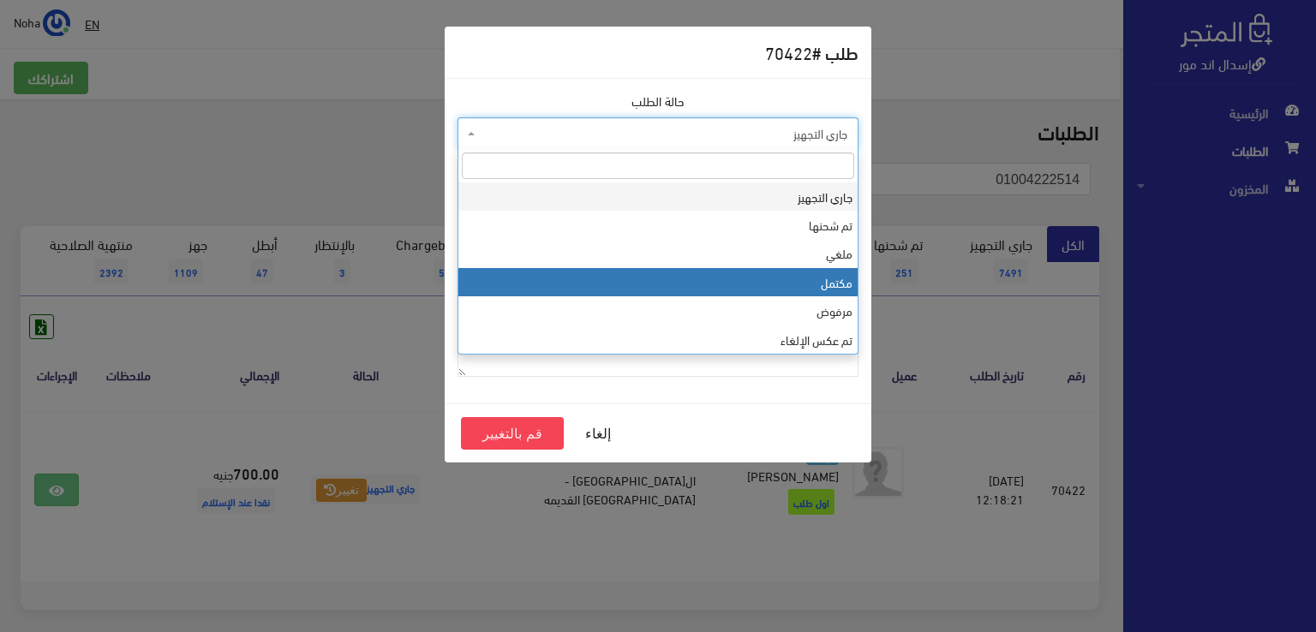
select select "4"
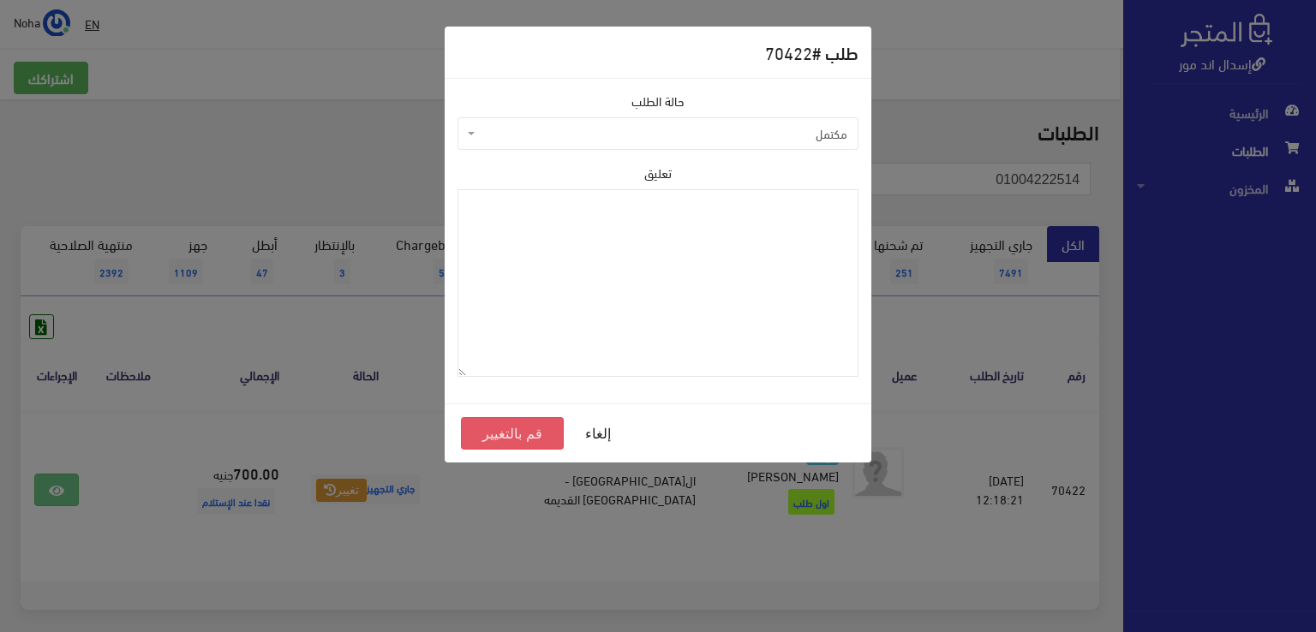
click at [536, 439] on button "قم بالتغيير" at bounding box center [512, 433] width 103 height 33
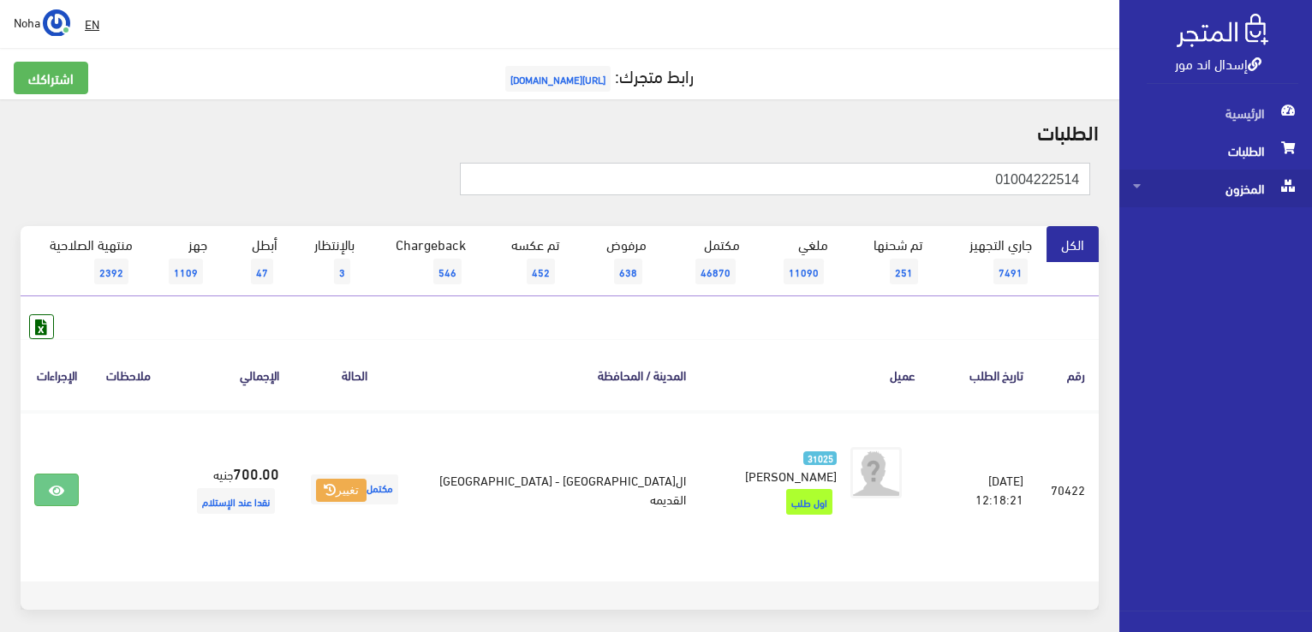
drag, startPoint x: 956, startPoint y: 184, endPoint x: 1310, endPoint y: 186, distance: 353.8
click at [1312, 188] on html "إسدال اند مور الرئيسية الطلبات" at bounding box center [656, 316] width 1312 height 632
paste input "25575078"
type input "01025575078"
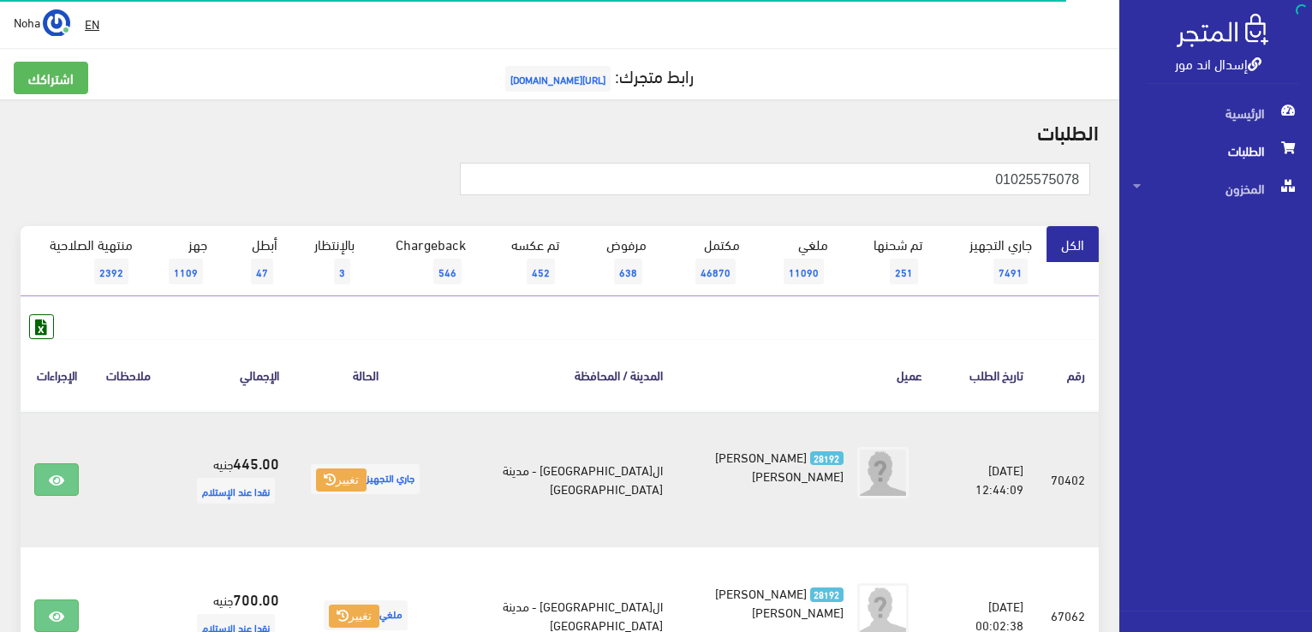
click at [366, 411] on td "جاري التجهيز تغيير" at bounding box center [365, 479] width 145 height 137
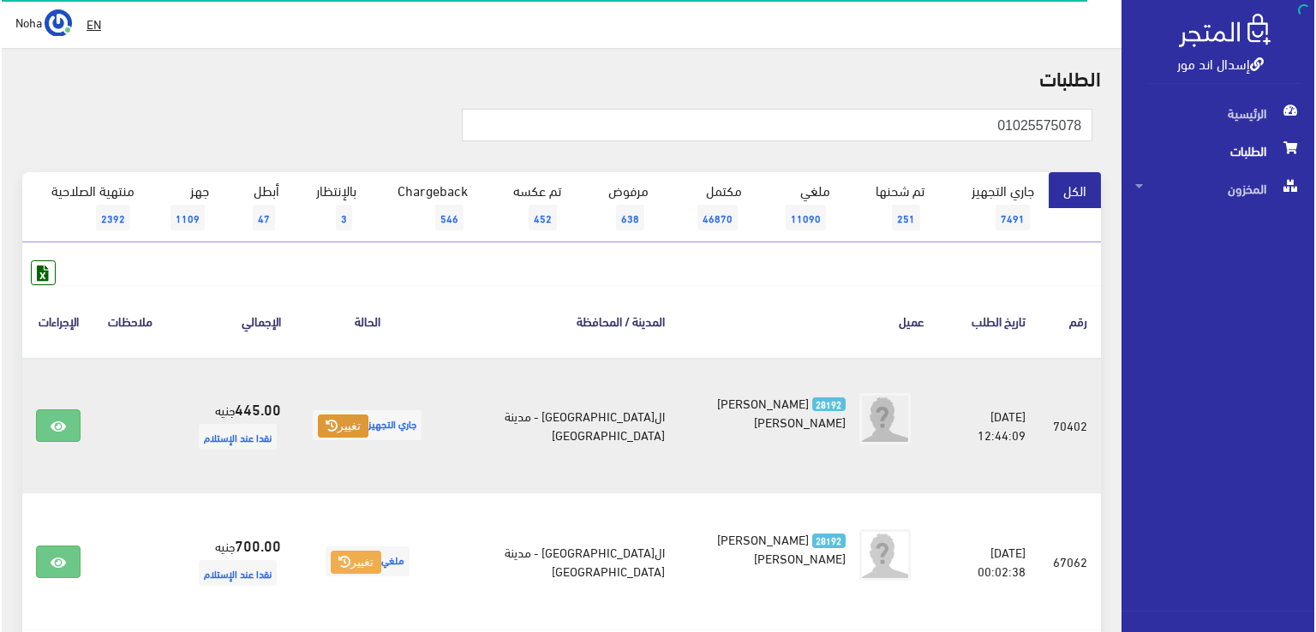
scroll to position [86, 0]
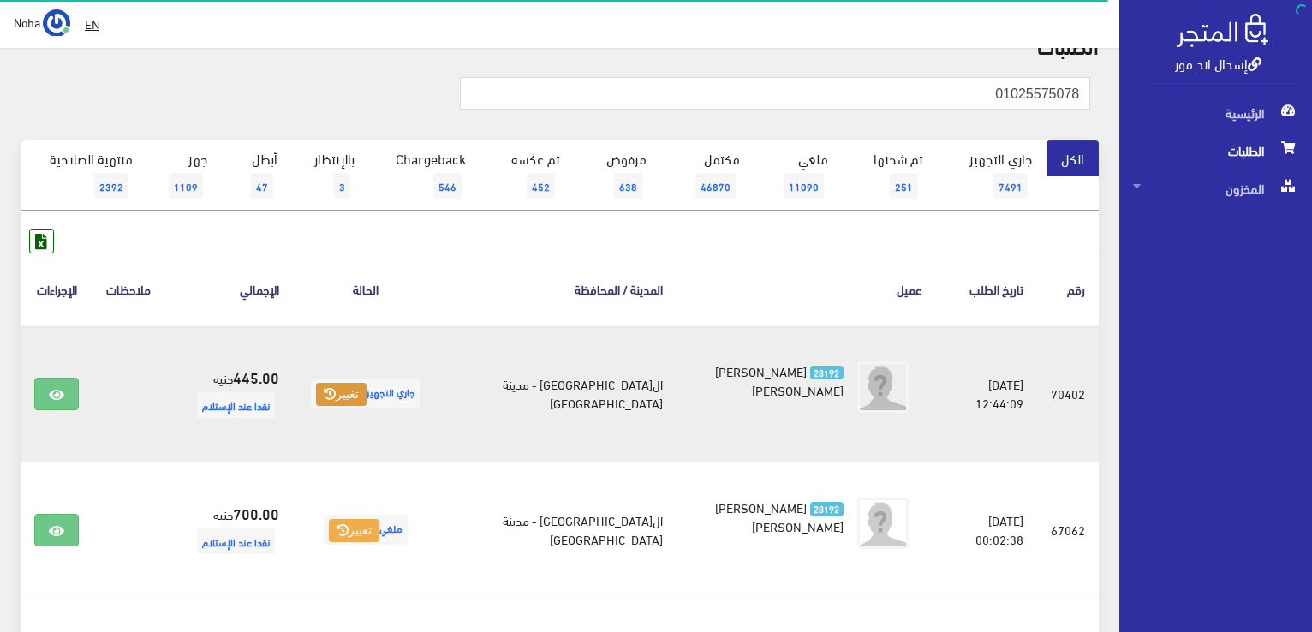
click at [358, 383] on button "تغيير" at bounding box center [341, 395] width 51 height 24
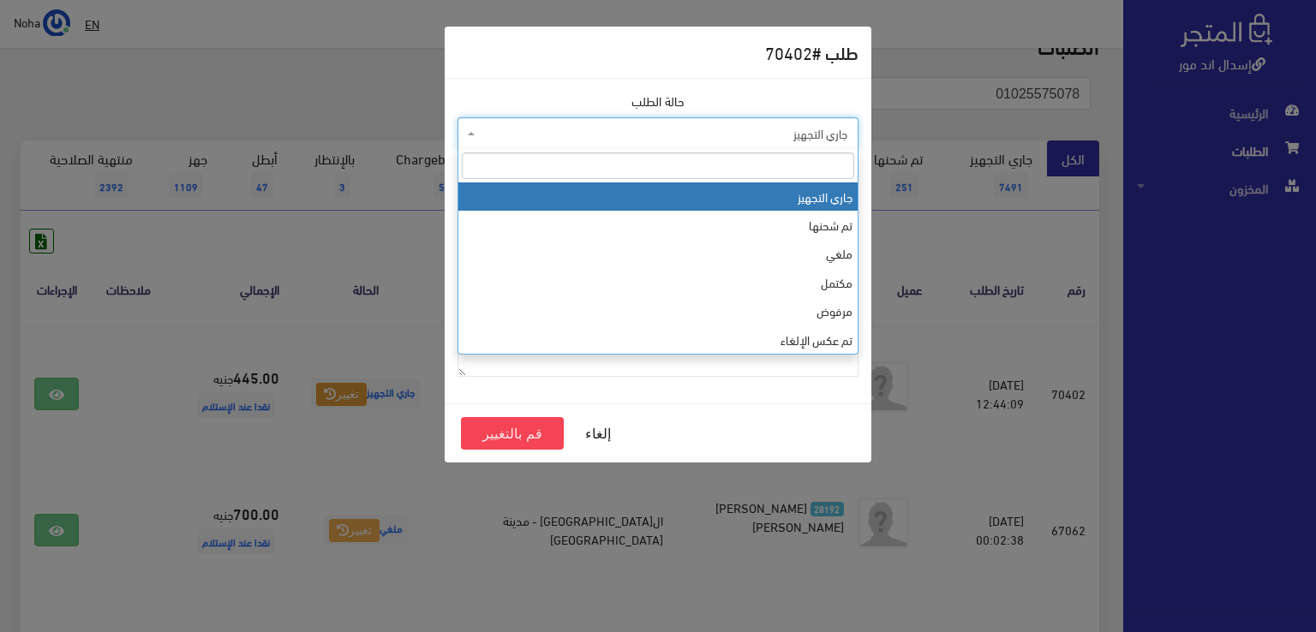
click at [536, 141] on span "جاري التجهيز" at bounding box center [663, 133] width 368 height 17
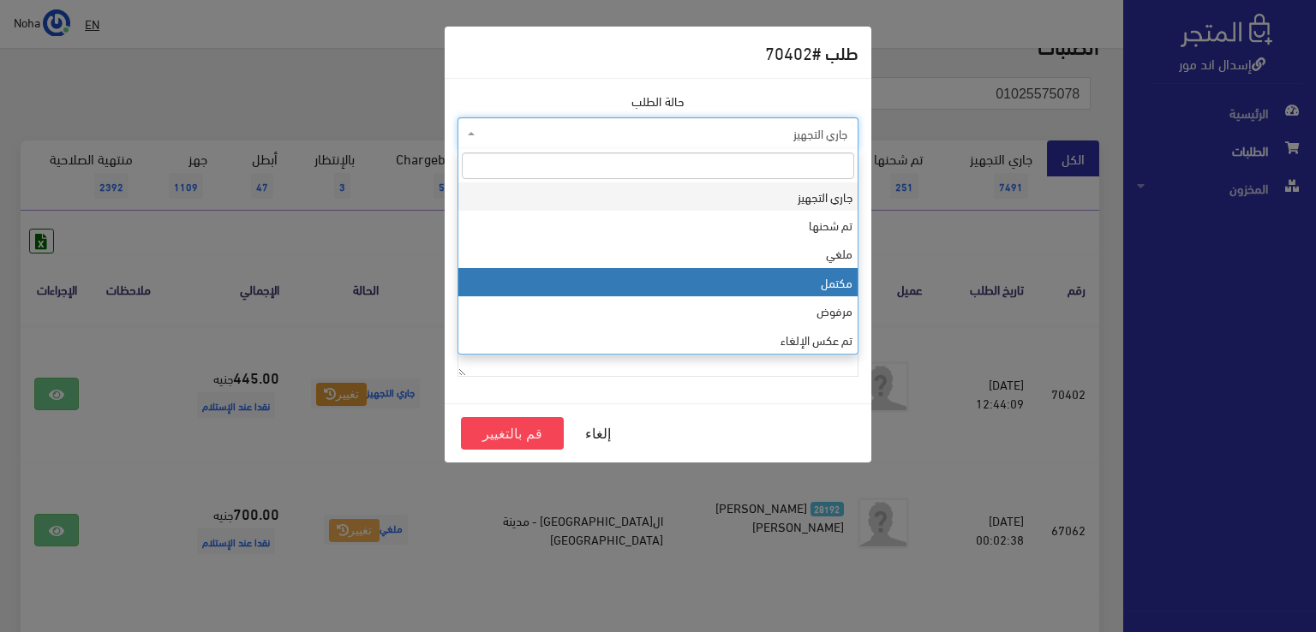
select select "4"
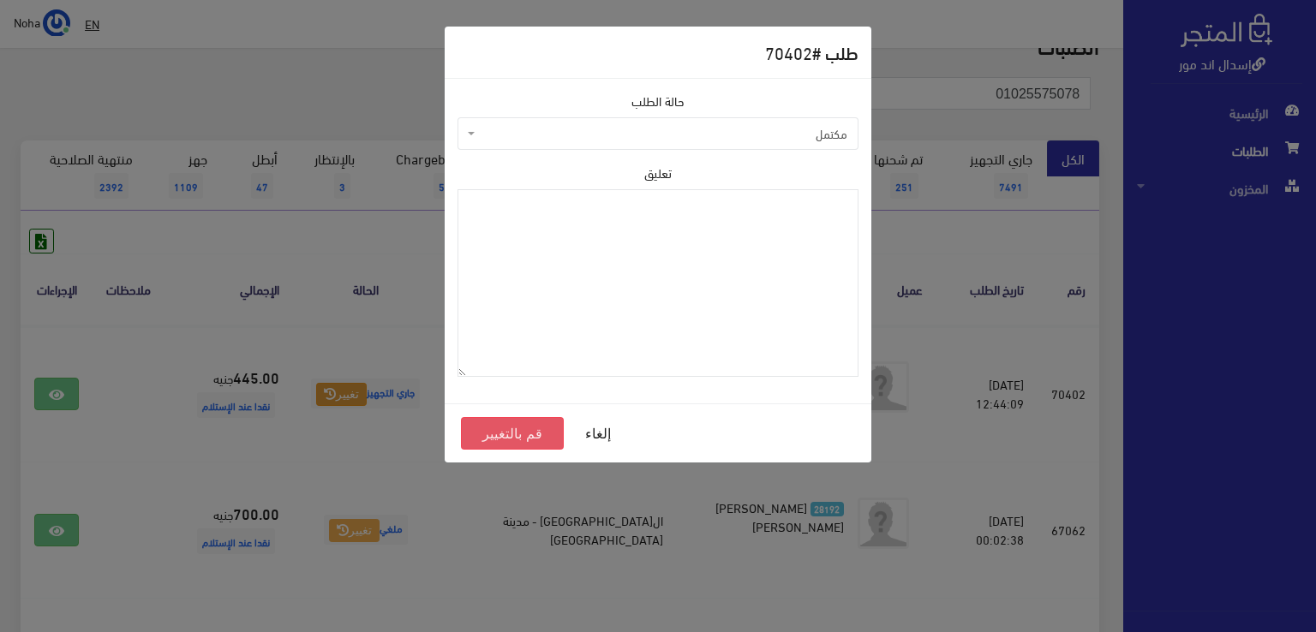
click at [487, 434] on button "قم بالتغيير" at bounding box center [512, 433] width 103 height 33
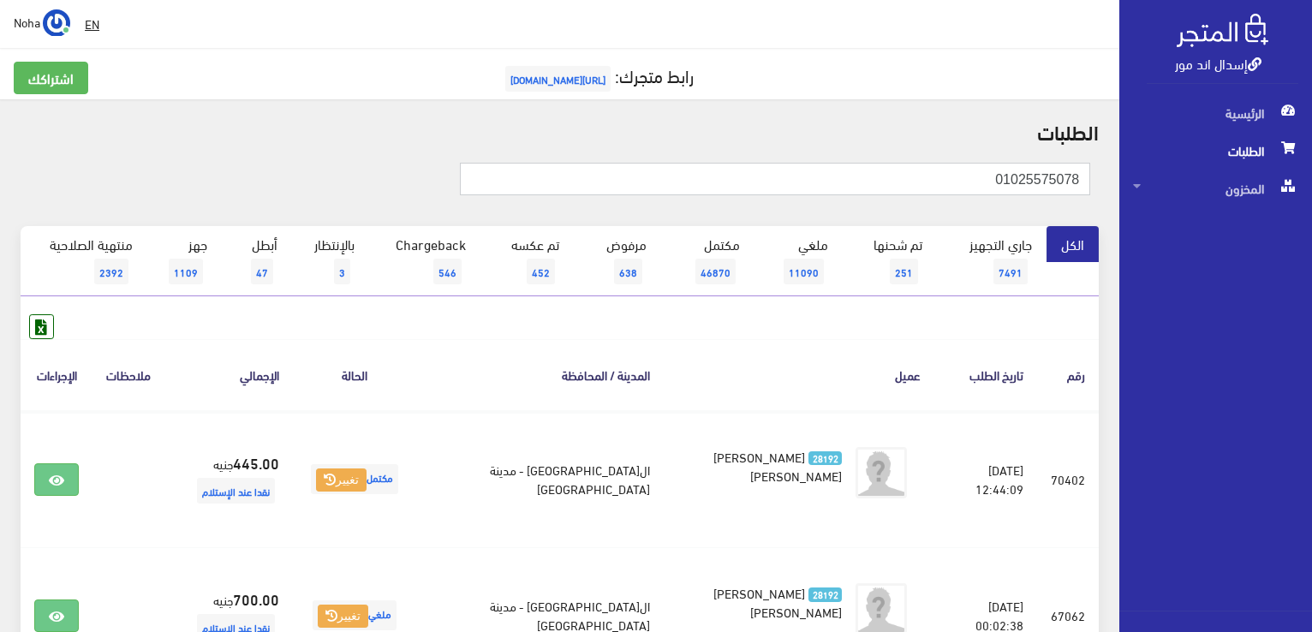
drag, startPoint x: 913, startPoint y: 179, endPoint x: 1094, endPoint y: 207, distance: 183.0
click at [1312, 238] on html "إسدال اند مور الرئيسية الطلبات" at bounding box center [656, 316] width 1312 height 632
paste input "05372760"
type input "01005372760"
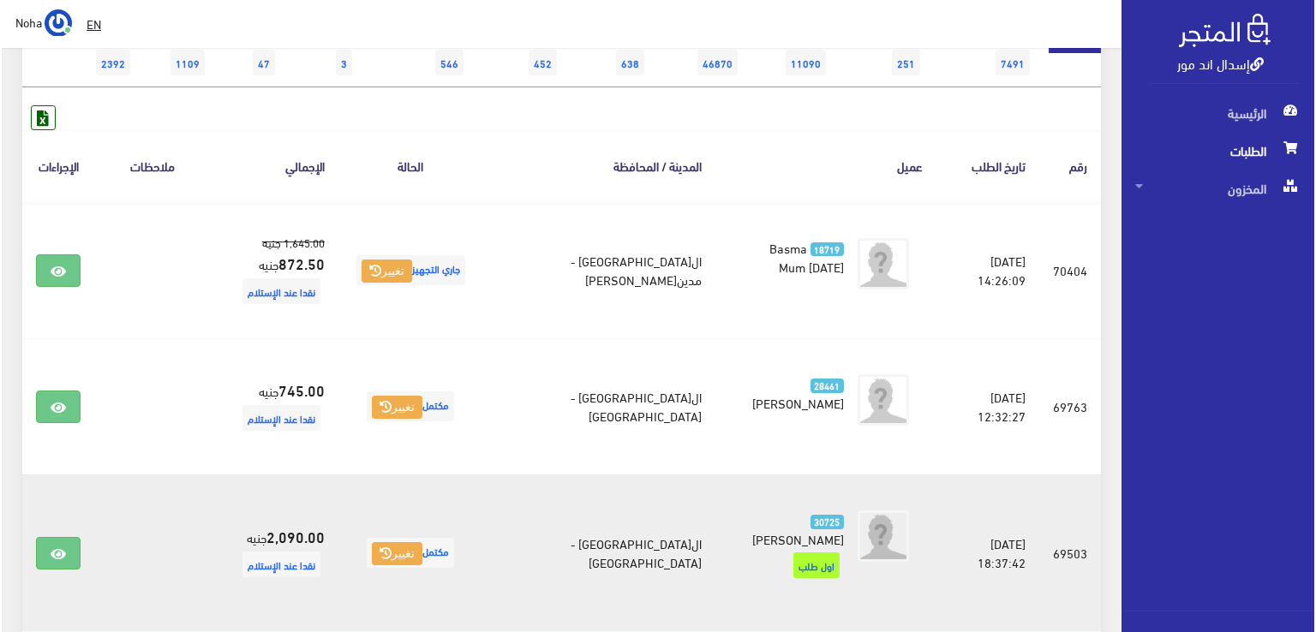
scroll to position [257, 0]
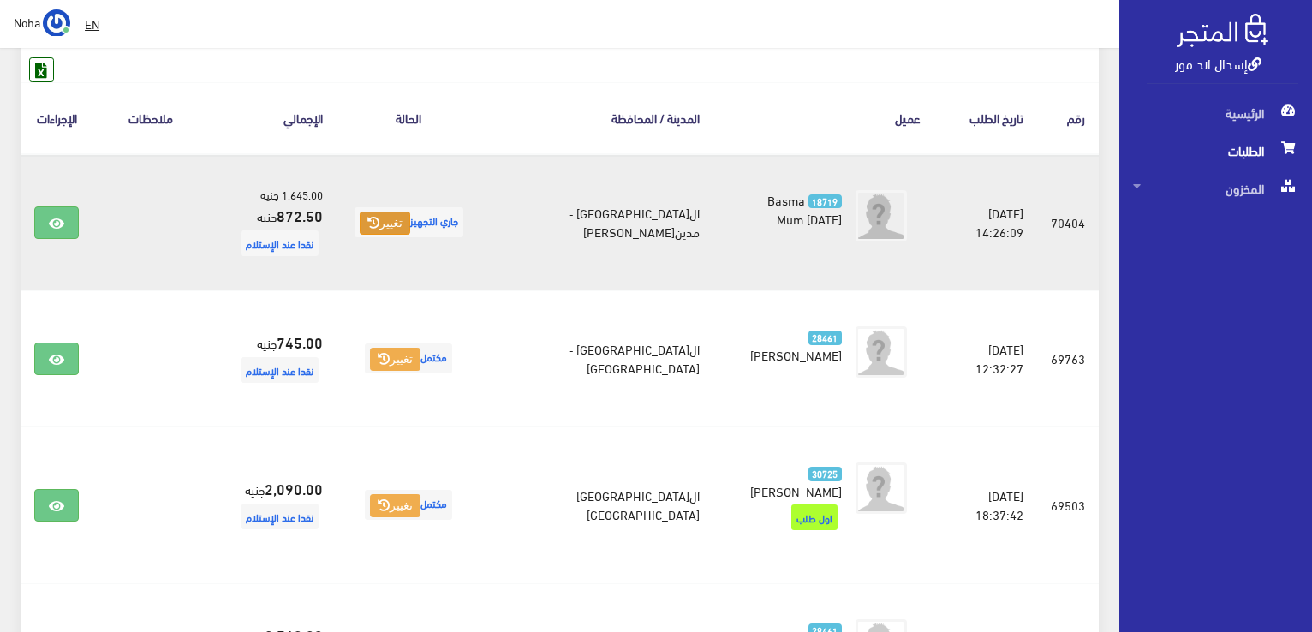
click at [380, 220] on icon at bounding box center [374, 223] width 12 height 12
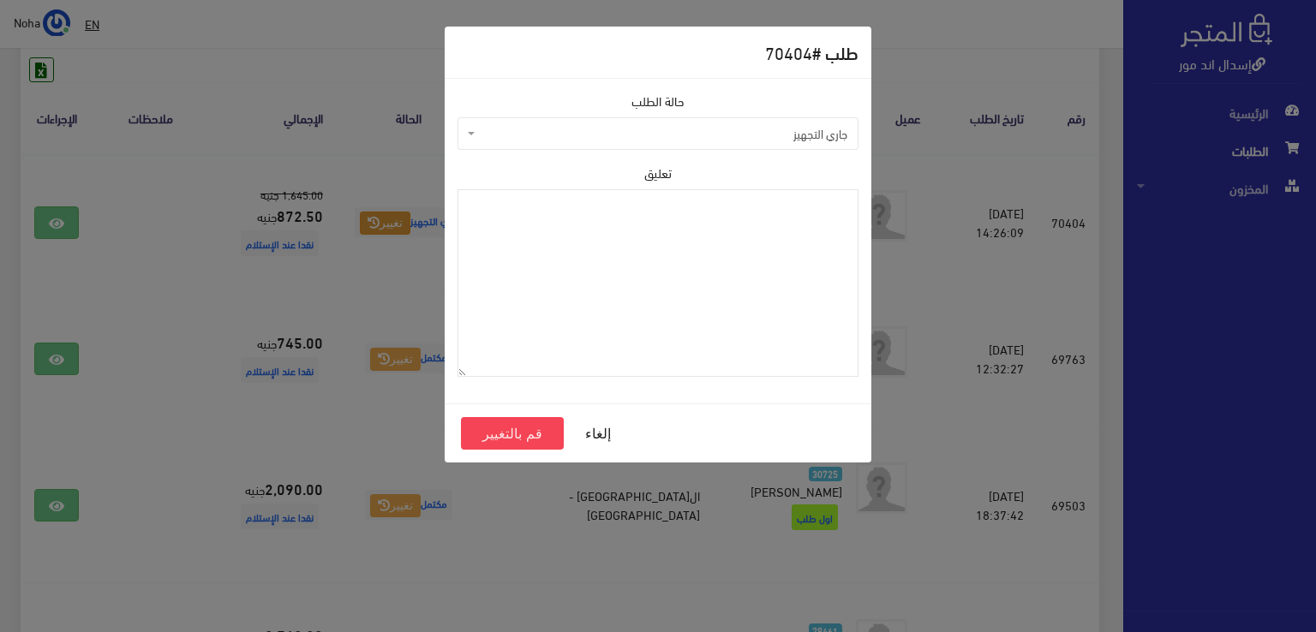
click at [613, 128] on span "جاري التجهيز" at bounding box center [663, 133] width 368 height 17
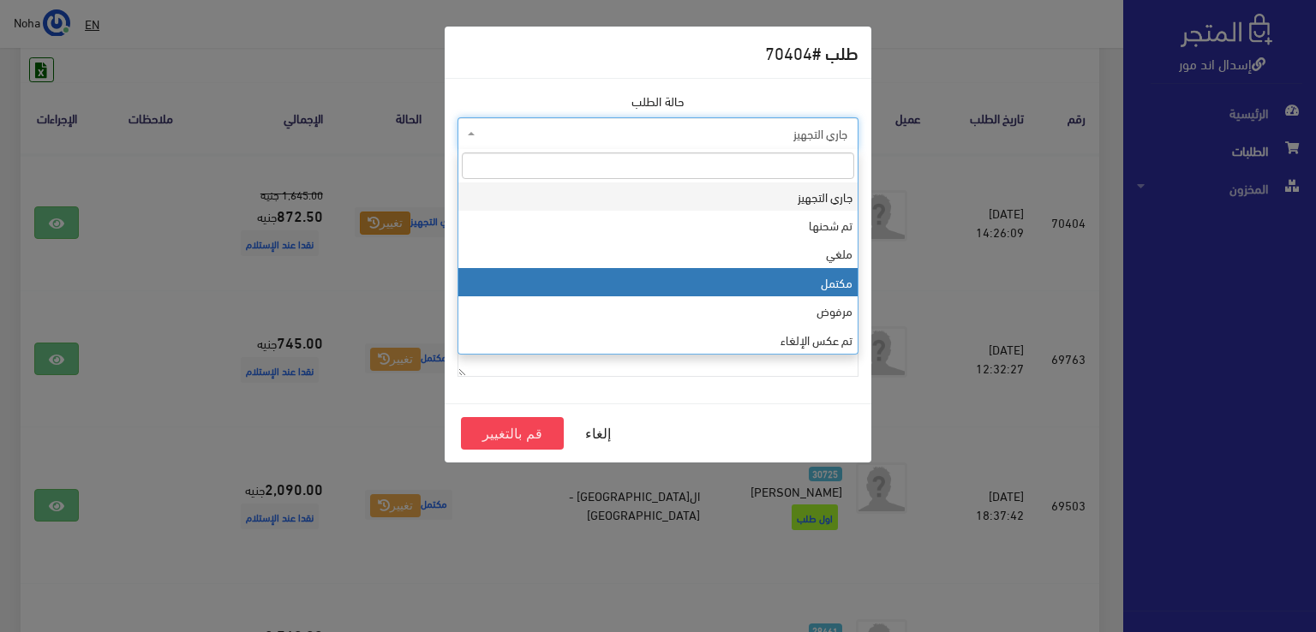
select select "4"
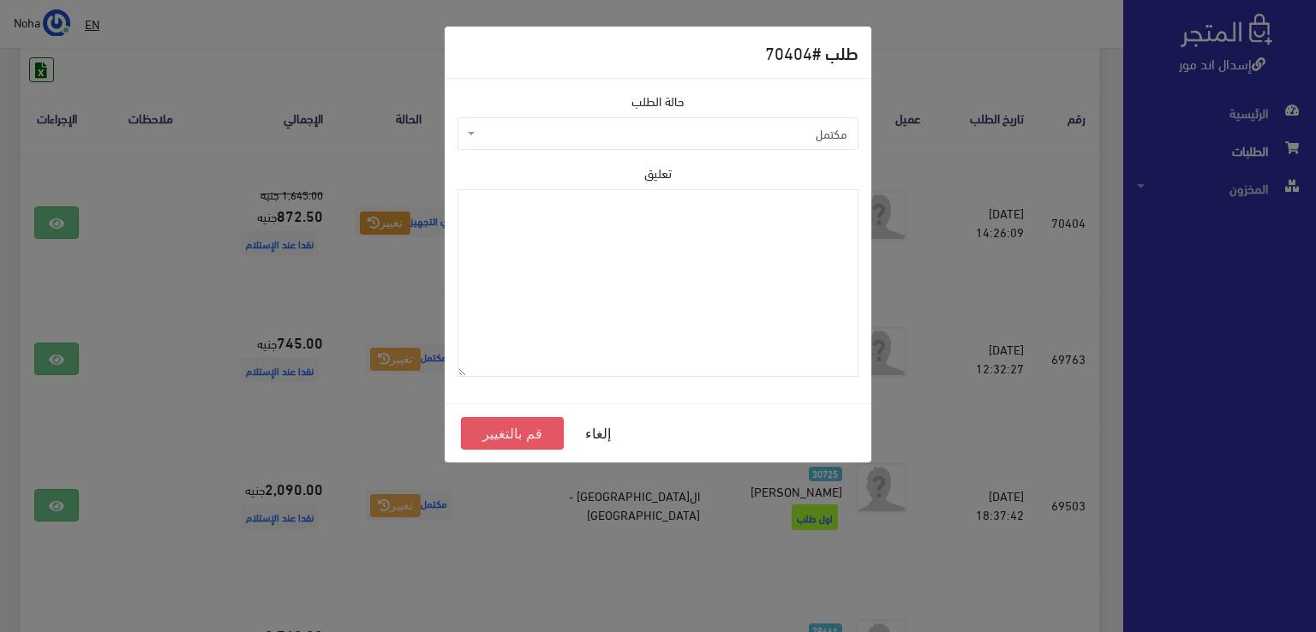
click at [531, 436] on button "قم بالتغيير" at bounding box center [512, 433] width 103 height 33
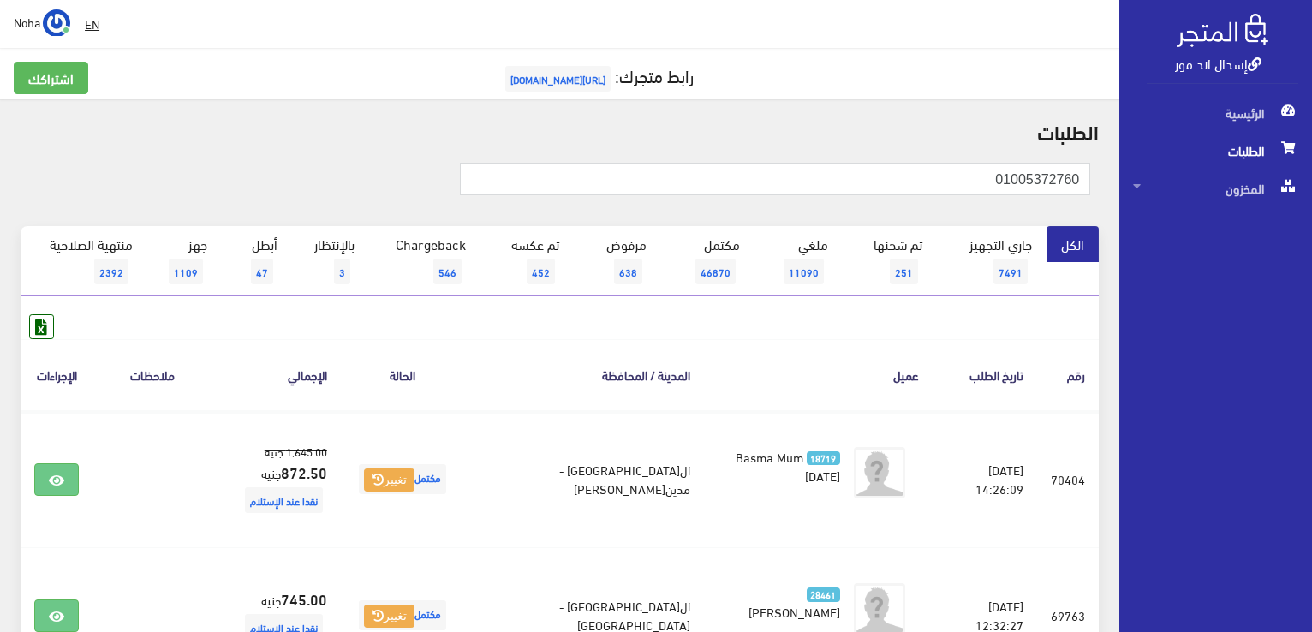
drag, startPoint x: 948, startPoint y: 189, endPoint x: 1290, endPoint y: 164, distance: 342.7
click at [1292, 165] on div "إسدال اند مور الرئيسية الطلبات المخزون" at bounding box center [656, 557] width 1312 height 1115
paste input "0100174091"
type input "01001740910"
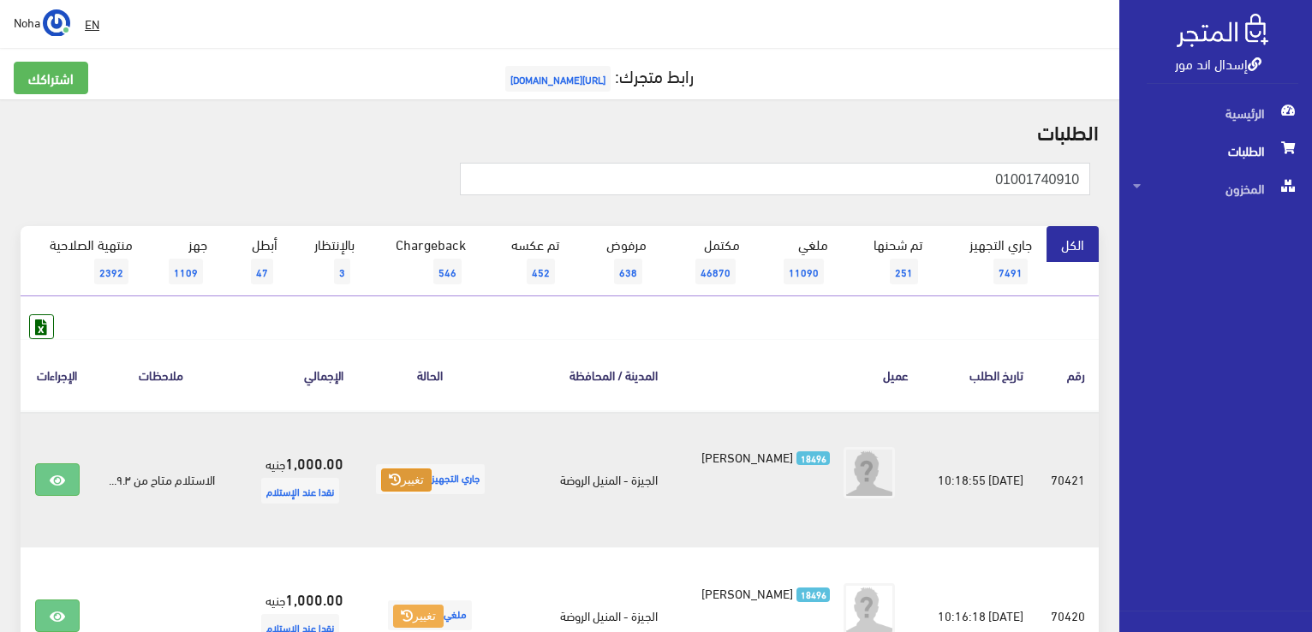
click at [409, 471] on button "تغيير" at bounding box center [406, 481] width 51 height 24
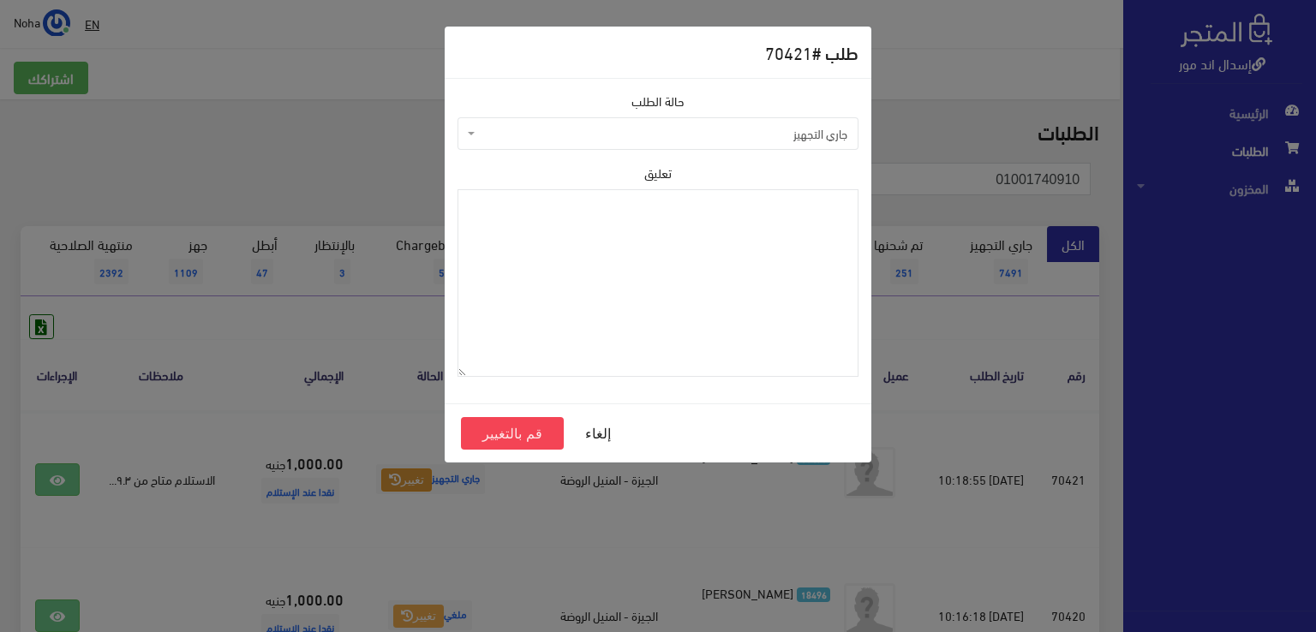
click at [537, 134] on span "جاري التجهيز" at bounding box center [663, 133] width 368 height 17
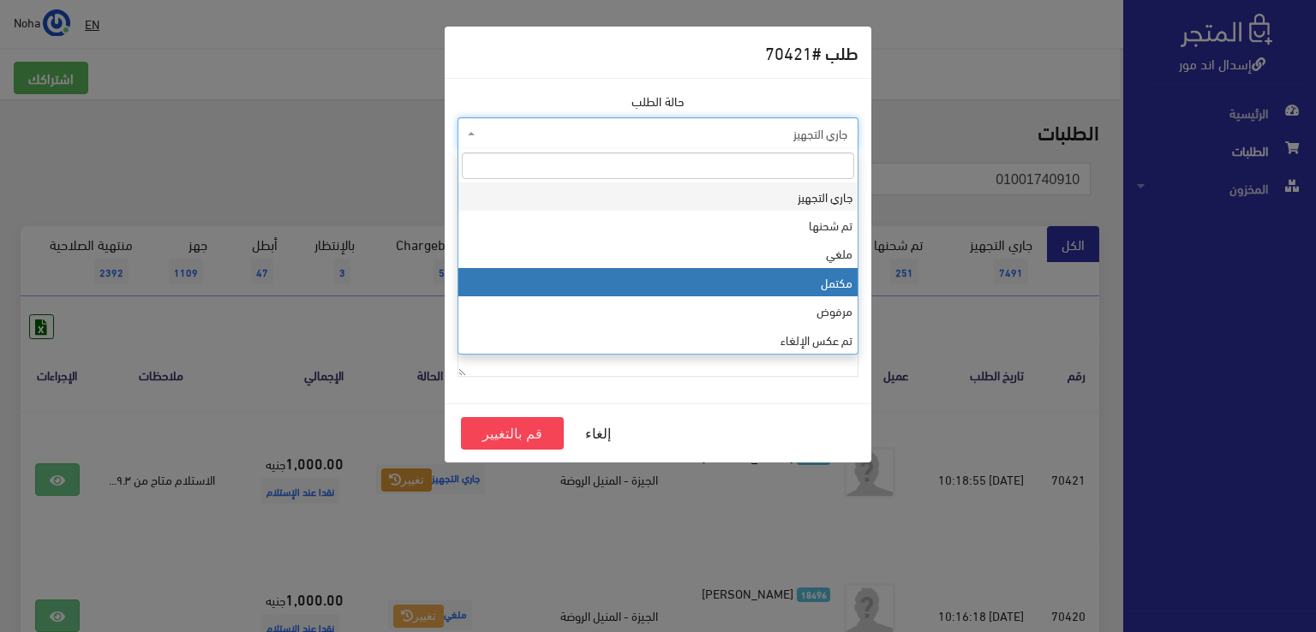
select select "4"
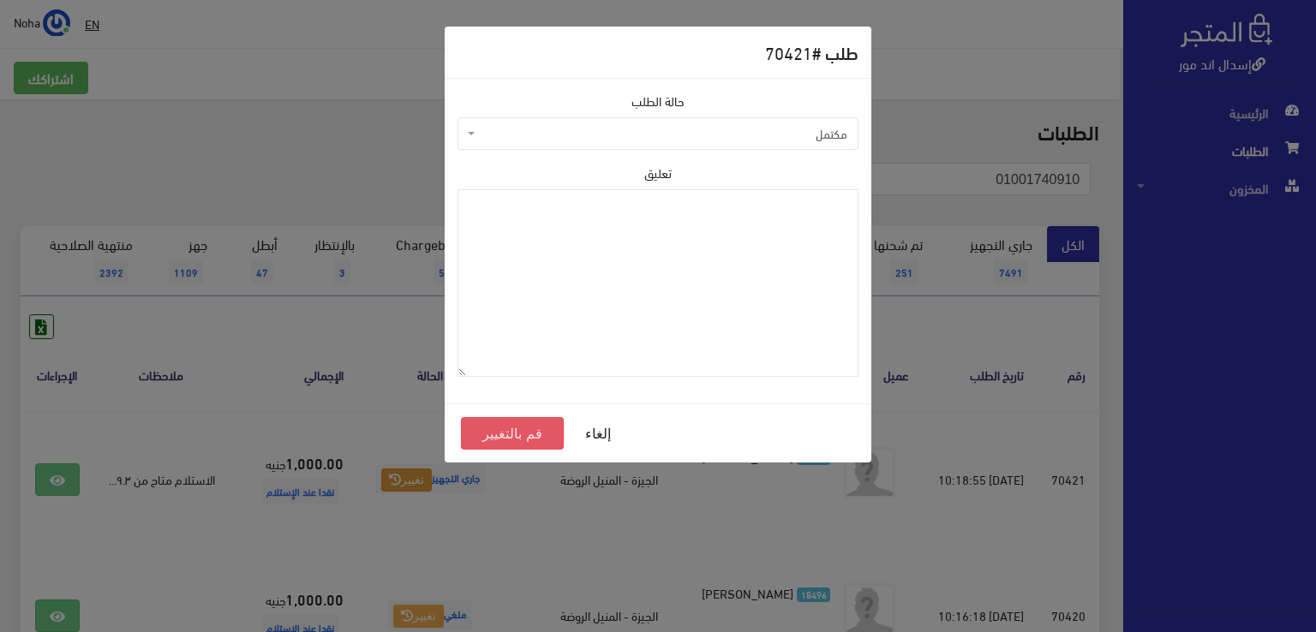
click at [510, 438] on button "قم بالتغيير" at bounding box center [512, 433] width 103 height 33
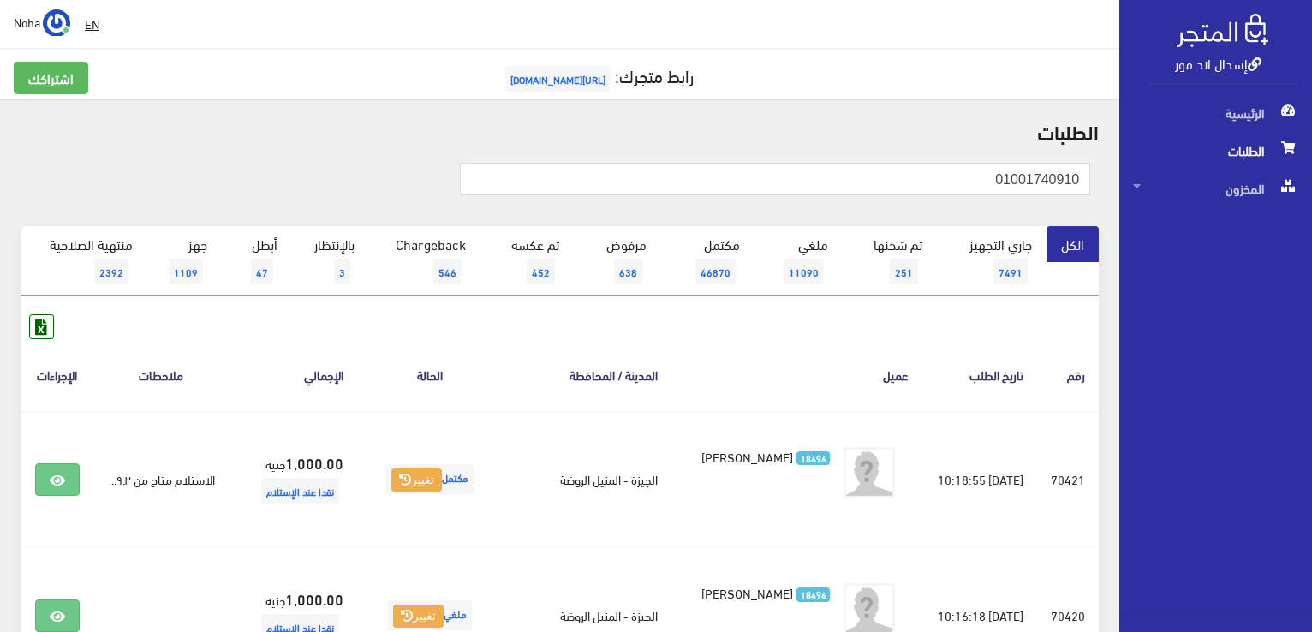
click at [818, 340] on th "عميل" at bounding box center [797, 374] width 251 height 71
drag, startPoint x: 940, startPoint y: 186, endPoint x: 1230, endPoint y: 182, distance: 290.4
click at [1230, 182] on div "إسدال اند مور الرئيسية الطلبات المخزون" at bounding box center [656, 547] width 1312 height 1094
paste input "010173870"
type input "01017387010"
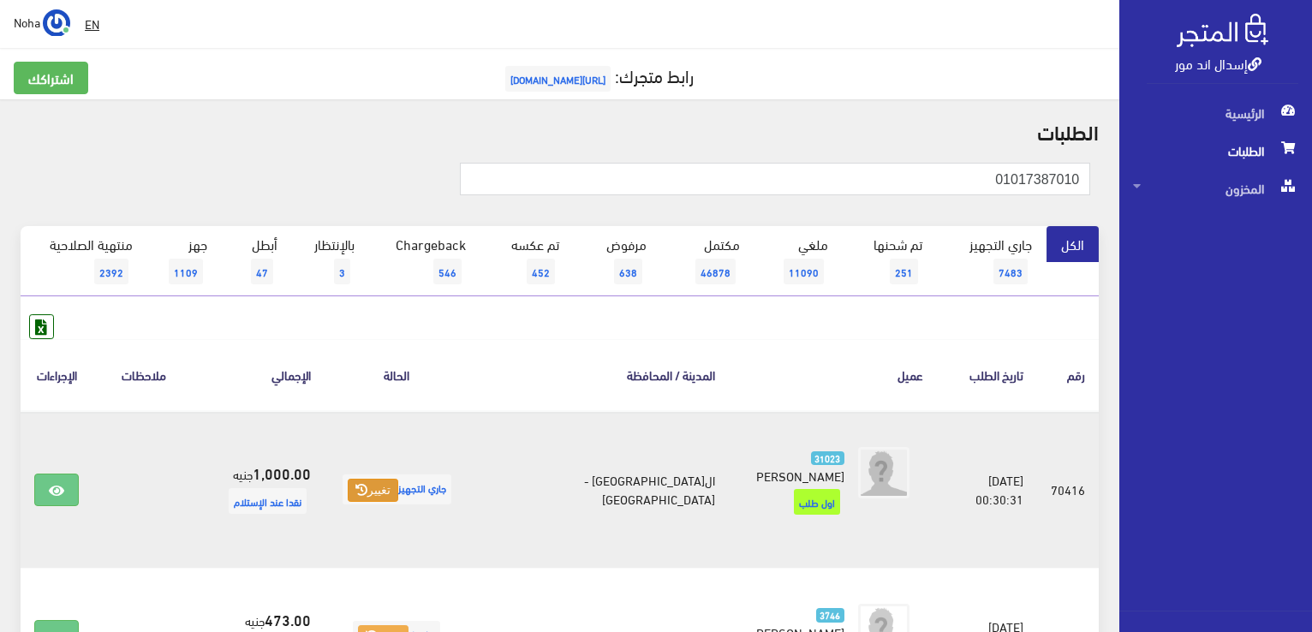
click at [368, 484] on icon at bounding box center [362, 490] width 12 height 12
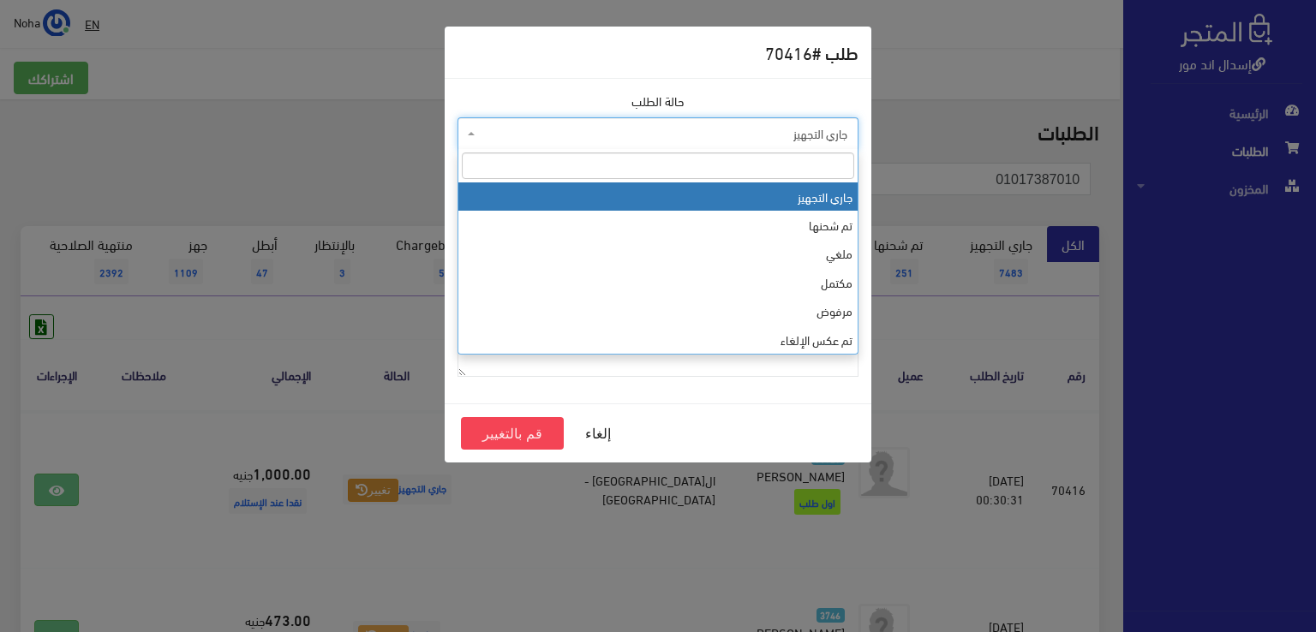
click at [596, 133] on span "جاري التجهيز" at bounding box center [663, 133] width 368 height 17
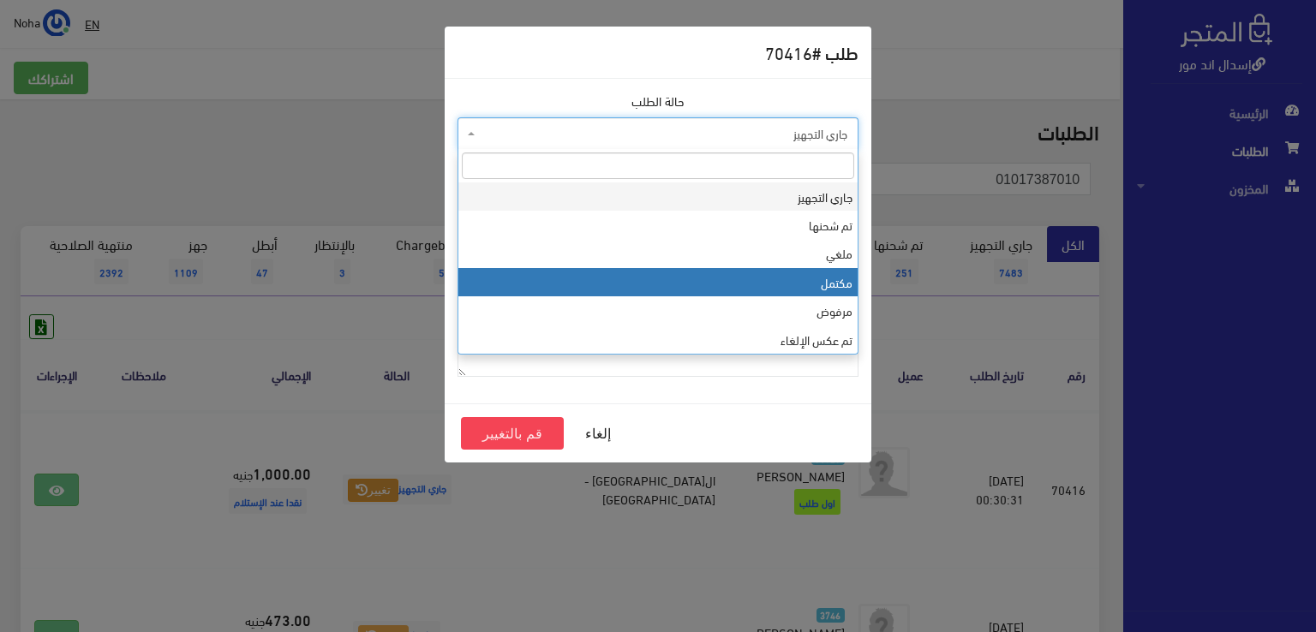
select select "4"
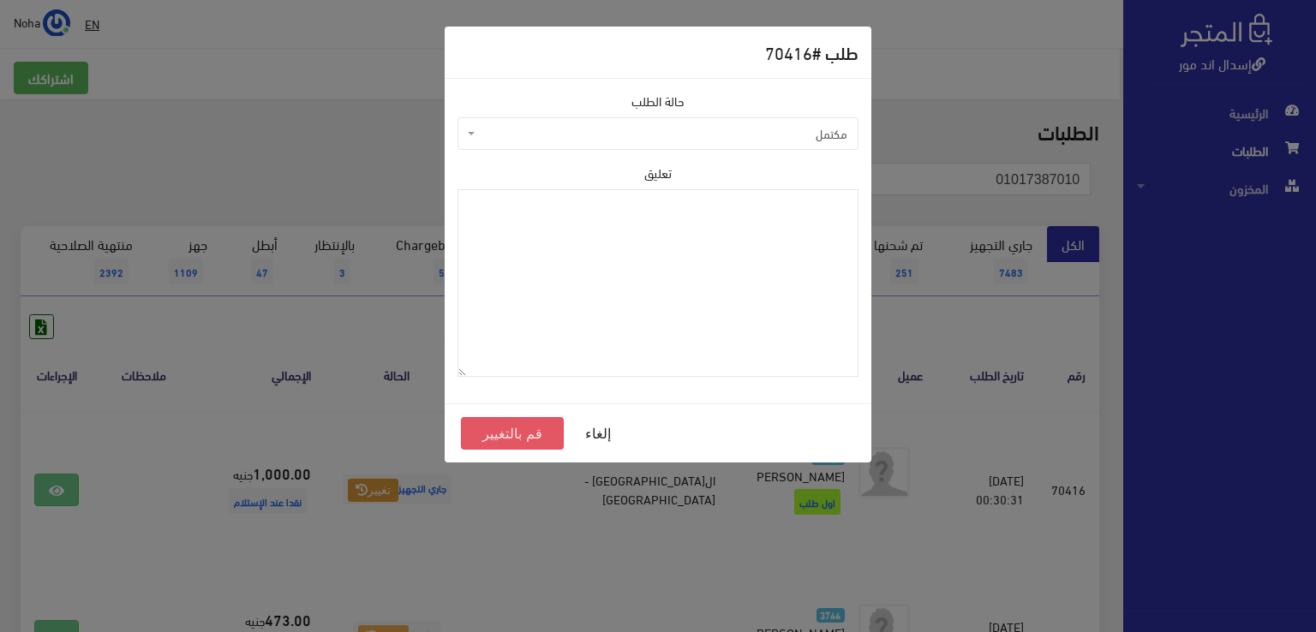
click at [524, 431] on button "قم بالتغيير" at bounding box center [512, 433] width 103 height 33
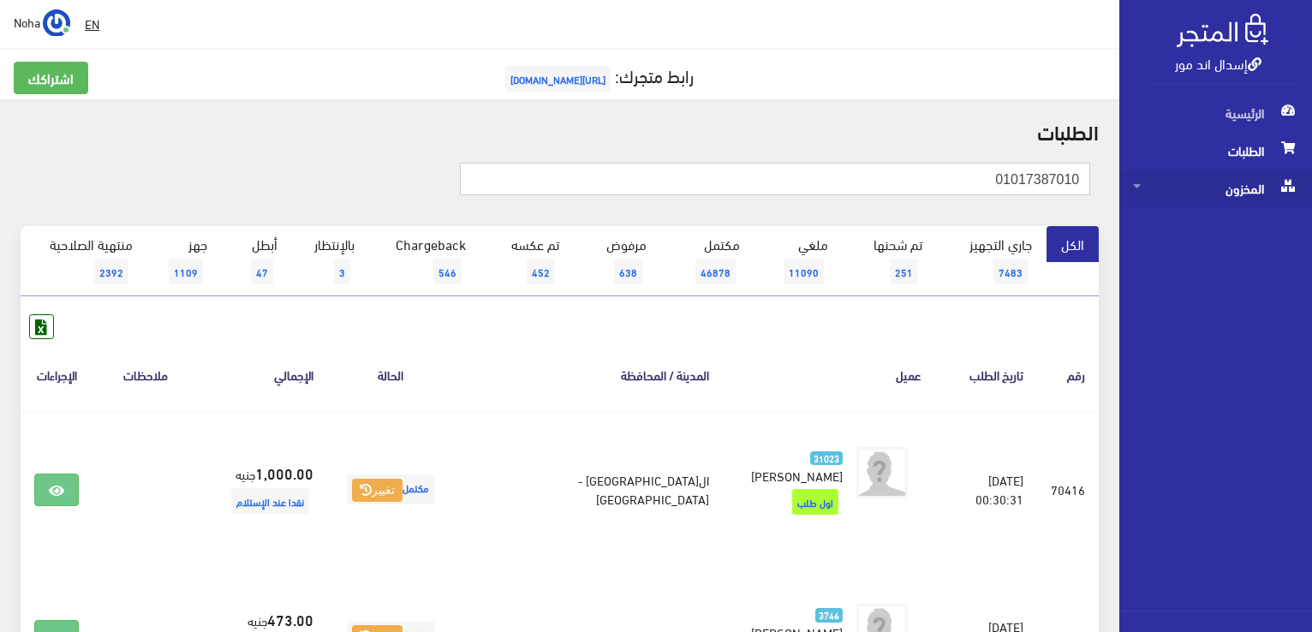
drag, startPoint x: 959, startPoint y: 183, endPoint x: 1292, endPoint y: 191, distance: 333.3
paste input "01156618227"
type input "01156618227"
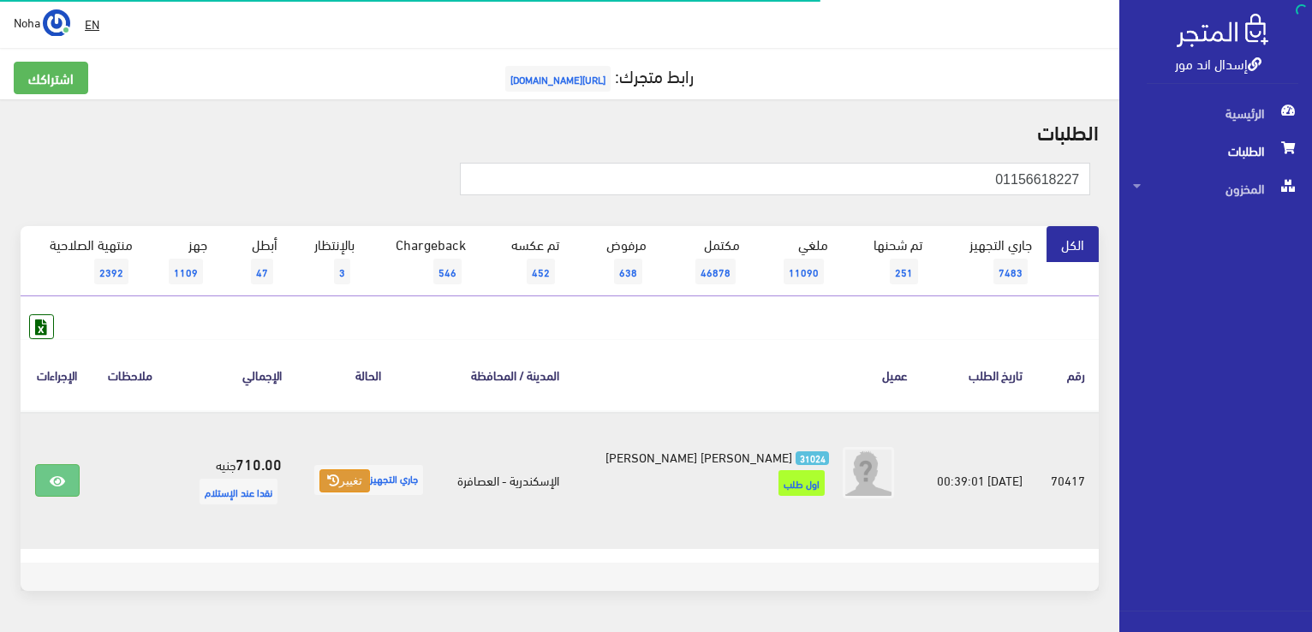
click at [370, 484] on button "تغيير" at bounding box center [345, 481] width 51 height 24
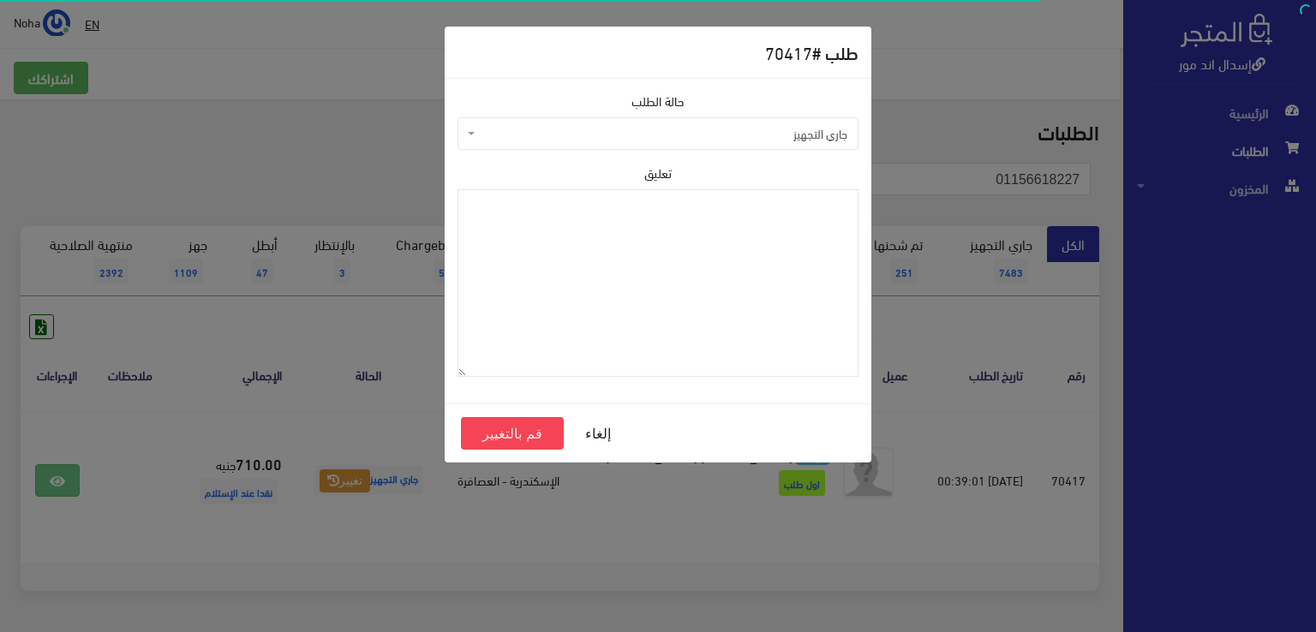
click at [595, 134] on span "جاري التجهيز" at bounding box center [663, 133] width 368 height 17
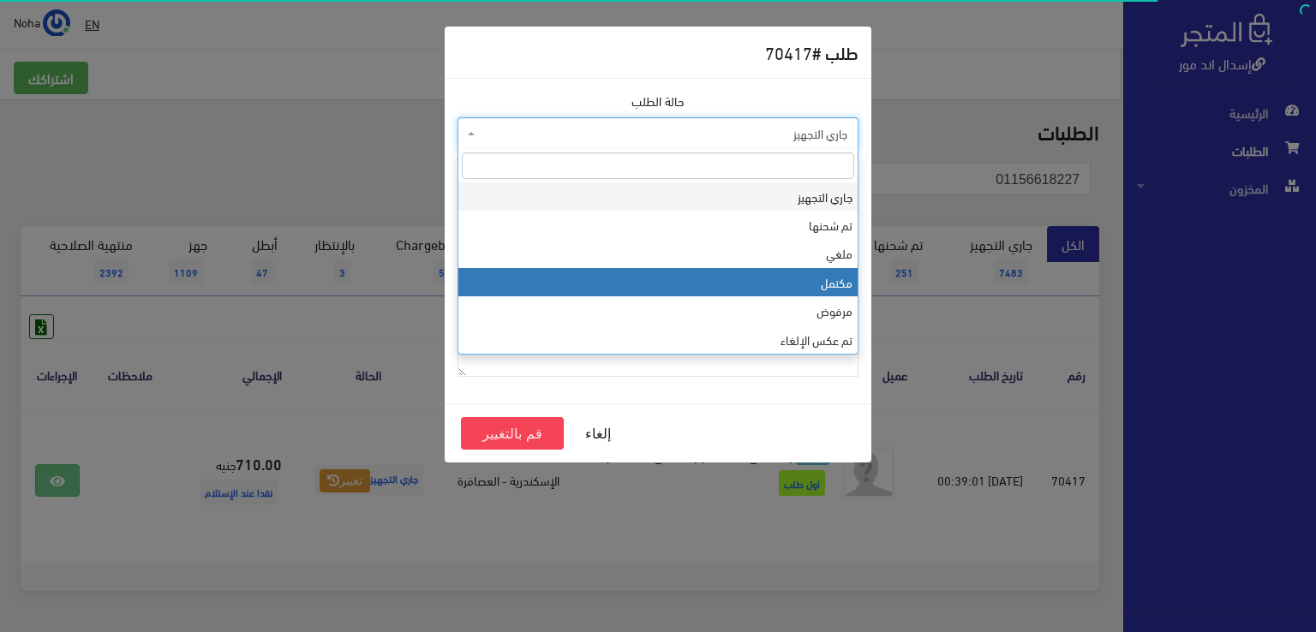
select select "4"
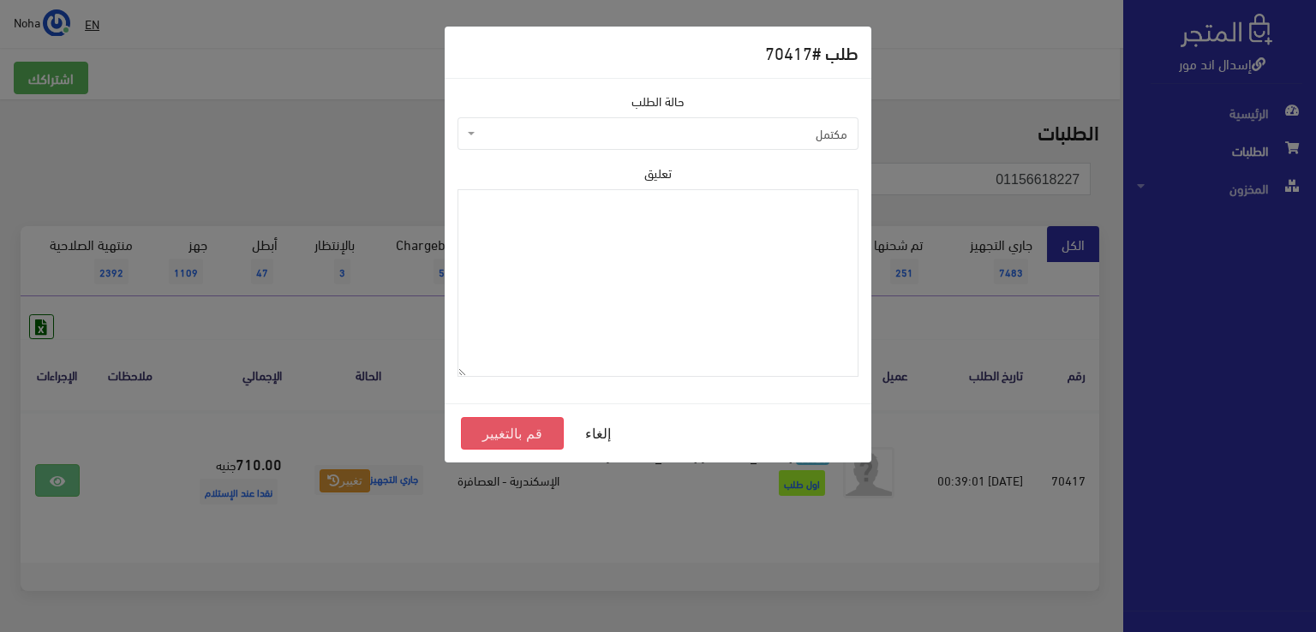
click at [529, 439] on button "قم بالتغيير" at bounding box center [512, 433] width 103 height 33
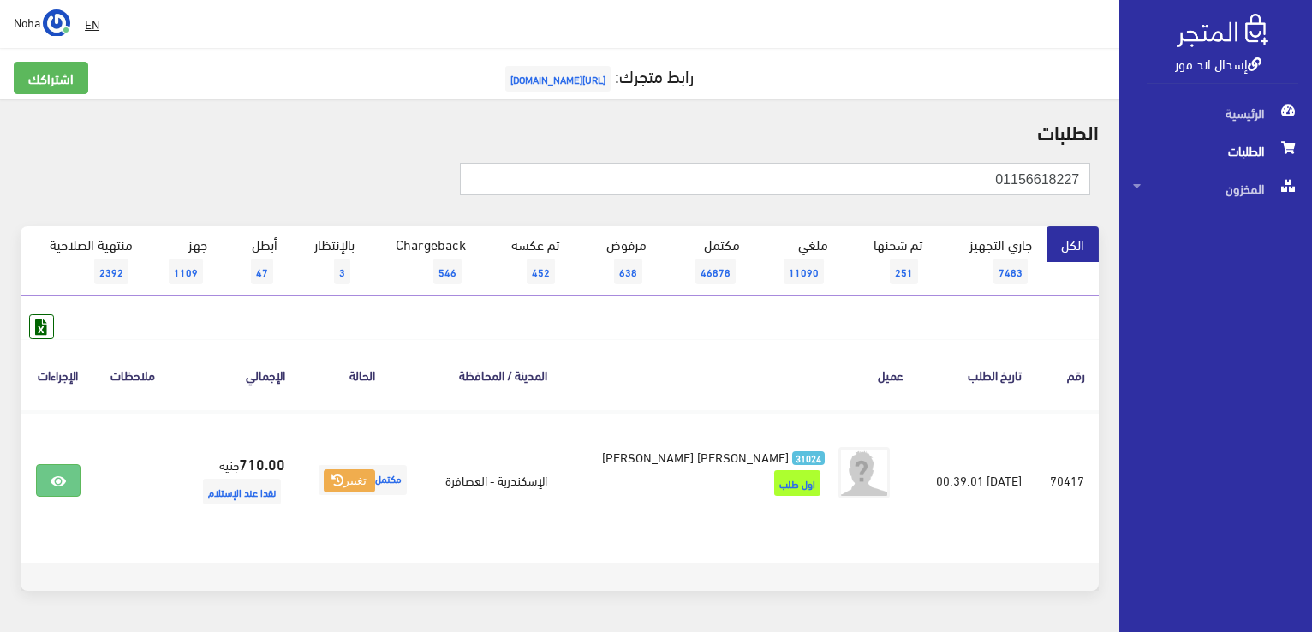
drag, startPoint x: 911, startPoint y: 172, endPoint x: 1117, endPoint y: 169, distance: 205.6
click at [1117, 169] on div "الطلبات 01156618227 الكل 7483 3" at bounding box center [560, 365] width 1120 height 533
paste input "065503339"
type input "01065503339"
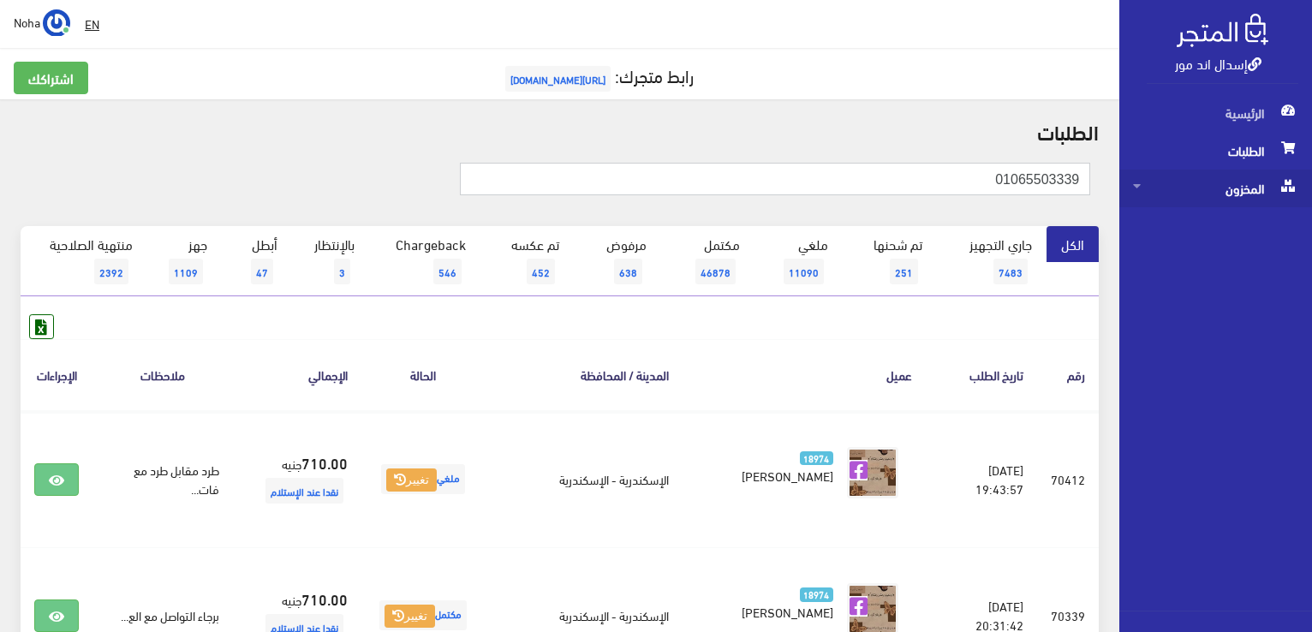
drag, startPoint x: 977, startPoint y: 183, endPoint x: 1166, endPoint y: 190, distance: 189.4
paste input "01001144187"
type input "01001144187"
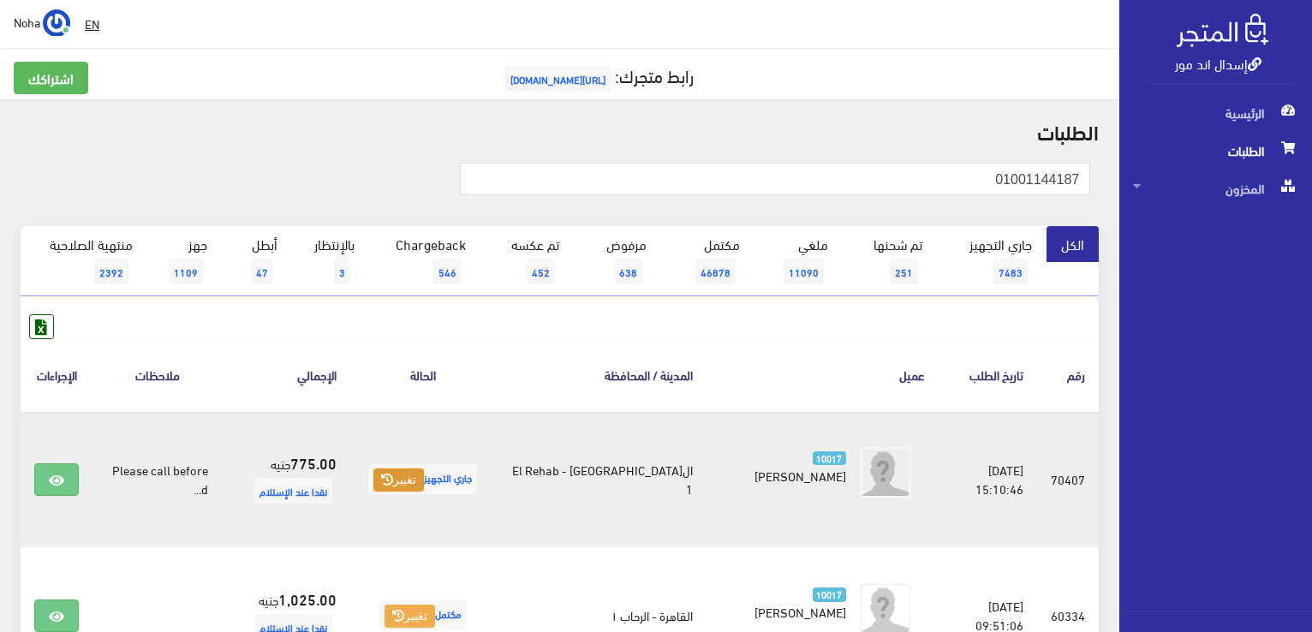
click at [424, 487] on button "تغيير" at bounding box center [399, 481] width 51 height 24
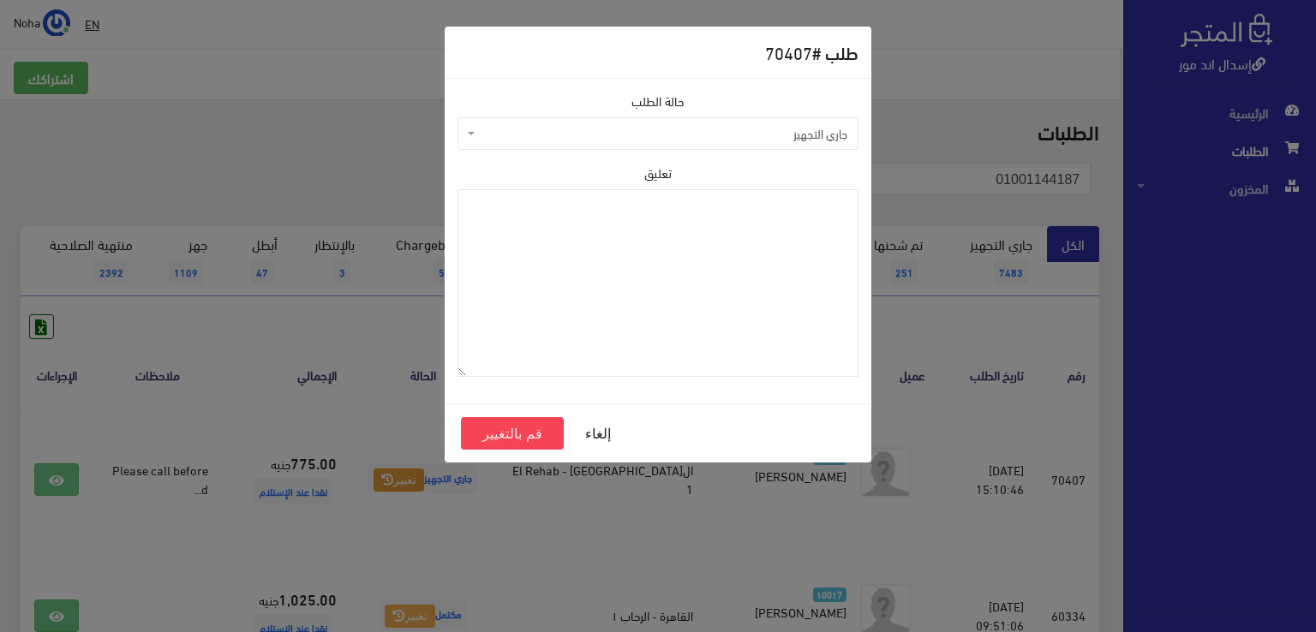
click at [590, 147] on span "جاري التجهيز" at bounding box center [657, 133] width 401 height 33
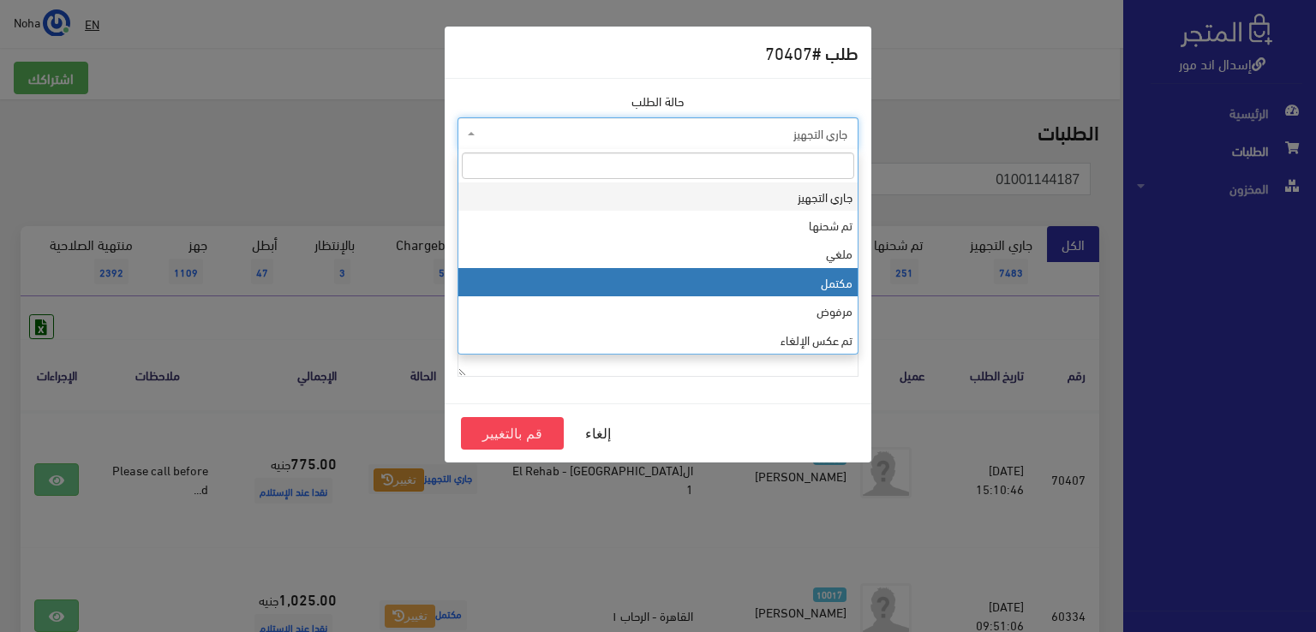
select select "4"
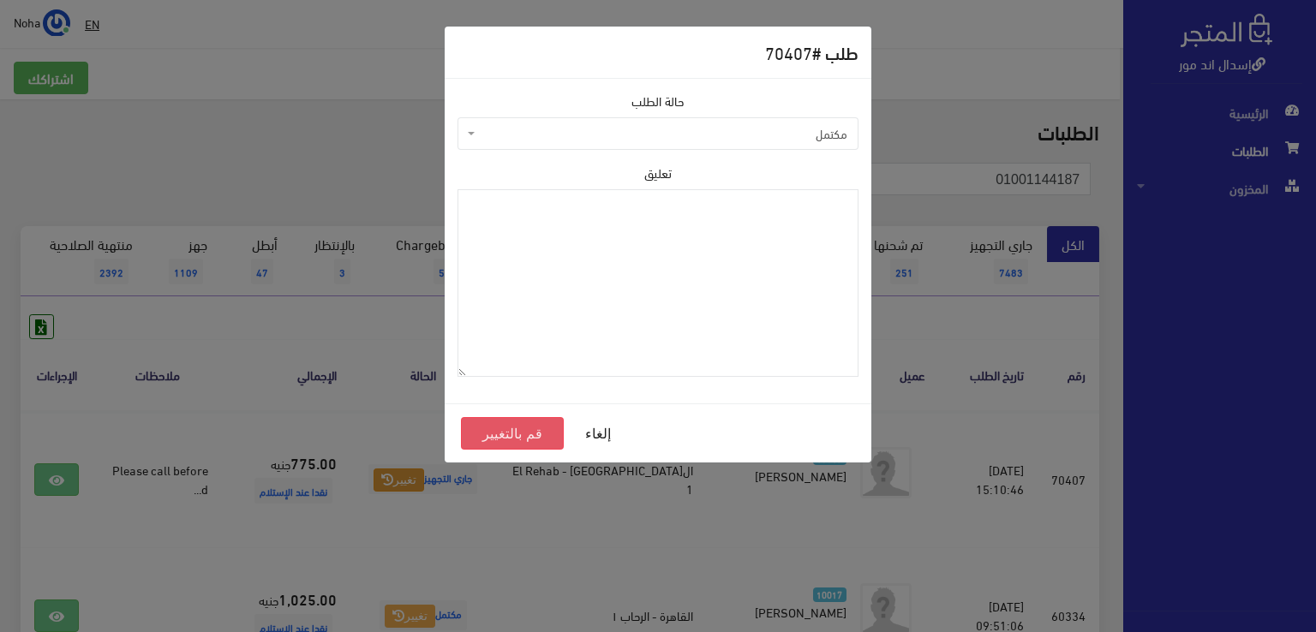
click at [524, 429] on button "قم بالتغيير" at bounding box center [512, 433] width 103 height 33
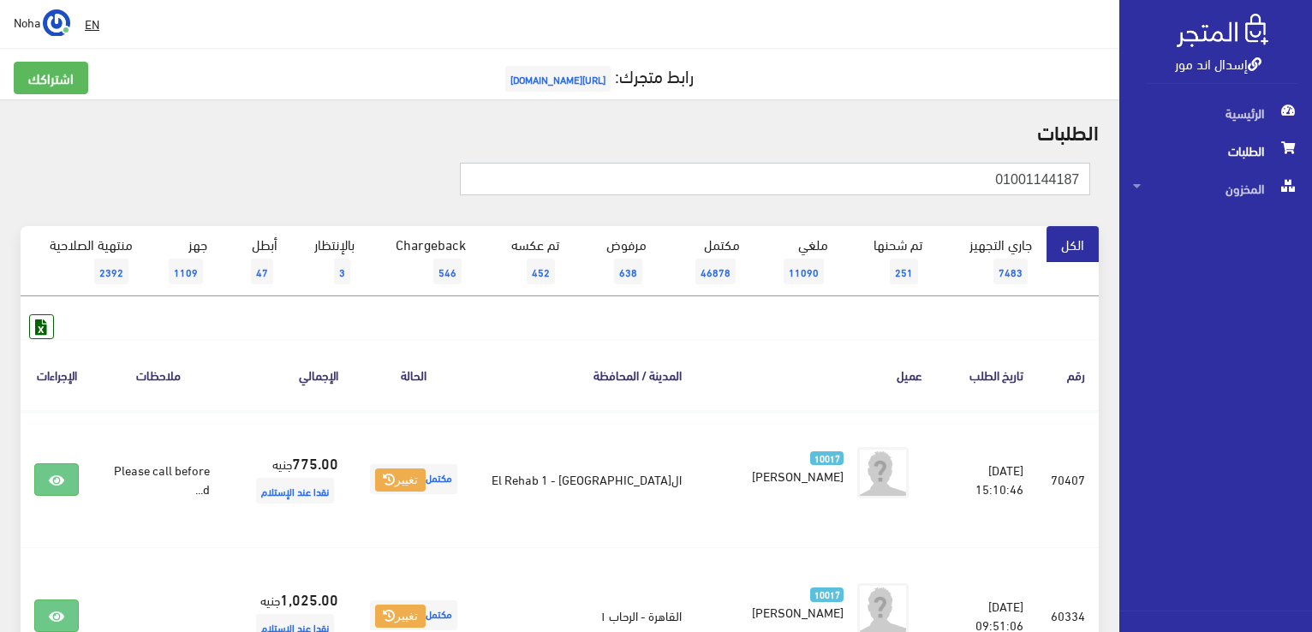
drag, startPoint x: 1030, startPoint y: 179, endPoint x: 1066, endPoint y: 185, distance: 36.5
click at [1066, 185] on input "01001144187" at bounding box center [775, 179] width 631 height 33
drag, startPoint x: 946, startPoint y: 189, endPoint x: 1168, endPoint y: 190, distance: 222.7
paste input "01001425489"
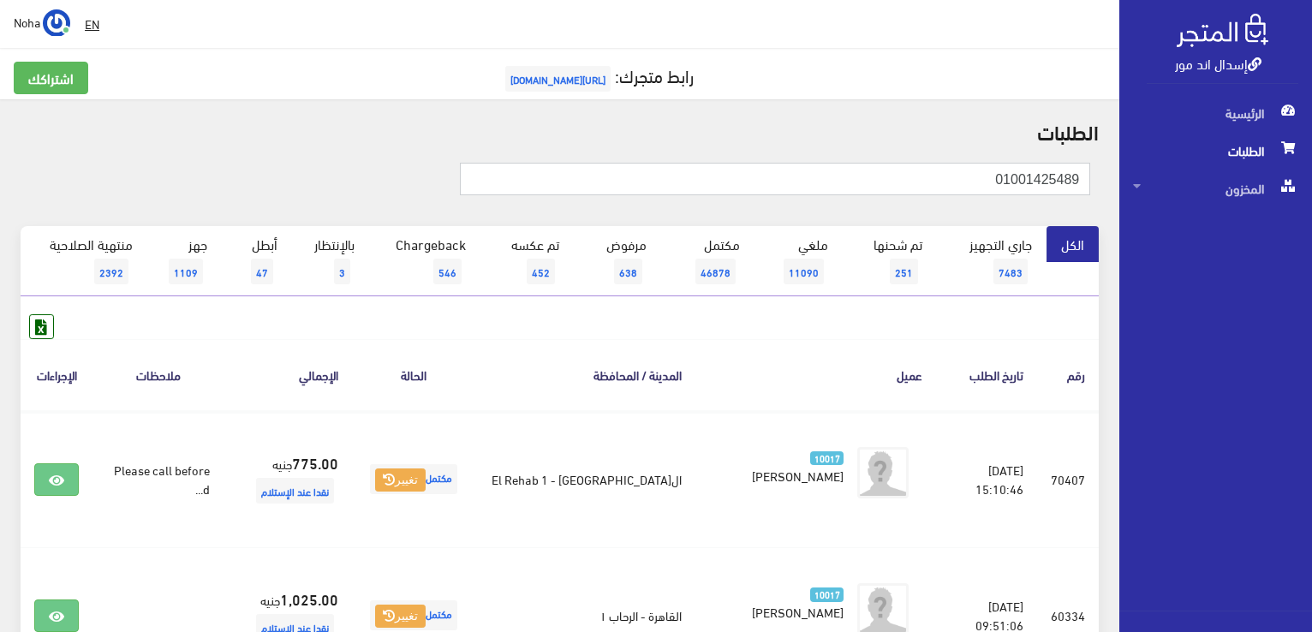
type input "01001425489"
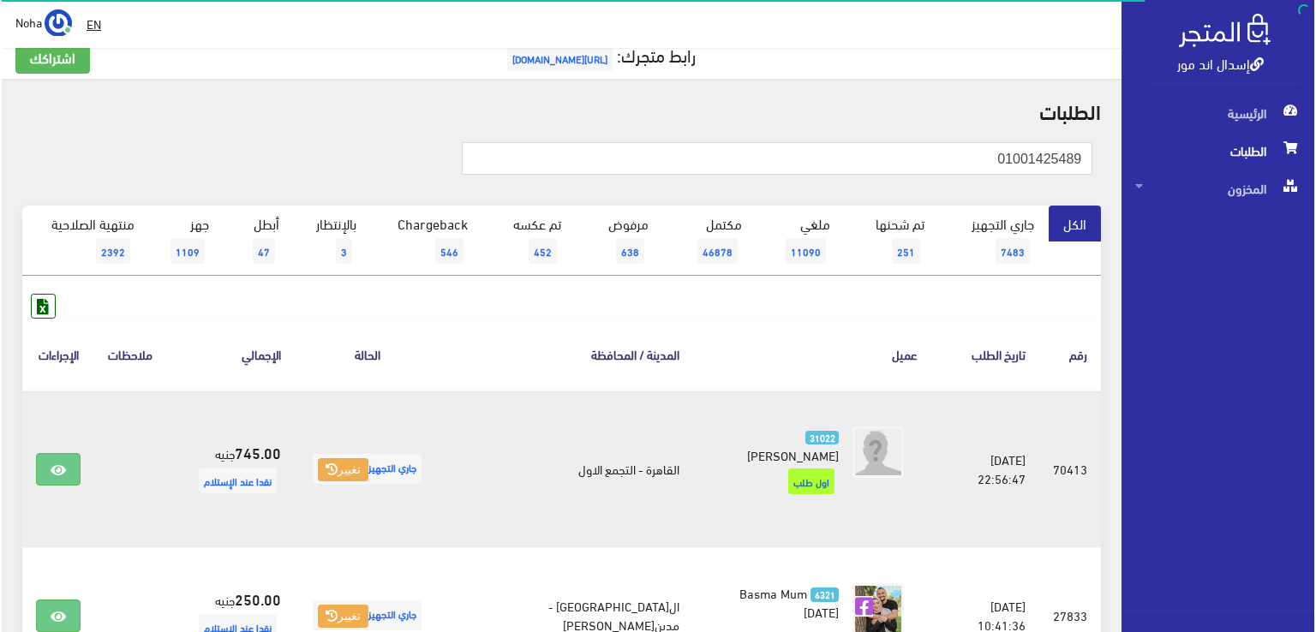
scroll to position [86, 0]
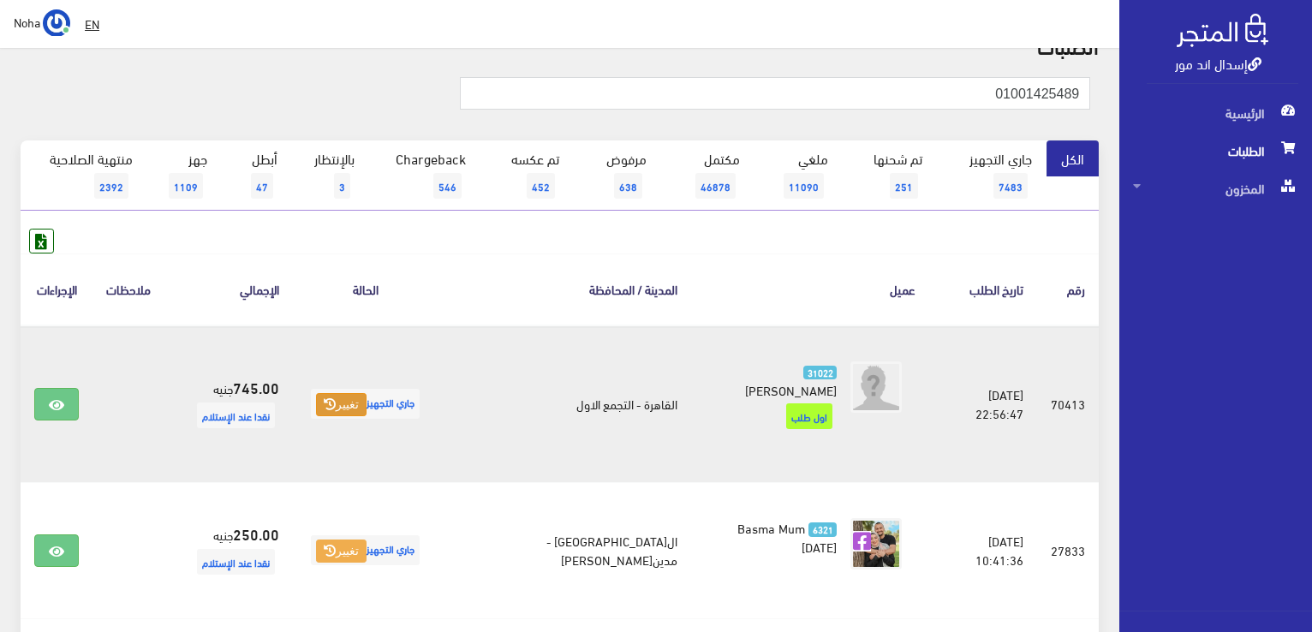
click at [363, 393] on button "تغيير" at bounding box center [341, 405] width 51 height 24
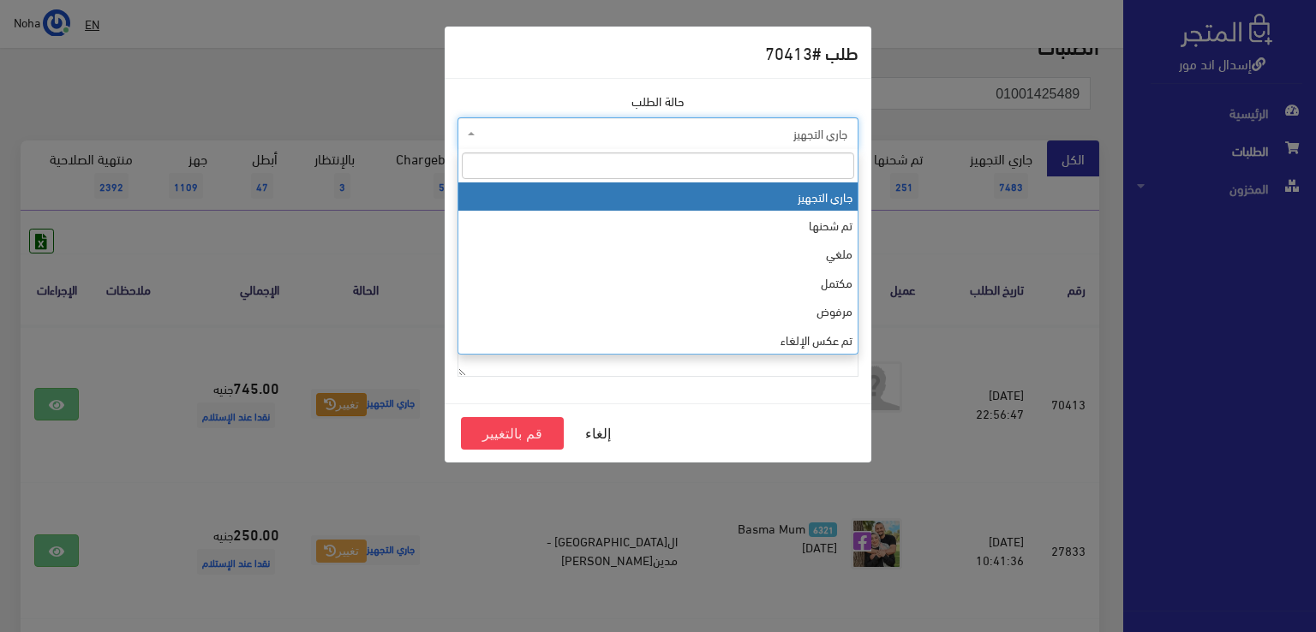
click at [605, 131] on span "جاري التجهيز" at bounding box center [663, 133] width 368 height 17
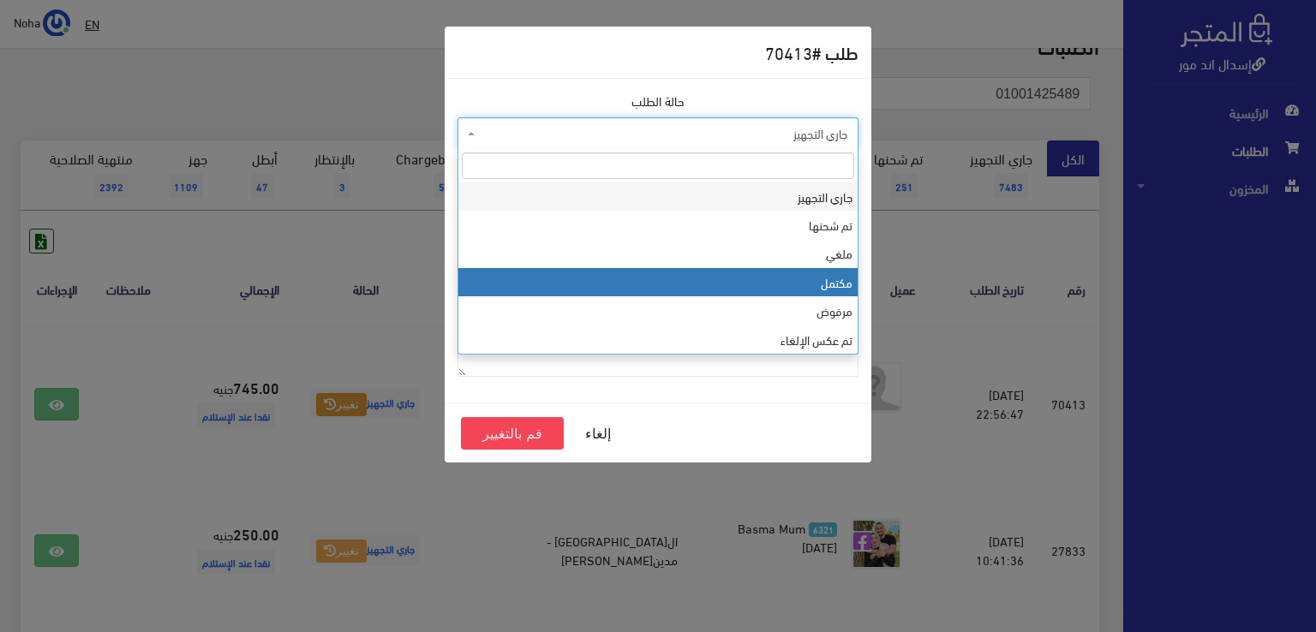
select select "4"
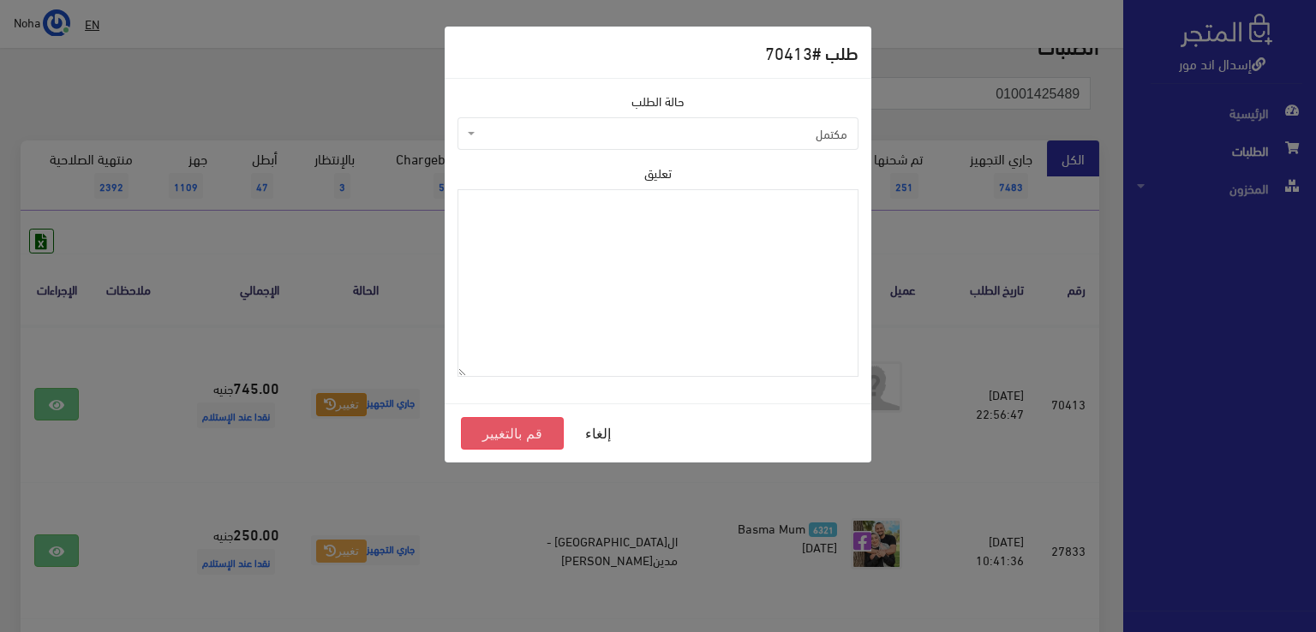
click at [500, 430] on button "قم بالتغيير" at bounding box center [512, 433] width 103 height 33
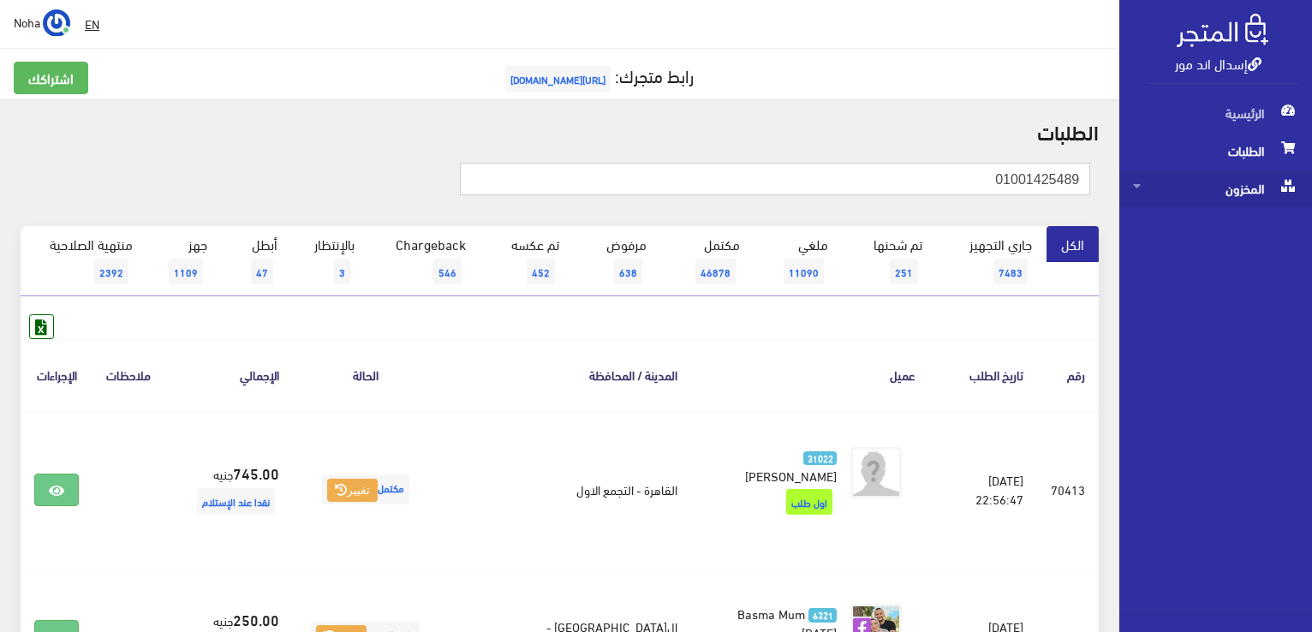
drag, startPoint x: 907, startPoint y: 189, endPoint x: 1192, endPoint y: 188, distance: 285.3
click at [1192, 188] on div "إسدال اند مور الرئيسية الطلبات المخزون" at bounding box center [656, 567] width 1312 height 1135
paste input "25802427"
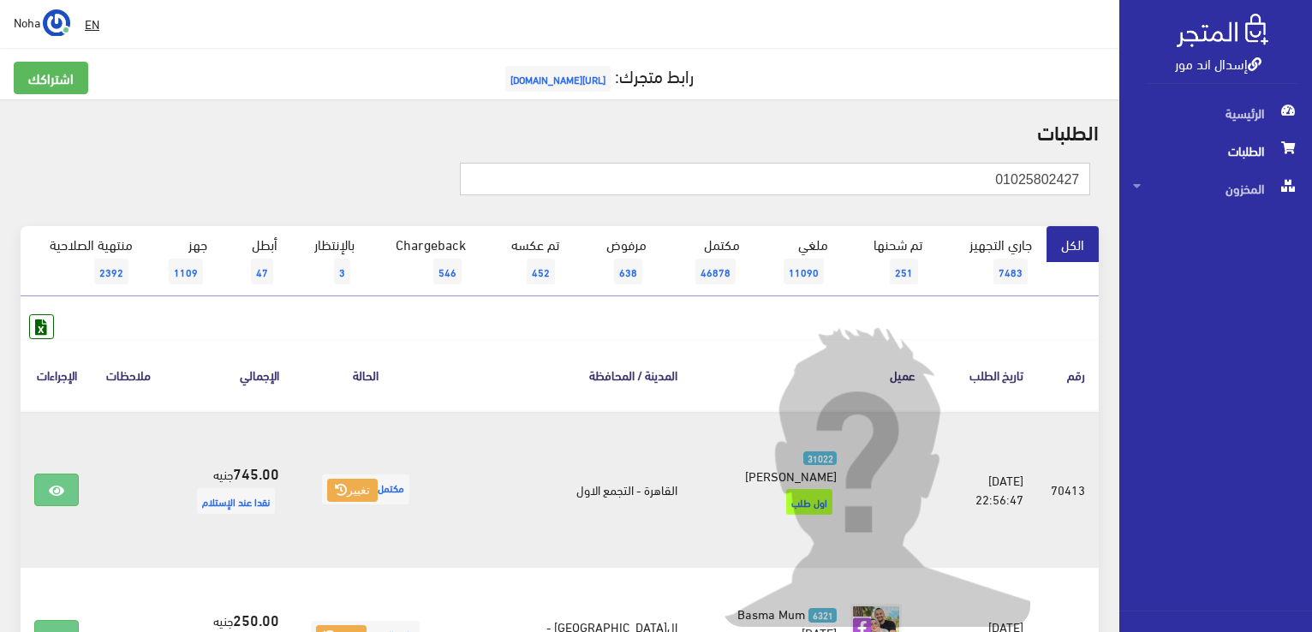
type input "01025802427"
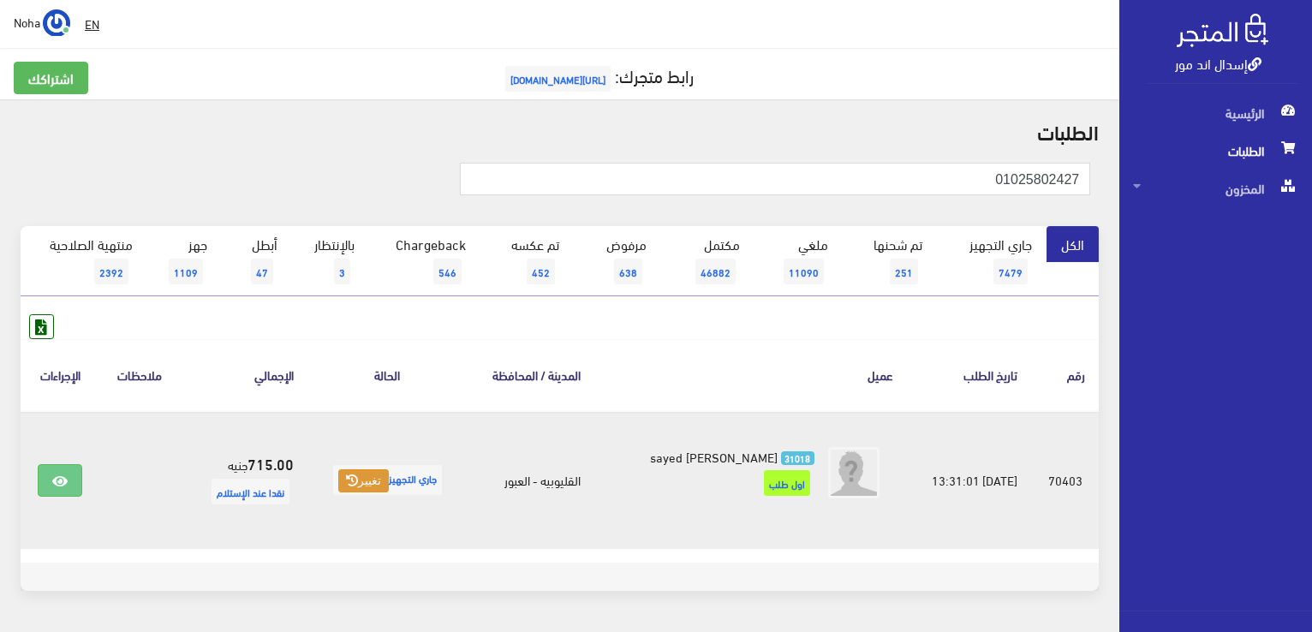
click at [368, 481] on button "تغيير" at bounding box center [363, 481] width 51 height 24
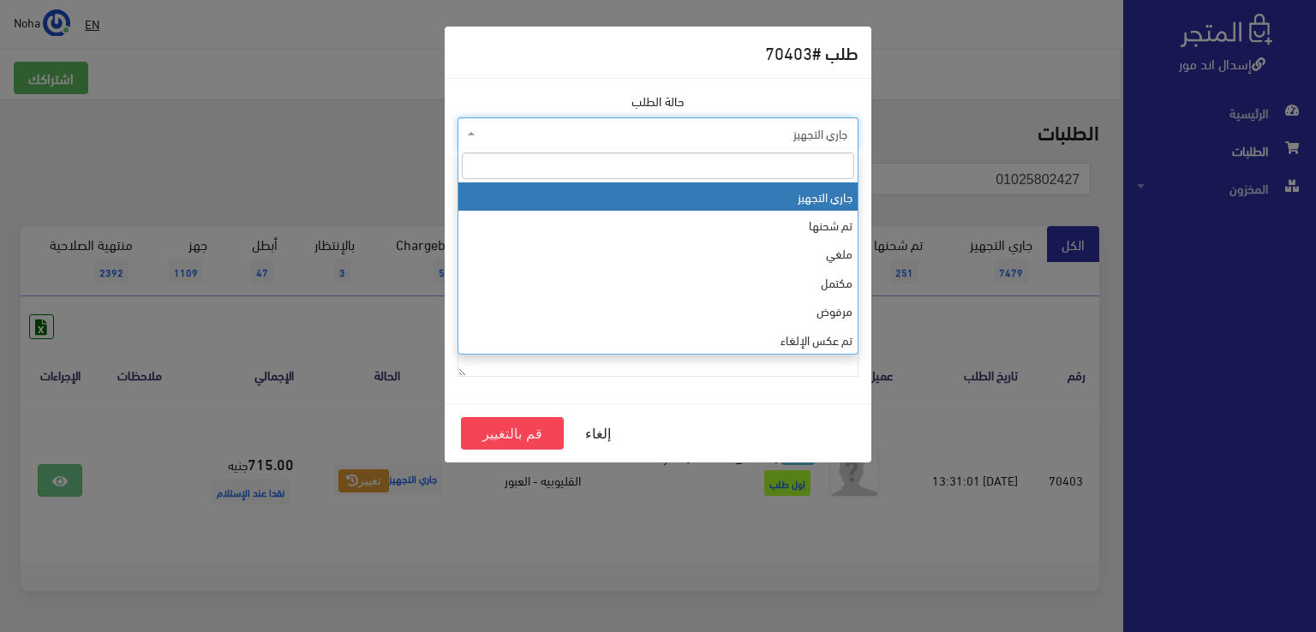
click at [545, 132] on span "جاري التجهيز" at bounding box center [663, 133] width 368 height 17
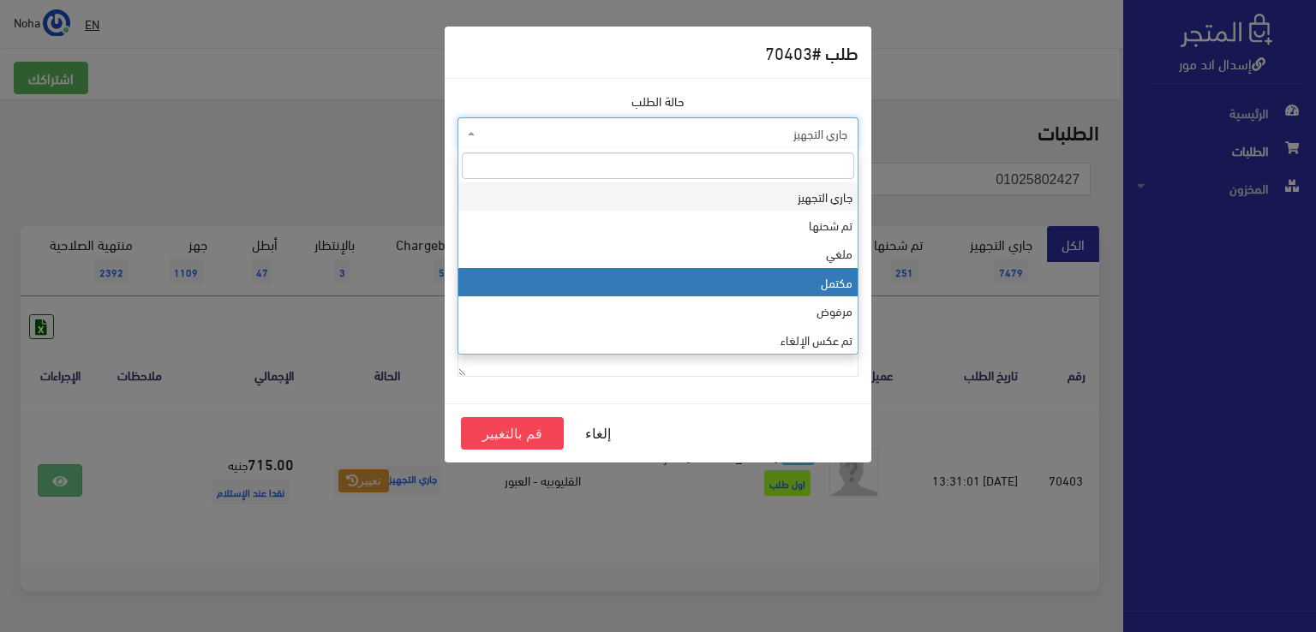
select select "4"
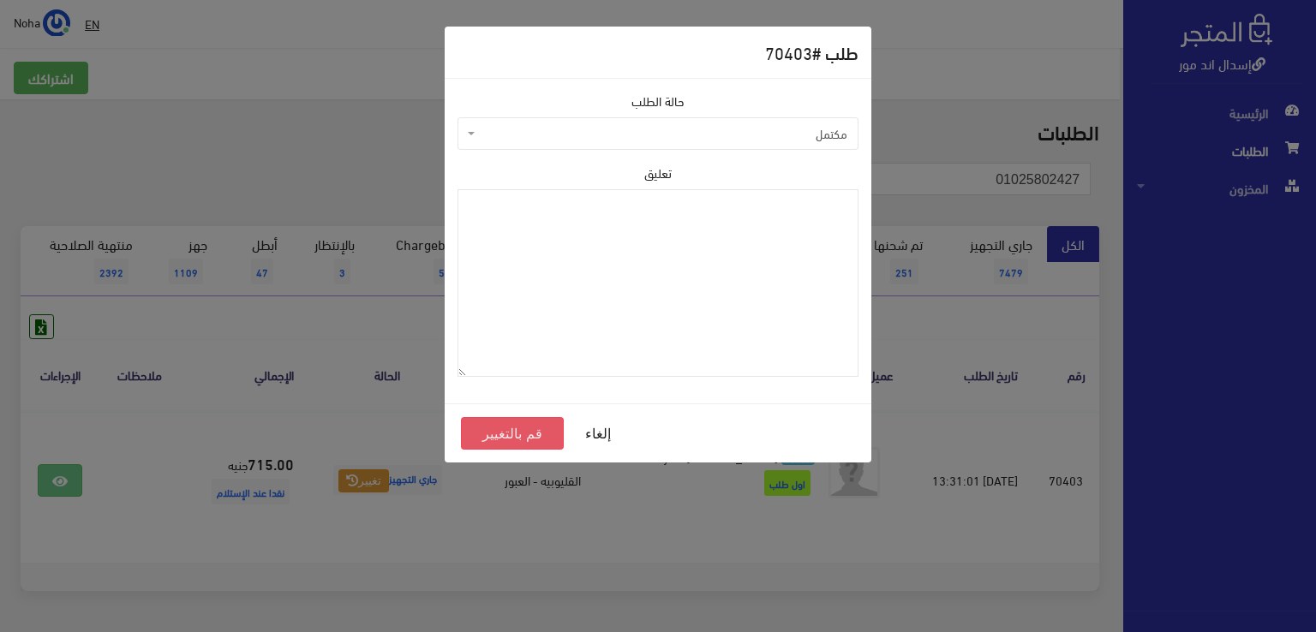
click at [501, 427] on button "قم بالتغيير" at bounding box center [512, 433] width 103 height 33
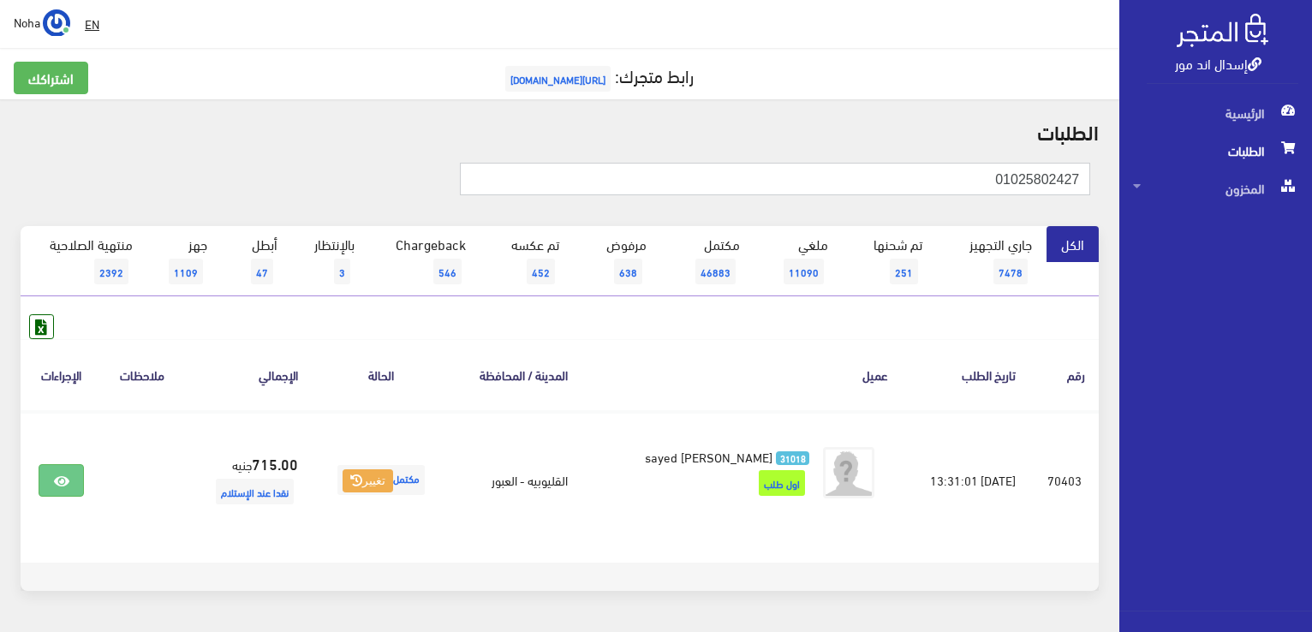
drag, startPoint x: 975, startPoint y: 178, endPoint x: 1298, endPoint y: 141, distance: 325.1
click at [1298, 141] on div "إسدال اند مور الرئيسية الطلبات المخزون" at bounding box center [656, 343] width 1312 height 687
paste input "01143269625"
type input "01143269625"
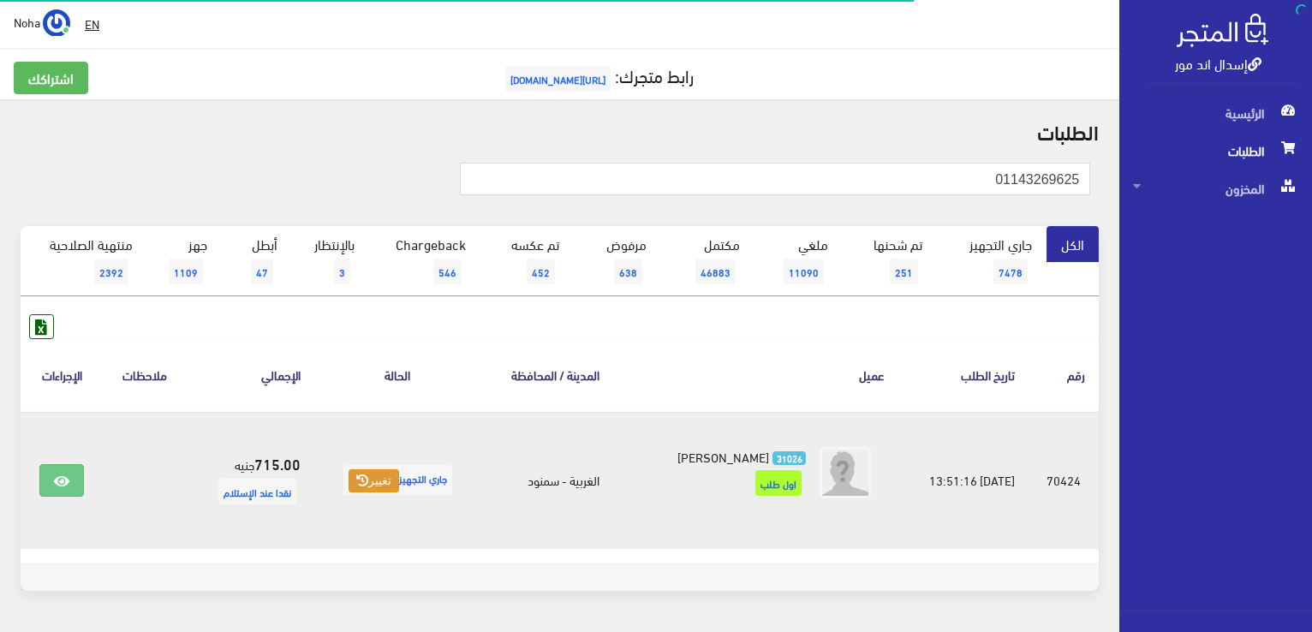
click at [377, 484] on button "تغيير" at bounding box center [374, 481] width 51 height 24
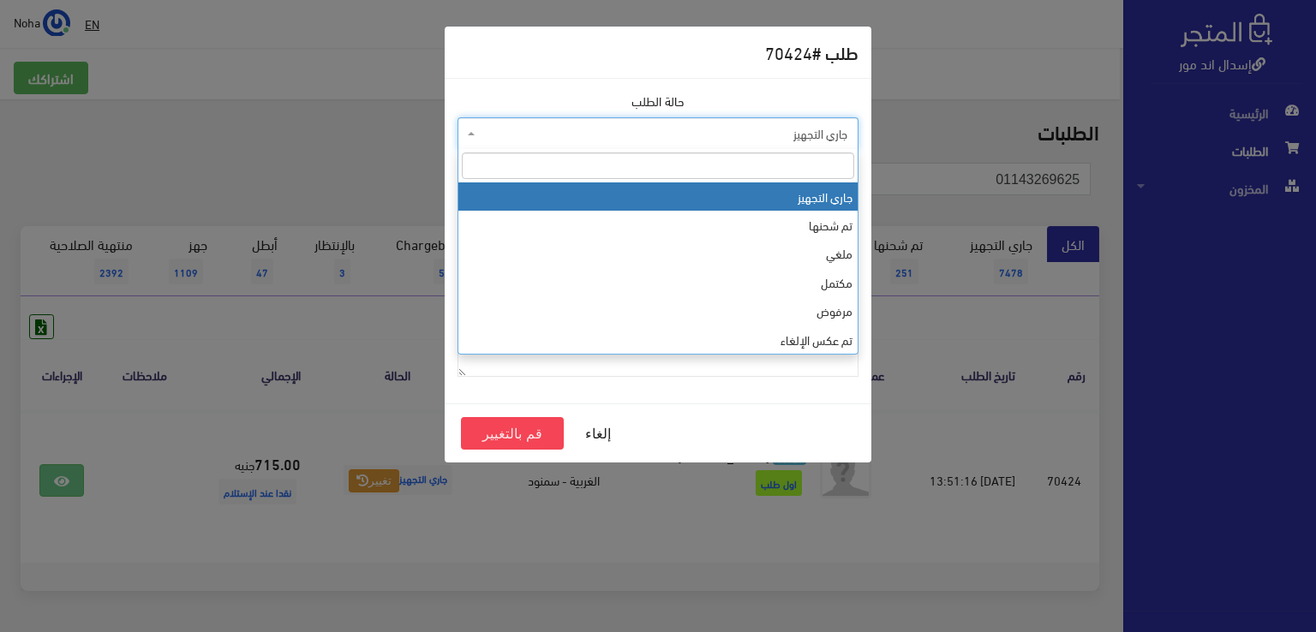
click at [515, 143] on span "جاري التجهيز" at bounding box center [657, 133] width 401 height 33
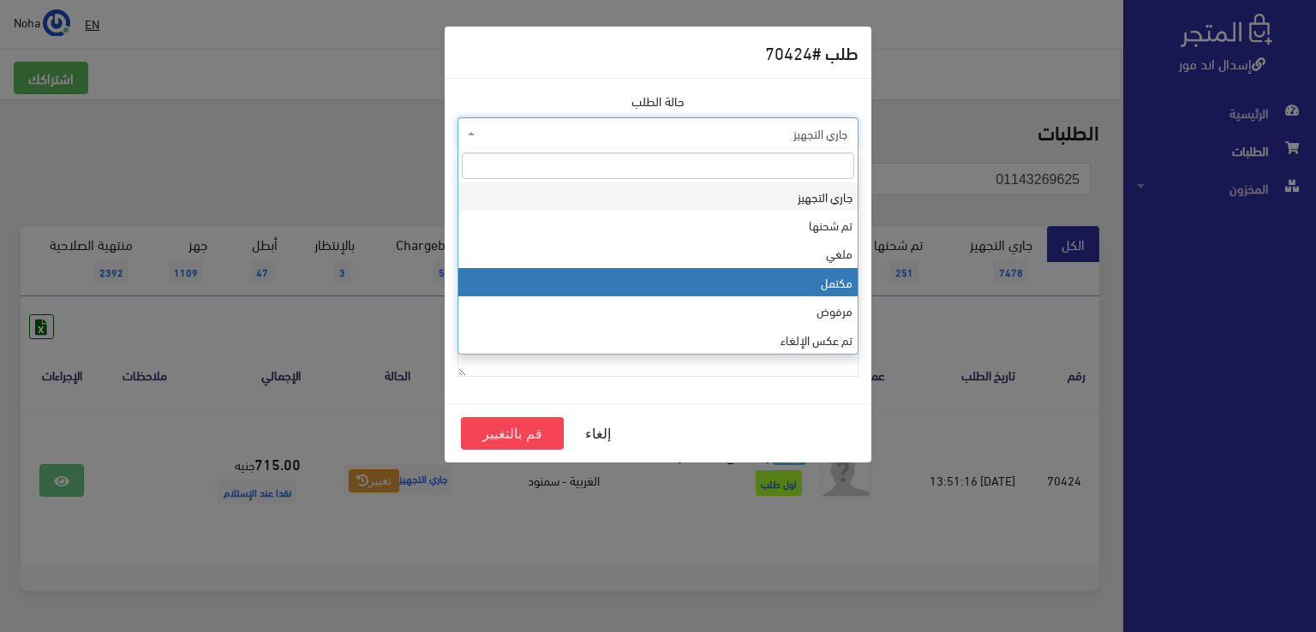
select select "4"
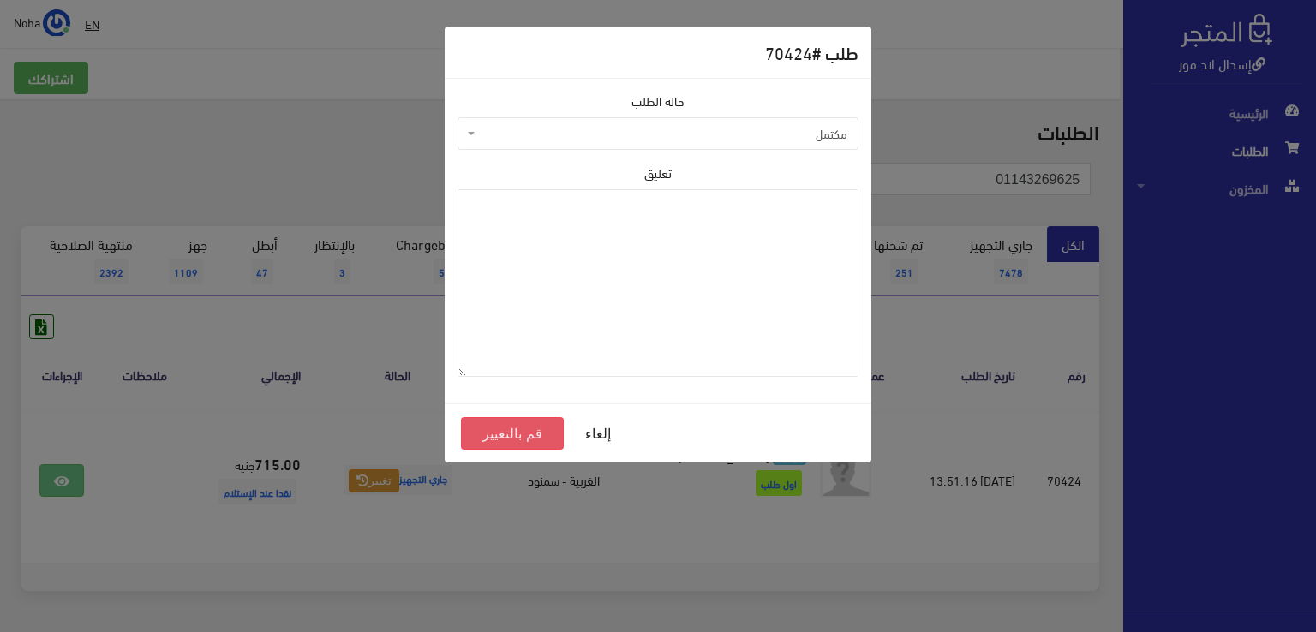
click at [485, 433] on button "قم بالتغيير" at bounding box center [512, 433] width 103 height 33
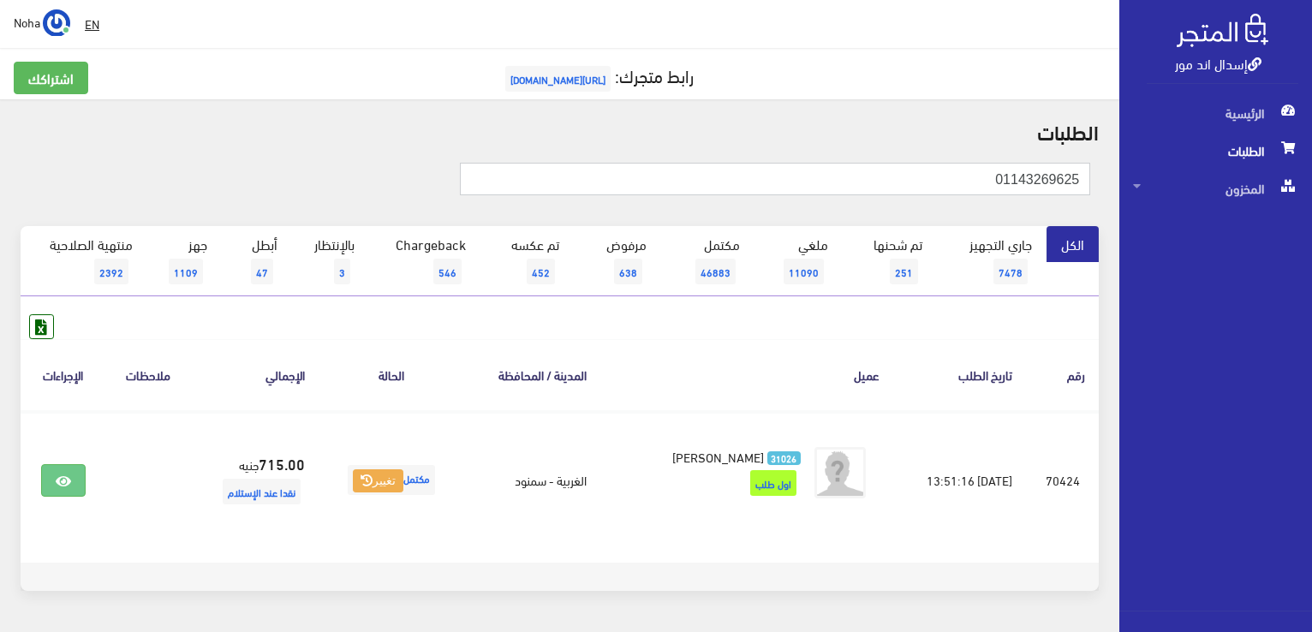
drag, startPoint x: 986, startPoint y: 181, endPoint x: 1150, endPoint y: 167, distance: 164.2
click at [1150, 167] on div "إسدال اند مور الرئيسية الطلبات المخزون" at bounding box center [656, 343] width 1312 height 687
paste input "027278822"
type input "01027278822"
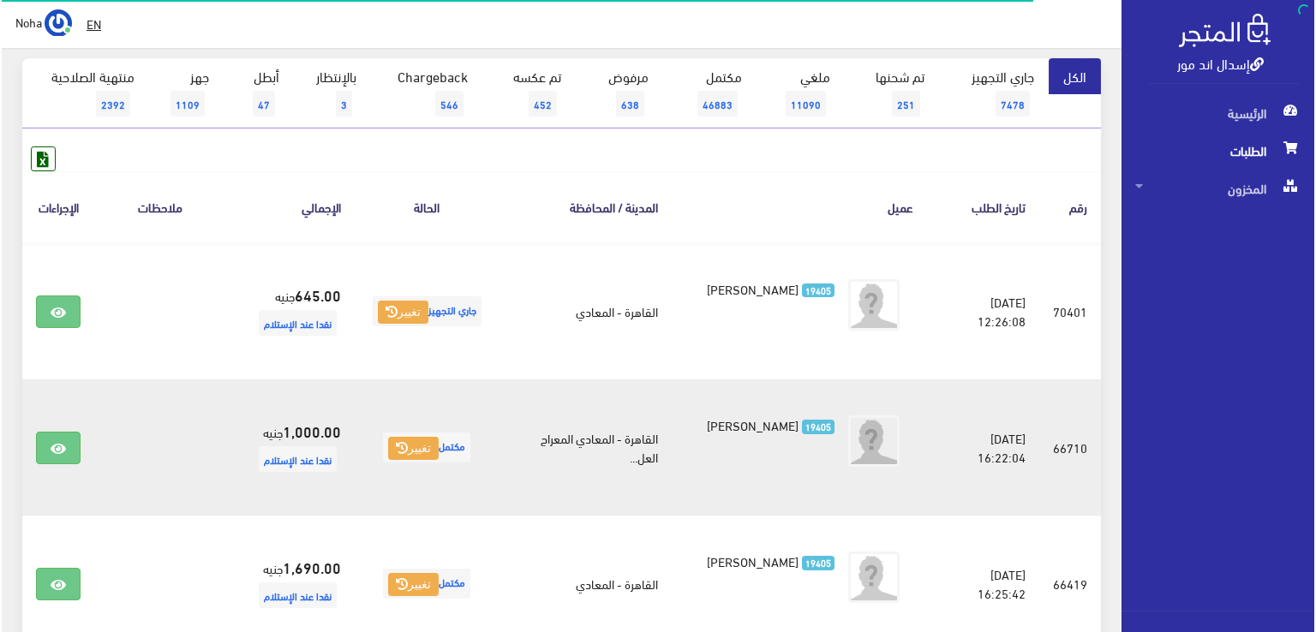
scroll to position [171, 0]
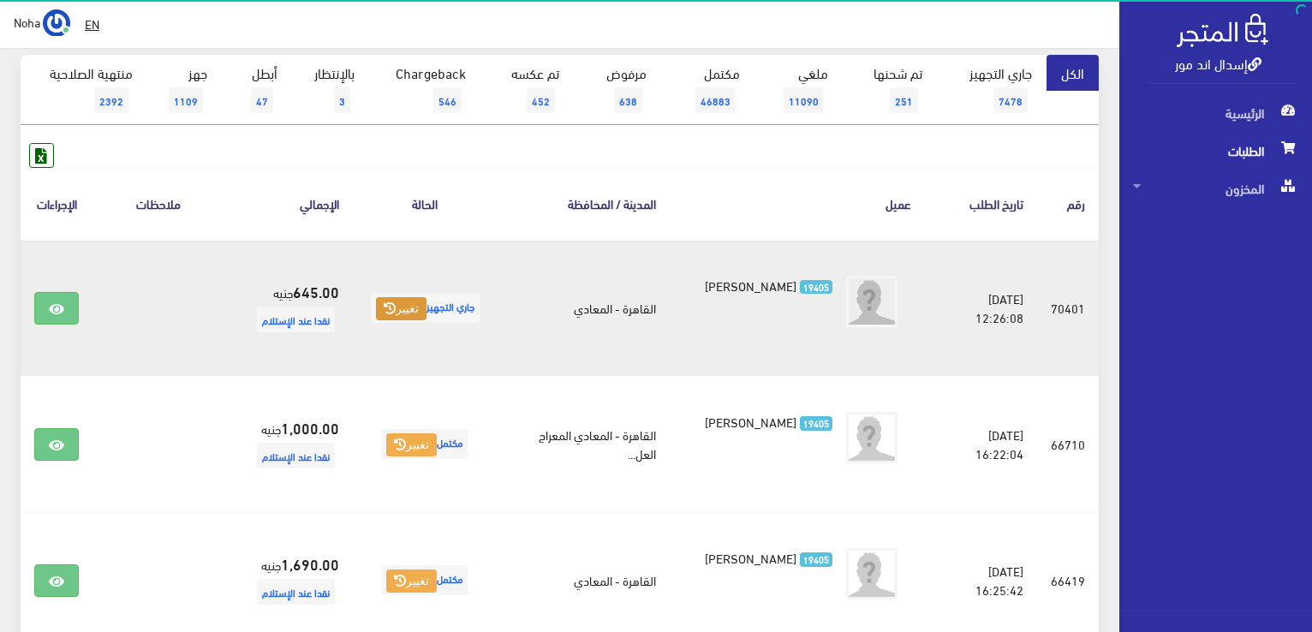
click at [387, 306] on icon at bounding box center [390, 308] width 12 height 12
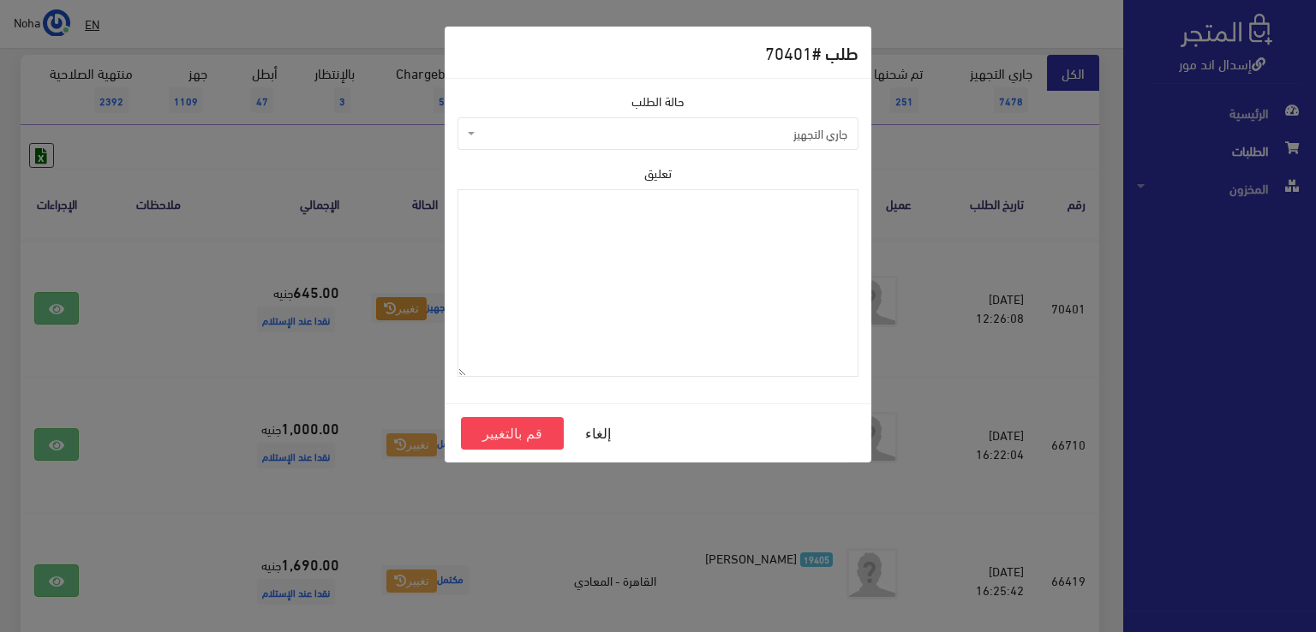
click at [585, 141] on span "جاري التجهيز" at bounding box center [657, 133] width 401 height 33
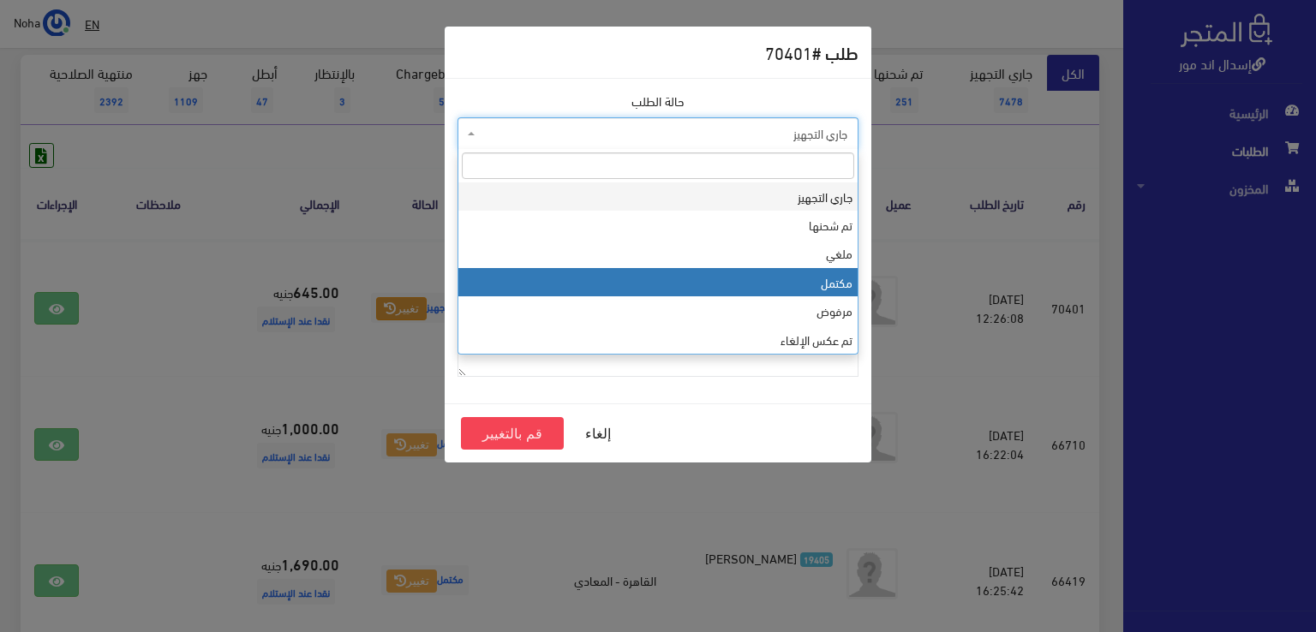
select select "4"
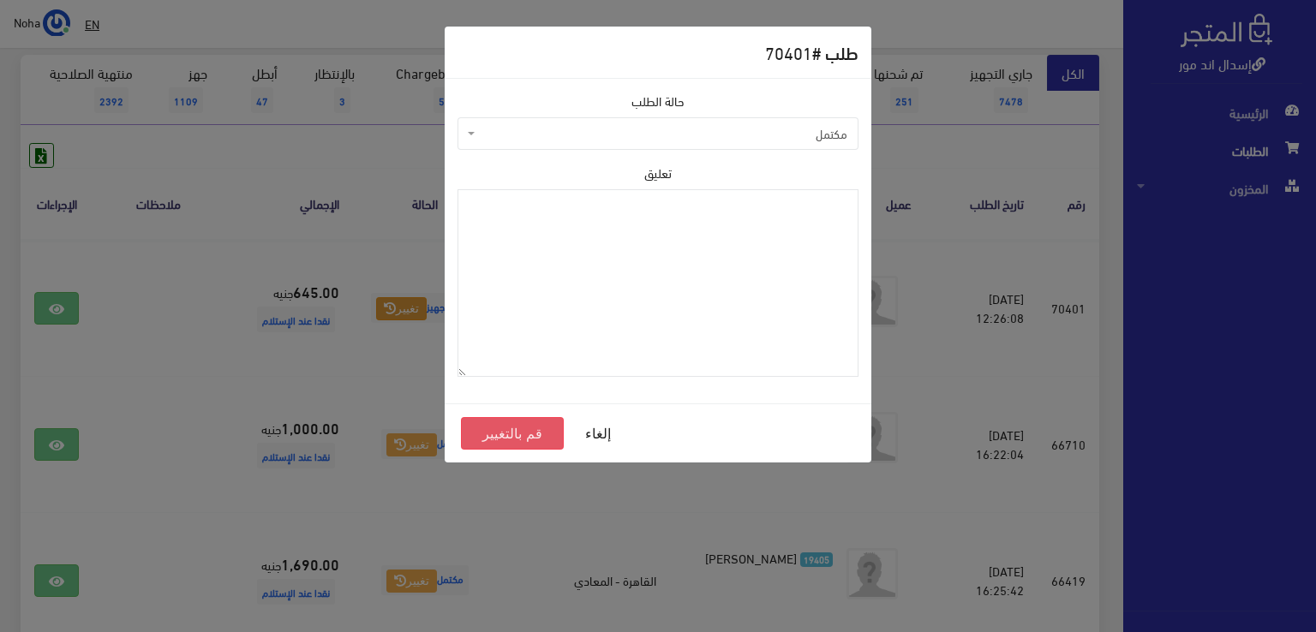
click at [528, 438] on button "قم بالتغيير" at bounding box center [512, 433] width 103 height 33
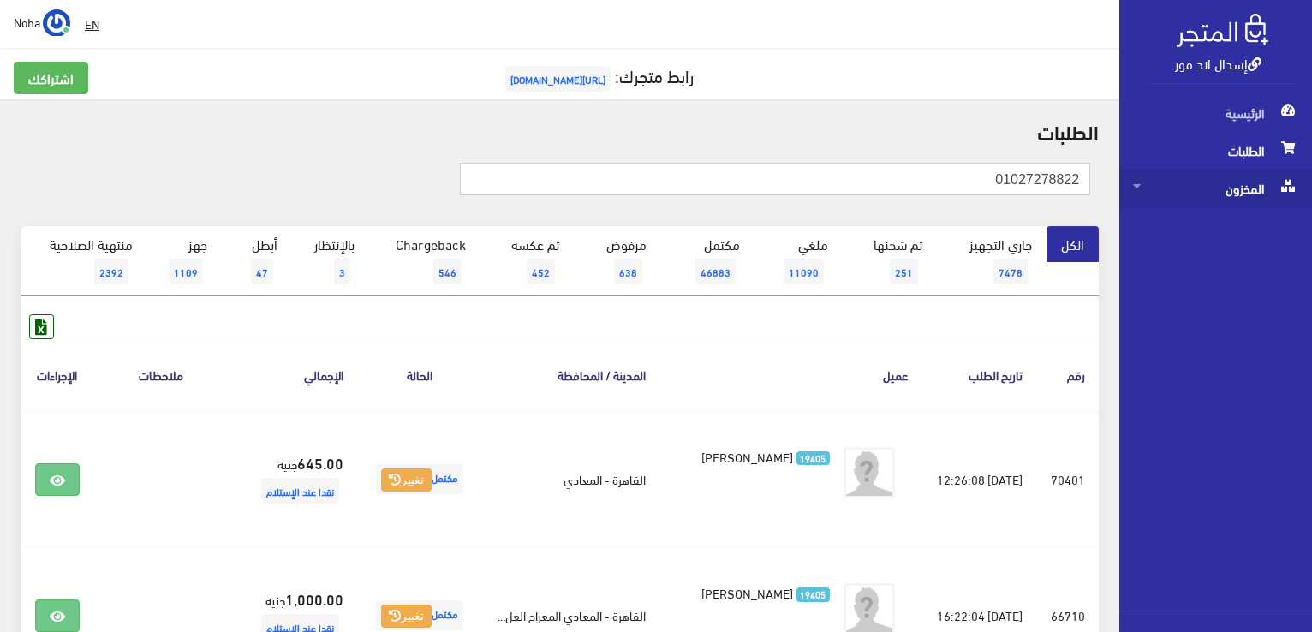
drag, startPoint x: 901, startPoint y: 175, endPoint x: 1200, endPoint y: 198, distance: 299.9
paste input "98985126"
type input "01098985126"
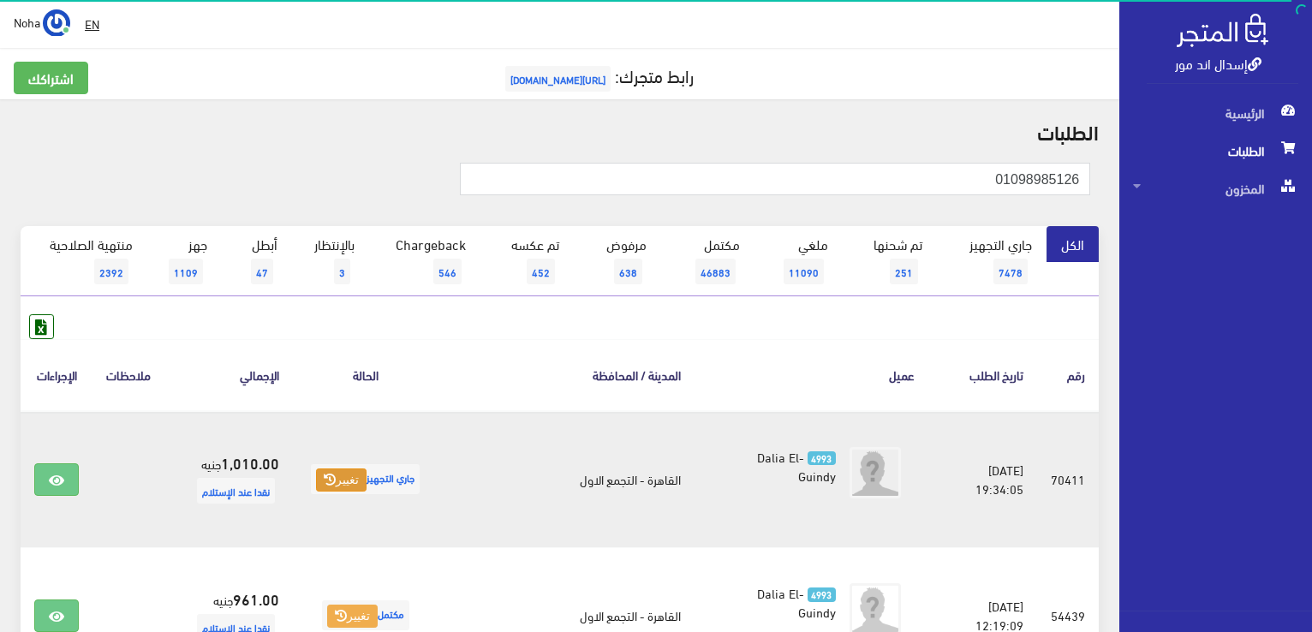
click at [336, 475] on icon at bounding box center [330, 480] width 12 height 12
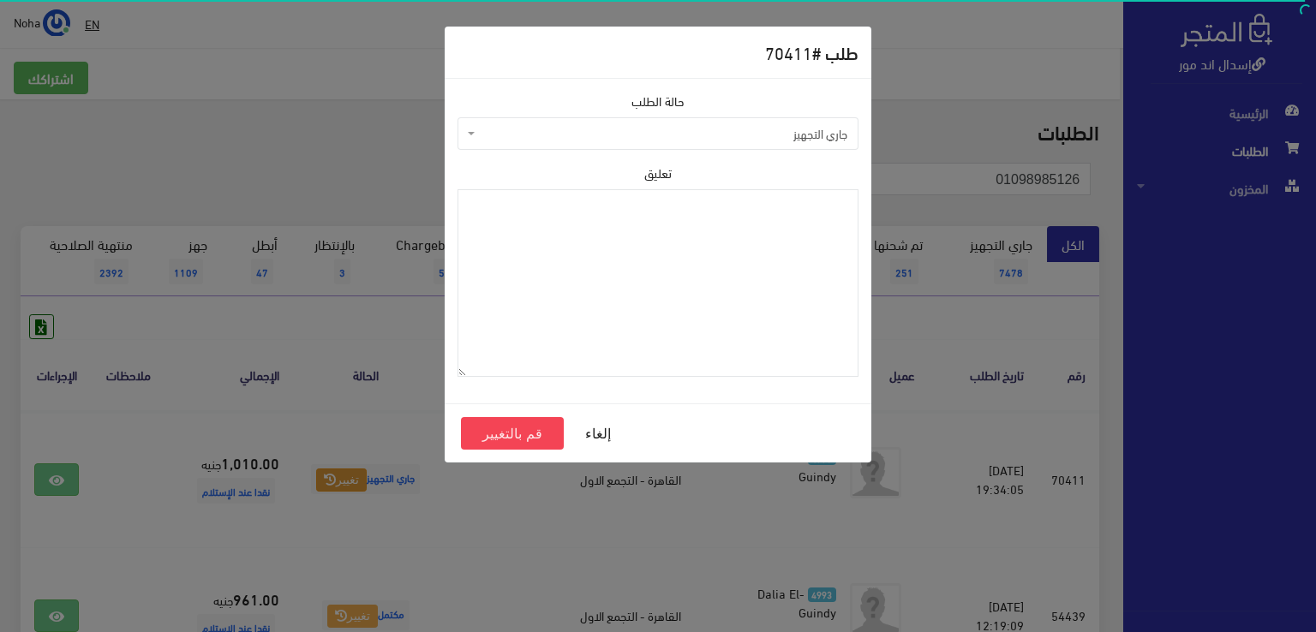
click at [577, 142] on span "جاري التجهيز" at bounding box center [657, 133] width 401 height 33
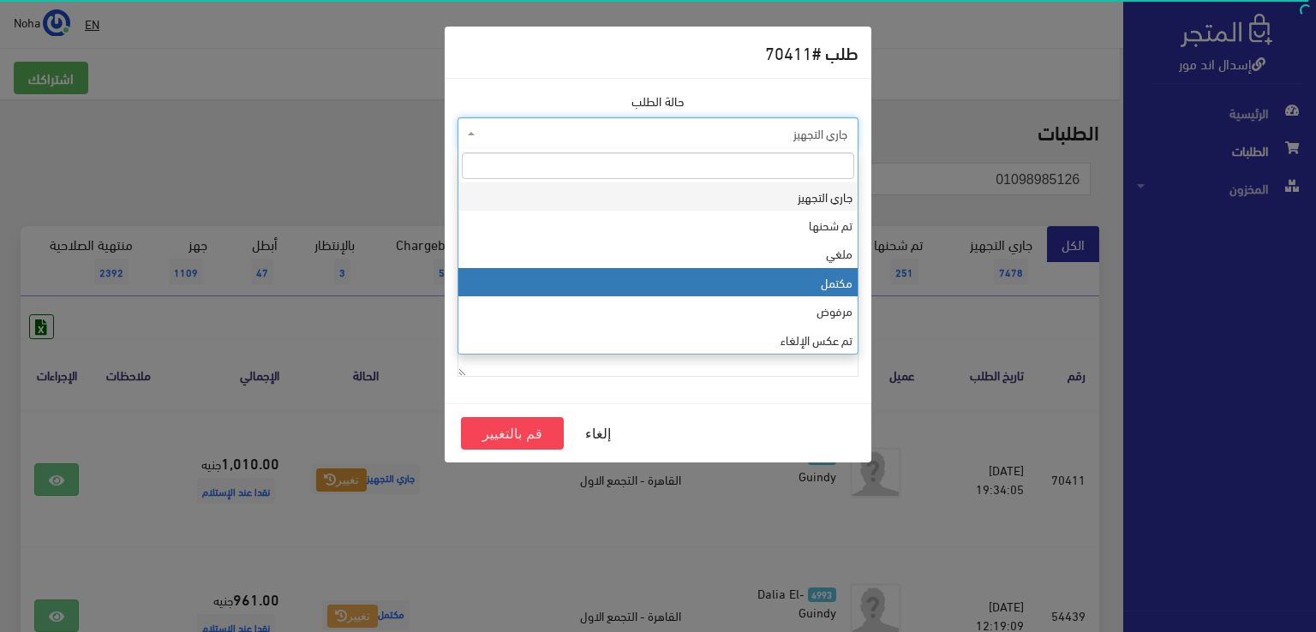
select select "4"
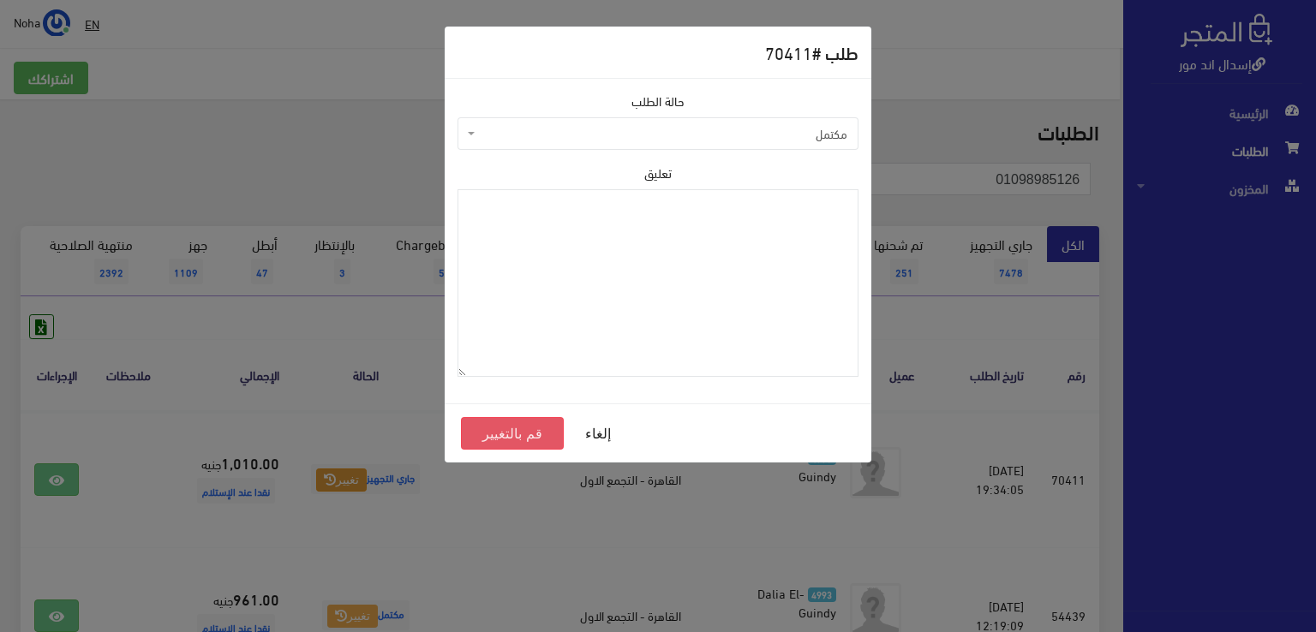
click at [521, 434] on button "قم بالتغيير" at bounding box center [512, 433] width 103 height 33
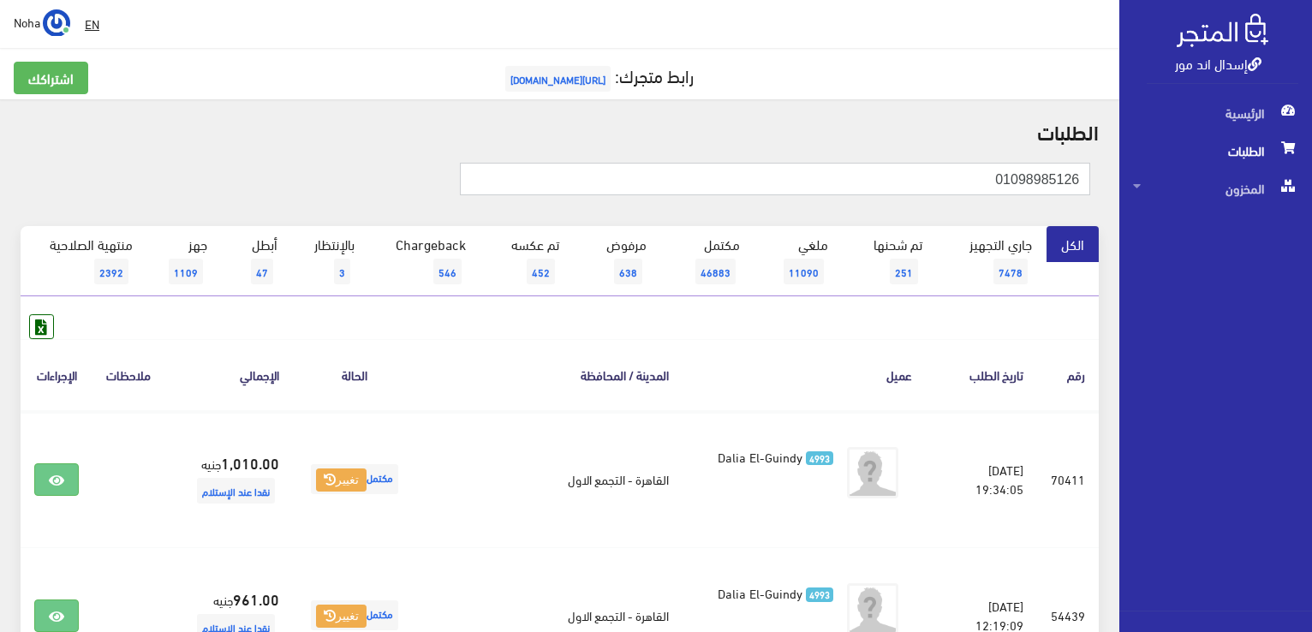
drag, startPoint x: 989, startPoint y: 181, endPoint x: 1000, endPoint y: 178, distance: 10.6
click at [1174, 182] on div "إسدال اند مور الرئيسية الطلبات المخزون" at bounding box center [656, 547] width 1312 height 1094
paste input "4477936"
type input "01044779366"
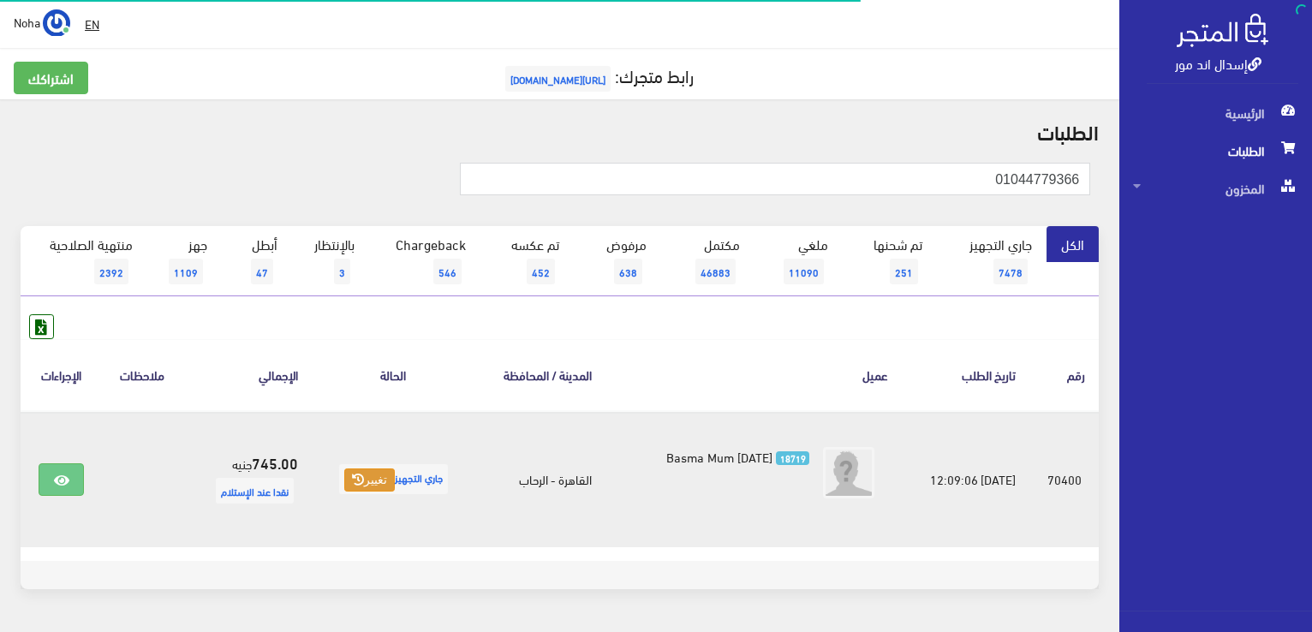
click at [362, 482] on button "تغيير" at bounding box center [369, 481] width 51 height 24
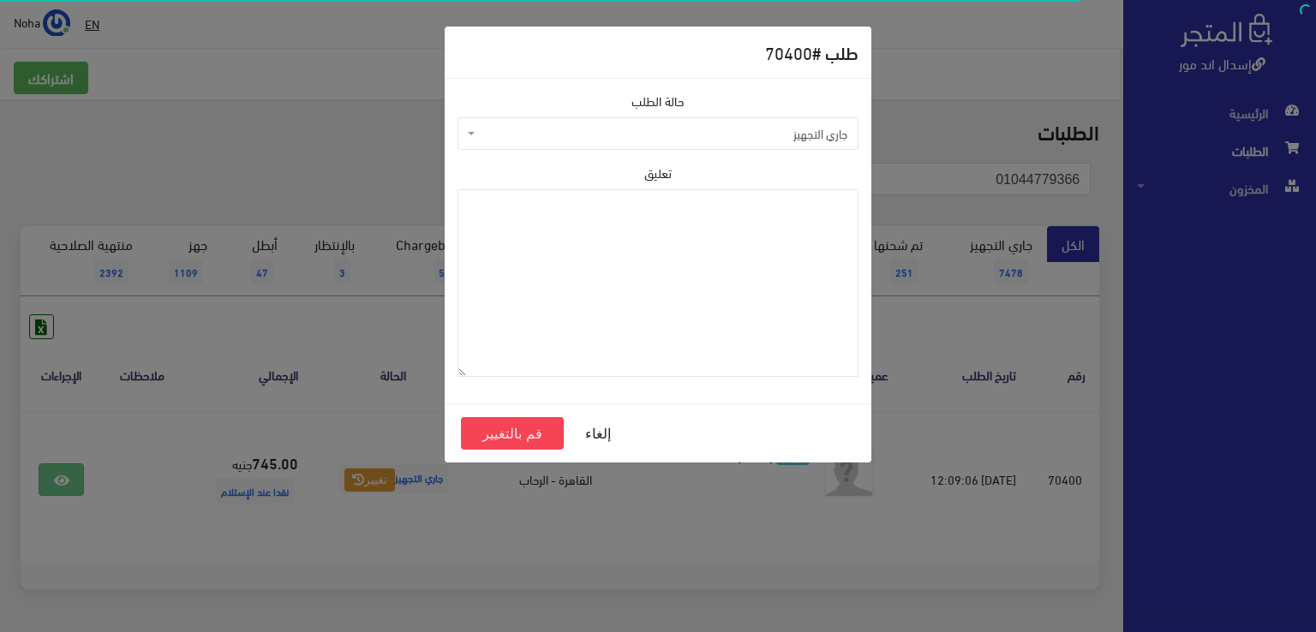
click at [583, 122] on span "جاري التجهيز" at bounding box center [657, 133] width 401 height 33
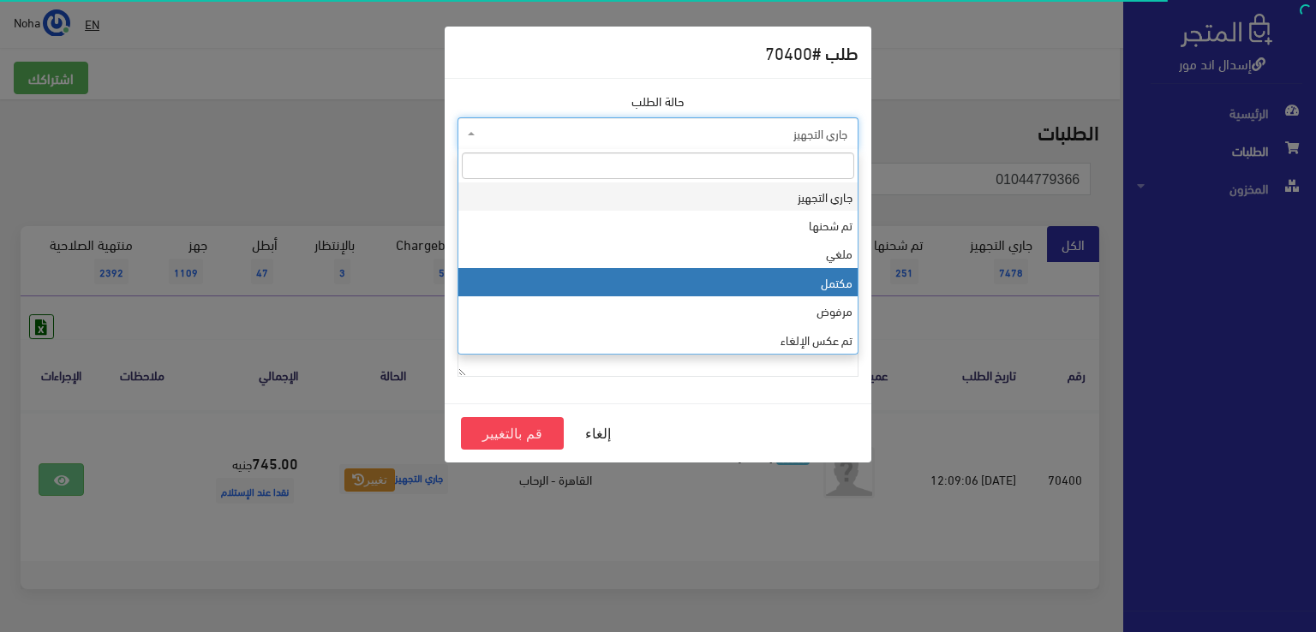
select select "4"
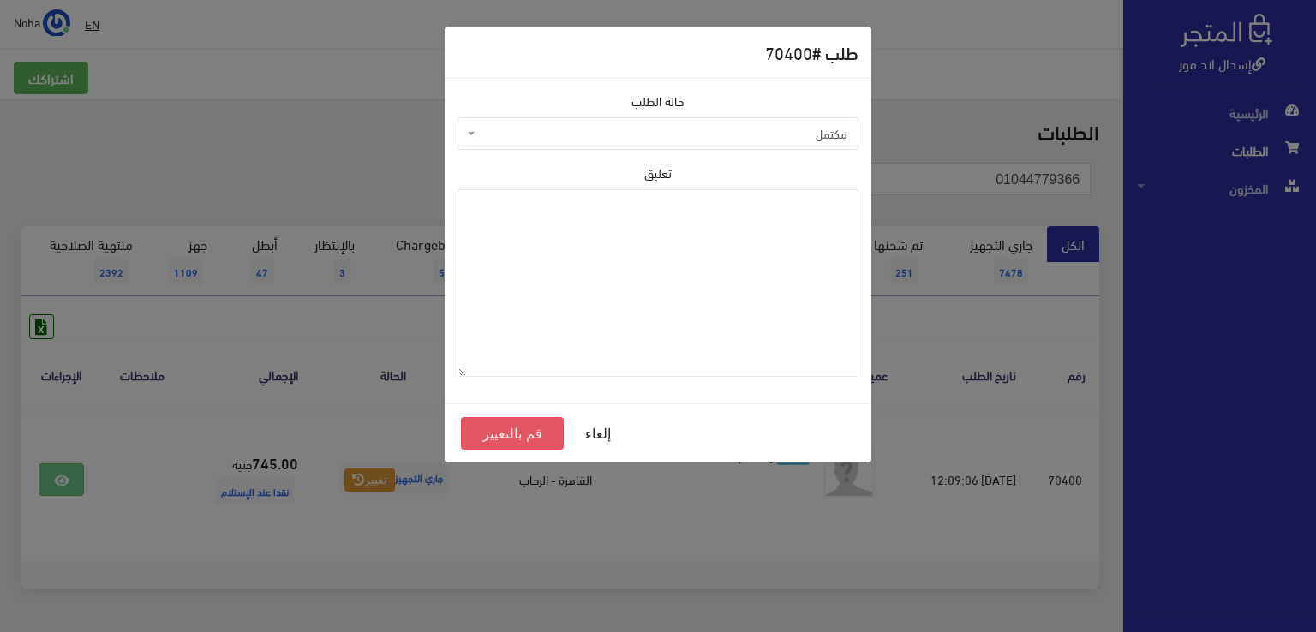
click at [507, 435] on button "قم بالتغيير" at bounding box center [512, 433] width 103 height 33
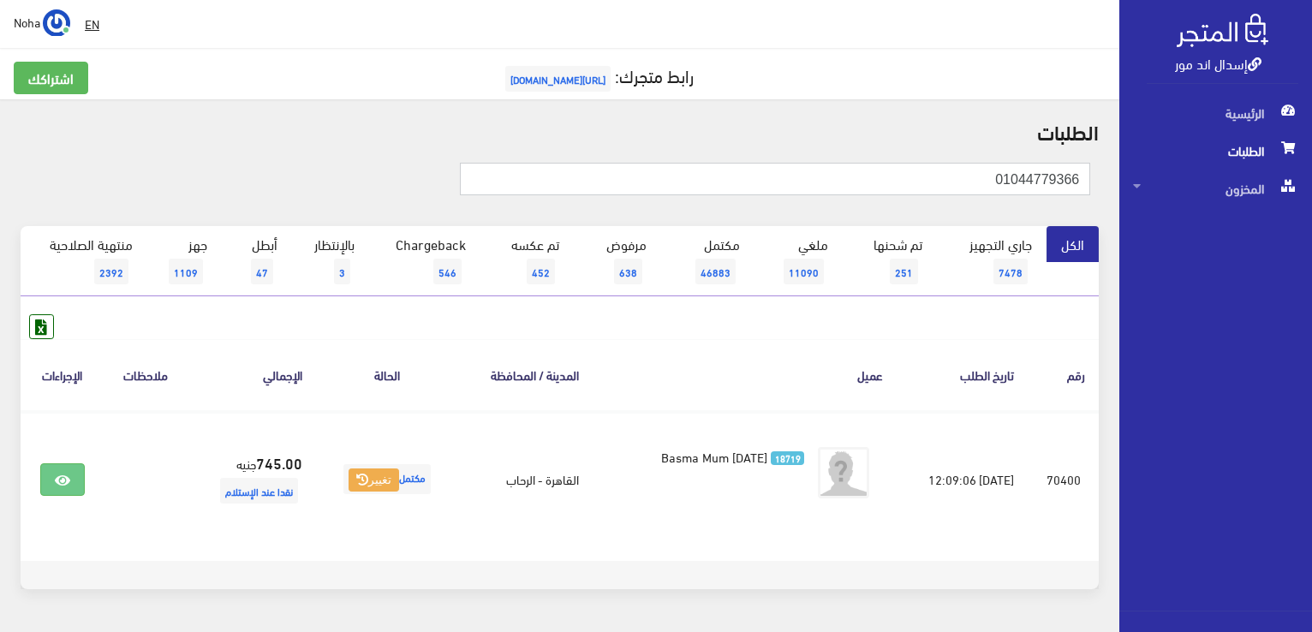
drag, startPoint x: 983, startPoint y: 176, endPoint x: 966, endPoint y: 182, distance: 17.1
click at [1218, 180] on div "إسدال اند مور الرئيسية الطلبات المخزون" at bounding box center [656, 342] width 1312 height 685
paste input "01146184327"
type input "01146184327"
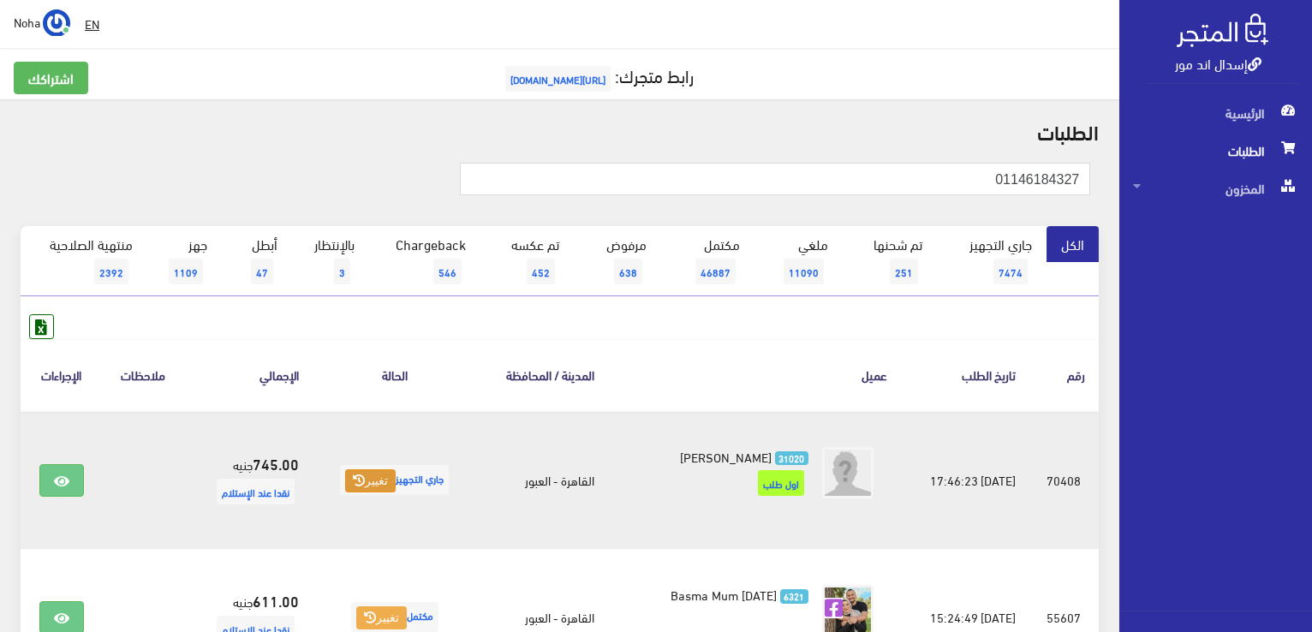
click at [357, 490] on button "تغيير" at bounding box center [370, 481] width 51 height 24
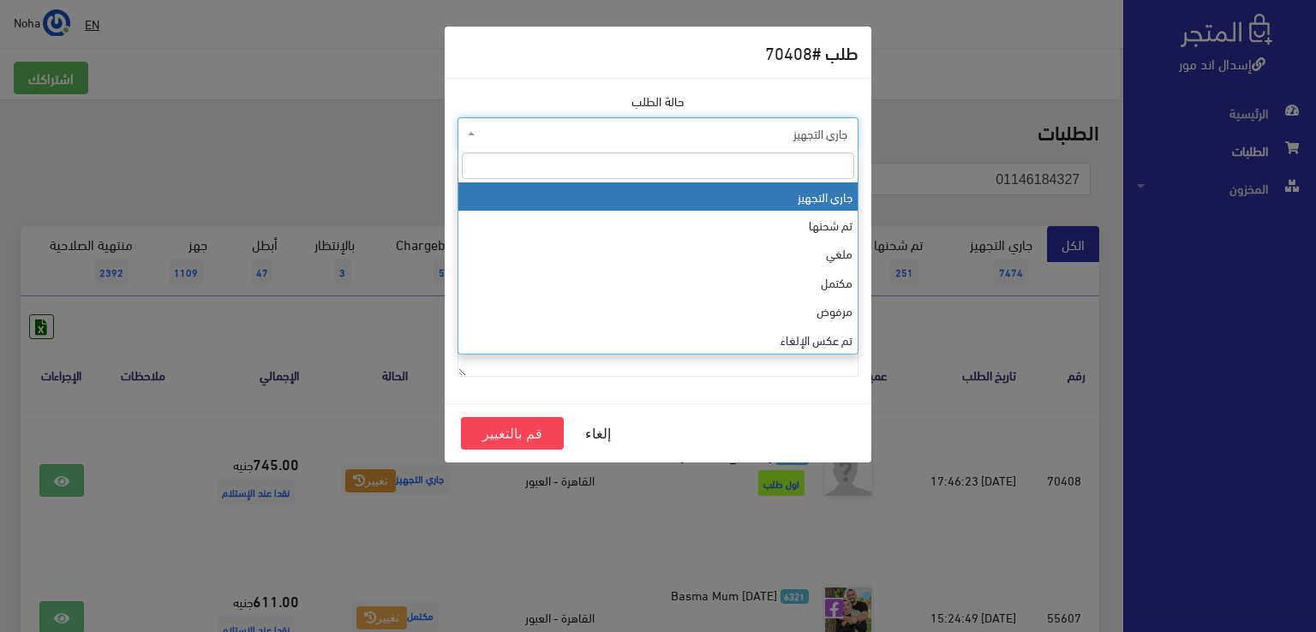
click at [616, 126] on span "جاري التجهيز" at bounding box center [663, 133] width 368 height 17
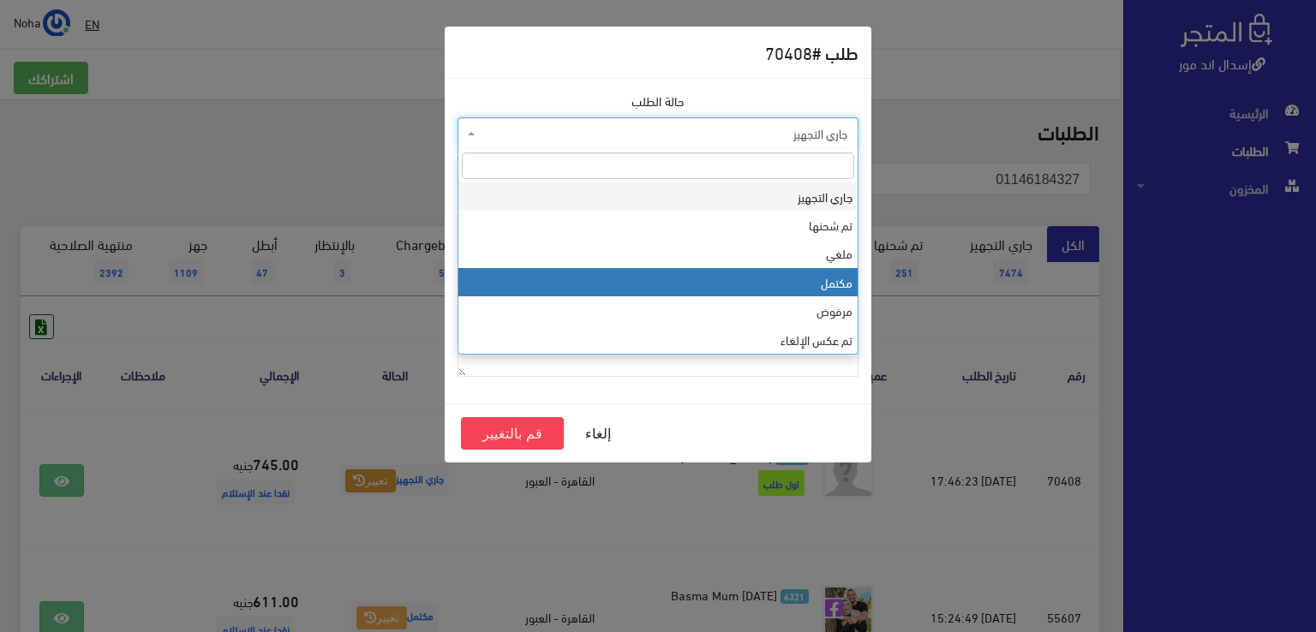
select select "4"
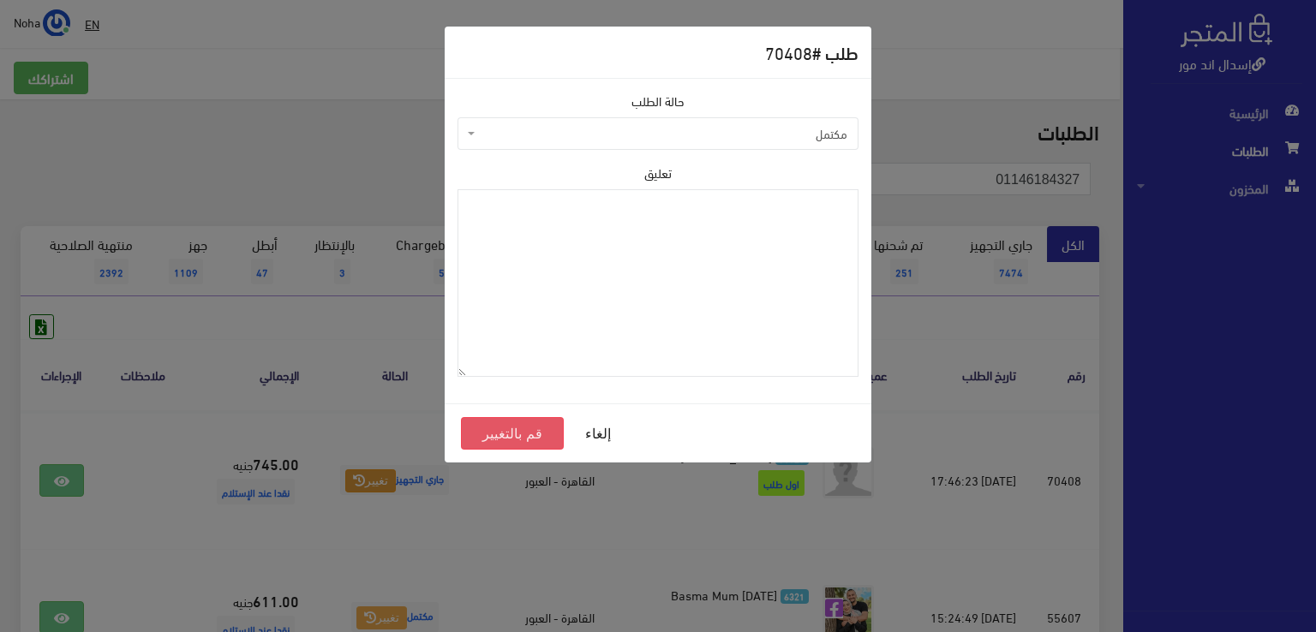
click at [541, 431] on button "قم بالتغيير" at bounding box center [512, 433] width 103 height 33
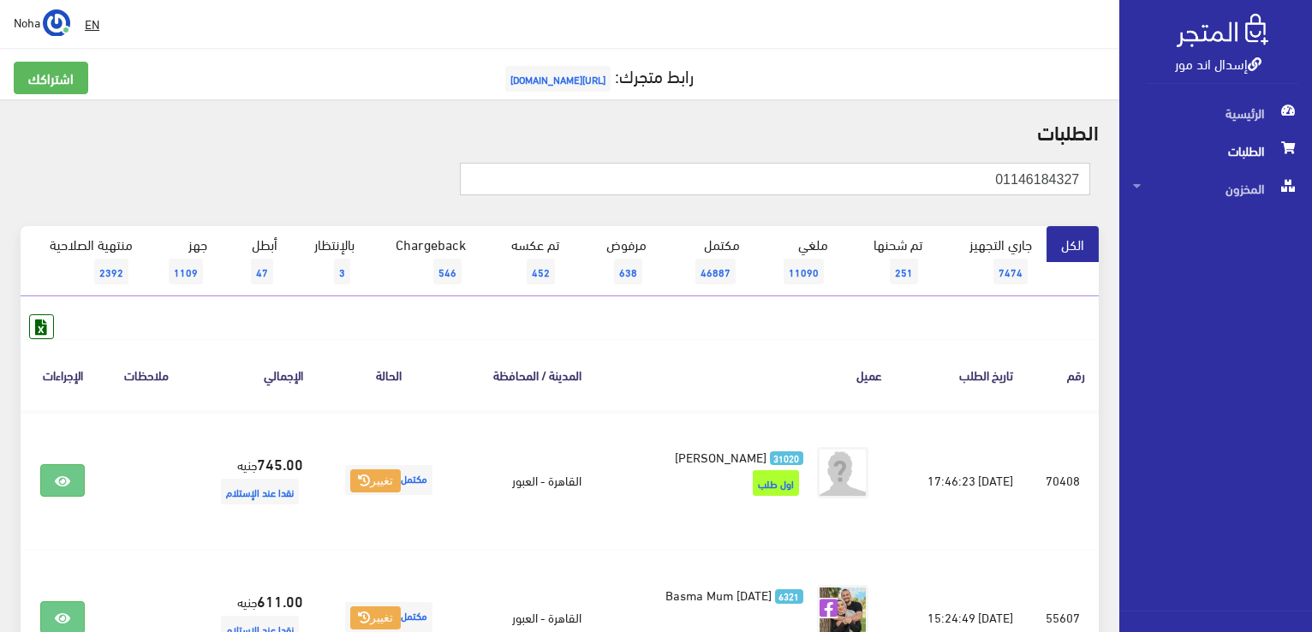
drag, startPoint x: 987, startPoint y: 180, endPoint x: 1118, endPoint y: 201, distance: 132.8
click at [1118, 201] on div "الطلبات 01146184327 الكل 7474 3" at bounding box center [560, 433] width 1120 height 669
paste input "000306936"
type input "01000306936"
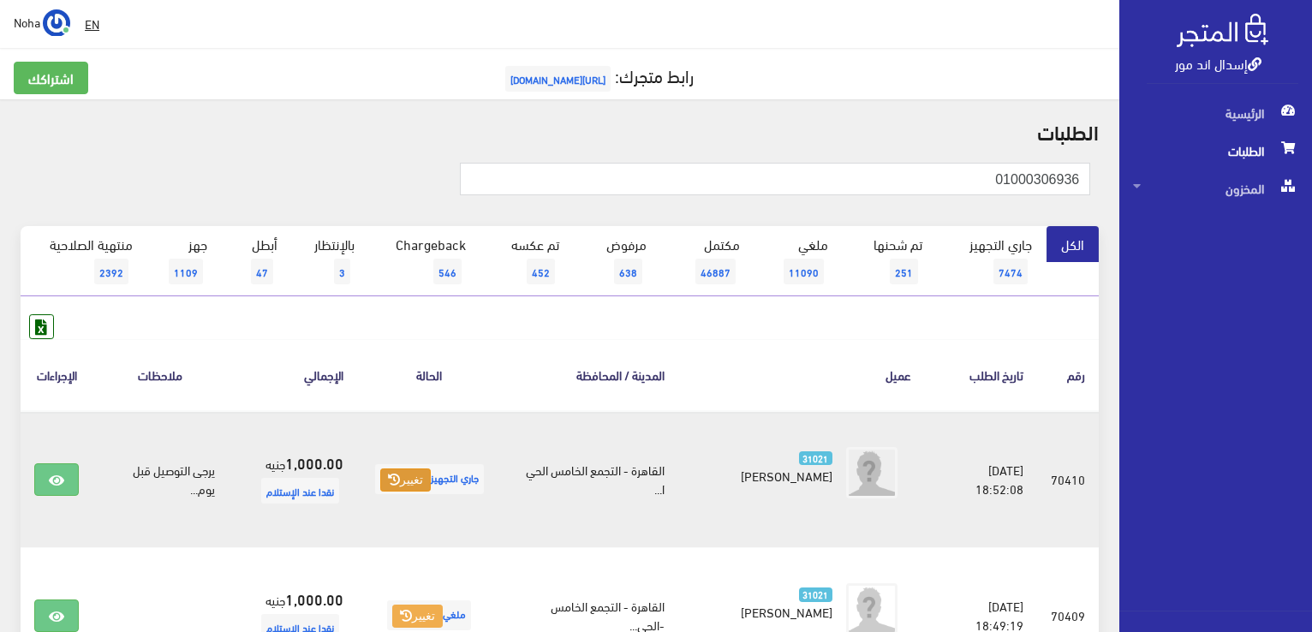
click at [407, 472] on button "تغيير" at bounding box center [405, 481] width 51 height 24
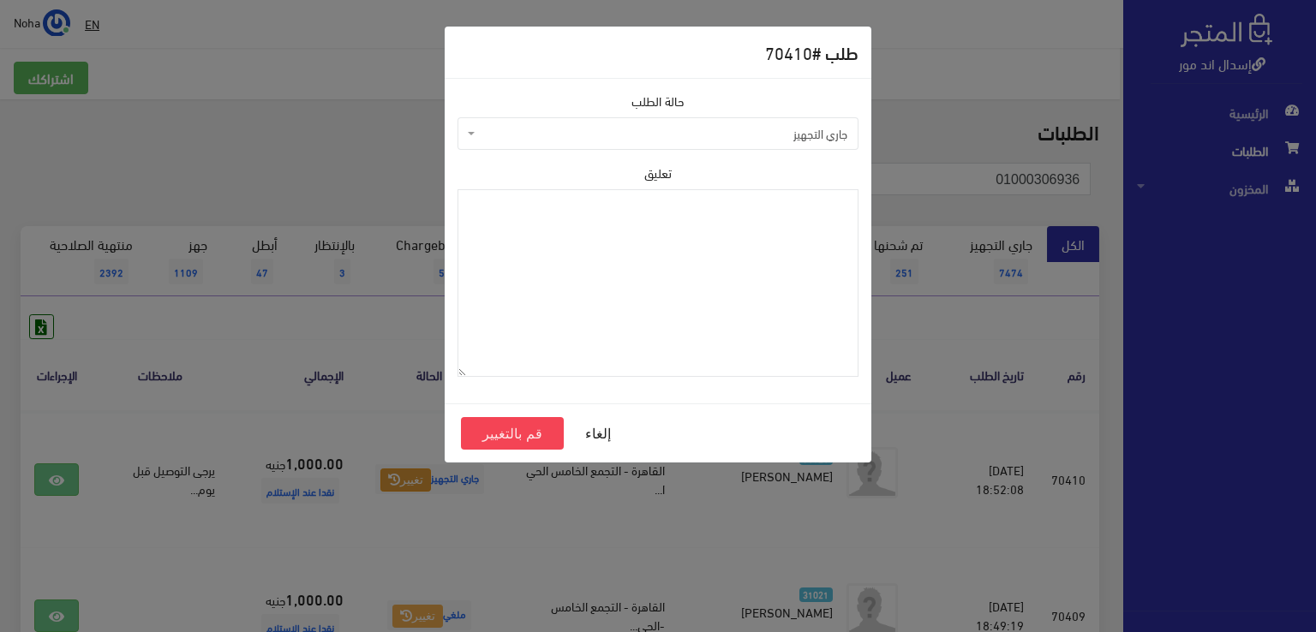
click at [567, 128] on span "جاري التجهيز" at bounding box center [663, 133] width 368 height 17
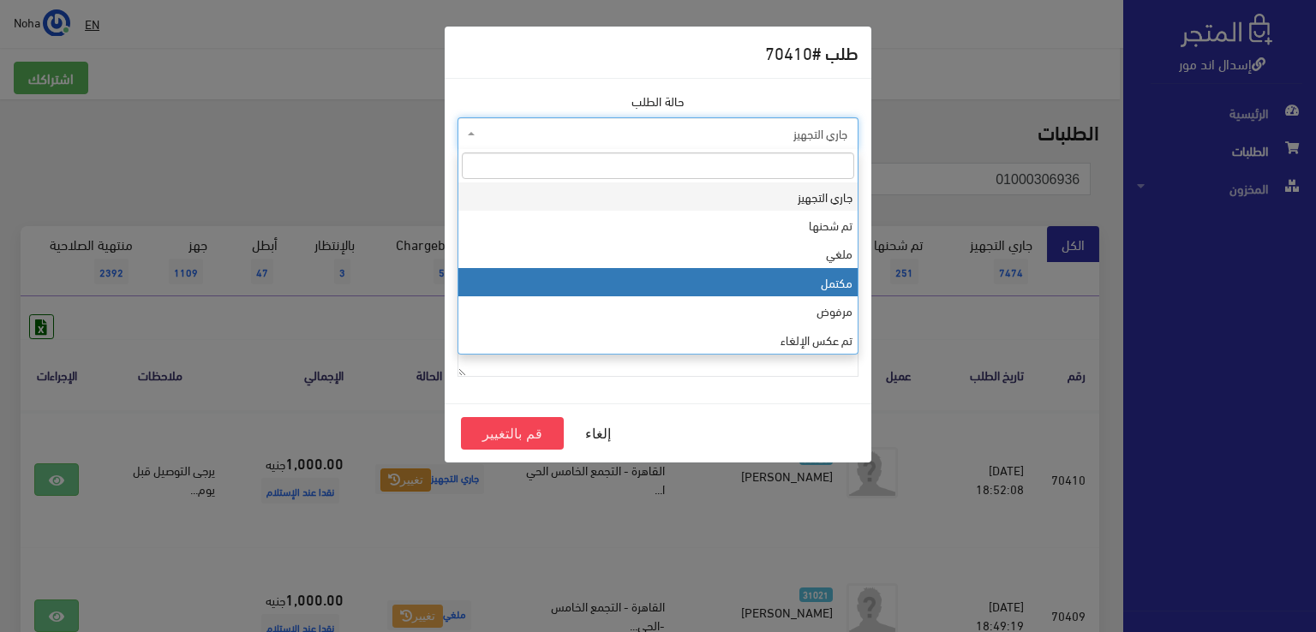
select select "4"
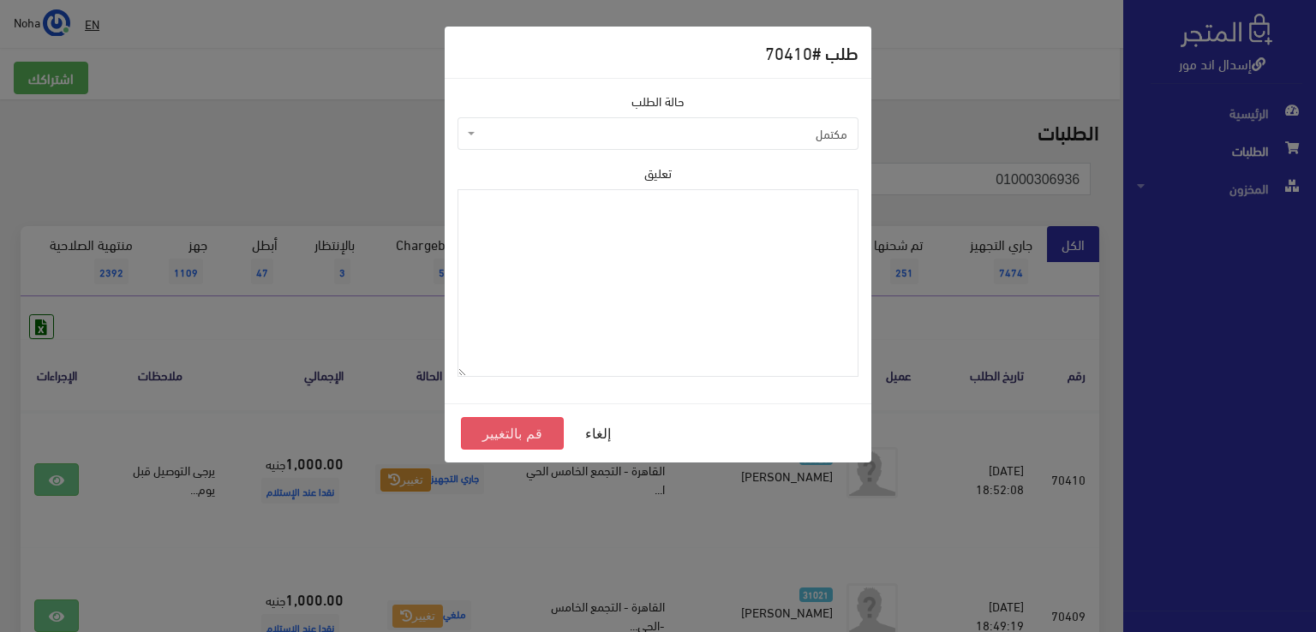
click at [541, 429] on button "قم بالتغيير" at bounding box center [512, 433] width 103 height 33
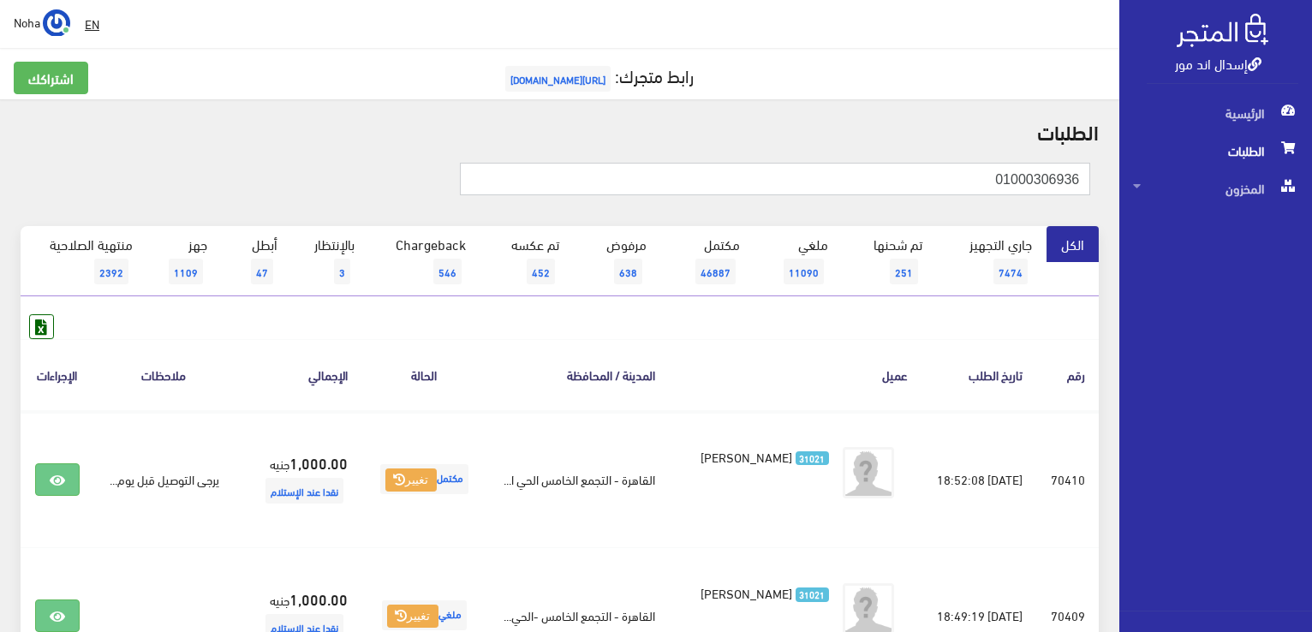
drag, startPoint x: 1262, startPoint y: 163, endPoint x: 1315, endPoint y: 163, distance: 53.1
click at [1312, 163] on html "إسدال اند مور الرئيسية الطلبات" at bounding box center [656, 316] width 1312 height 632
paste input "152001455"
type input "01152001455"
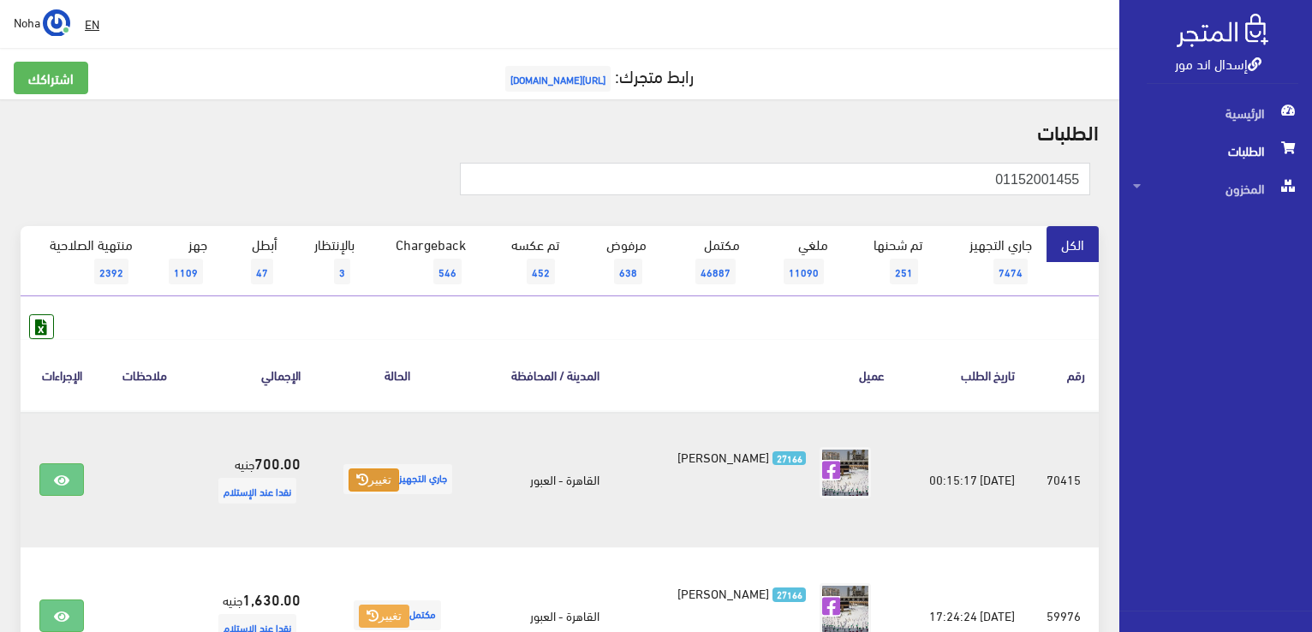
click at [371, 481] on button "تغيير" at bounding box center [374, 481] width 51 height 24
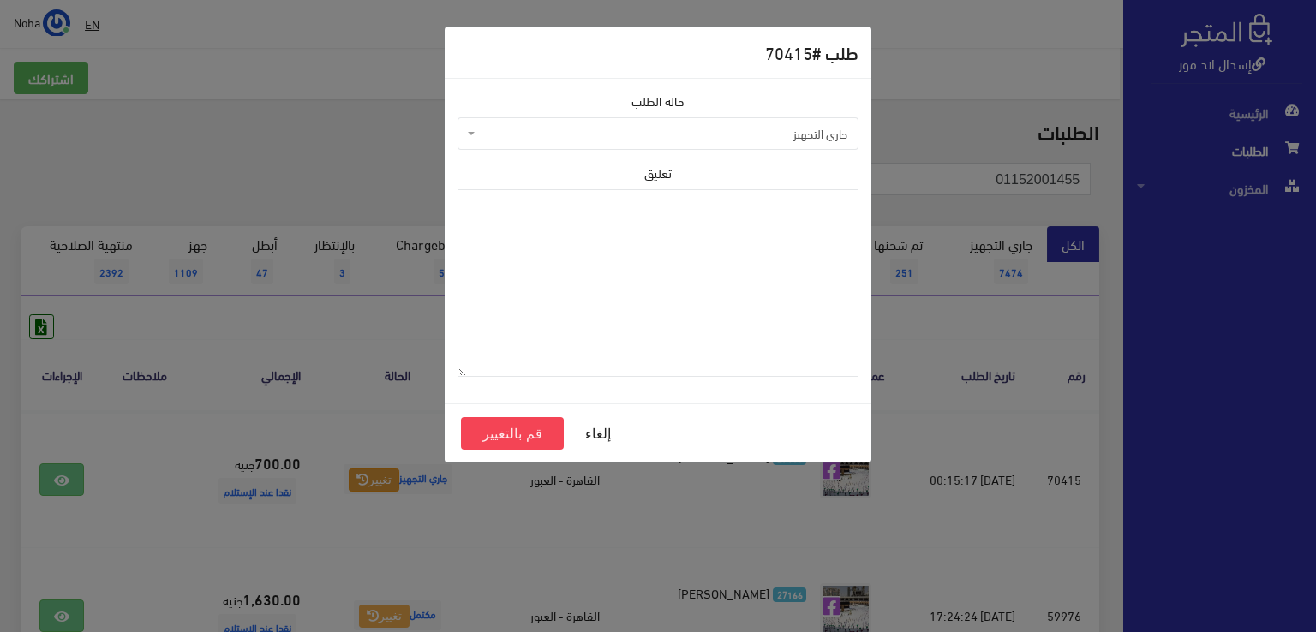
click at [497, 134] on span "جاري التجهيز" at bounding box center [663, 133] width 368 height 17
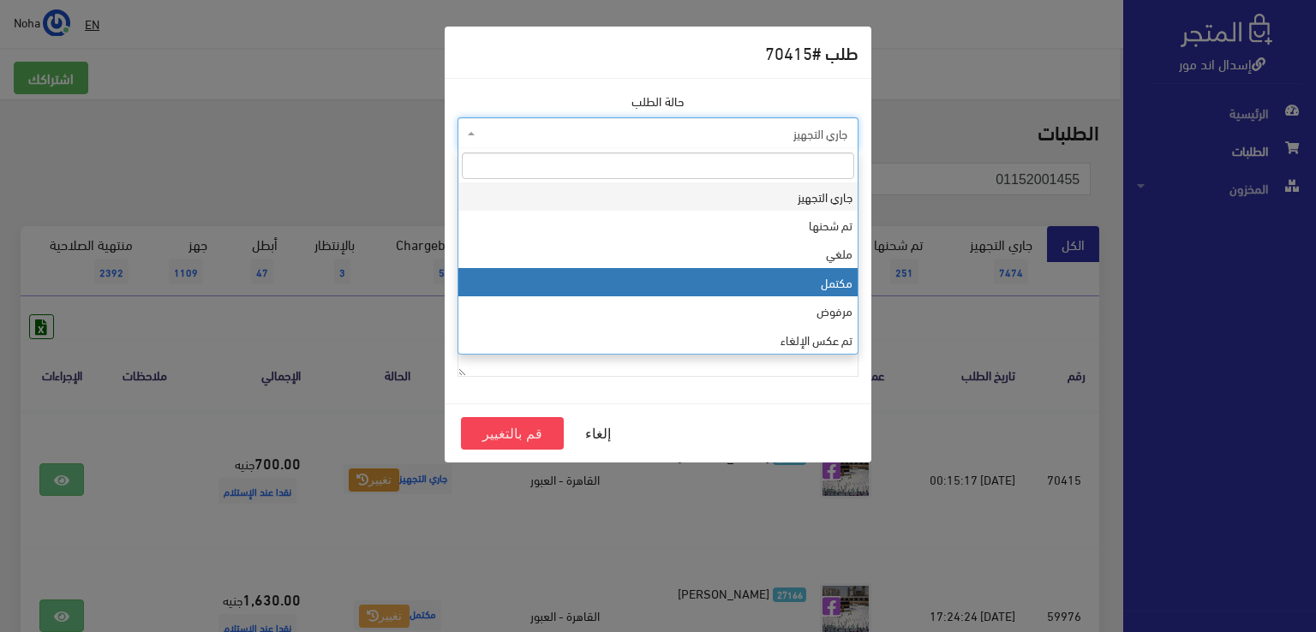
select select "4"
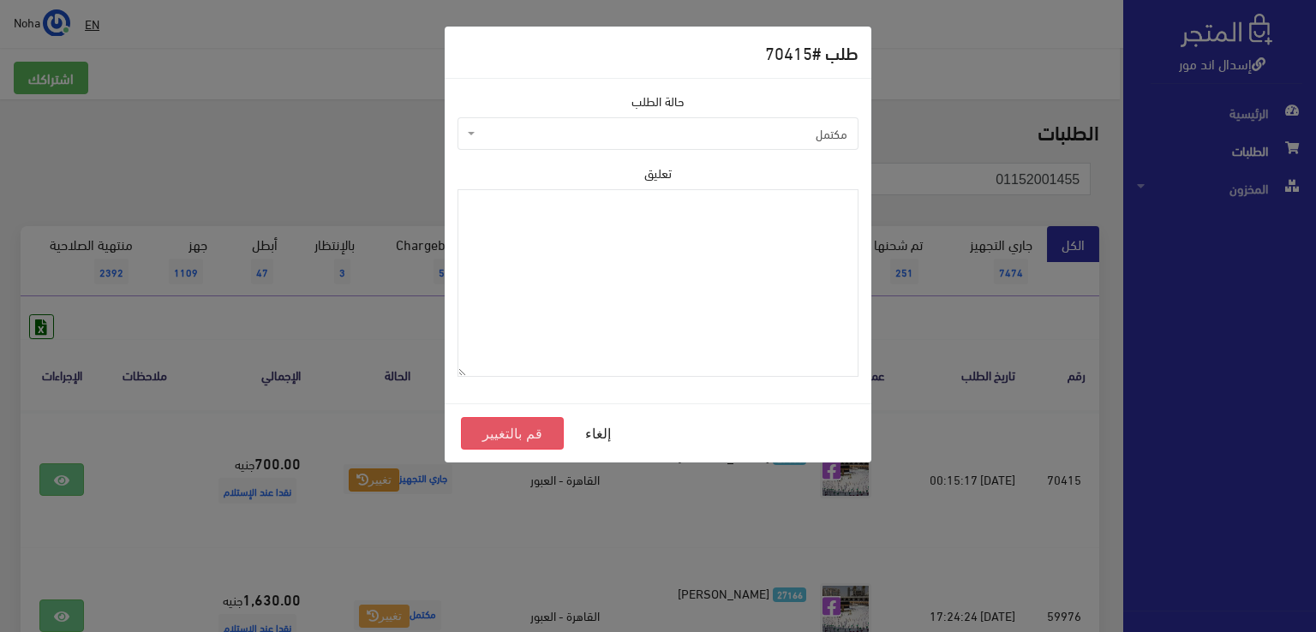
click at [492, 439] on button "قم بالتغيير" at bounding box center [512, 433] width 103 height 33
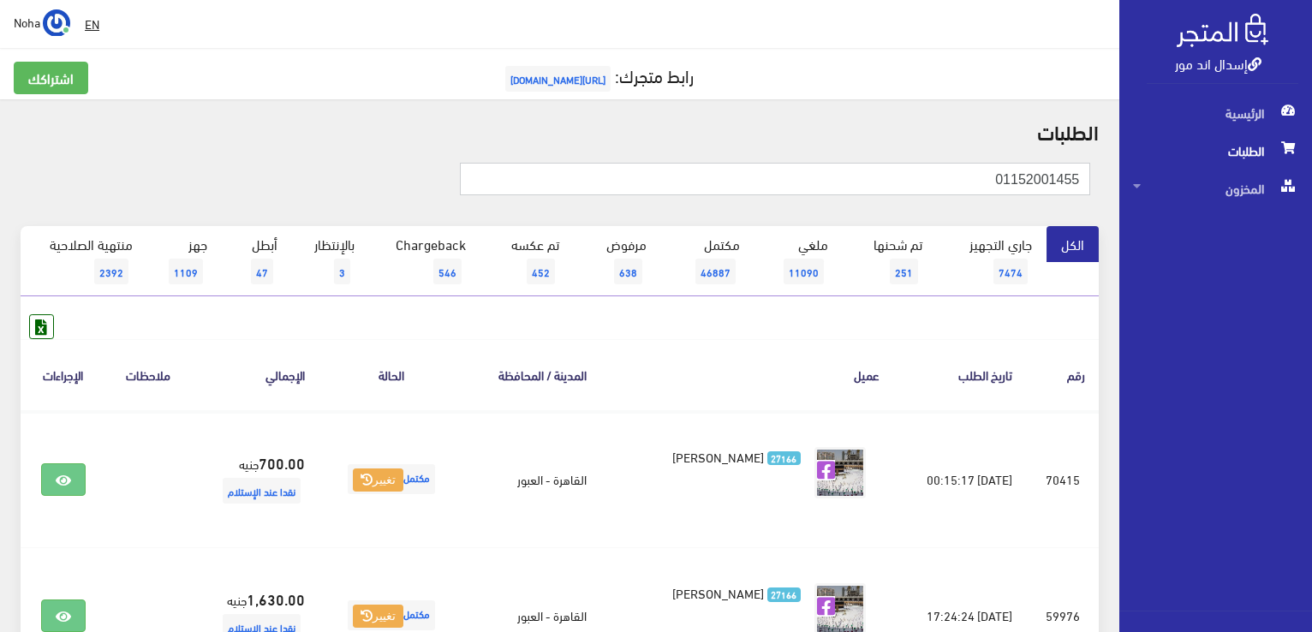
drag, startPoint x: 941, startPoint y: 190, endPoint x: 939, endPoint y: 169, distance: 21.6
click at [1208, 233] on div "إسدال اند مور الرئيسية الطلبات المخزون" at bounding box center [656, 411] width 1312 height 822
paste input "01097923696"
type input "01097923696"
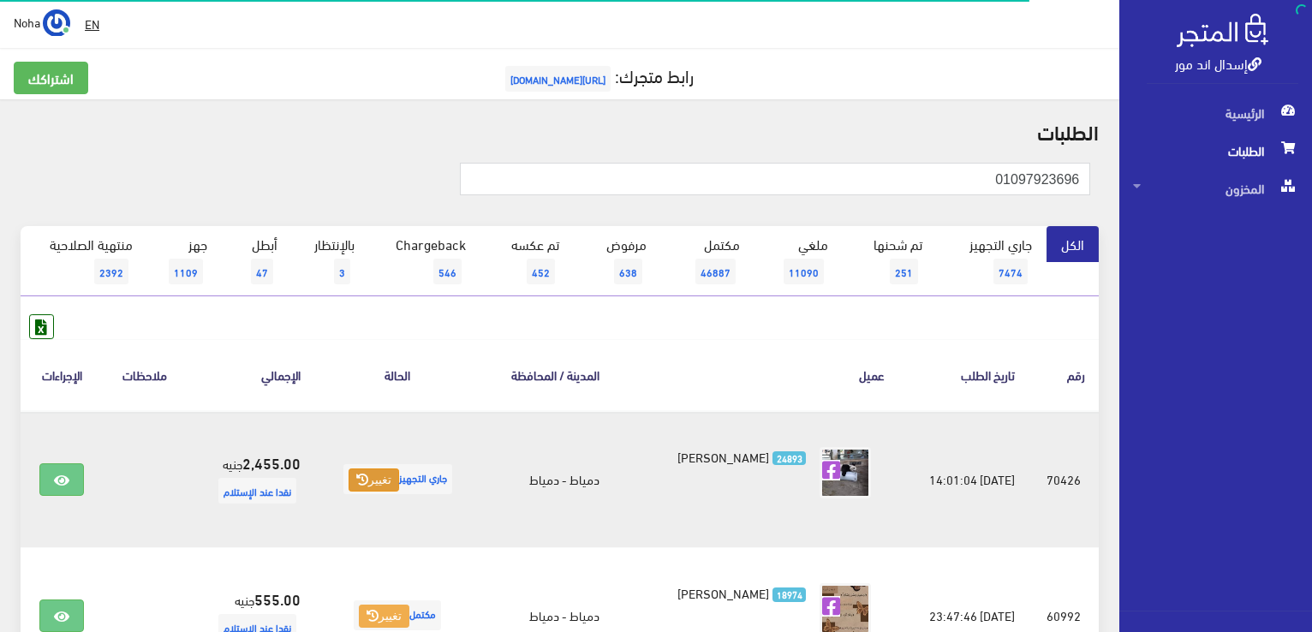
click at [363, 480] on button "تغيير" at bounding box center [374, 481] width 51 height 24
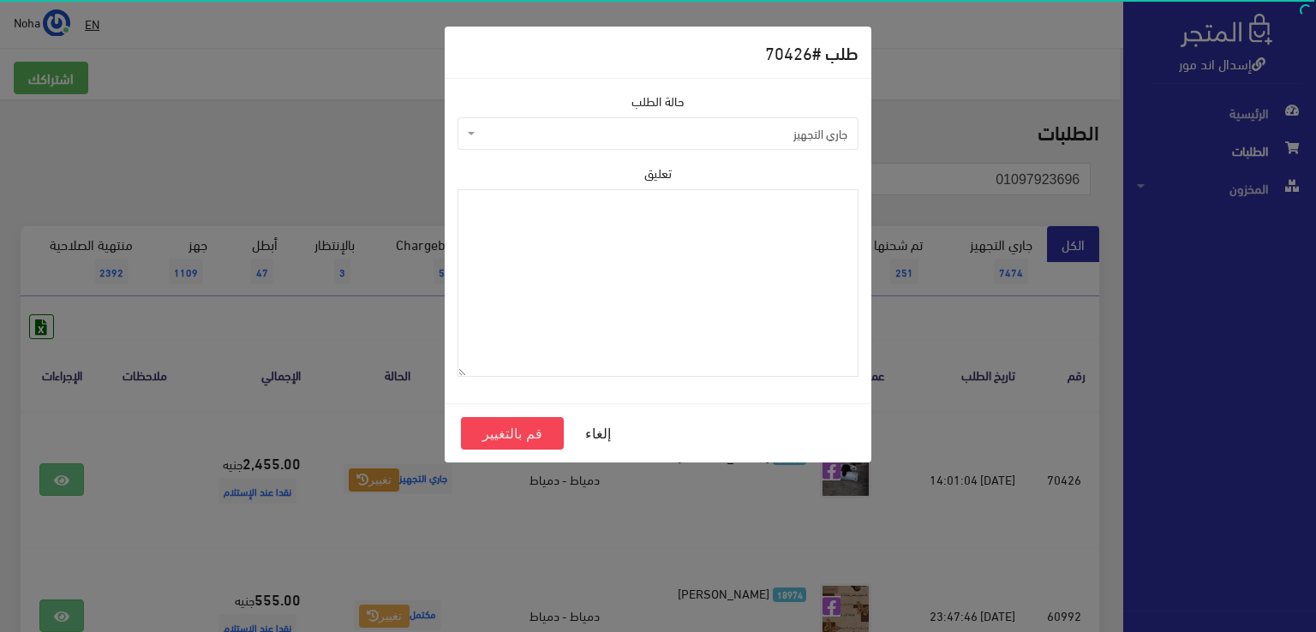
click at [720, 138] on span "جاري التجهيز" at bounding box center [663, 133] width 368 height 17
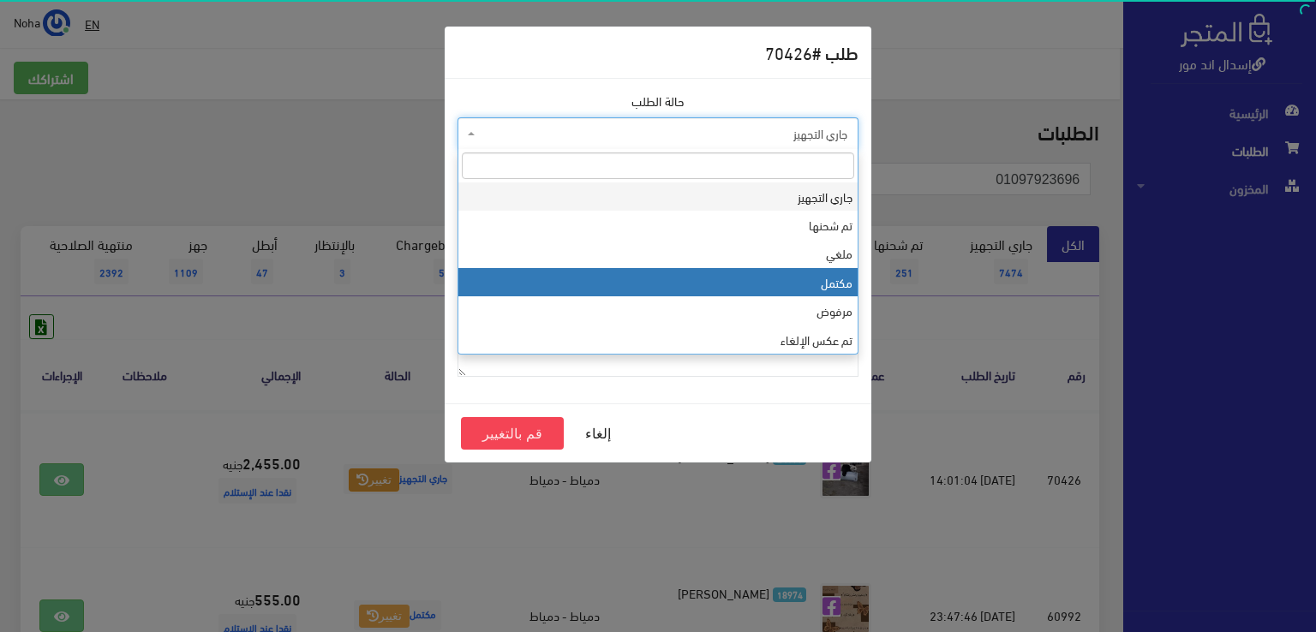
select select "4"
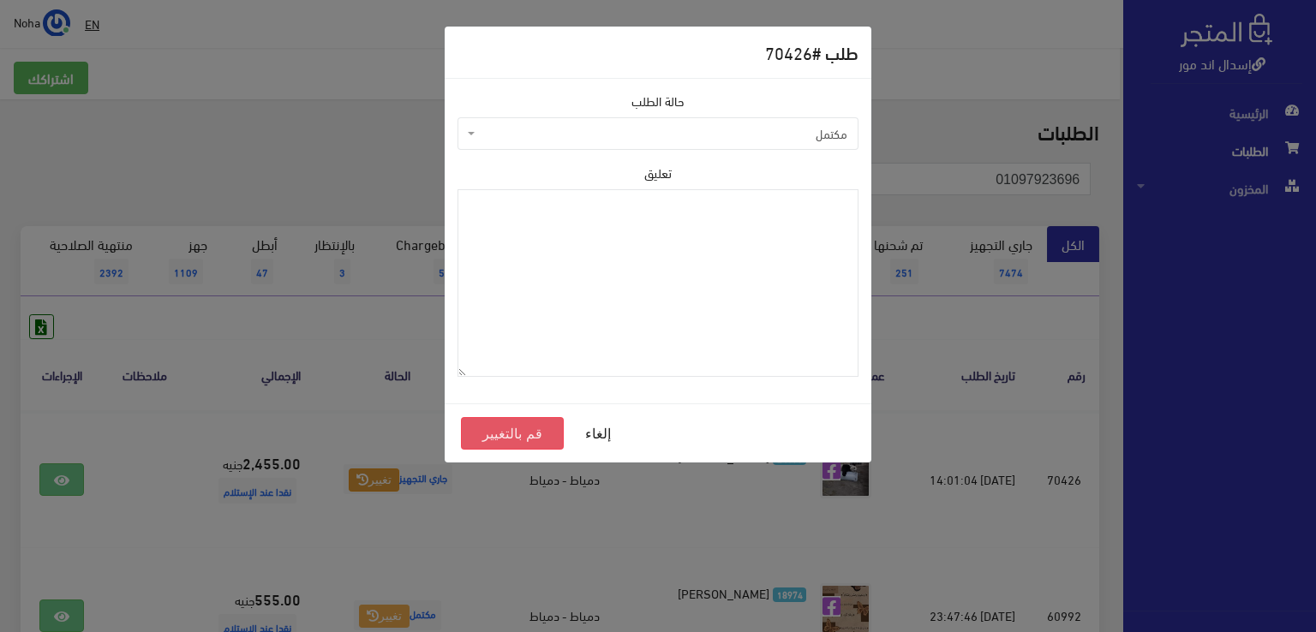
click at [537, 433] on button "قم بالتغيير" at bounding box center [512, 433] width 103 height 33
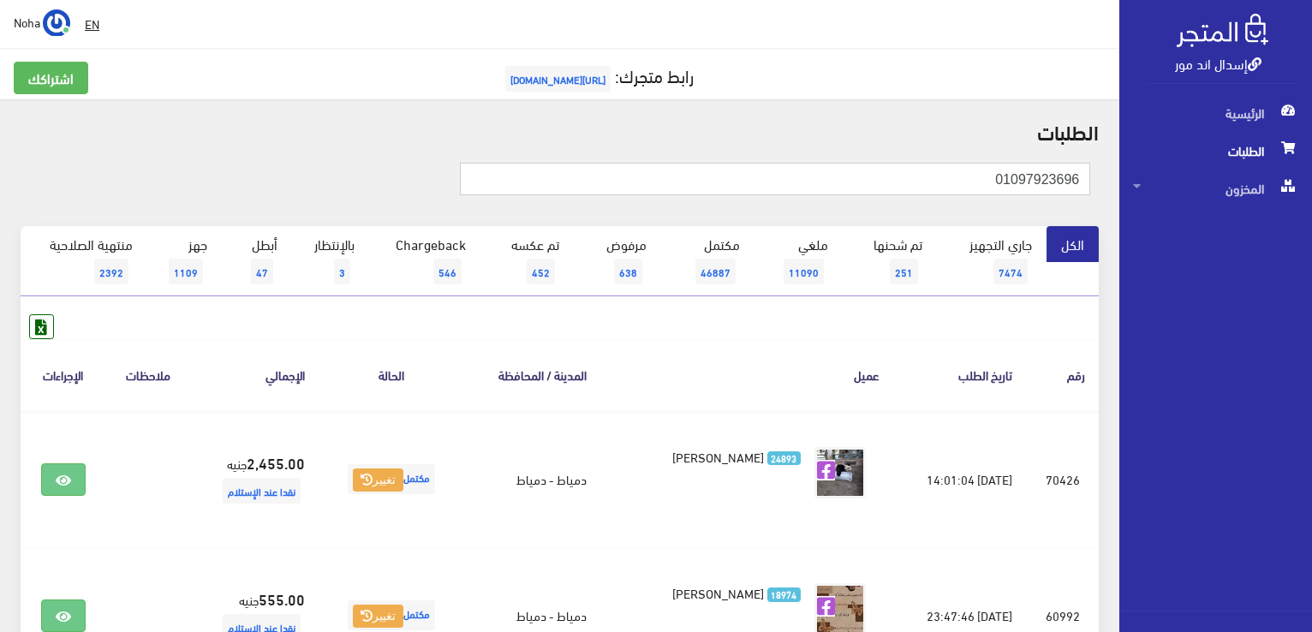
click at [848, 182] on input "01097923696" at bounding box center [775, 179] width 631 height 33
click at [729, 356] on th "عميل" at bounding box center [747, 374] width 293 height 71
drag, startPoint x: 963, startPoint y: 185, endPoint x: 1276, endPoint y: 181, distance: 312.7
click at [1276, 181] on div "إسدال اند مور الرئيسية الطلبات المخزون" at bounding box center [656, 479] width 1312 height 958
paste input "01551991919"
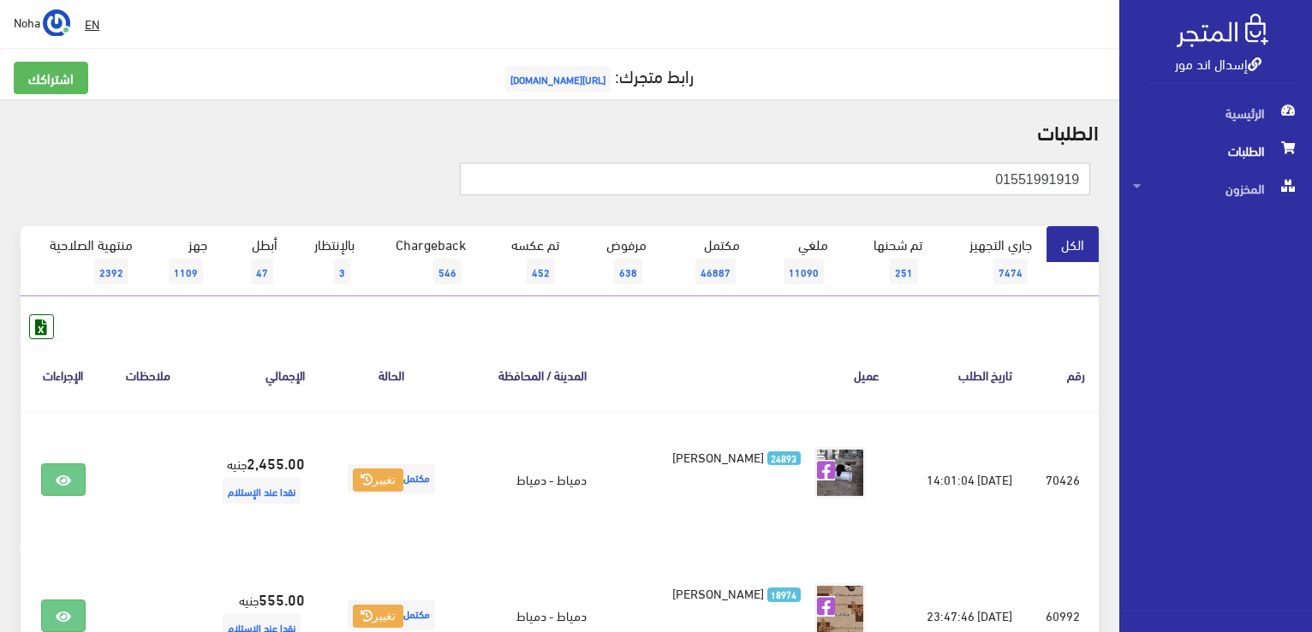
type input "01551991919"
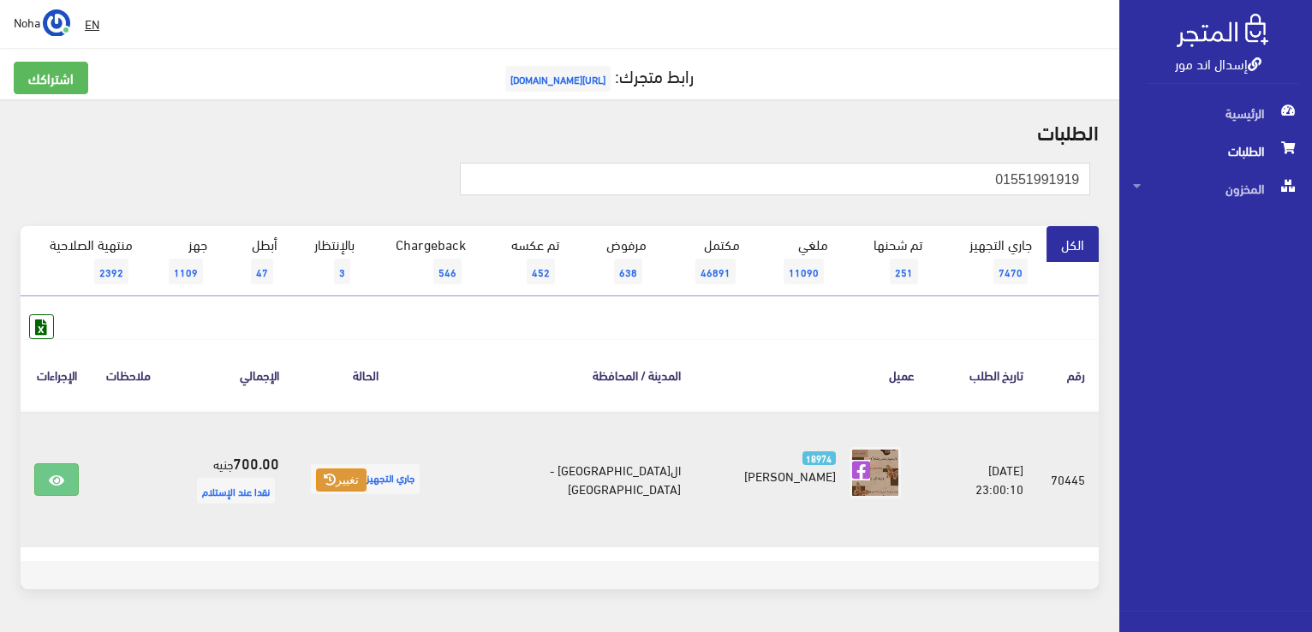
click at [367, 481] on button "تغيير" at bounding box center [341, 481] width 51 height 24
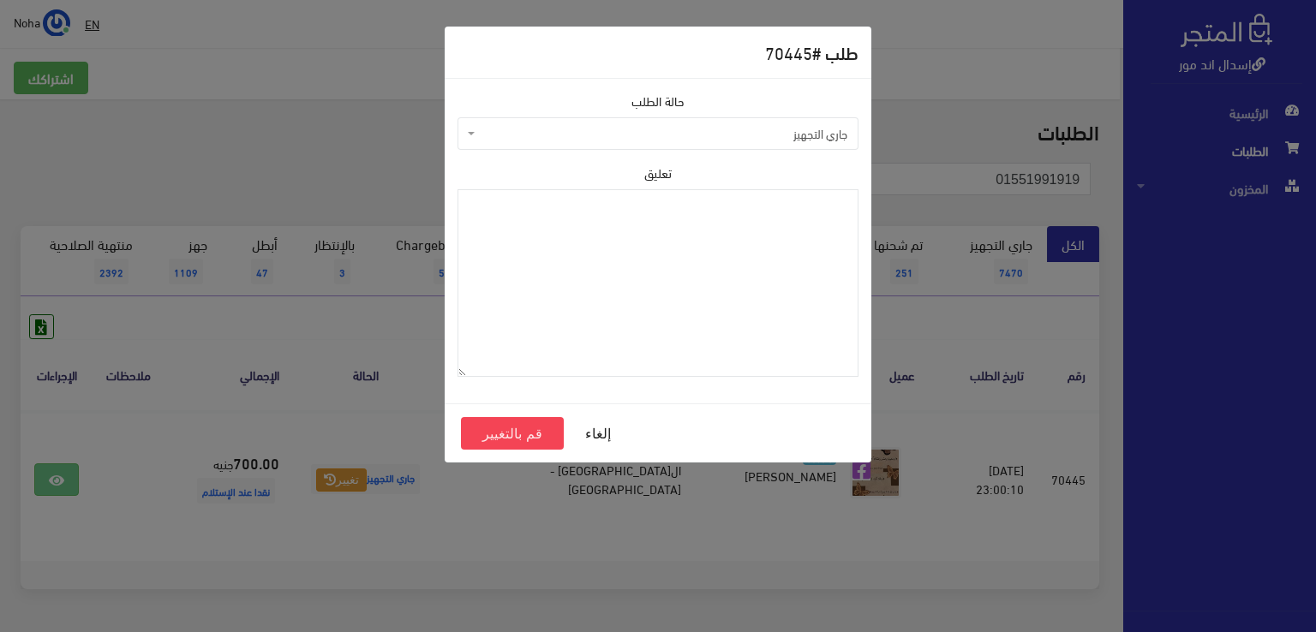
click at [541, 141] on span "جاري التجهيز" at bounding box center [663, 133] width 368 height 17
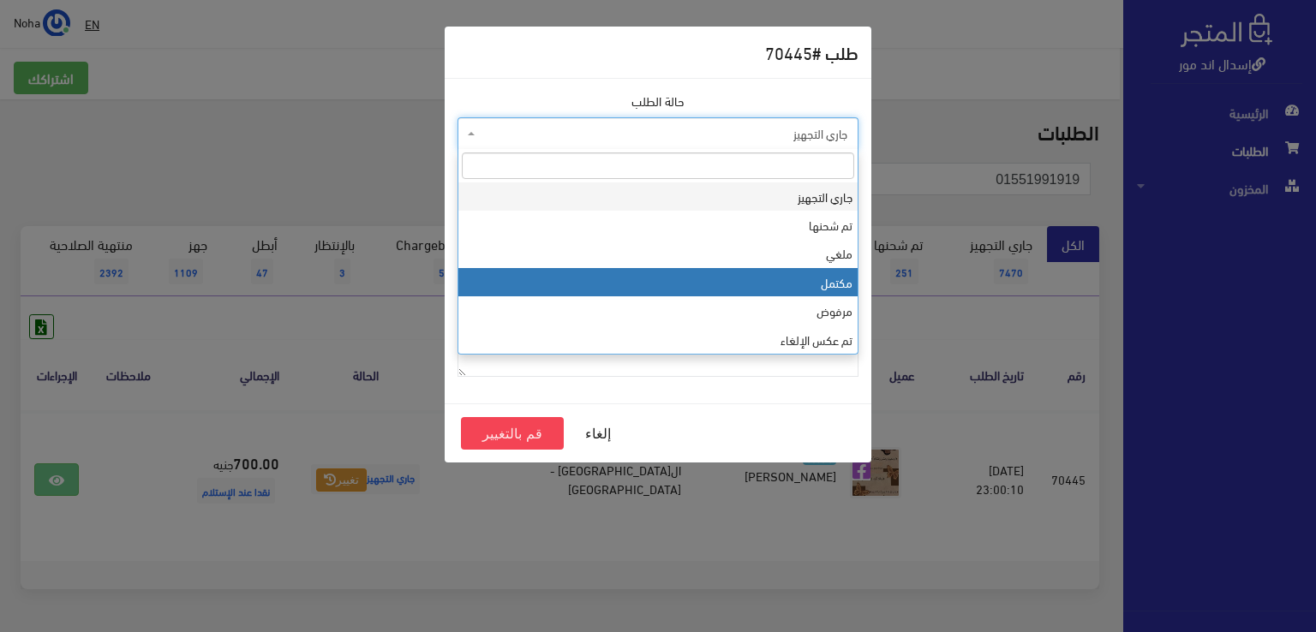
select select "4"
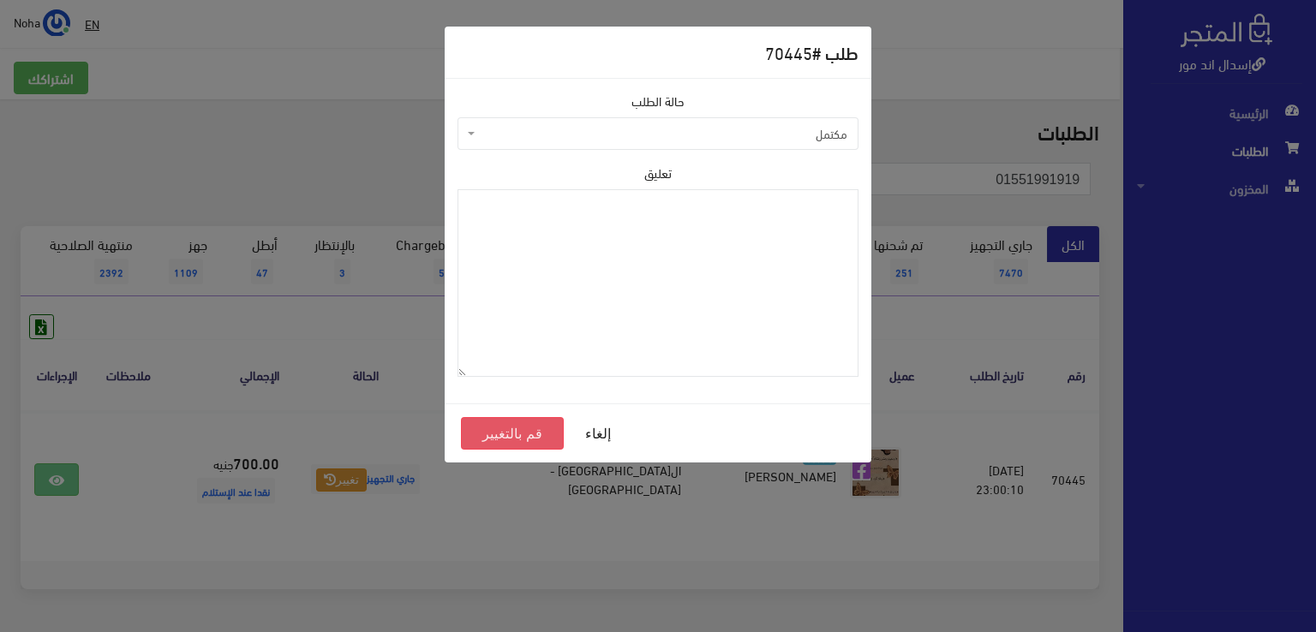
click at [511, 433] on button "قم بالتغيير" at bounding box center [512, 433] width 103 height 33
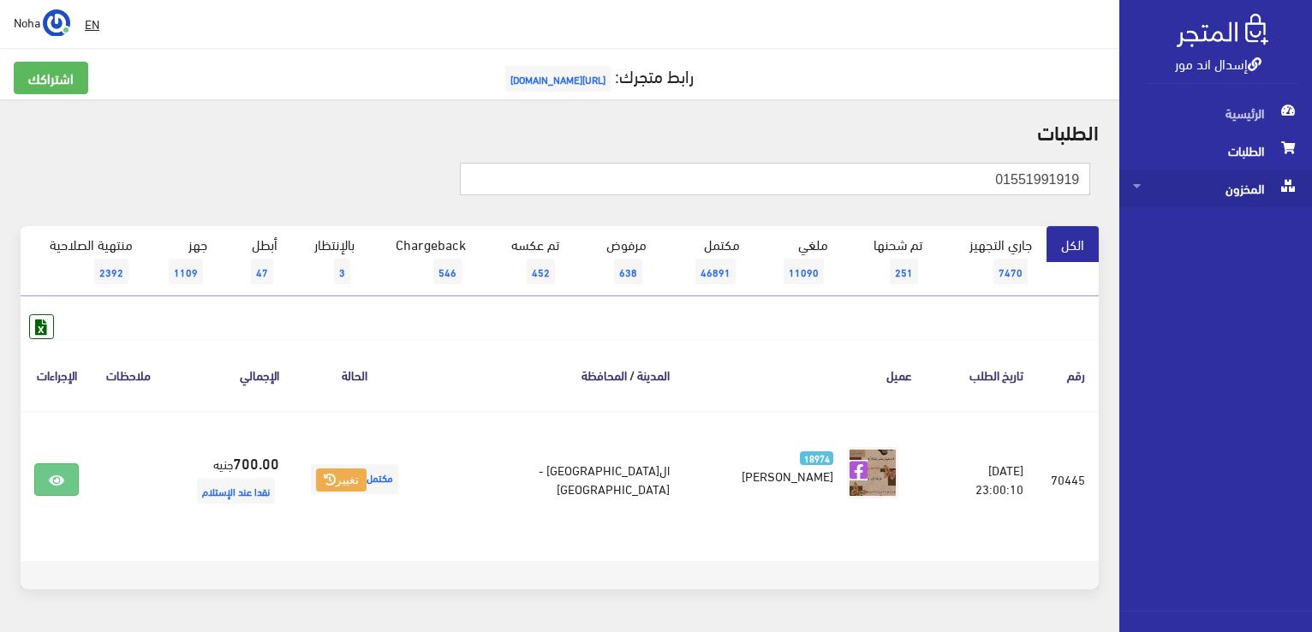
drag, startPoint x: 977, startPoint y: 172, endPoint x: 1293, endPoint y: 202, distance: 317.5
click at [1297, 200] on div "إسدال اند مور الرئيسية الطلبات المخزون" at bounding box center [656, 342] width 1312 height 685
paste input "01001605212"
type input "01001605212"
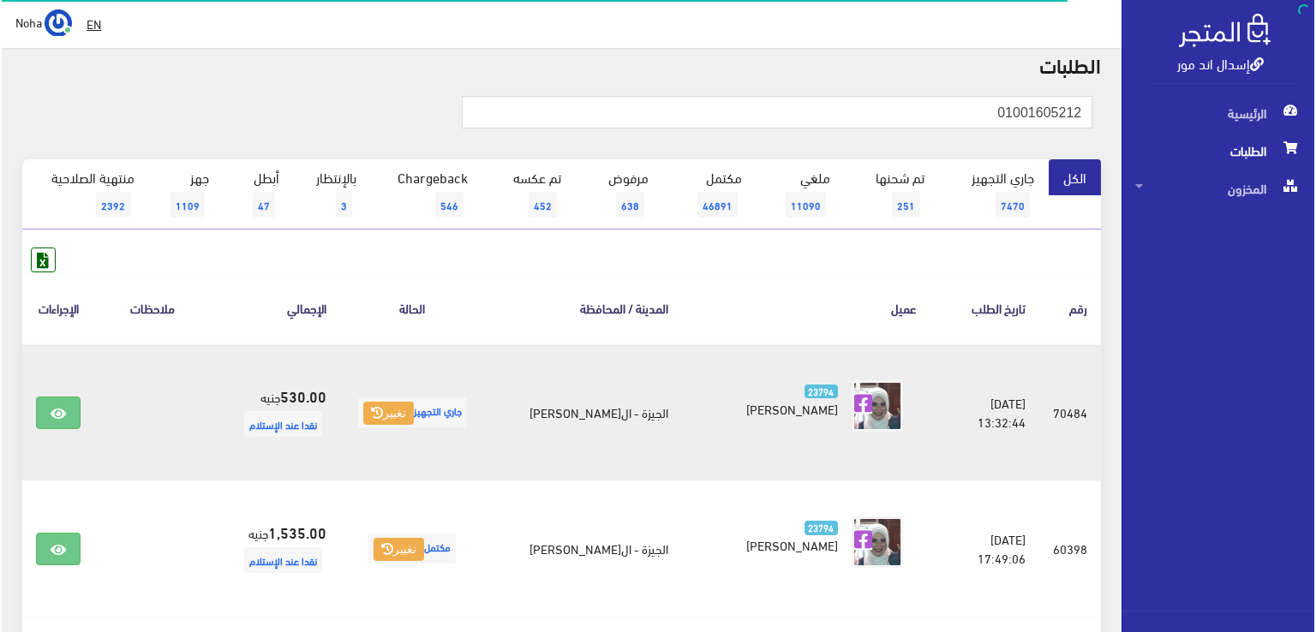
scroll to position [86, 0]
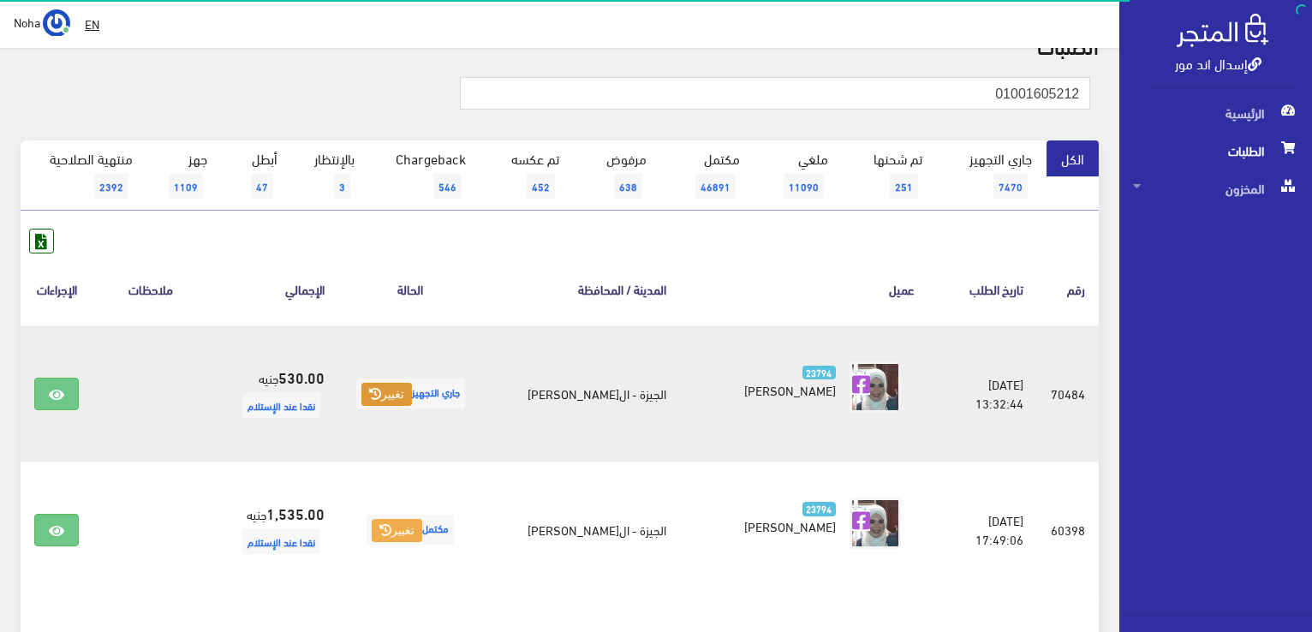
click at [392, 399] on button "تغيير" at bounding box center [387, 395] width 51 height 24
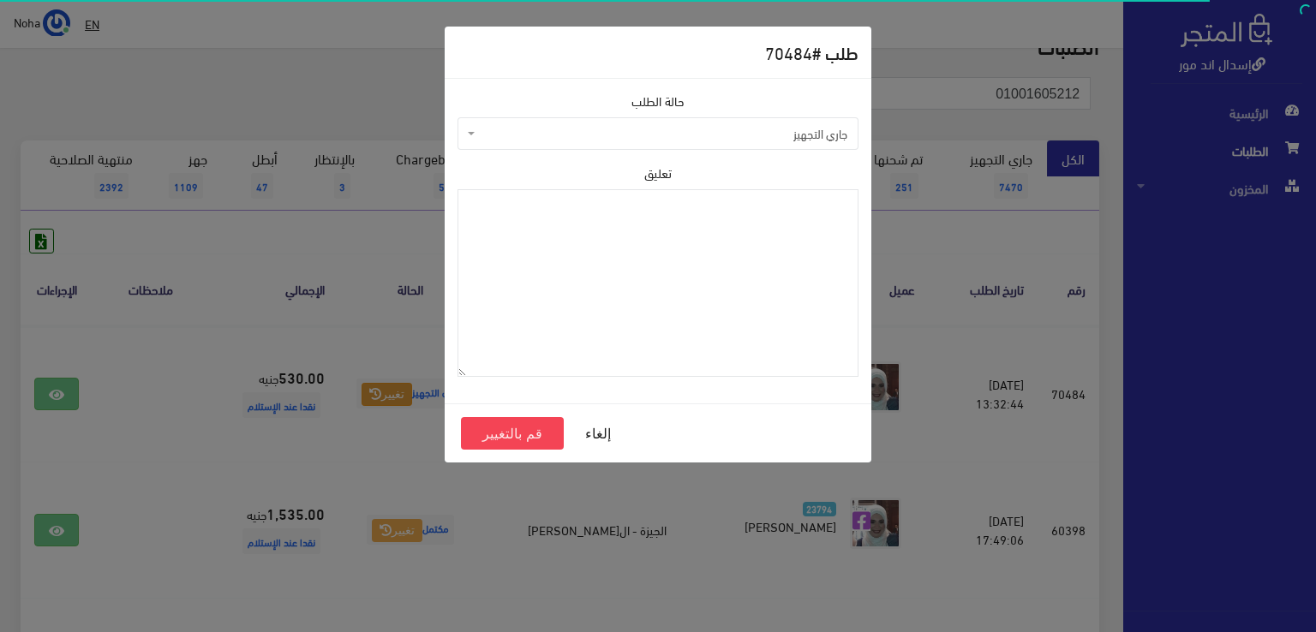
click at [545, 130] on span "جاري التجهيز" at bounding box center [663, 133] width 368 height 17
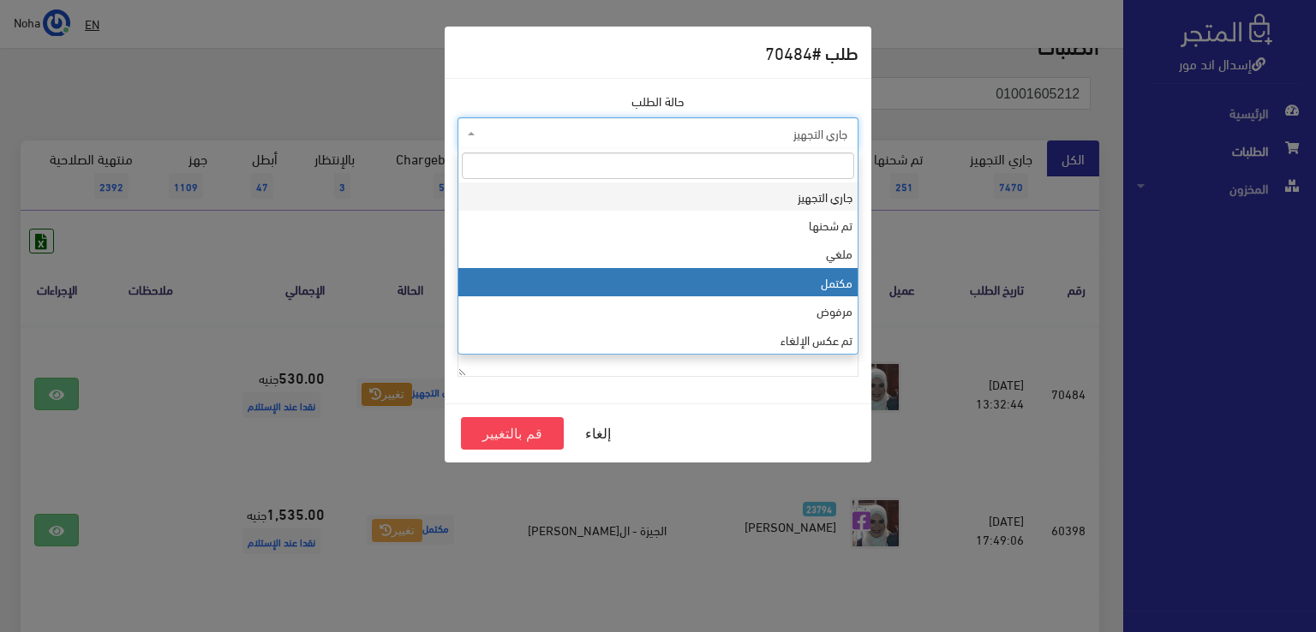
select select "4"
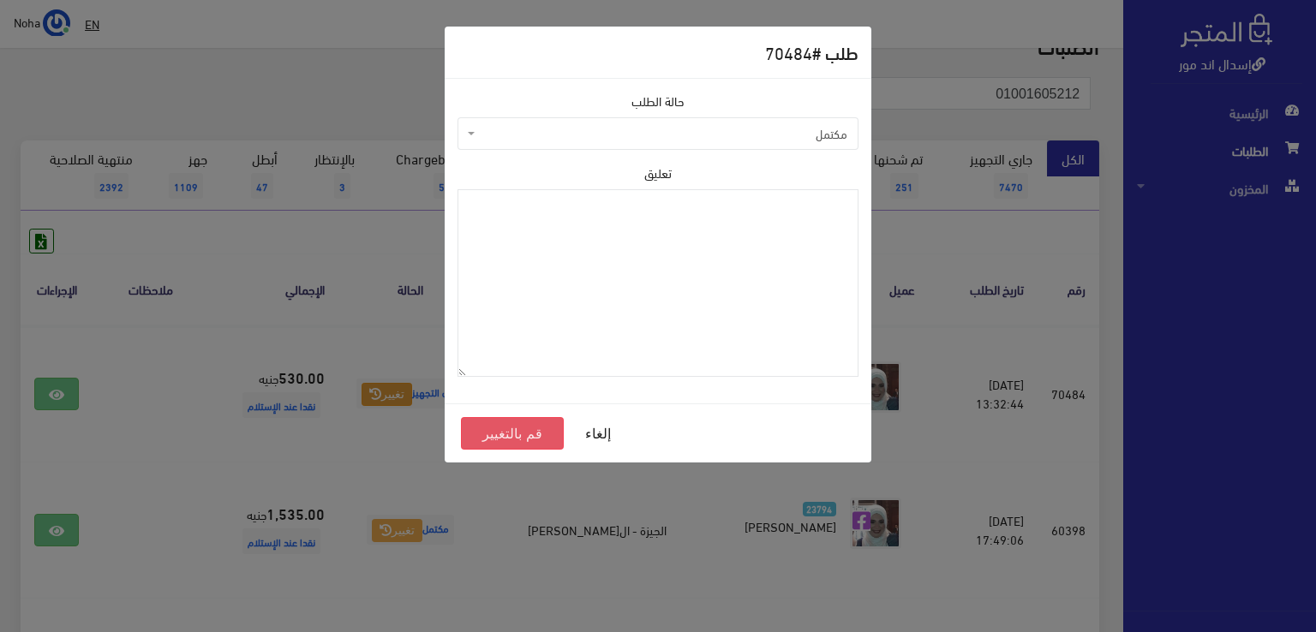
click at [518, 433] on button "قم بالتغيير" at bounding box center [512, 433] width 103 height 33
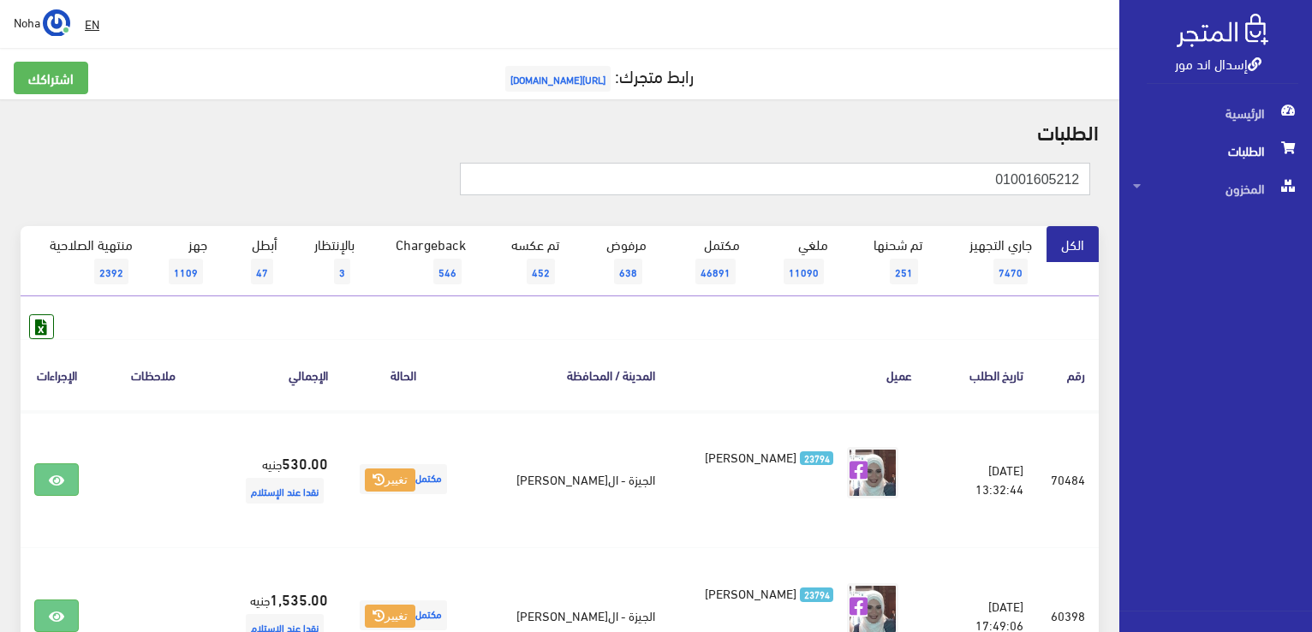
drag, startPoint x: 974, startPoint y: 182, endPoint x: 1234, endPoint y: 208, distance: 260.8
click at [1234, 208] on div "إسدال اند مور الرئيسية الطلبات المخزون" at bounding box center [656, 625] width 1312 height 1251
paste input "221484108"
type input "01221484108"
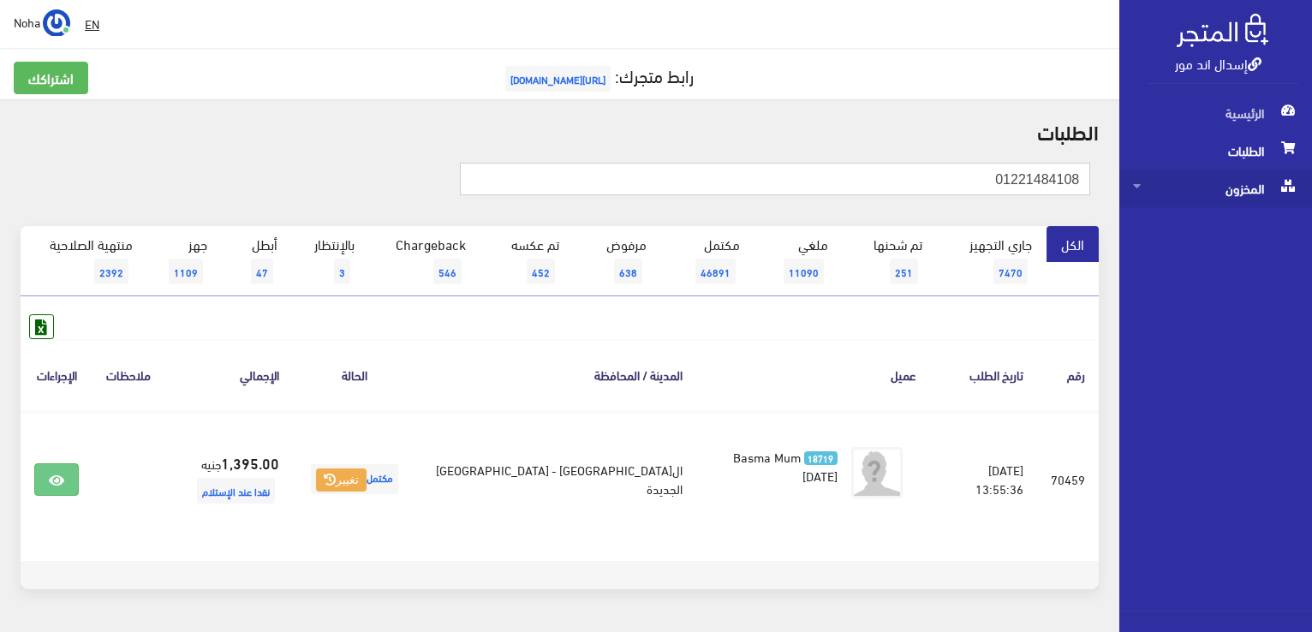
drag, startPoint x: 983, startPoint y: 182, endPoint x: 1187, endPoint y: 173, distance: 205.0
click at [1258, 176] on div "إسدال اند مور الرئيسية الطلبات المخزون" at bounding box center [656, 342] width 1312 height 685
paste input "021200885"
type input "01021200885"
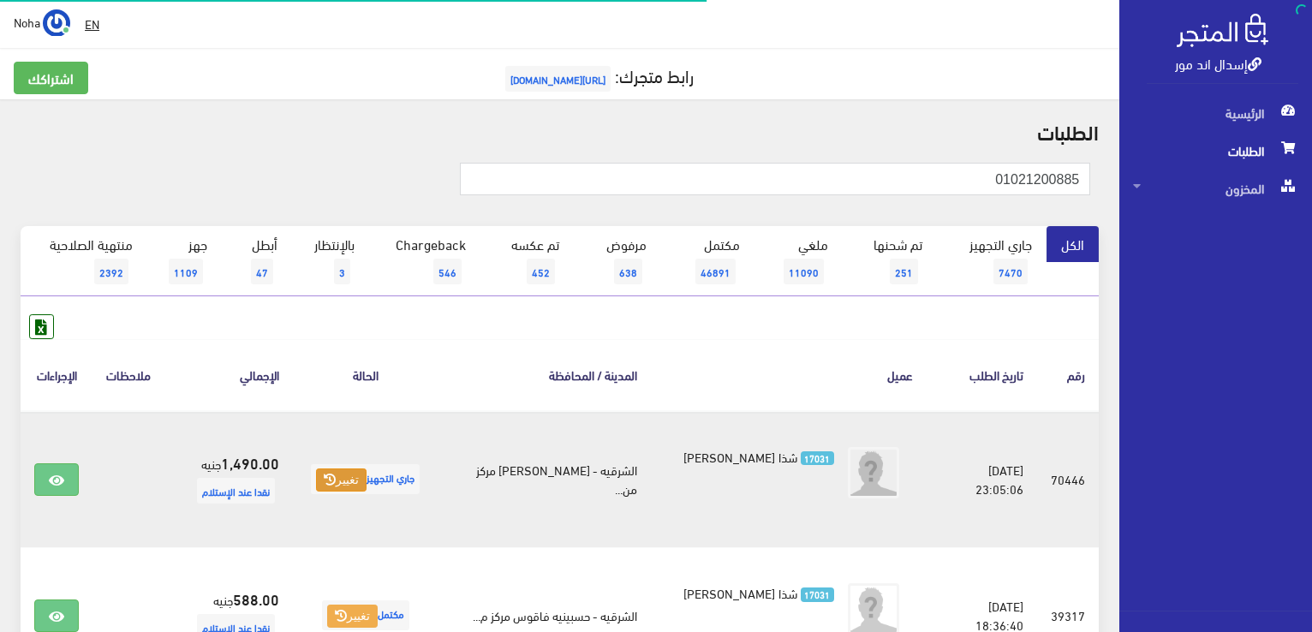
click at [341, 474] on button "تغيير" at bounding box center [341, 481] width 51 height 24
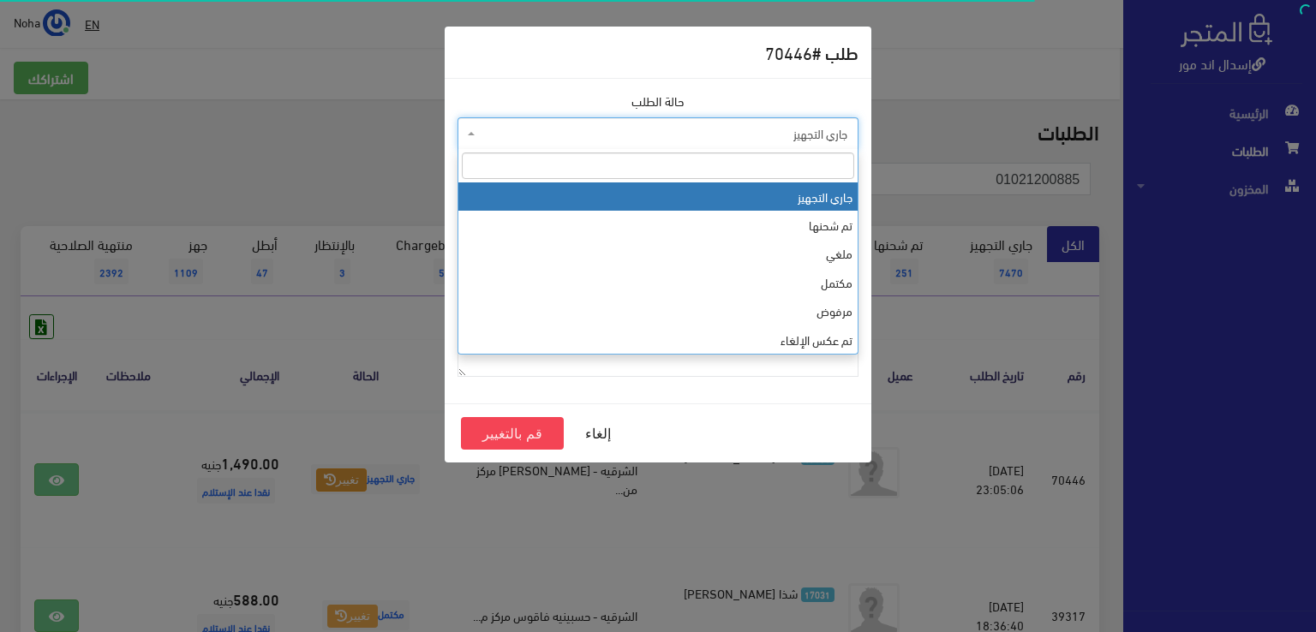
click at [535, 141] on span "جاري التجهيز" at bounding box center [663, 133] width 368 height 17
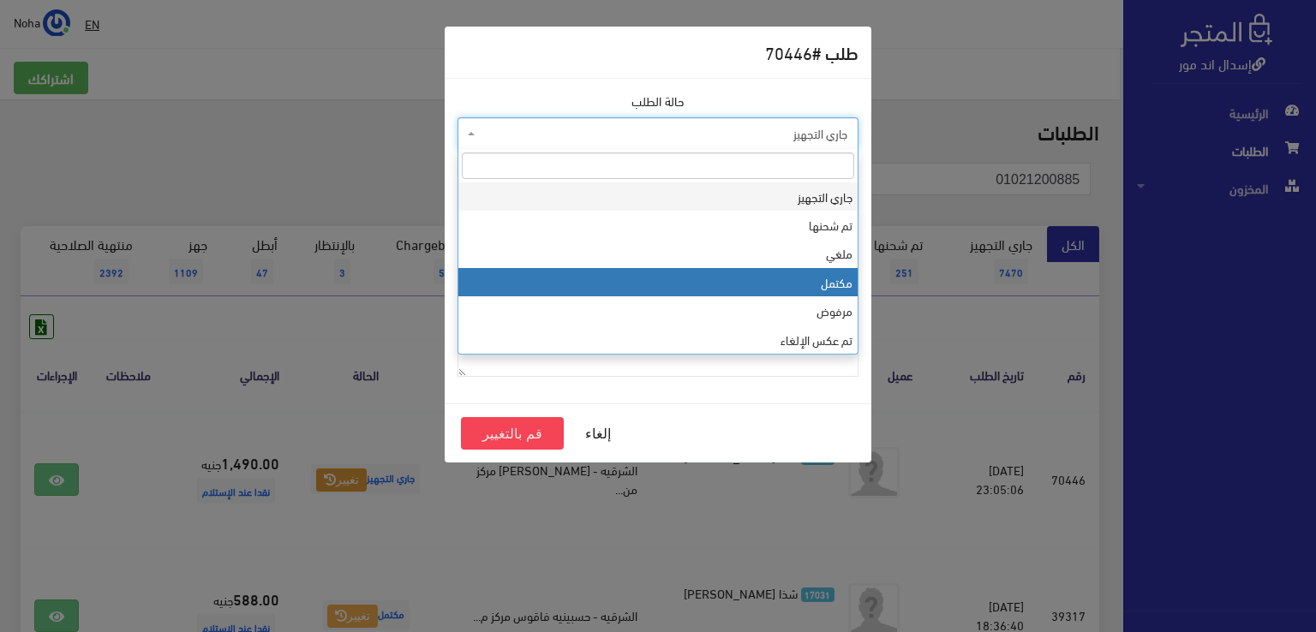
select select "4"
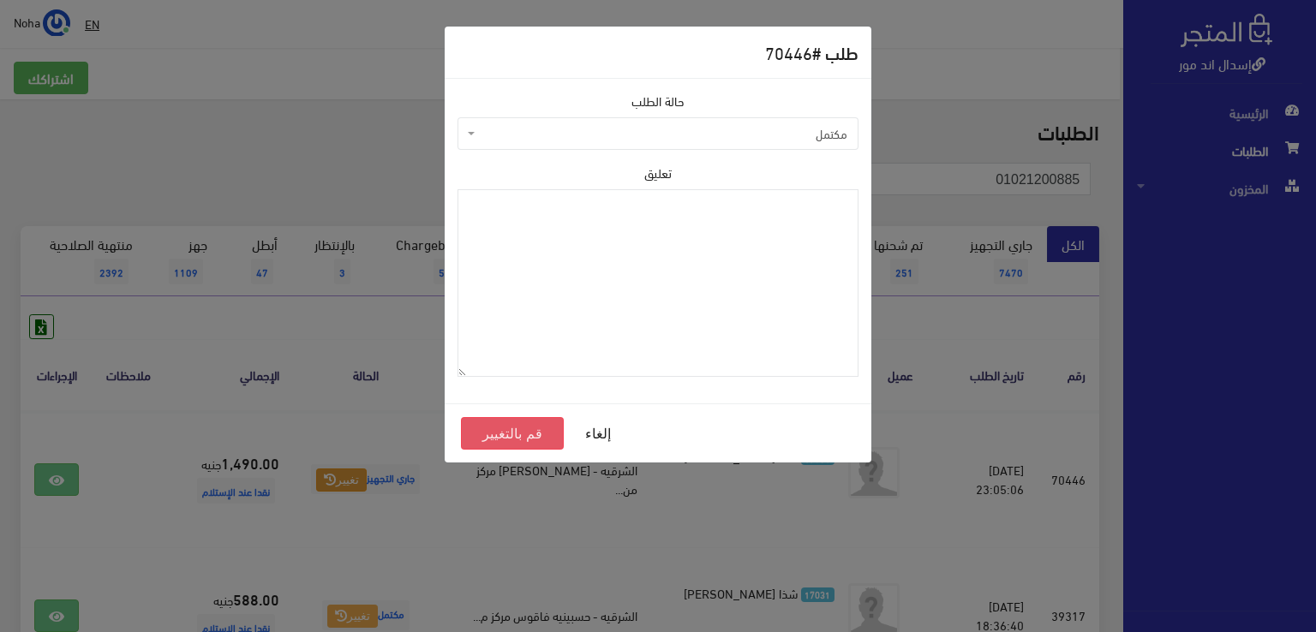
click at [531, 439] on button "قم بالتغيير" at bounding box center [512, 433] width 103 height 33
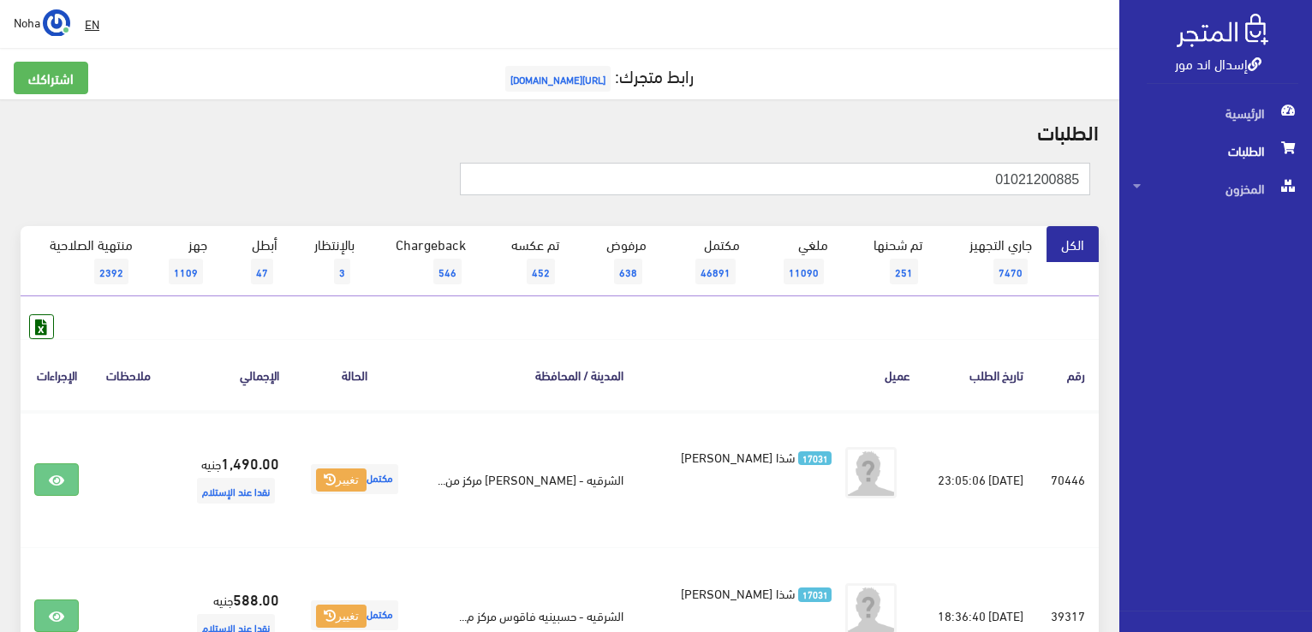
drag, startPoint x: 877, startPoint y: 174, endPoint x: 1229, endPoint y: 209, distance: 353.8
click at [1229, 209] on div "إسدال اند مور الرئيسية الطلبات المخزون" at bounding box center [656, 615] width 1312 height 1230
paste input "5863"
type input "01021205863"
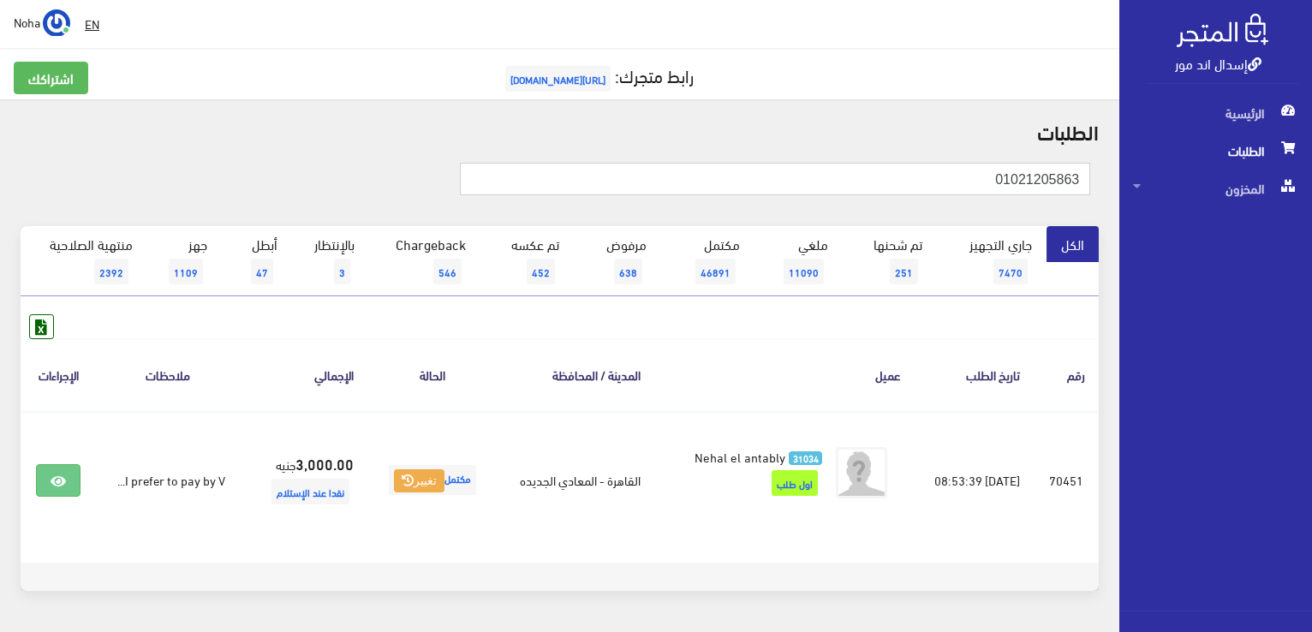
drag, startPoint x: 989, startPoint y: 172, endPoint x: 1208, endPoint y: 156, distance: 219.9
click at [1210, 156] on div "إسدال اند مور الرئيسية الطلبات المخزون" at bounding box center [656, 343] width 1312 height 687
paste input "142044609"
type input "01142044609"
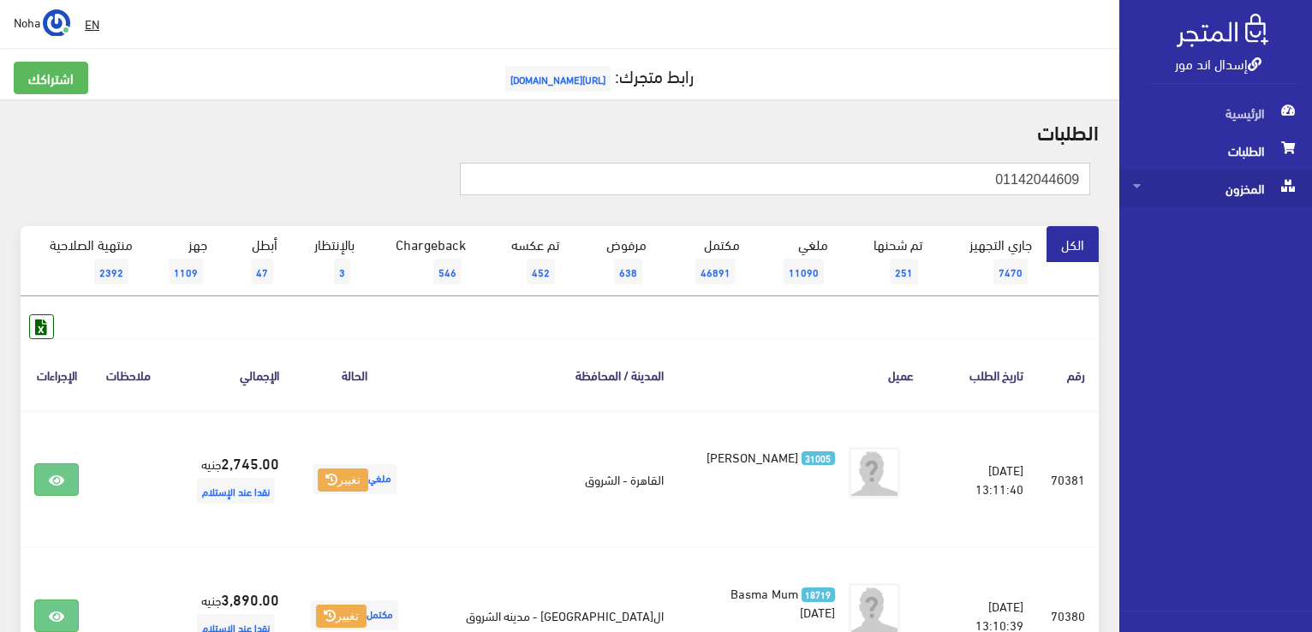
drag, startPoint x: 926, startPoint y: 176, endPoint x: 1219, endPoint y: 188, distance: 293.2
click at [1219, 188] on div "إسدال اند مور الرئيسية الطلبات المخزون" at bounding box center [656, 547] width 1312 height 1094
paste input "01208100005"
type input "01208100005"
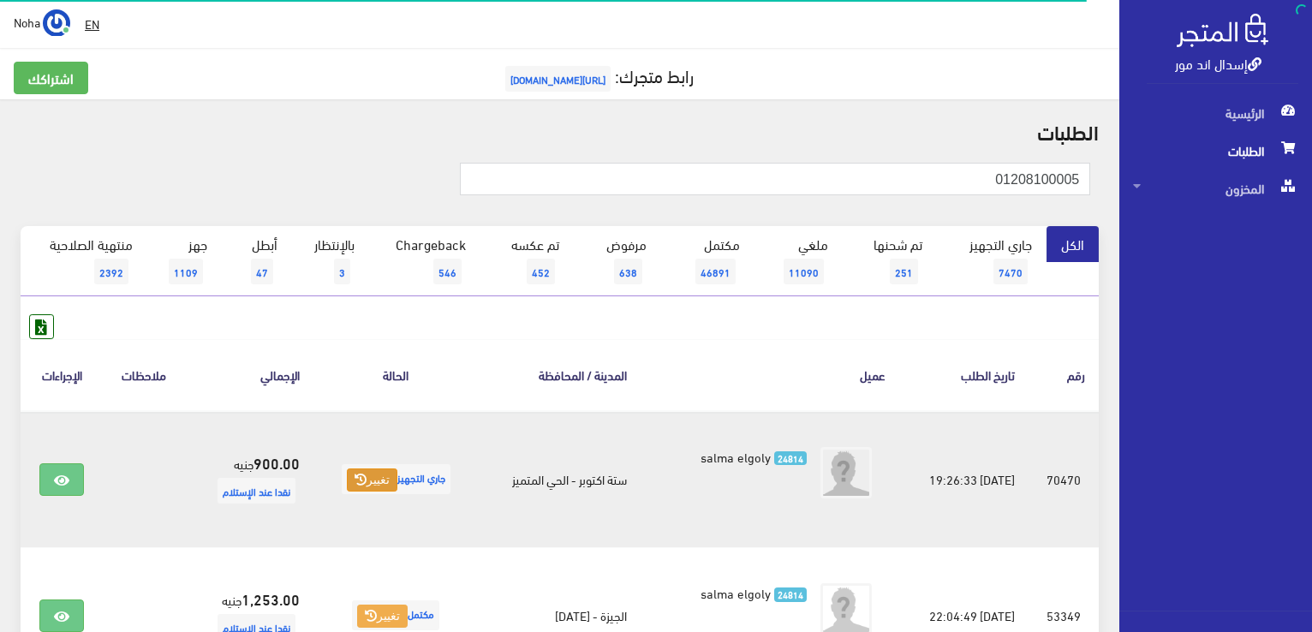
click at [374, 477] on button "تغيير" at bounding box center [372, 481] width 51 height 24
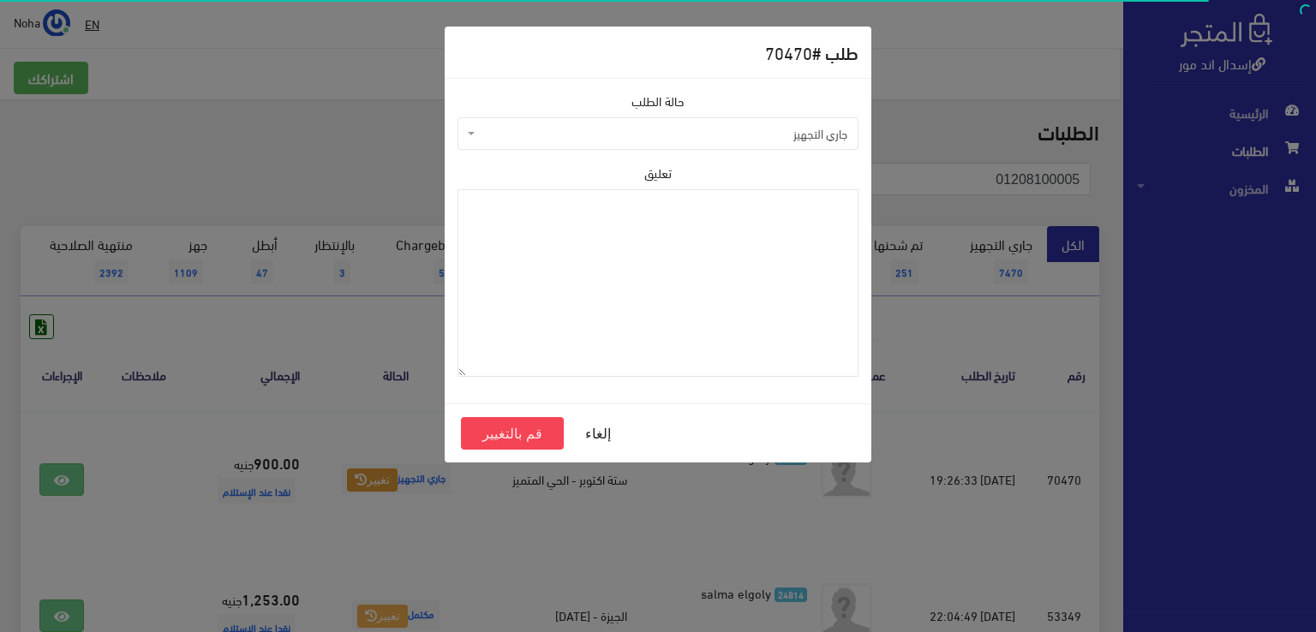
click at [541, 137] on span "جاري التجهيز" at bounding box center [663, 133] width 368 height 17
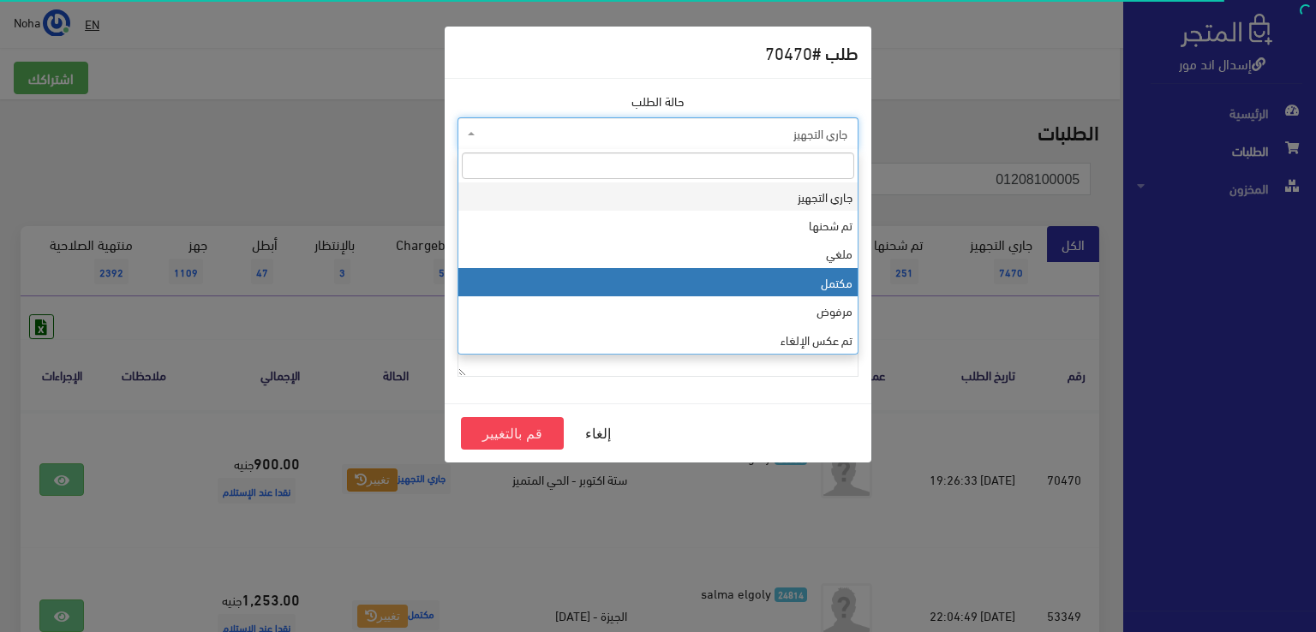
select select "4"
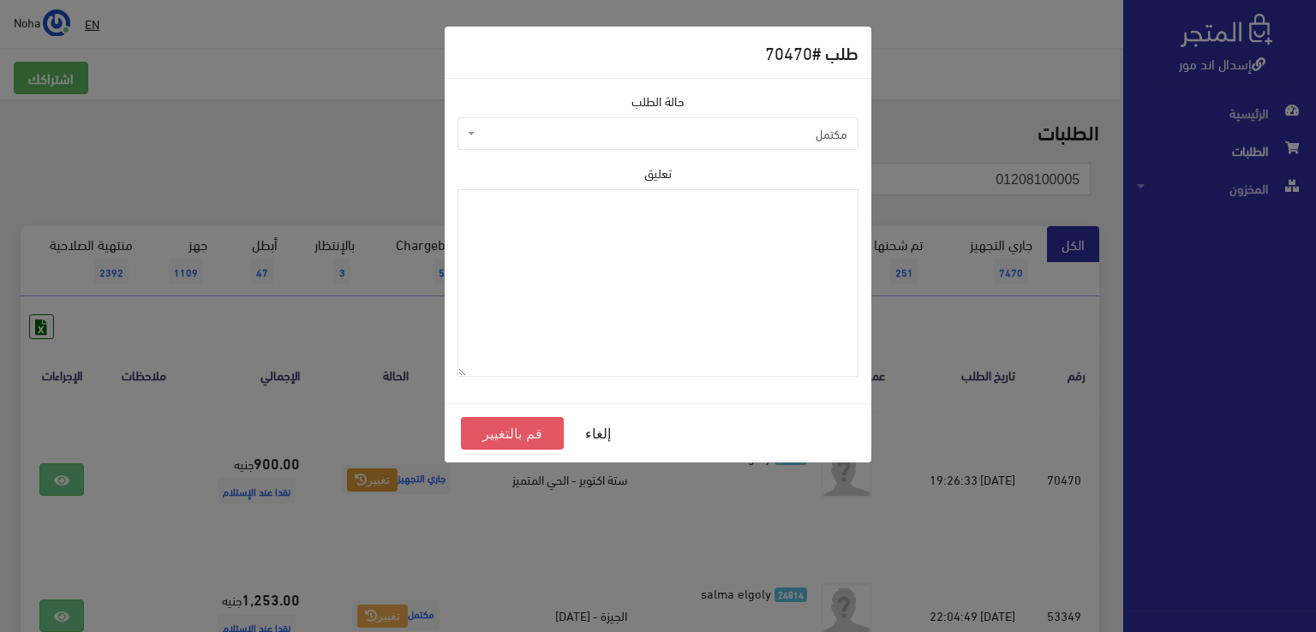
click at [546, 431] on button "قم بالتغيير" at bounding box center [512, 433] width 103 height 33
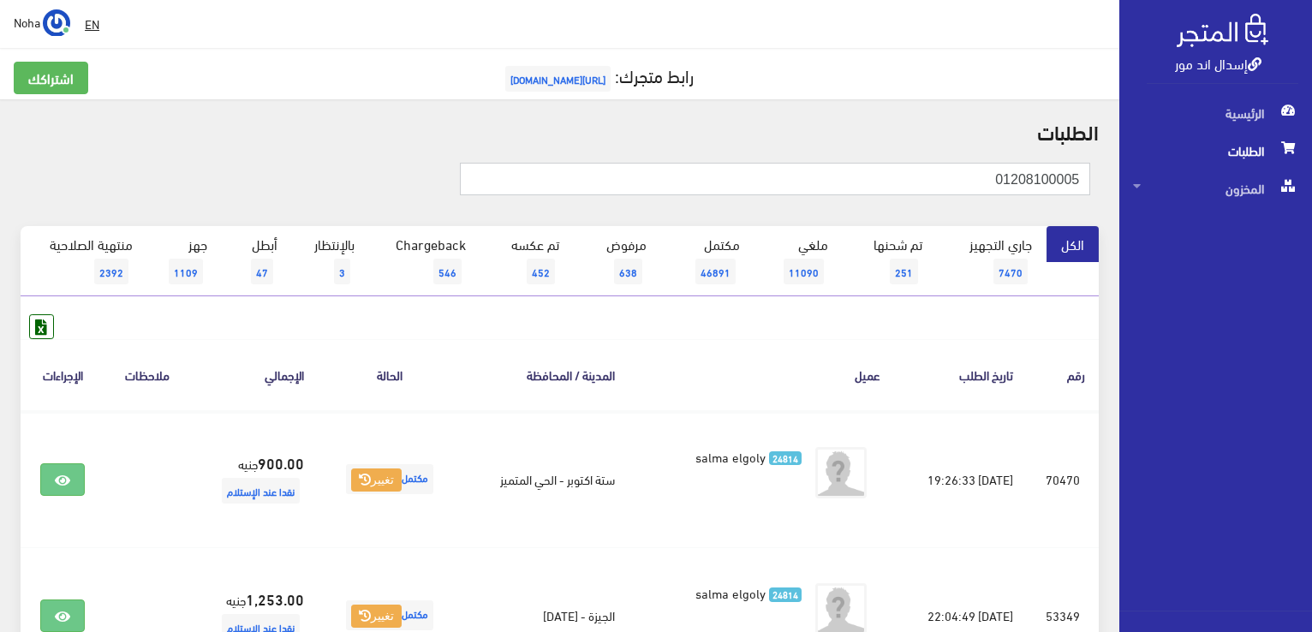
drag, startPoint x: 953, startPoint y: 180, endPoint x: 1315, endPoint y: 179, distance: 362.4
click at [1312, 179] on html "إسدال اند مور الرئيسية الطلبات" at bounding box center [656, 316] width 1312 height 632
paste input "092598753"
type input "01092598753"
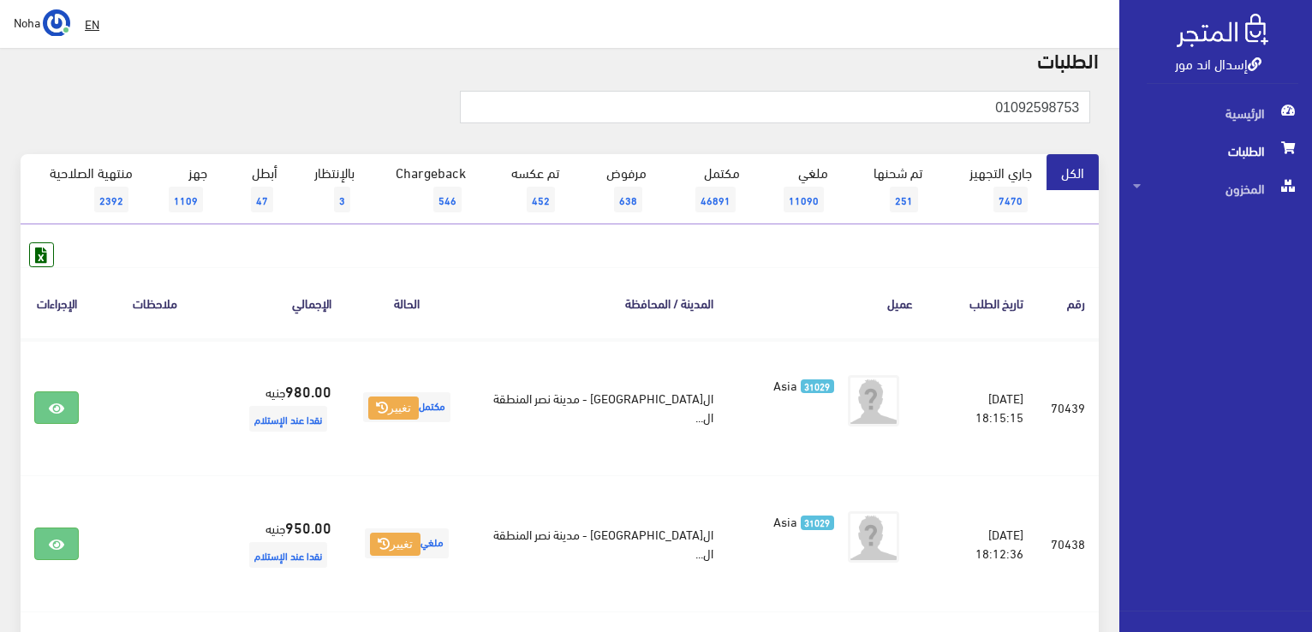
scroll to position [69, 0]
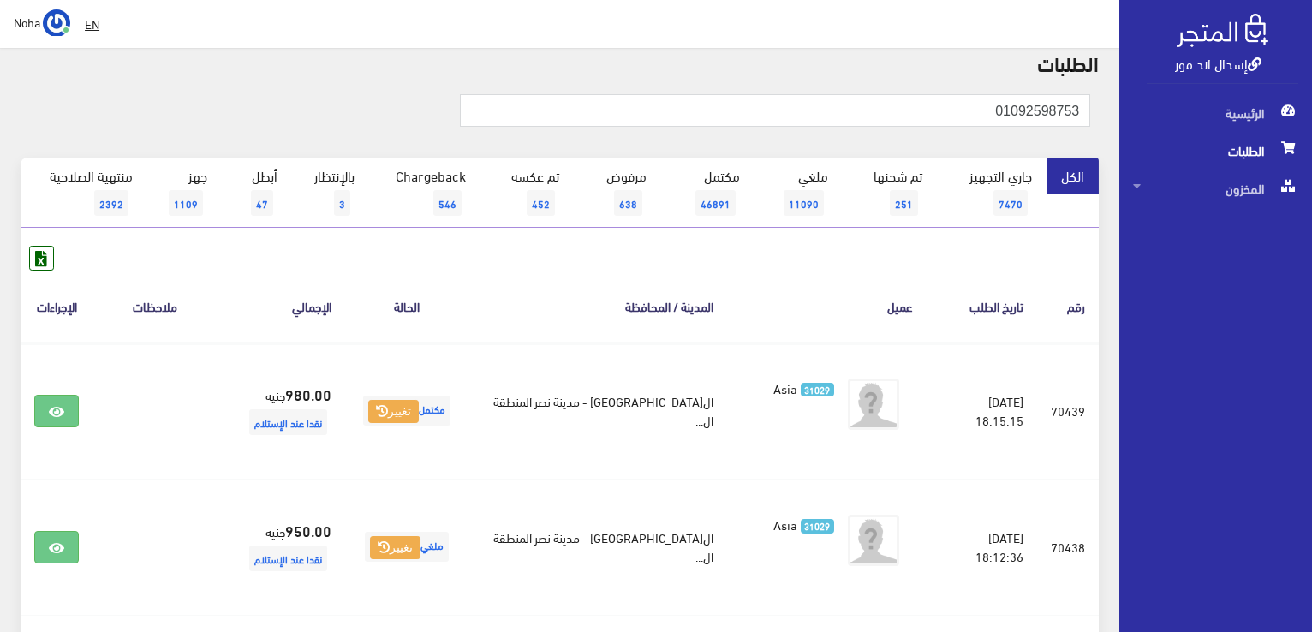
click at [728, 285] on th "عميل" at bounding box center [827, 306] width 200 height 71
drag, startPoint x: 957, startPoint y: 103, endPoint x: 1198, endPoint y: 85, distance: 242.2
click at [1198, 85] on div "إسدال اند مور الرئيسية الطلبات المخزون" at bounding box center [656, 420] width 1312 height 978
paste input "07374670"
type input "01007374670"
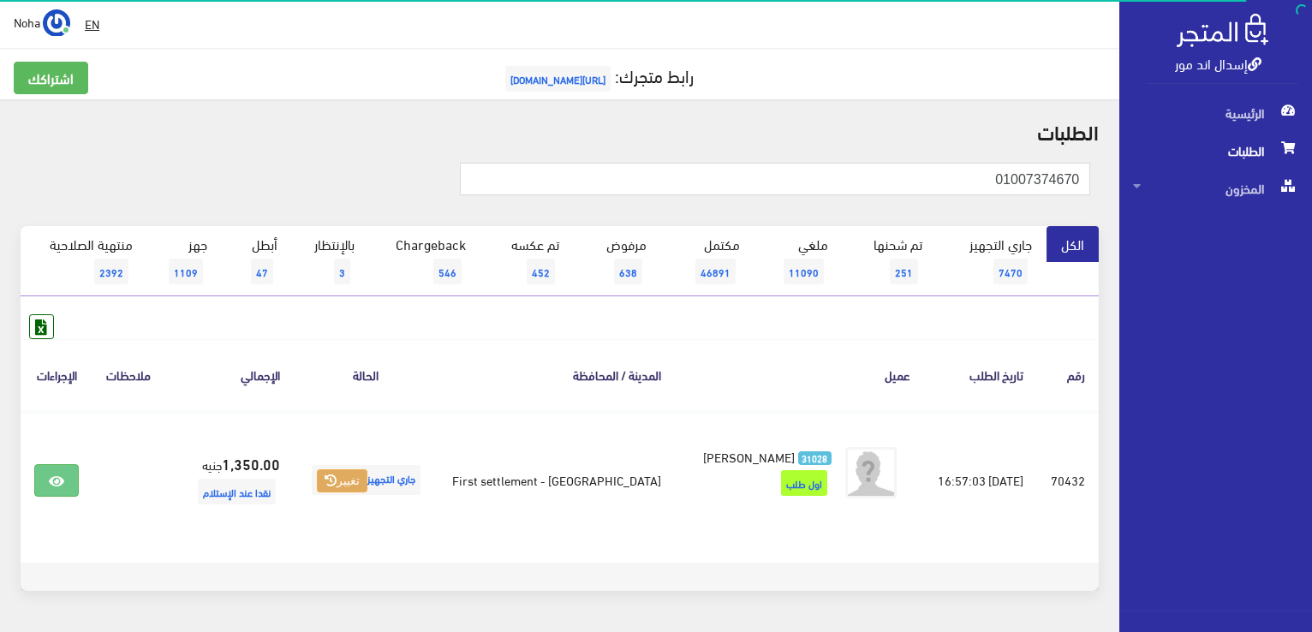
click at [351, 474] on button "تغيير" at bounding box center [342, 481] width 51 height 24
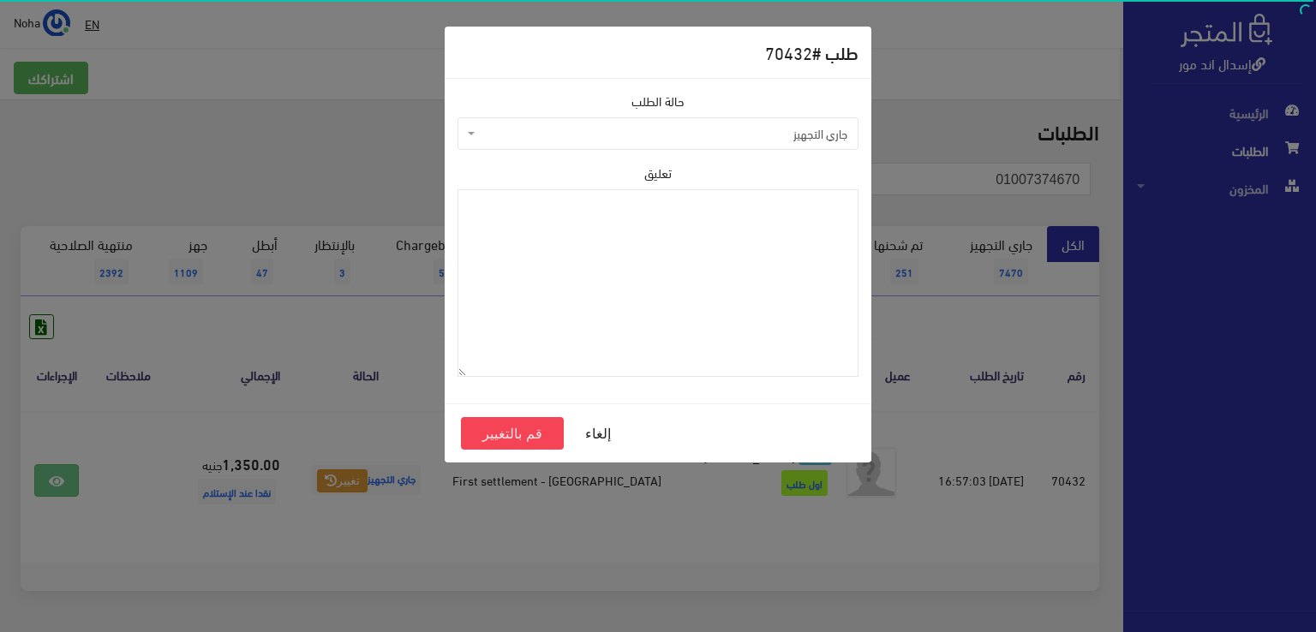
click at [524, 126] on span "جاري التجهيز" at bounding box center [663, 133] width 368 height 17
select select "4"
click at [523, 435] on button "قم بالتغيير" at bounding box center [512, 433] width 103 height 33
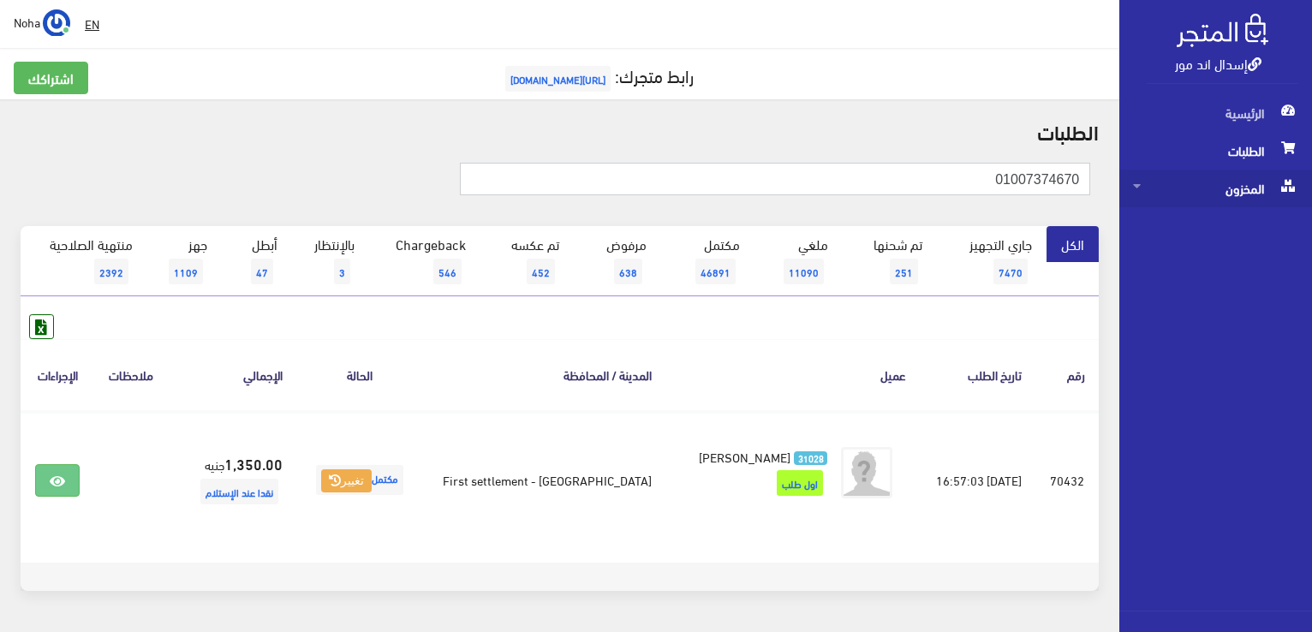
drag, startPoint x: 970, startPoint y: 181, endPoint x: 1148, endPoint y: 200, distance: 179.2
click at [1148, 200] on div "إسدال اند مور الرئيسية الطلبات المخزون" at bounding box center [656, 343] width 1312 height 687
paste input "01553270095"
type input "01553270095"
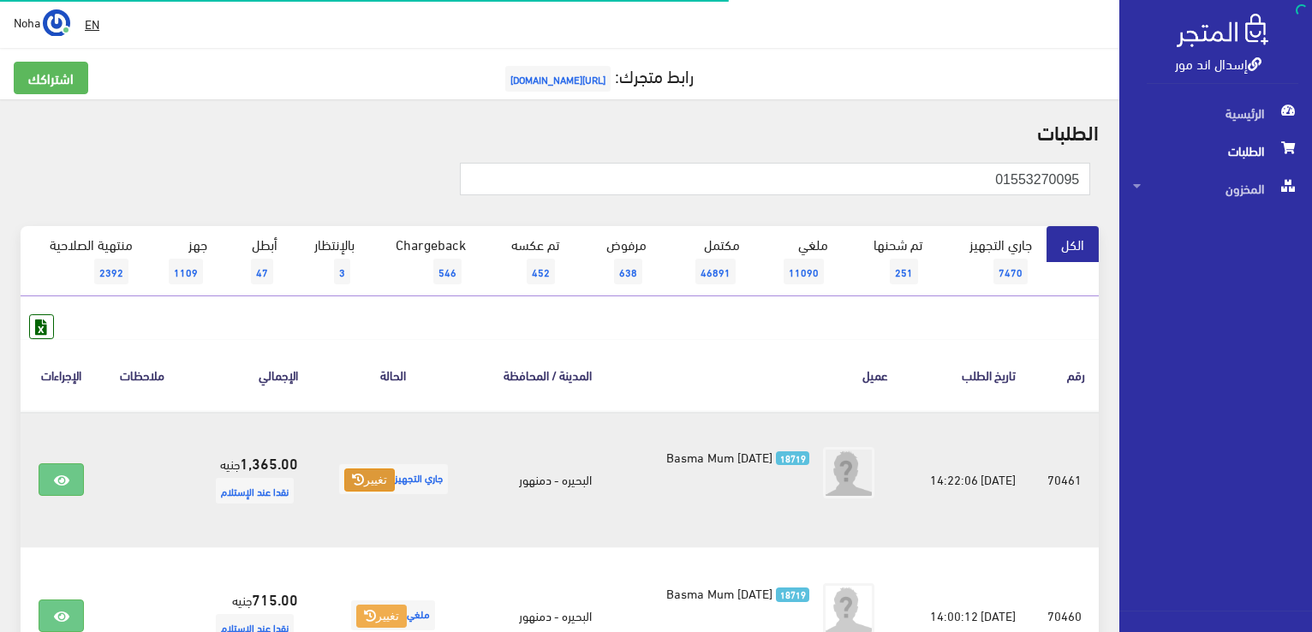
click at [361, 474] on button "تغيير" at bounding box center [369, 481] width 51 height 24
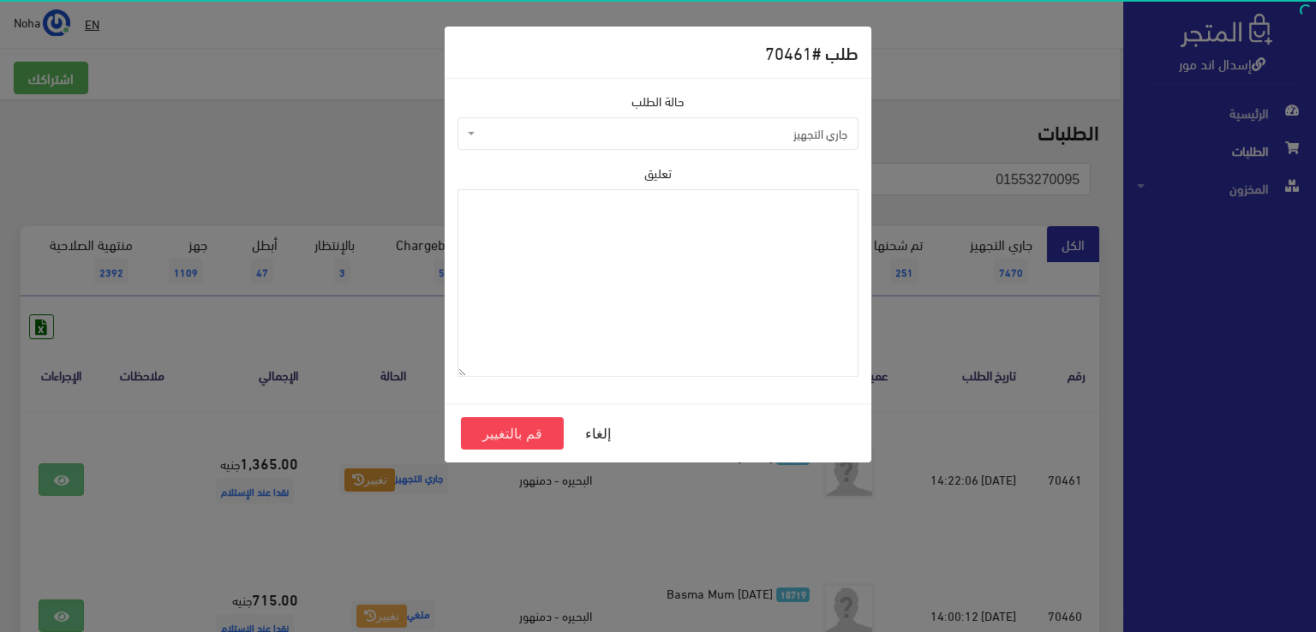
click at [576, 126] on span "جاري التجهيز" at bounding box center [663, 133] width 368 height 17
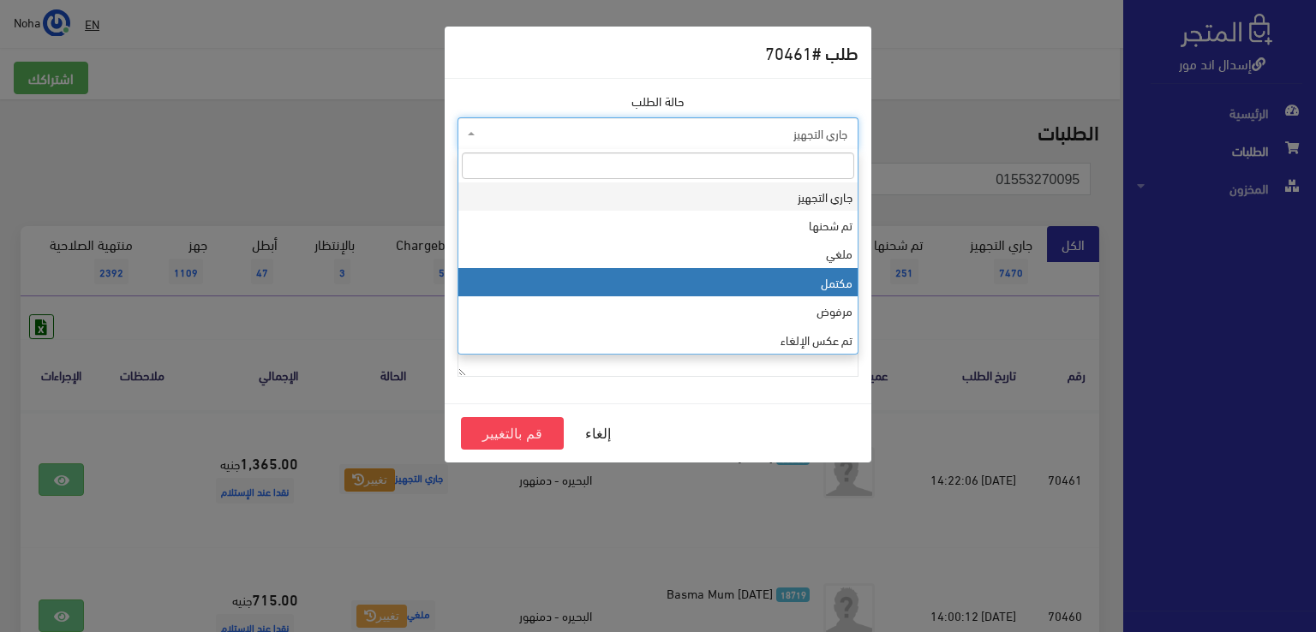
select select "4"
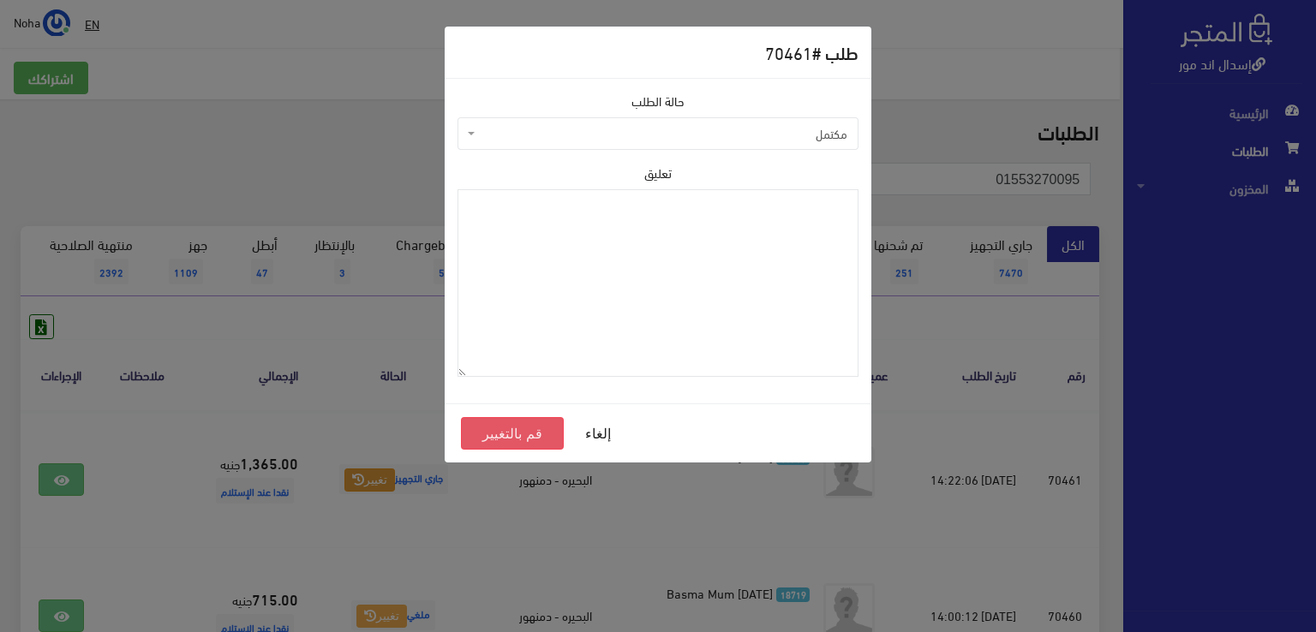
click at [515, 436] on button "قم بالتغيير" at bounding box center [512, 433] width 103 height 33
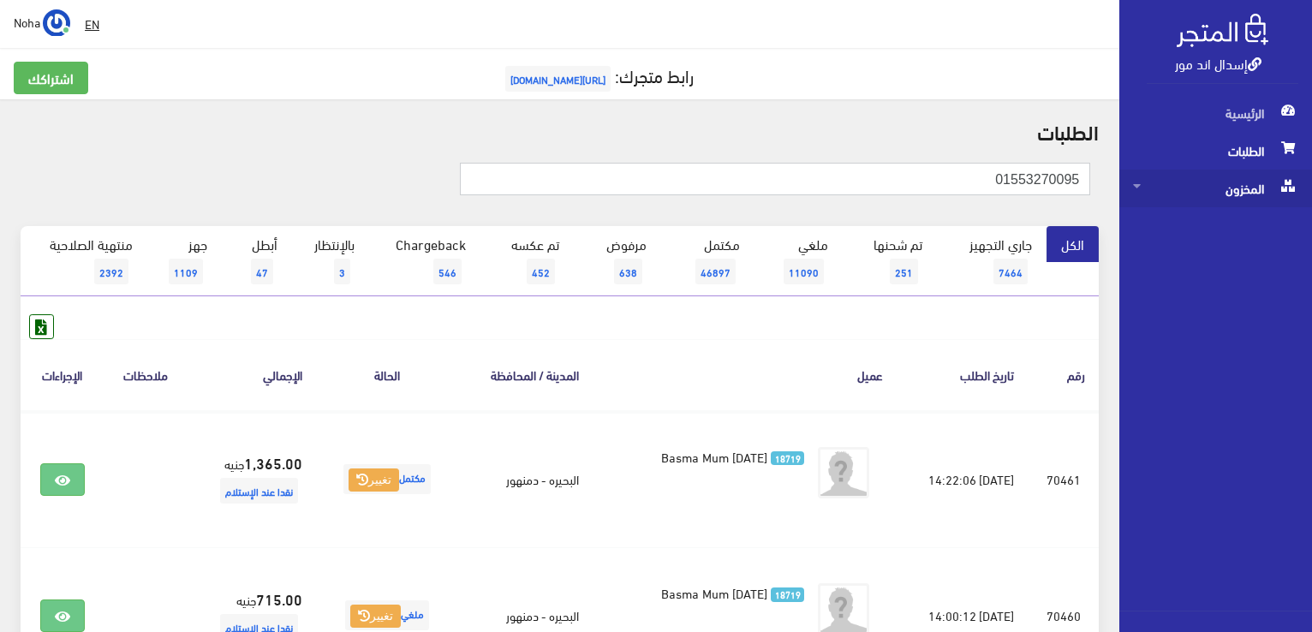
drag, startPoint x: 972, startPoint y: 176, endPoint x: 1254, endPoint y: 206, distance: 283.4
click at [1312, 188] on html "إسدال اند مور الرئيسية الطلبات" at bounding box center [656, 316] width 1312 height 632
paste input "0111826823"
type input "01118268235"
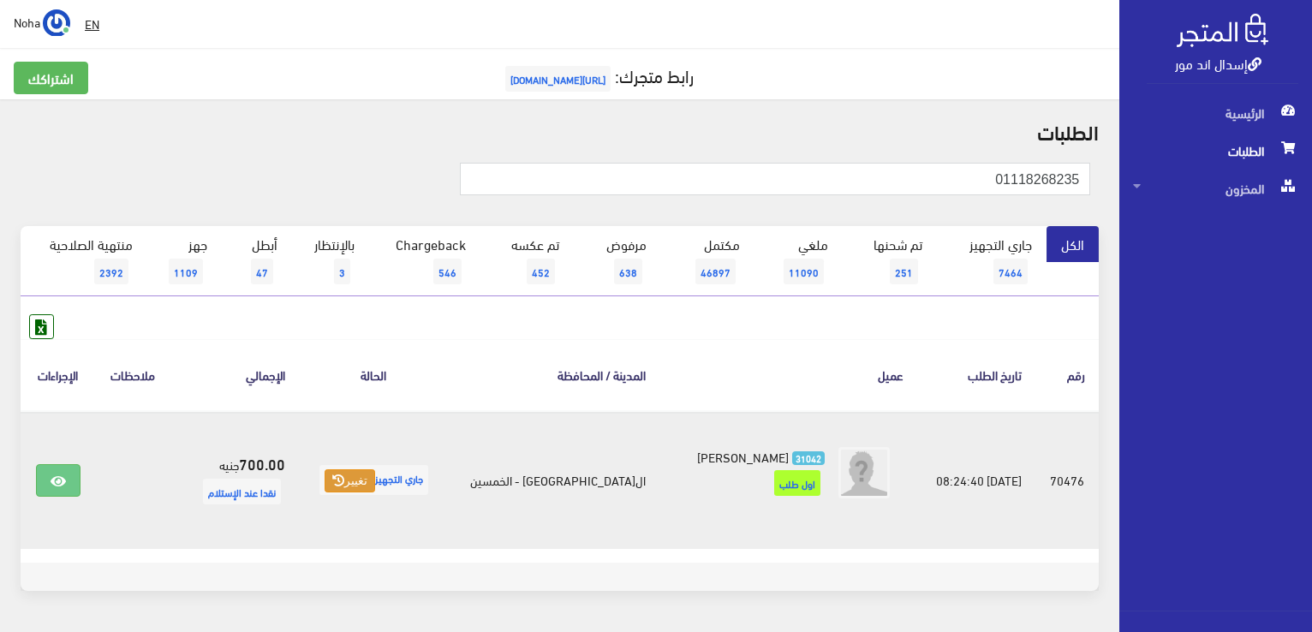
click at [344, 477] on icon at bounding box center [338, 481] width 12 height 12
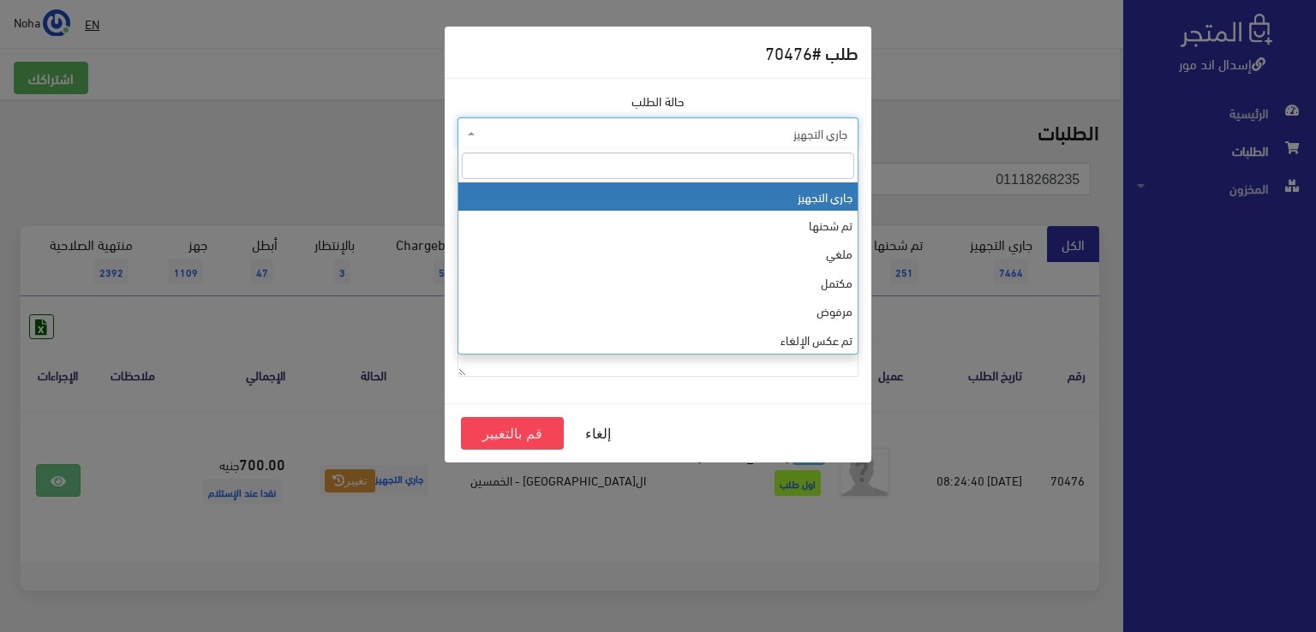
click at [559, 126] on span "جاري التجهيز" at bounding box center [663, 133] width 368 height 17
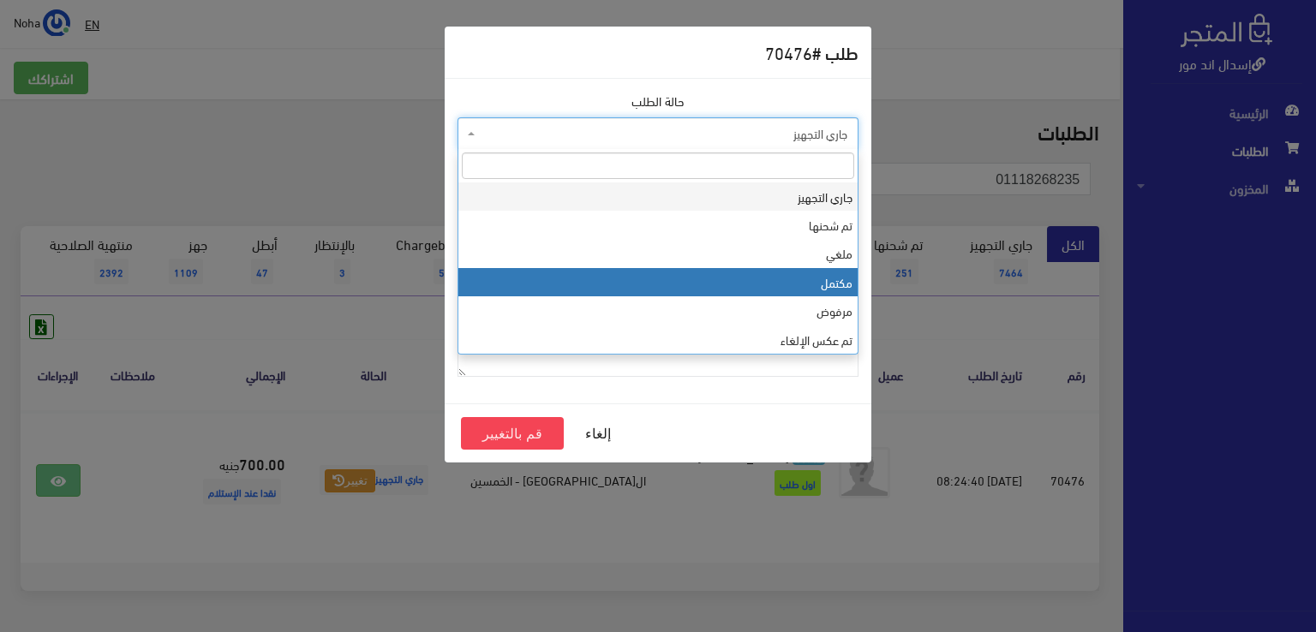
select select "4"
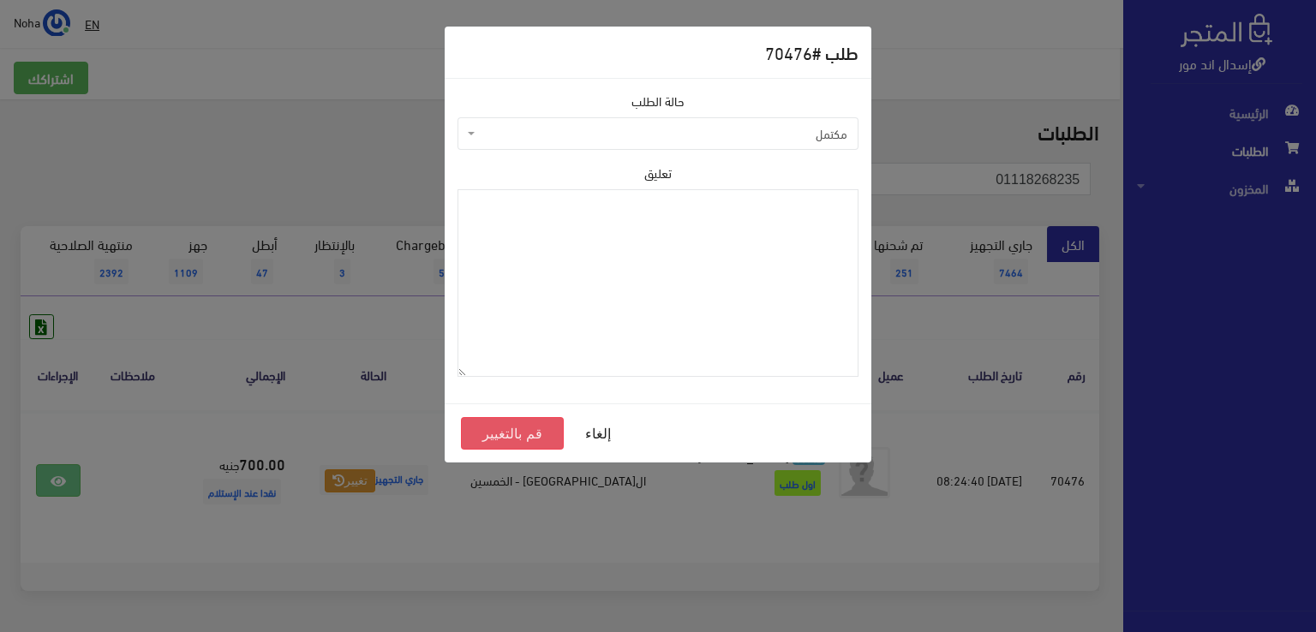
click at [524, 433] on button "قم بالتغيير" at bounding box center [512, 433] width 103 height 33
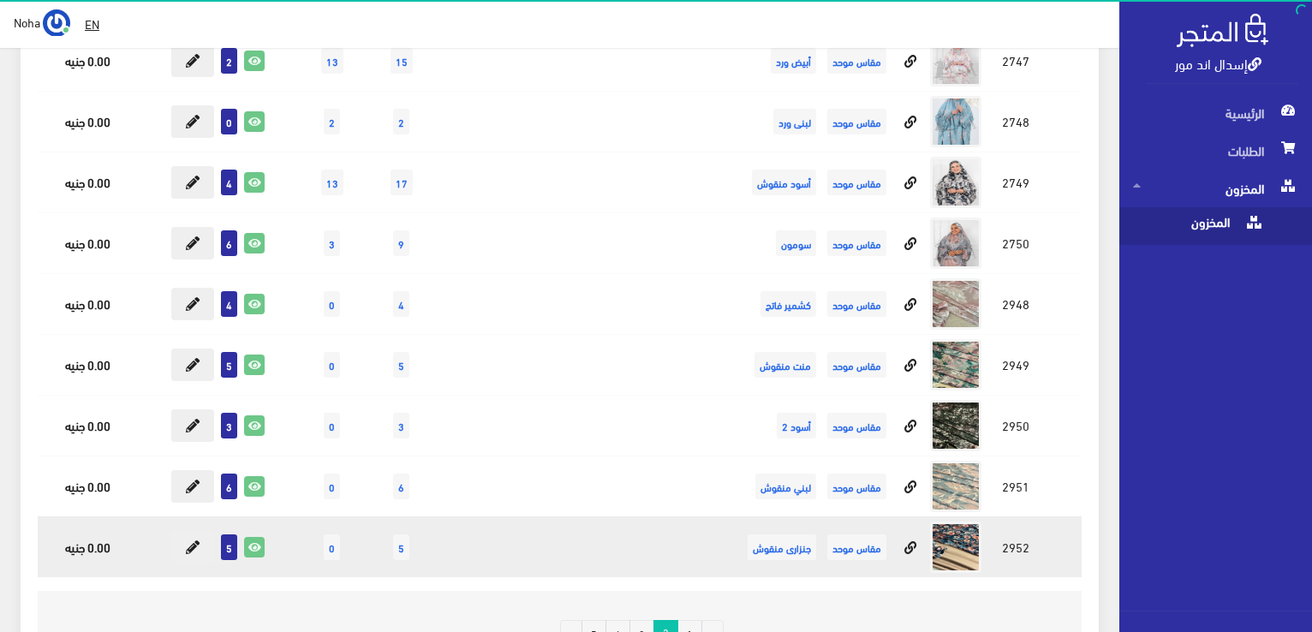
scroll to position [15316, 0]
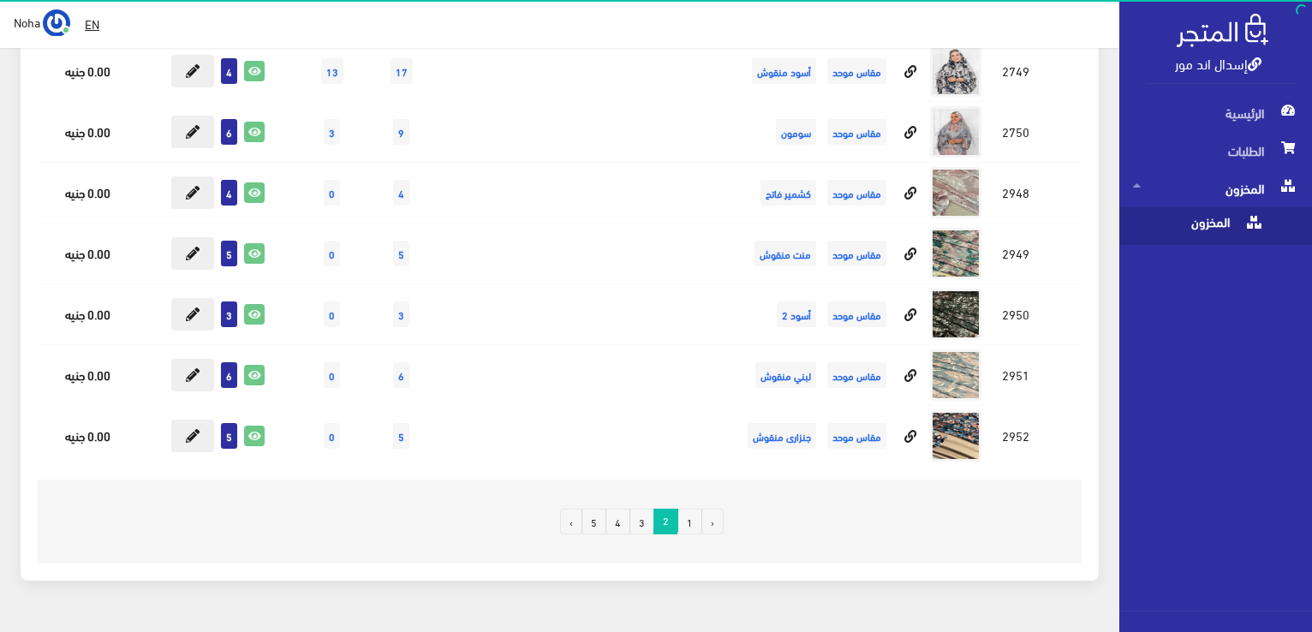
click at [692, 509] on link "1" at bounding box center [690, 522] width 25 height 26
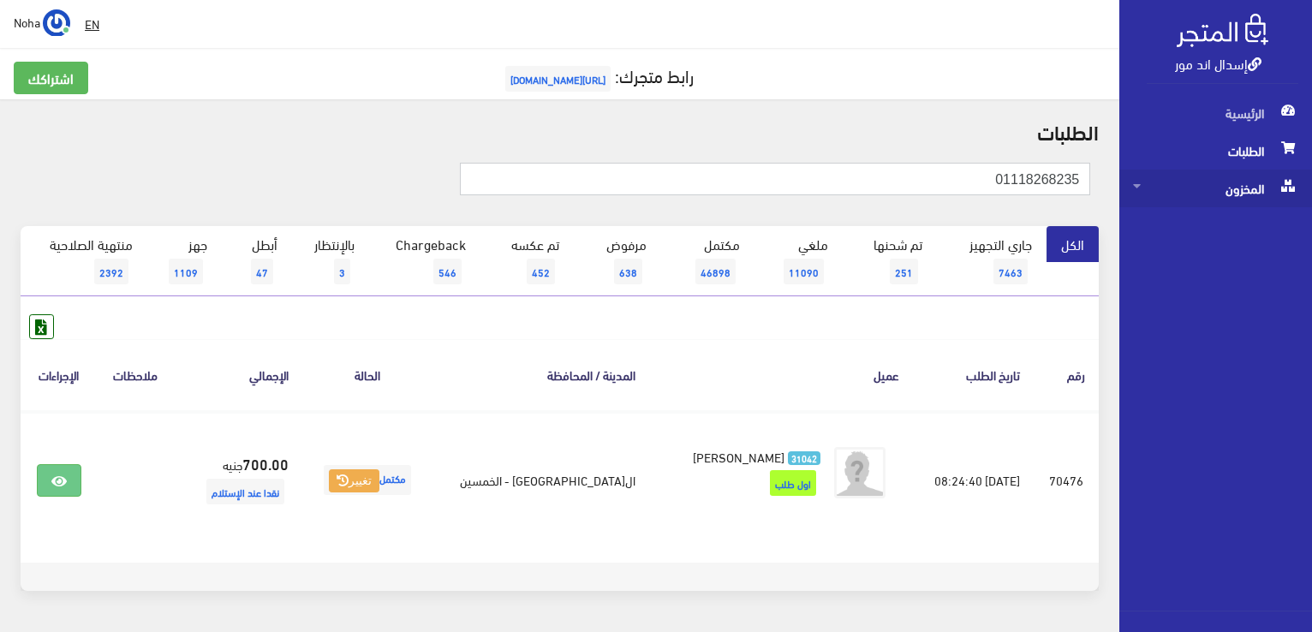
drag, startPoint x: 864, startPoint y: 186, endPoint x: 1165, endPoint y: 182, distance: 301.6
click at [1165, 182] on div "إسدال اند مور الرئيسية الطلبات المخزون" at bounding box center [656, 343] width 1312 height 687
paste input "22374399"
type input "01223743995"
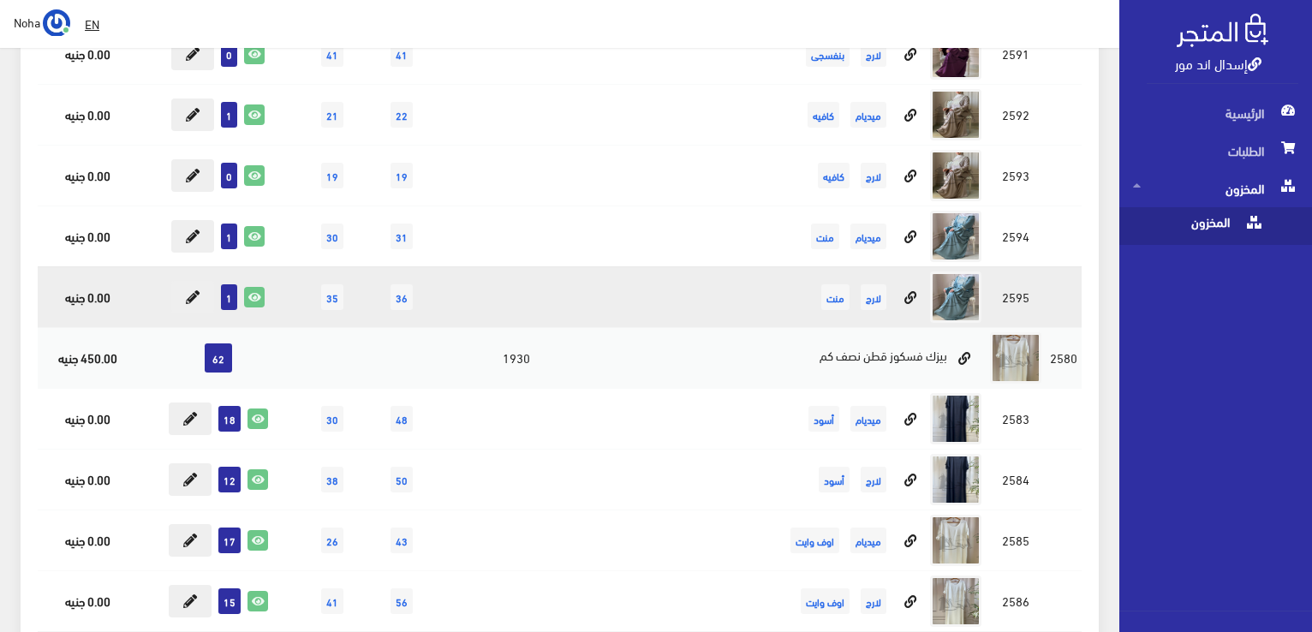
scroll to position [12079, 0]
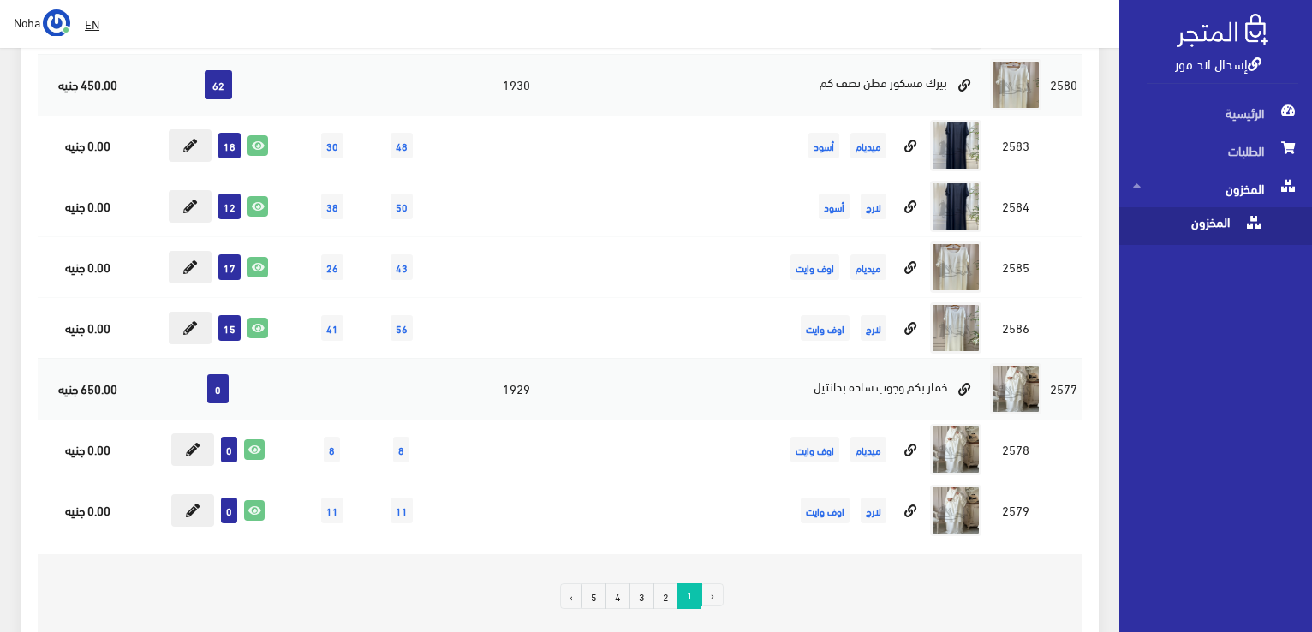
click at [642, 583] on link "3" at bounding box center [642, 596] width 25 height 26
click at [645, 583] on link "3" at bounding box center [642, 596] width 25 height 26
click at [642, 583] on link "3" at bounding box center [642, 596] width 25 height 26
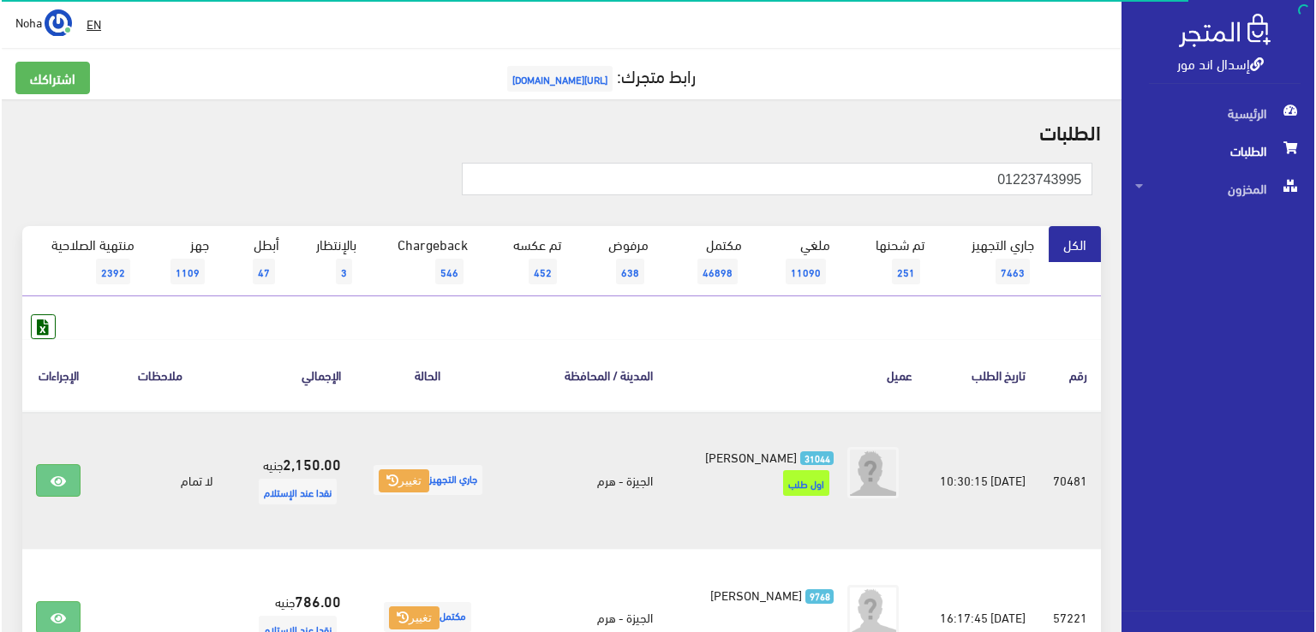
scroll to position [257, 0]
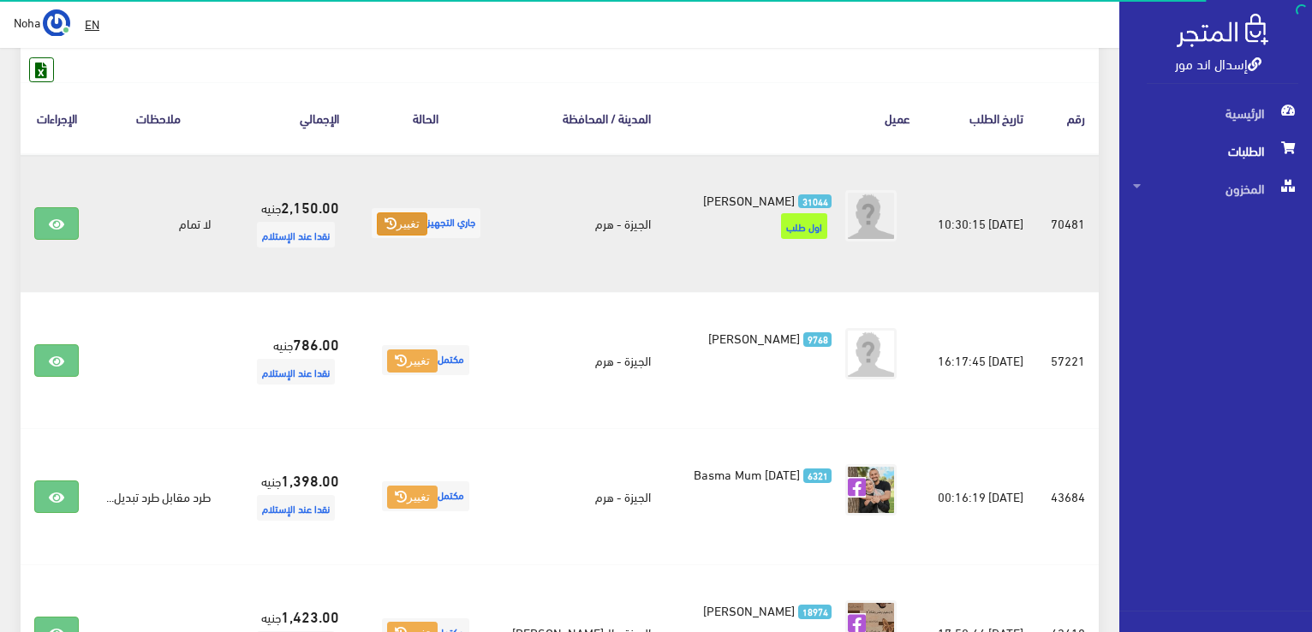
click at [404, 224] on button "تغيير" at bounding box center [402, 224] width 51 height 24
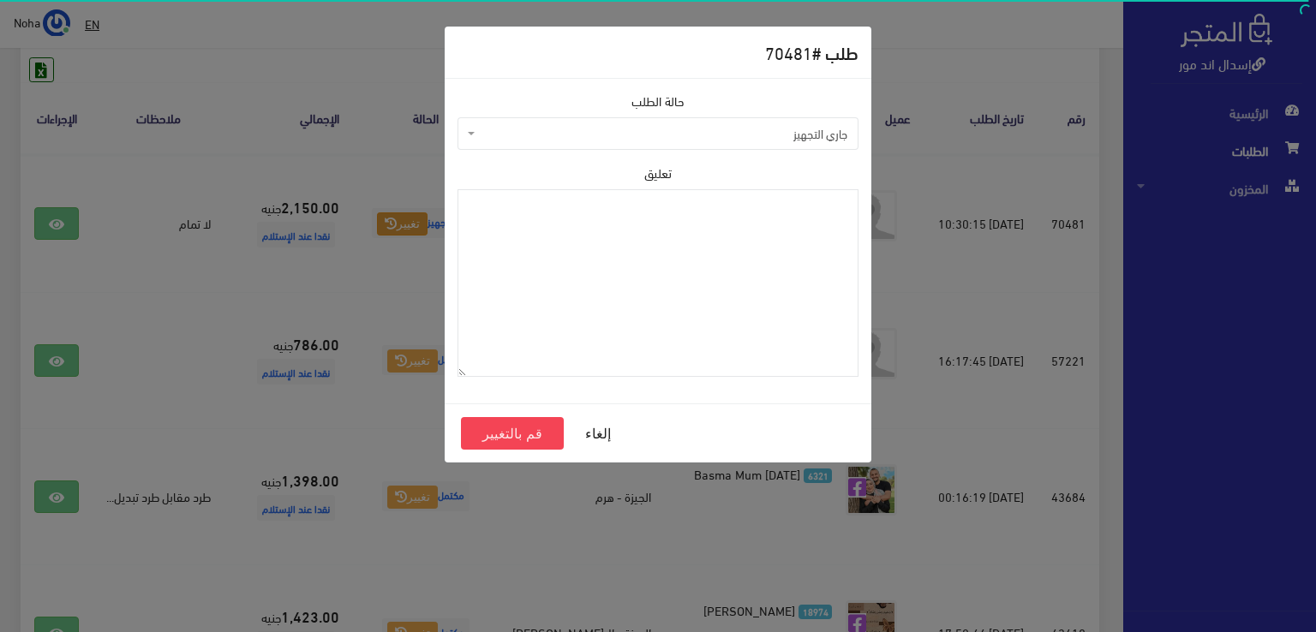
click at [589, 137] on span "جاري التجهيز" at bounding box center [663, 133] width 368 height 17
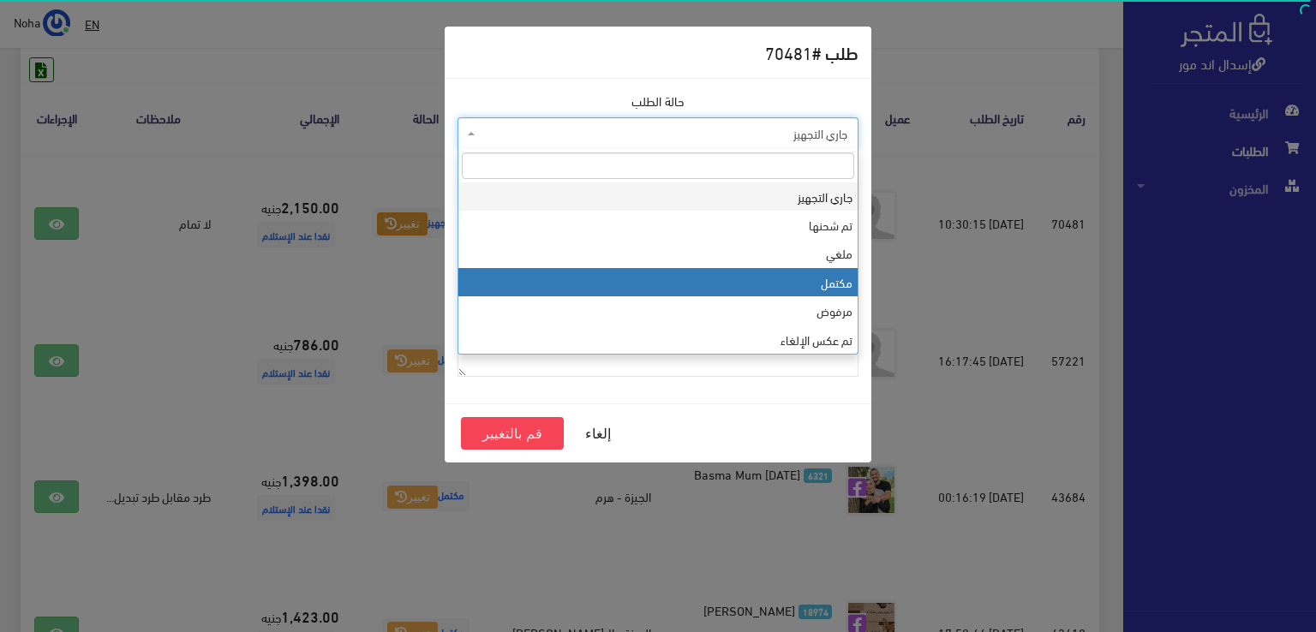
select select "4"
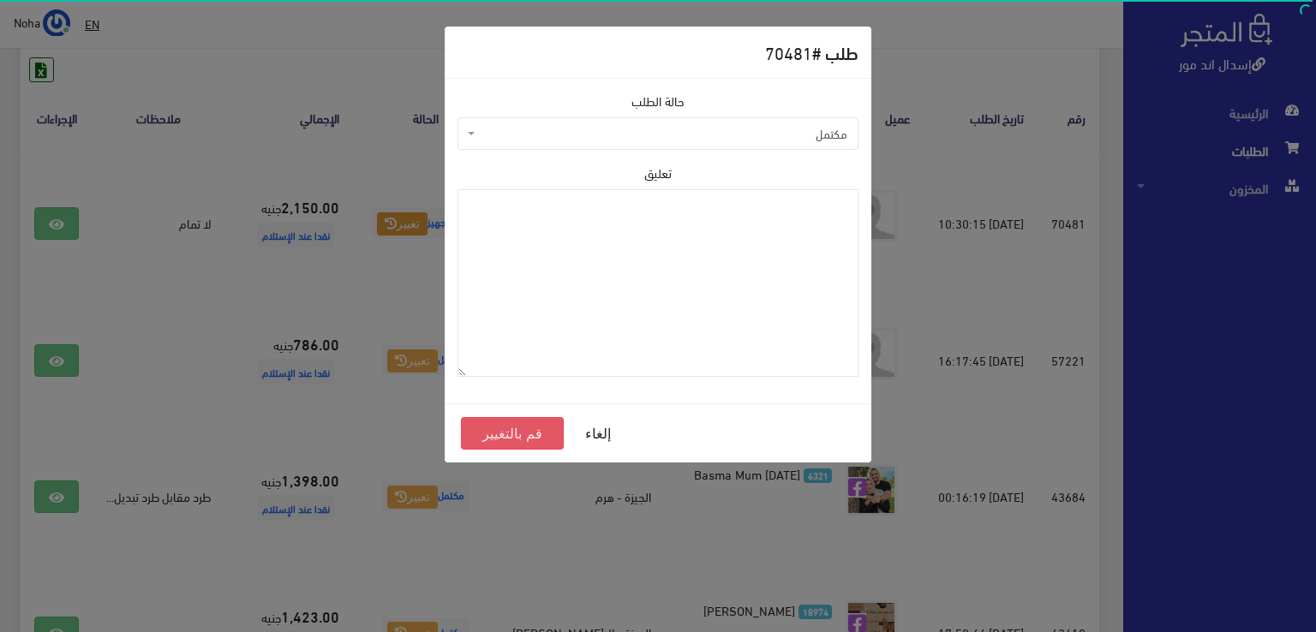
click at [521, 426] on button "قم بالتغيير" at bounding box center [512, 433] width 103 height 33
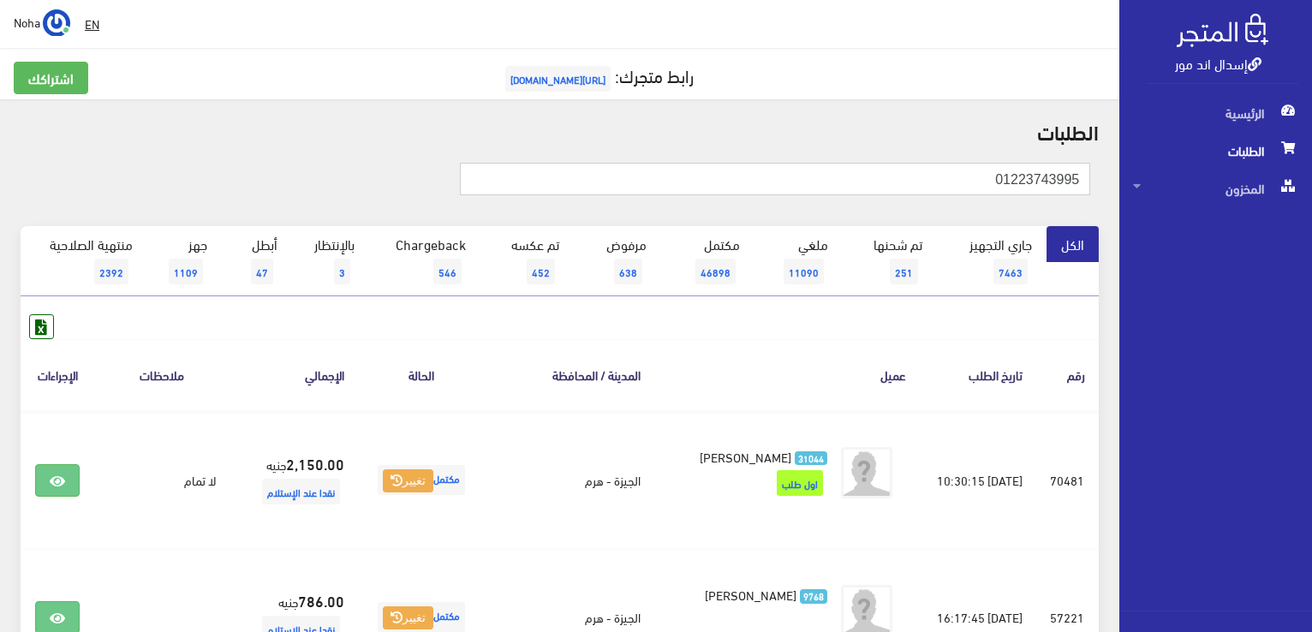
drag, startPoint x: 805, startPoint y: 182, endPoint x: 1282, endPoint y: 218, distance: 478.5
click at [1289, 219] on div "إسدال اند مور الرئيسية الطلبات المخزون" at bounding box center [656, 616] width 1312 height 1232
paste input "88988988"
type input "01288988988"
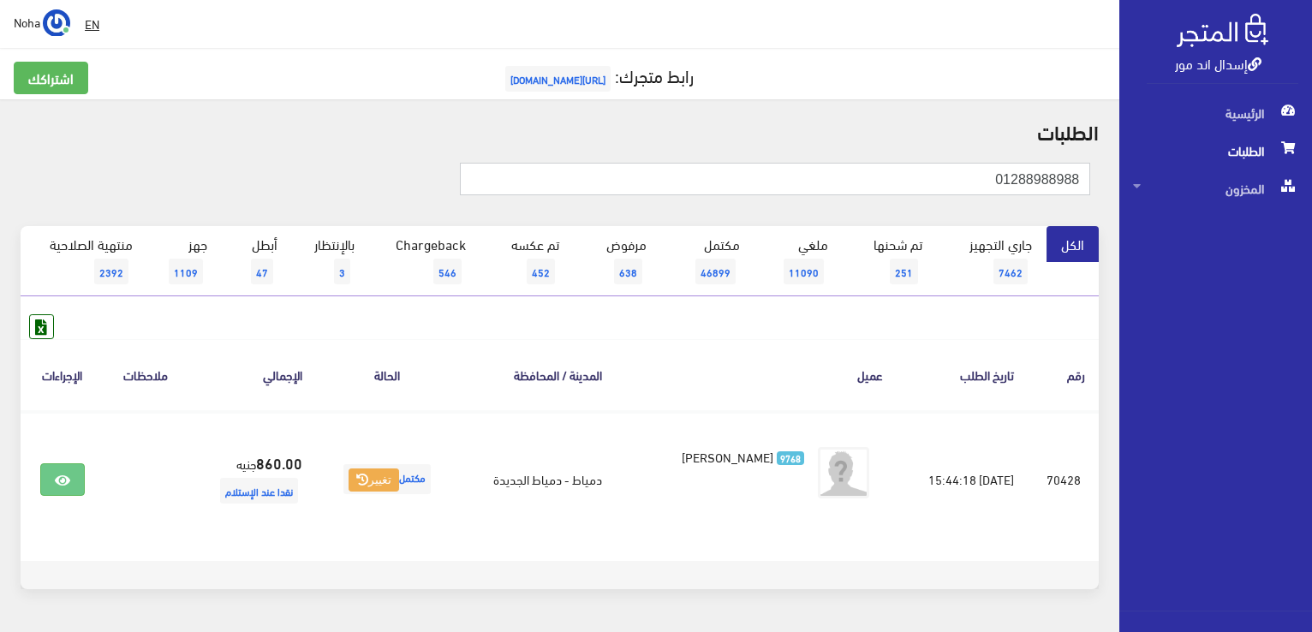
drag, startPoint x: 822, startPoint y: 186, endPoint x: 1302, endPoint y: 145, distance: 482.3
click at [1302, 145] on div "إسدال اند مور الرئيسية الطلبات المخزون" at bounding box center [656, 342] width 1312 height 685
paste input "01067295002"
type input "01067295002"
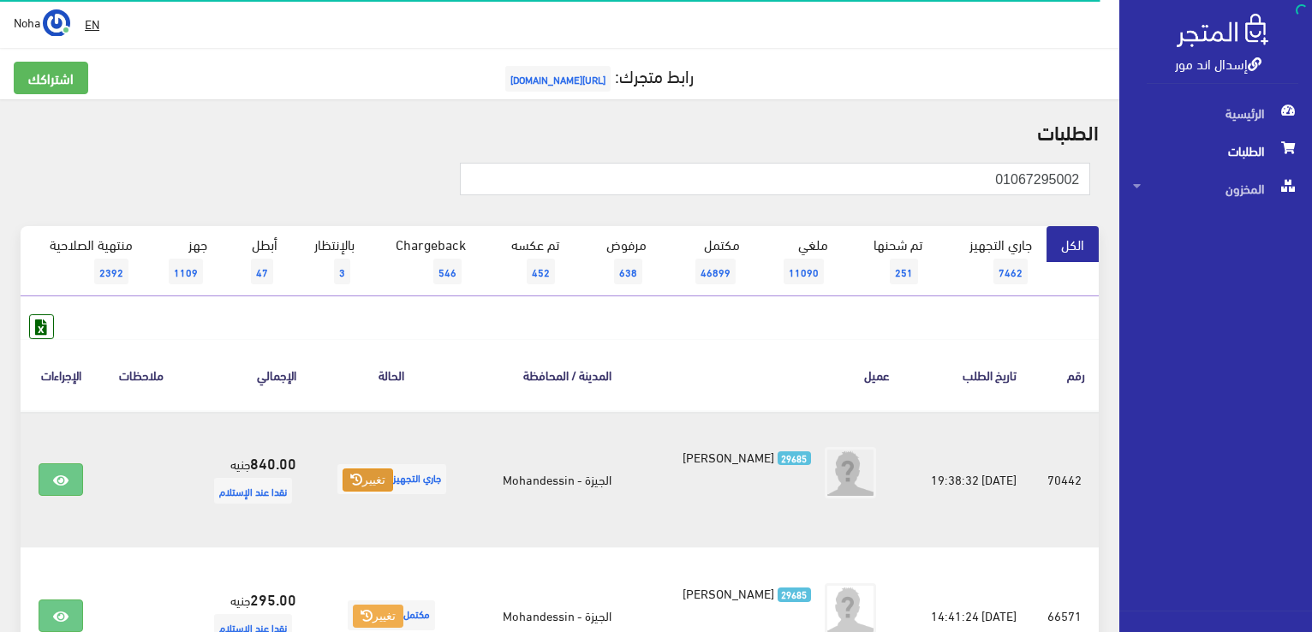
click at [364, 486] on button "تغيير" at bounding box center [368, 481] width 51 height 24
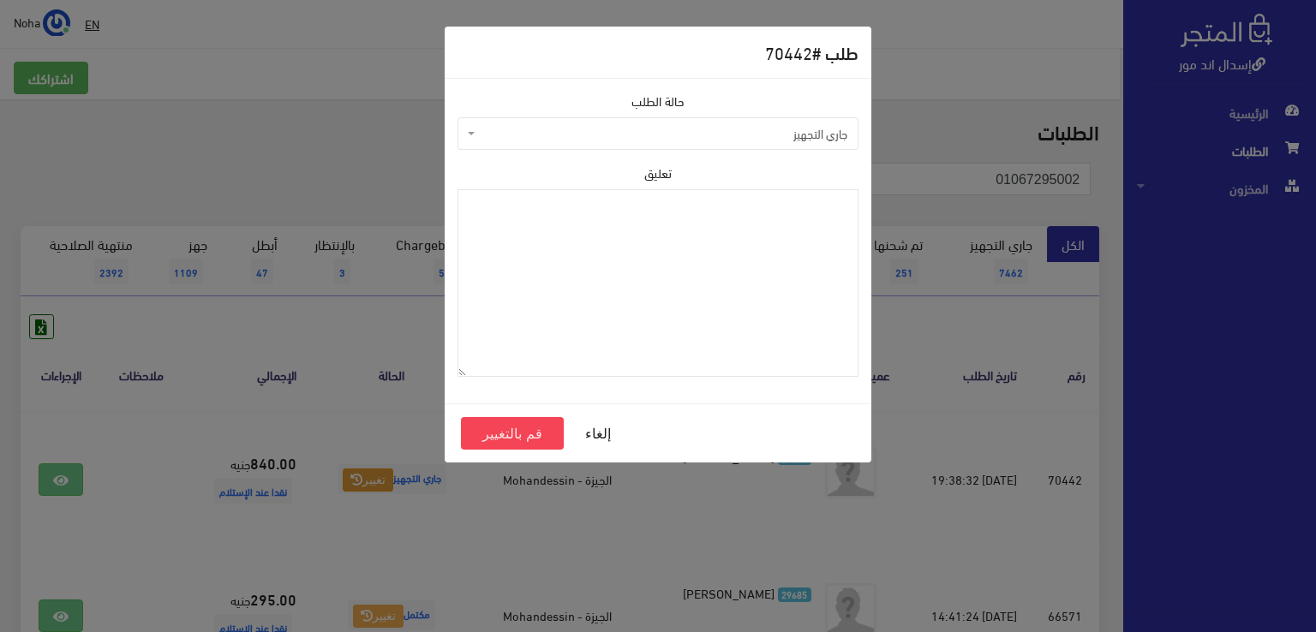
click at [535, 141] on span "جاري التجهيز" at bounding box center [657, 133] width 401 height 33
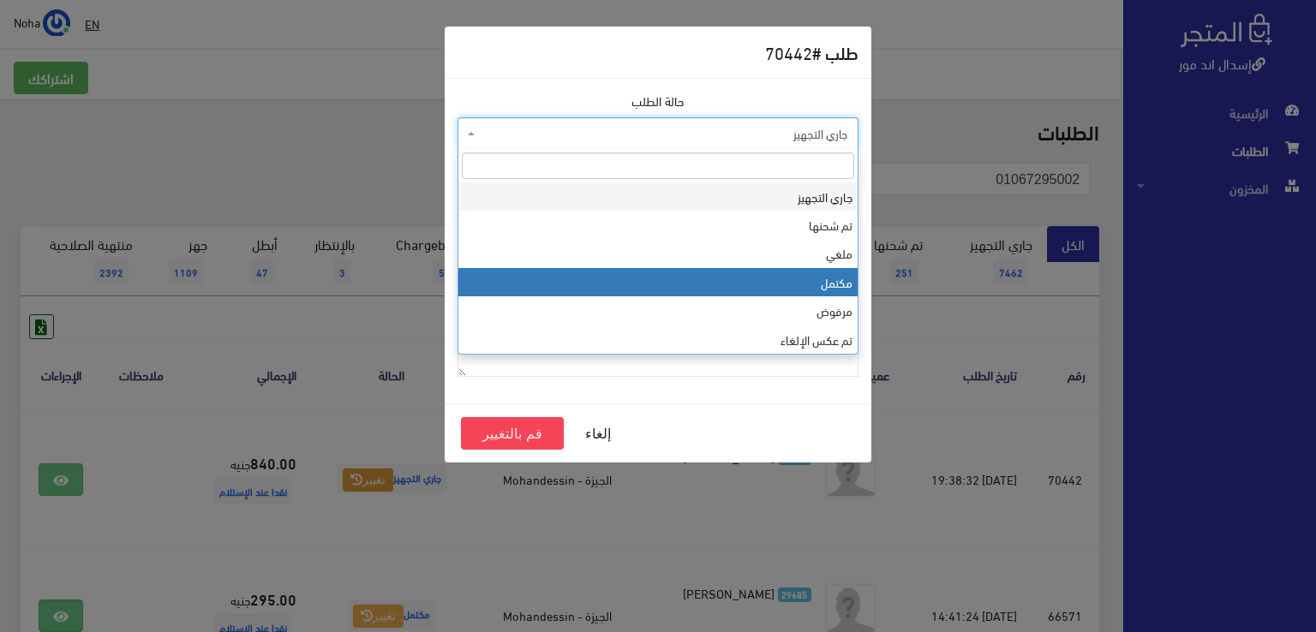
select select "4"
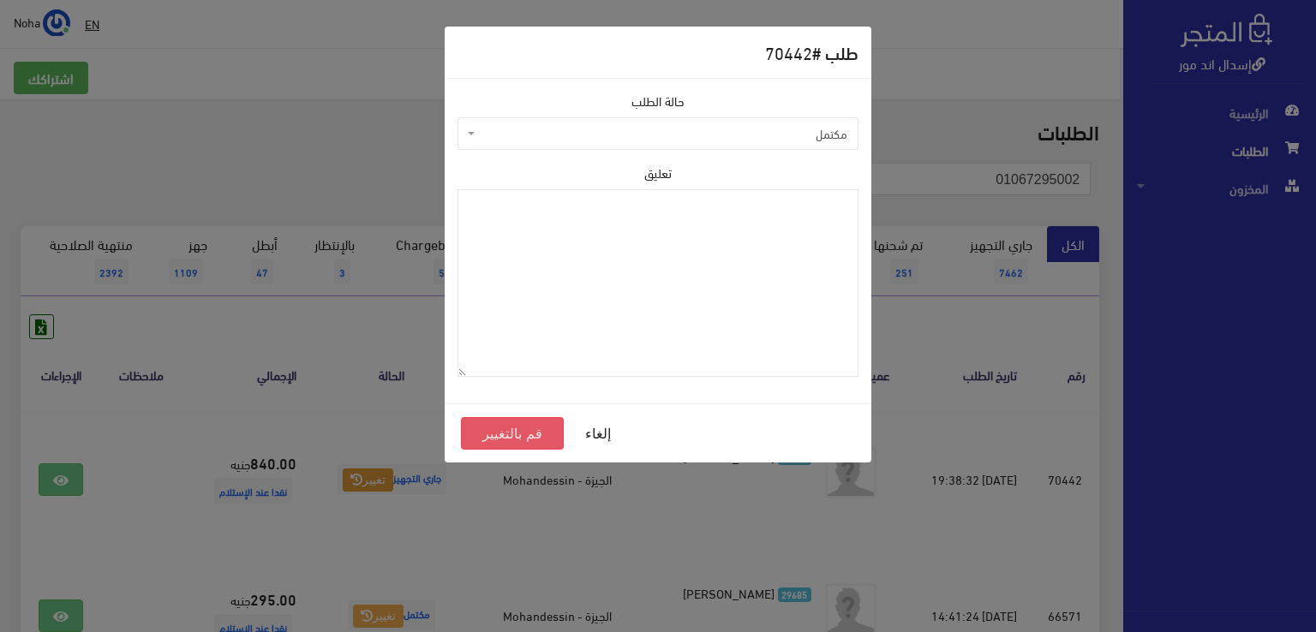
click at [505, 436] on button "قم بالتغيير" at bounding box center [512, 433] width 103 height 33
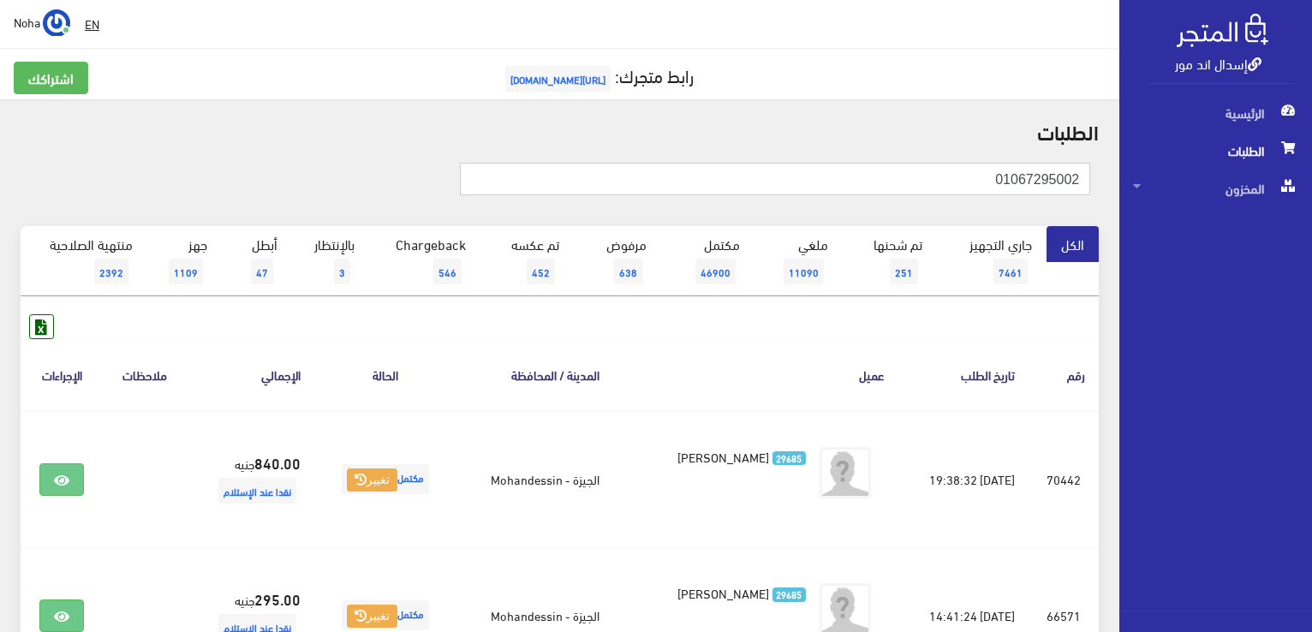
drag, startPoint x: 901, startPoint y: 182, endPoint x: 1103, endPoint y: 195, distance: 201.7
click at [1124, 200] on div "إسدال اند مور الرئيسية الطلبات المخزون" at bounding box center [656, 411] width 1312 height 822
paste input "0102035852"
type input "01020358522"
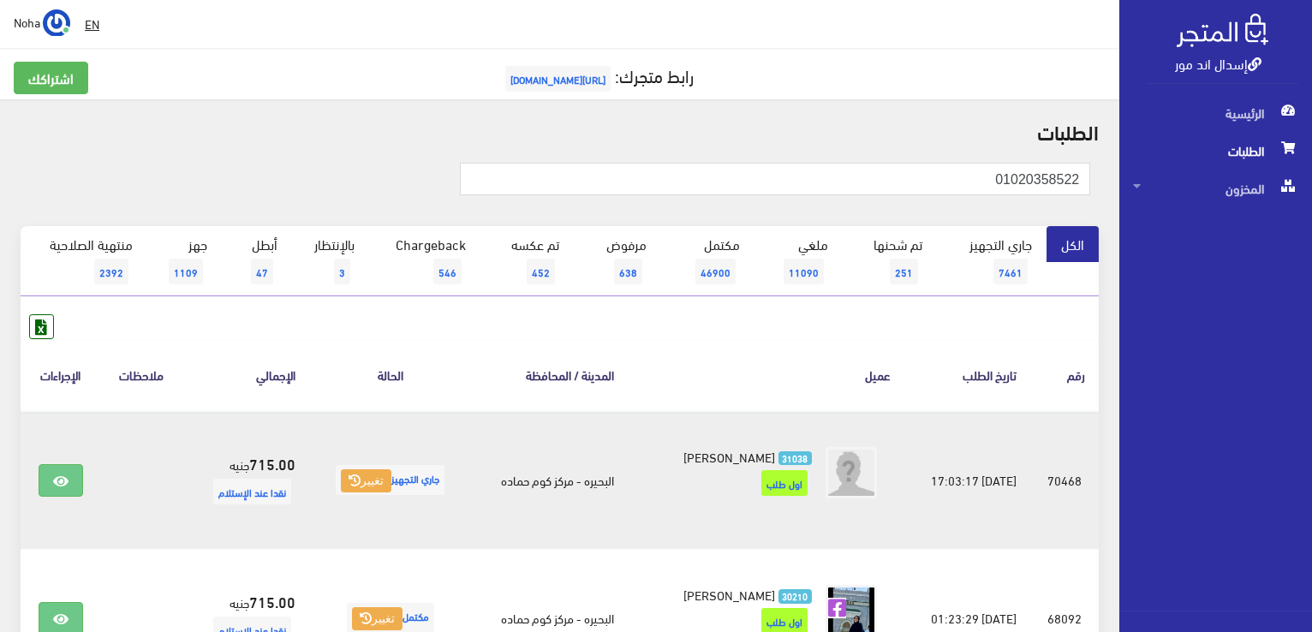
click at [353, 491] on span "جاري التجهيز تغيير" at bounding box center [390, 480] width 109 height 30
click at [366, 484] on button "تغيير" at bounding box center [366, 481] width 51 height 24
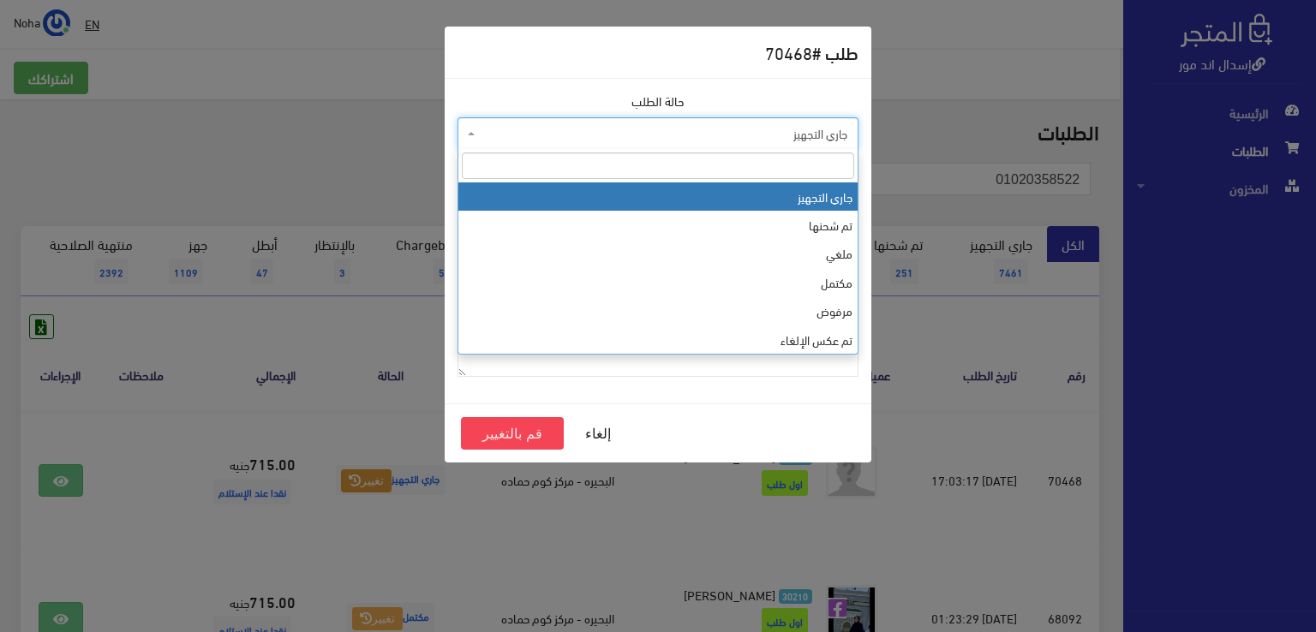
click at [568, 133] on span "جاري التجهيز" at bounding box center [663, 133] width 368 height 17
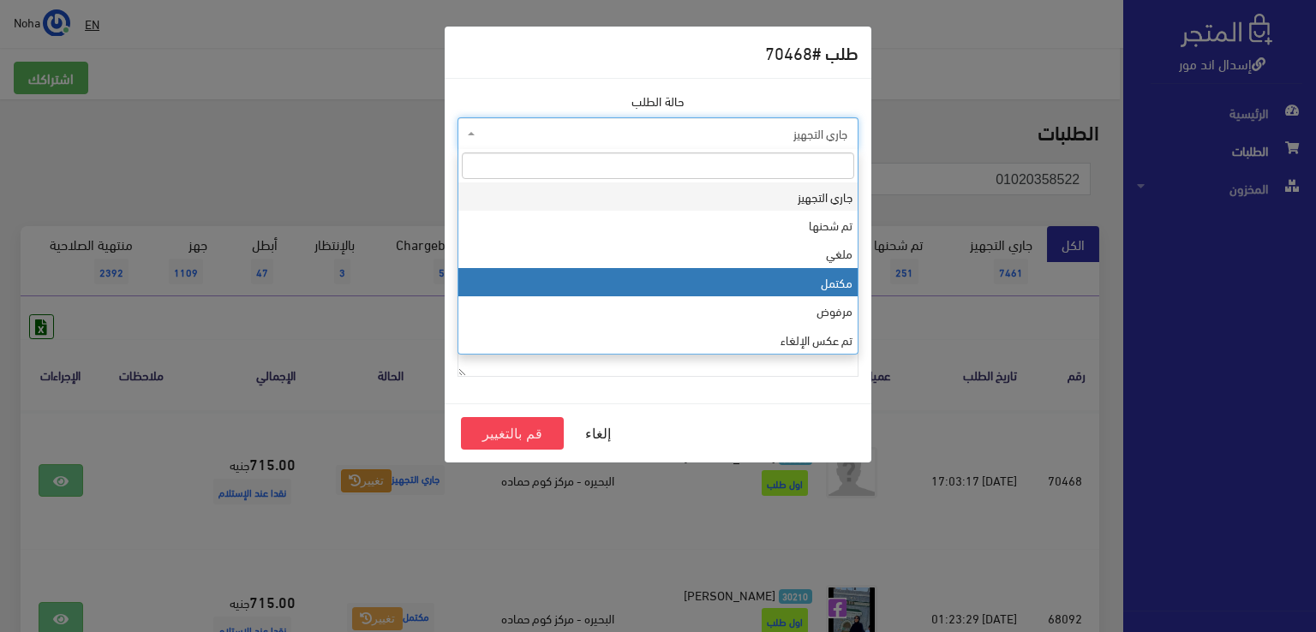
select select "4"
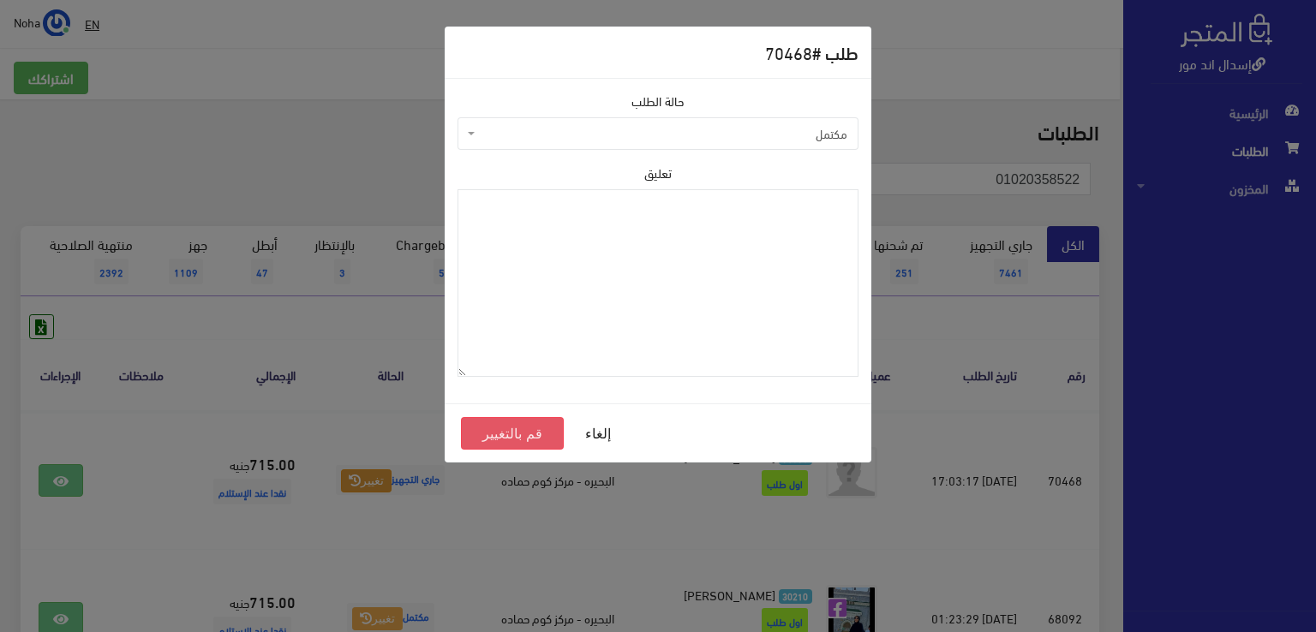
click at [528, 433] on button "قم بالتغيير" at bounding box center [512, 433] width 103 height 33
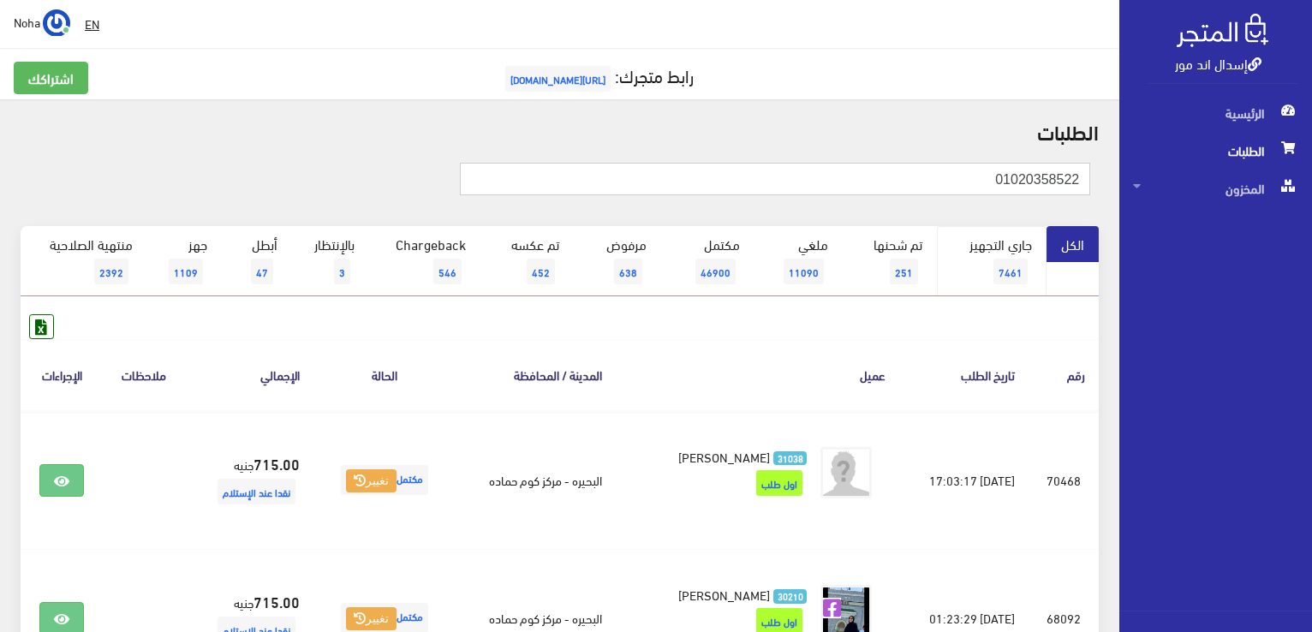
drag, startPoint x: 917, startPoint y: 181, endPoint x: 1002, endPoint y: 251, distance: 110.8
click at [1303, 251] on div "إسدال اند مور الرئيسية الطلبات المخزون" at bounding box center [656, 412] width 1312 height 825
paste input "06151564"
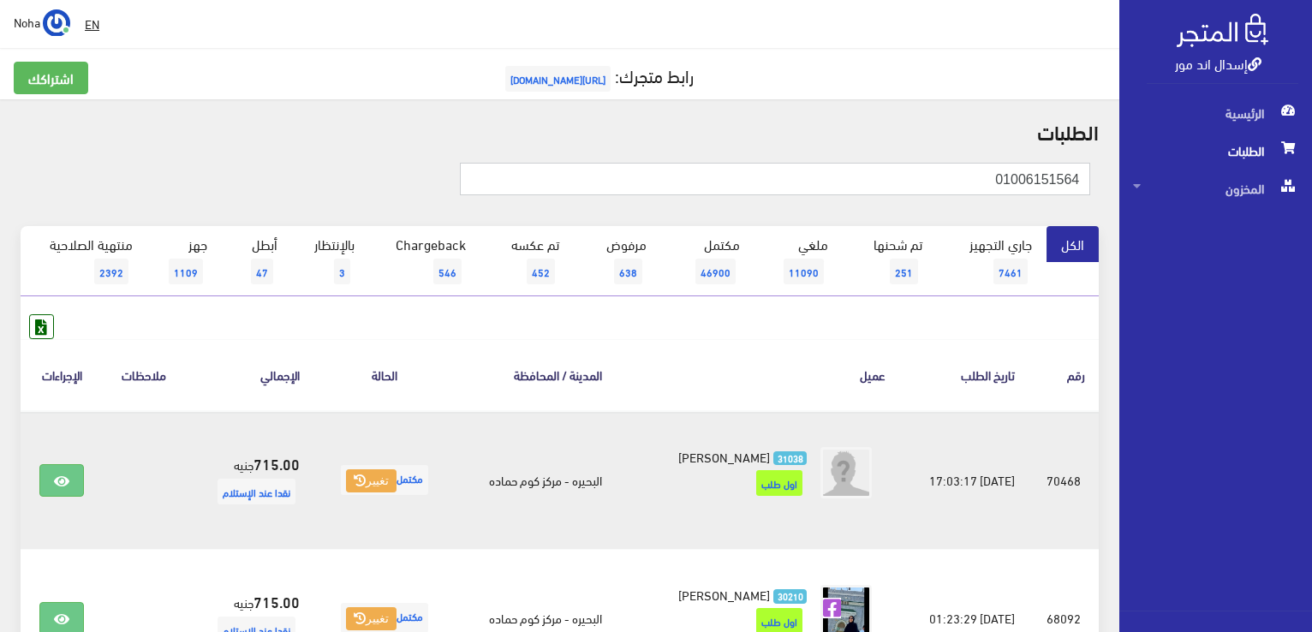
type input "01006151564"
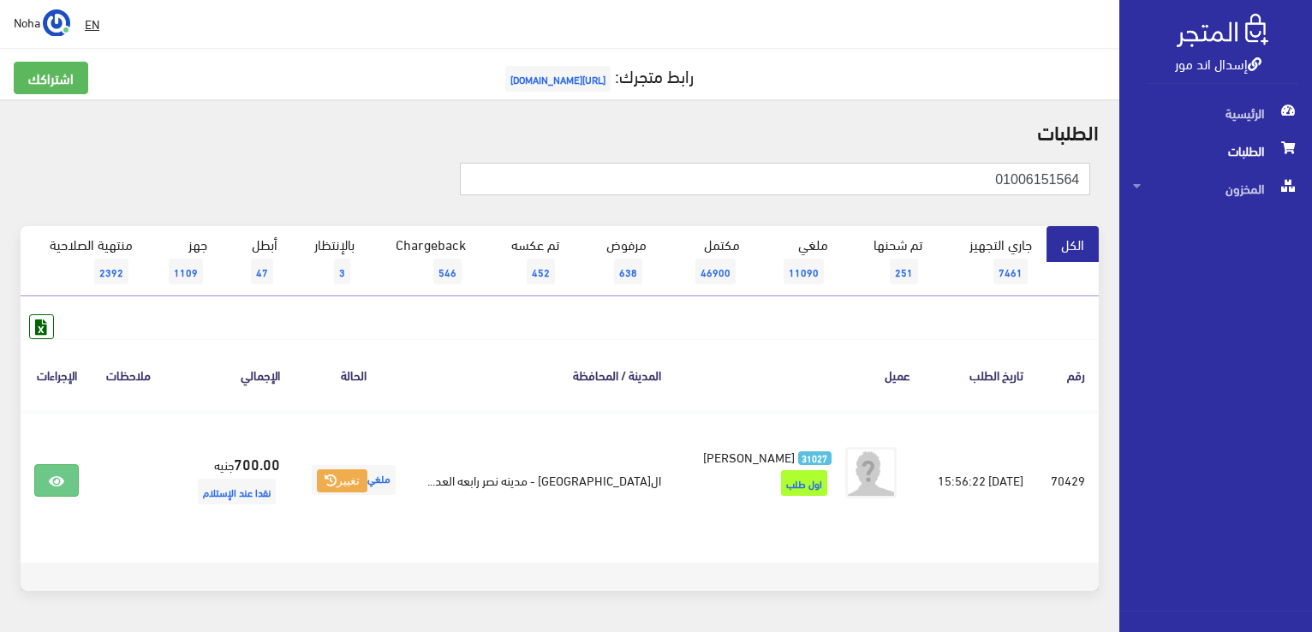
drag, startPoint x: 822, startPoint y: 176, endPoint x: 1239, endPoint y: 165, distance: 416.5
click at [1239, 165] on div "إسدال اند مور الرئيسية الطلبات المخزون" at bounding box center [656, 343] width 1312 height 687
paste input "21208343"
type input "01021208343"
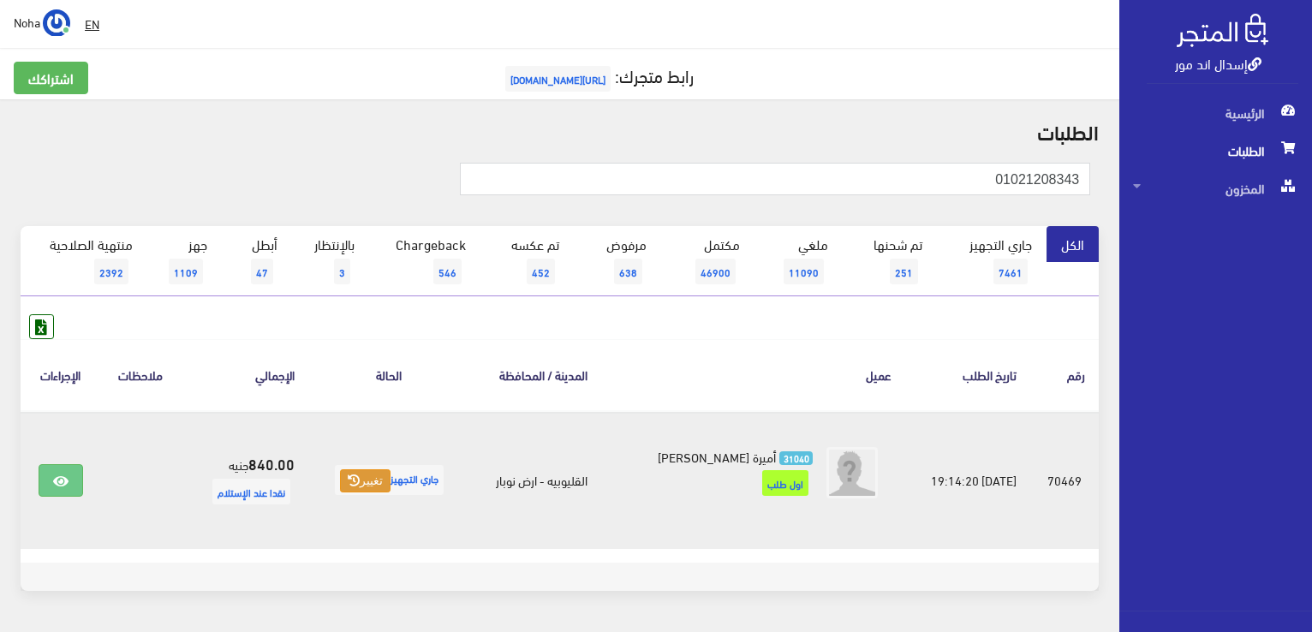
click at [391, 485] on button "تغيير" at bounding box center [365, 481] width 51 height 24
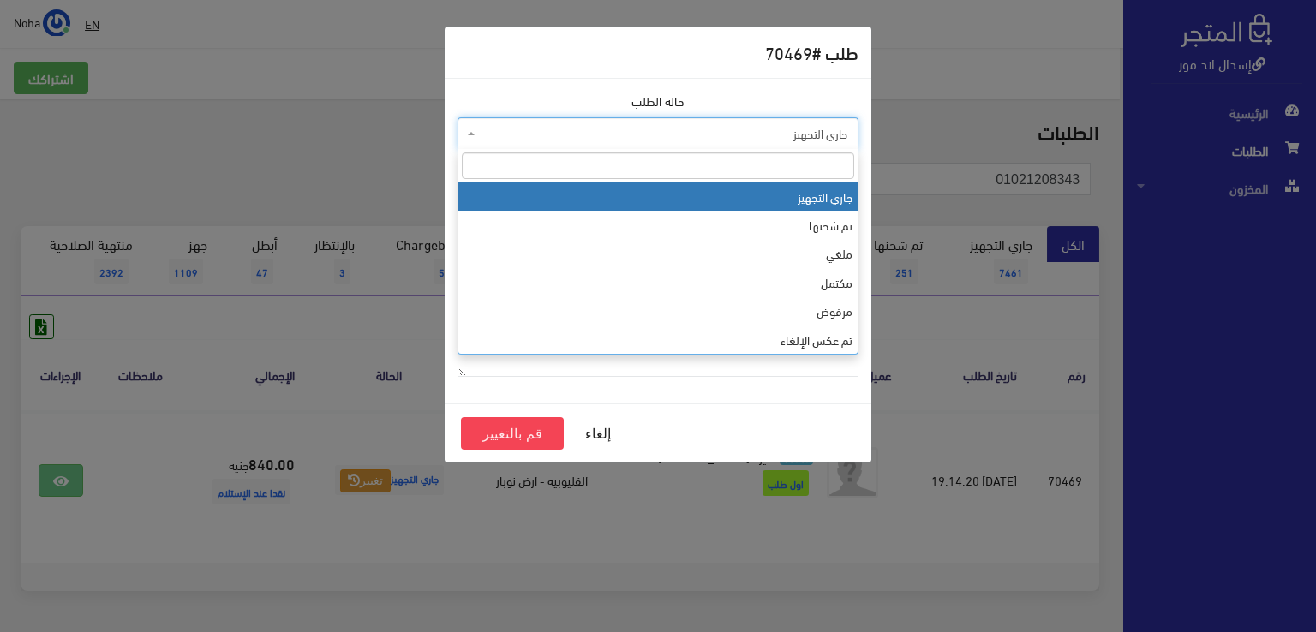
click at [572, 135] on span "جاري التجهيز" at bounding box center [663, 133] width 368 height 17
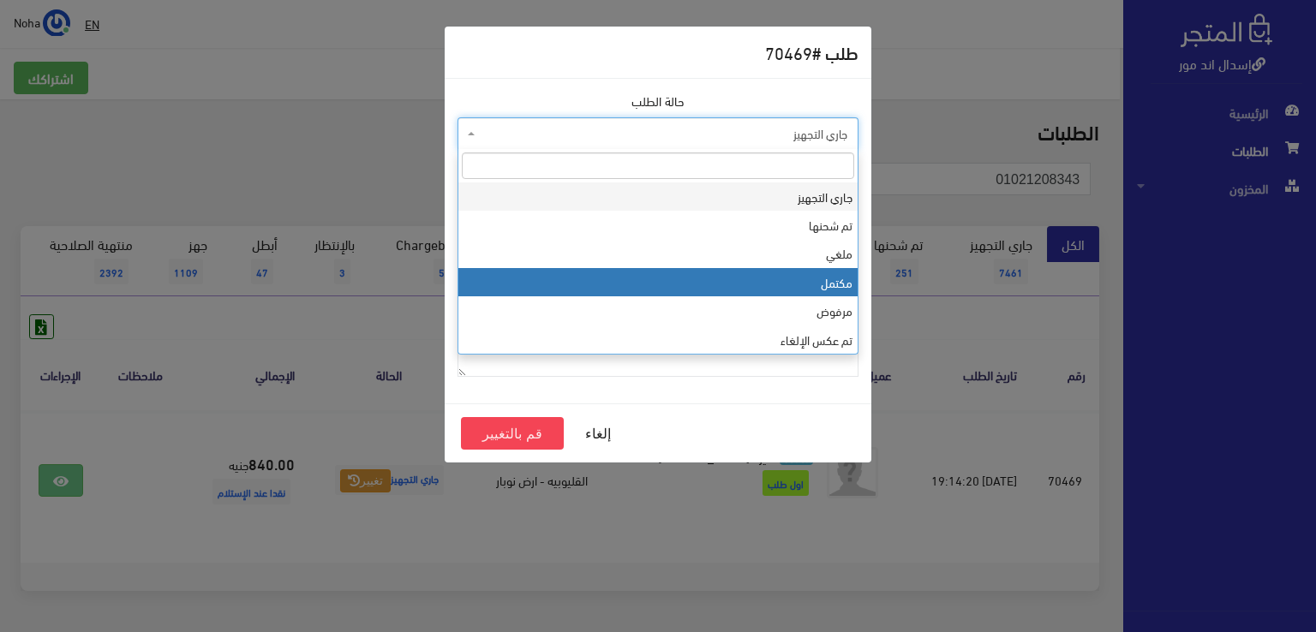
select select "4"
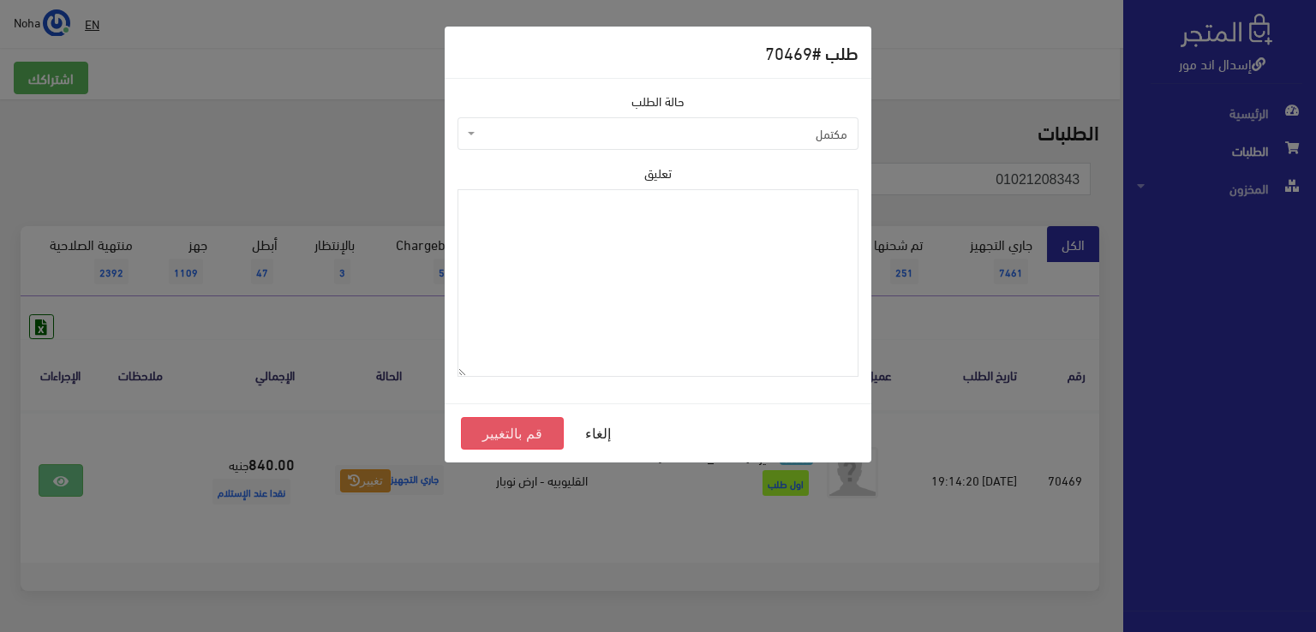
click at [528, 433] on button "قم بالتغيير" at bounding box center [512, 433] width 103 height 33
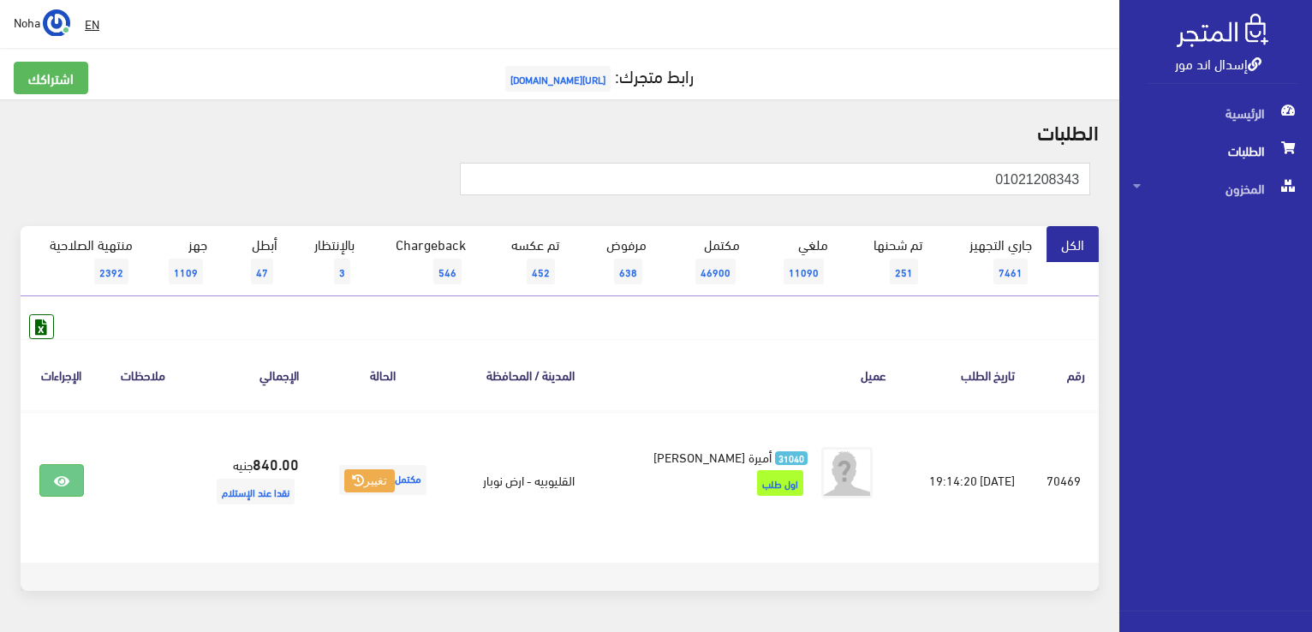
click at [754, 383] on th "عميل" at bounding box center [745, 374] width 313 height 71
click at [768, 346] on th "عميل" at bounding box center [745, 374] width 313 height 71
drag, startPoint x: 974, startPoint y: 186, endPoint x: 1278, endPoint y: 196, distance: 304.3
click at [1312, 201] on html "إسدال اند مور الرئيسية الطلبات" at bounding box center [656, 316] width 1312 height 632
click at [345, 244] on link "بالإنتظار 3" at bounding box center [330, 261] width 77 height 70
